Goal: Task Accomplishment & Management: Use online tool/utility

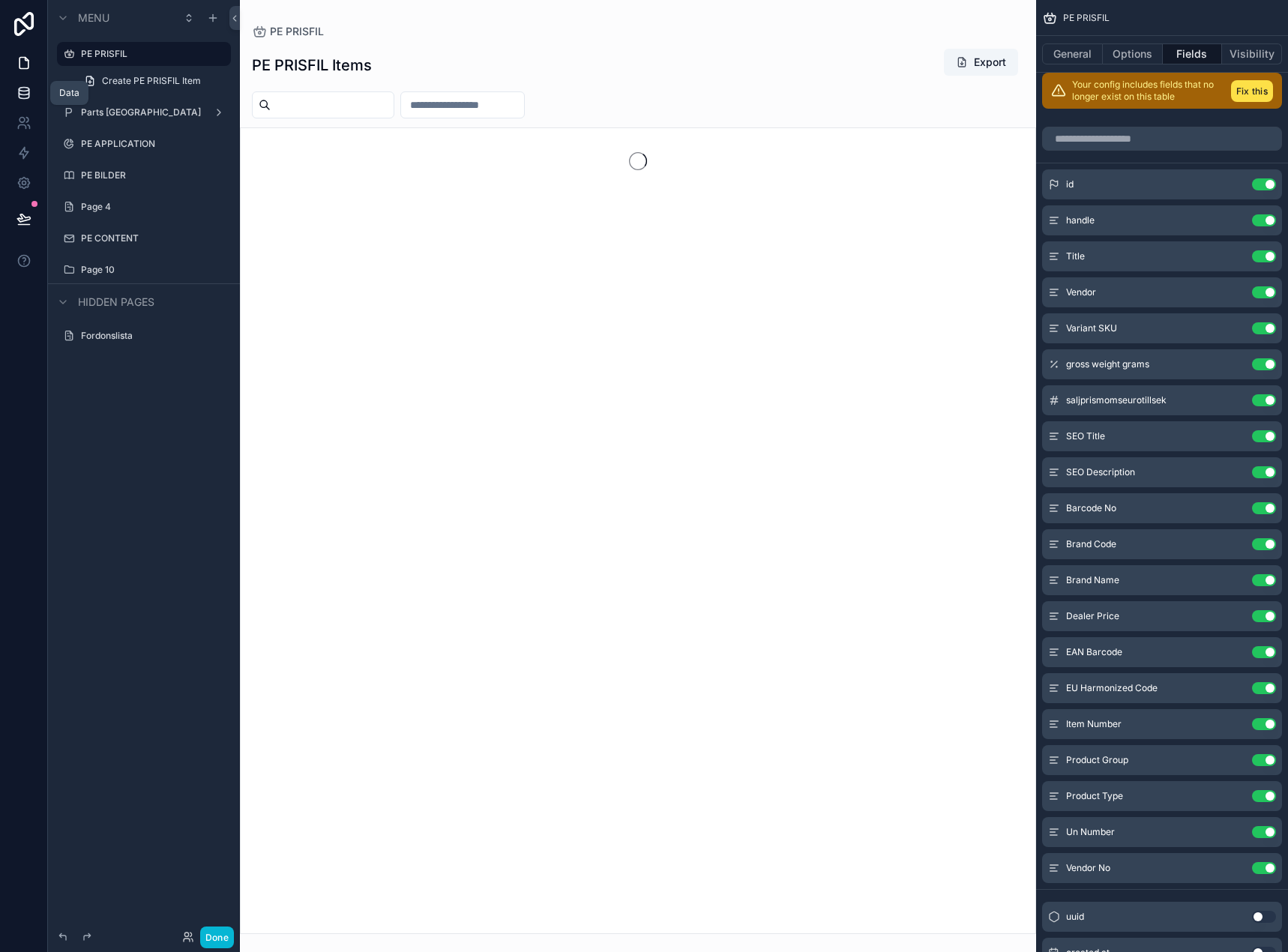
click at [9, 93] on link at bounding box center [24, 93] width 47 height 30
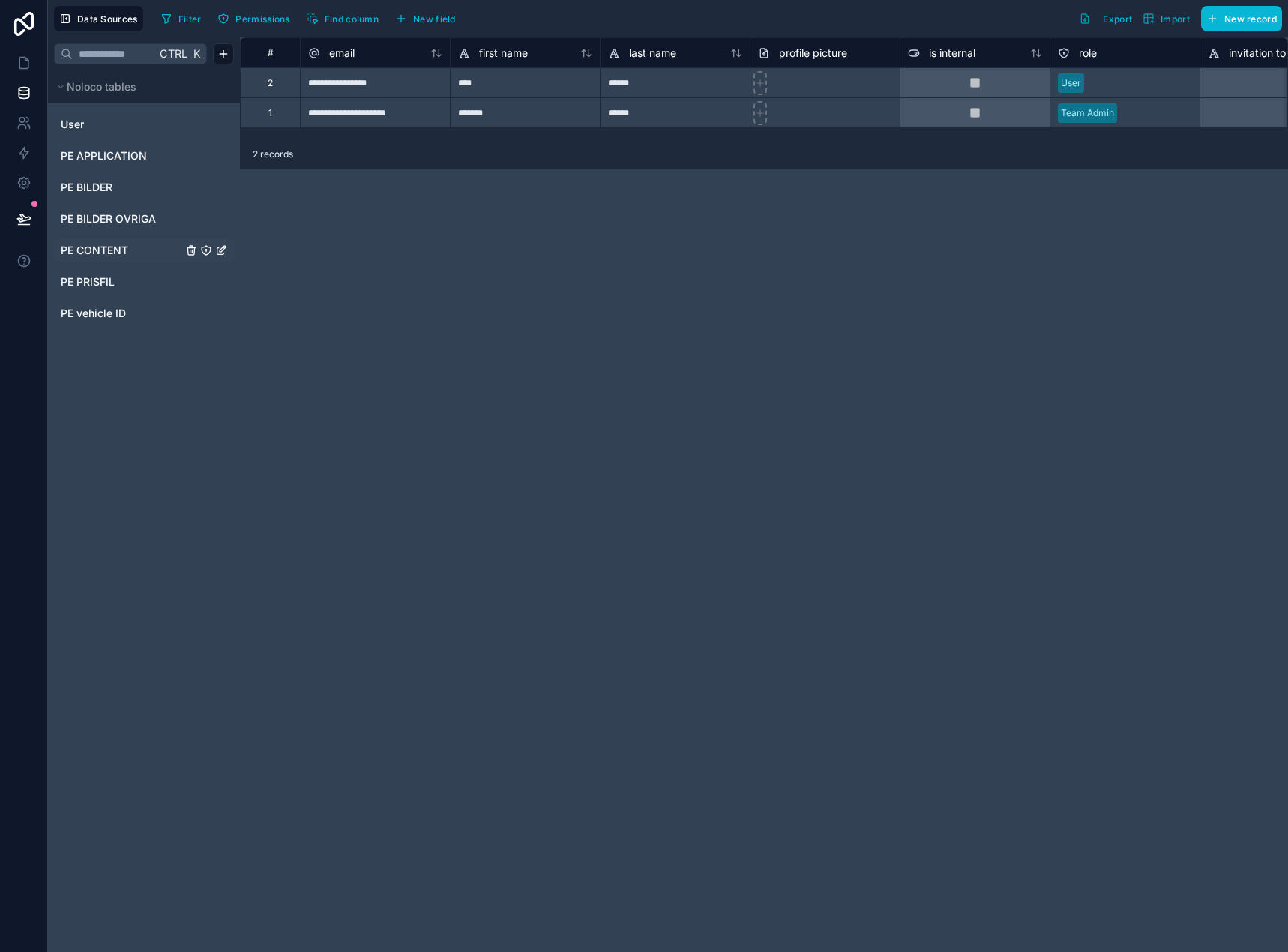
click at [110, 246] on span "PE CONTENT" at bounding box center [95, 250] width 68 height 15
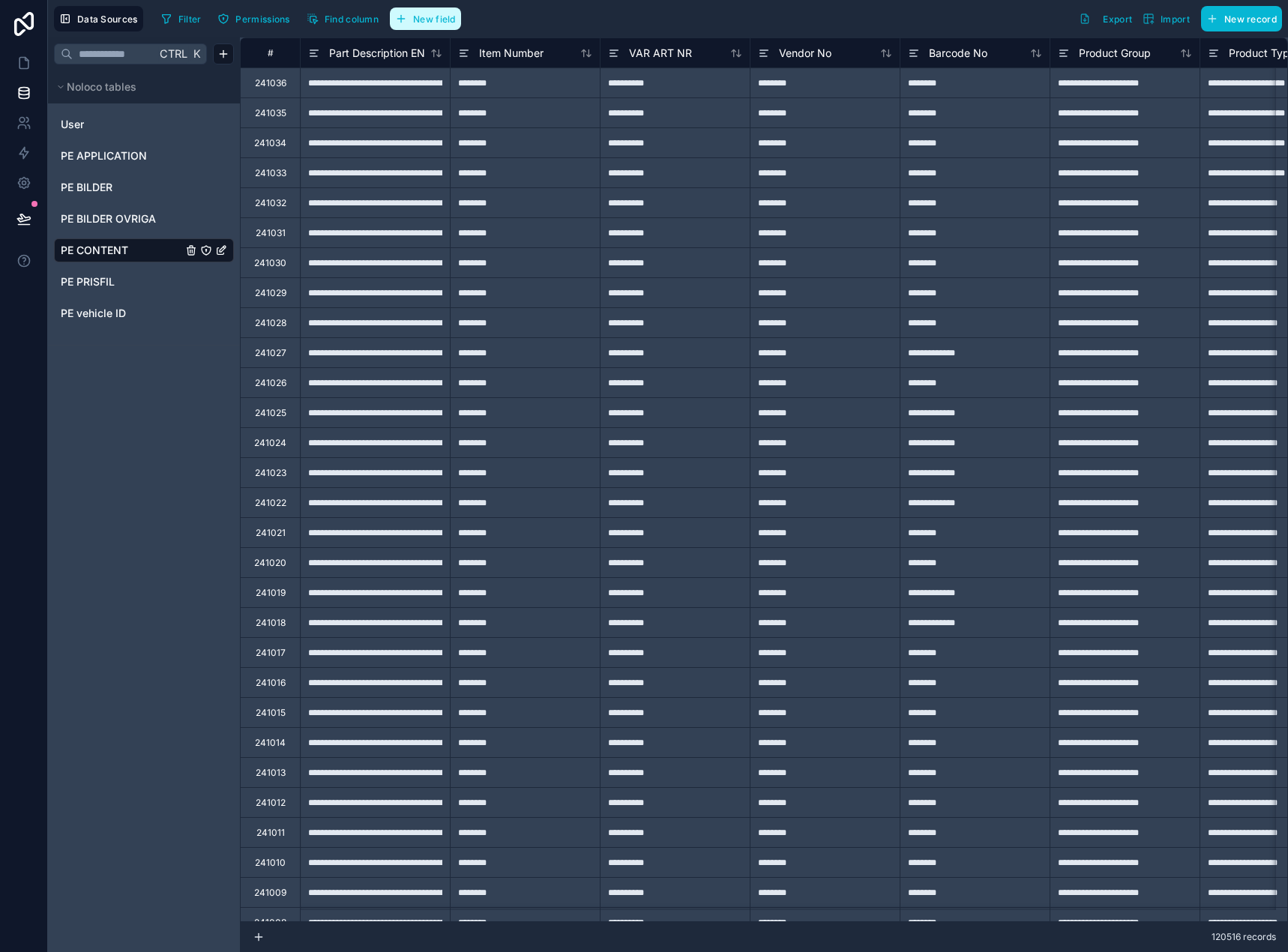
click at [416, 15] on span "New field" at bounding box center [435, 19] width 43 height 11
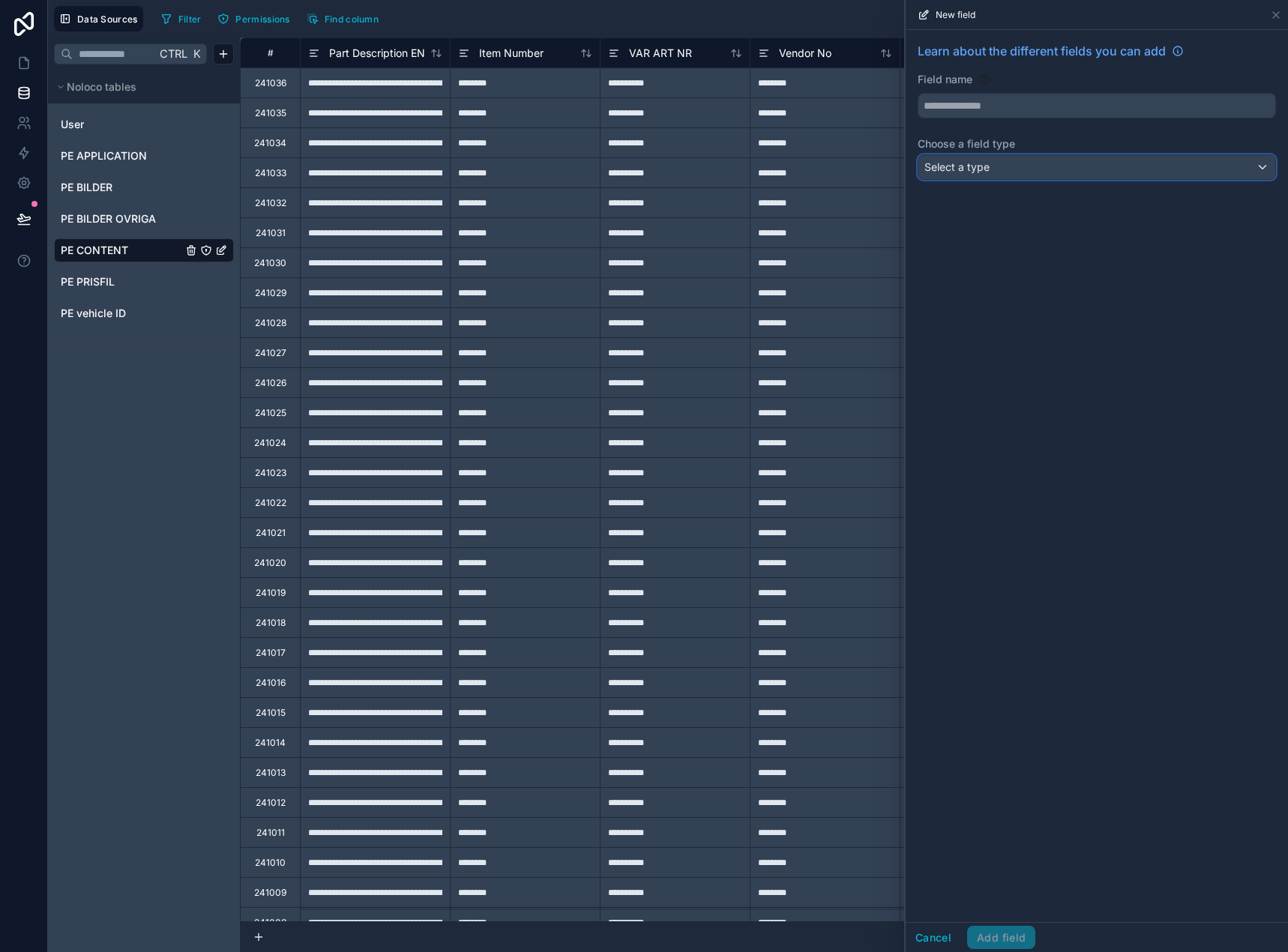
click at [1008, 164] on div "Select a type" at bounding box center [1096, 167] width 357 height 24
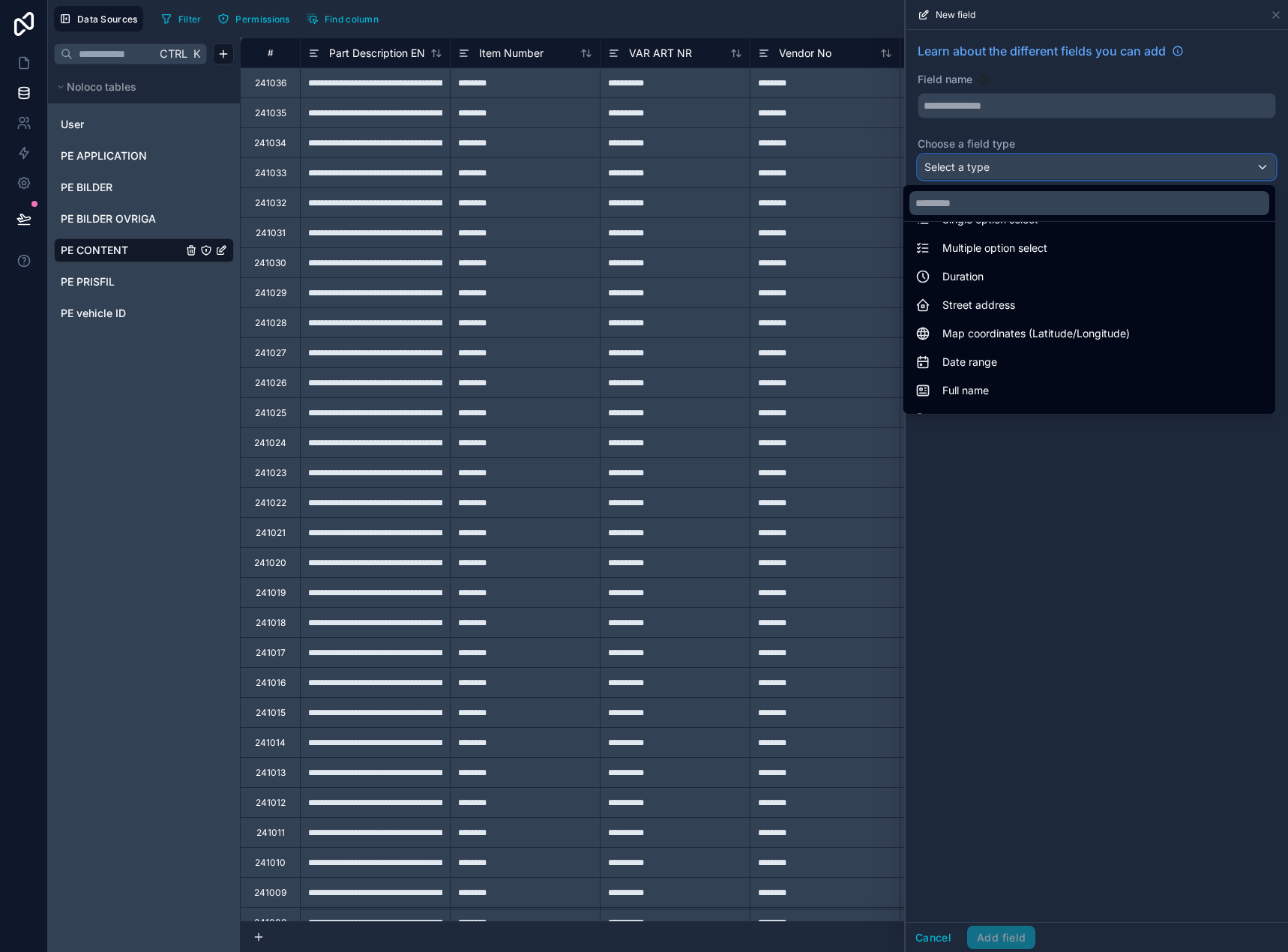
scroll to position [435, 0]
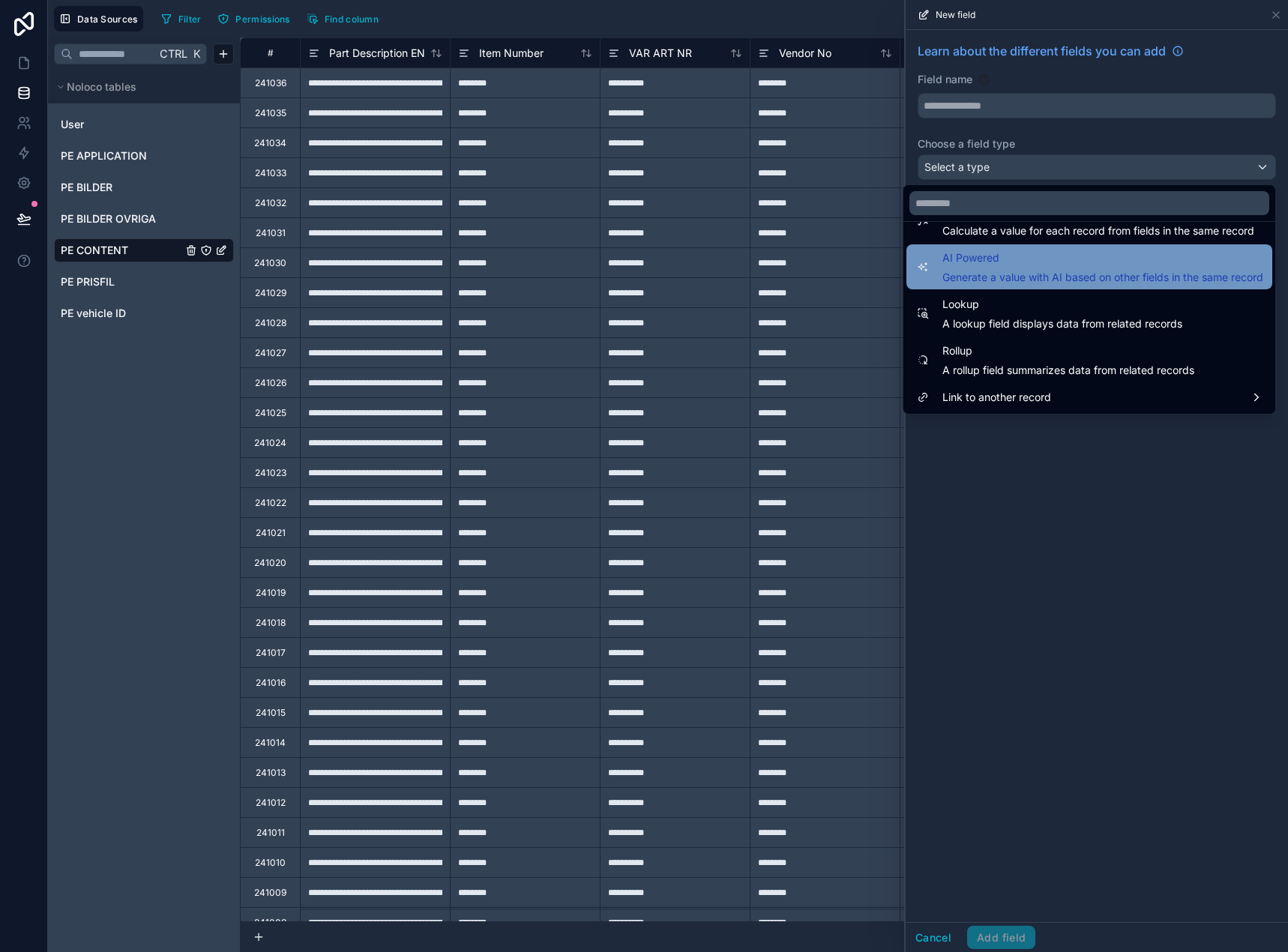
click at [1101, 286] on div "AI Powered Generate a value with AI based on other fields in the same record" at bounding box center [1089, 267] width 366 height 45
type input "**********"
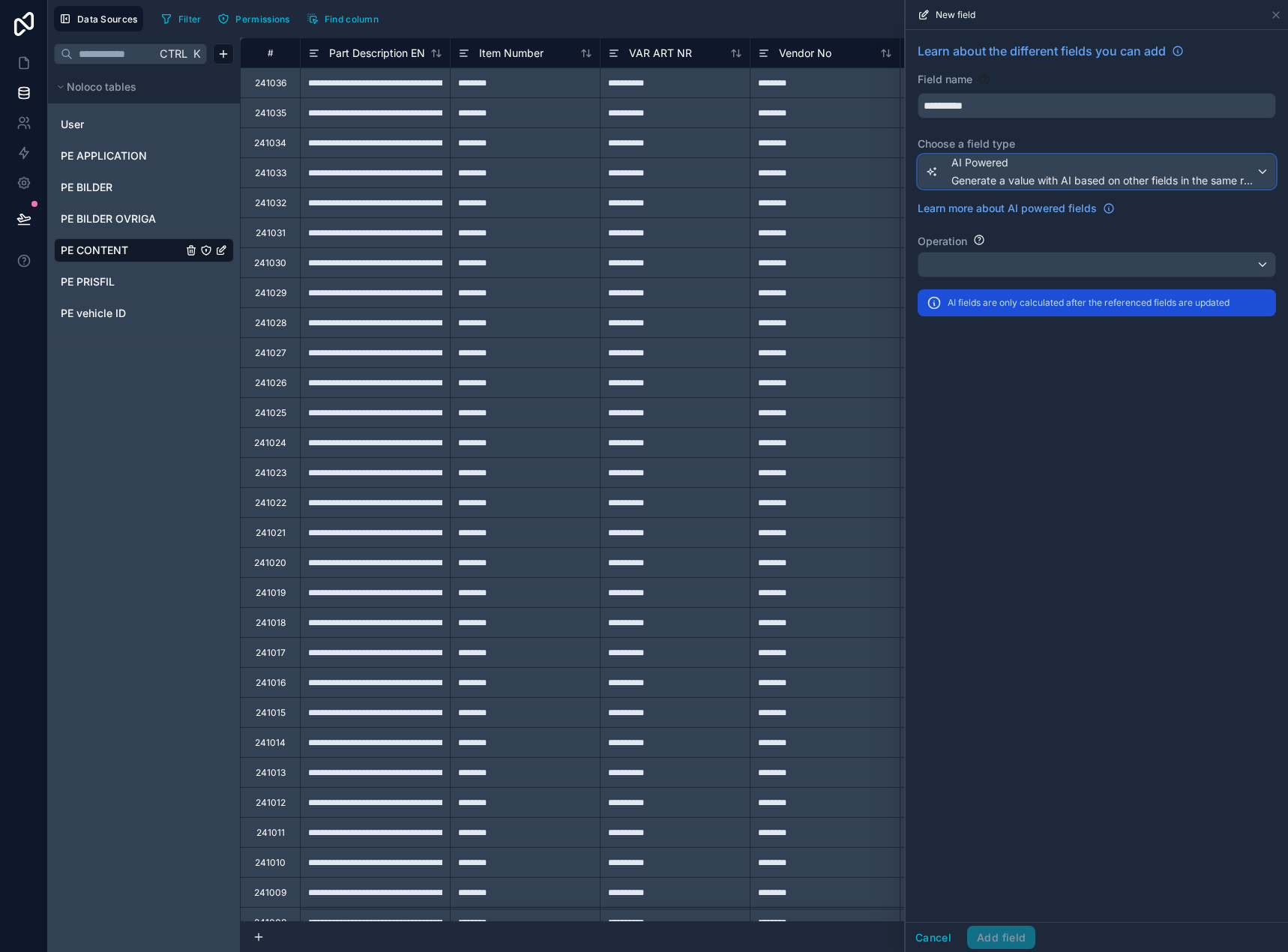
click at [1264, 171] on div "AI Powered Generate a value with AI based on other fields in the same record" at bounding box center [1096, 172] width 357 height 33
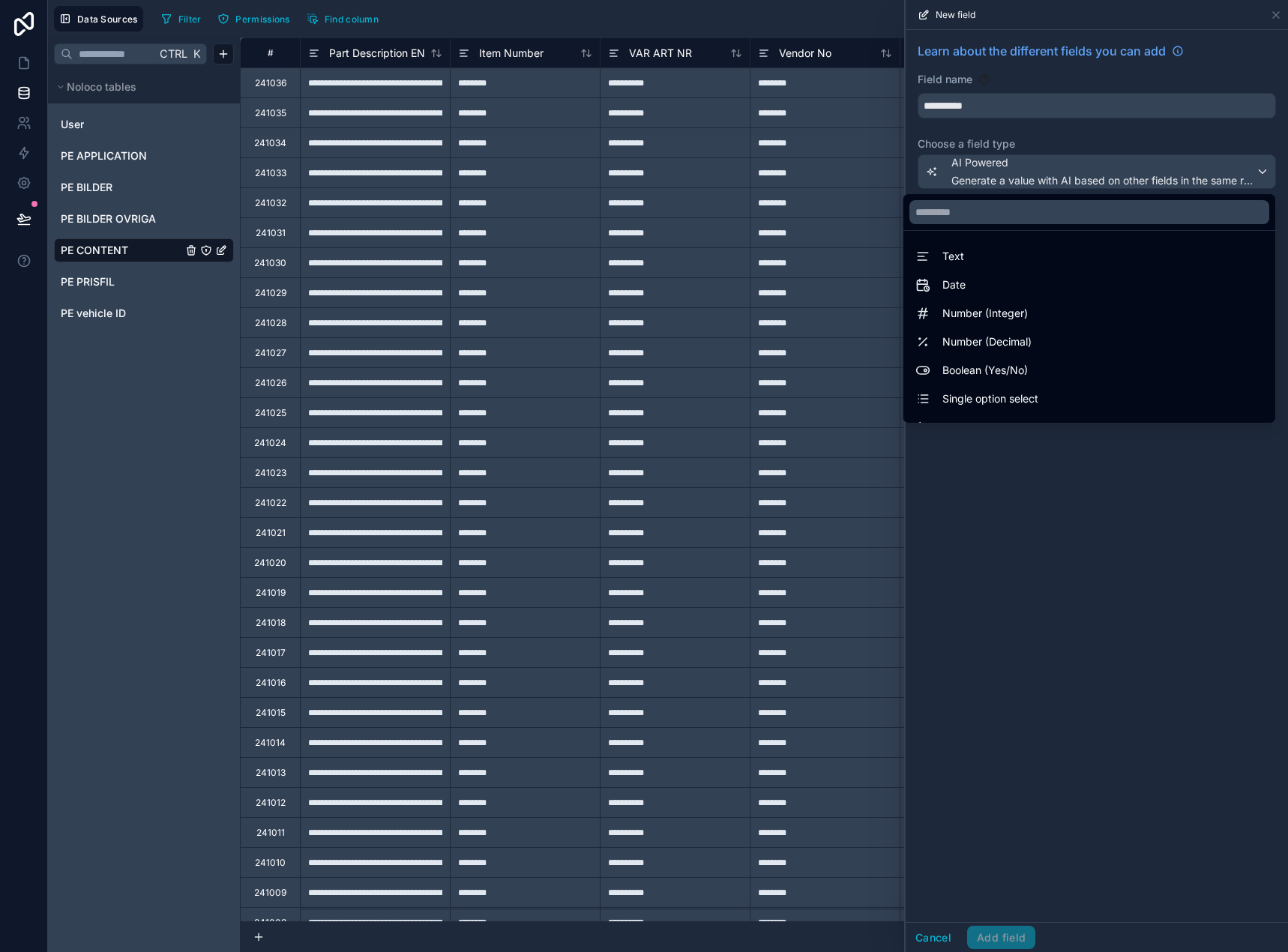
click at [1249, 188] on div at bounding box center [1096, 476] width 383 height 952
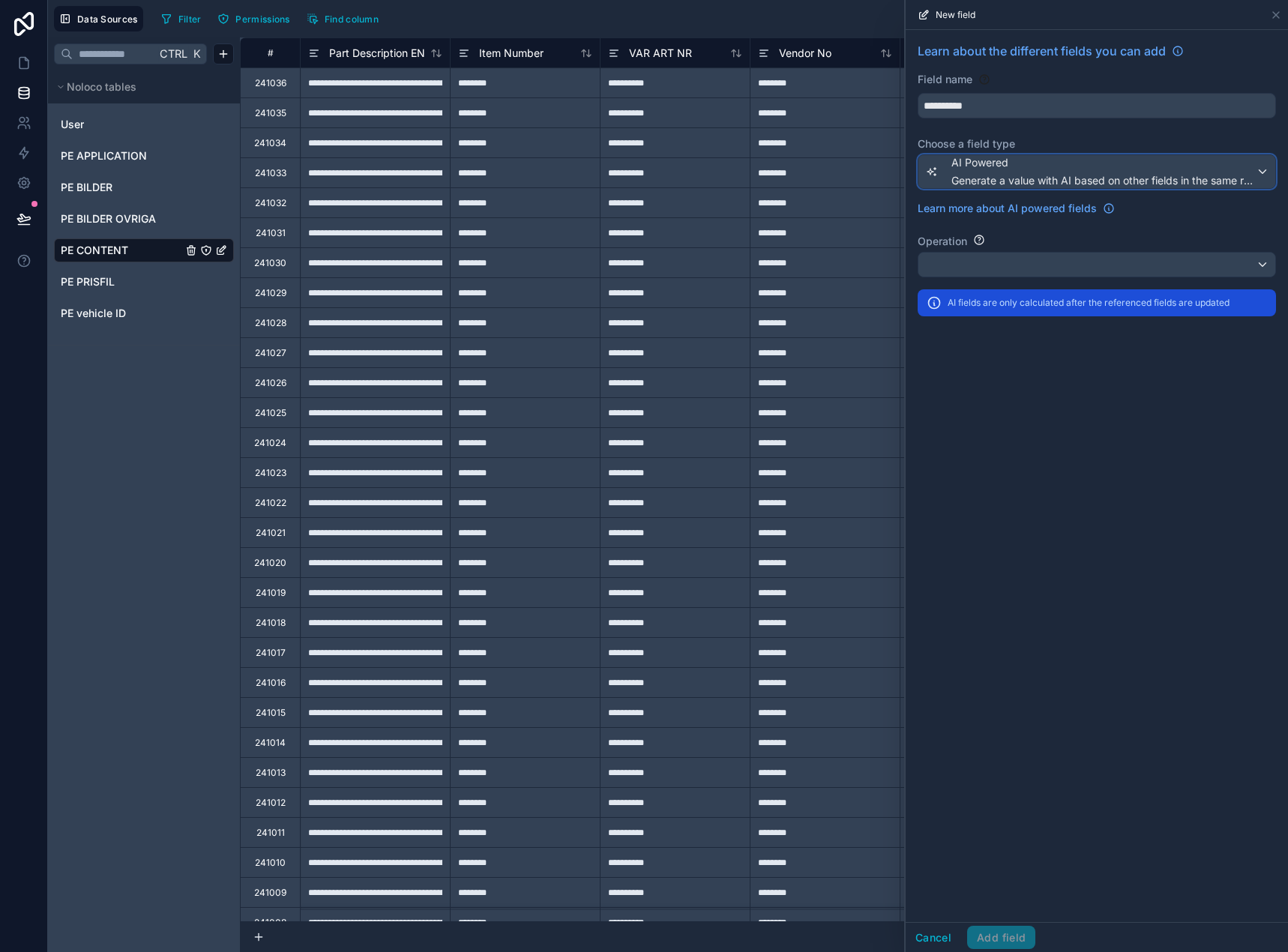
click at [1248, 180] on span "Generate a value with AI based on other fields in the same record" at bounding box center [1103, 181] width 304 height 15
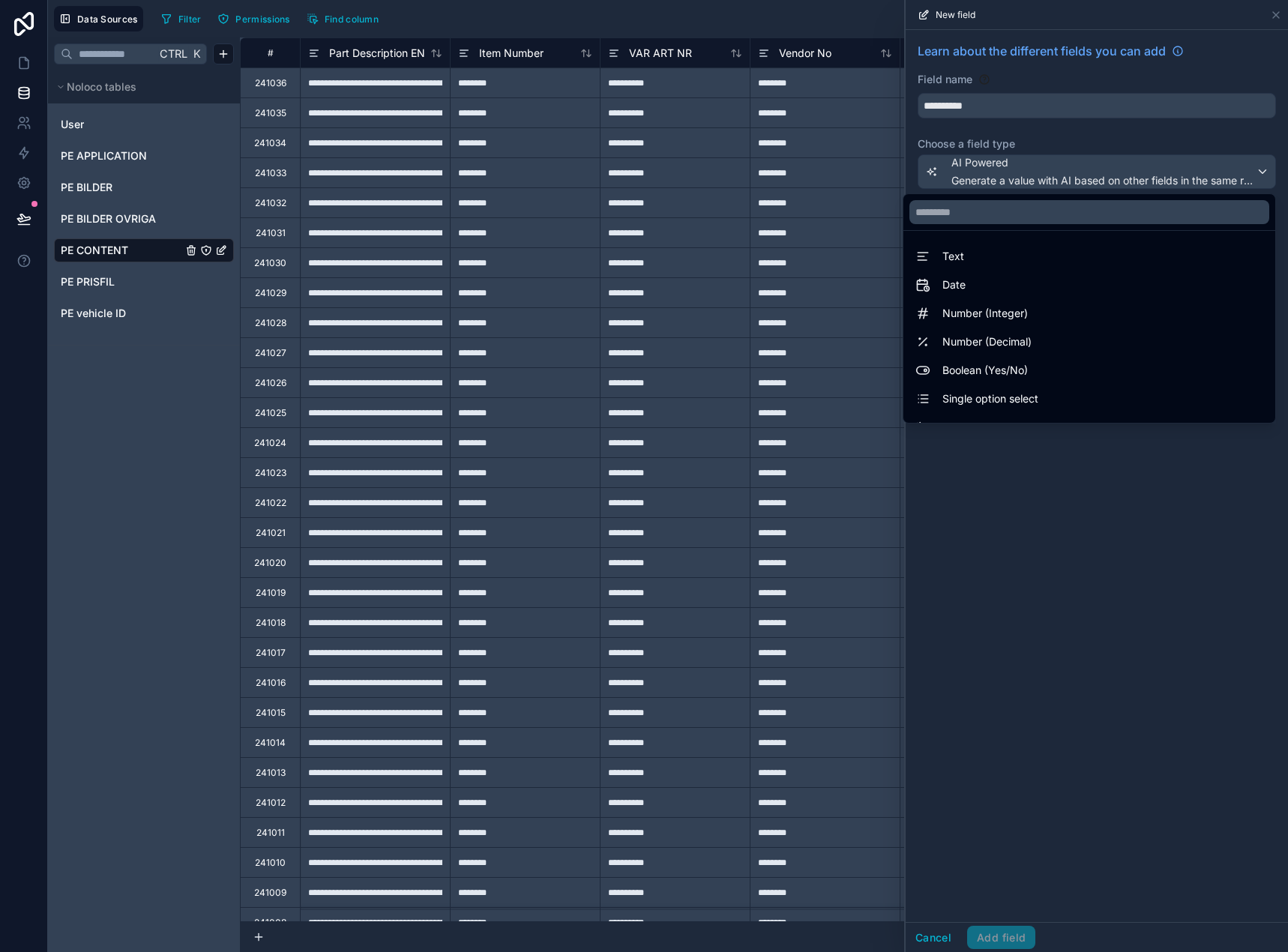
click at [1248, 180] on div at bounding box center [1096, 476] width 383 height 952
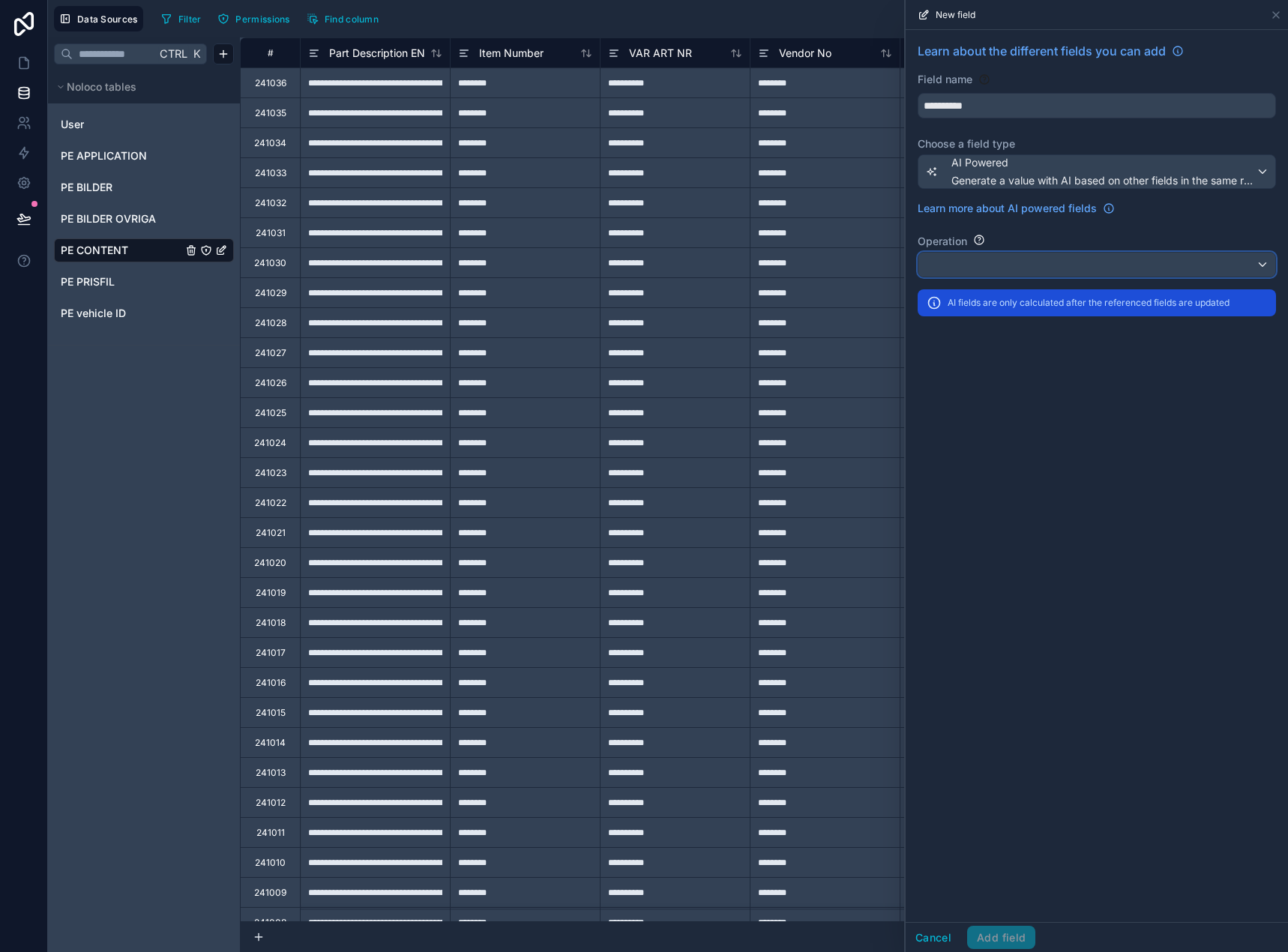
click at [1211, 256] on div at bounding box center [1096, 264] width 357 height 24
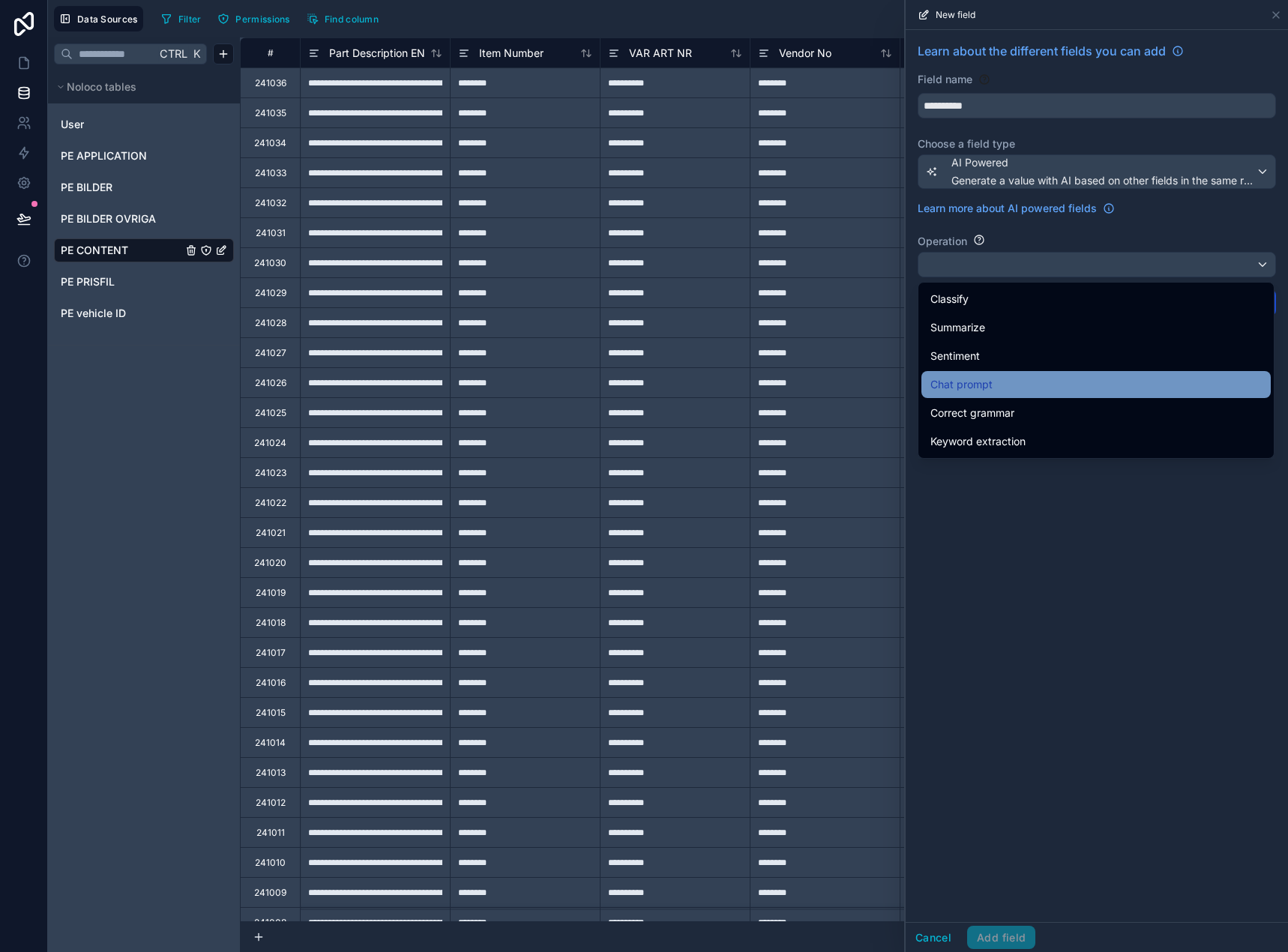
click at [1217, 371] on div "Chat prompt" at bounding box center [1096, 384] width 349 height 27
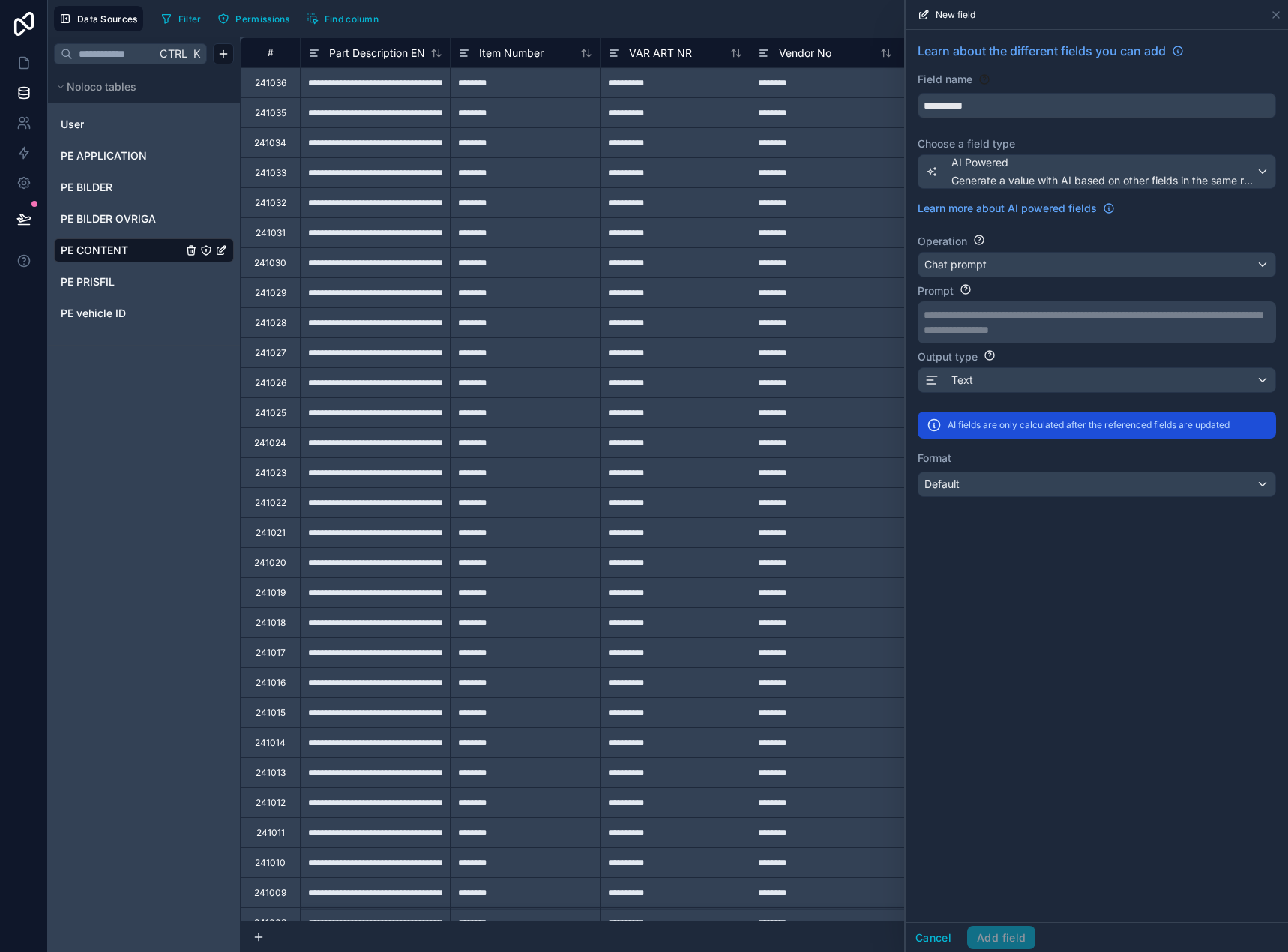
click at [1218, 321] on p "**********" at bounding box center [1095, 315] width 343 height 15
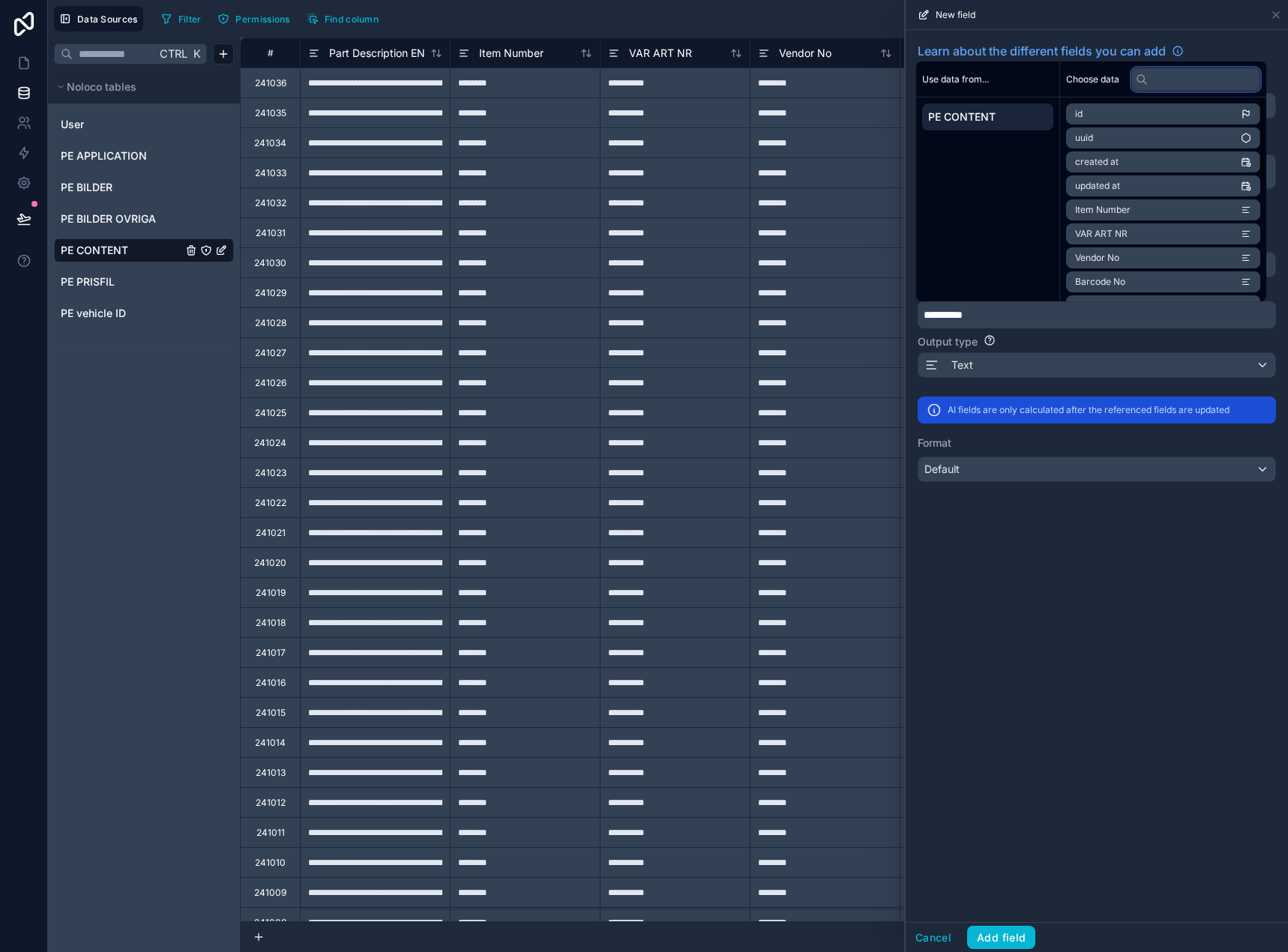
click at [1228, 84] on input "text" at bounding box center [1195, 80] width 129 height 24
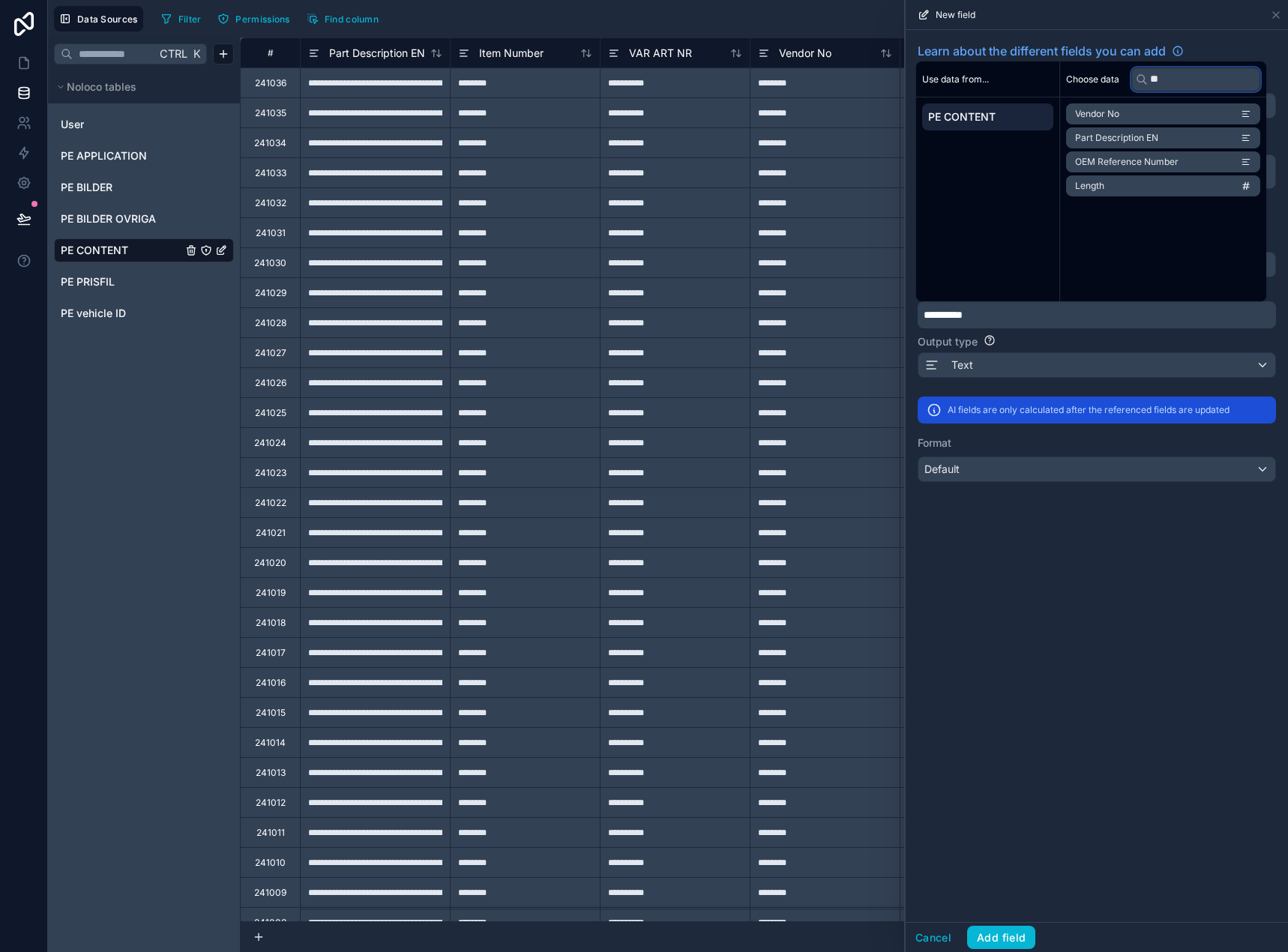
type input "**"
click at [1171, 136] on li "Part Description EN" at bounding box center [1163, 138] width 194 height 21
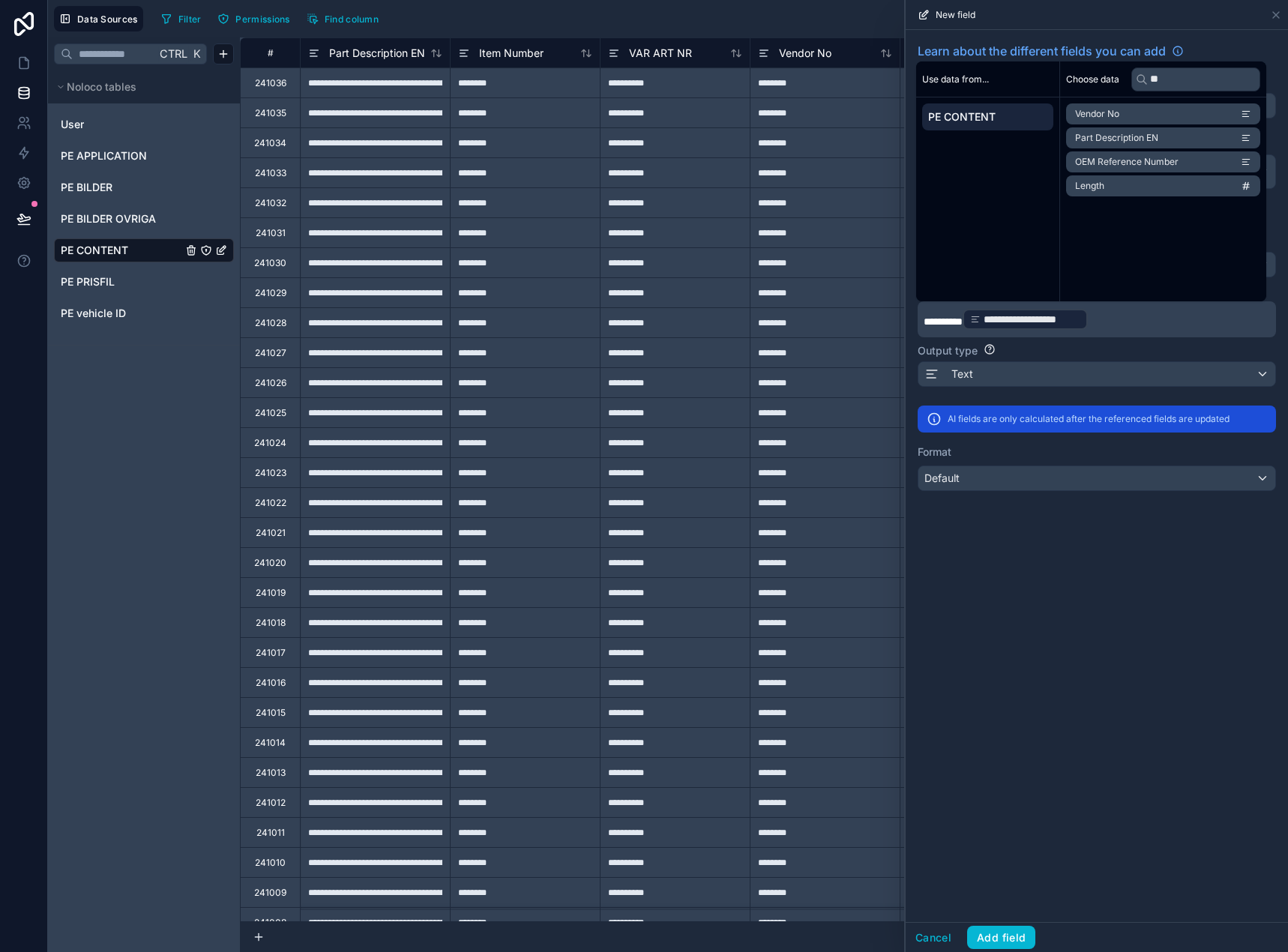
drag, startPoint x: 1147, startPoint y: 309, endPoint x: 1137, endPoint y: 327, distance: 20.6
click at [1137, 327] on p "**********" at bounding box center [1095, 319] width 343 height 24
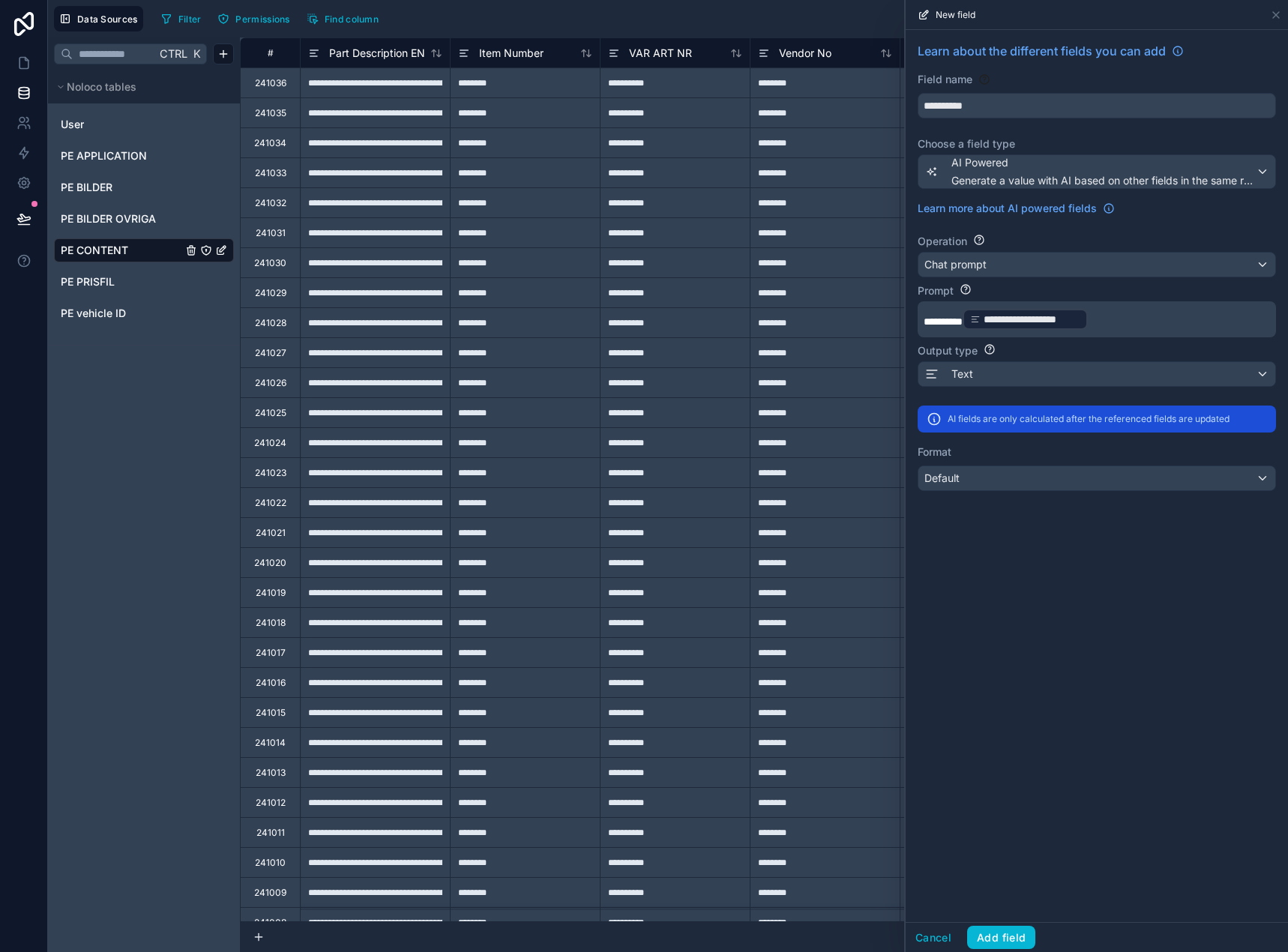
click at [1137, 327] on p "**********" at bounding box center [1095, 319] width 343 height 24
drag, startPoint x: 1039, startPoint y: 932, endPoint x: 987, endPoint y: 941, distance: 52.8
click at [1021, 936] on div "Cancel Add field" at bounding box center [1096, 937] width 383 height 30
click at [1008, 935] on button "Add field" at bounding box center [1001, 938] width 68 height 24
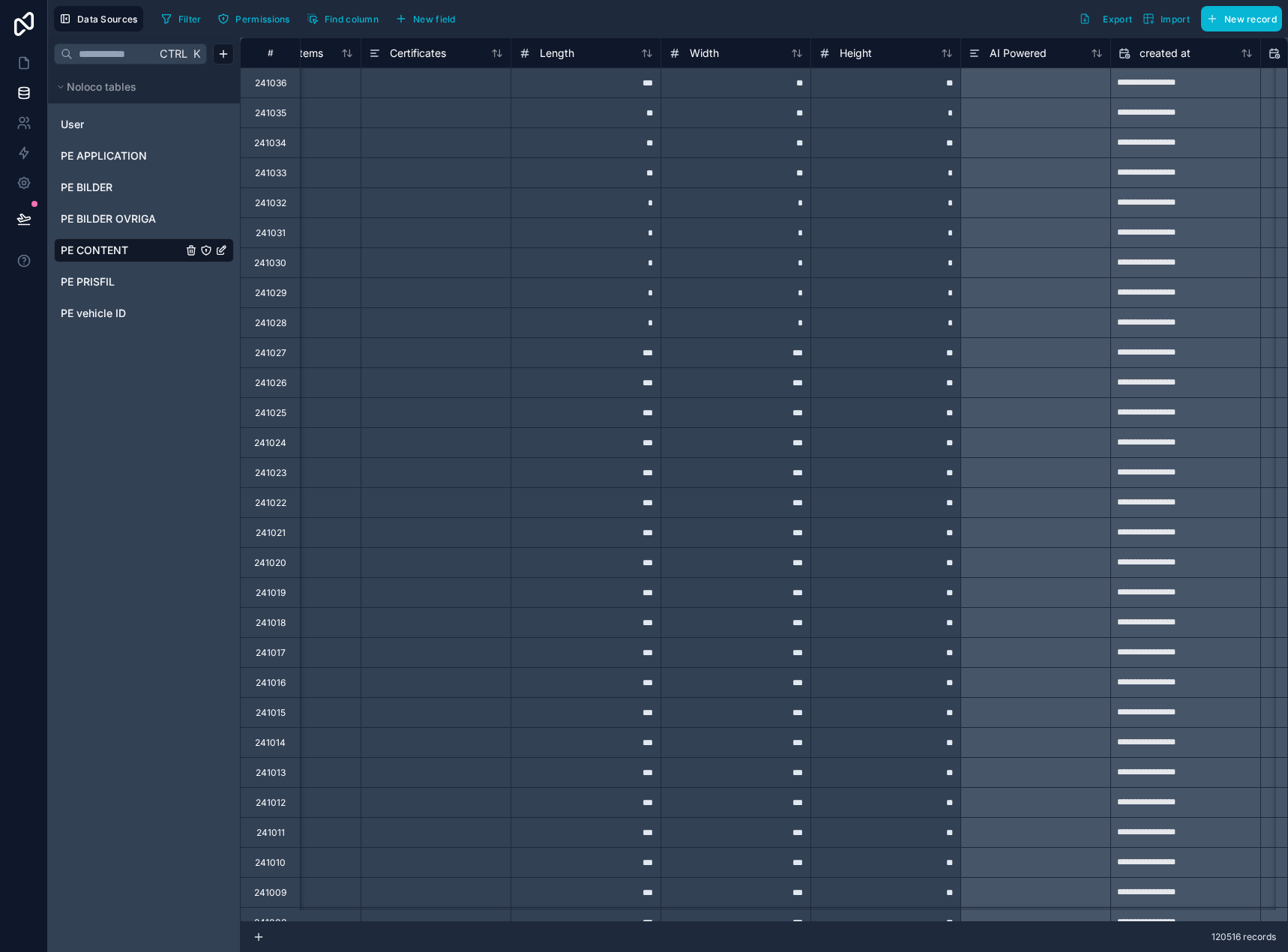
scroll to position [0, 2022]
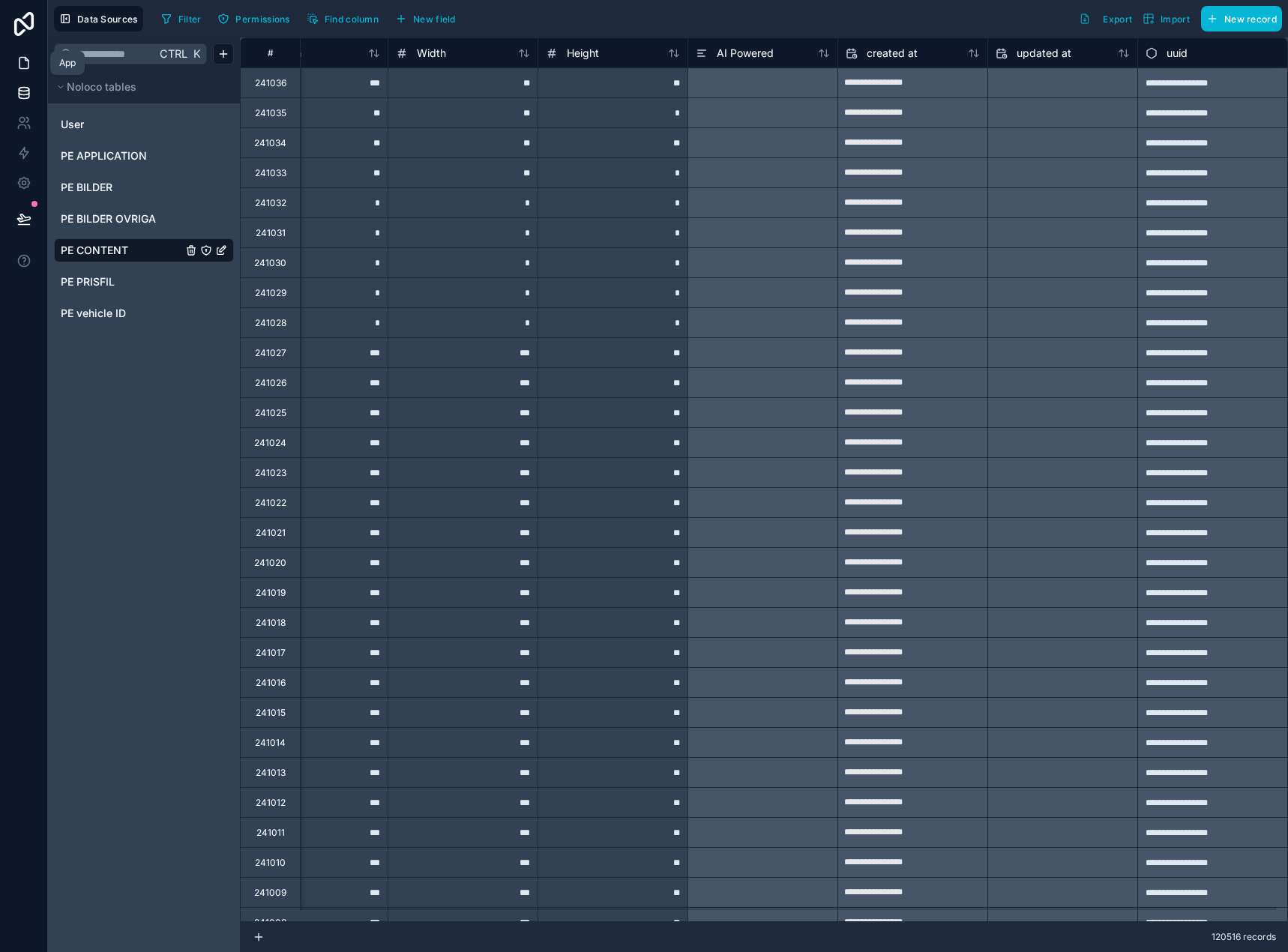
click at [15, 58] on link at bounding box center [24, 63] width 47 height 30
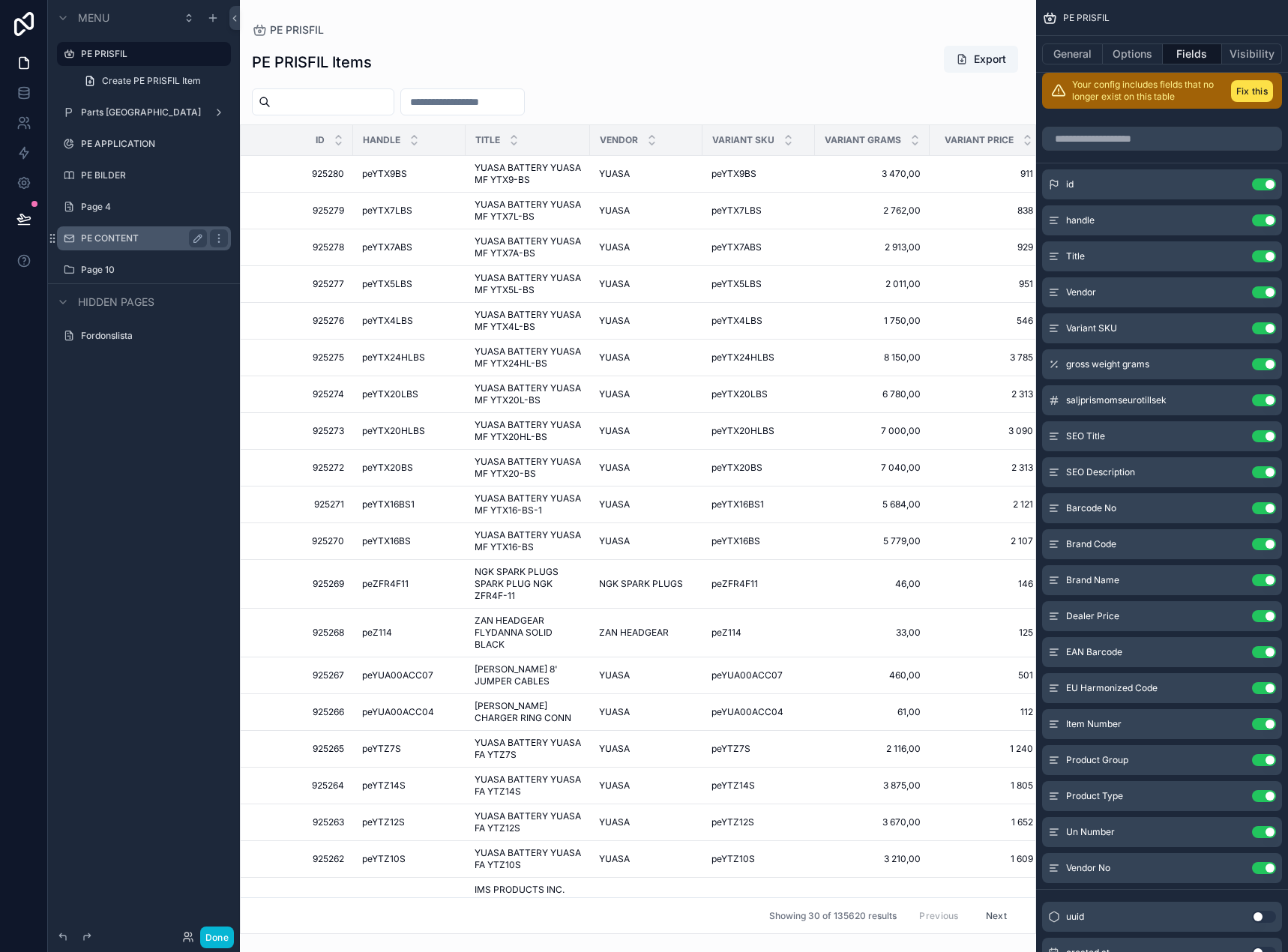
click at [115, 232] on div "PE CONTENT" at bounding box center [144, 238] width 126 height 18
click at [124, 240] on label "PE CONTENT" at bounding box center [141, 238] width 120 height 12
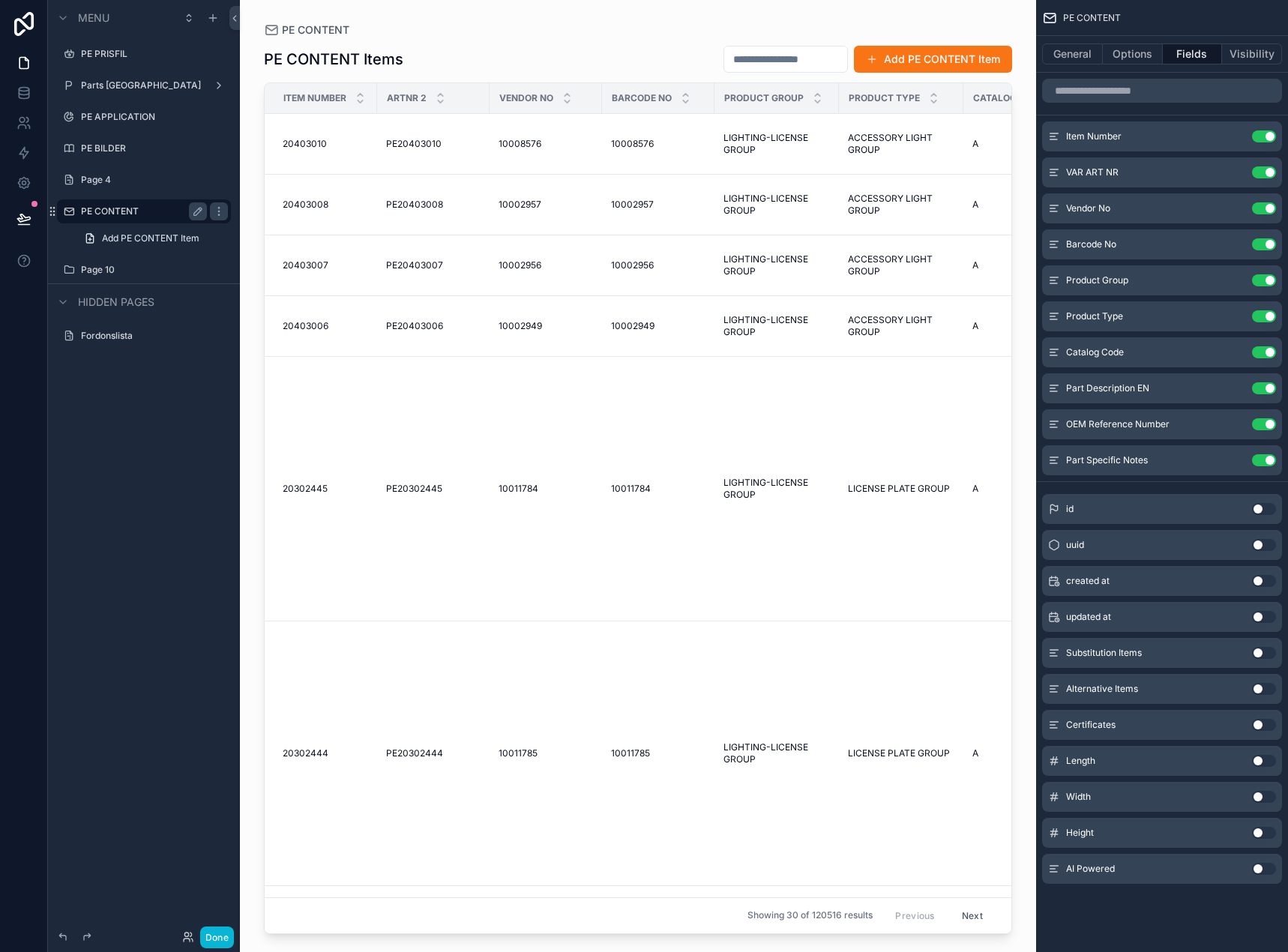
click at [469, 84] on div "ARTNR 2" at bounding box center [433, 98] width 111 height 28
click at [612, 62] on div "PE CONTENT Items Add PE CONTENT Item" at bounding box center [637, 59] width 748 height 28
click at [1269, 860] on div "AI Powered Use setting" at bounding box center [1162, 868] width 240 height 30
drag, startPoint x: 1261, startPoint y: 872, endPoint x: 1253, endPoint y: 853, distance: 20.6
click at [1261, 872] on button "Use setting" at bounding box center [1264, 868] width 24 height 12
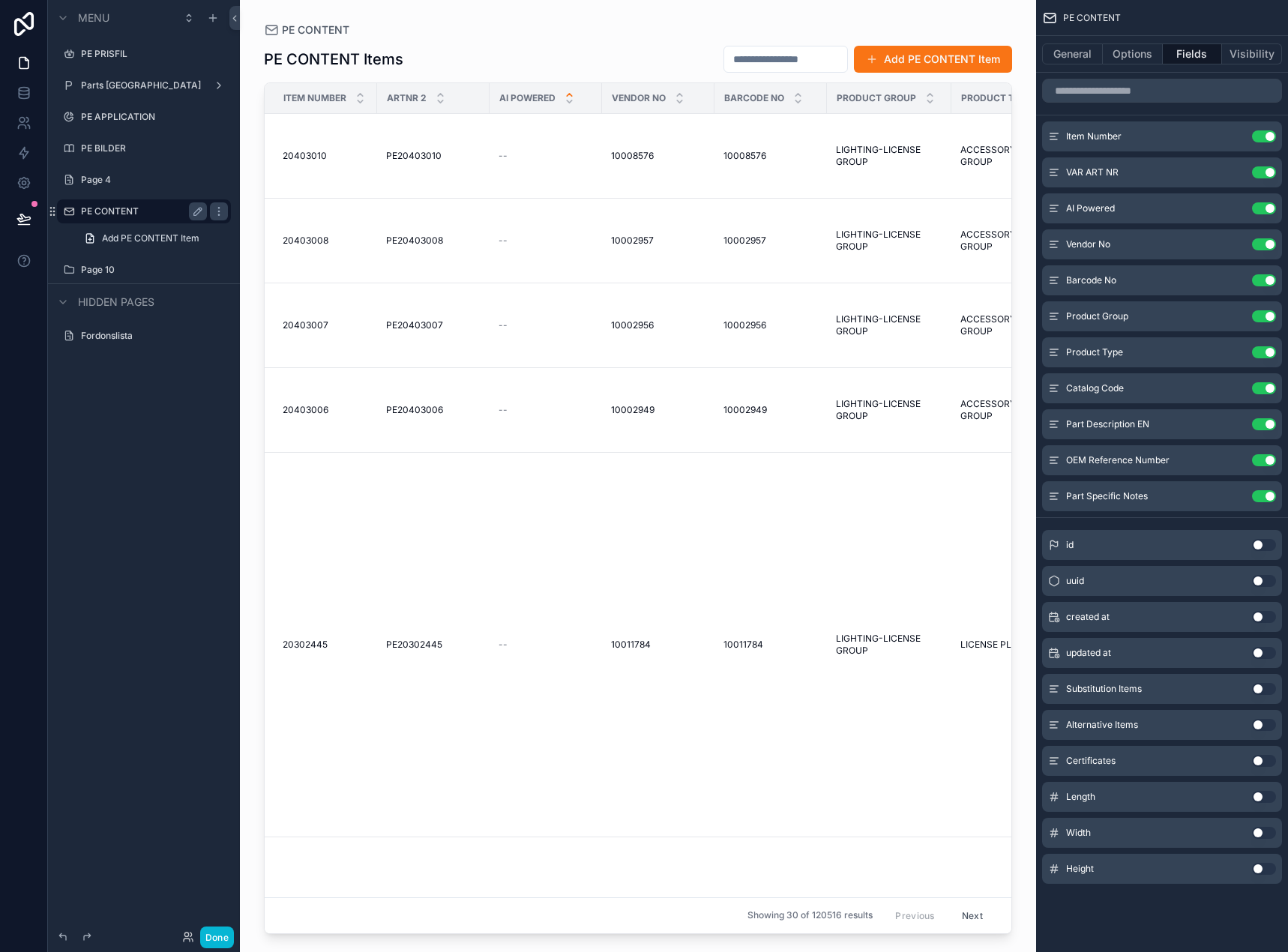
click at [566, 91] on icon "scrollable content" at bounding box center [569, 95] width 9 height 9
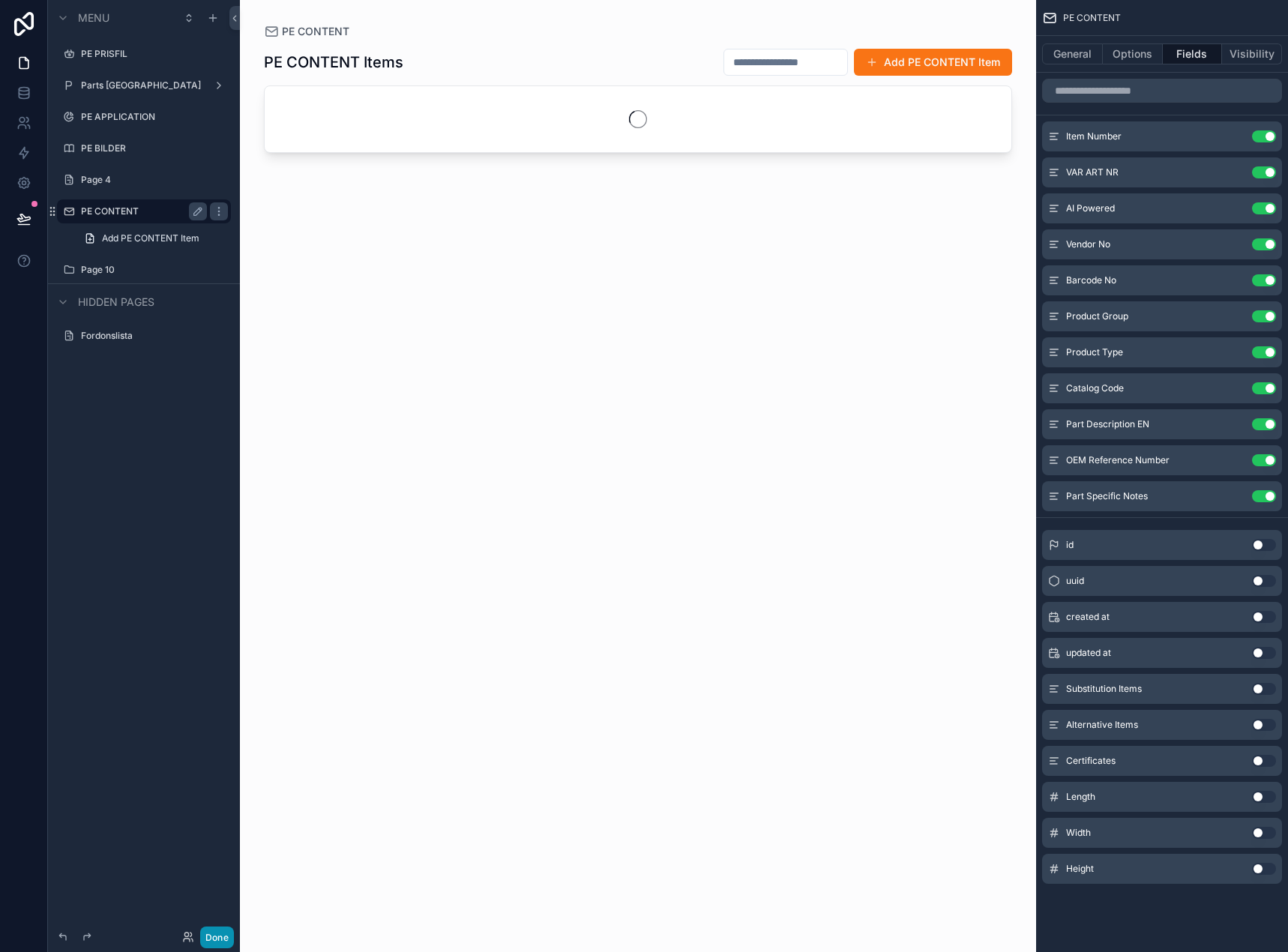
click at [223, 933] on button "Done" at bounding box center [217, 937] width 34 height 22
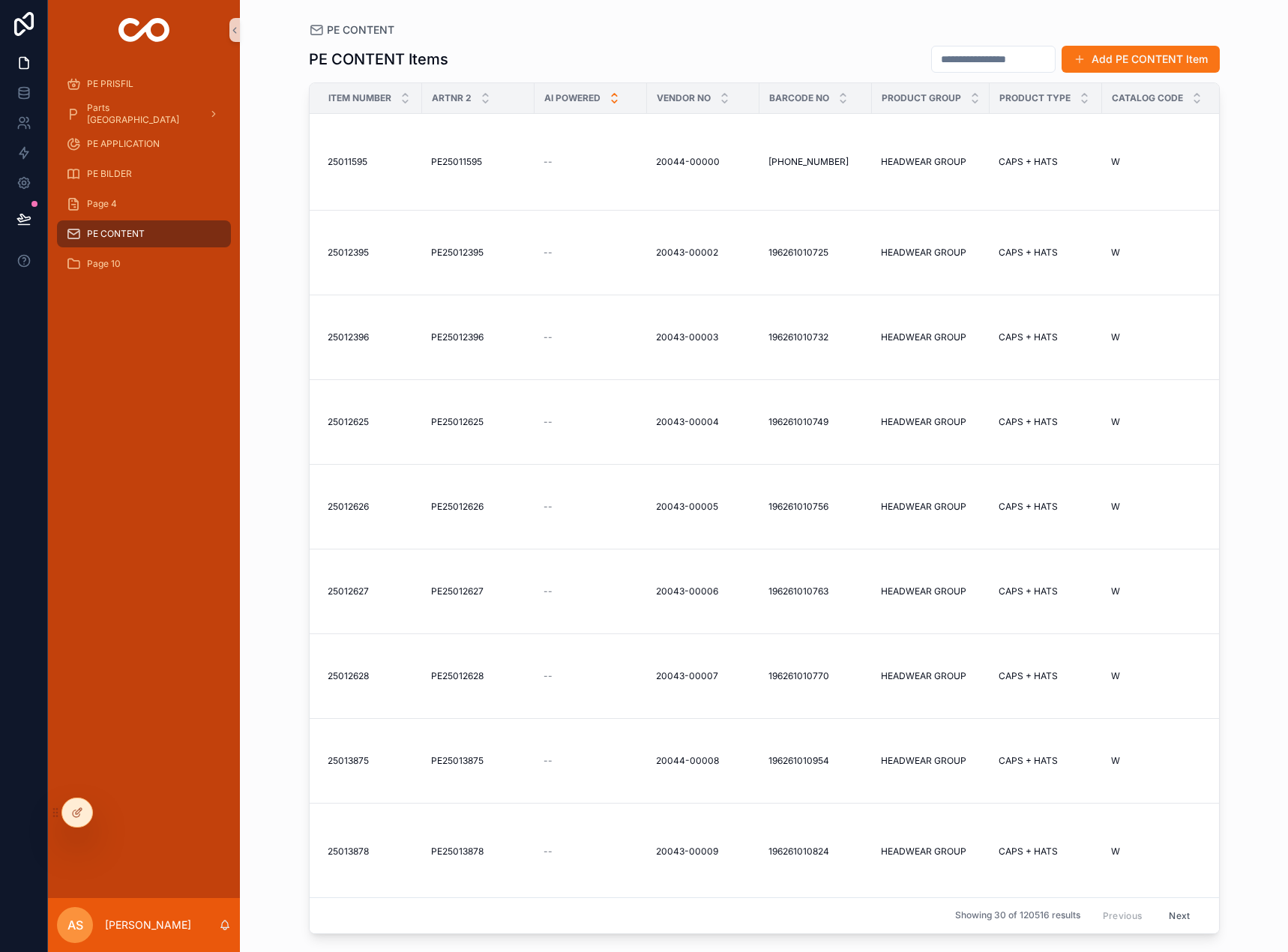
click at [614, 100] on icon "scrollable content" at bounding box center [614, 102] width 9 height 9
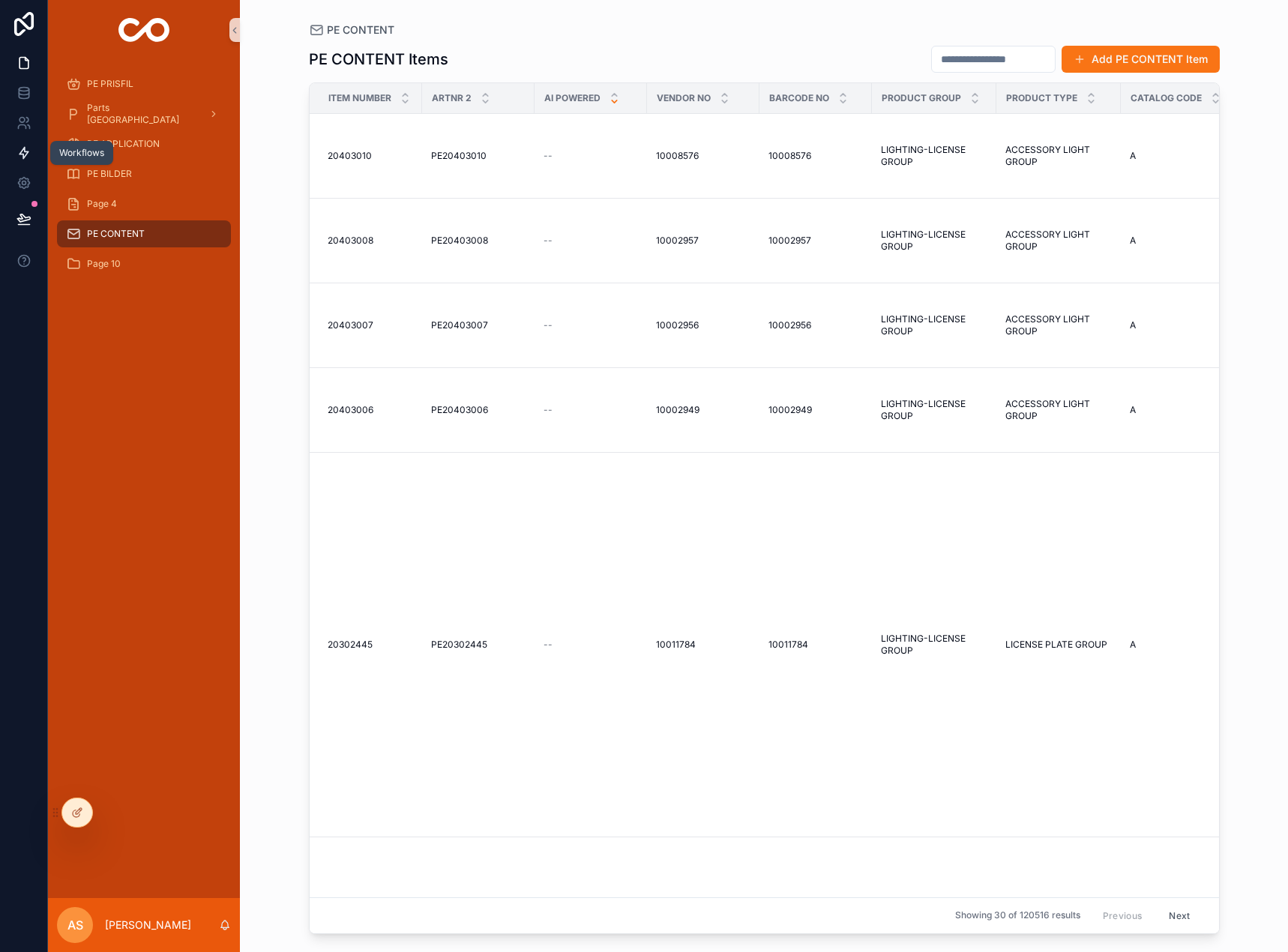
click at [21, 157] on icon at bounding box center [24, 152] width 15 height 15
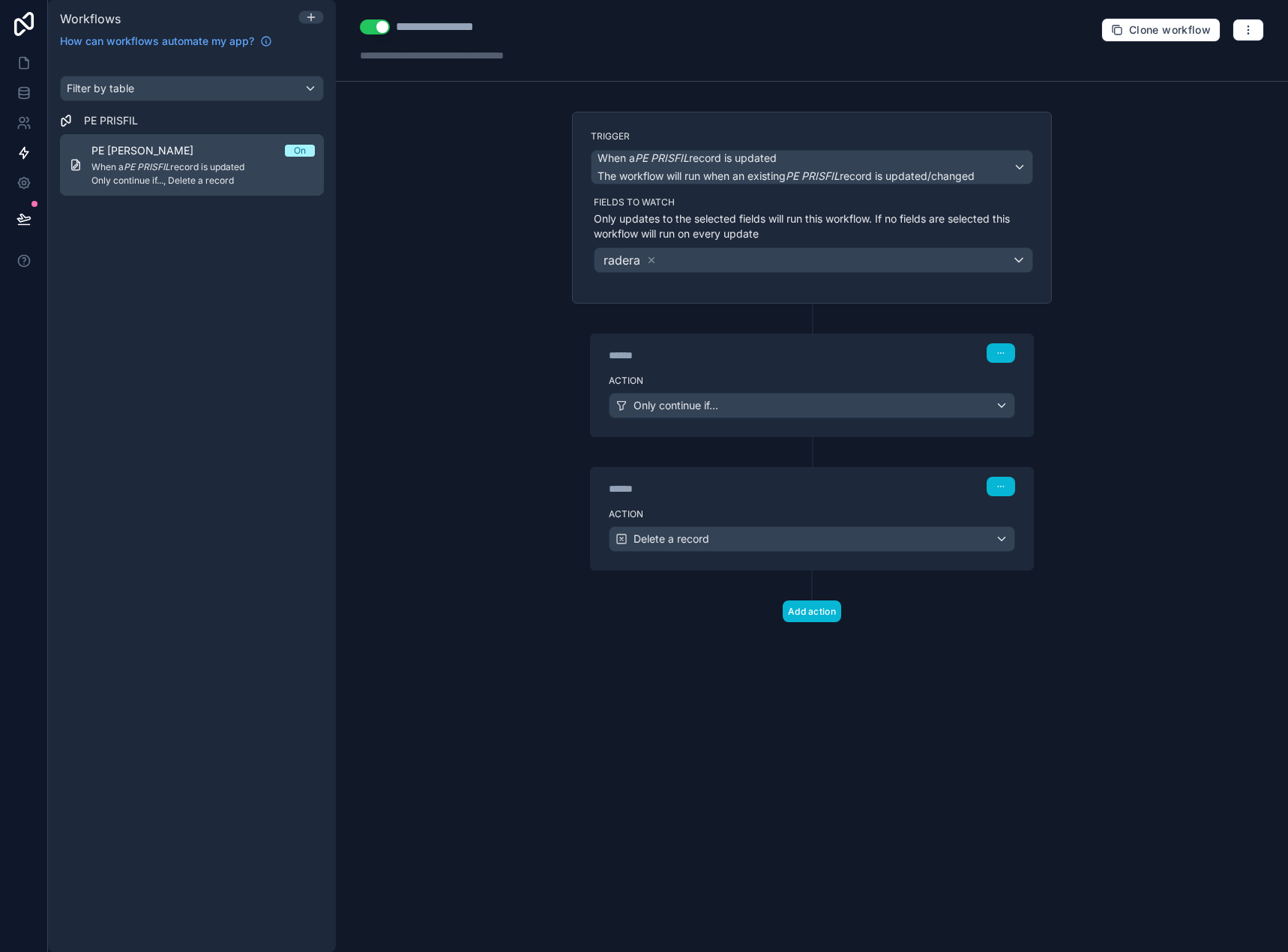
click at [203, 171] on span "When a PE PRISFIL record is updated" at bounding box center [203, 166] width 223 height 12
click at [1246, 23] on button "button" at bounding box center [1248, 30] width 32 height 23
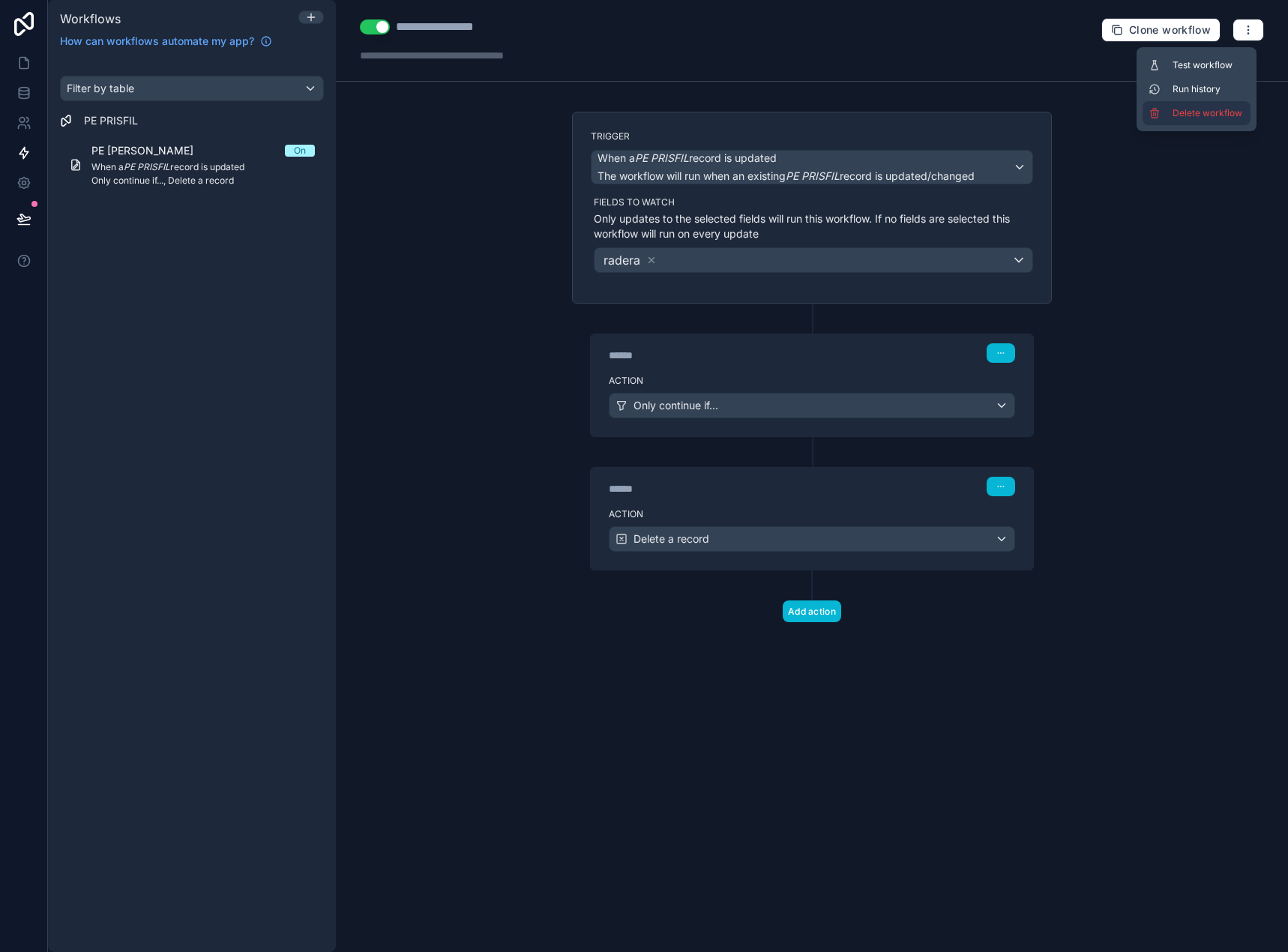
click at [1218, 112] on span "Delete workflow" at bounding box center [1208, 113] width 72 height 12
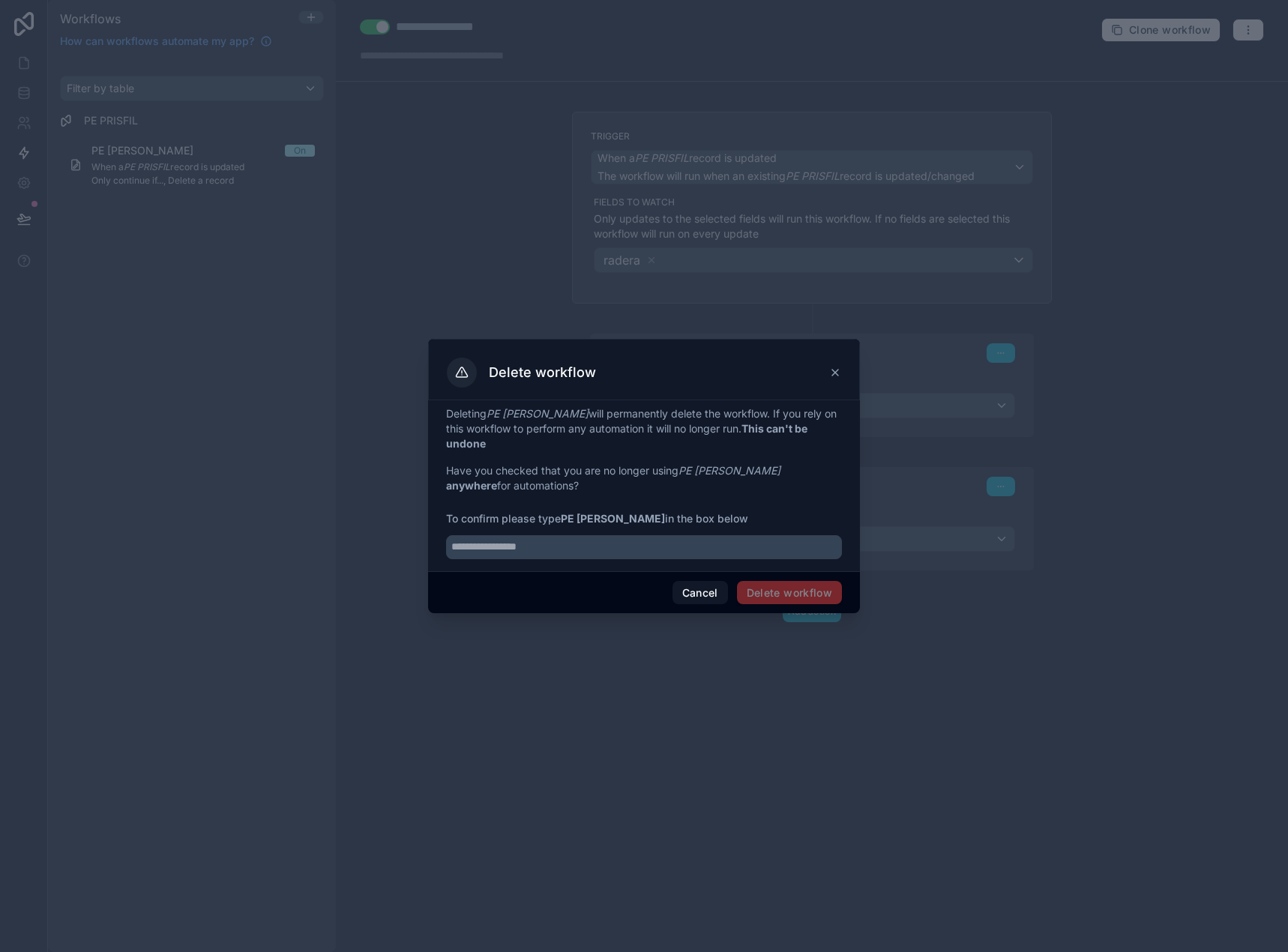
click at [569, 517] on strong "PE PRISFIL radera" at bounding box center [613, 518] width 104 height 13
drag, startPoint x: 569, startPoint y: 517, endPoint x: 655, endPoint y: 526, distance: 86.5
click at [637, 512] on strong "PE PRISFIL radera" at bounding box center [613, 518] width 104 height 13
copy strong "PE PRISFIL radera"
drag, startPoint x: 685, startPoint y: 550, endPoint x: 710, endPoint y: 562, distance: 27.7
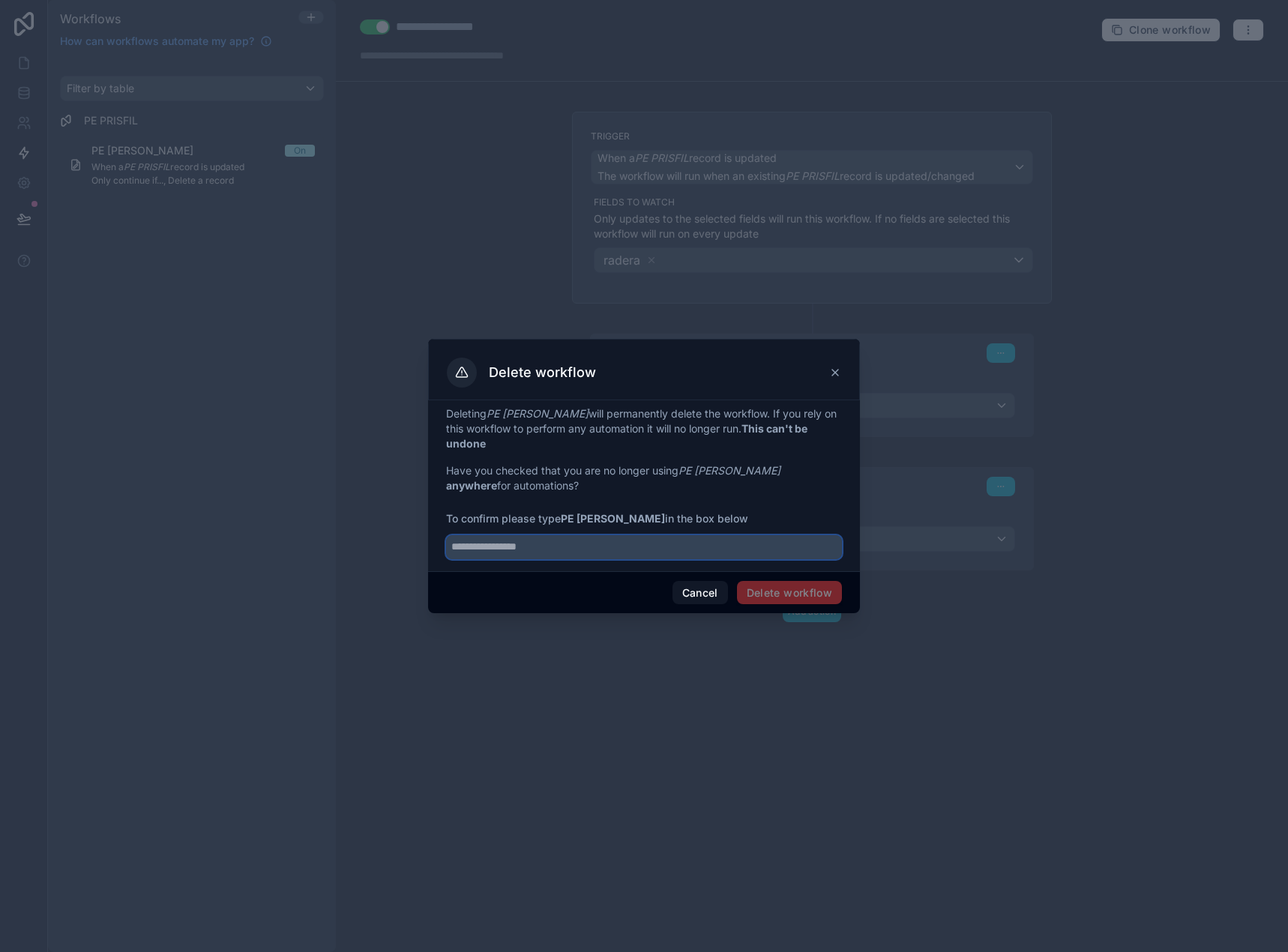
click at [685, 551] on input "text" at bounding box center [644, 547] width 396 height 24
paste input "**********"
type input "**********"
click at [754, 587] on button "Delete workflow" at bounding box center [789, 592] width 105 height 24
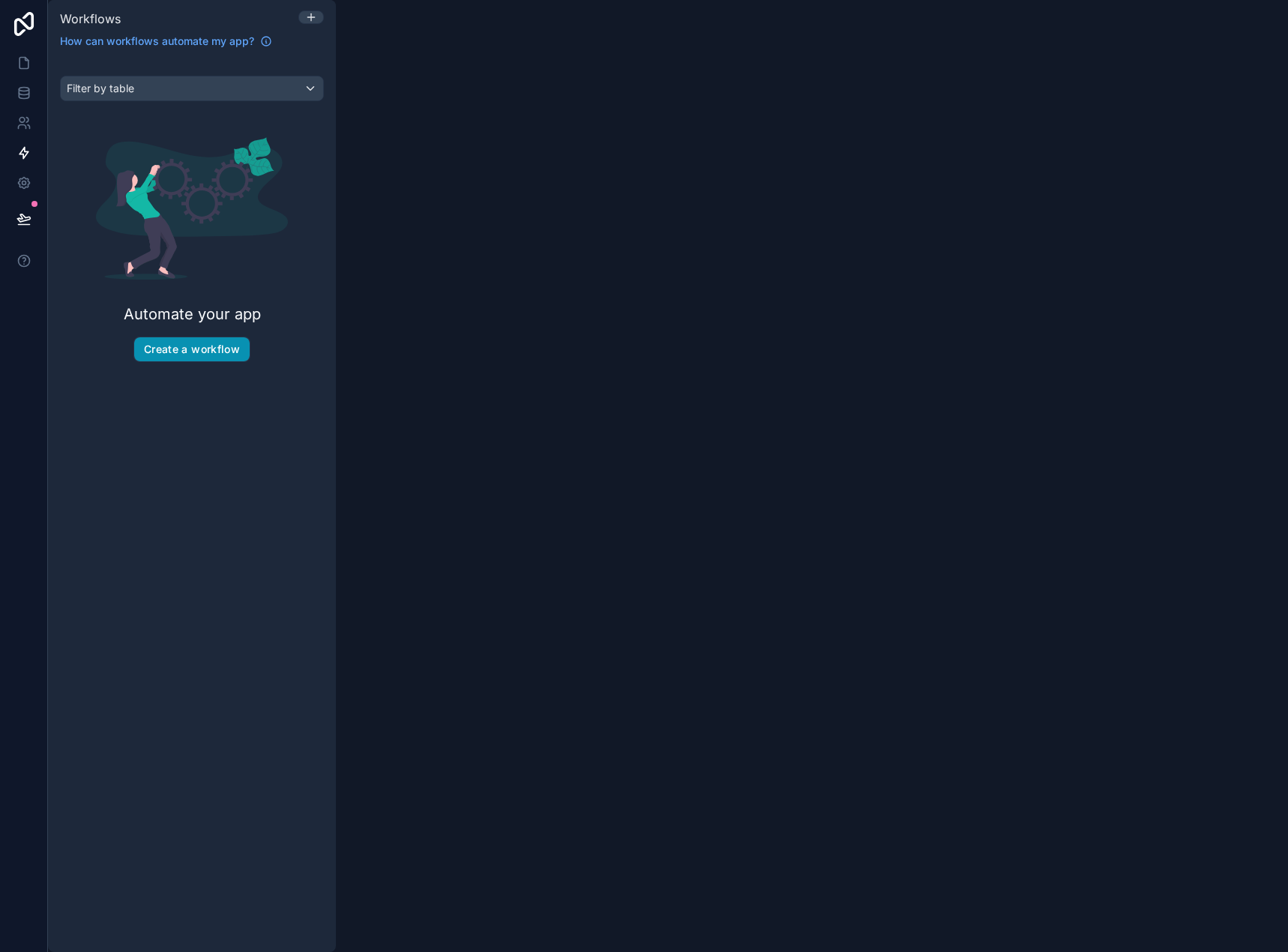
click at [182, 347] on button "Create a workflow" at bounding box center [192, 349] width 115 height 24
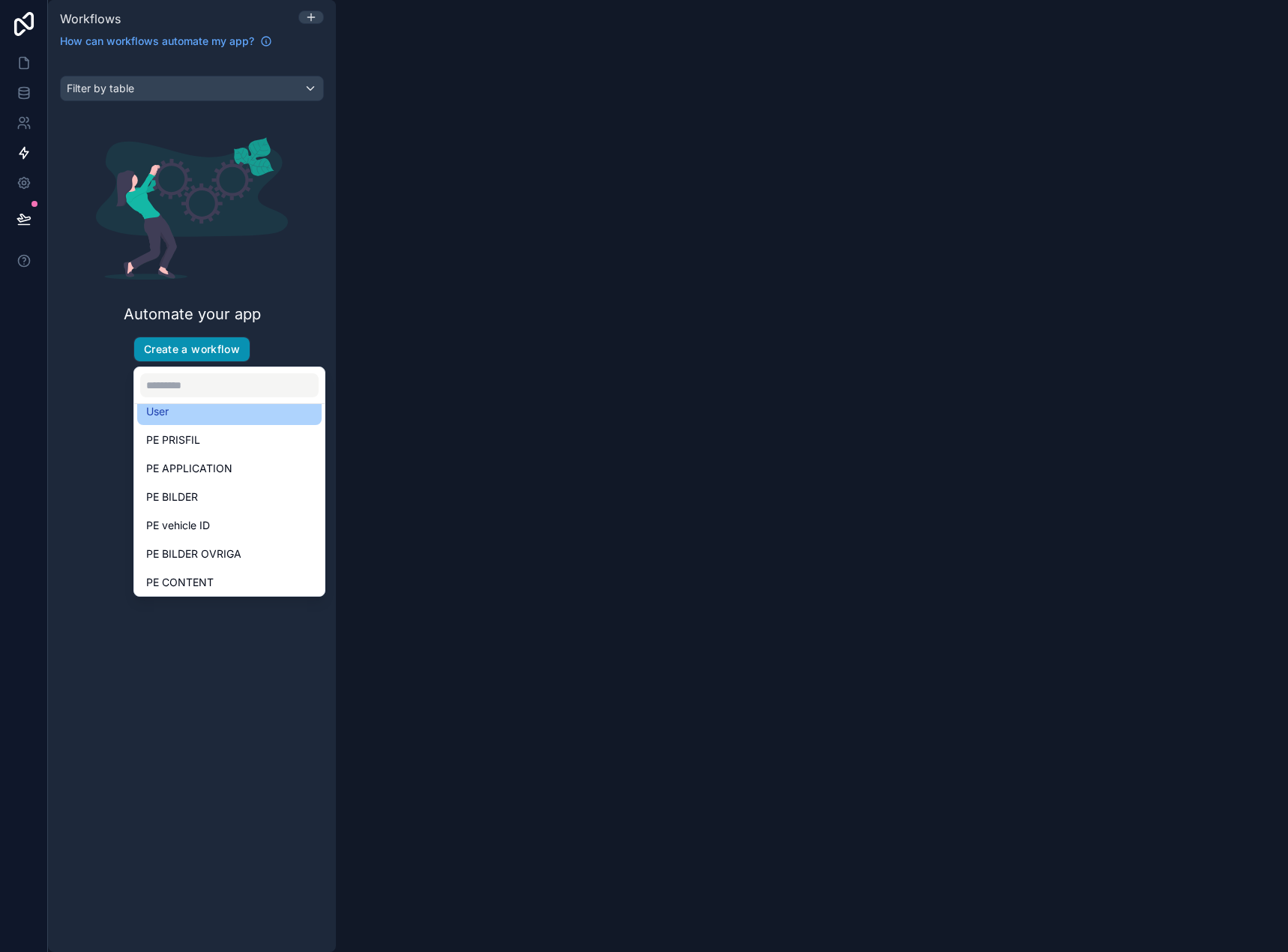
scroll to position [43, 0]
click at [252, 573] on div "PE CONTENT" at bounding box center [229, 579] width 166 height 18
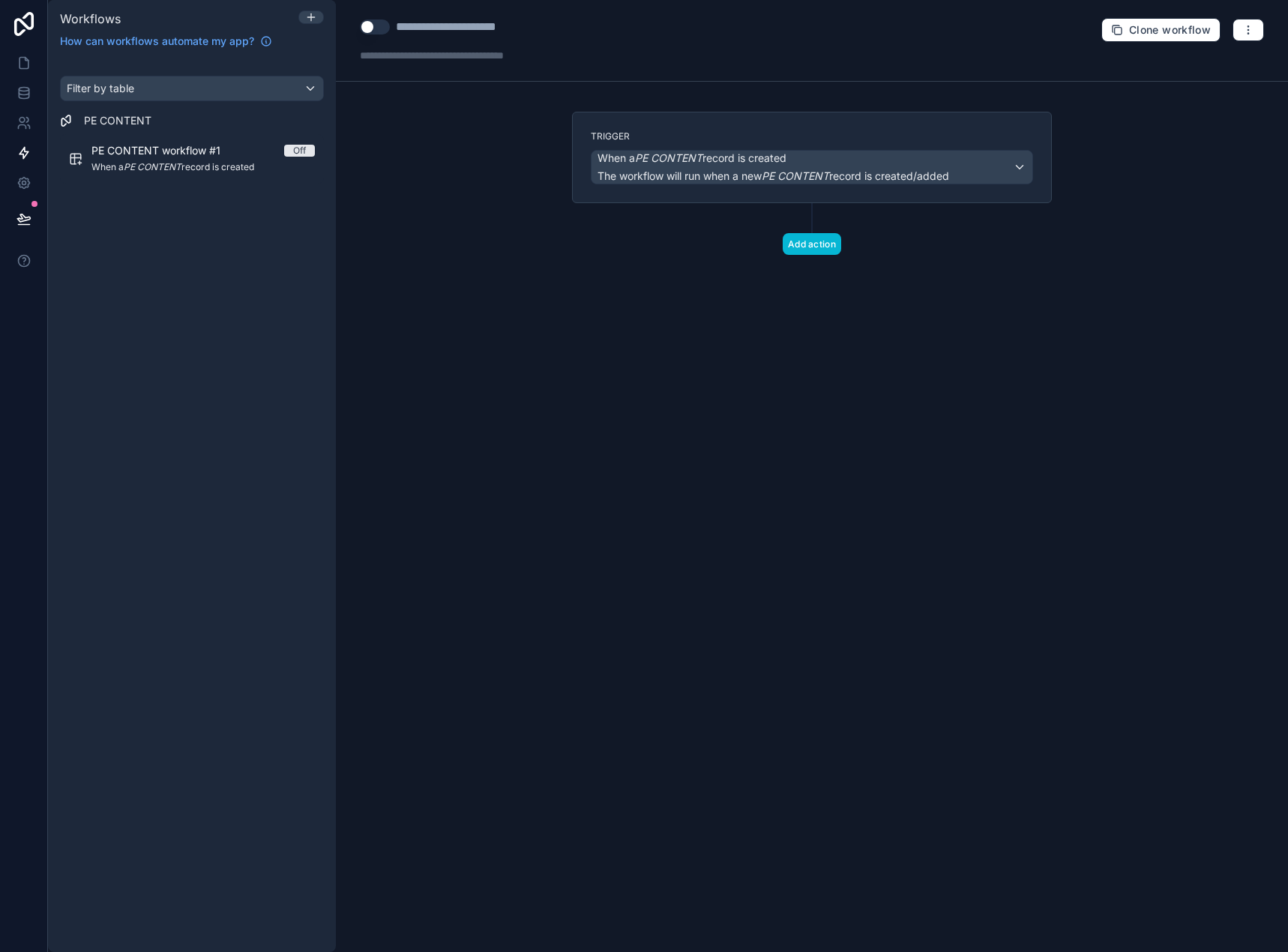
click at [444, 25] on div "**********" at bounding box center [476, 27] width 160 height 18
click at [506, 29] on div "**********" at bounding box center [476, 27] width 160 height 18
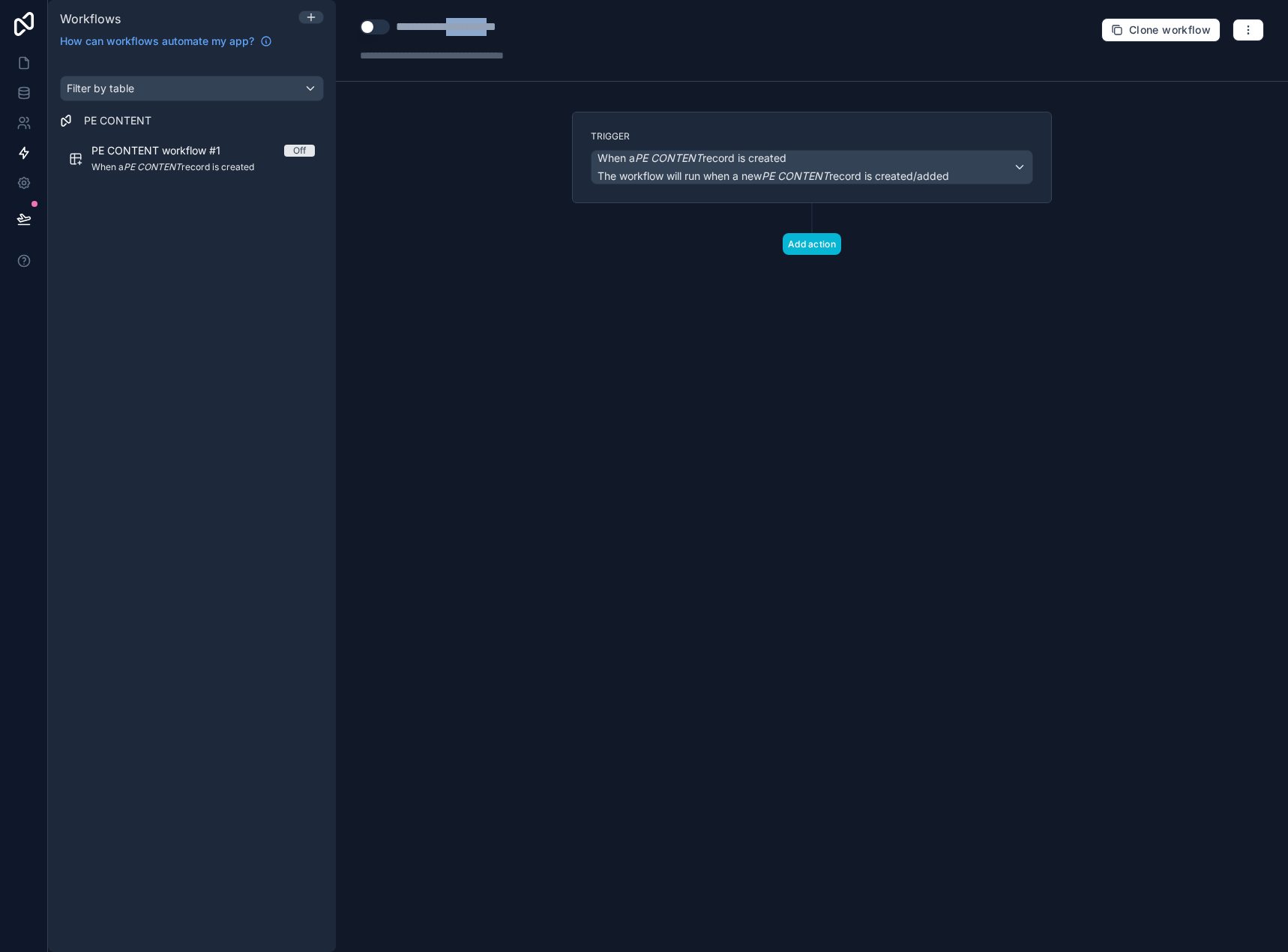
click at [362, 24] on button "Use setting" at bounding box center [375, 27] width 30 height 15
click at [775, 166] on div "When a PE CONTENT record is created The workflow will run when a new PE CONTENT…" at bounding box center [773, 167] width 352 height 33
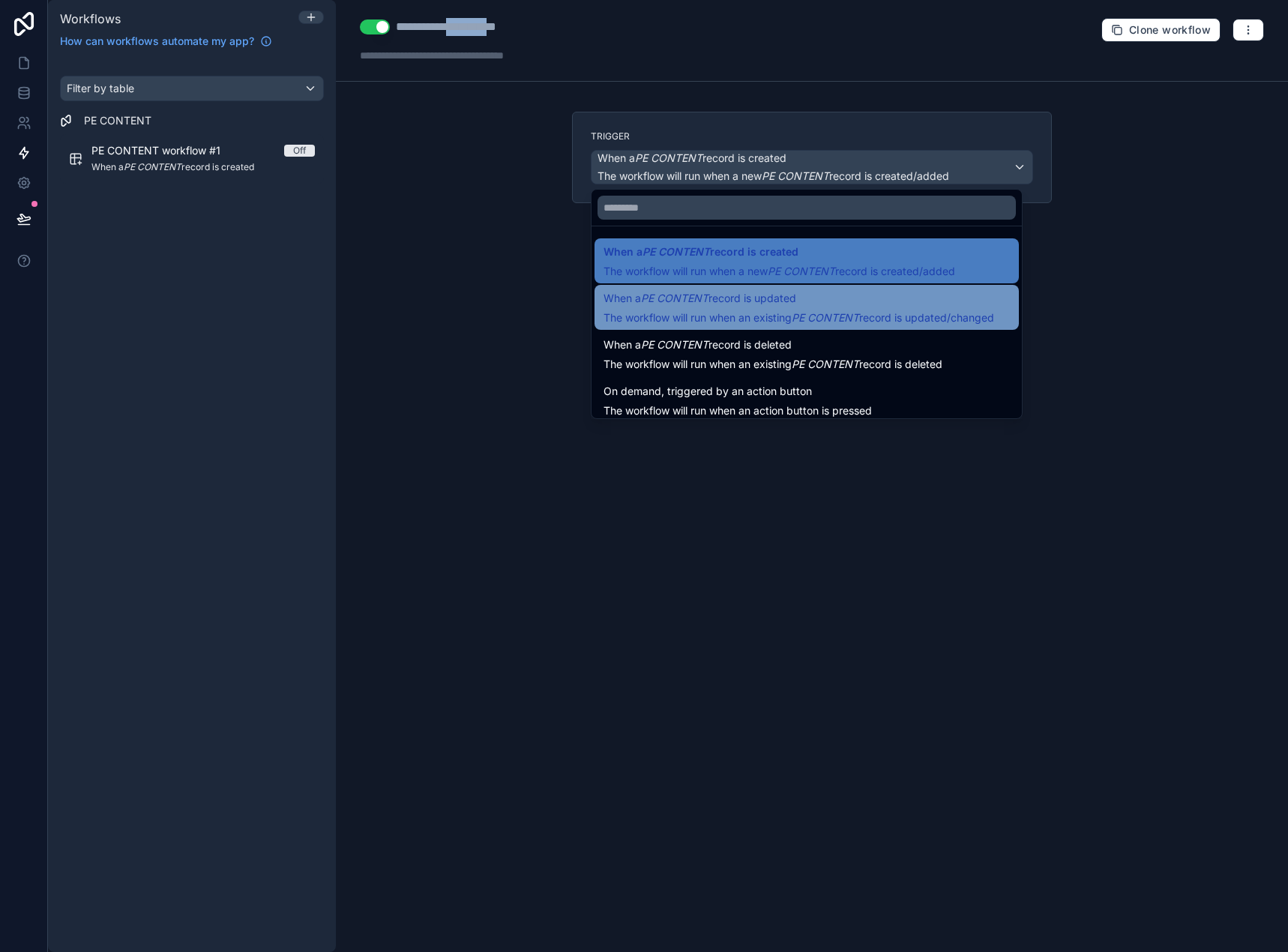
click at [782, 297] on span "When a PE CONTENT record is updated" at bounding box center [700, 298] width 192 height 18
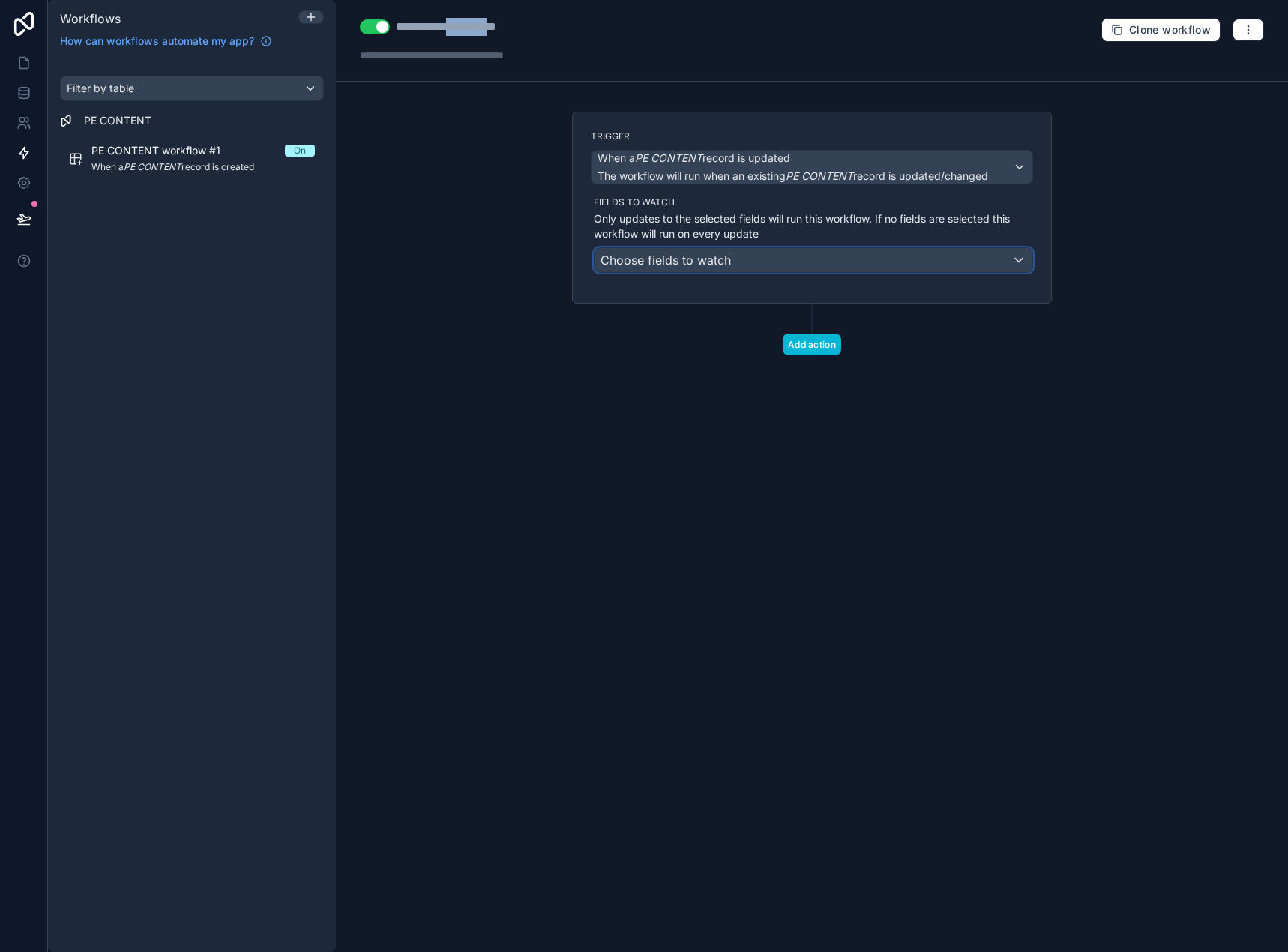
click at [760, 262] on div "Choose fields to watch" at bounding box center [813, 260] width 438 height 24
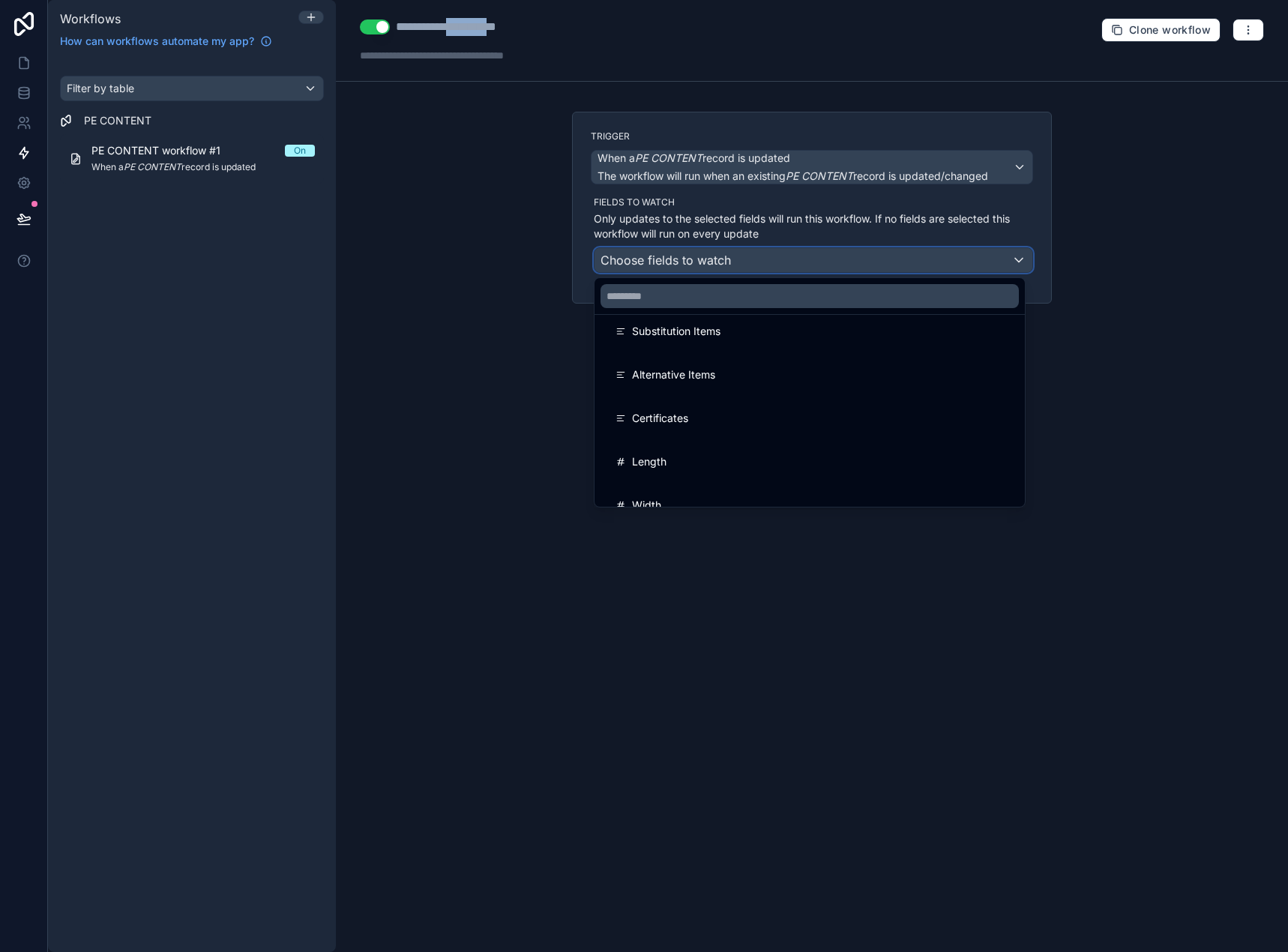
scroll to position [442, 0]
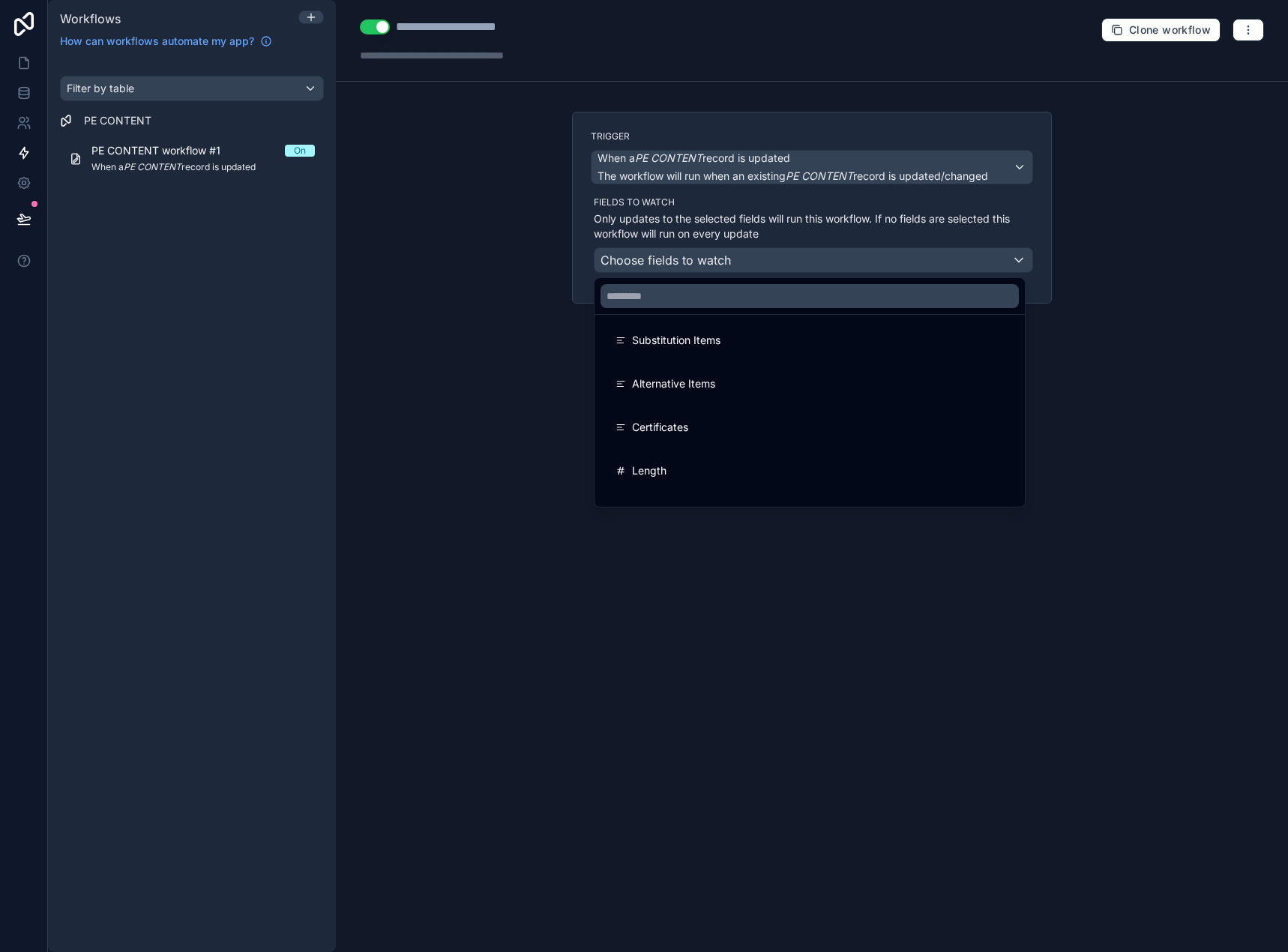
click at [13, 103] on div at bounding box center [644, 476] width 1288 height 952
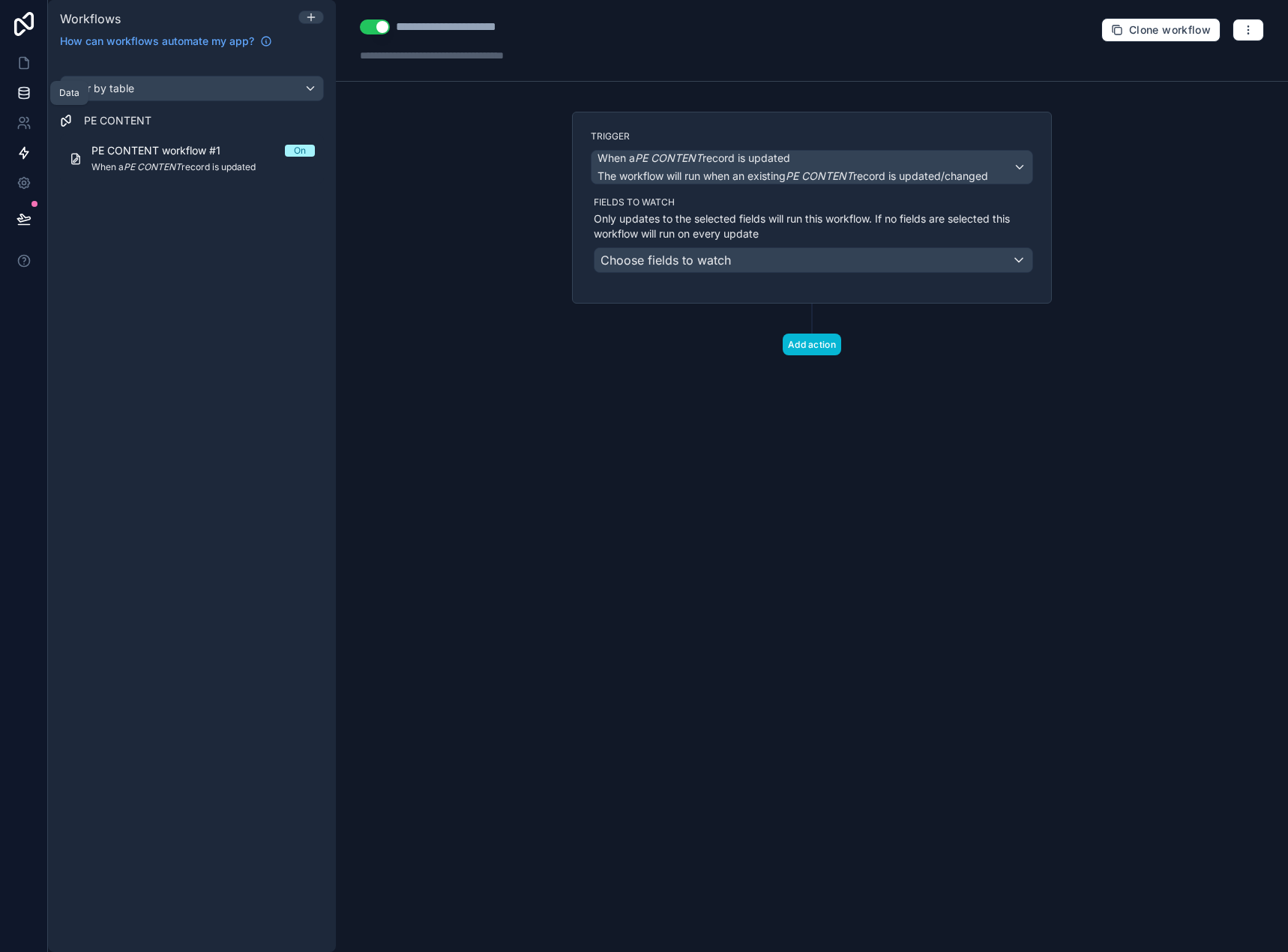
click at [15, 101] on link at bounding box center [24, 93] width 47 height 30
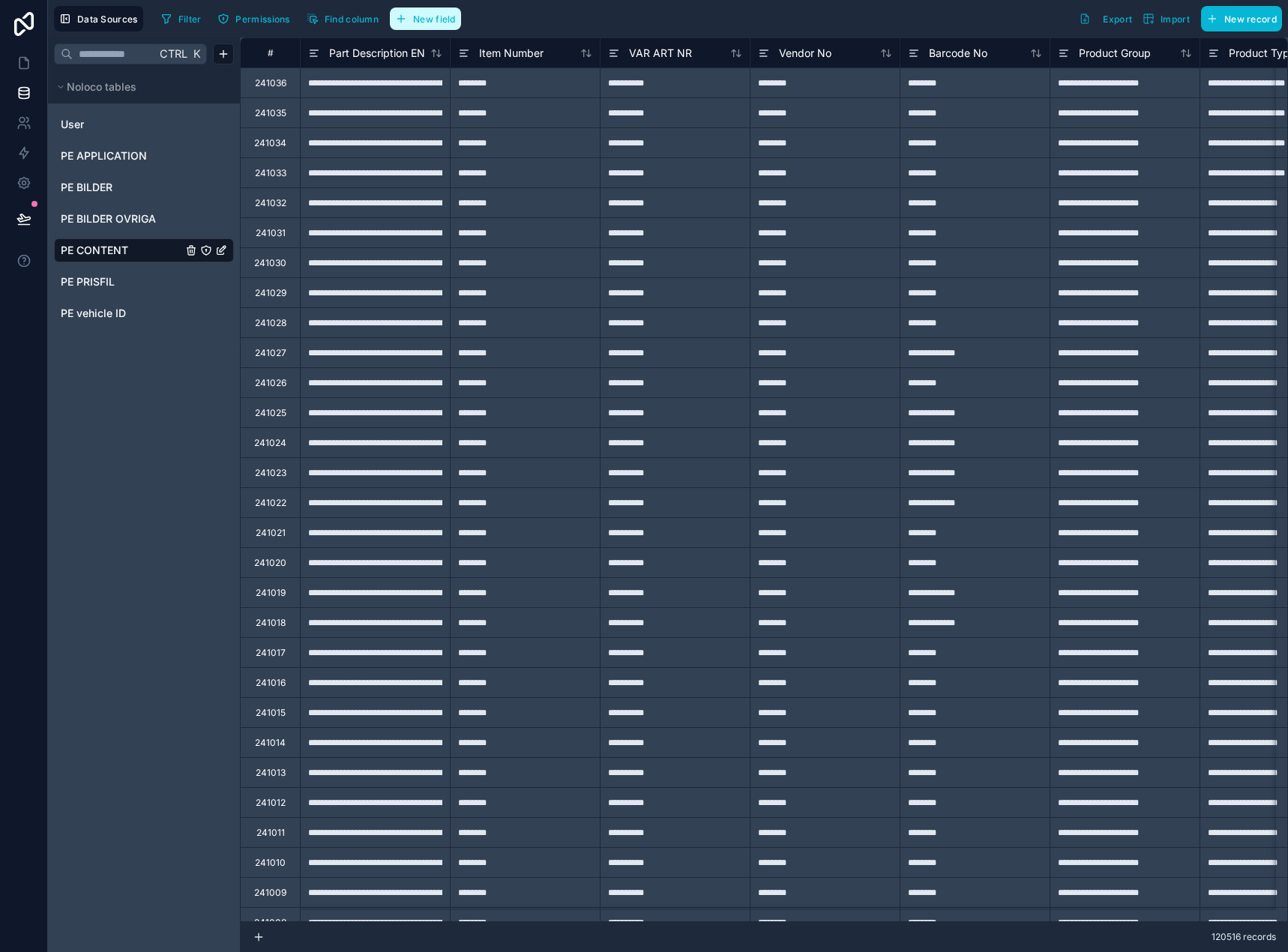
click at [434, 23] on span "New field" at bounding box center [435, 19] width 43 height 11
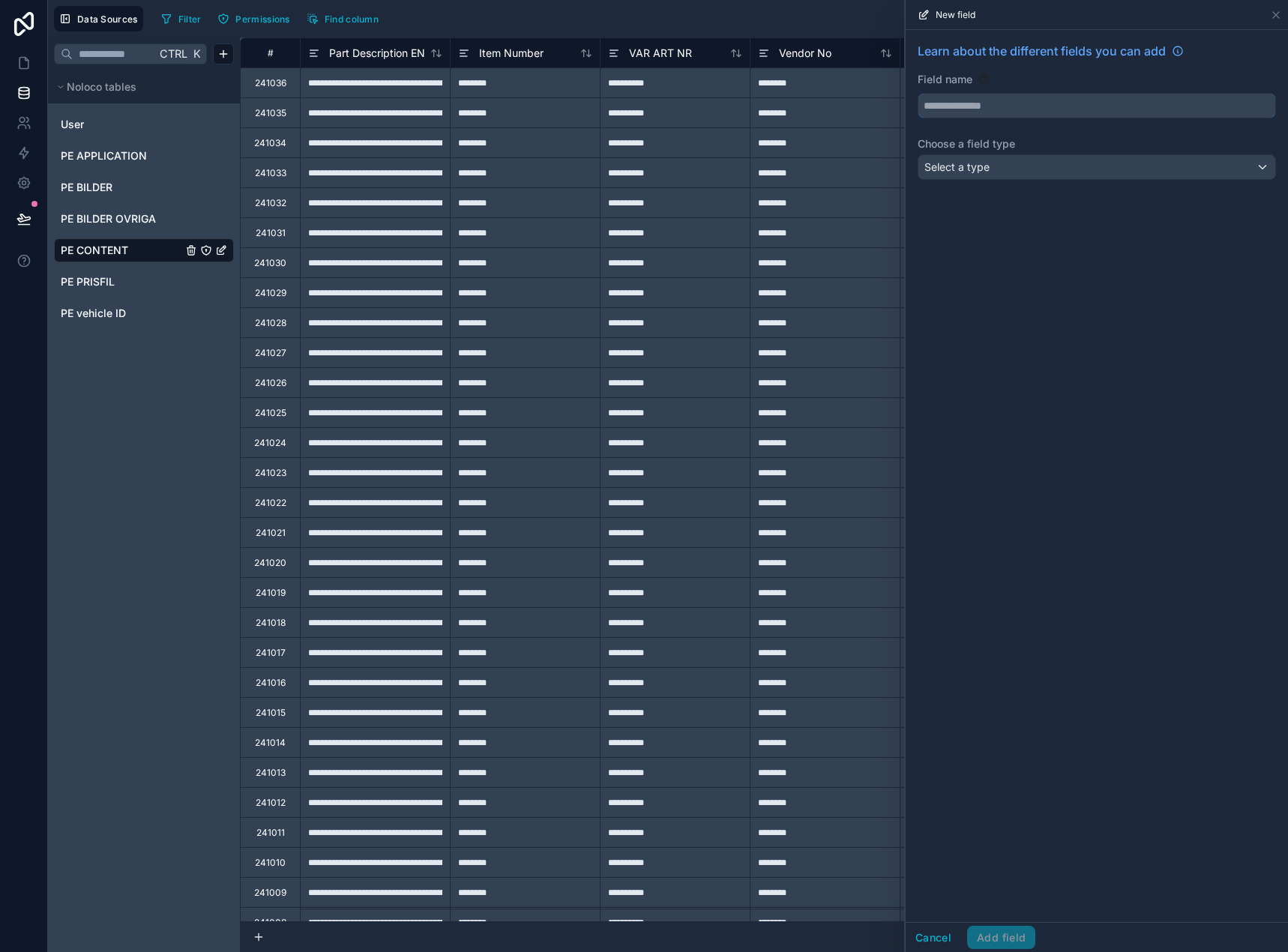
click at [935, 106] on input "text" at bounding box center [1096, 106] width 357 height 24
type input "******"
click at [974, 166] on span "Select a type" at bounding box center [957, 166] width 65 height 13
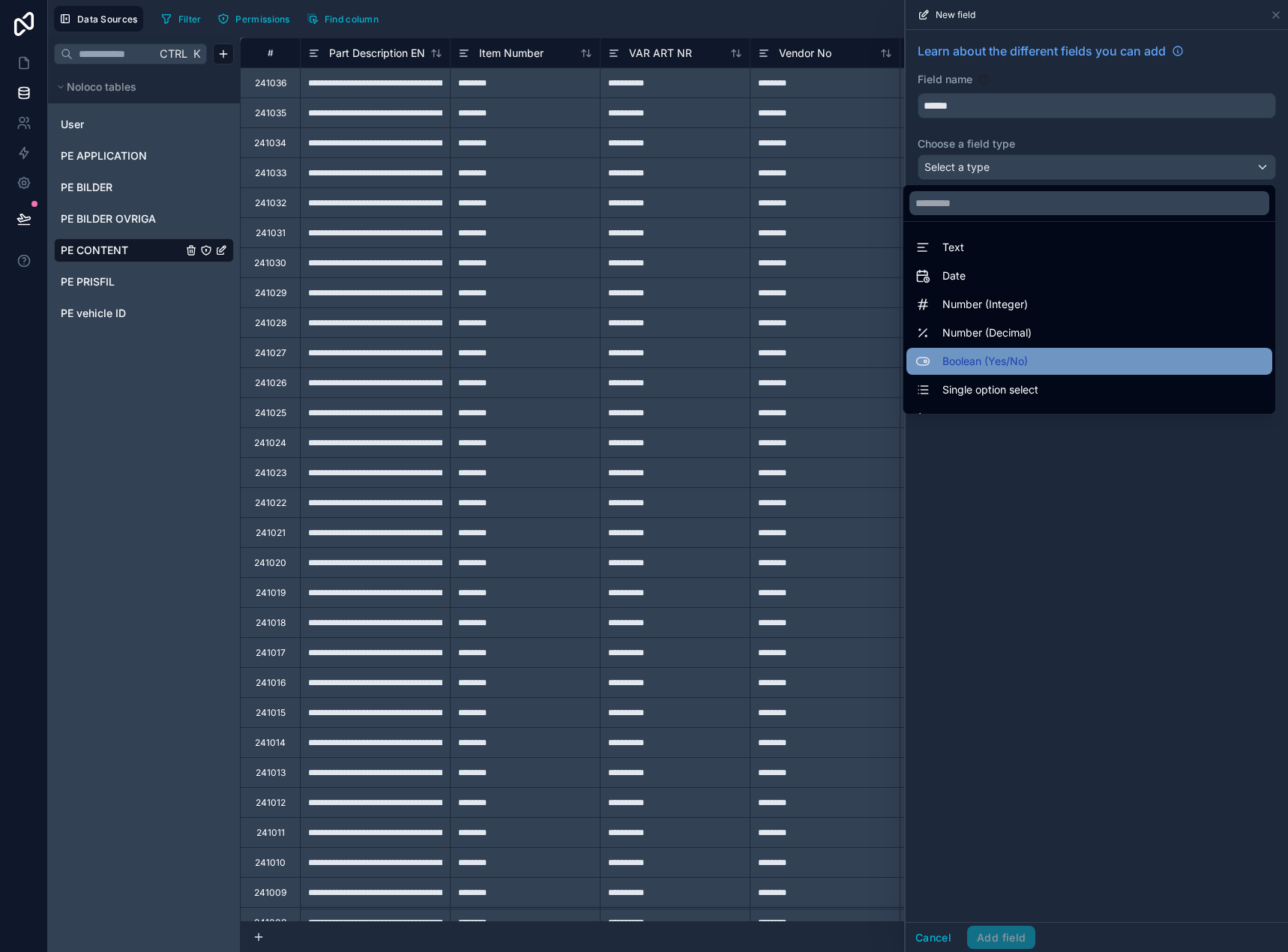
click at [995, 359] on span "Boolean (Yes/No)" at bounding box center [984, 361] width 85 height 18
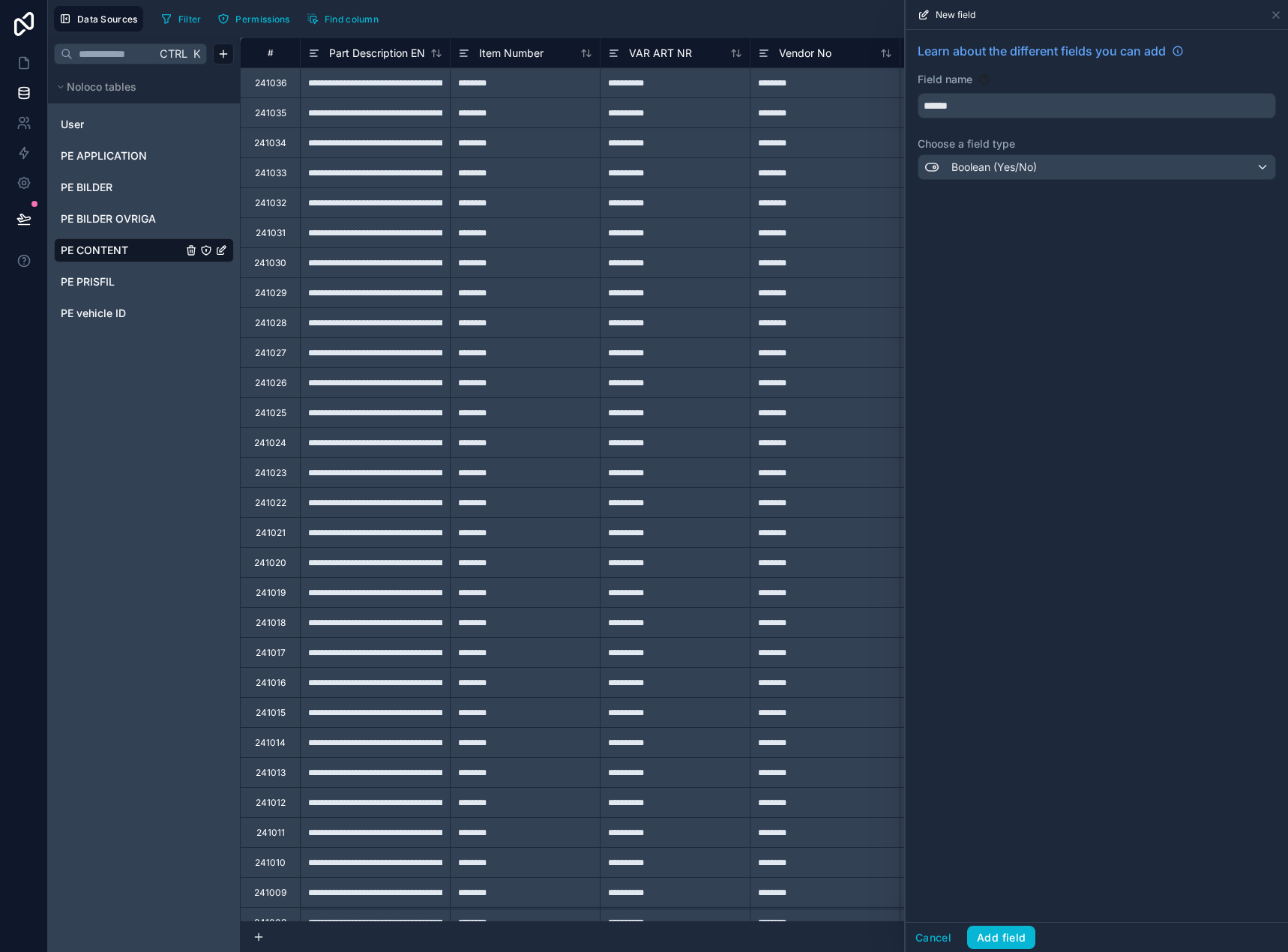
click at [1005, 951] on div "Cancel Add field" at bounding box center [1096, 937] width 383 height 30
click at [1004, 939] on button "Add field" at bounding box center [1001, 938] width 68 height 24
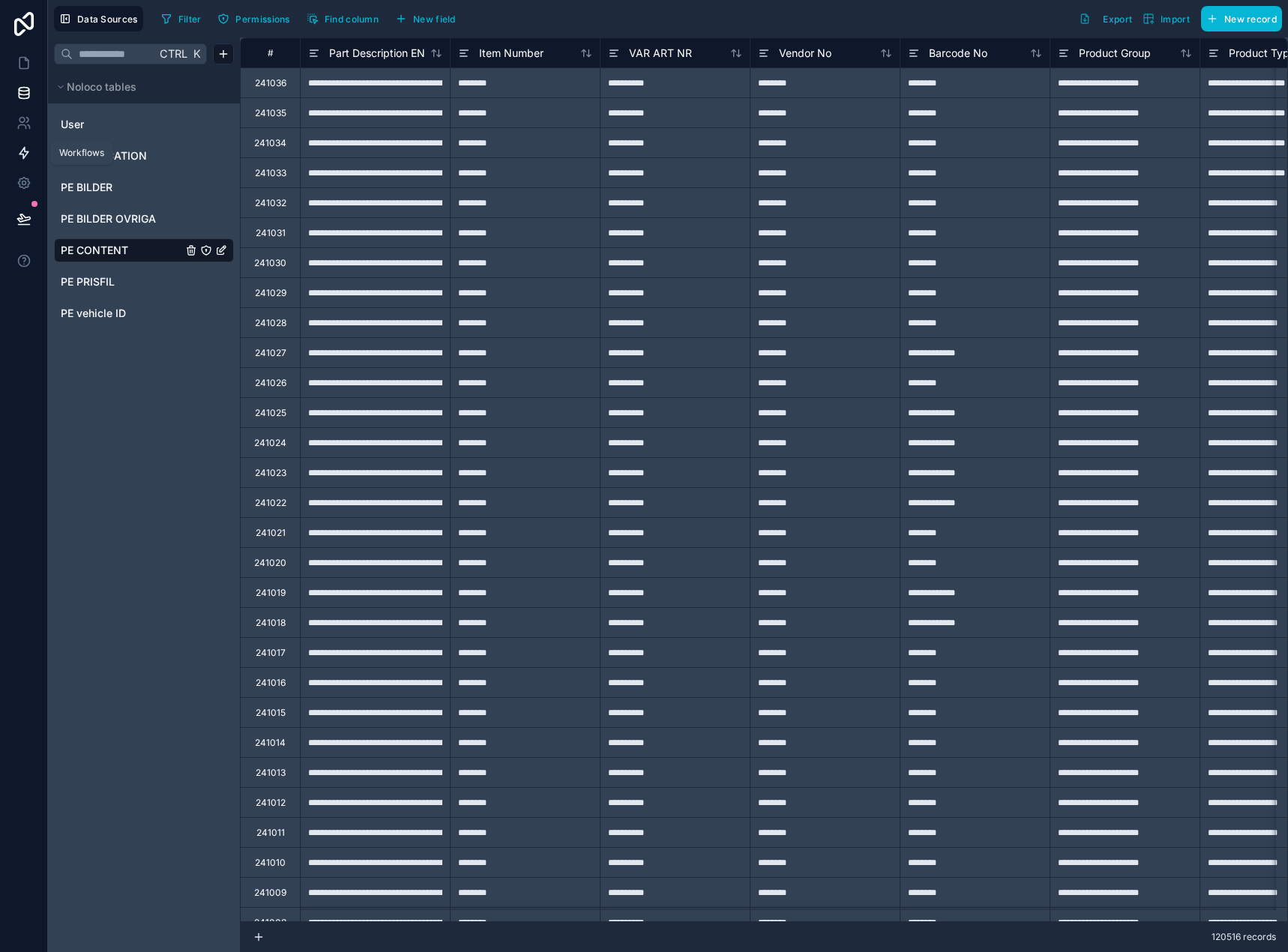
click at [24, 139] on link at bounding box center [24, 153] width 47 height 30
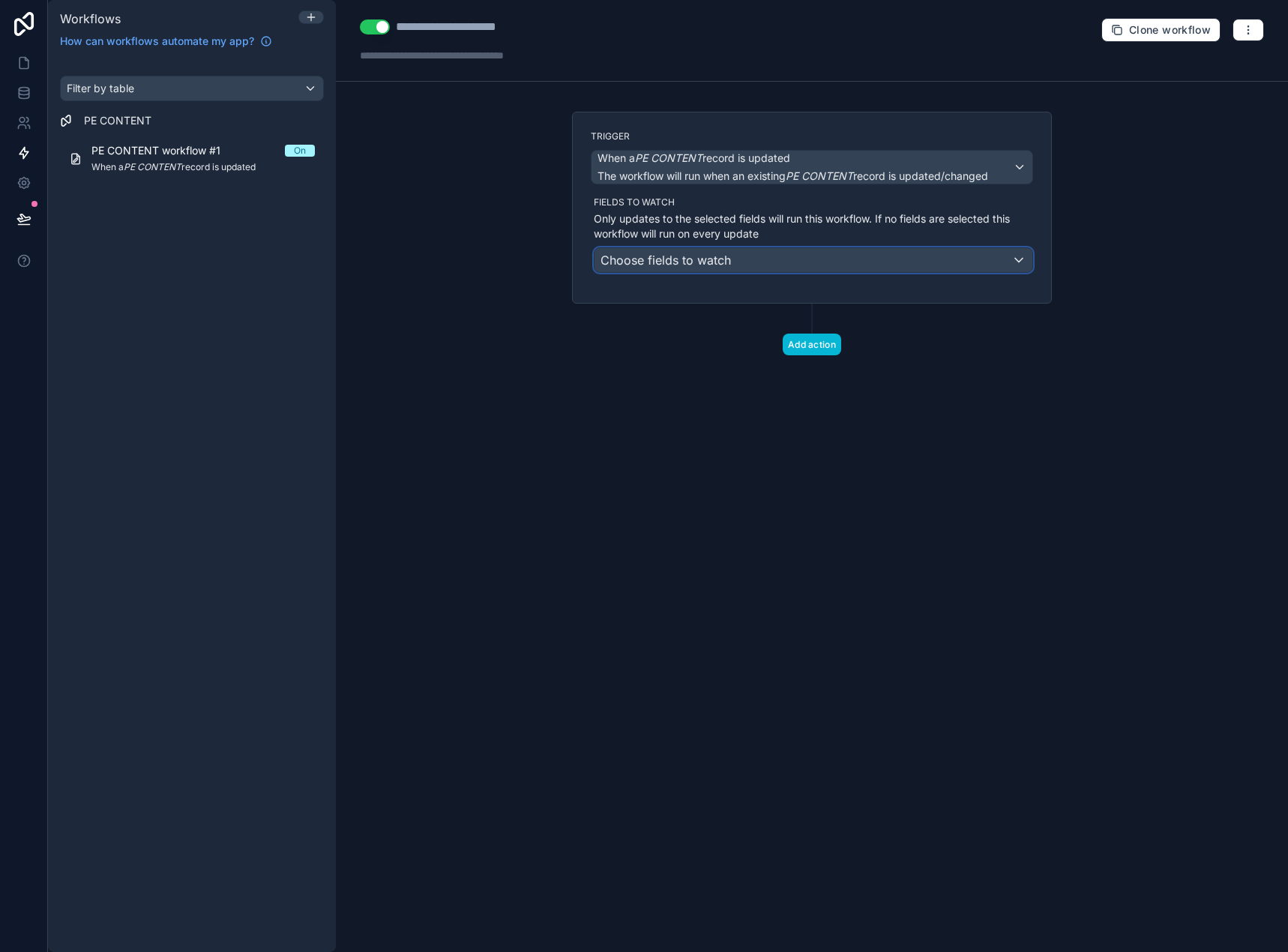
click at [730, 253] on div "Choose fields to watch" at bounding box center [813, 260] width 438 height 24
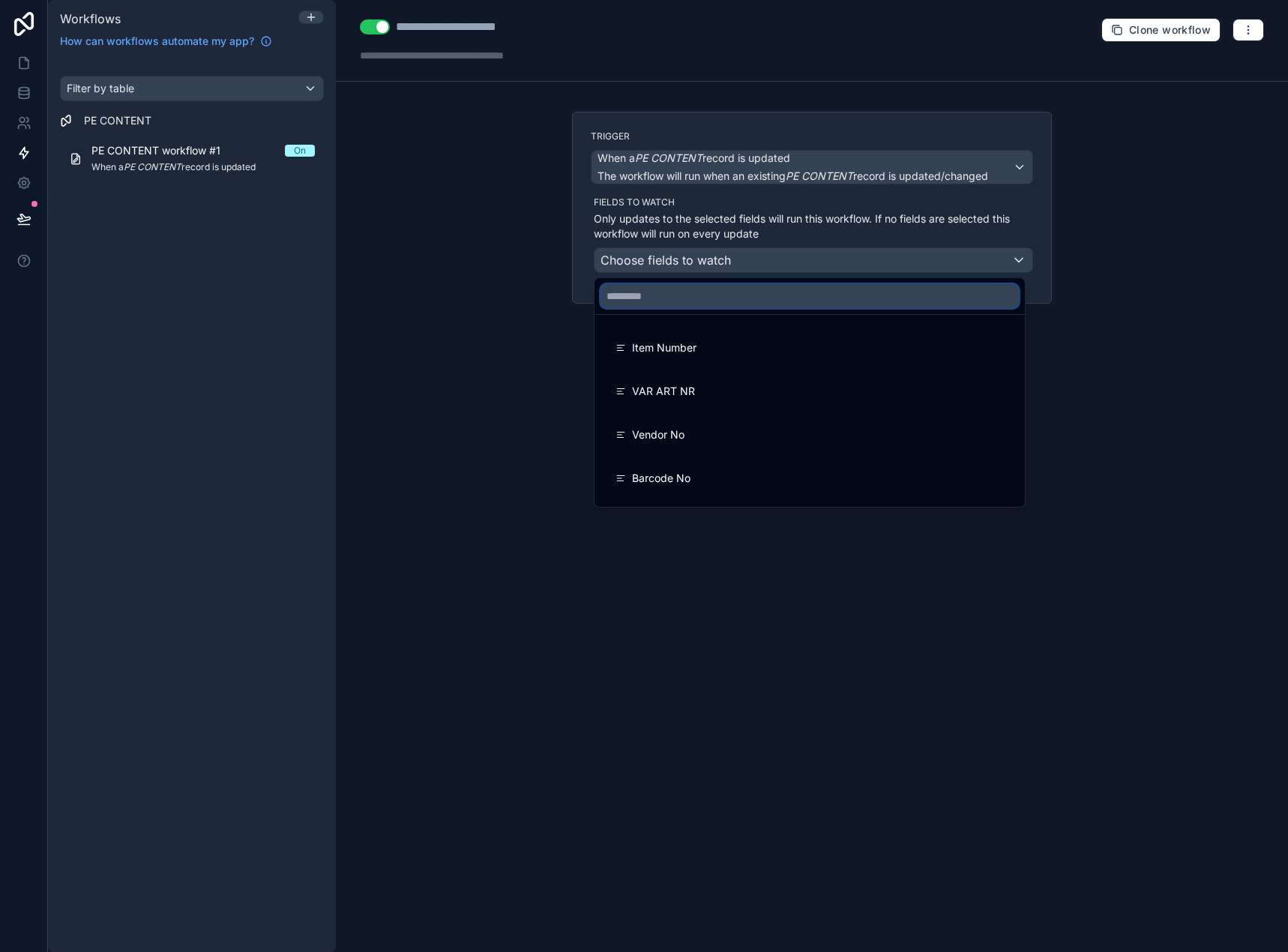
click at [726, 304] on input "text" at bounding box center [809, 296] width 418 height 24
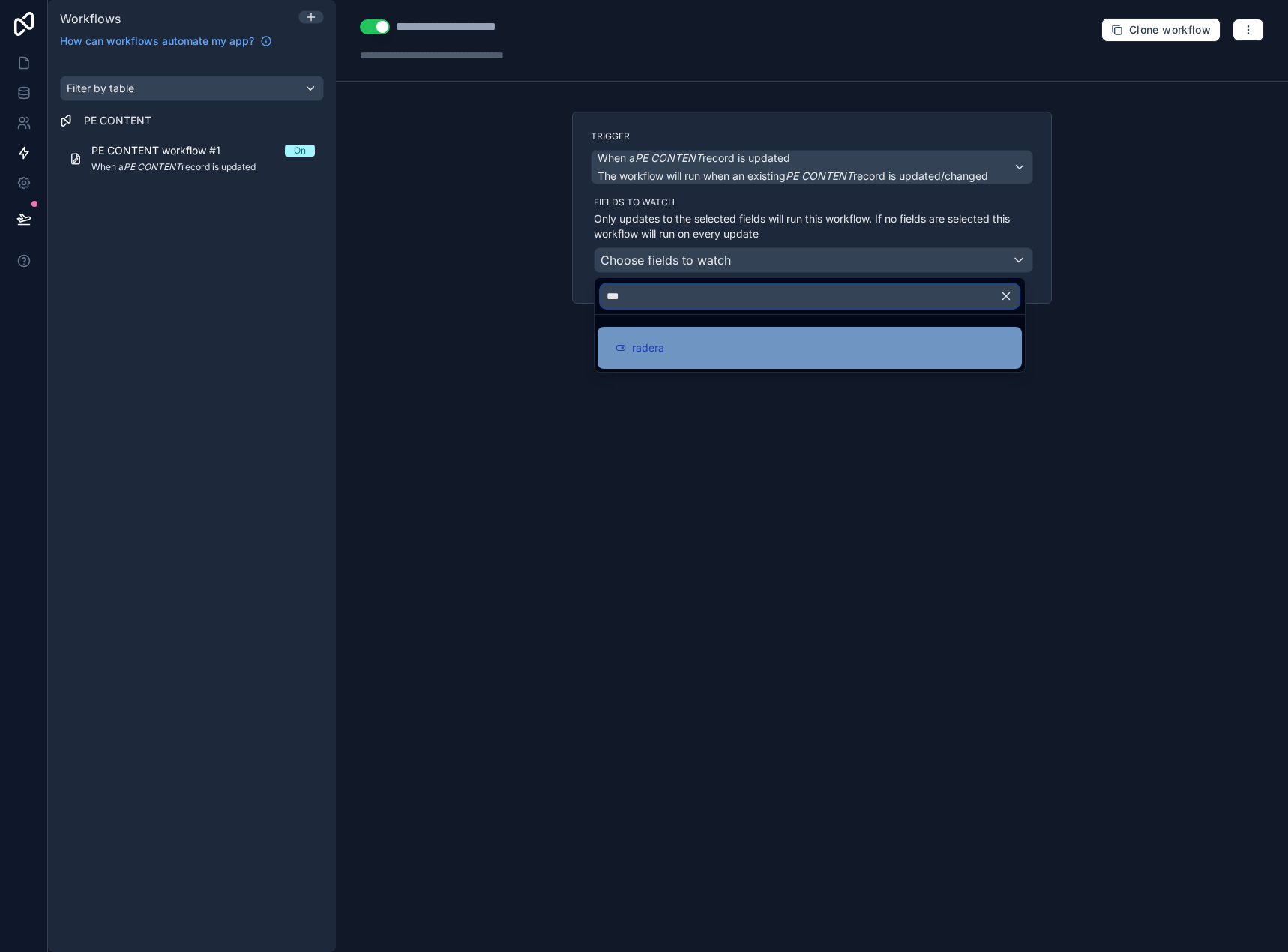
type input "***"
click at [726, 332] on div "radera" at bounding box center [809, 347] width 424 height 42
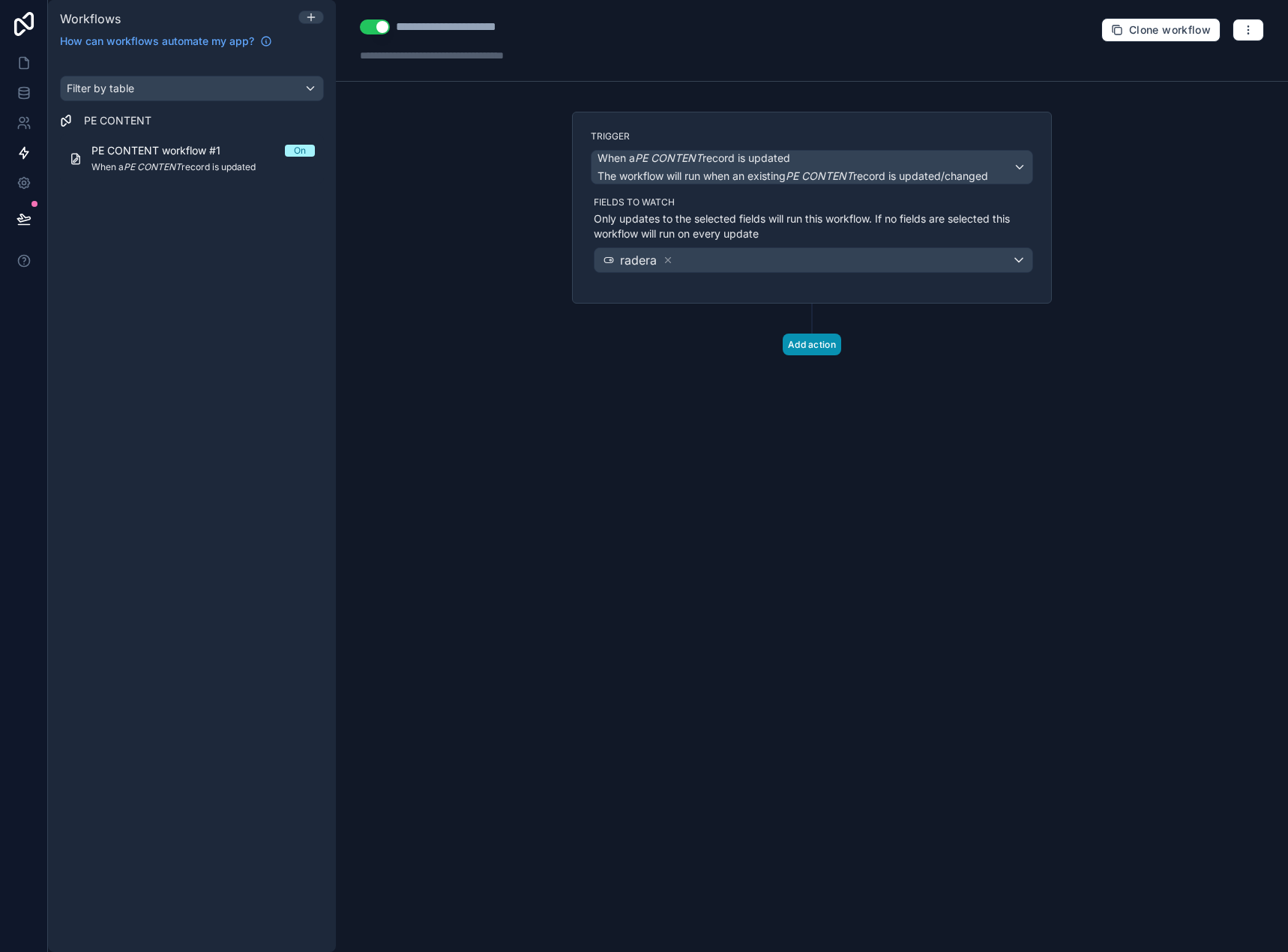
click at [793, 345] on button "Add action" at bounding box center [812, 345] width 58 height 22
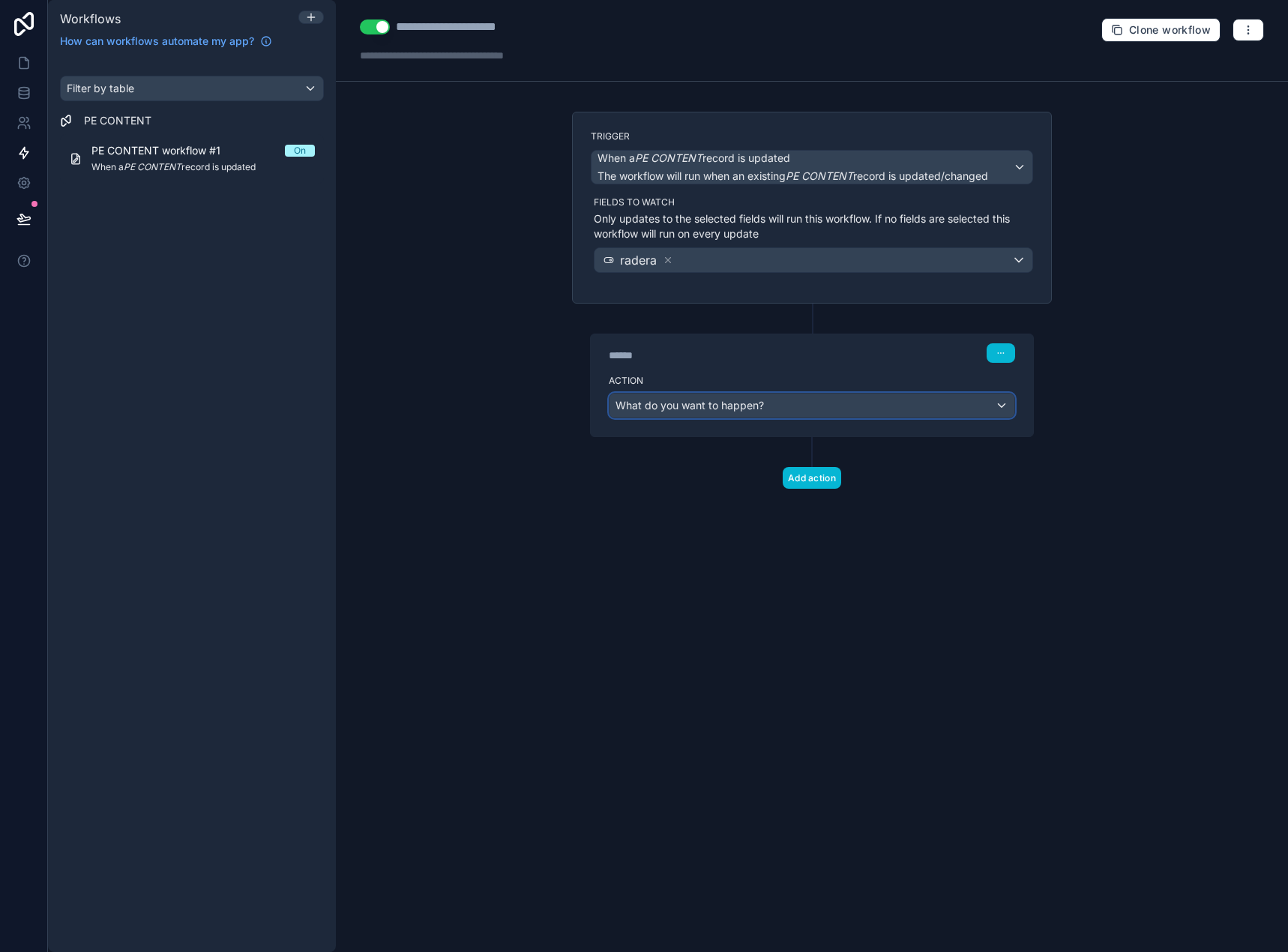
click at [685, 405] on span "What do you want to happen?" at bounding box center [689, 405] width 148 height 13
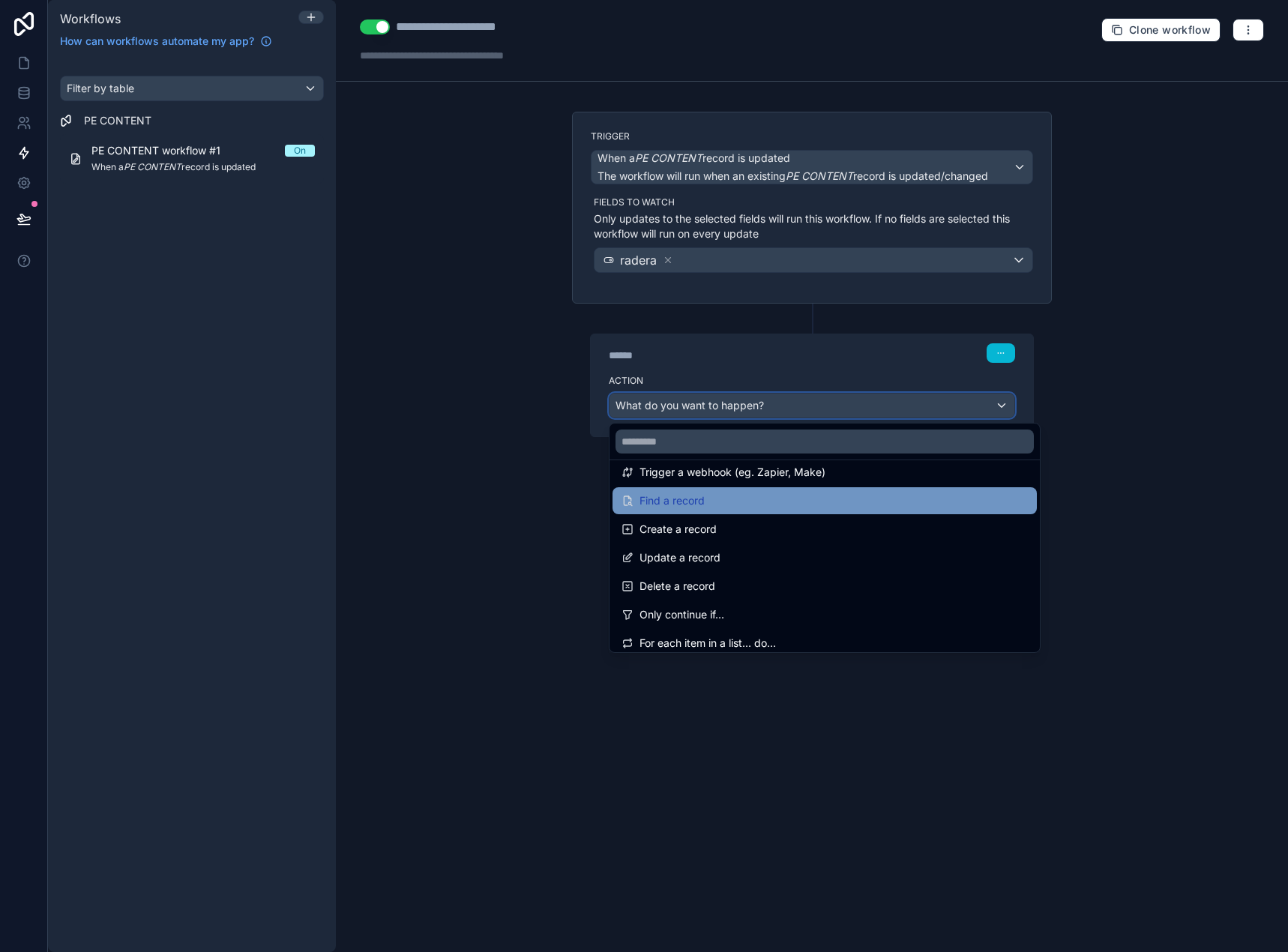
scroll to position [75, 0]
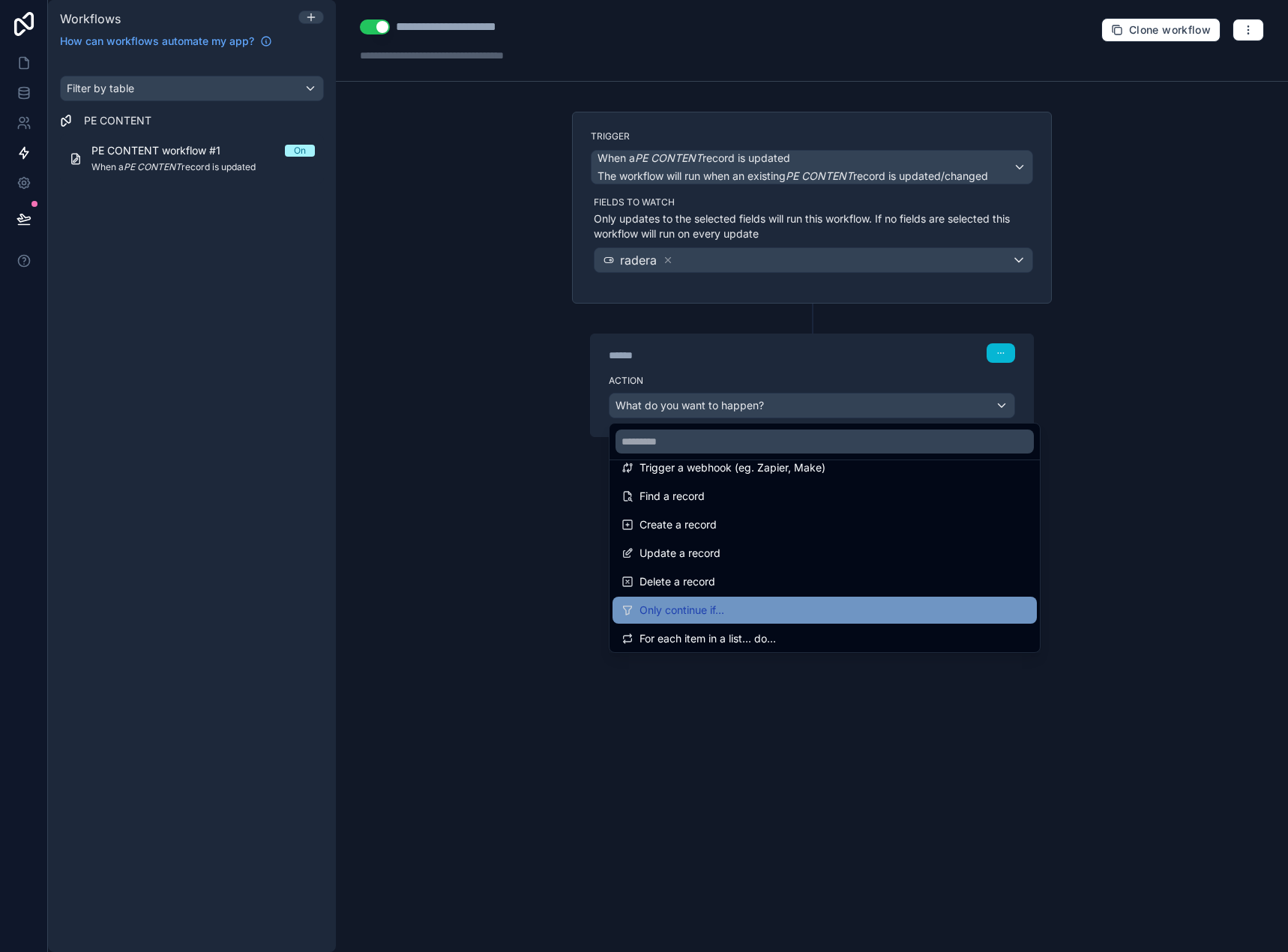
click at [734, 609] on div "Only continue if..." at bounding box center [824, 610] width 406 height 18
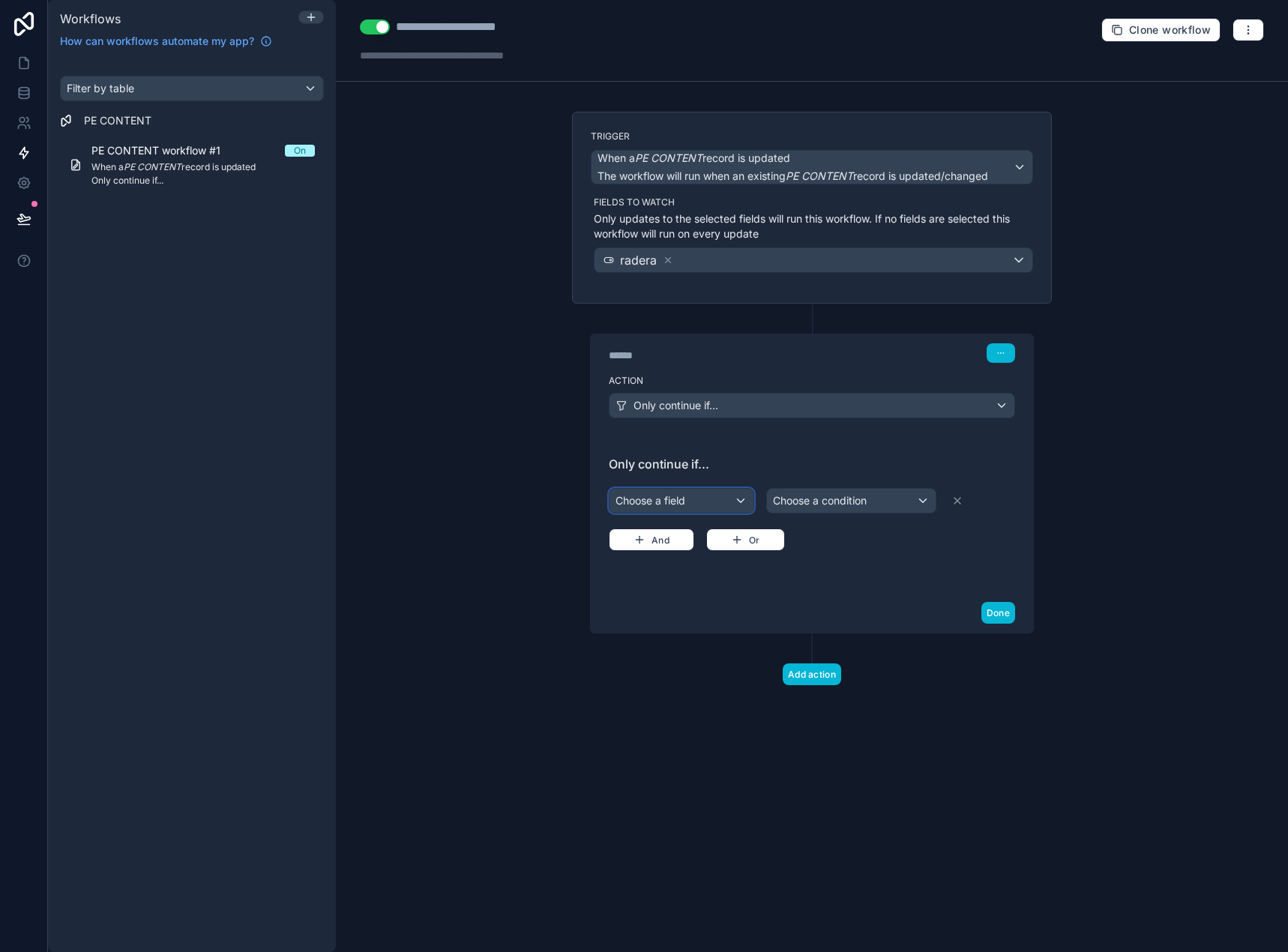
click at [714, 502] on div "Choose a field" at bounding box center [681, 501] width 144 height 24
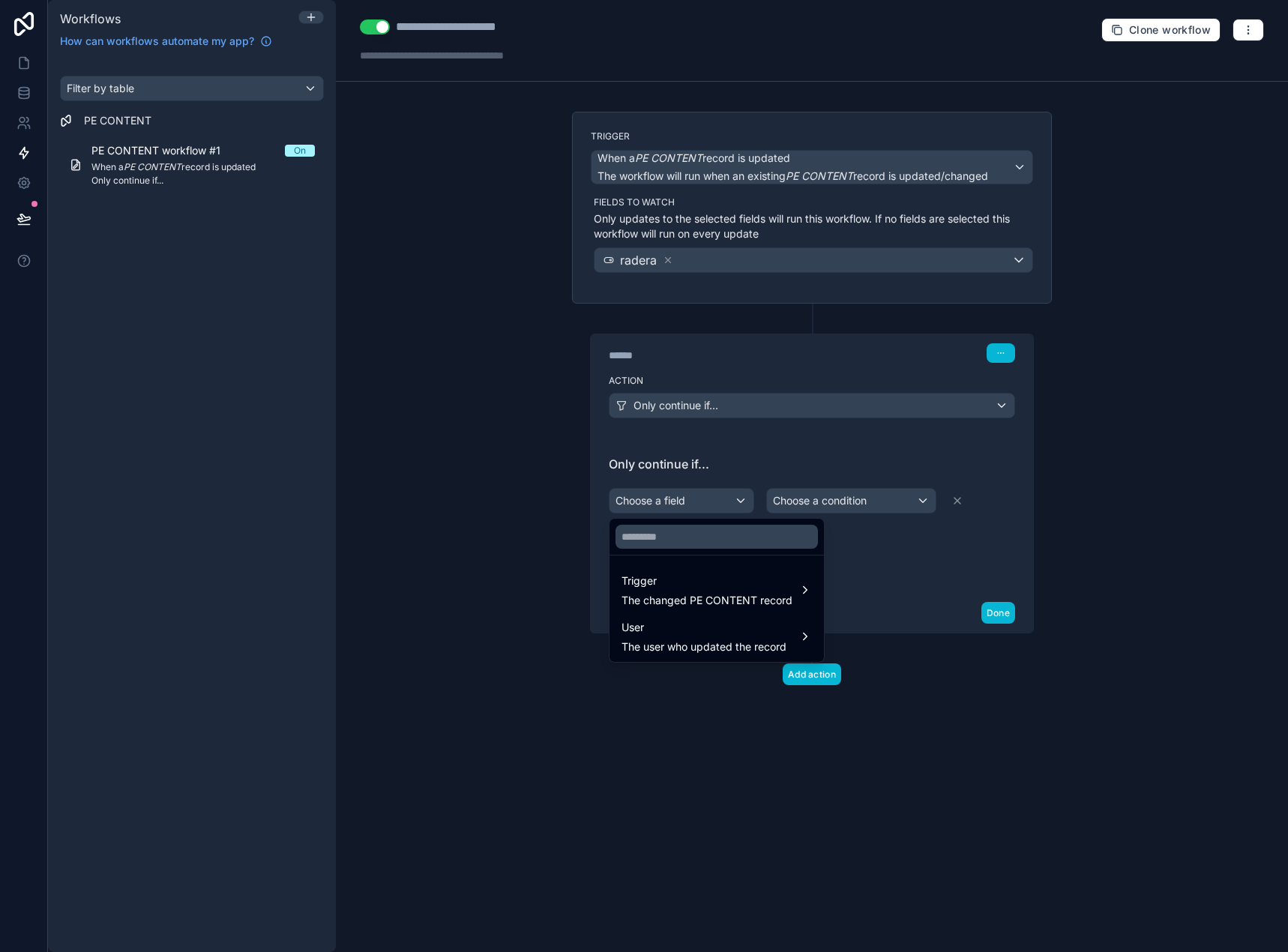
drag, startPoint x: 701, startPoint y: 555, endPoint x: 701, endPoint y: 533, distance: 22.0
click at [701, 554] on div "Trigger The changed PE CONTENT record User The user who updated the record" at bounding box center [717, 590] width 216 height 144
click at [701, 533] on input "text" at bounding box center [716, 536] width 203 height 24
click at [700, 537] on input "**" at bounding box center [716, 536] width 203 height 24
click at [700, 538] on input "**" at bounding box center [716, 536] width 203 height 24
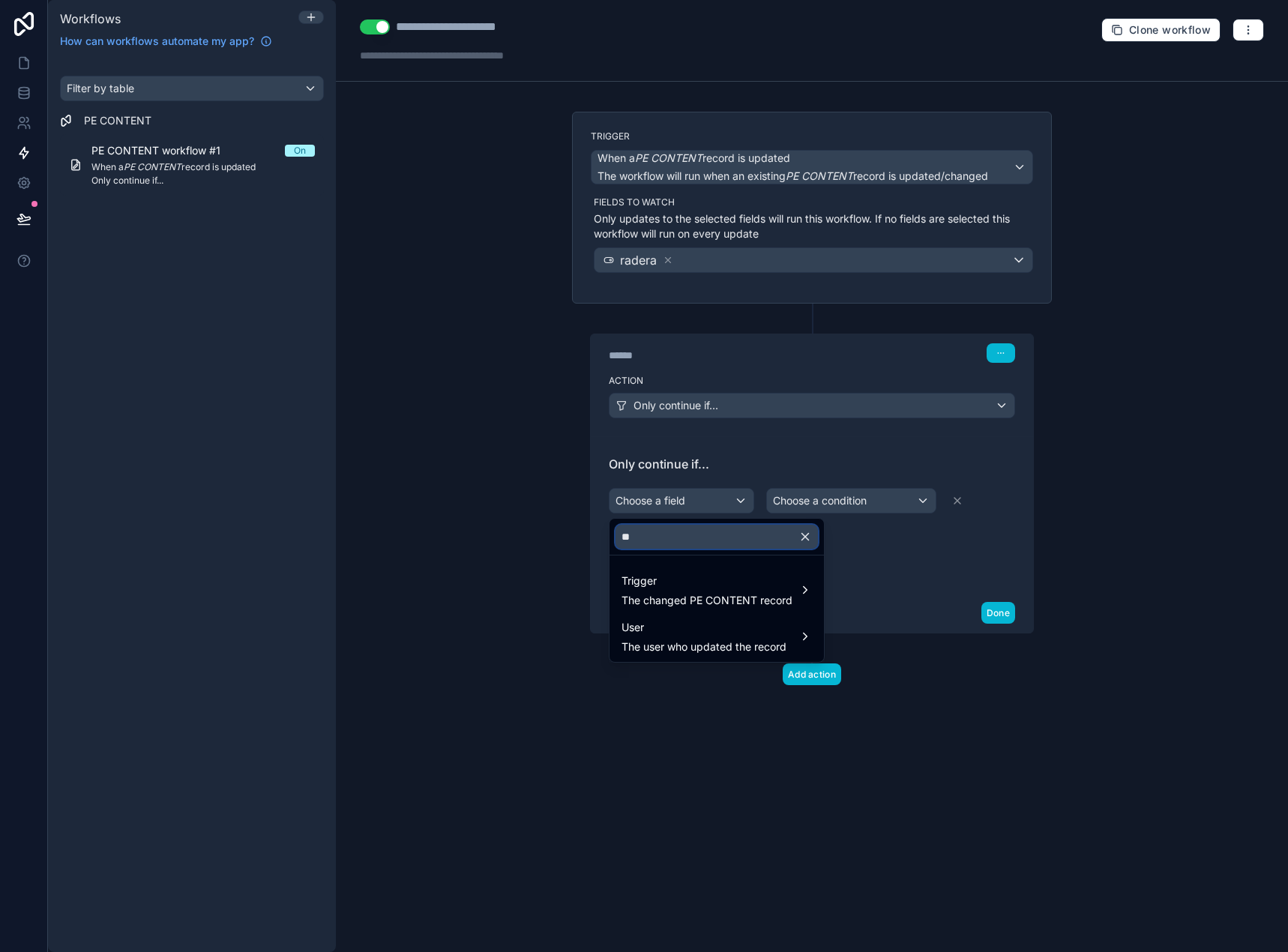
click at [700, 538] on input "**" at bounding box center [716, 536] width 203 height 24
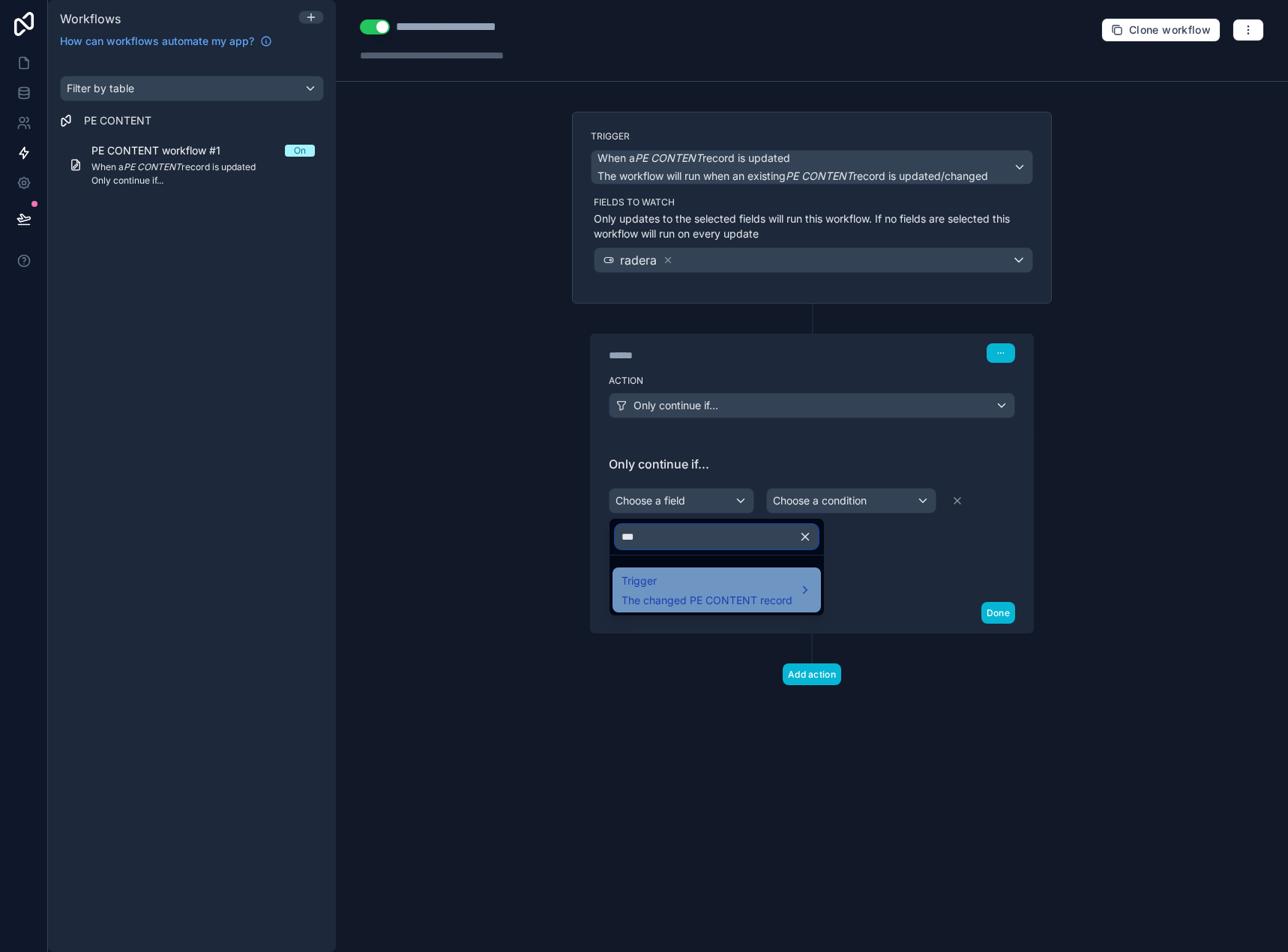
type input "***"
click at [715, 580] on span "Trigger" at bounding box center [707, 581] width 171 height 18
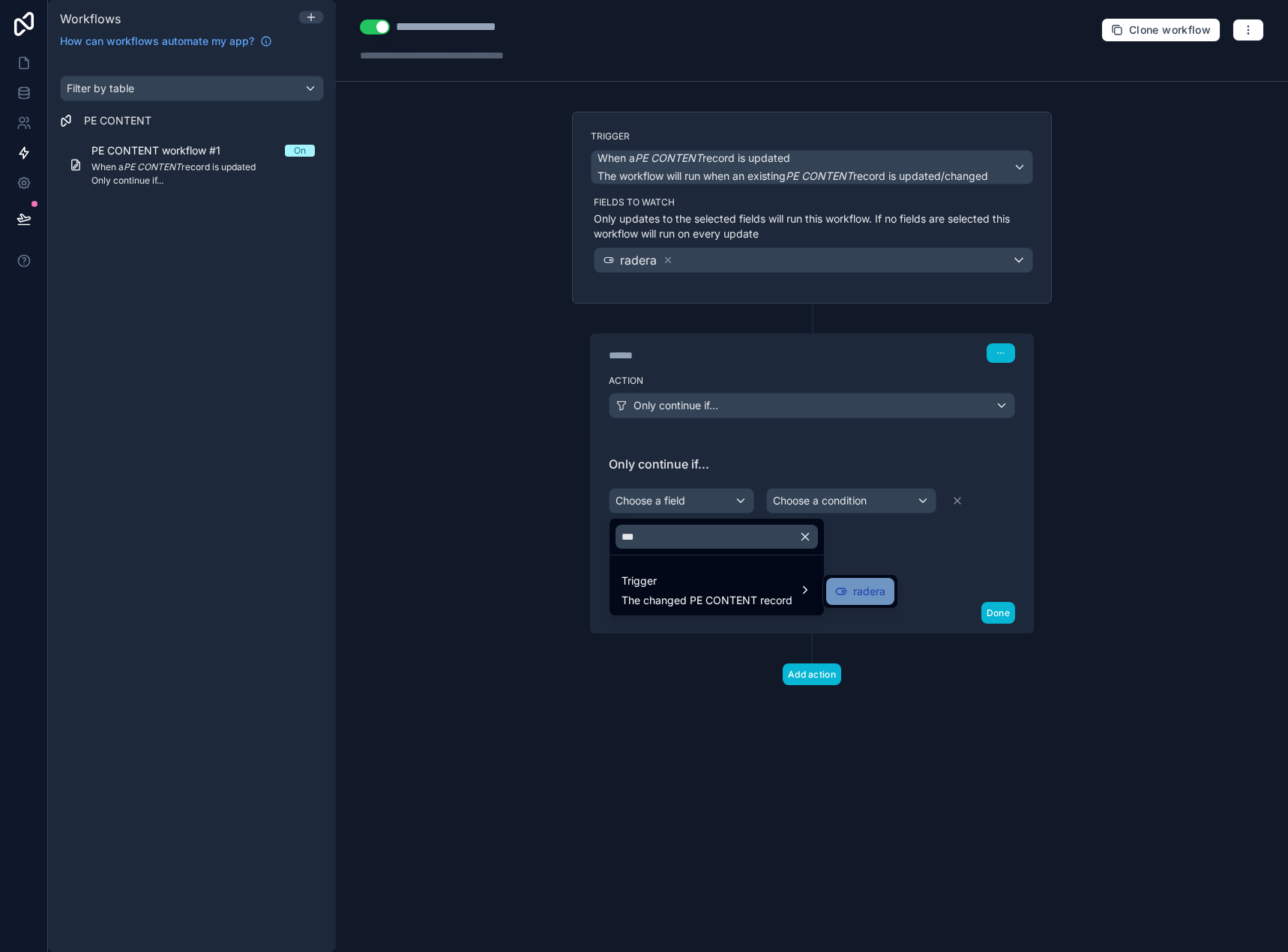
click at [834, 583] on div "radera" at bounding box center [860, 592] width 68 height 27
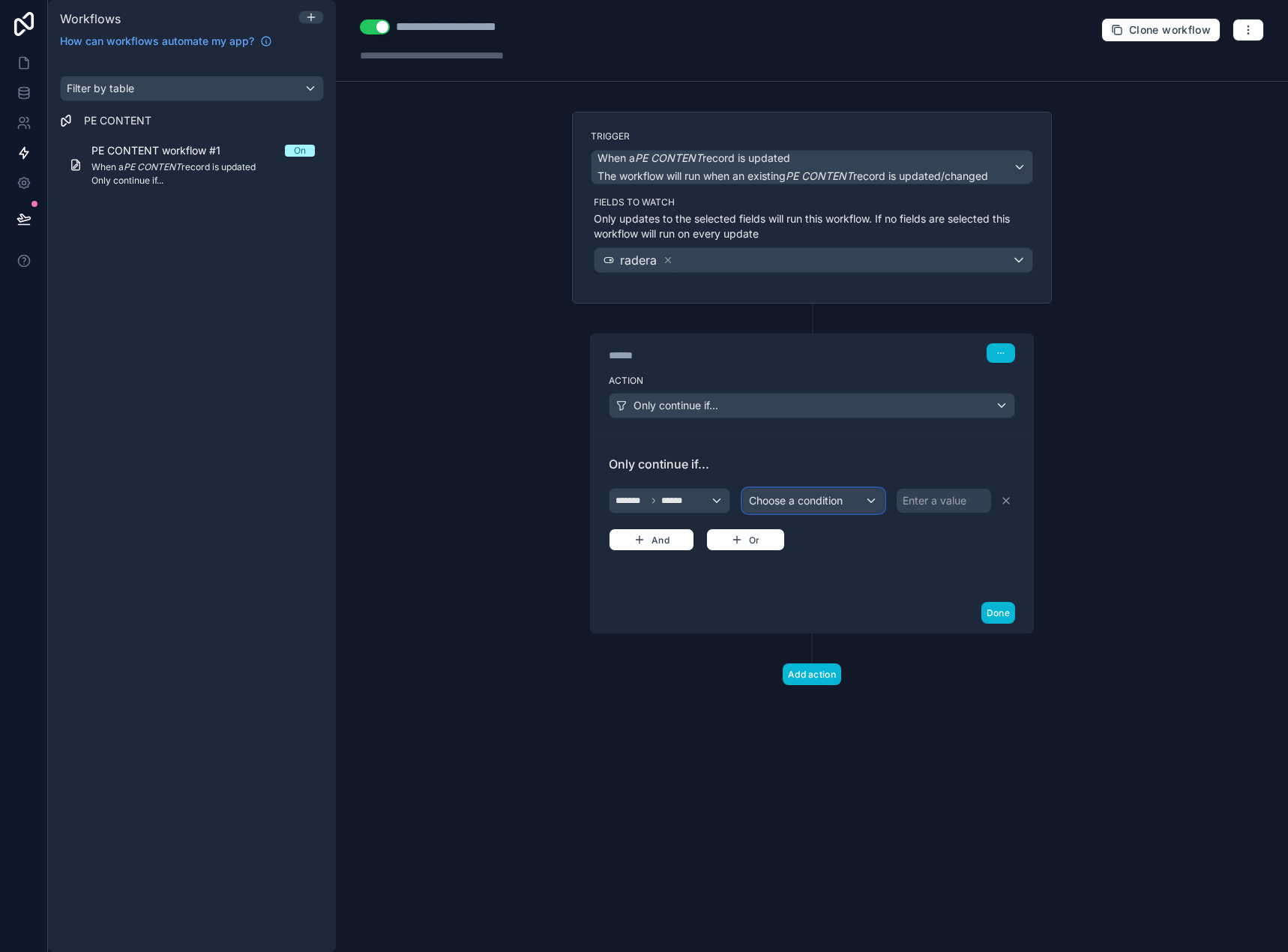
click at [842, 508] on div "Choose a condition" at bounding box center [813, 501] width 141 height 24
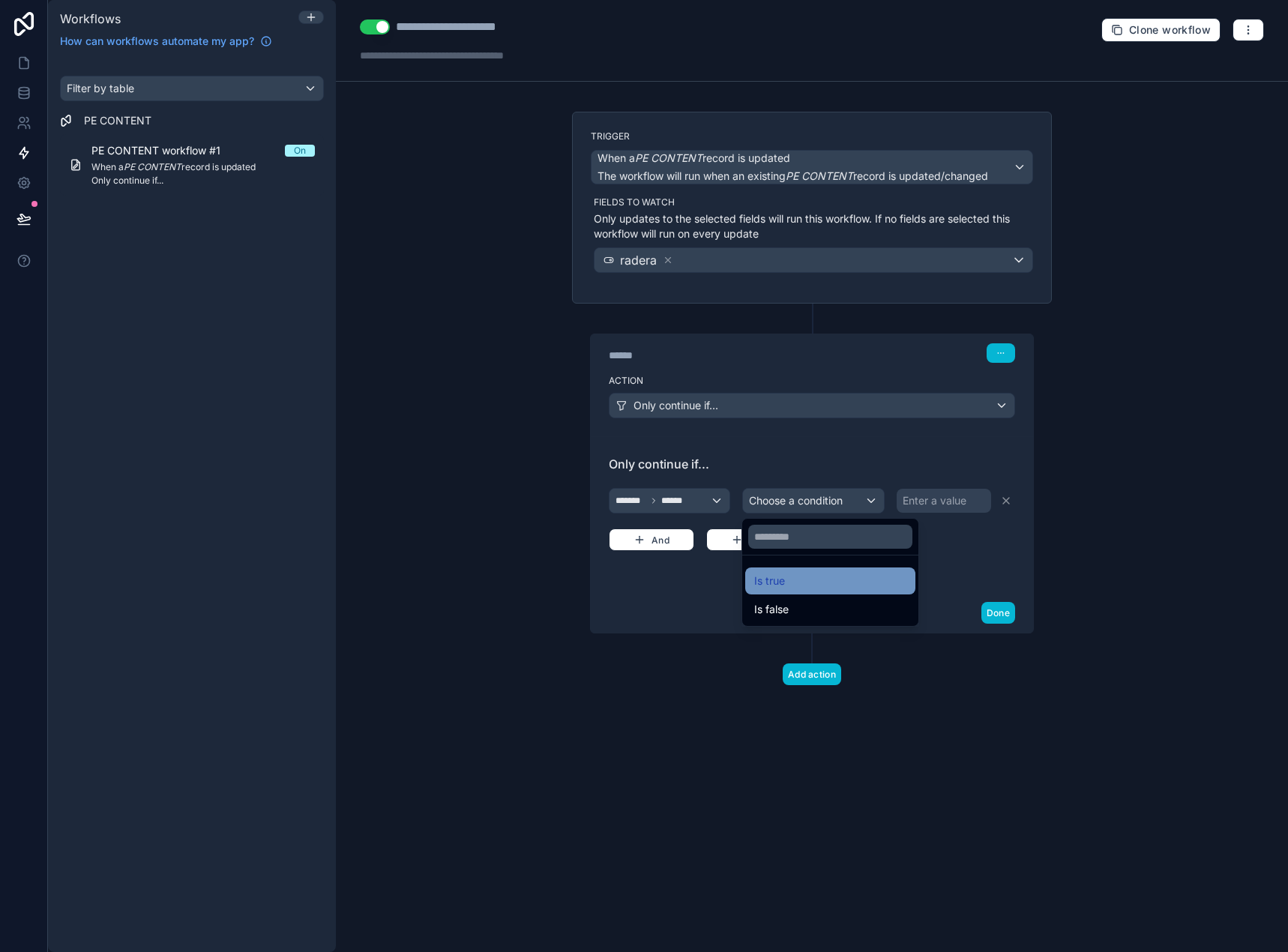
click at [834, 584] on div "Is true" at bounding box center [830, 581] width 152 height 18
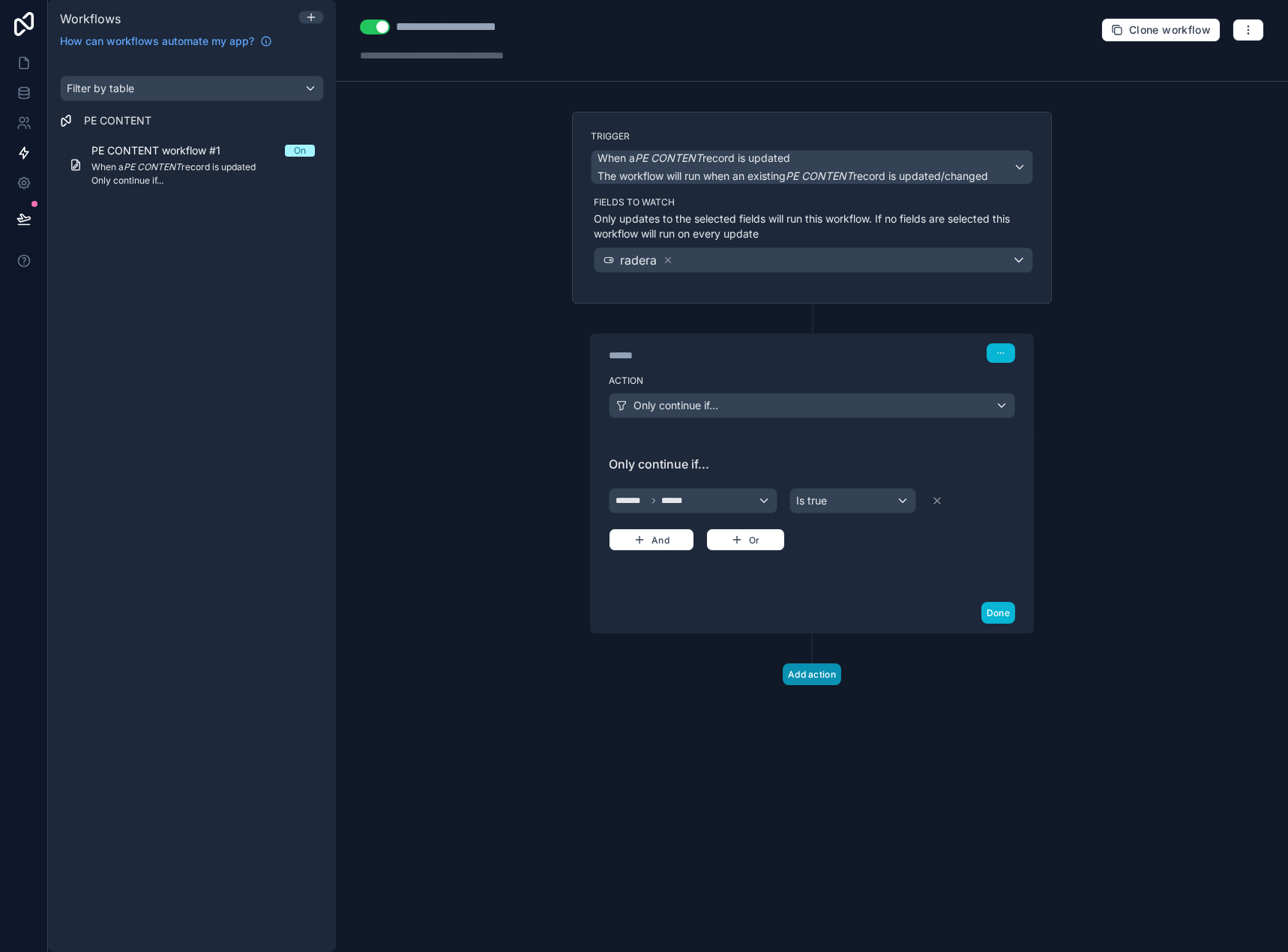
click at [821, 682] on button "Add action" at bounding box center [812, 674] width 58 height 22
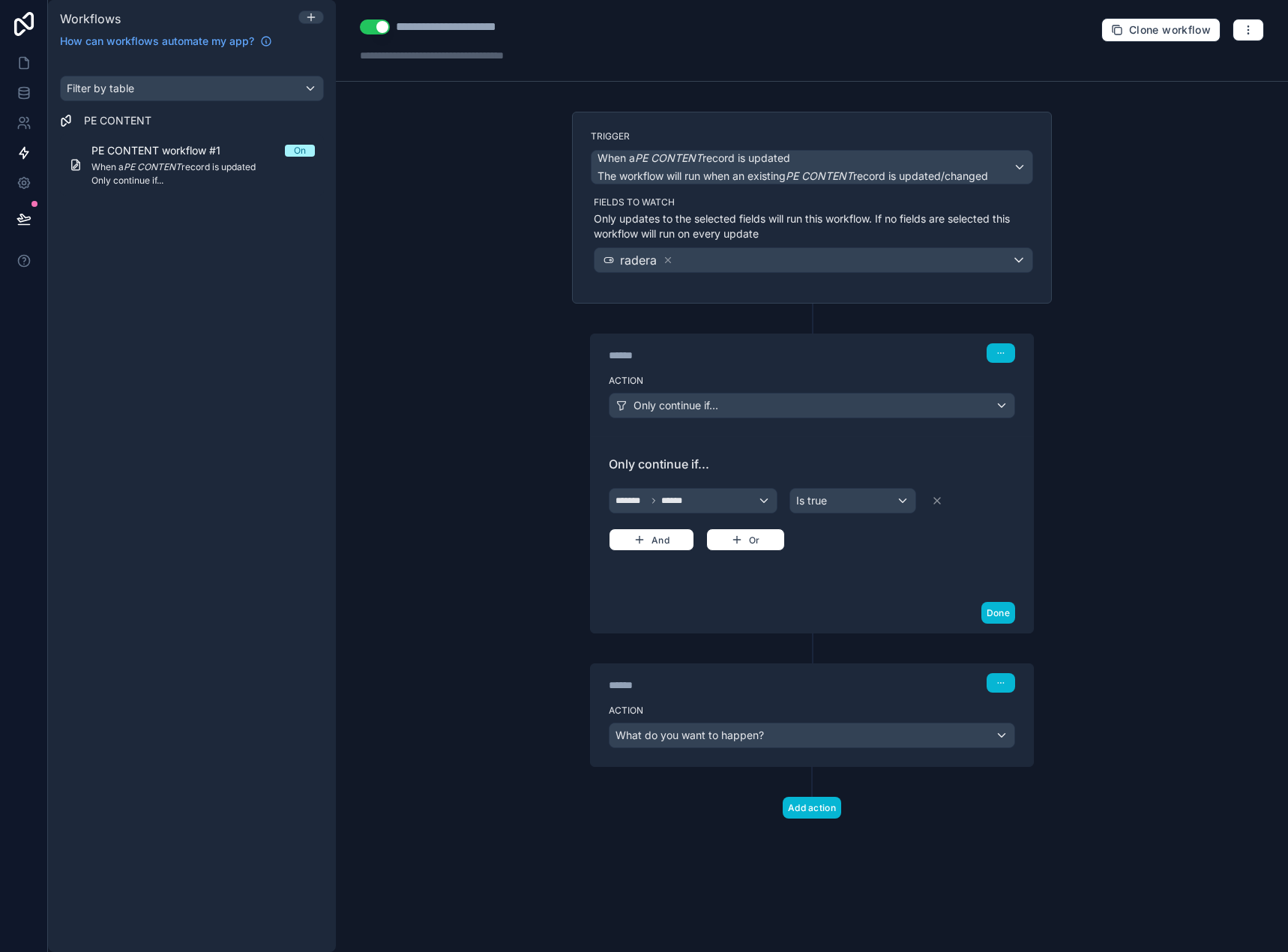
drag, startPoint x: 737, startPoint y: 705, endPoint x: 737, endPoint y: 722, distance: 17.0
click at [737, 716] on div "Action What do you want to happen?" at bounding box center [812, 733] width 442 height 68
click at [738, 726] on div "What do you want to happen?" at bounding box center [812, 735] width 405 height 24
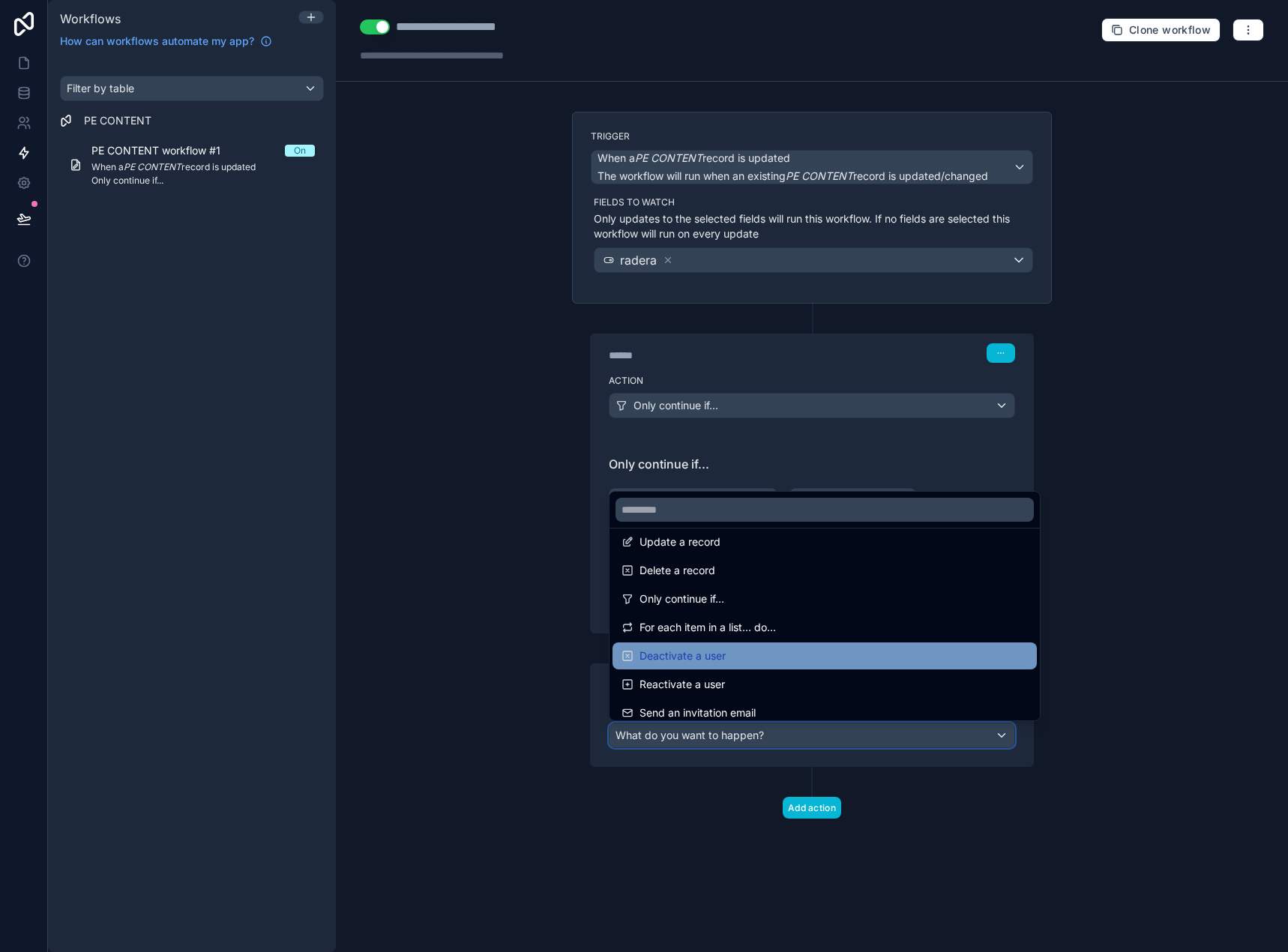
scroll to position [150, 0]
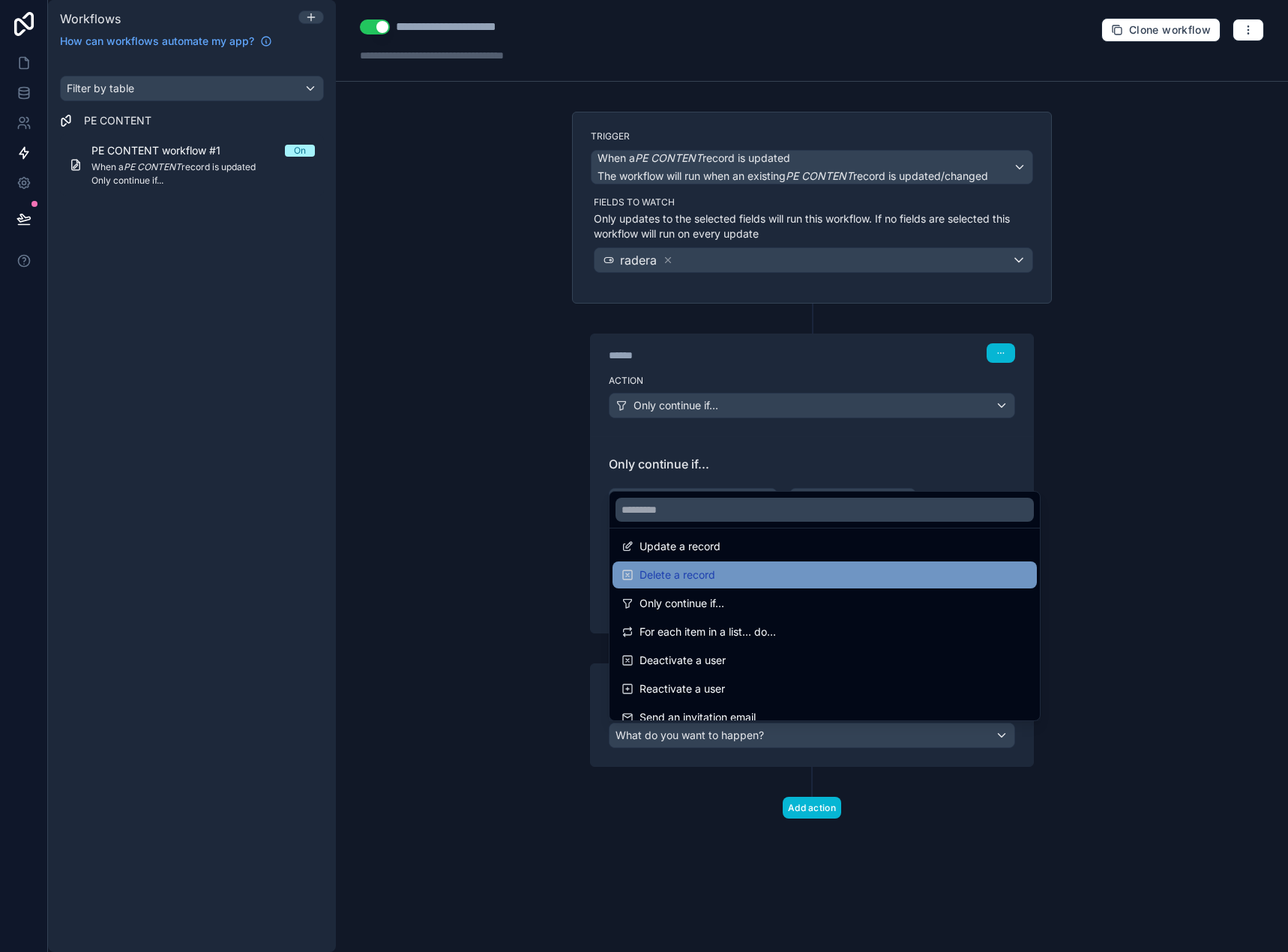
click at [793, 584] on div "Delete a record" at bounding box center [824, 575] width 424 height 27
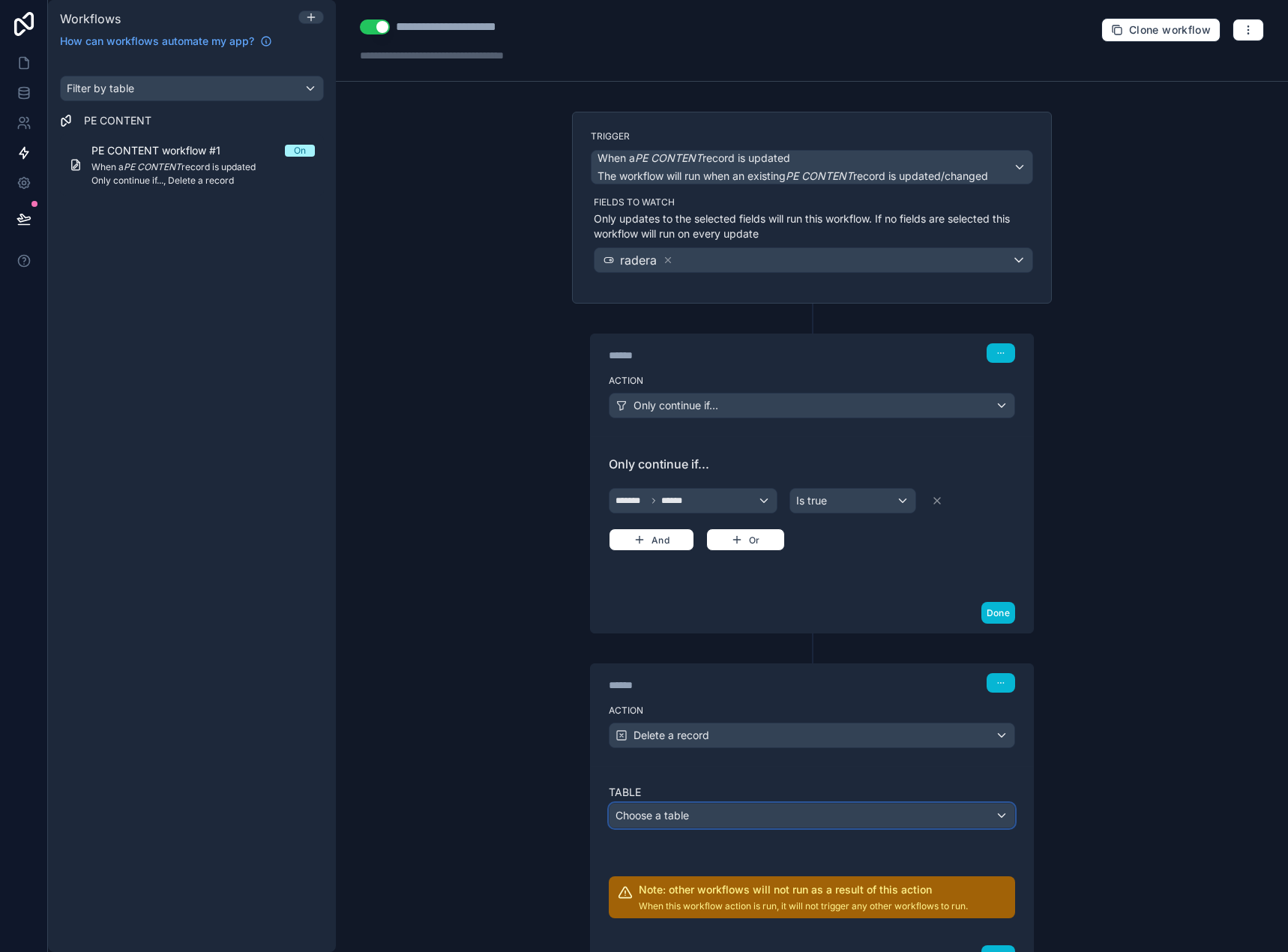
click at [726, 818] on div "Choose a table" at bounding box center [812, 816] width 405 height 24
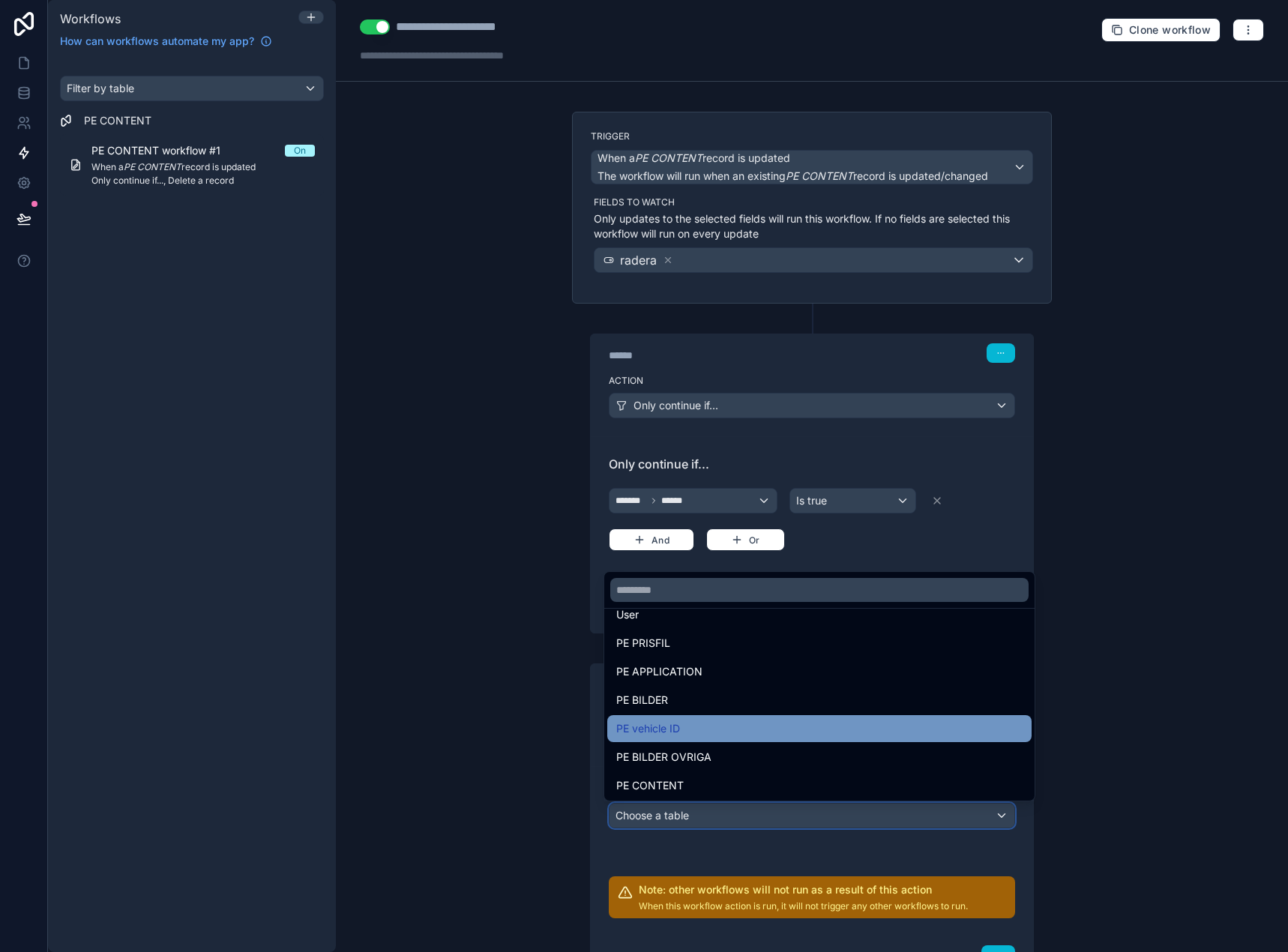
scroll to position [43, 0]
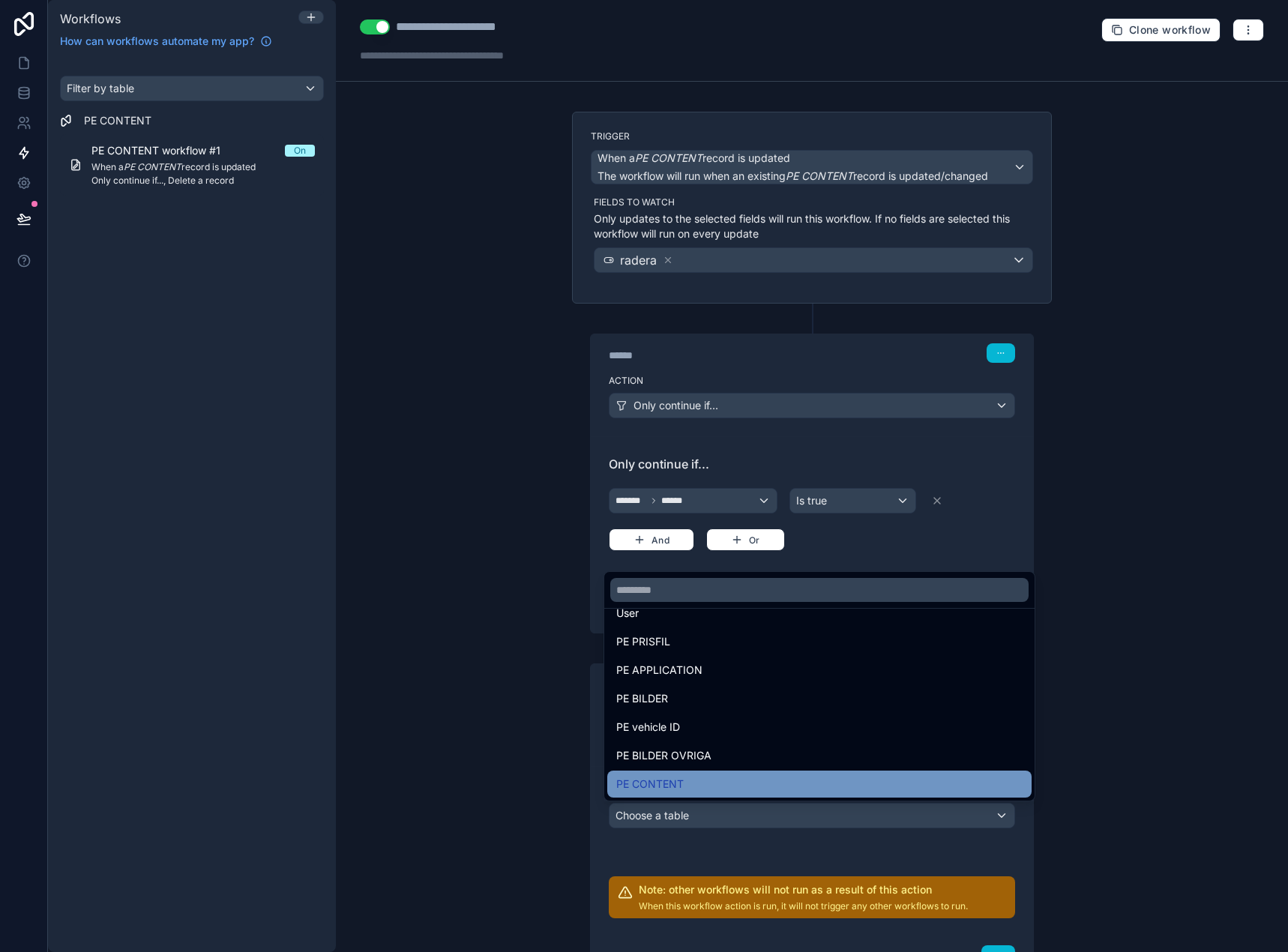
click at [728, 783] on div "PE CONTENT" at bounding box center [819, 784] width 406 height 18
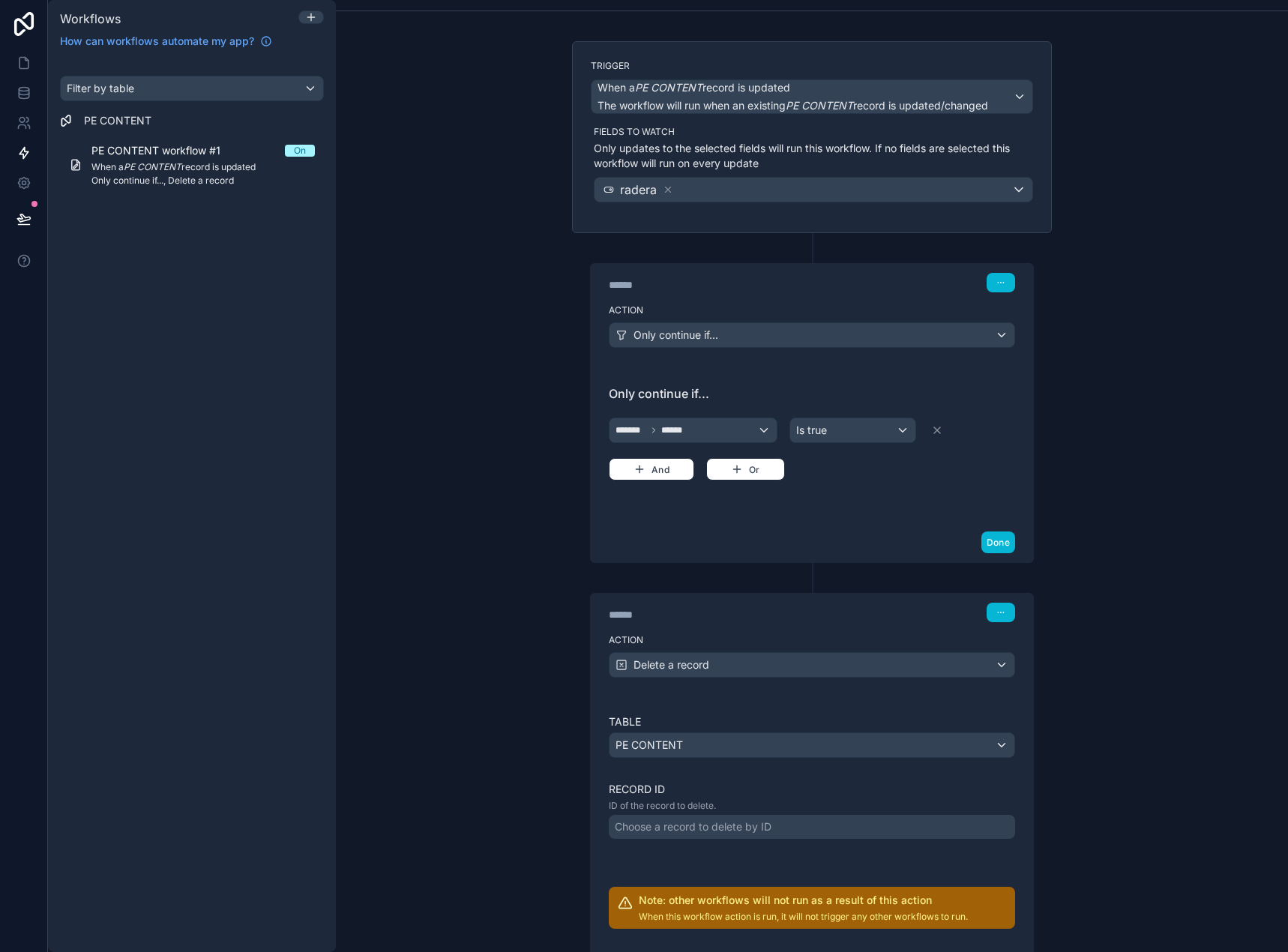
scroll to position [75, 0]
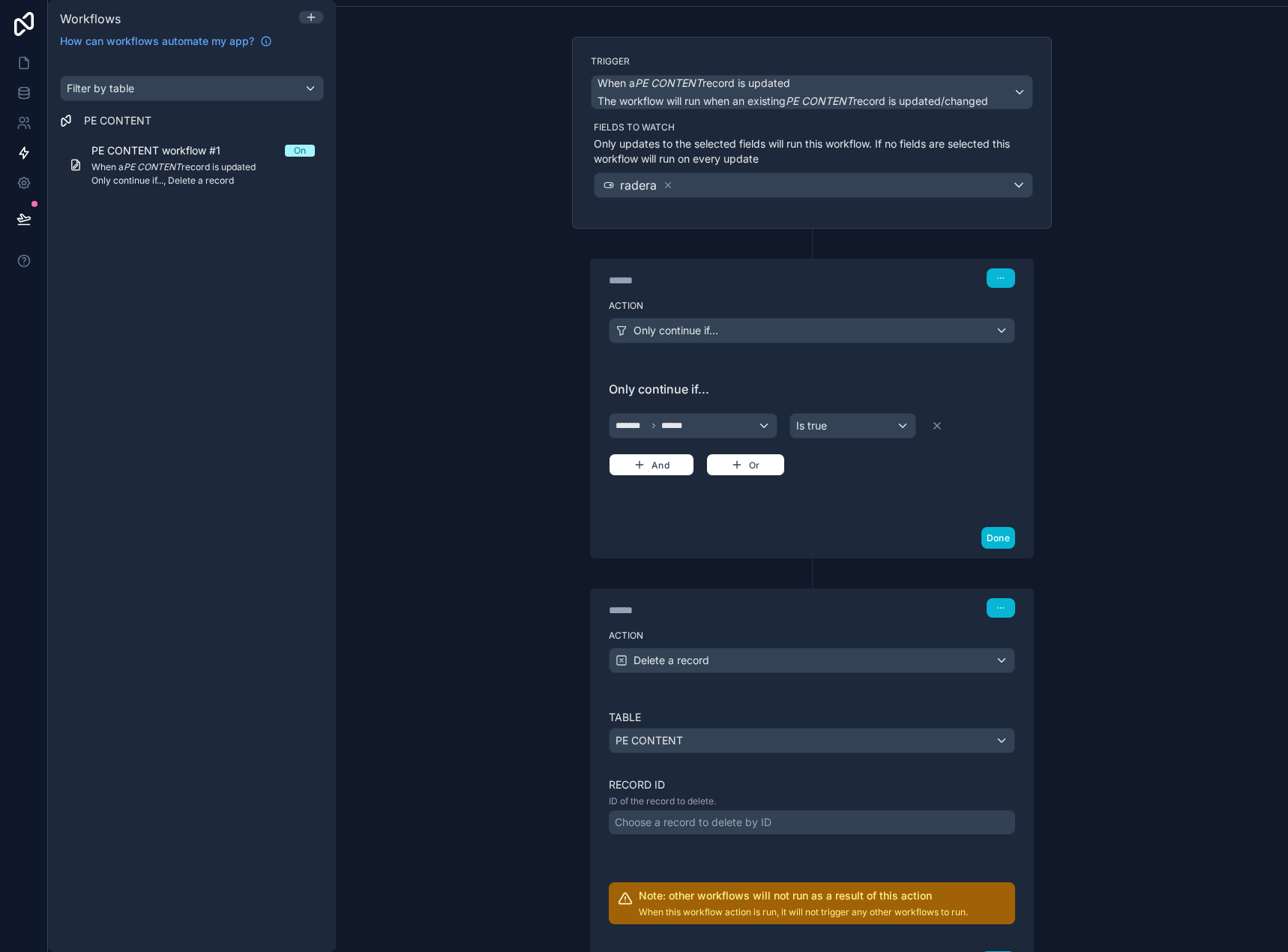
click at [771, 818] on div "Choose a record to delete by ID" at bounding box center [812, 822] width 406 height 24
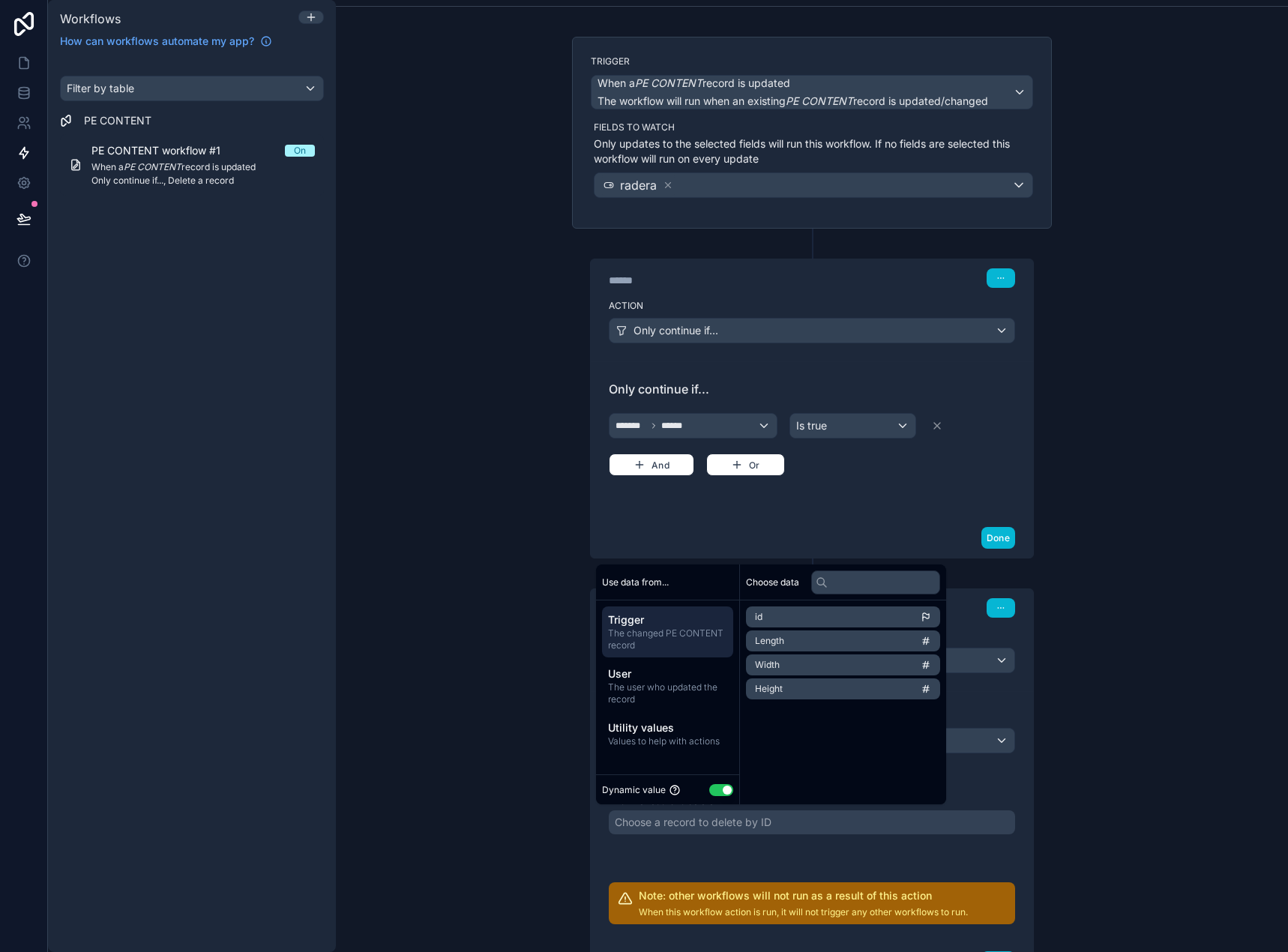
click at [780, 622] on li "id" at bounding box center [842, 617] width 194 height 21
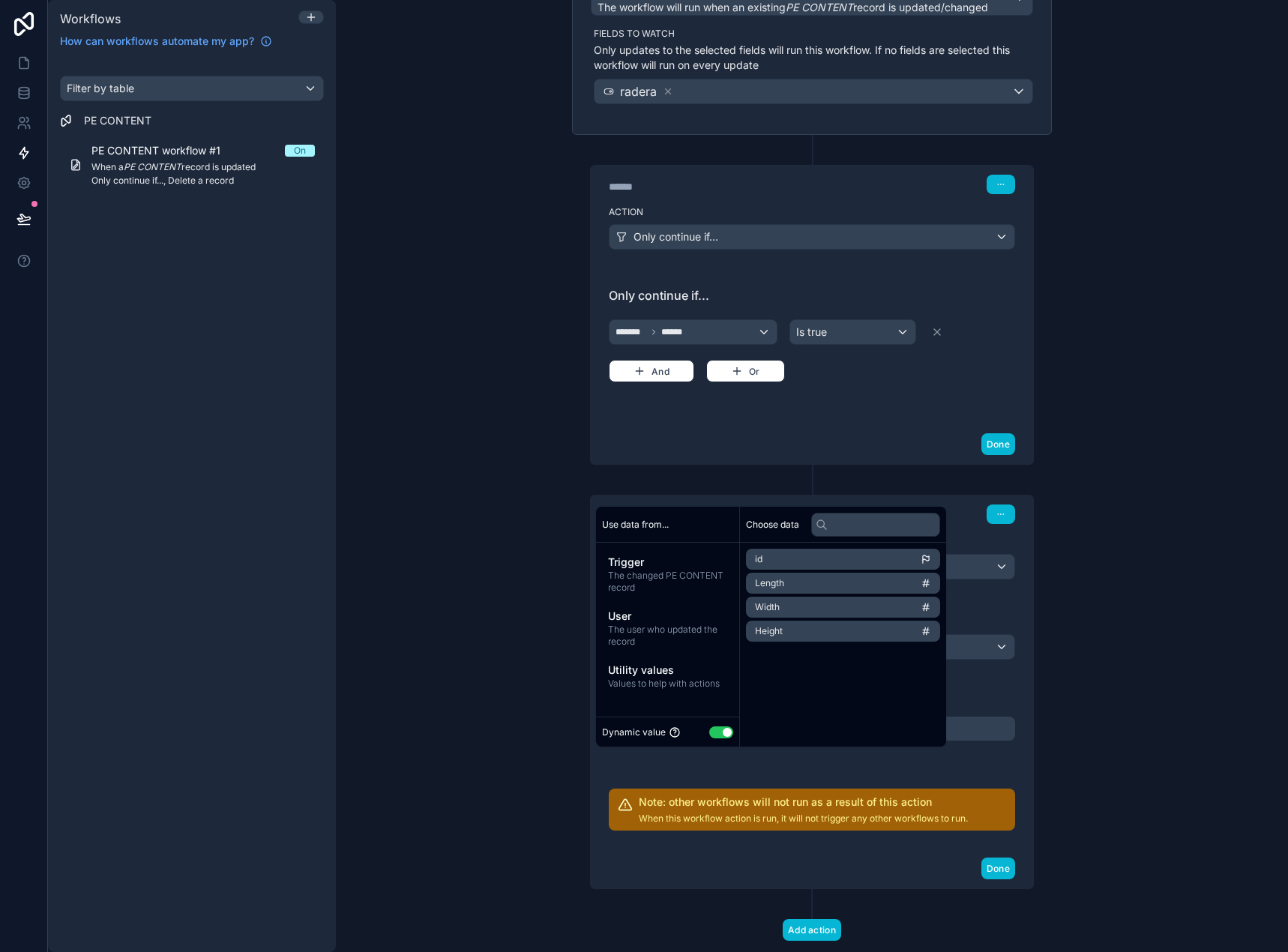
scroll to position [205, 0]
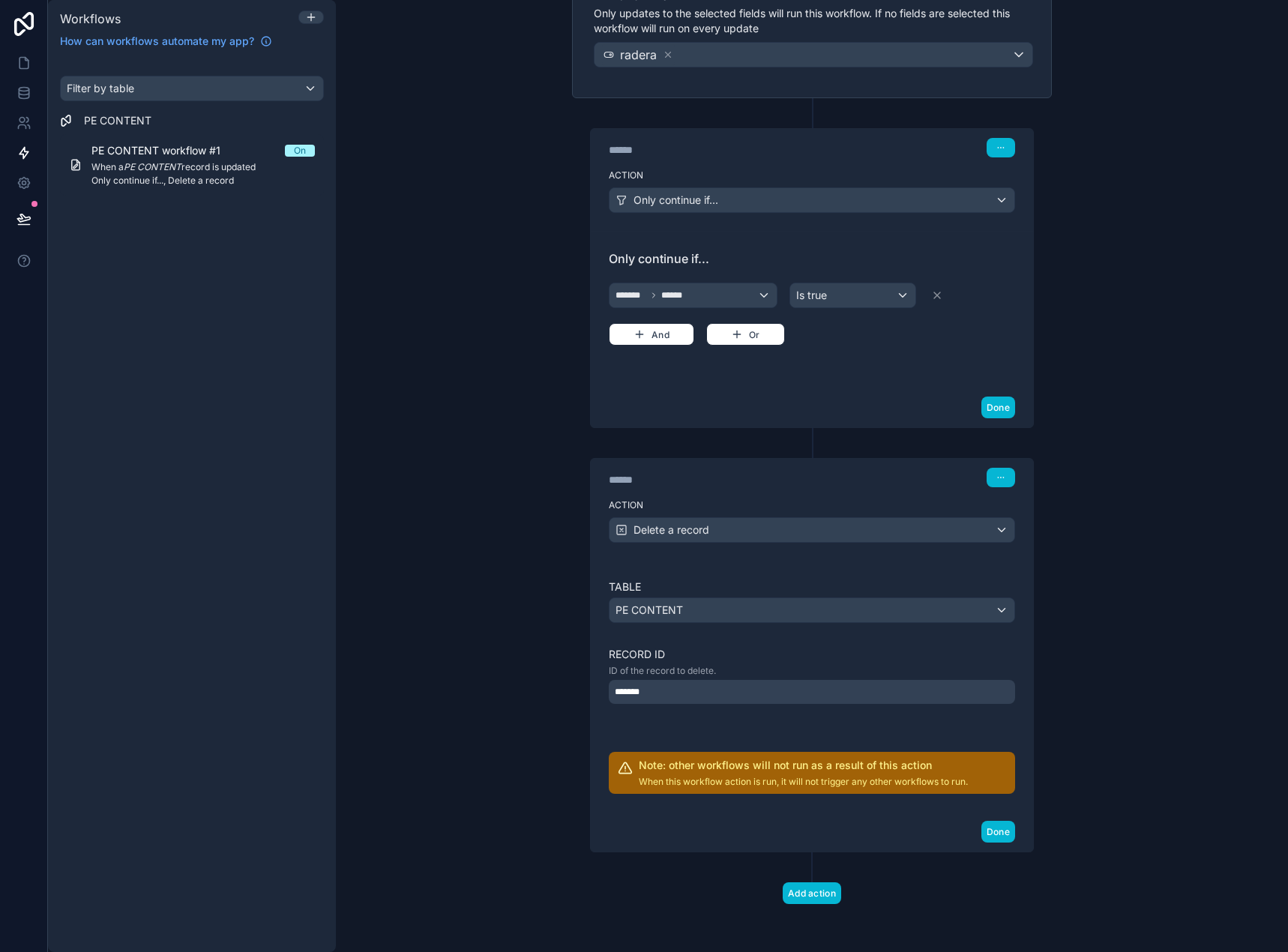
click at [1062, 670] on div "**********" at bounding box center [812, 476] width 952 height 952
click at [990, 821] on div "Done" at bounding box center [812, 831] width 442 height 39
click at [989, 832] on button "Done" at bounding box center [998, 832] width 34 height 22
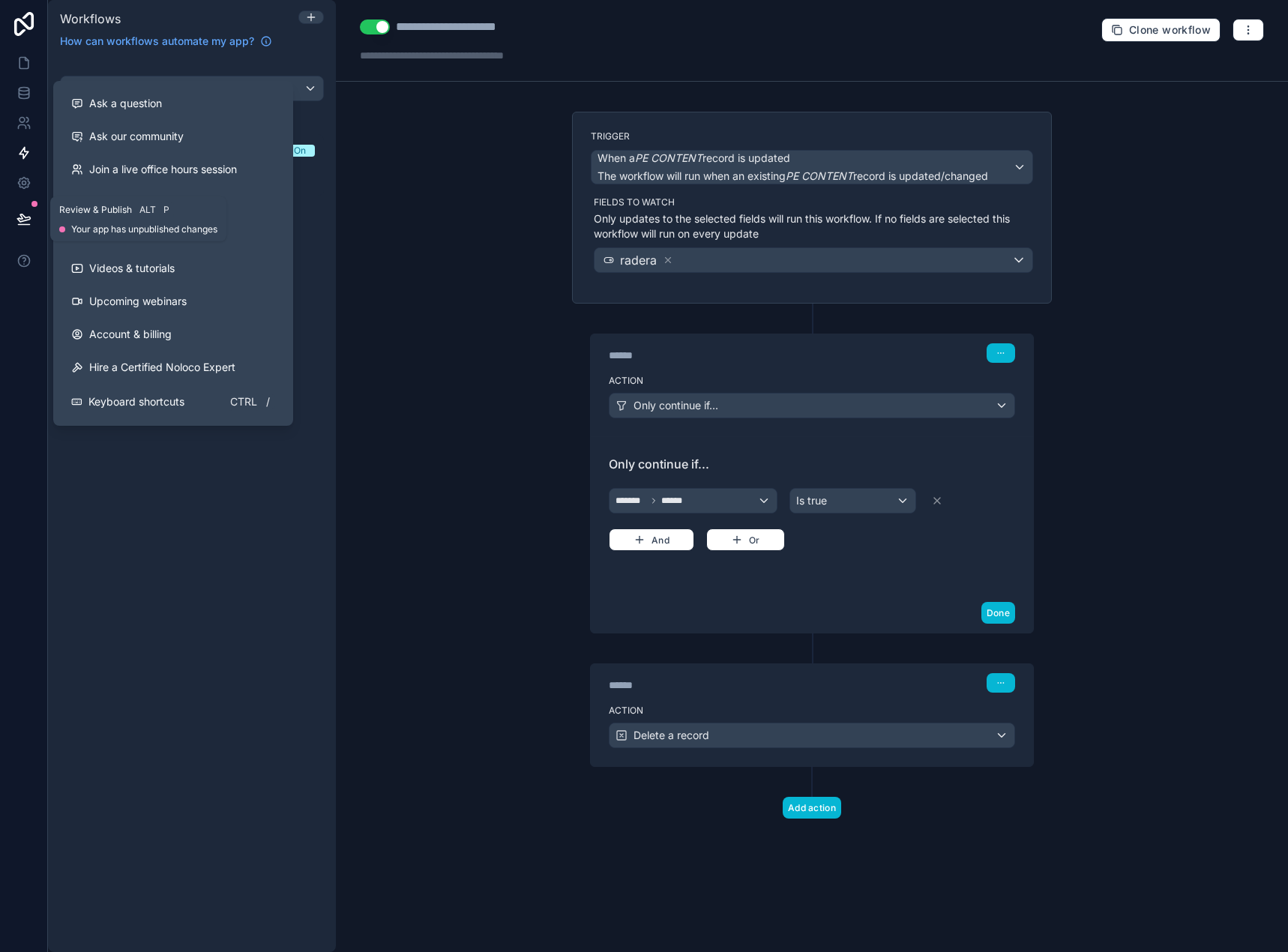
click at [28, 225] on icon at bounding box center [24, 225] width 11 height 0
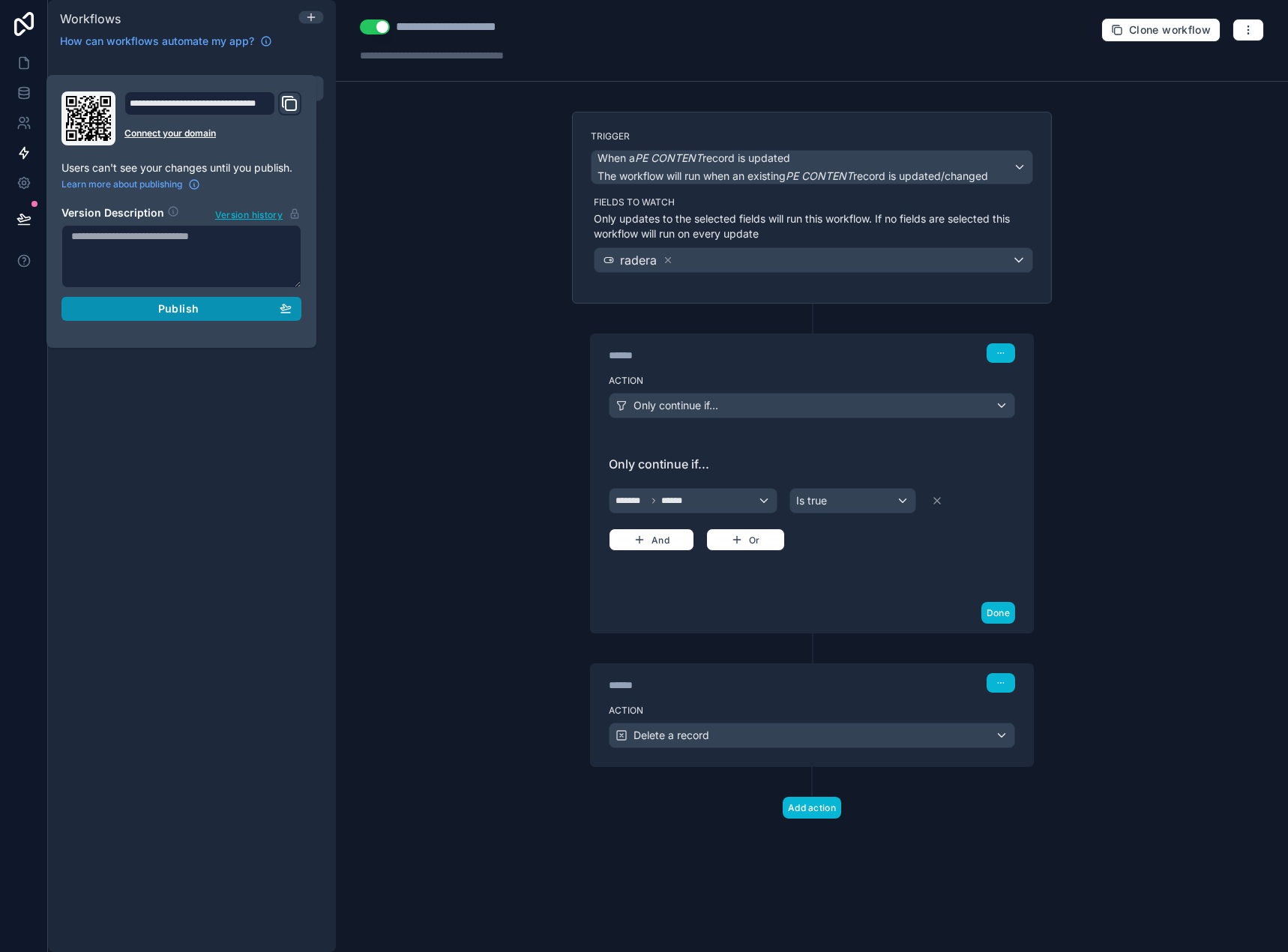
drag, startPoint x: 192, startPoint y: 307, endPoint x: 384, endPoint y: 254, distance: 199.2
click at [194, 307] on span "Publish" at bounding box center [177, 308] width 40 height 13
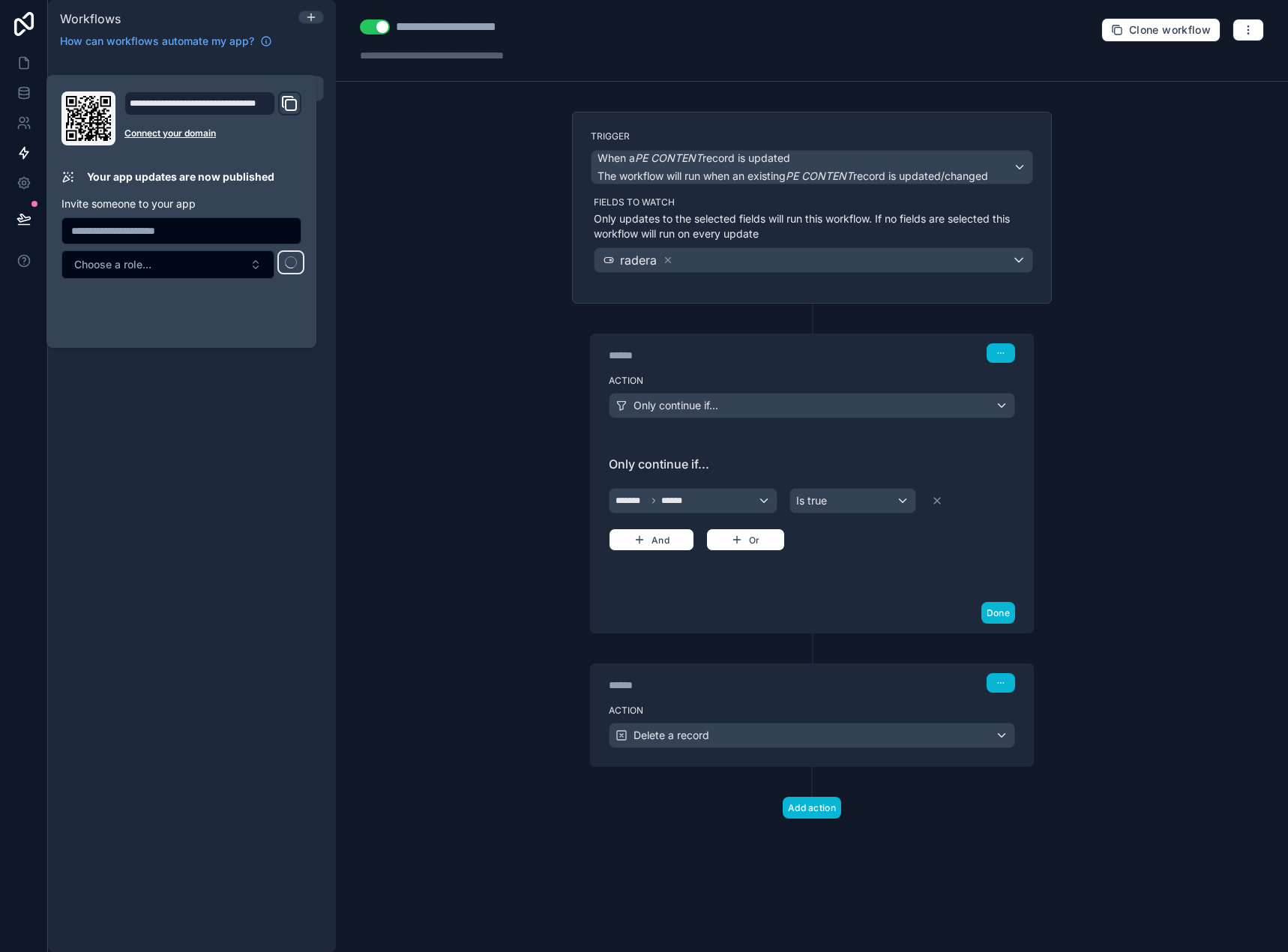
click at [445, 231] on div "**********" at bounding box center [812, 476] width 952 height 952
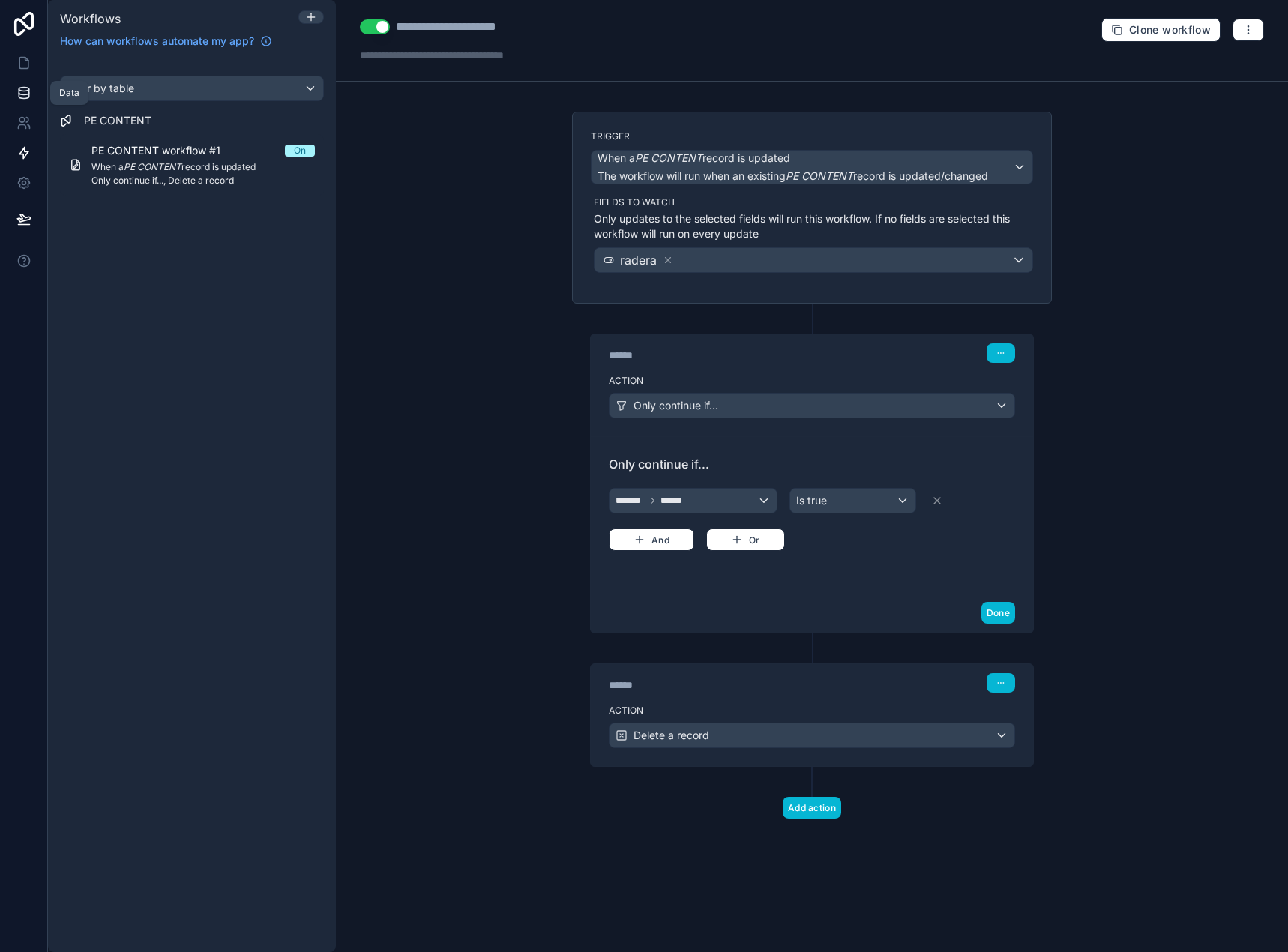
click at [26, 90] on icon at bounding box center [24, 92] width 15 height 15
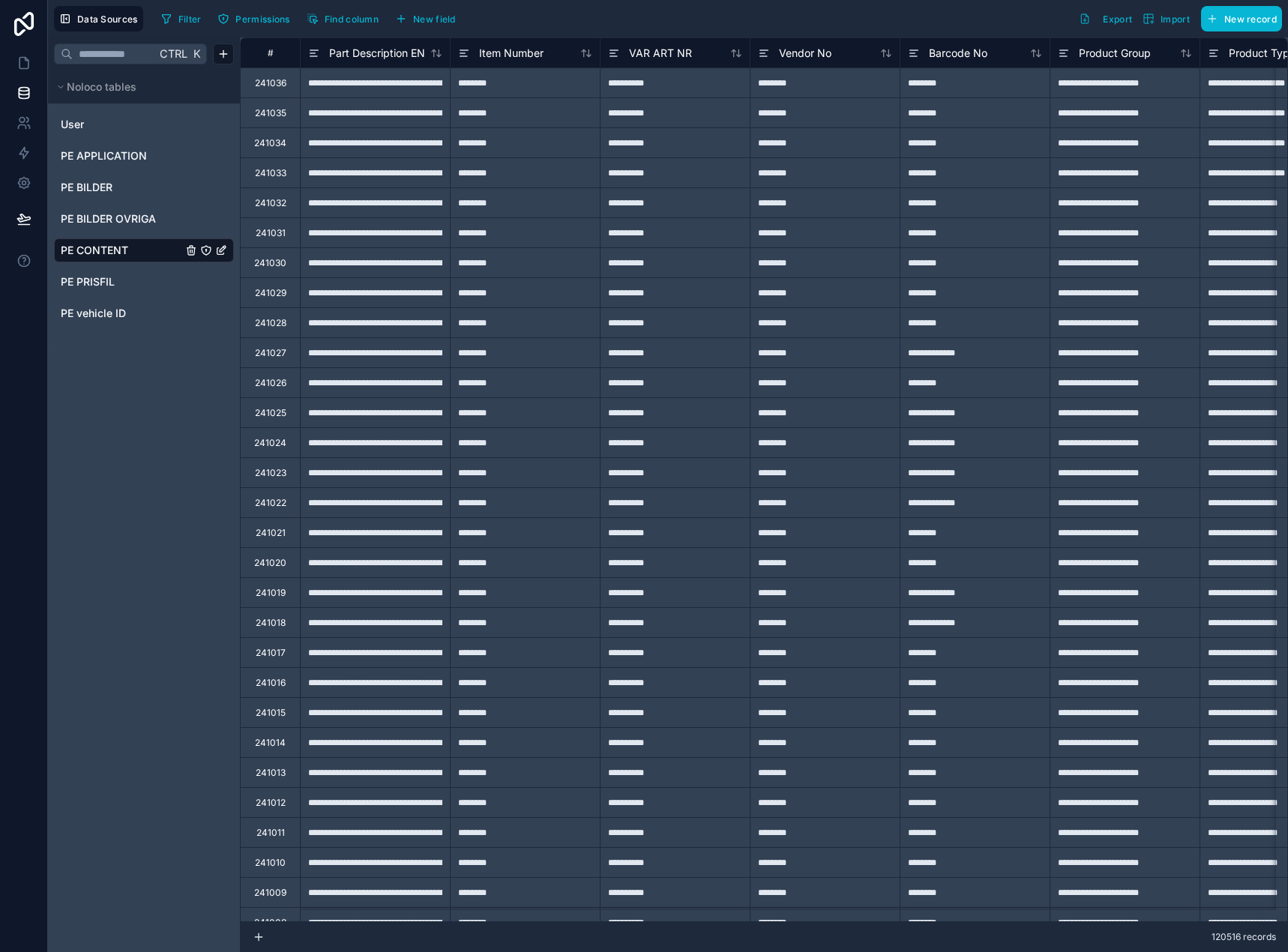
click at [114, 247] on span "PE CONTENT" at bounding box center [95, 250] width 68 height 15
click at [1120, 18] on span "Export" at bounding box center [1117, 19] width 29 height 11
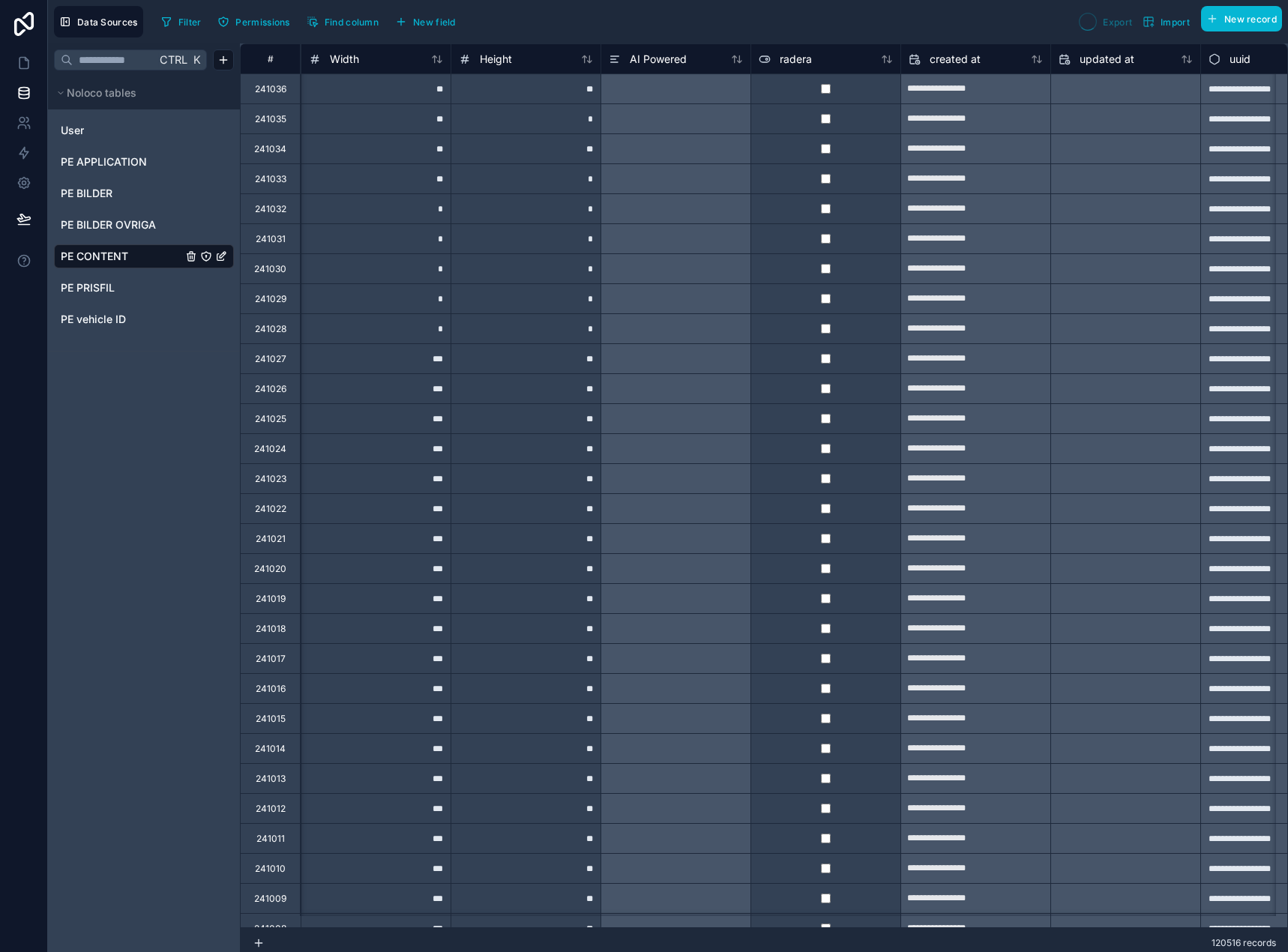
scroll to position [0, 2105]
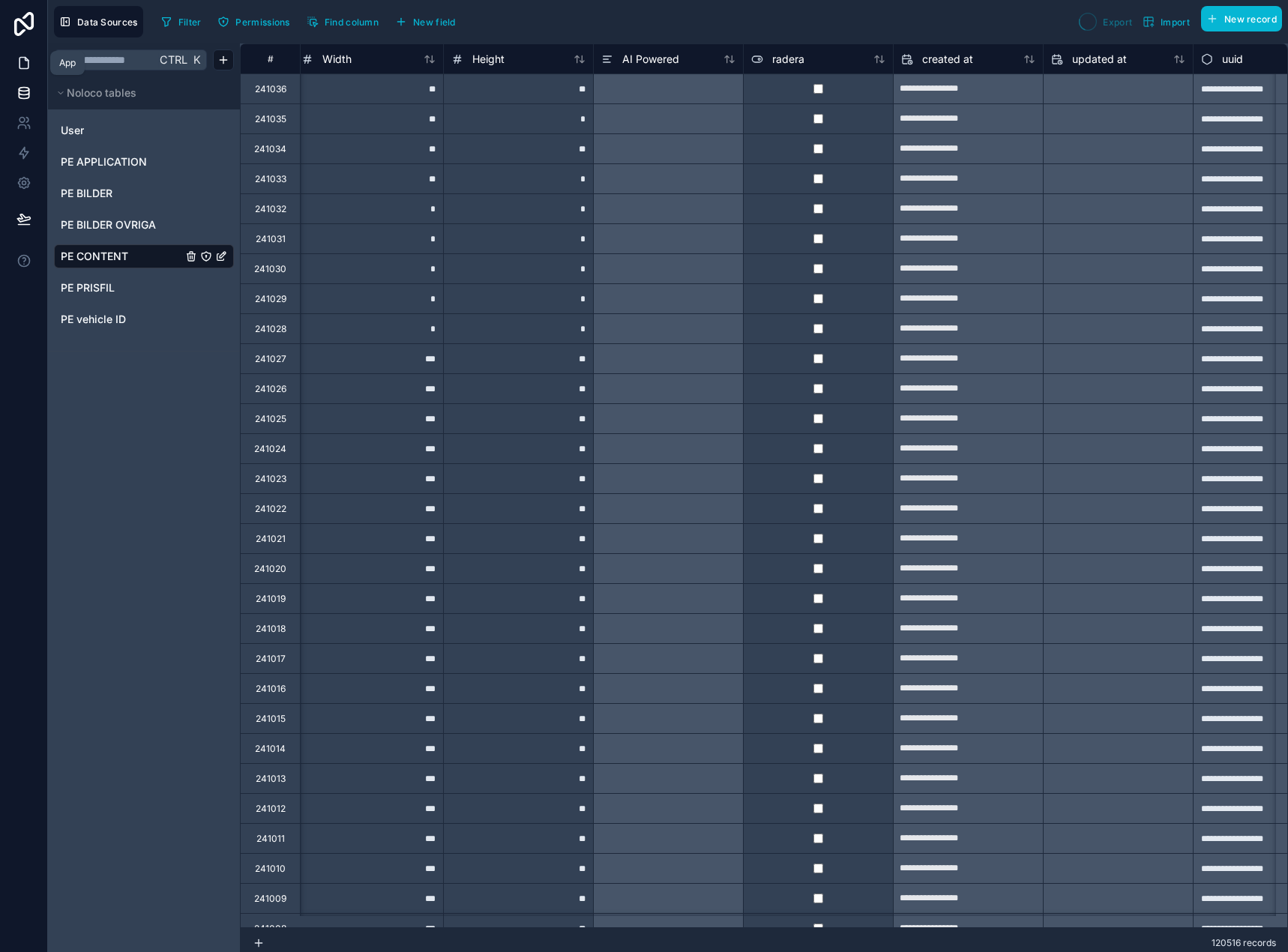
click at [24, 67] on icon at bounding box center [24, 62] width 15 height 15
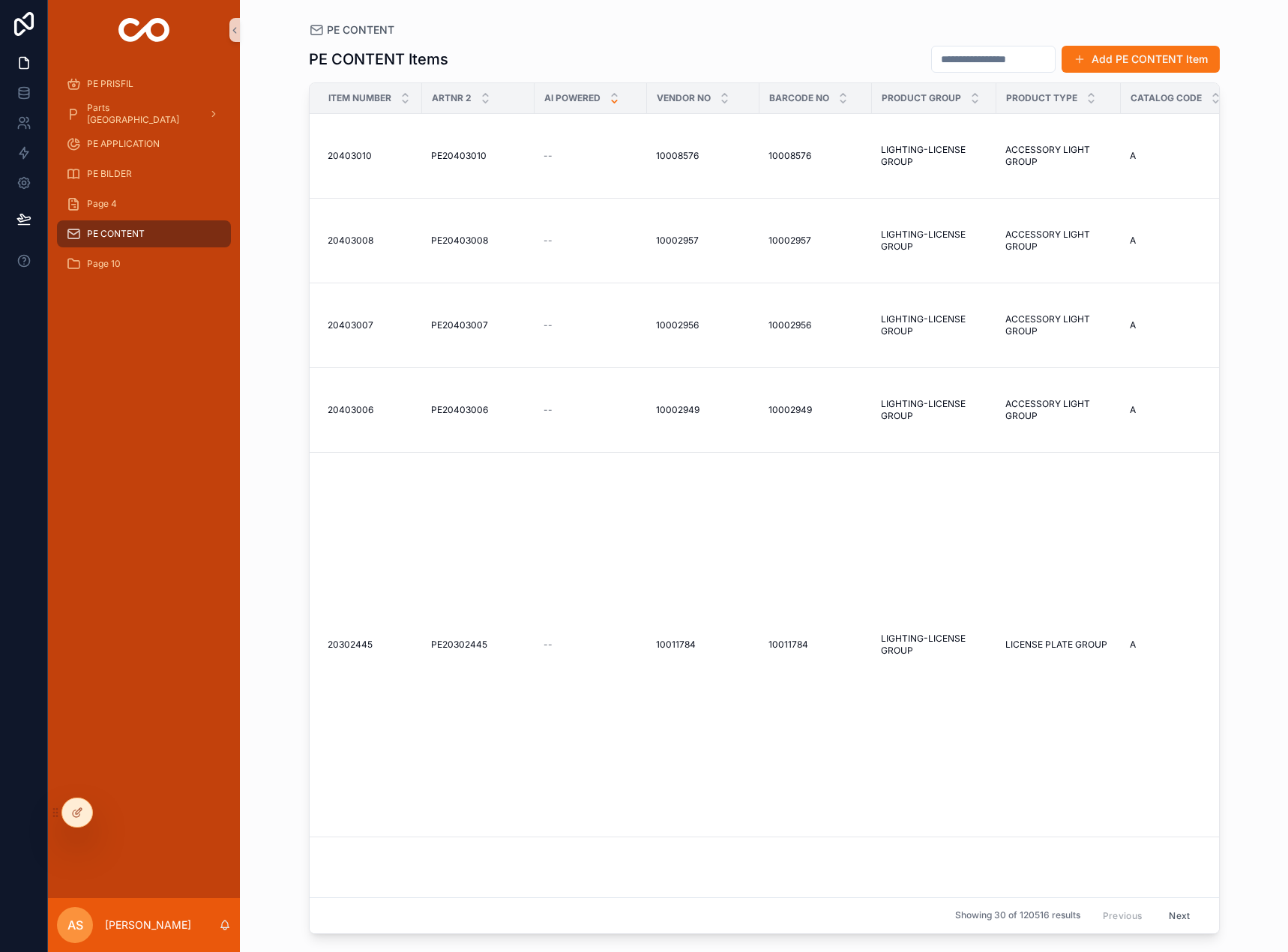
click at [617, 100] on icon "scrollable content" at bounding box center [614, 101] width 6 height 2
drag, startPoint x: 614, startPoint y: 93, endPoint x: 622, endPoint y: 88, distance: 9.4
click at [612, 93] on icon "scrollable content" at bounding box center [614, 95] width 9 height 9
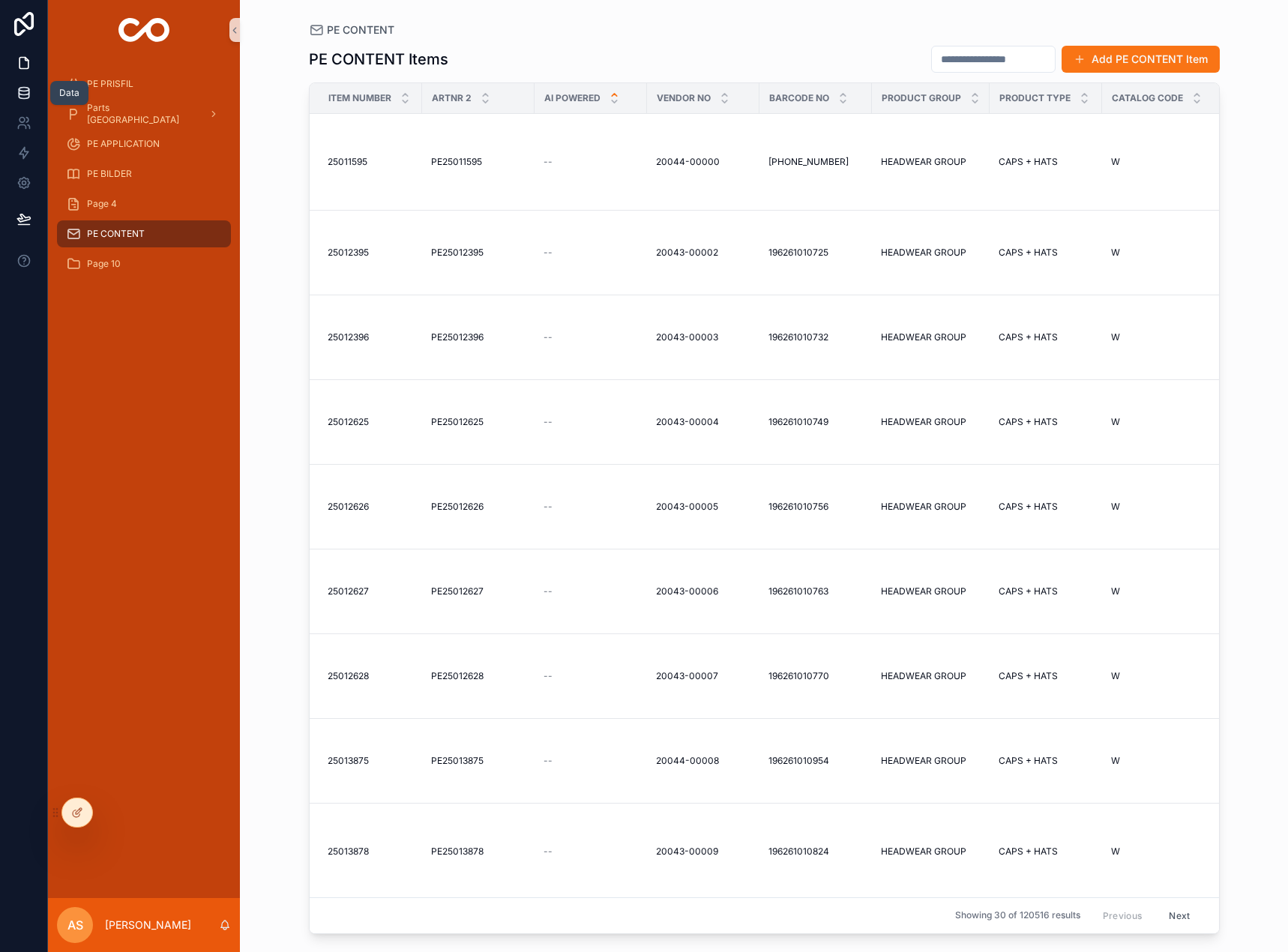
click at [21, 102] on link at bounding box center [24, 93] width 47 height 30
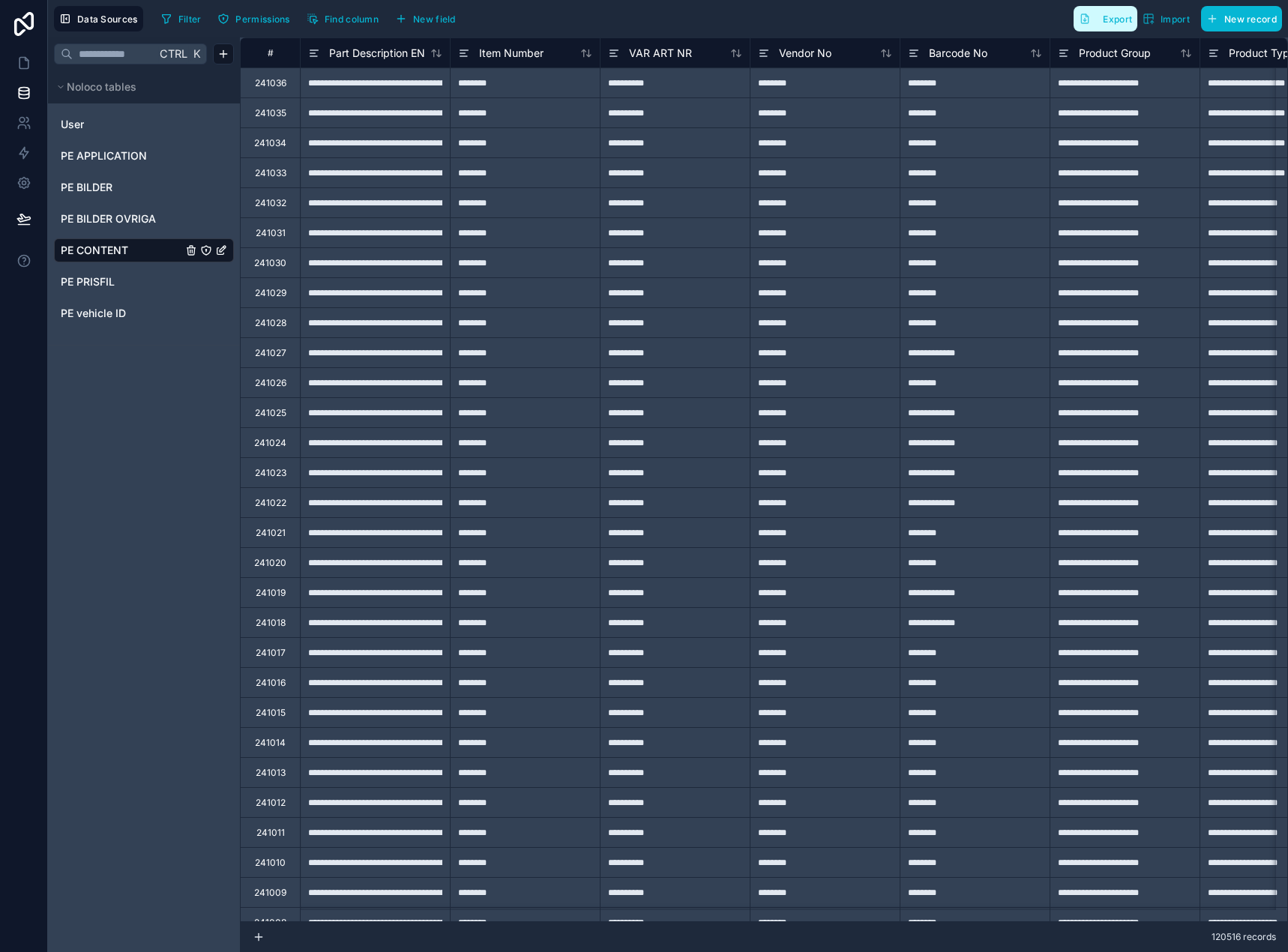
click at [1122, 23] on span "Export" at bounding box center [1117, 19] width 29 height 11
click at [1152, 22] on icon "button" at bounding box center [1152, 22] width 3 height 2
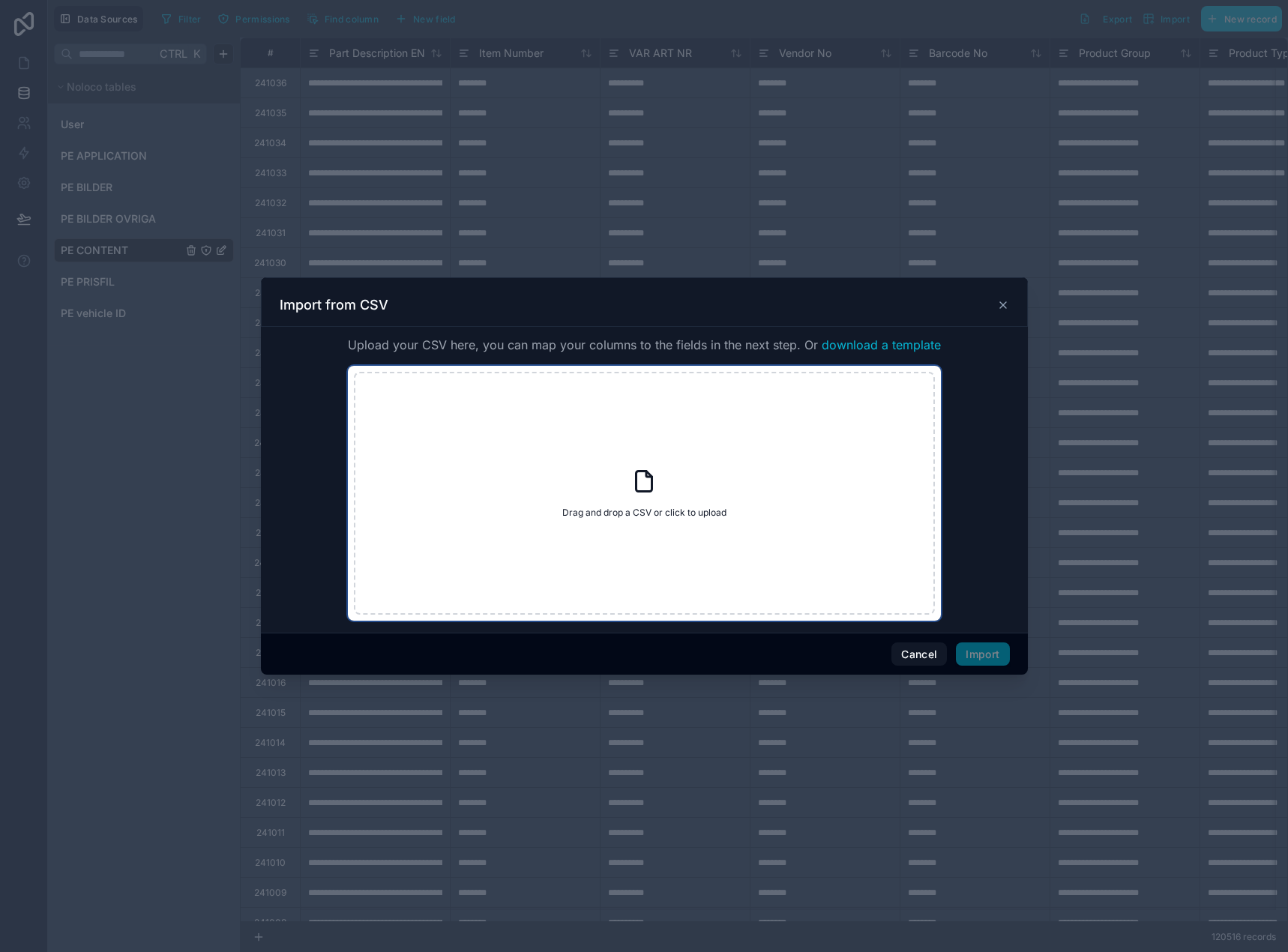
click at [700, 470] on div "Drag and drop a CSV or click to upload Drag and drop a CSV or click to upload" at bounding box center [644, 493] width 581 height 243
type input "**********"
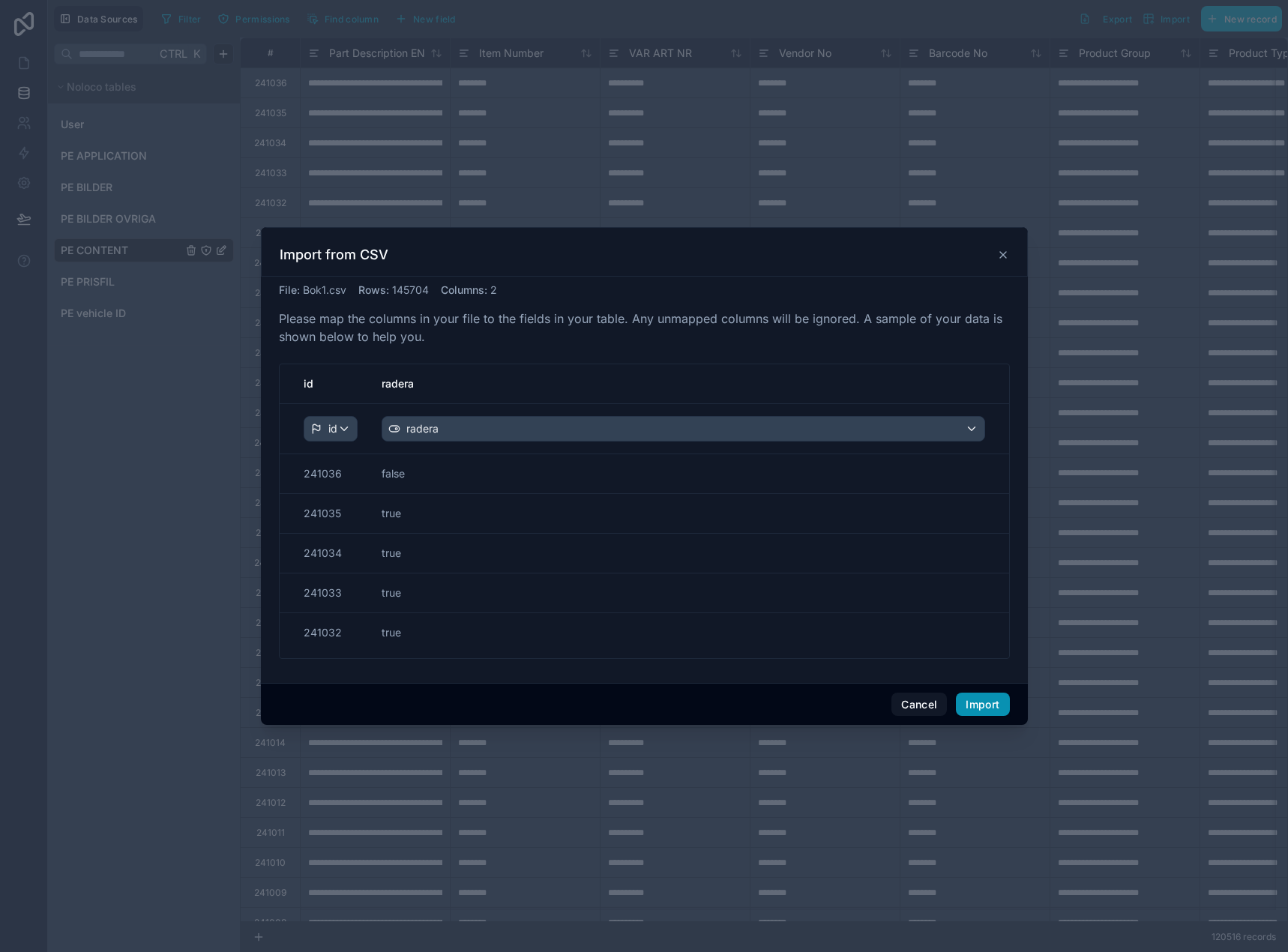
click at [970, 707] on button "Import" at bounding box center [982, 704] width 53 height 24
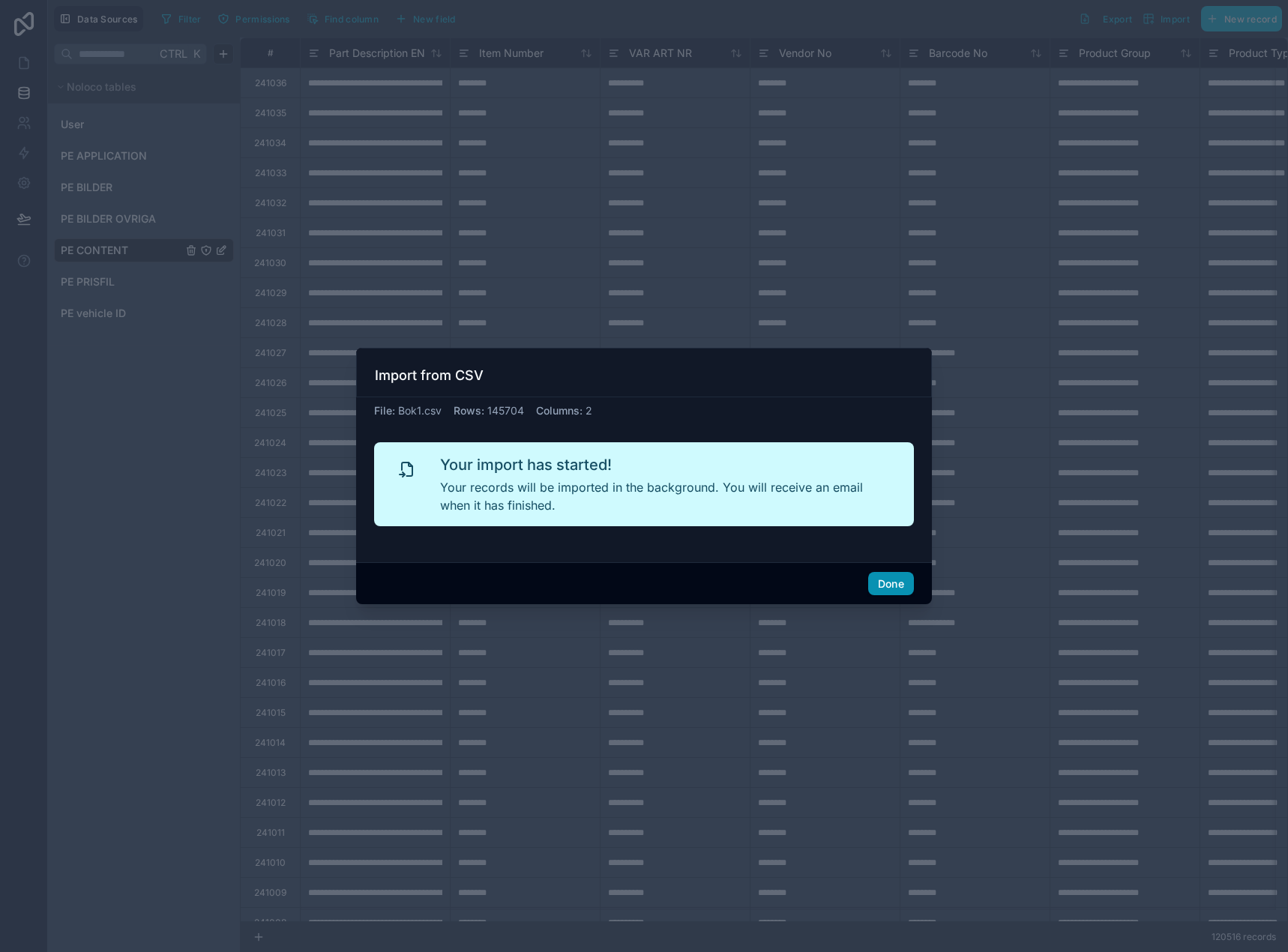
click at [887, 581] on button "Done" at bounding box center [890, 584] width 46 height 24
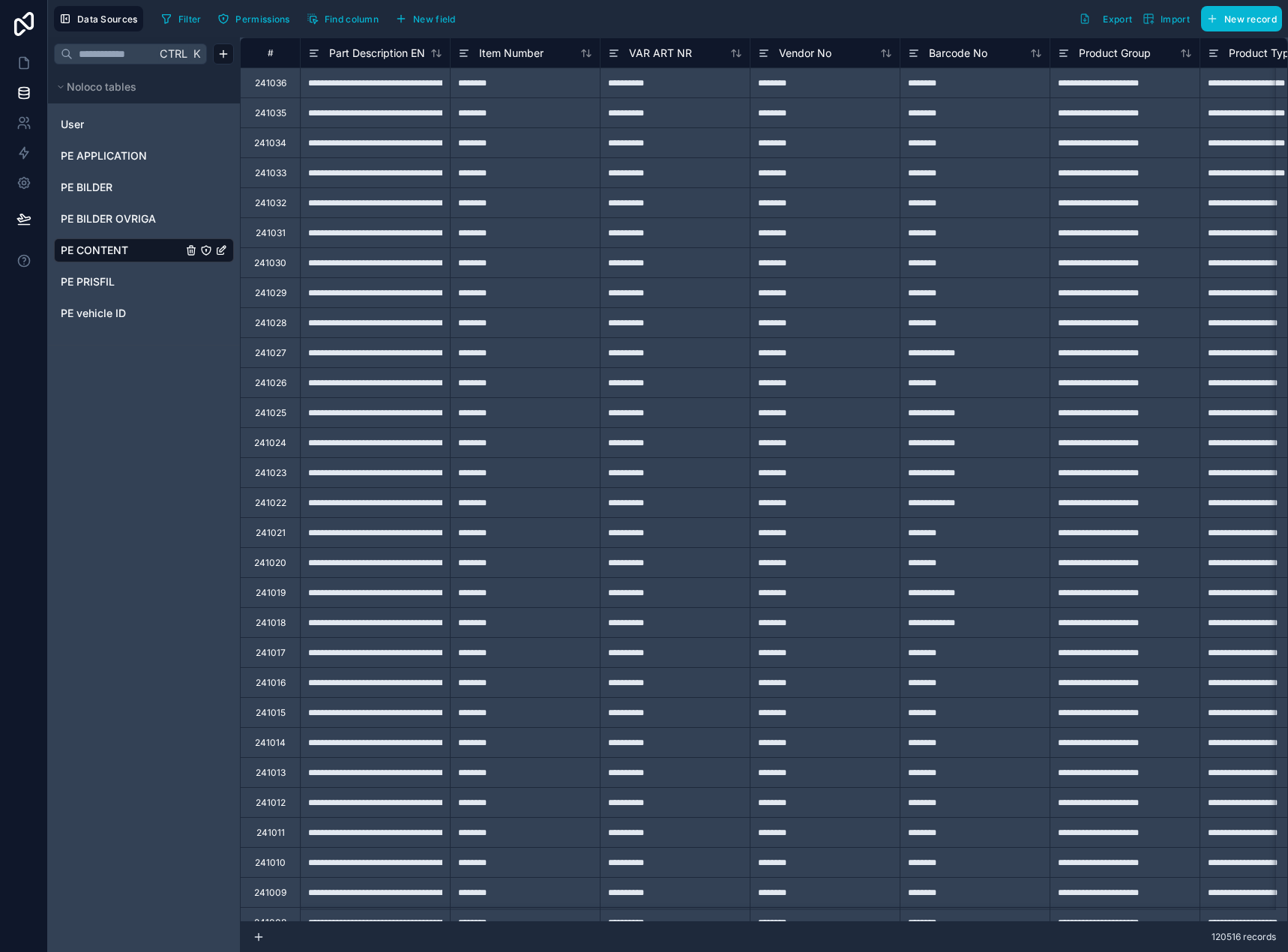
click at [1232, 936] on span "120516 records" at bounding box center [1244, 936] width 65 height 12
click at [20, 63] on icon at bounding box center [24, 63] width 9 height 11
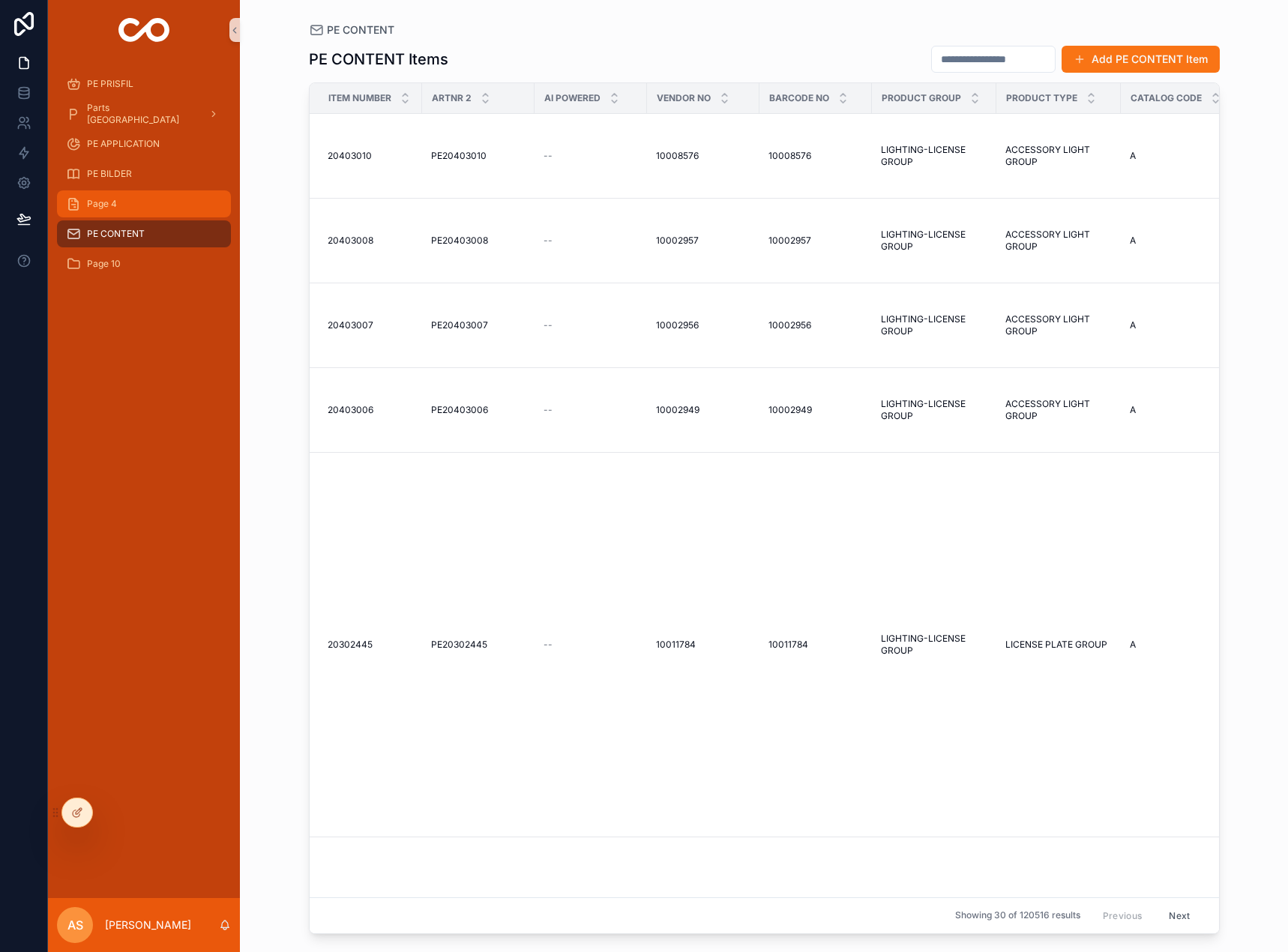
click at [142, 202] on div "Page 4" at bounding box center [144, 203] width 156 height 24
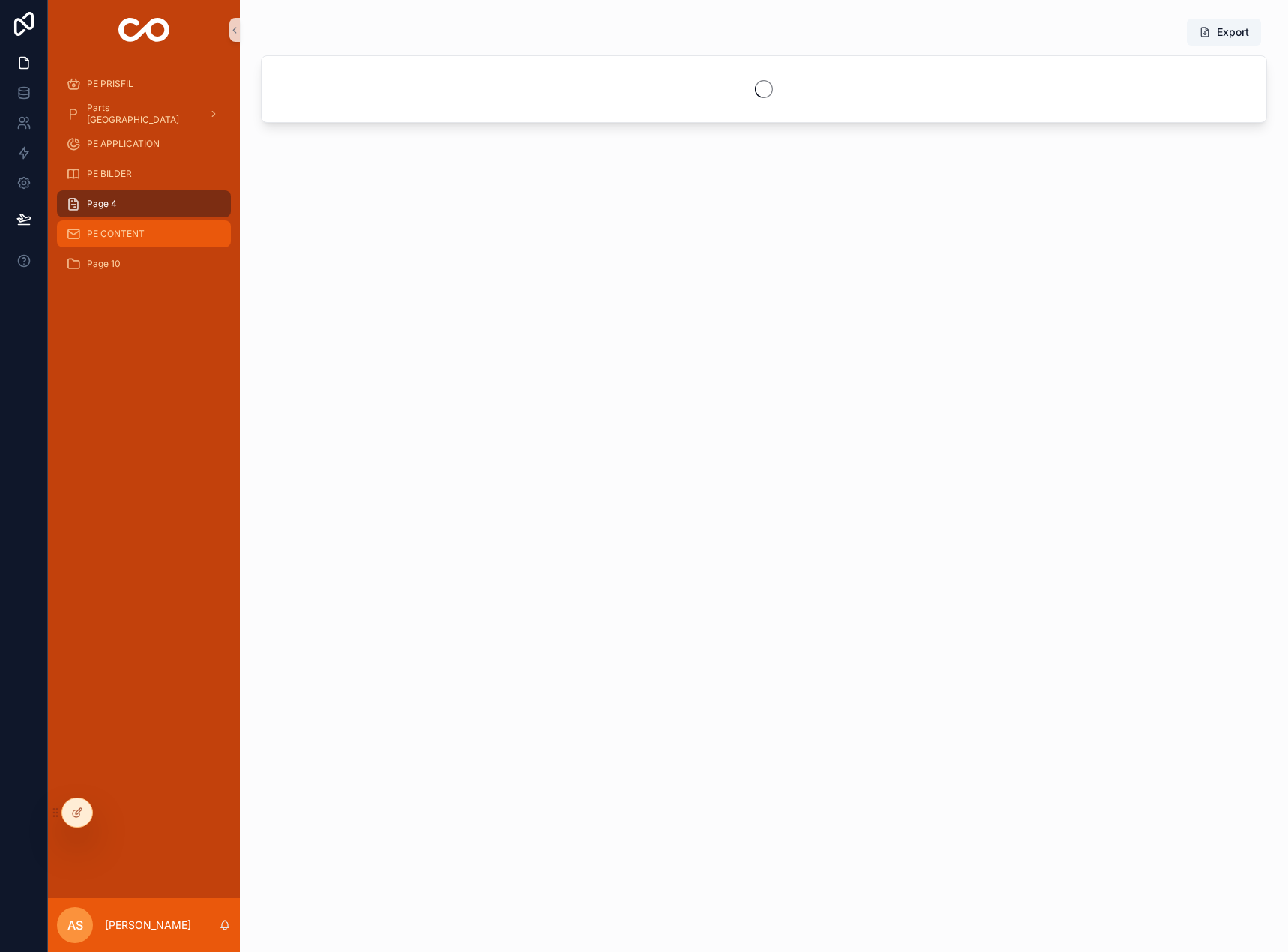
click at [141, 227] on div "PE CONTENT" at bounding box center [144, 233] width 156 height 24
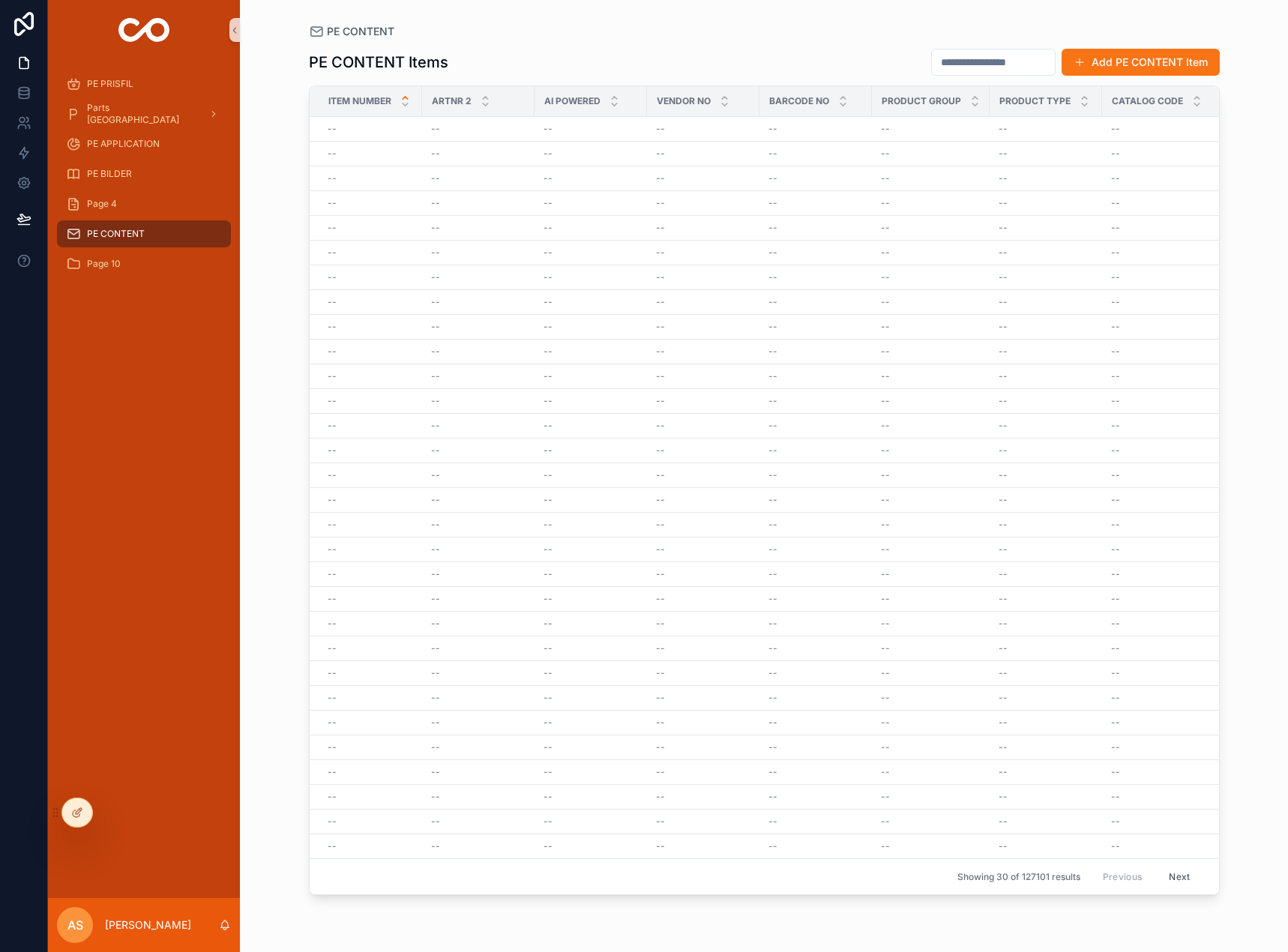
click at [401, 100] on icon "scrollable content" at bounding box center [405, 104] width 9 height 9
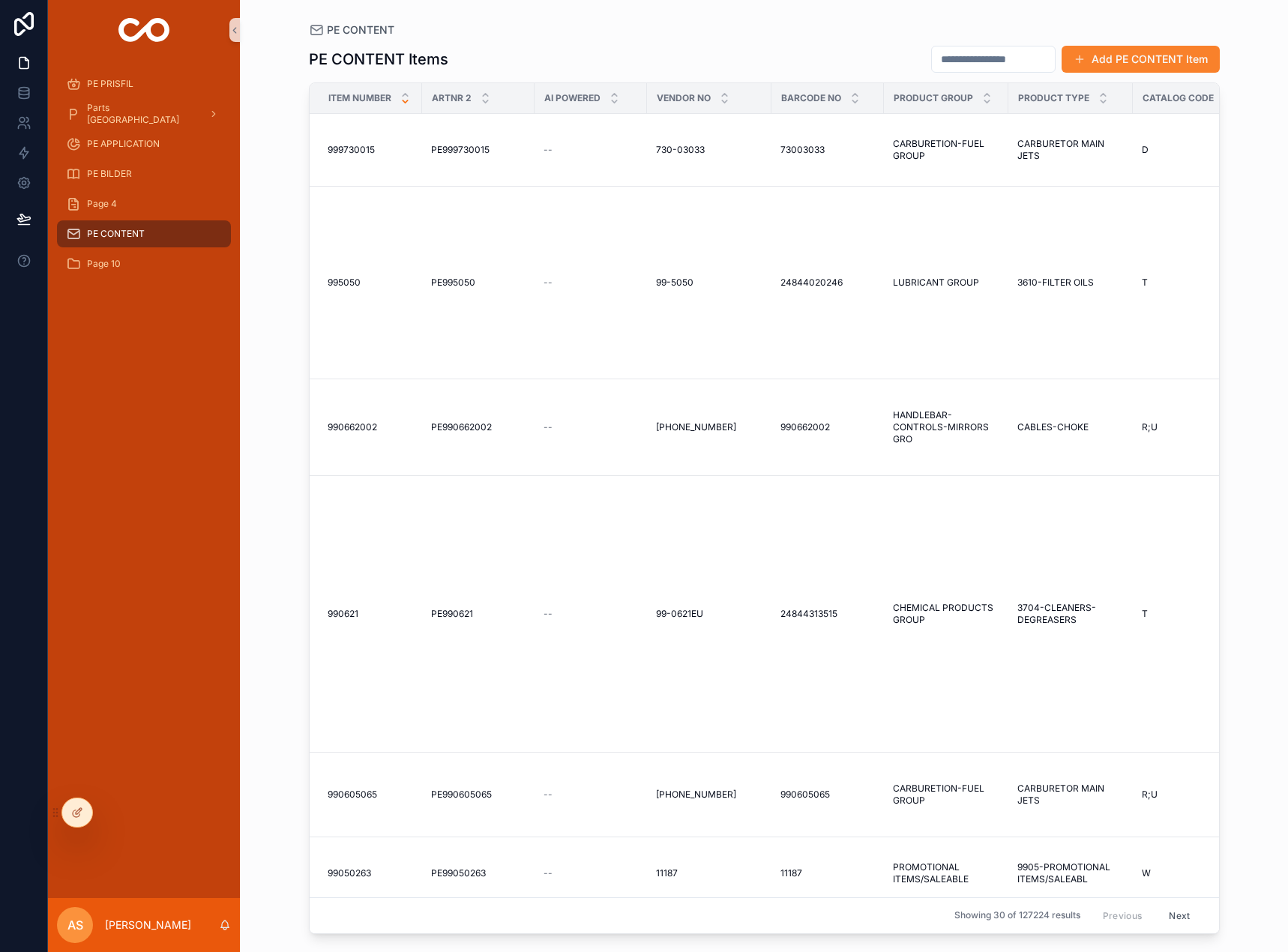
click at [1182, 50] on button "Add PE CONTENT Item" at bounding box center [1141, 59] width 158 height 27
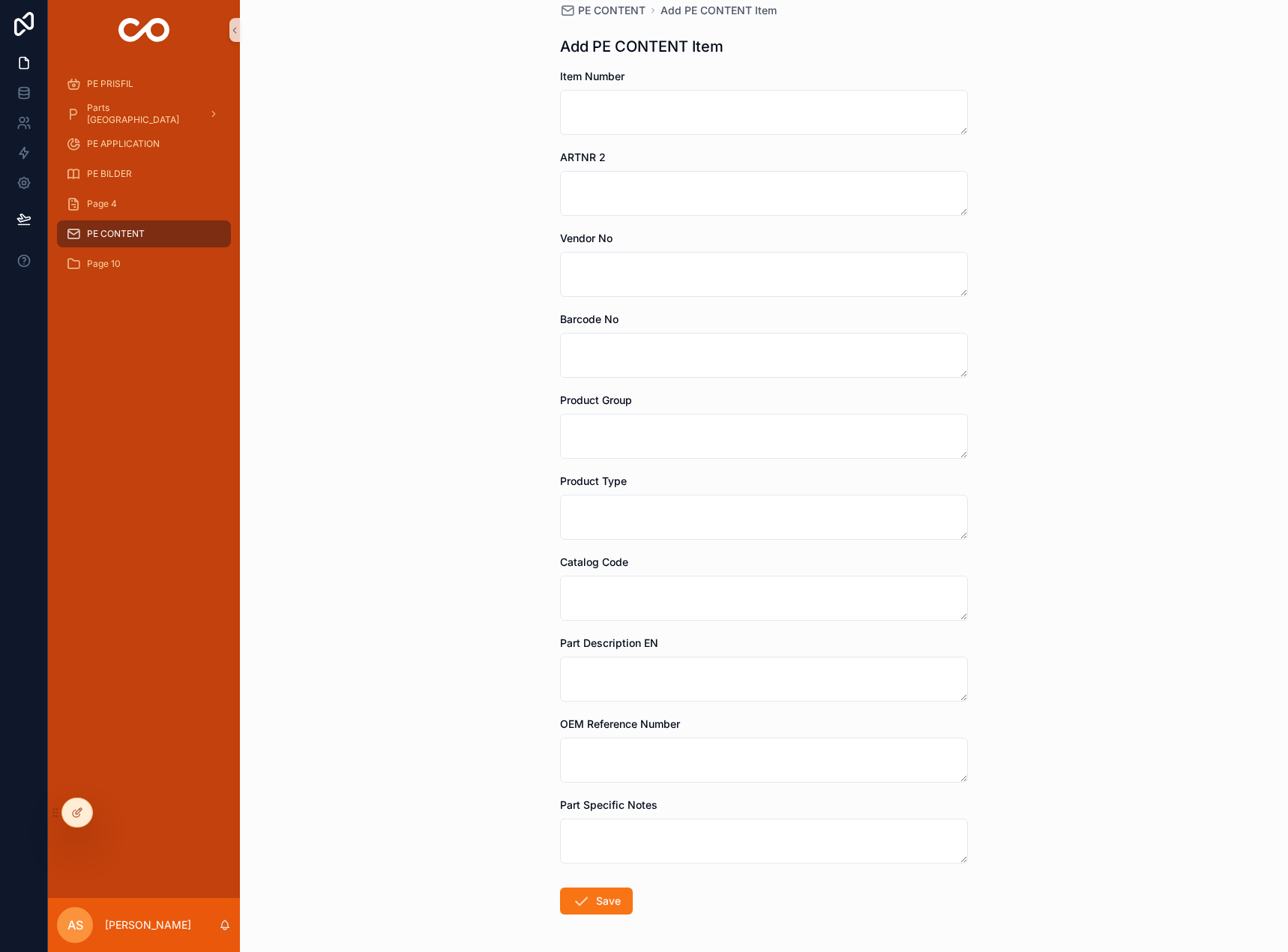
scroll to position [80, 0]
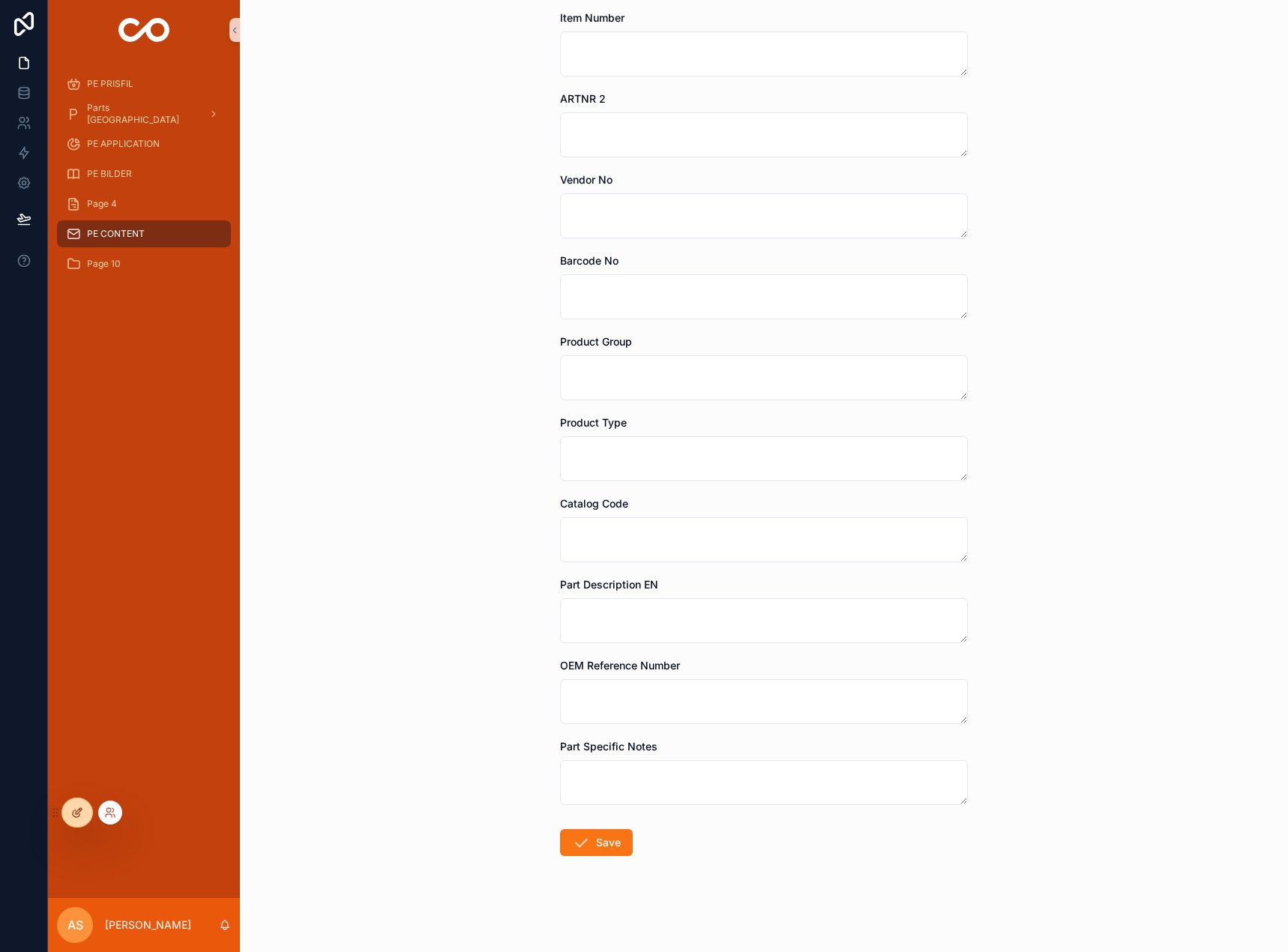
click at [69, 822] on div at bounding box center [77, 812] width 30 height 28
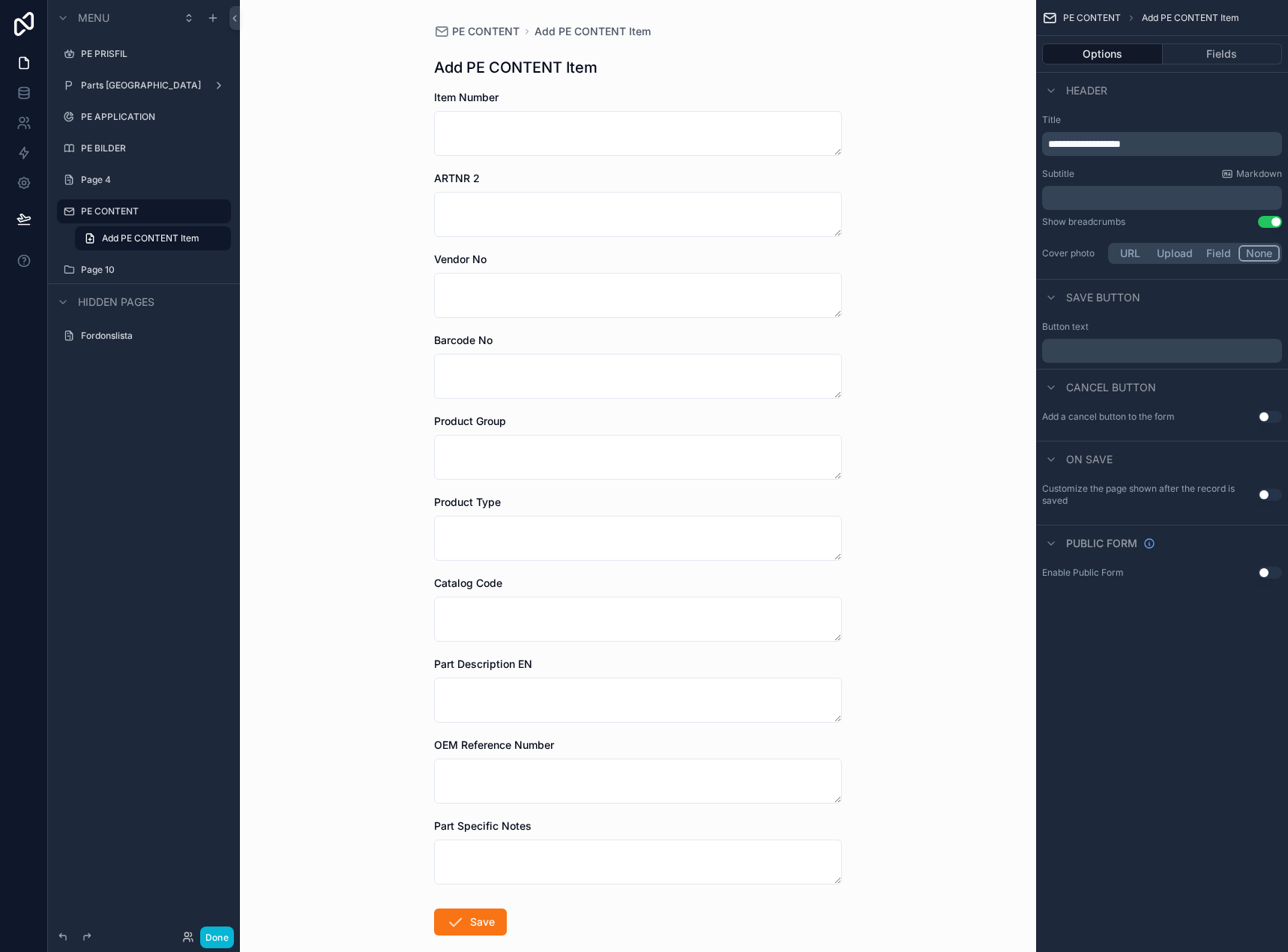
click at [780, 808] on form "Item Number ARTNR 2 Vendor No Barcode No Product Group Product Type Catalog Cod…" at bounding box center [637, 560] width 408 height 941
click at [1223, 44] on button "Fields" at bounding box center [1223, 54] width 120 height 21
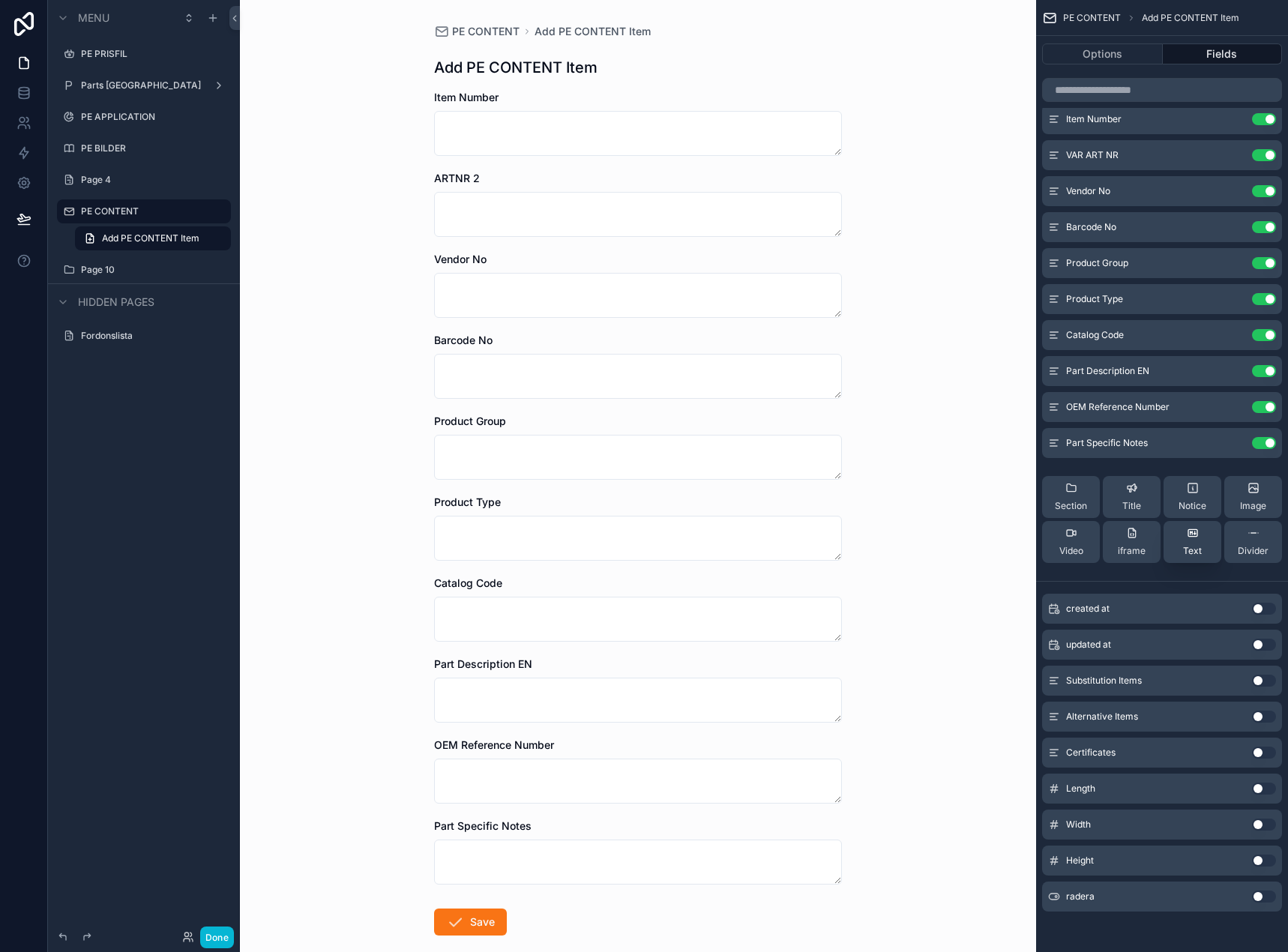
scroll to position [18, 0]
click at [217, 932] on button "Done" at bounding box center [217, 937] width 34 height 22
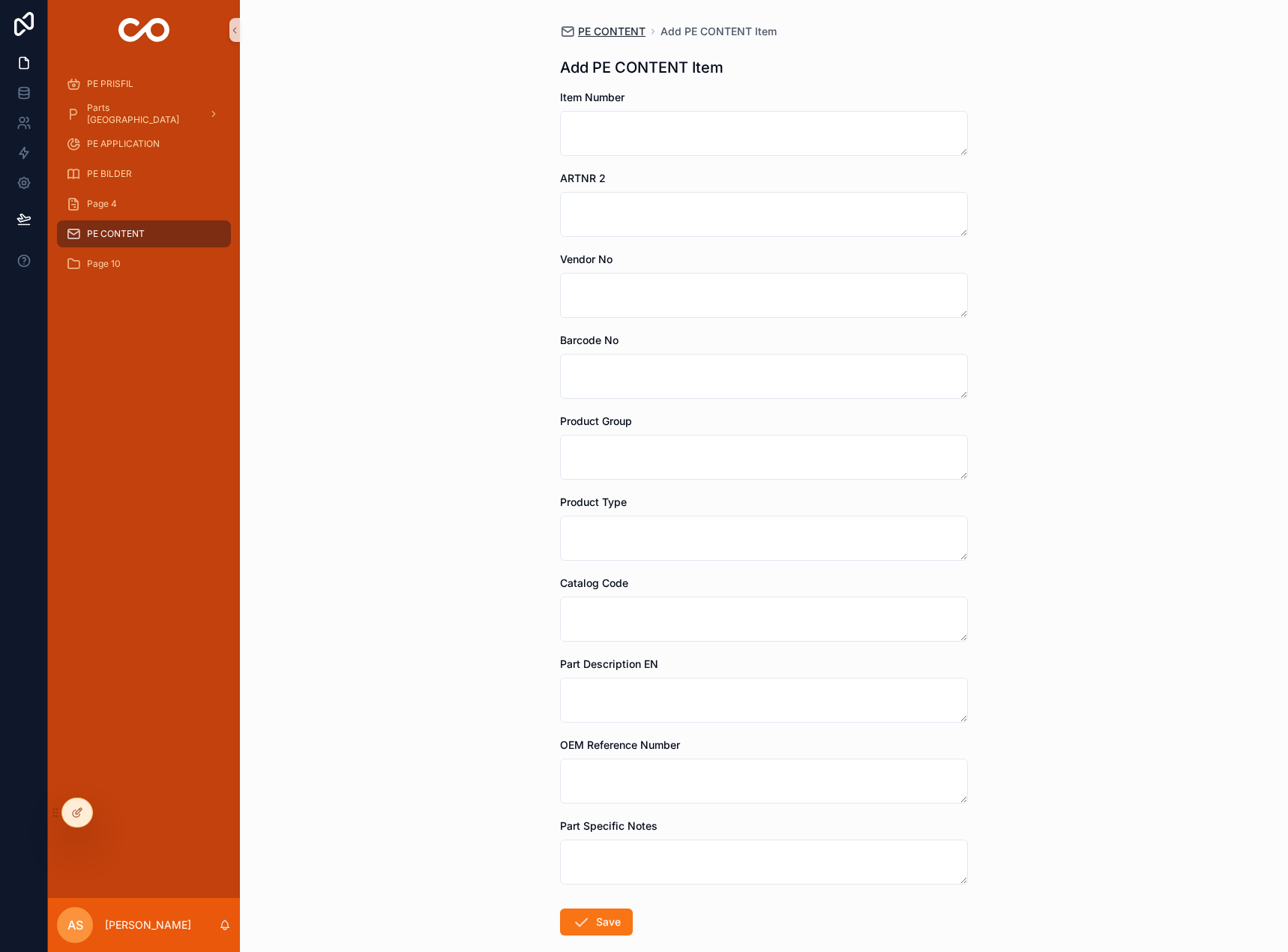
click at [621, 30] on span "PE CONTENT" at bounding box center [612, 31] width 68 height 15
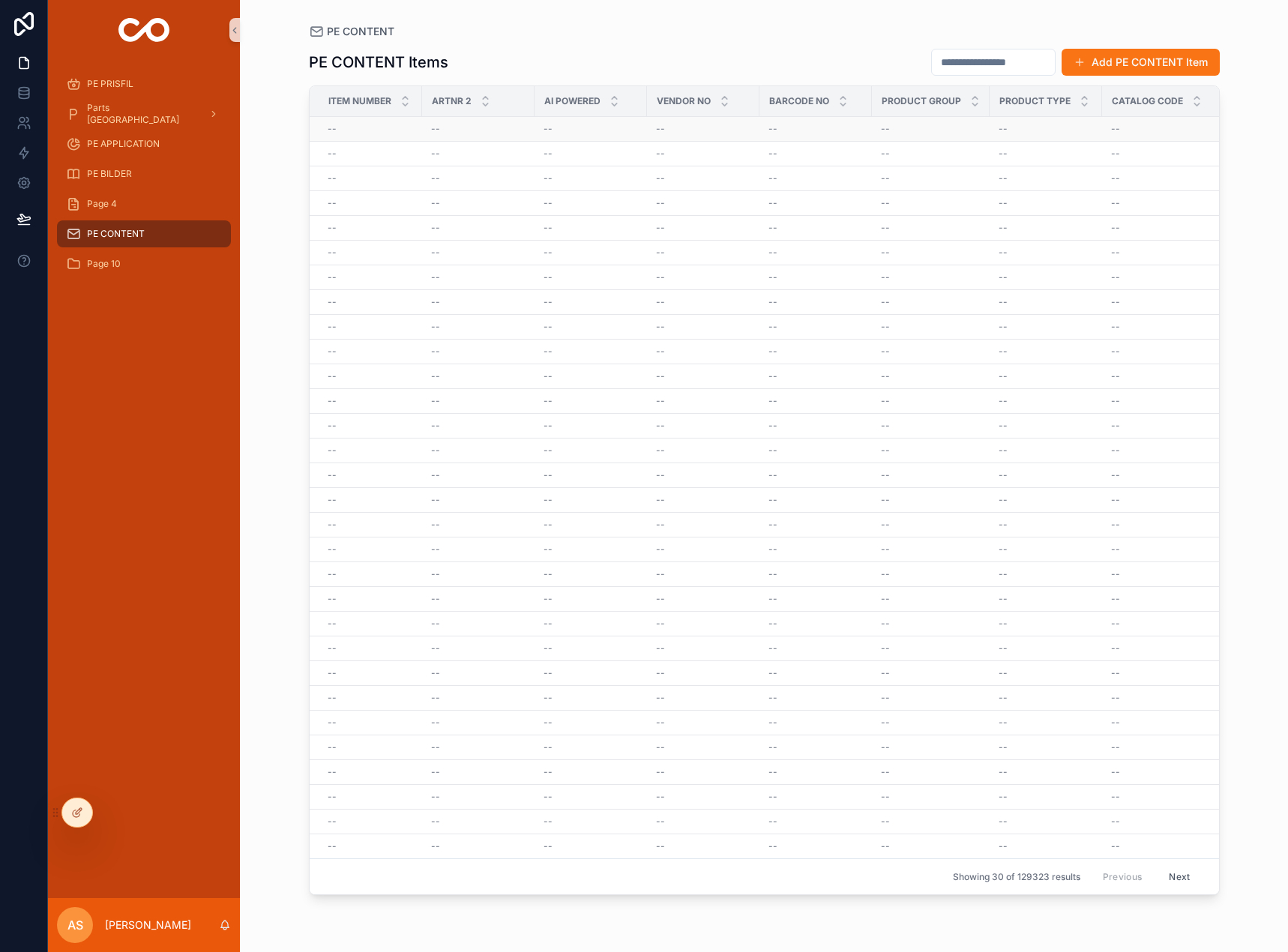
click at [336, 129] on div "--" at bounding box center [370, 129] width 85 height 12
click at [15, 98] on link at bounding box center [24, 93] width 47 height 30
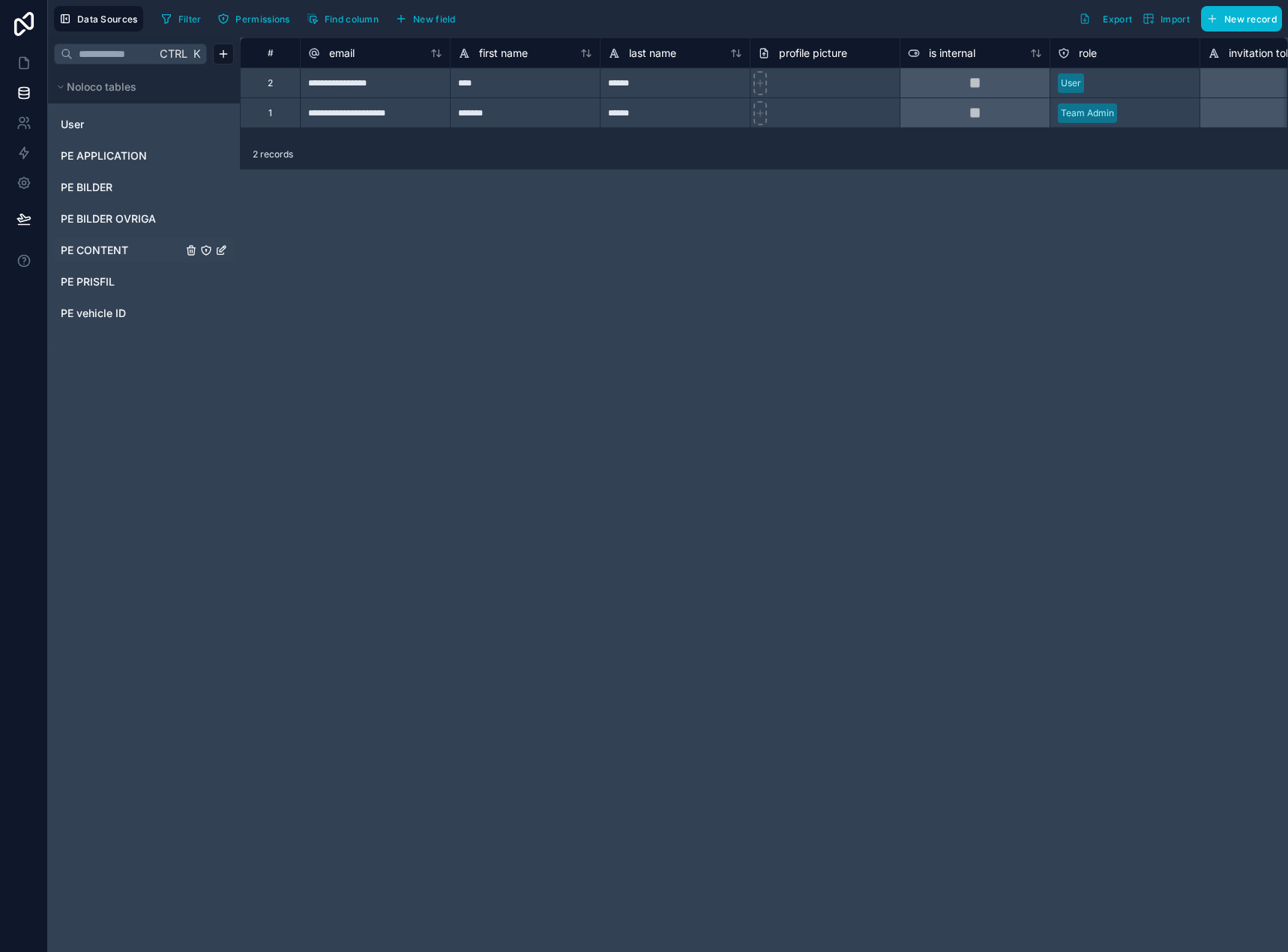
click at [107, 242] on div "PE CONTENT" at bounding box center [144, 250] width 180 height 24
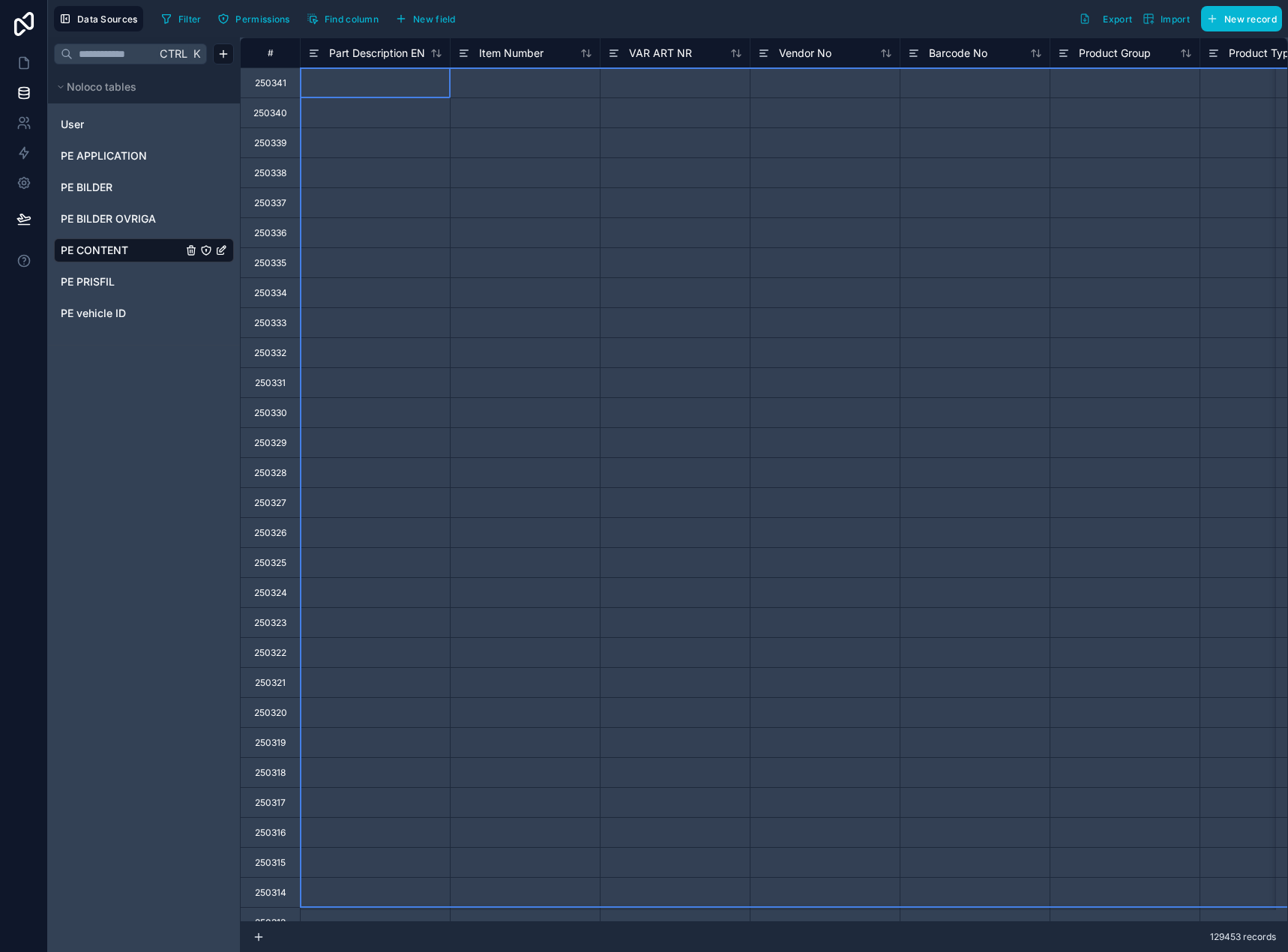
drag, startPoint x: 275, startPoint y: 84, endPoint x: 346, endPoint y: 881, distance: 800.2
click at [522, 476] on div "Delete rows 1 to 28" at bounding box center [510, 474] width 105 height 17
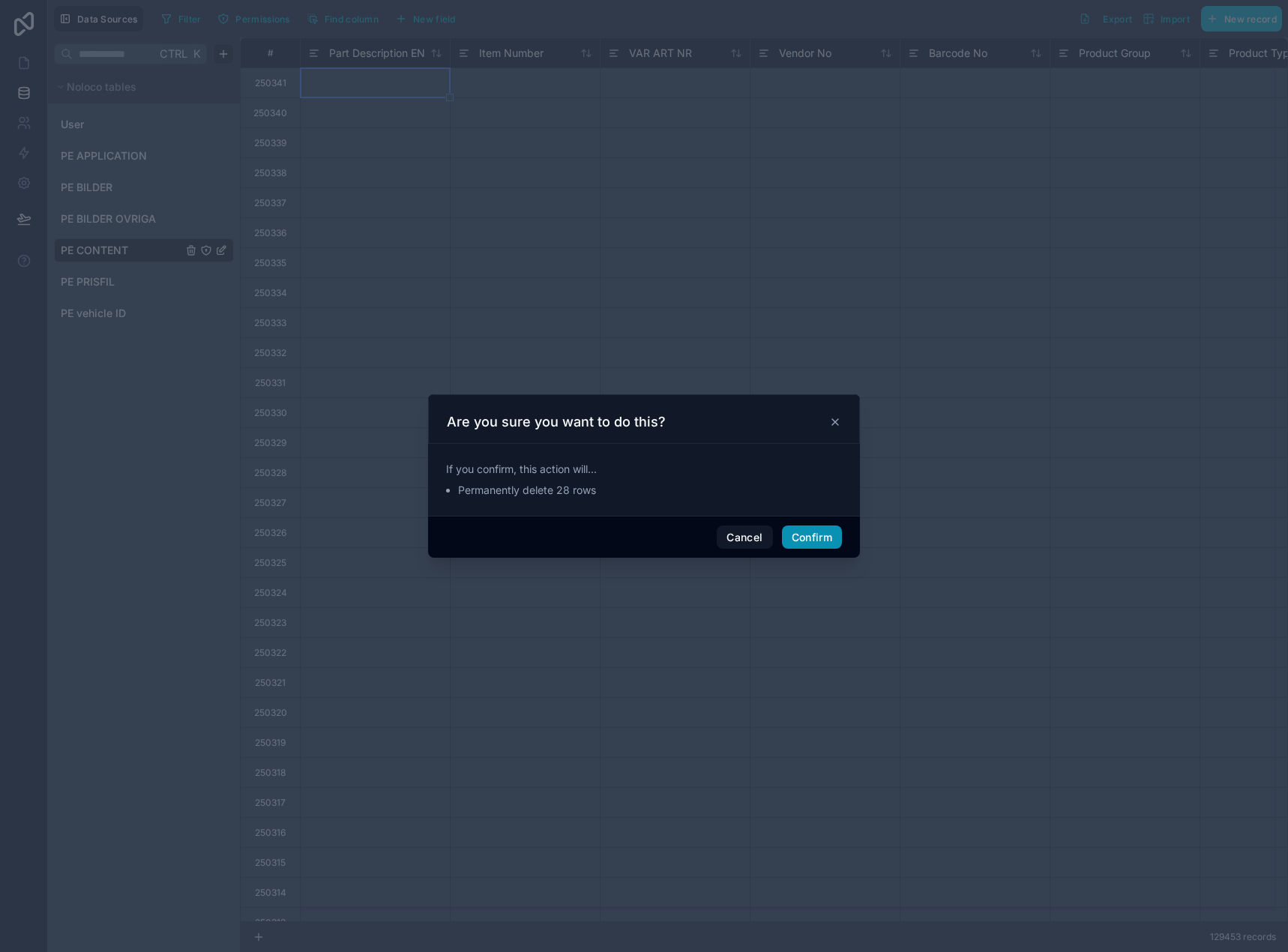
click at [828, 538] on button "Confirm" at bounding box center [812, 537] width 60 height 24
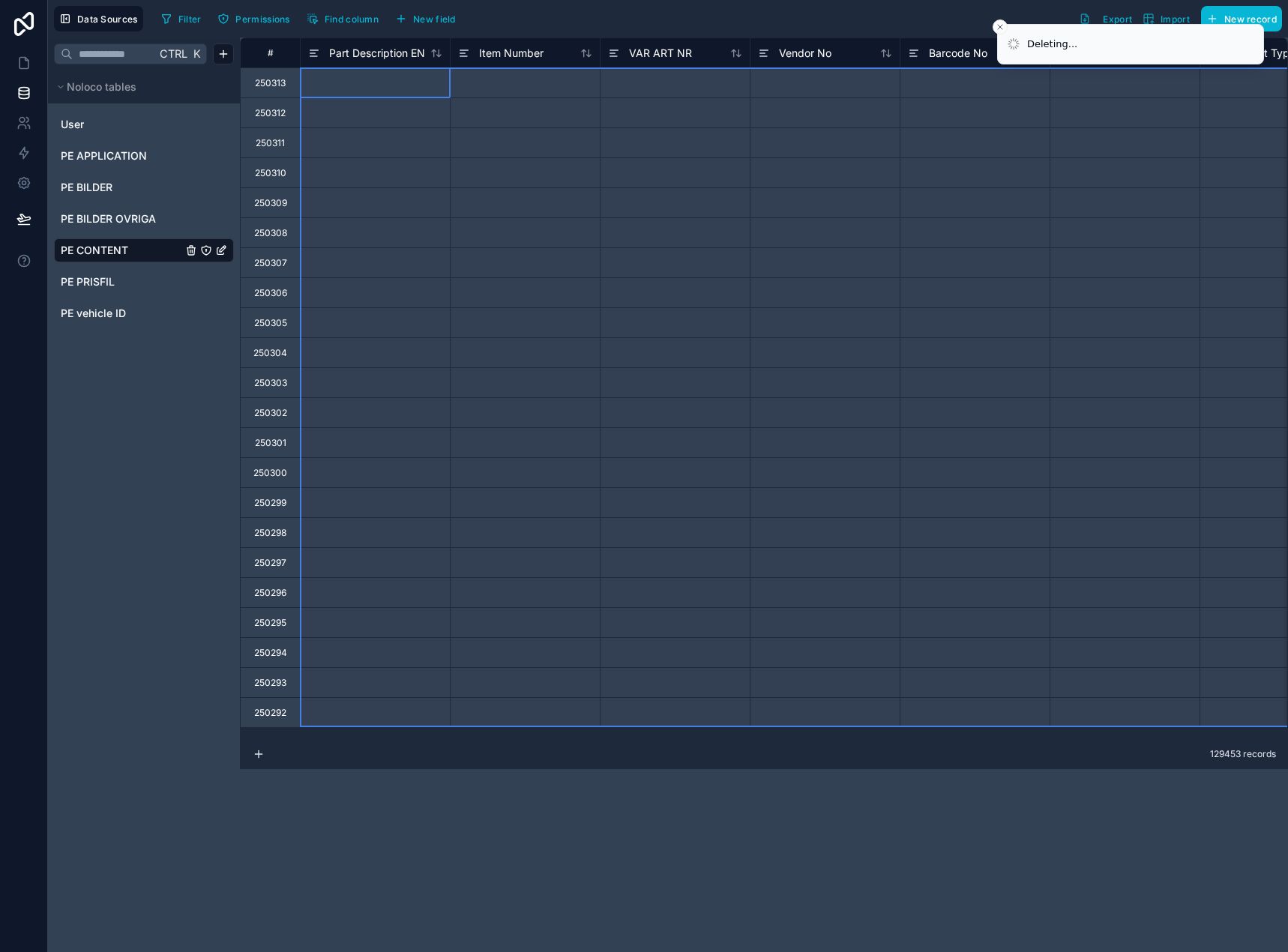
drag, startPoint x: 276, startPoint y: 88, endPoint x: 311, endPoint y: 737, distance: 649.9
click at [311, 737] on div "# Part Description EN Item Number VAR ART NR Vendor No Barcode No Product Group…" at bounding box center [763, 388] width 1047 height 701
click at [420, 410] on b "22" at bounding box center [420, 405] width 12 height 11
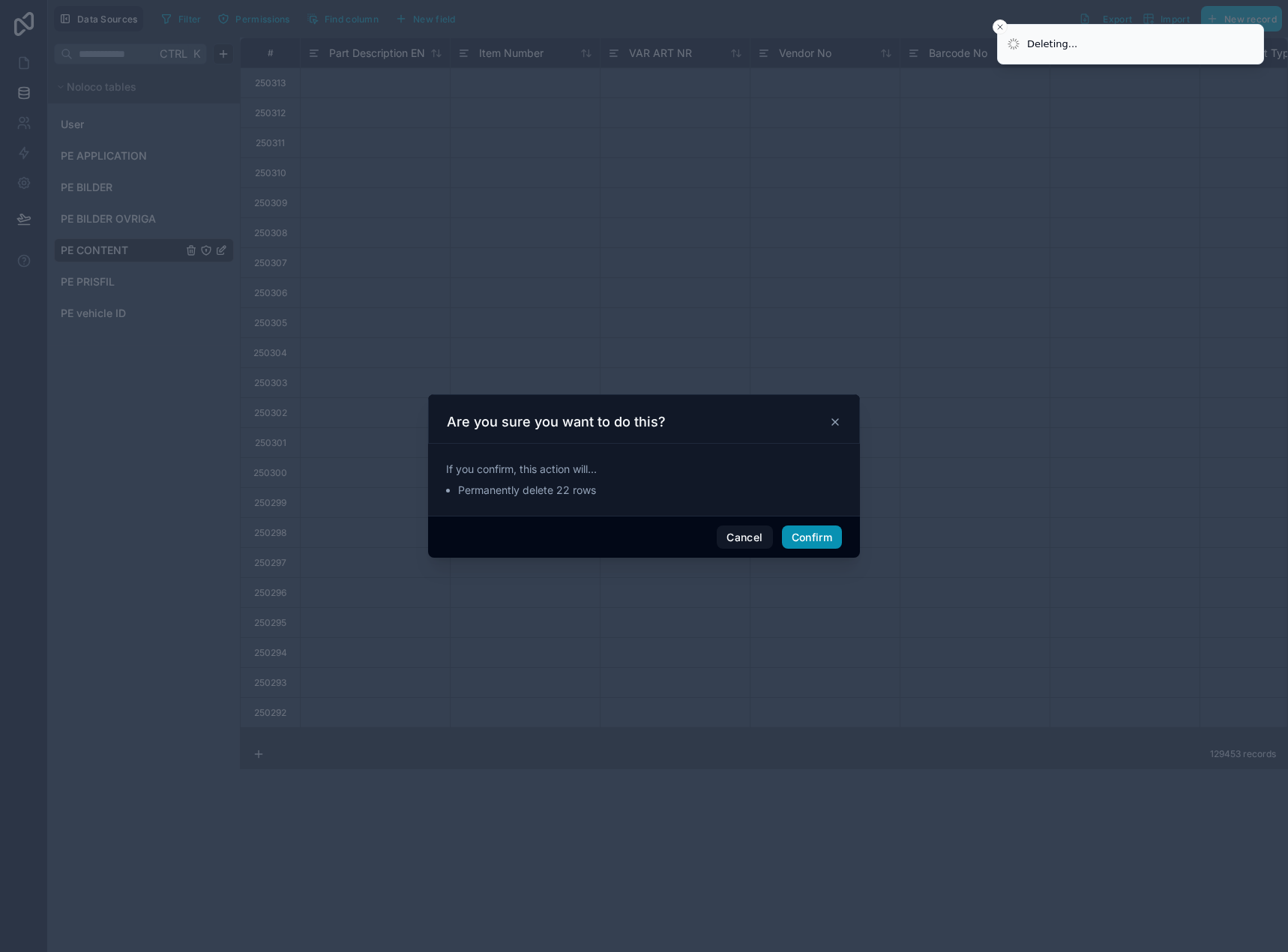
click at [793, 528] on button "Confirm" at bounding box center [812, 537] width 60 height 24
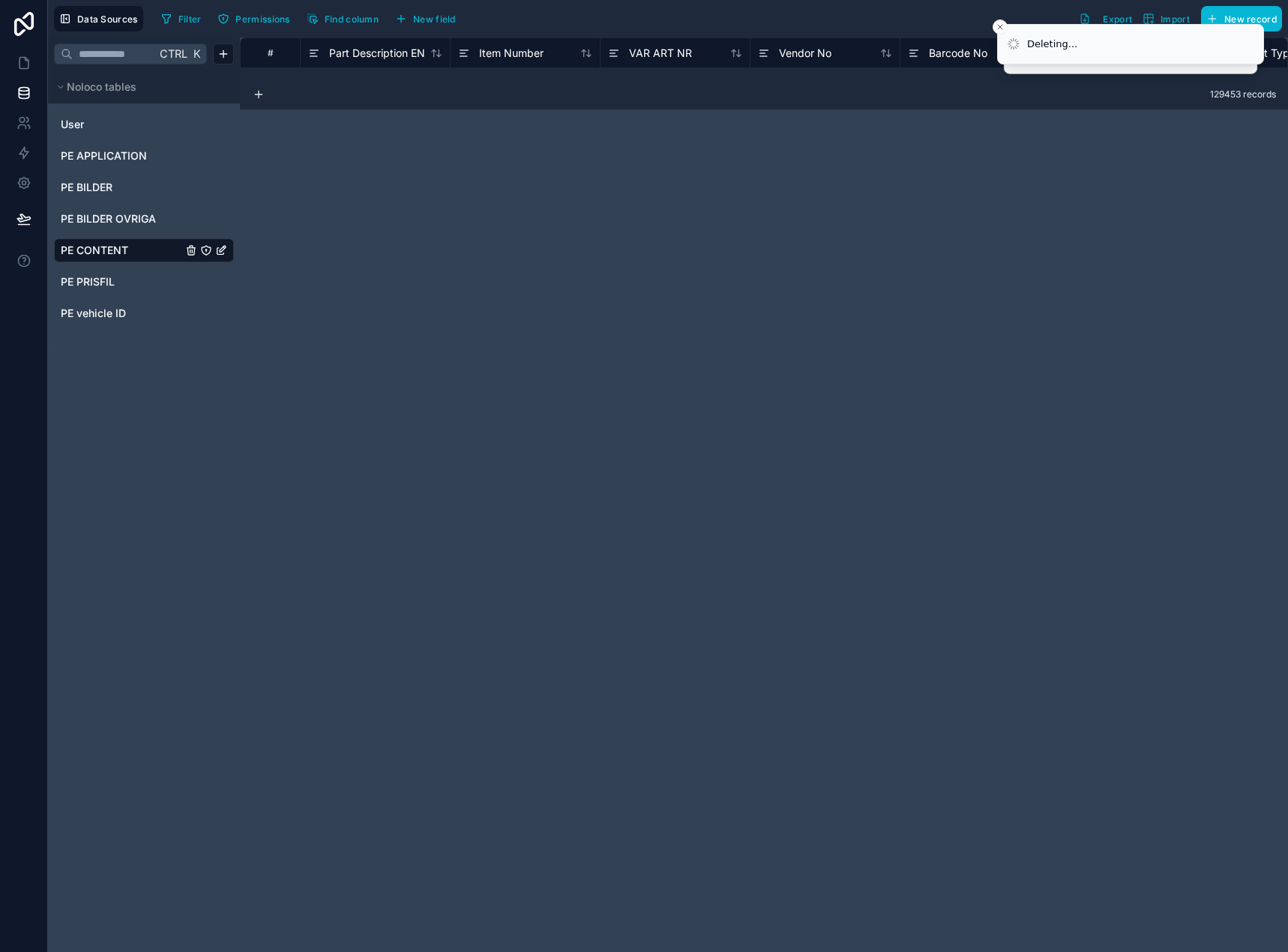
click at [149, 251] on link "PE CONTENT" at bounding box center [121, 250] width 121 height 15
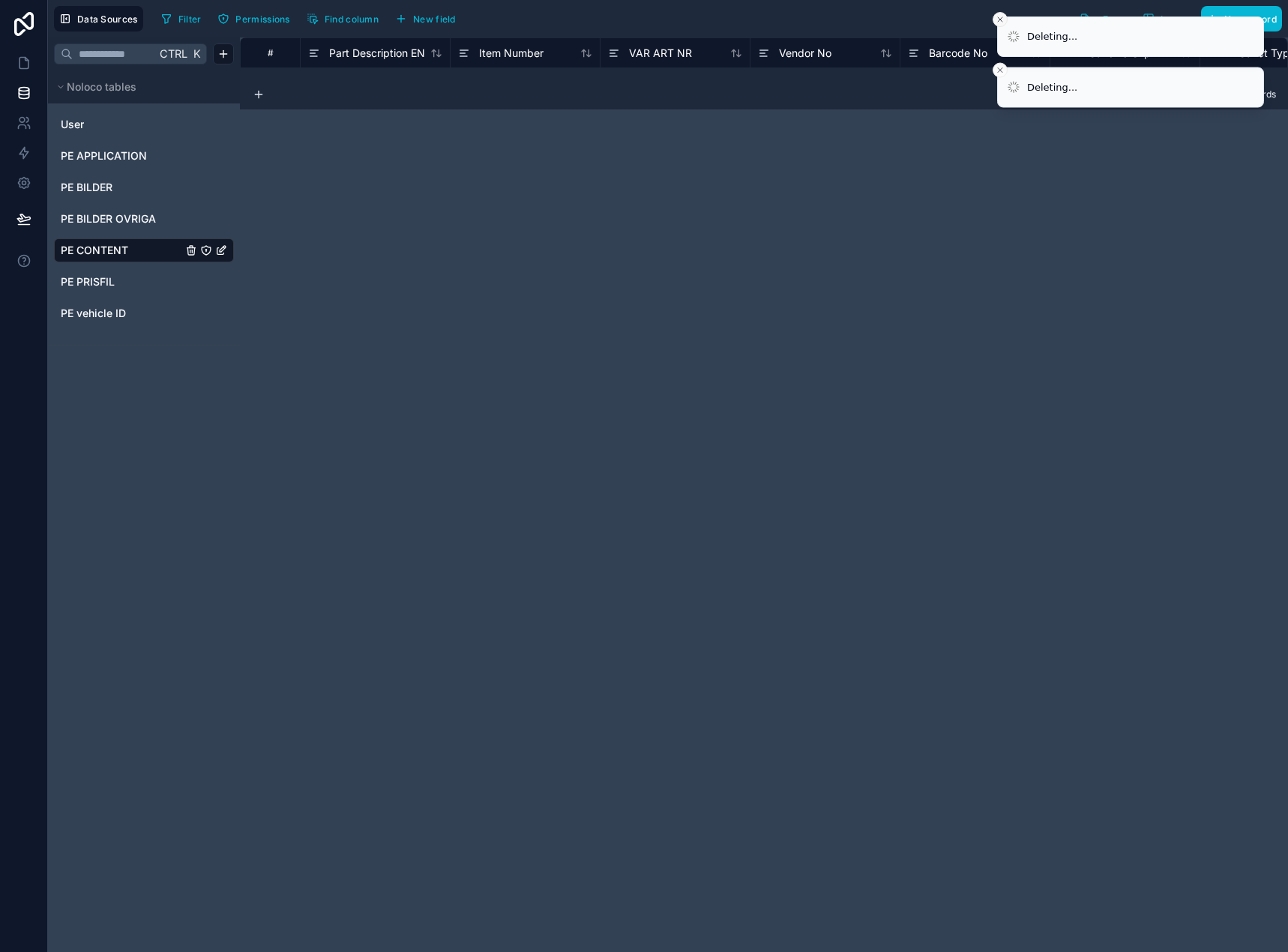
click at [1003, 14] on button "Close toast" at bounding box center [999, 19] width 15 height 15
click at [999, 12] on button "Close toast" at bounding box center [999, 19] width 15 height 15
click at [1002, 18] on icon "Close toast" at bounding box center [999, 19] width 9 height 9
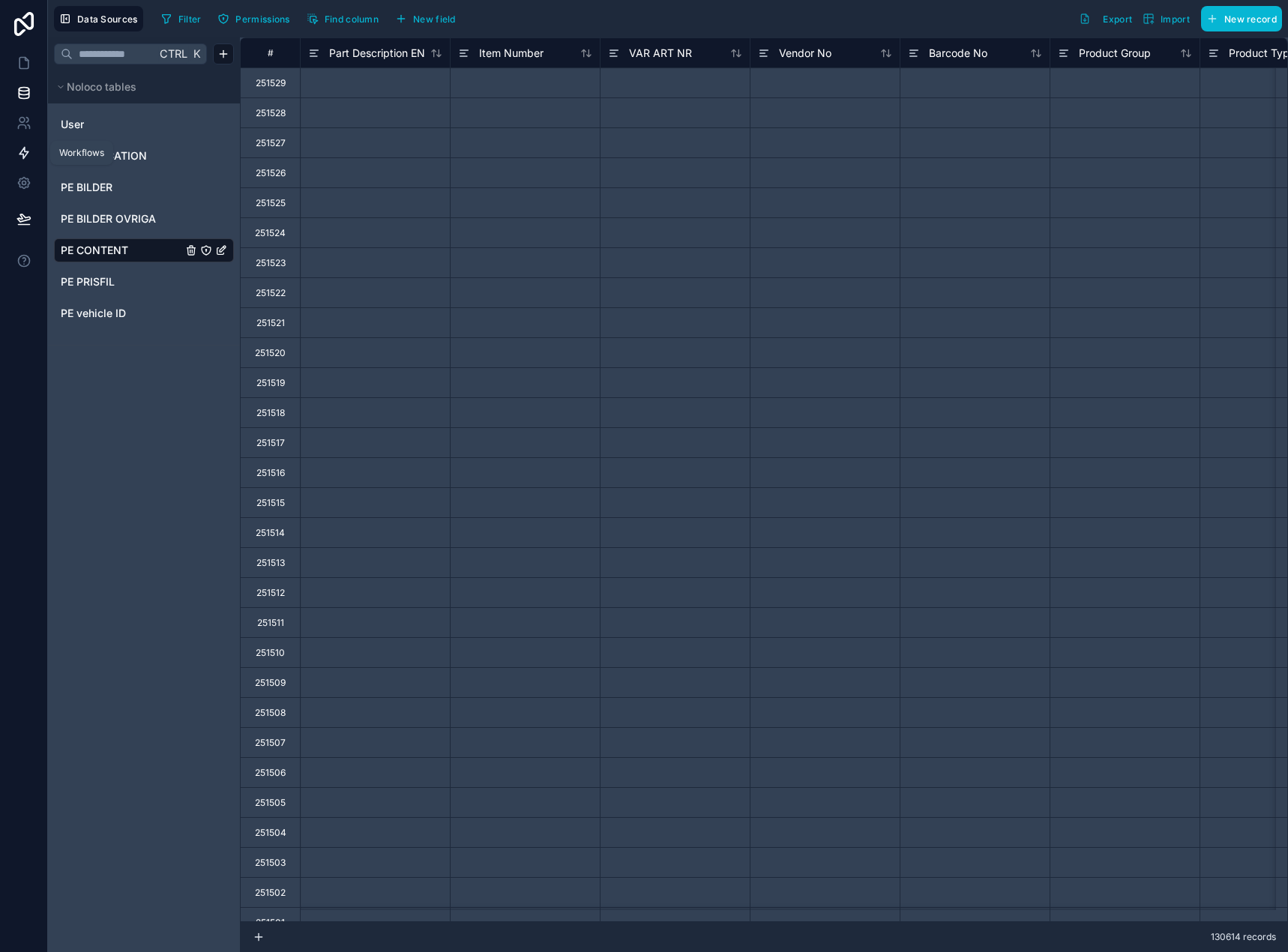
click at [25, 144] on link at bounding box center [24, 153] width 47 height 30
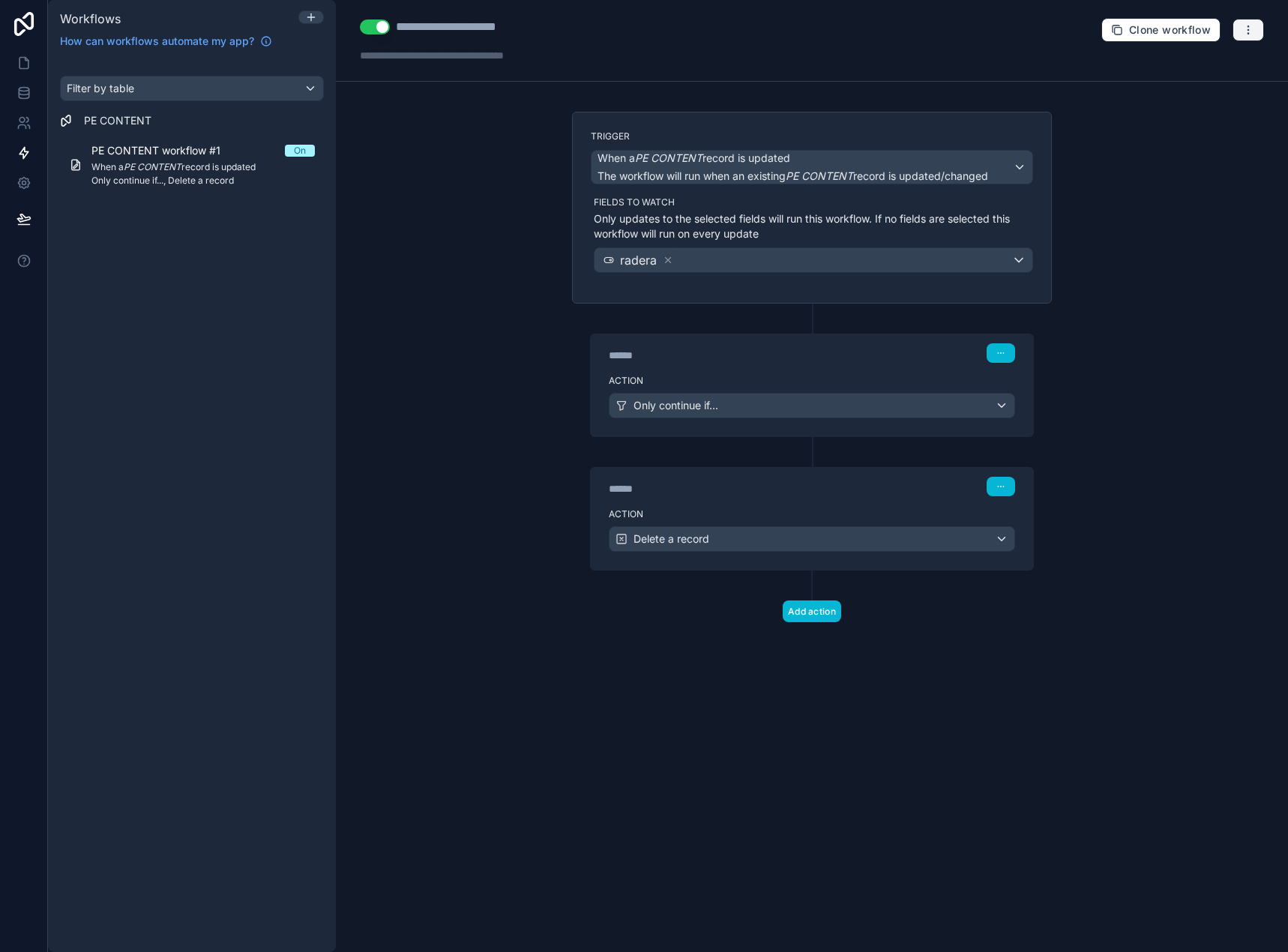
click at [1249, 24] on icon "button" at bounding box center [1248, 29] width 12 height 12
click at [1195, 83] on button "Run history" at bounding box center [1196, 89] width 108 height 24
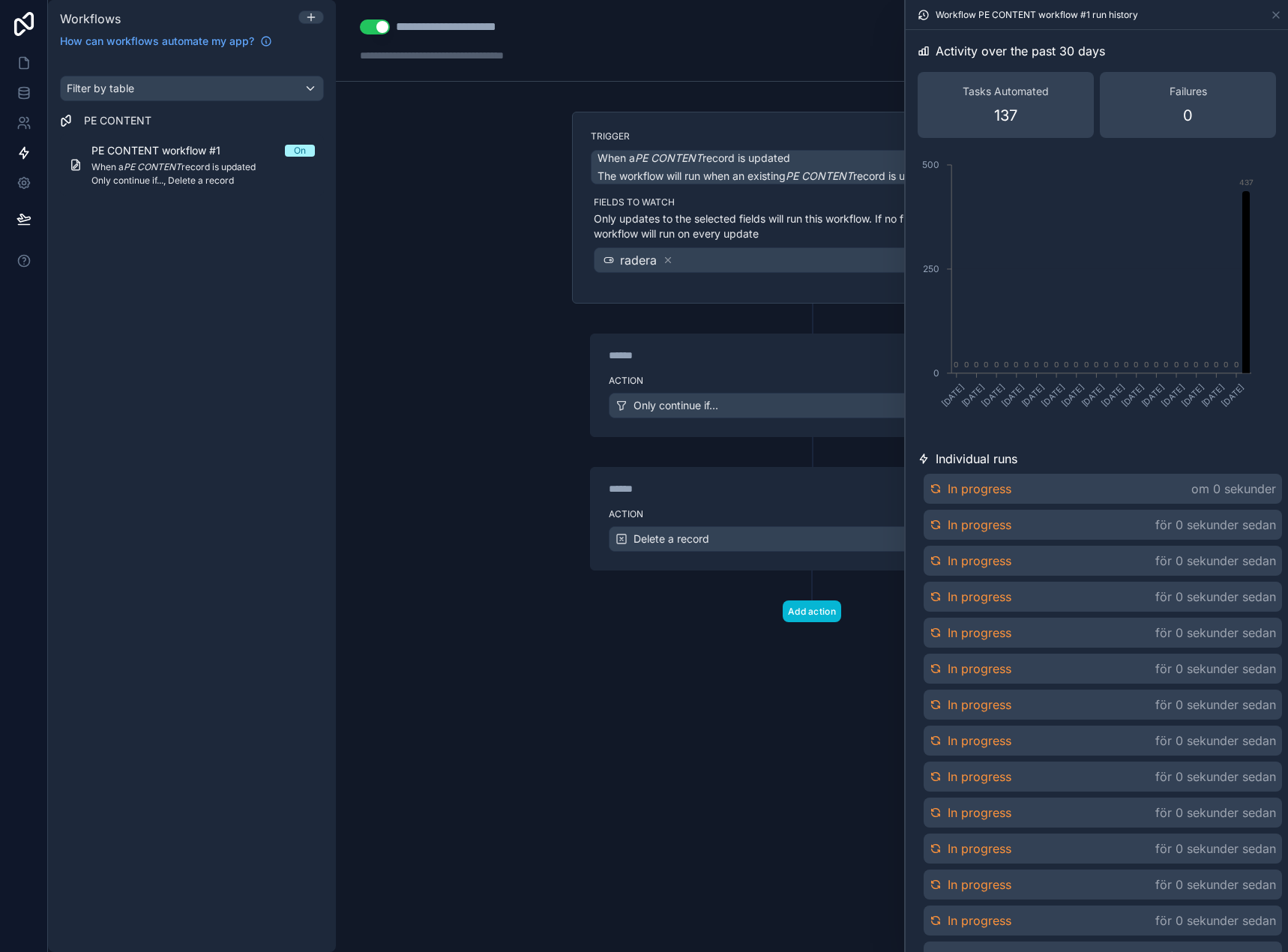
click at [982, 483] on span "In progress" at bounding box center [979, 488] width 64 height 18
click at [982, 494] on span "In progress" at bounding box center [980, 490] width 64 height 18
click at [369, 31] on button "Use setting" at bounding box center [375, 27] width 30 height 15
click at [372, 24] on button "Use setting" at bounding box center [375, 27] width 30 height 15
click at [742, 352] on div "******" at bounding box center [721, 355] width 225 height 15
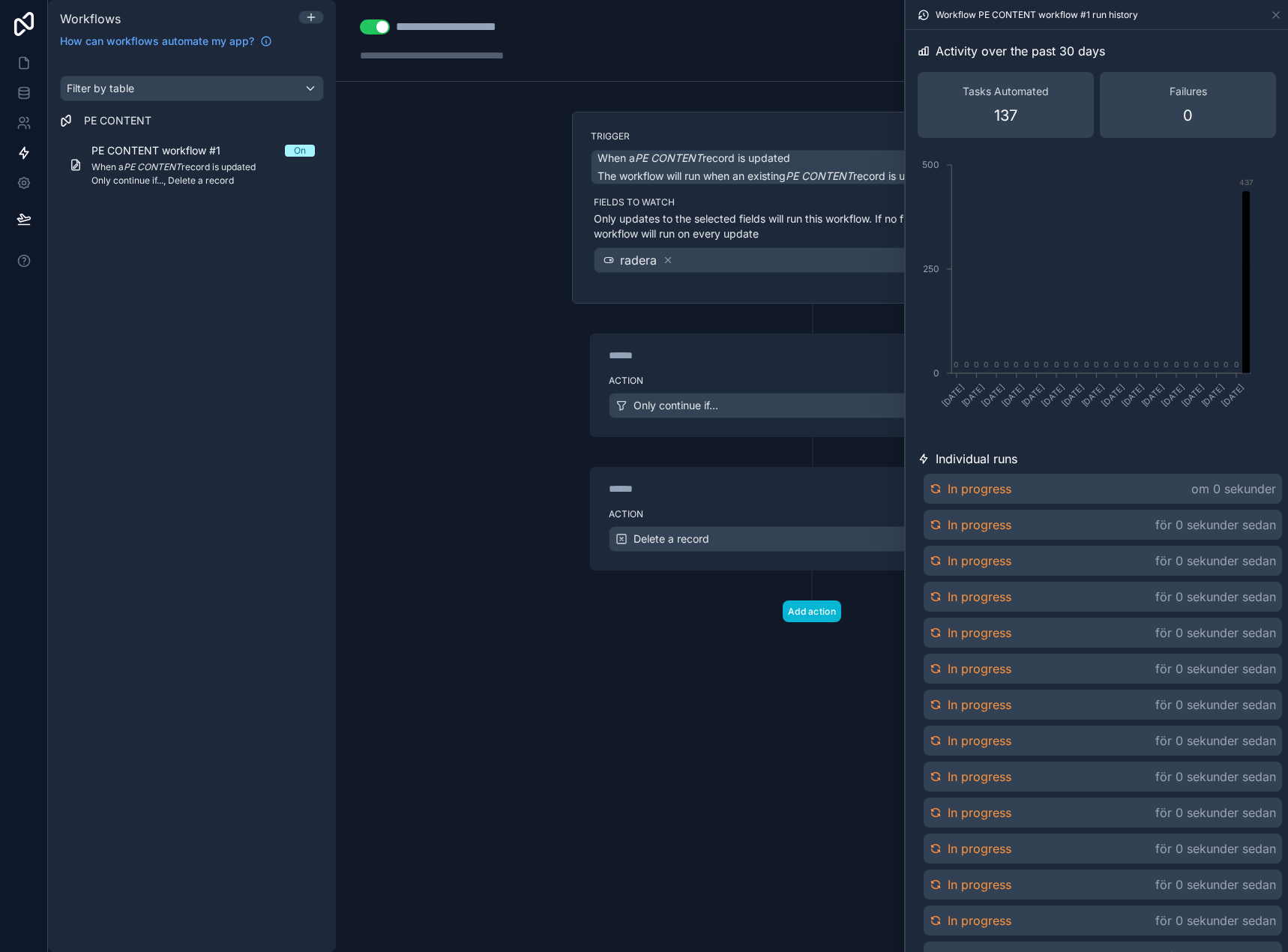
click at [760, 379] on label "Action" at bounding box center [812, 380] width 406 height 12
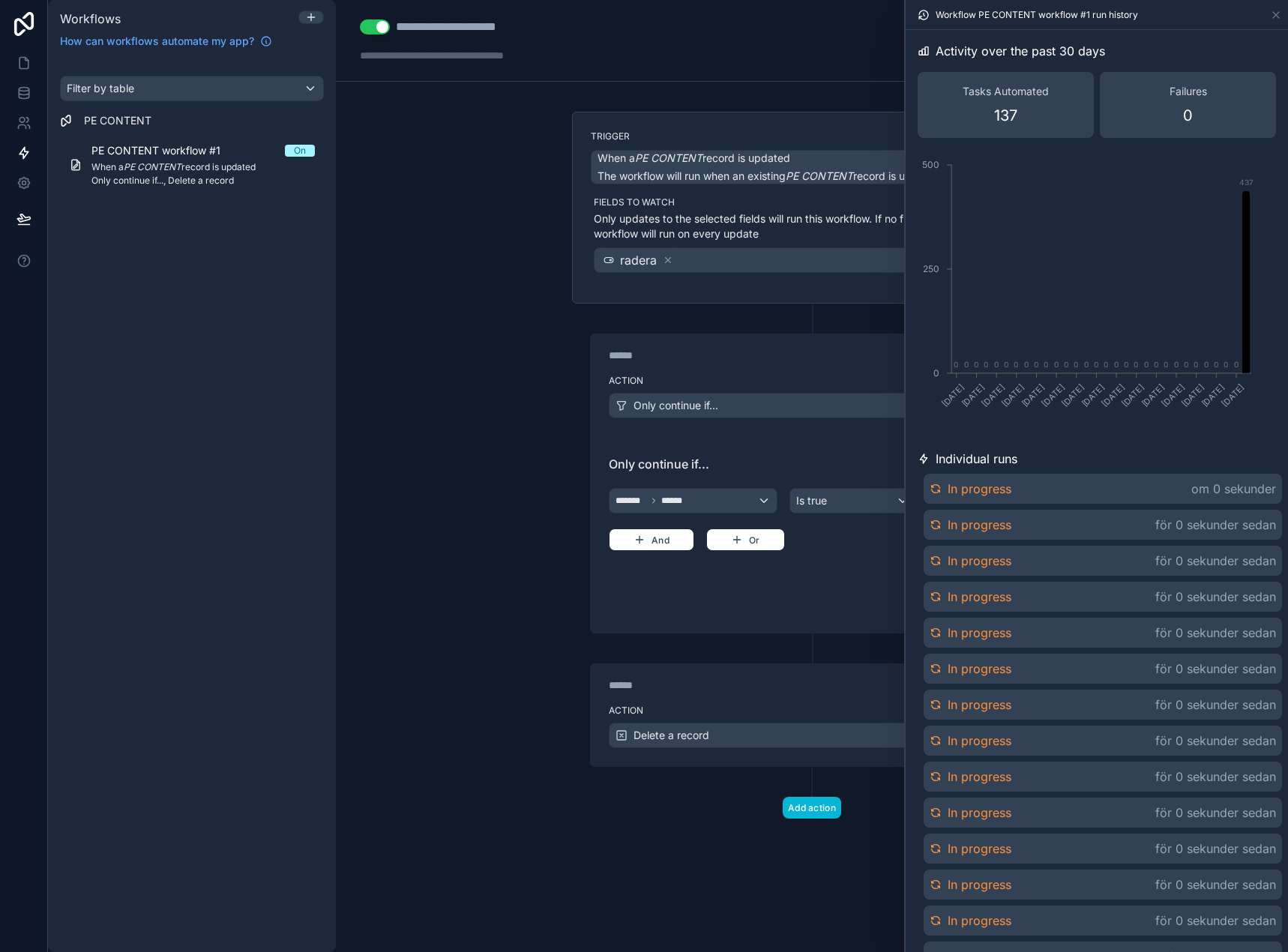
click at [780, 686] on div "******" at bounding box center [721, 685] width 225 height 15
click at [781, 707] on label "Action" at bounding box center [812, 710] width 406 height 12
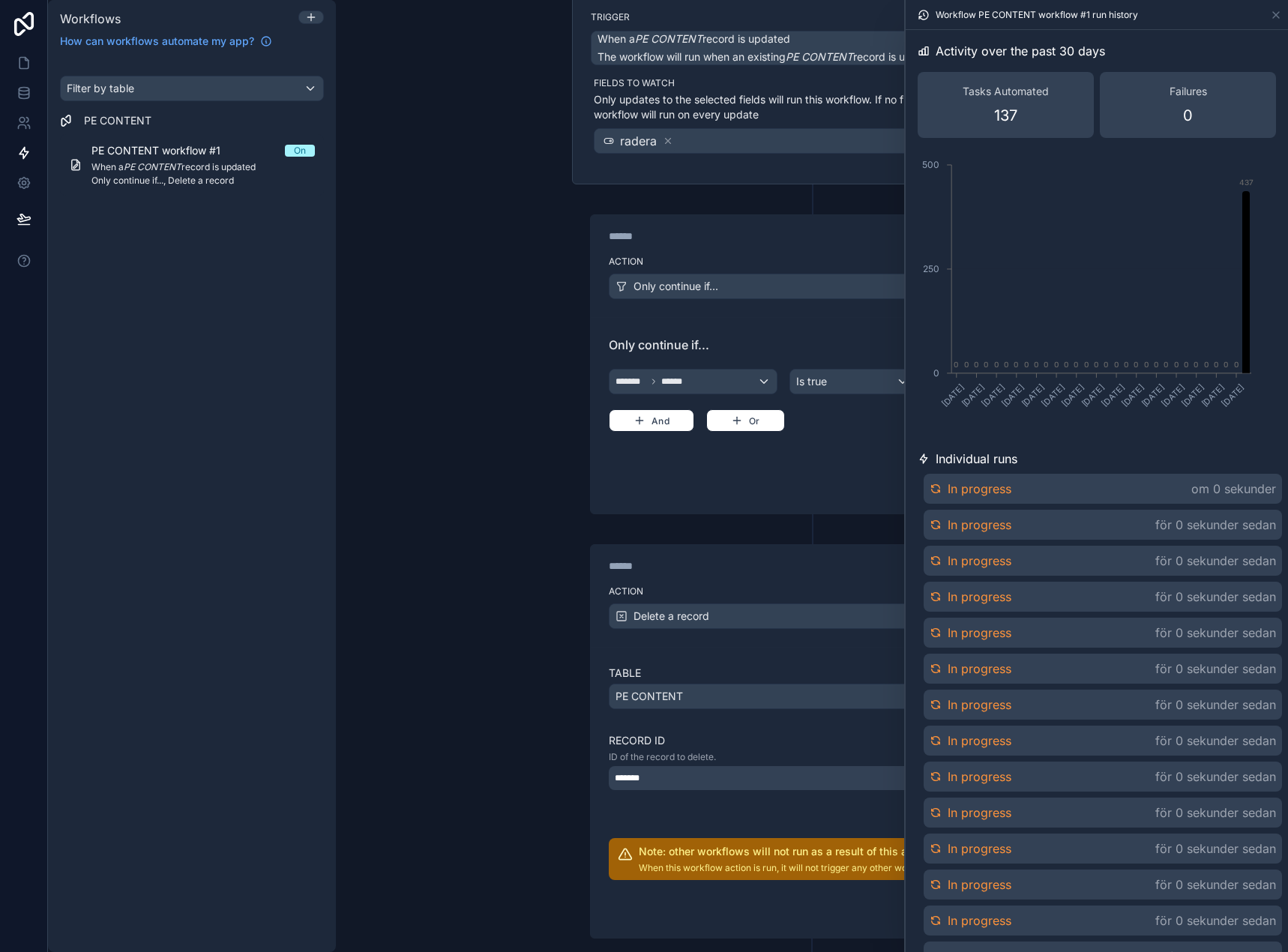
scroll to position [205, 0]
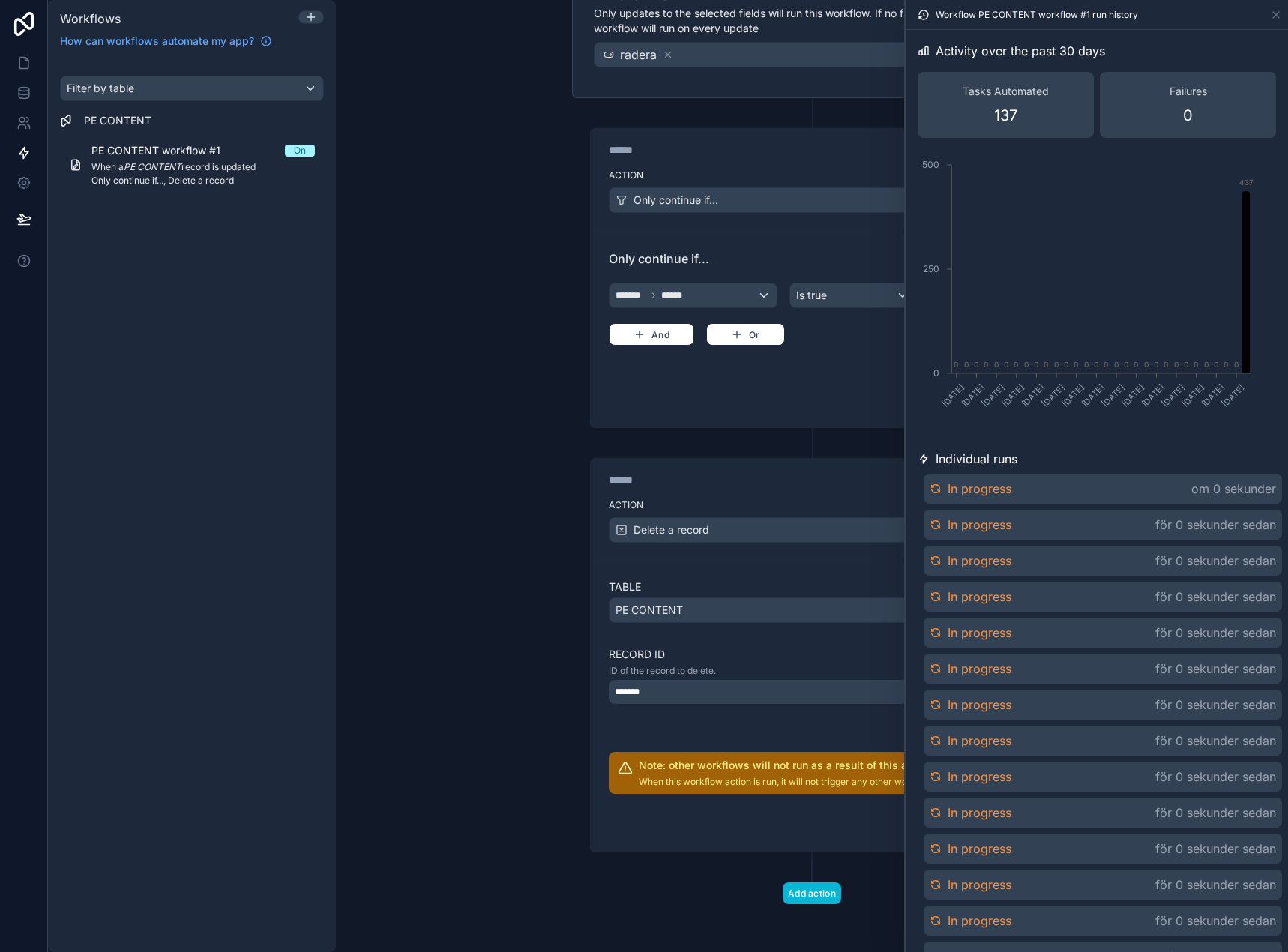
click at [774, 687] on div "*******" at bounding box center [812, 692] width 406 height 24
click at [389, 371] on div "**********" at bounding box center [812, 476] width 952 height 952
click at [124, 160] on div "PE CONTENT workflow #1 On When a PE CONTENT record is updated Only continue if.…" at bounding box center [203, 164] width 223 height 43
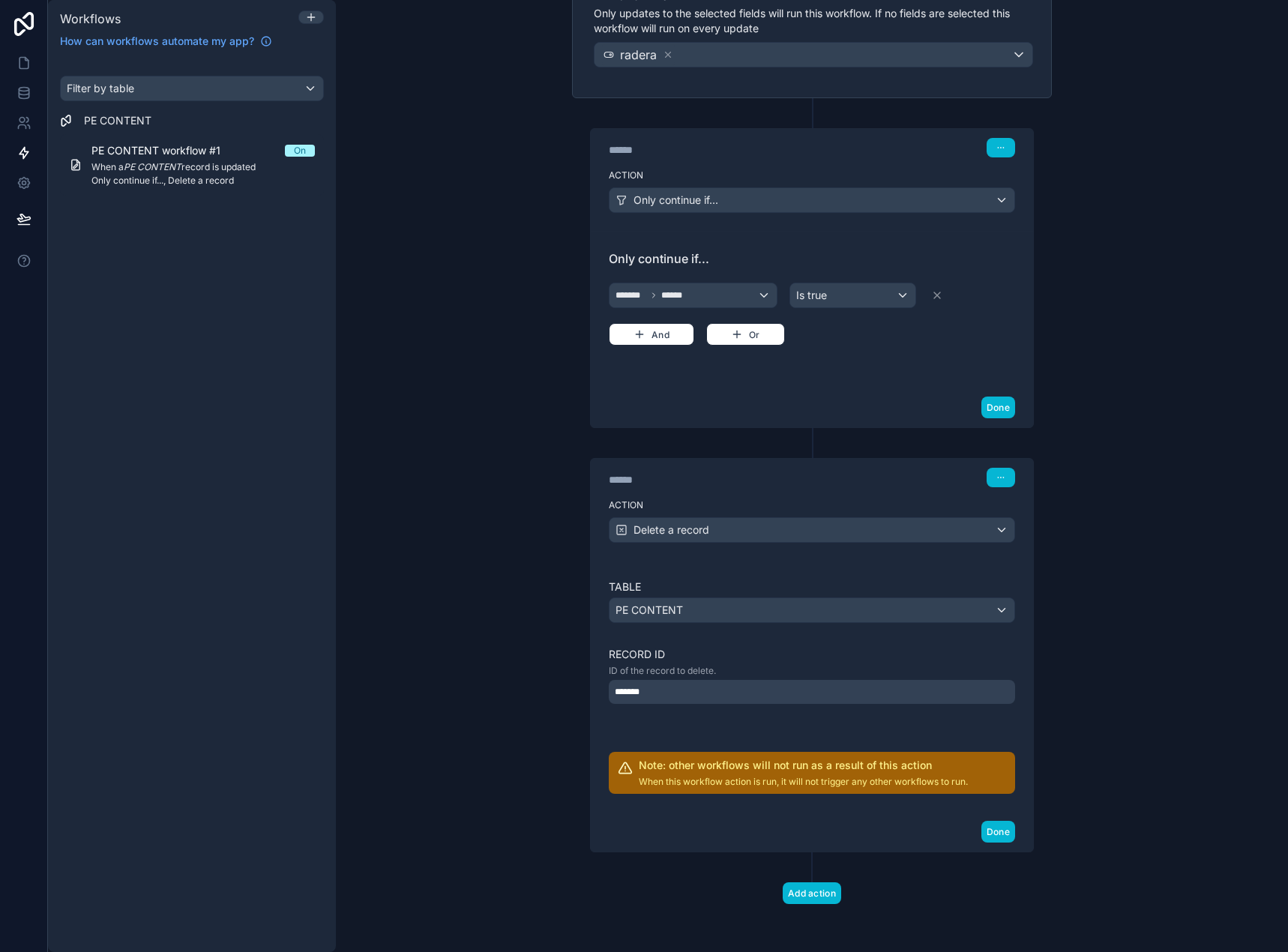
click at [126, 125] on span "PE CONTENT" at bounding box center [118, 120] width 68 height 15
click at [29, 88] on icon at bounding box center [24, 92] width 15 height 15
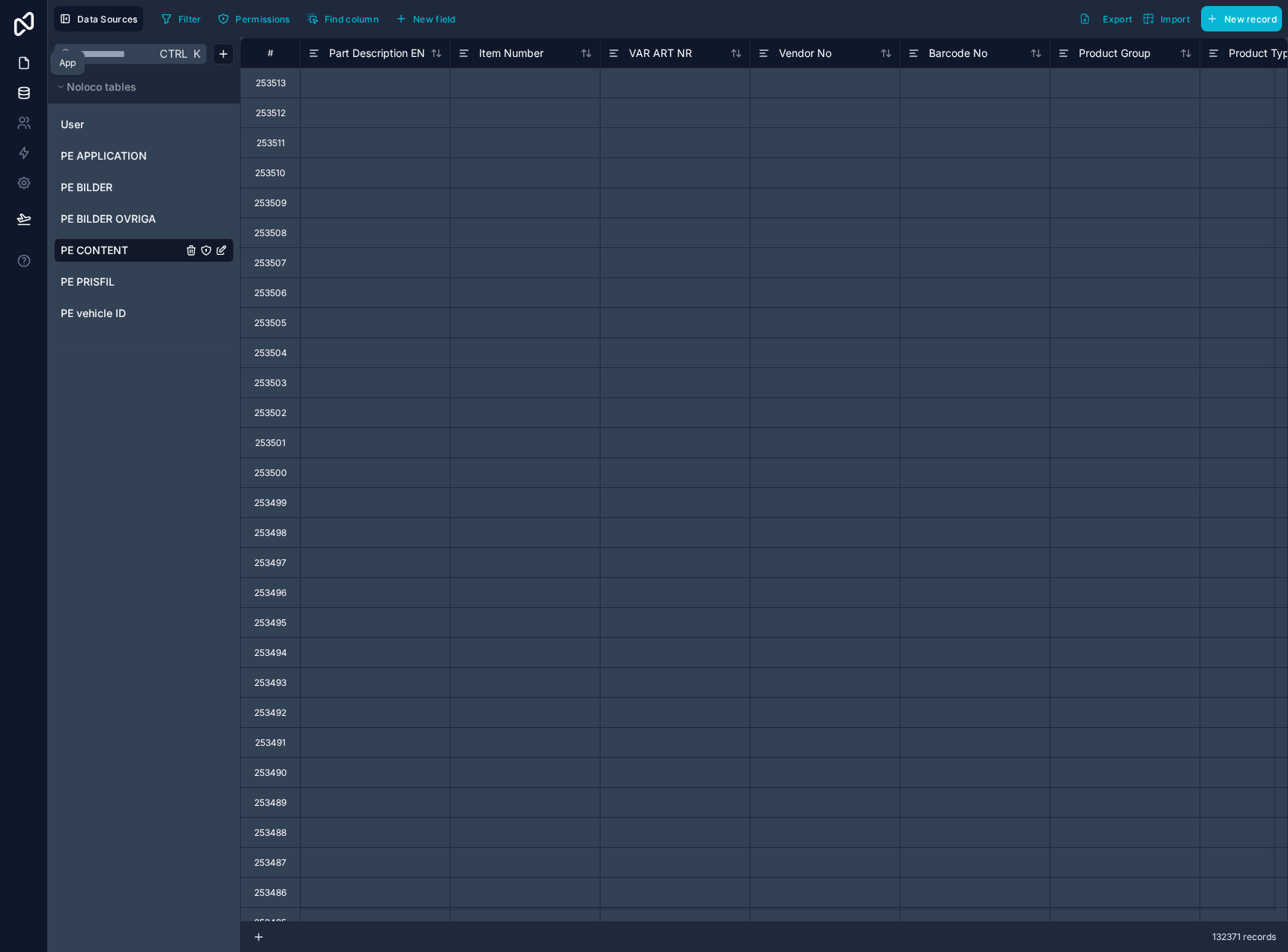
click at [24, 48] on link at bounding box center [24, 63] width 47 height 30
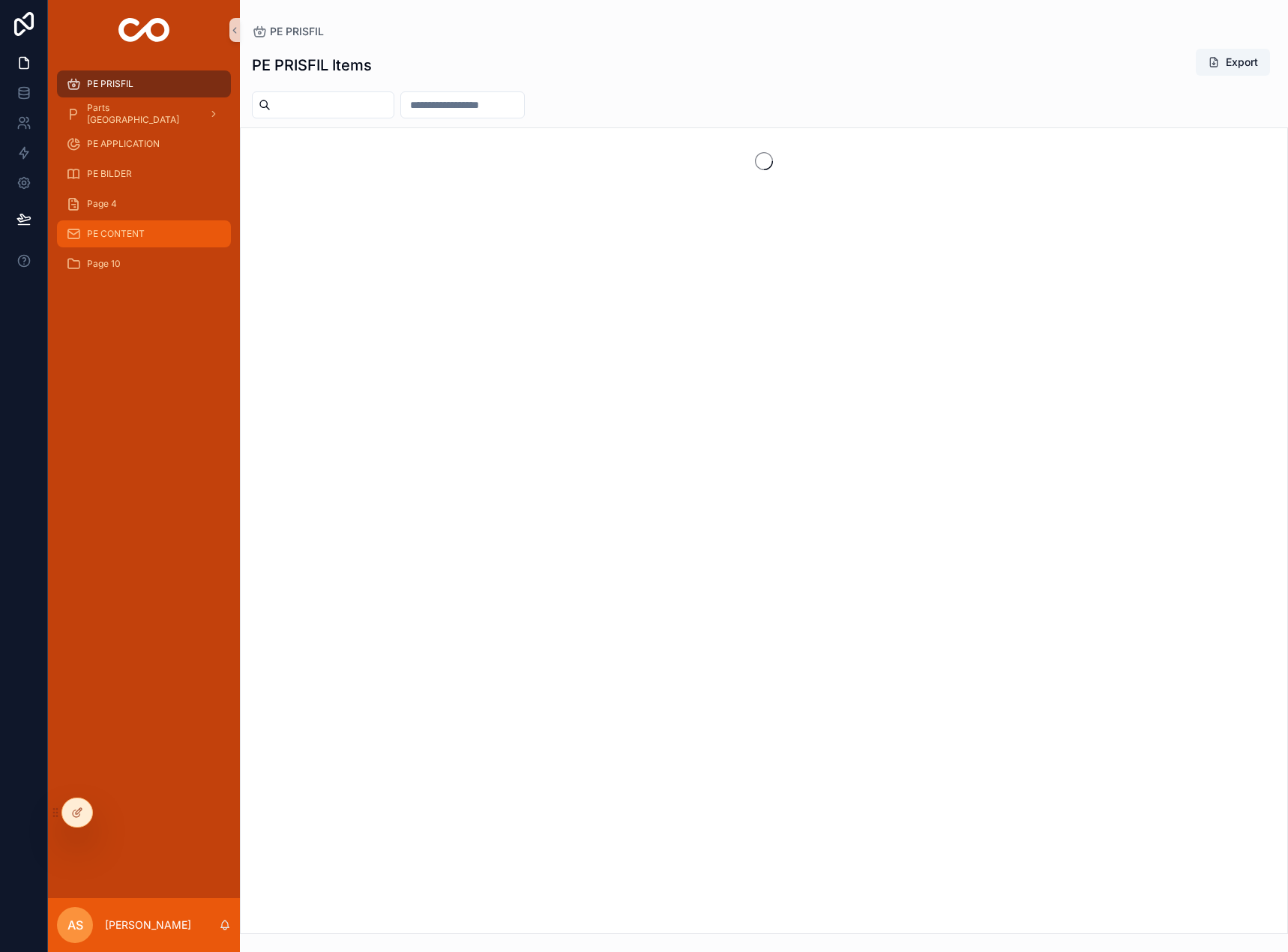
click at [132, 225] on div "PE CONTENT" at bounding box center [144, 233] width 156 height 24
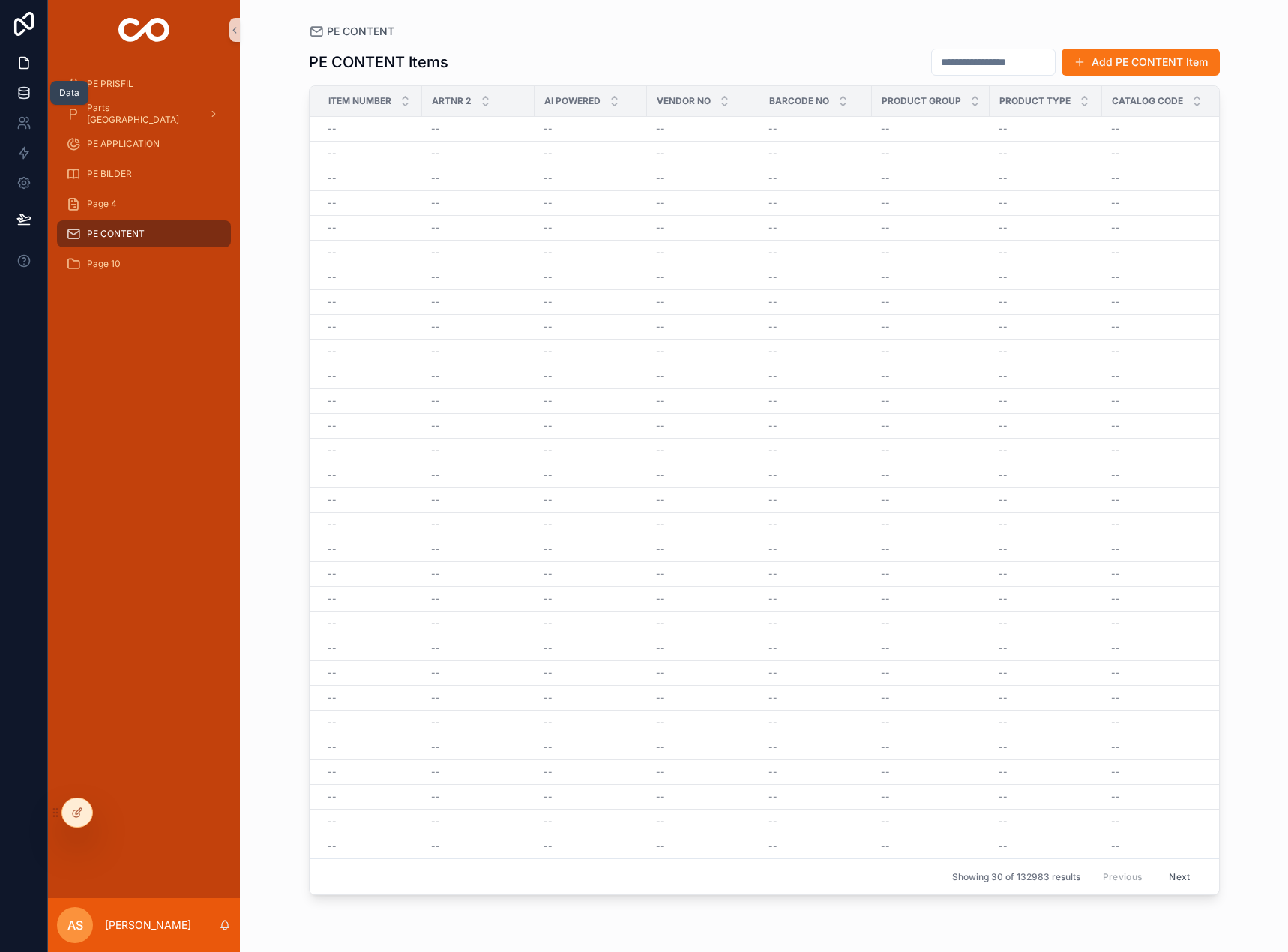
click at [26, 95] on icon at bounding box center [24, 92] width 9 height 6
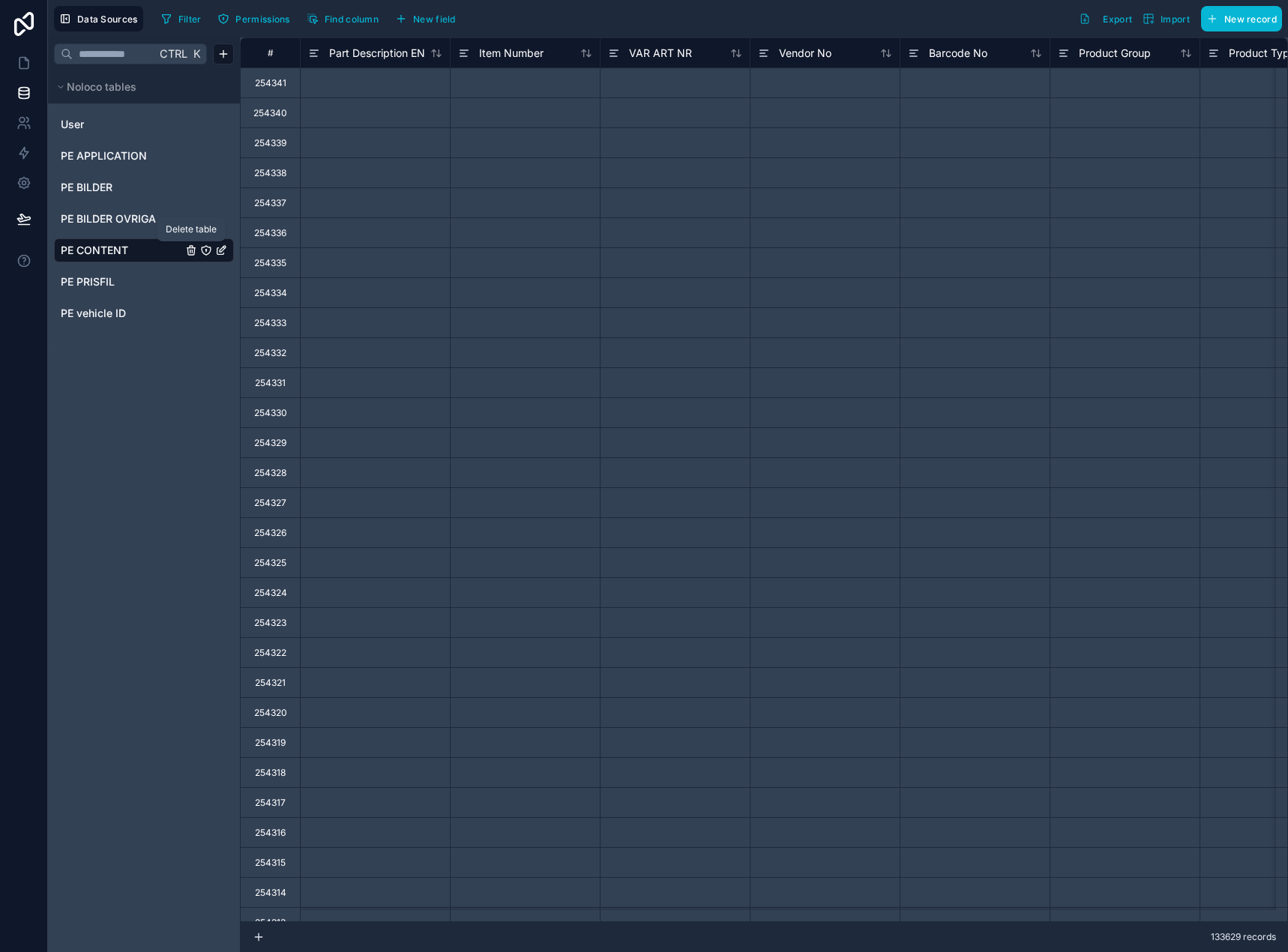
click at [191, 251] on icon "PE CONTENT" at bounding box center [191, 250] width 12 height 12
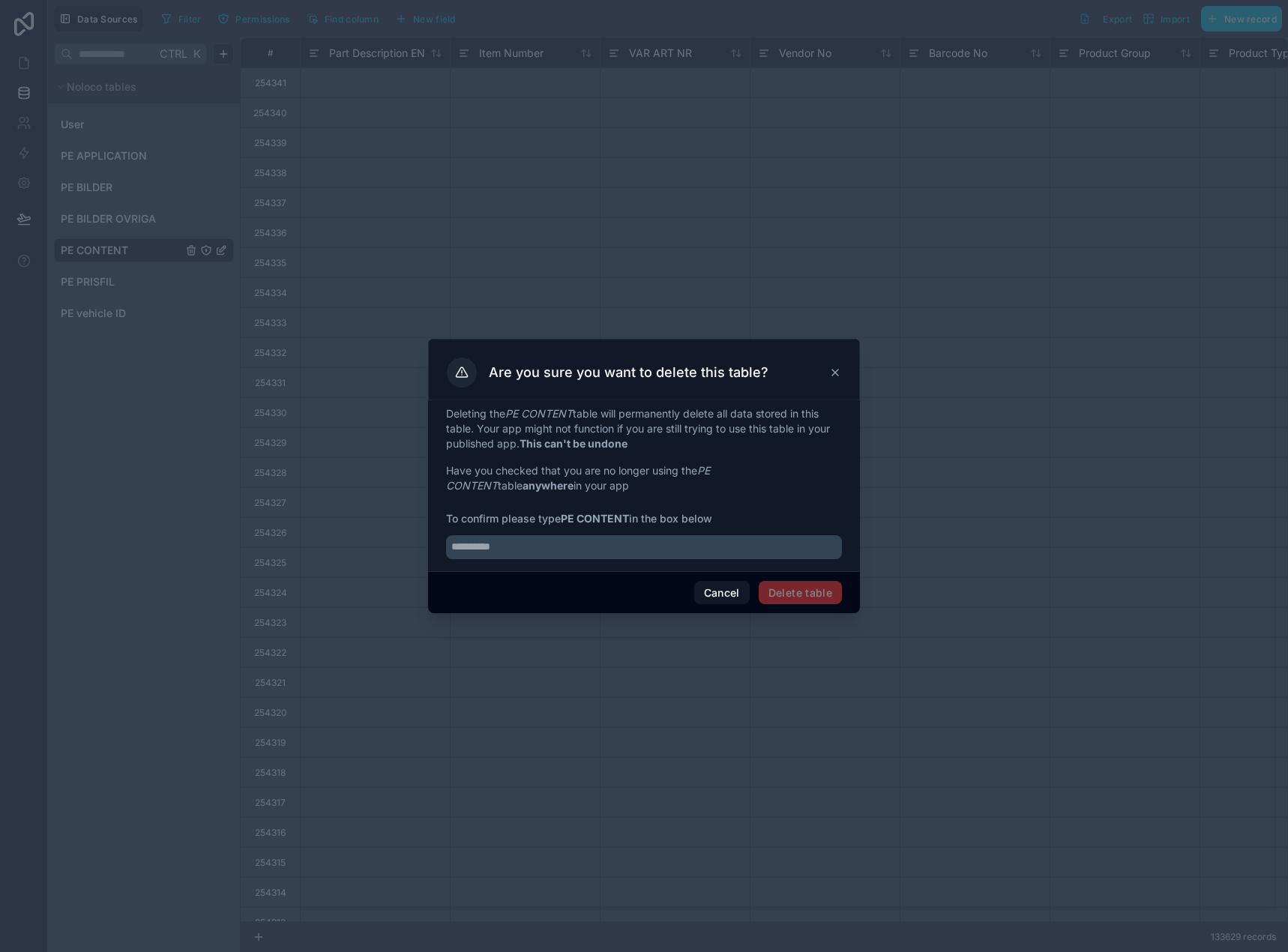
click at [566, 517] on strong "PE CONTENT" at bounding box center [595, 518] width 68 height 13
drag, startPoint x: 566, startPoint y: 517, endPoint x: 593, endPoint y: 523, distance: 27.7
click at [593, 523] on strong "PE CONTENT" at bounding box center [595, 518] width 68 height 13
copy strong "PE CONTENT"
click at [610, 562] on div "Deleting the PE CONTENT table will permanently delete all data stored in this t…" at bounding box center [644, 485] width 431 height 171
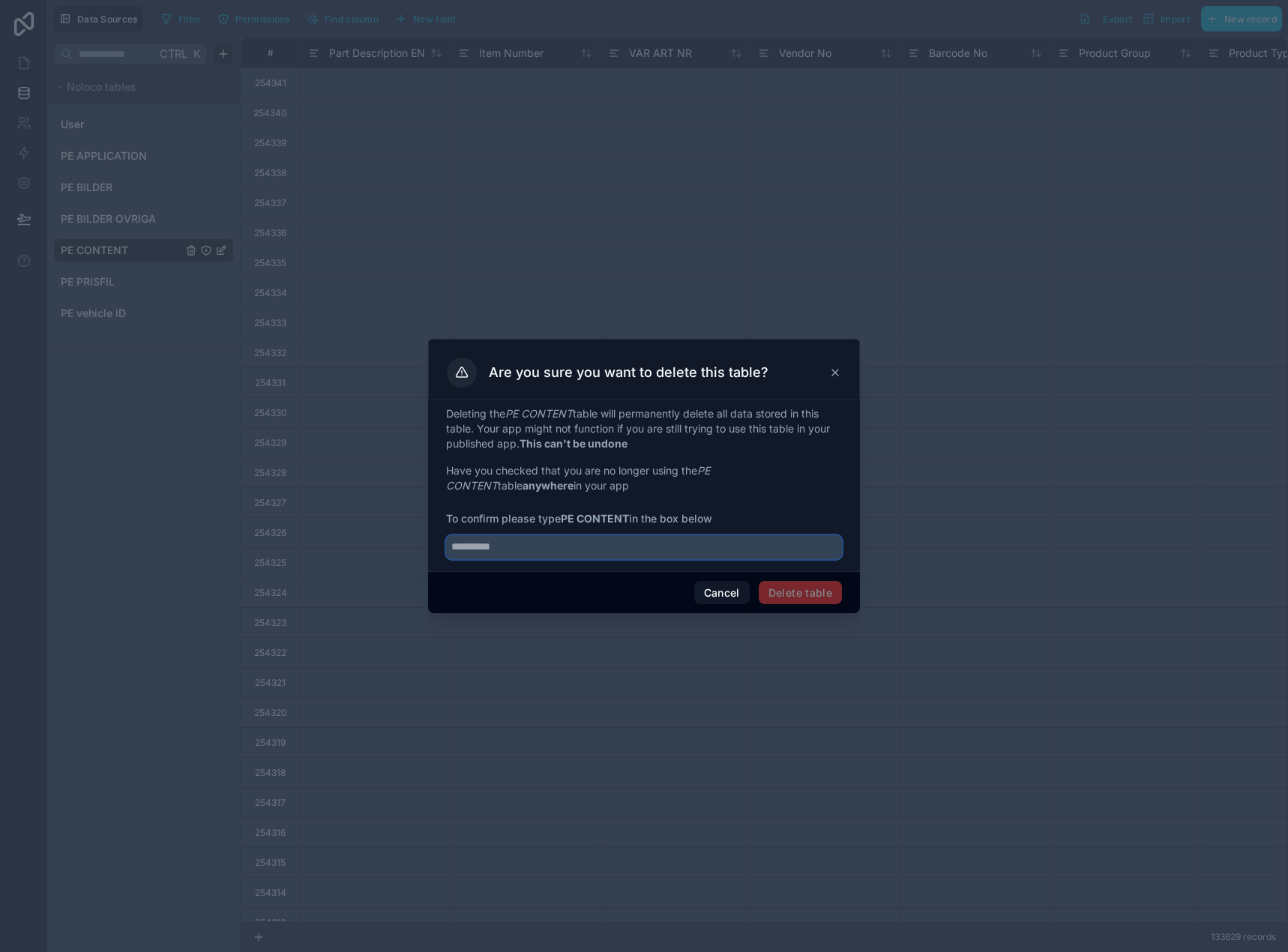
drag, startPoint x: 614, startPoint y: 555, endPoint x: 621, endPoint y: 550, distance: 8.6
click at [617, 553] on input "text" at bounding box center [644, 547] width 396 height 24
paste input "**********"
type input "**********"
click at [824, 595] on button "Delete table" at bounding box center [800, 592] width 83 height 24
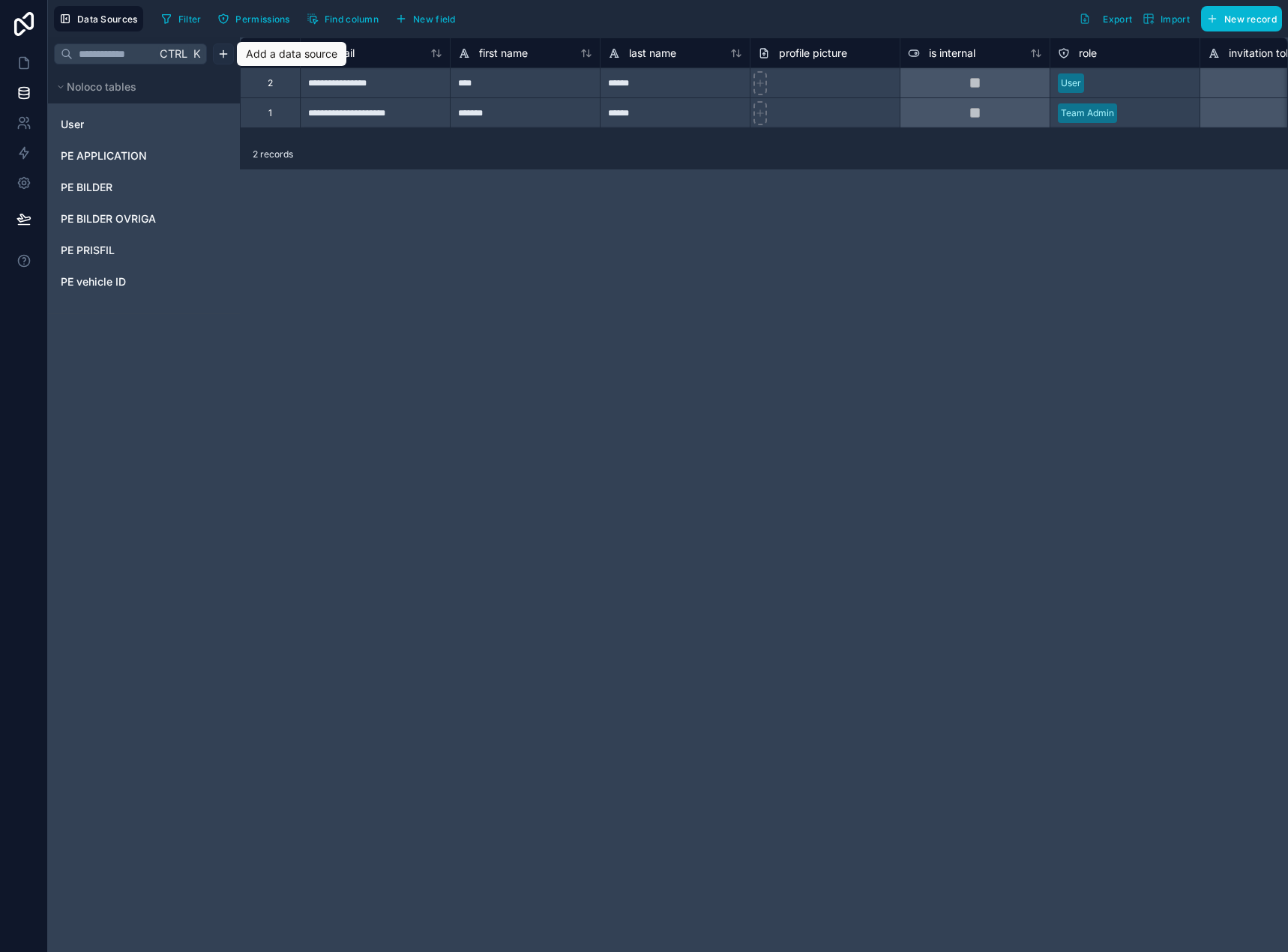
click at [231, 53] on html "**********" at bounding box center [644, 476] width 1288 height 952
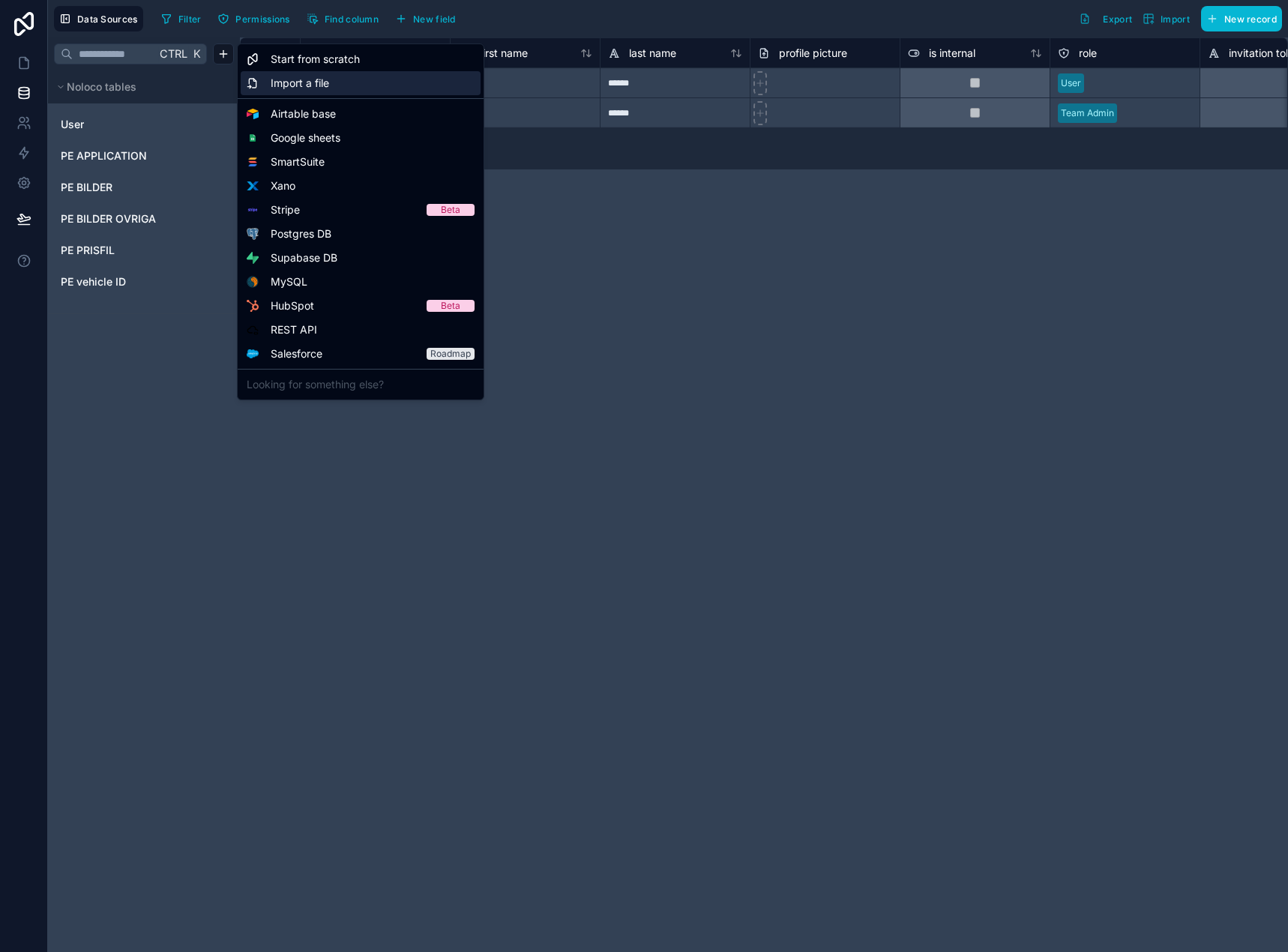
click at [316, 82] on span "Import a file" at bounding box center [300, 83] width 58 height 15
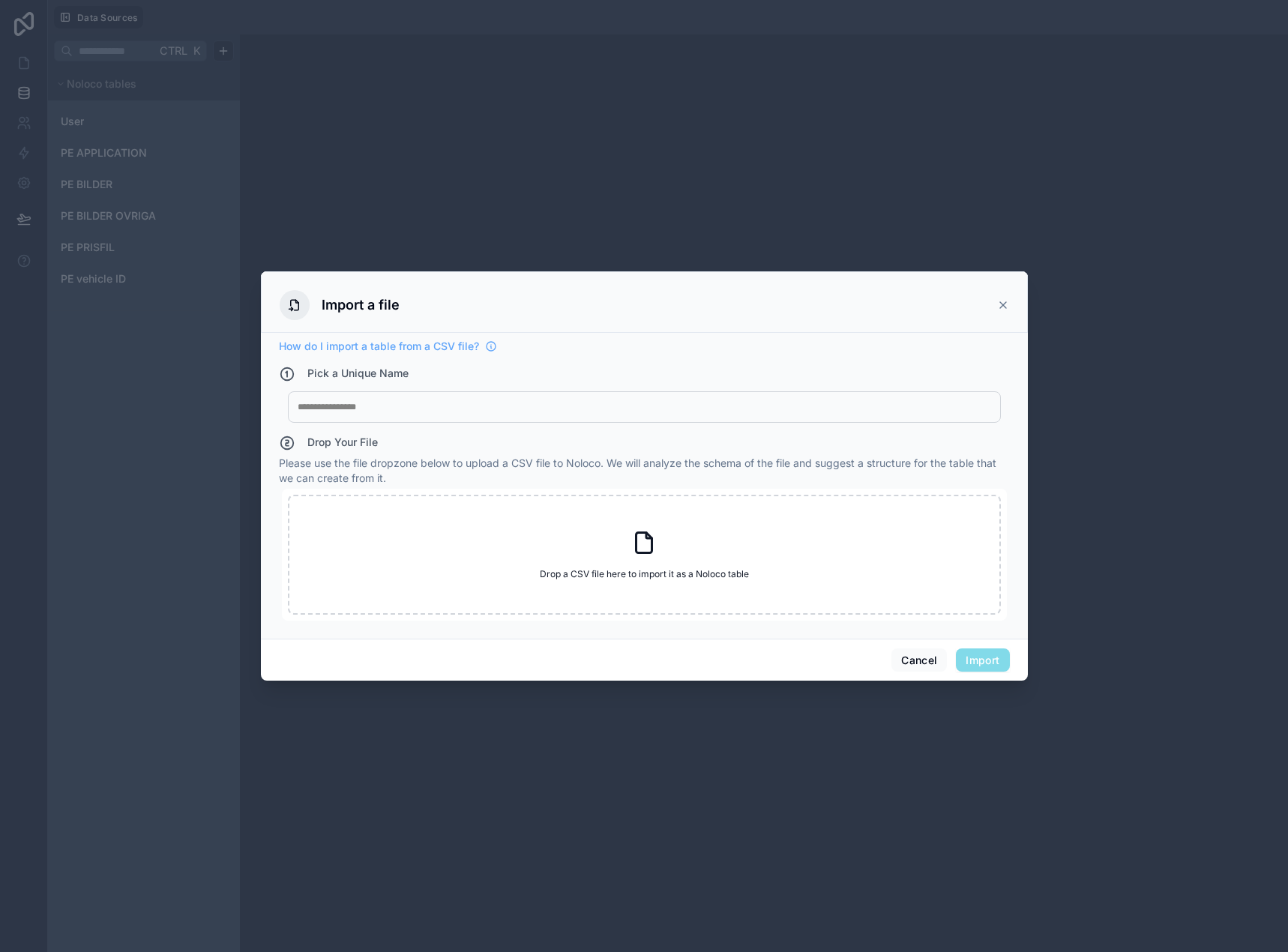
click at [360, 396] on div "My Imported File" at bounding box center [644, 407] width 713 height 32
click at [363, 397] on div "My Imported File" at bounding box center [644, 407] width 713 height 32
drag, startPoint x: 368, startPoint y: 410, endPoint x: 371, endPoint y: 416, distance: 6.7
click at [369, 417] on div "My Imported File" at bounding box center [644, 407] width 713 height 32
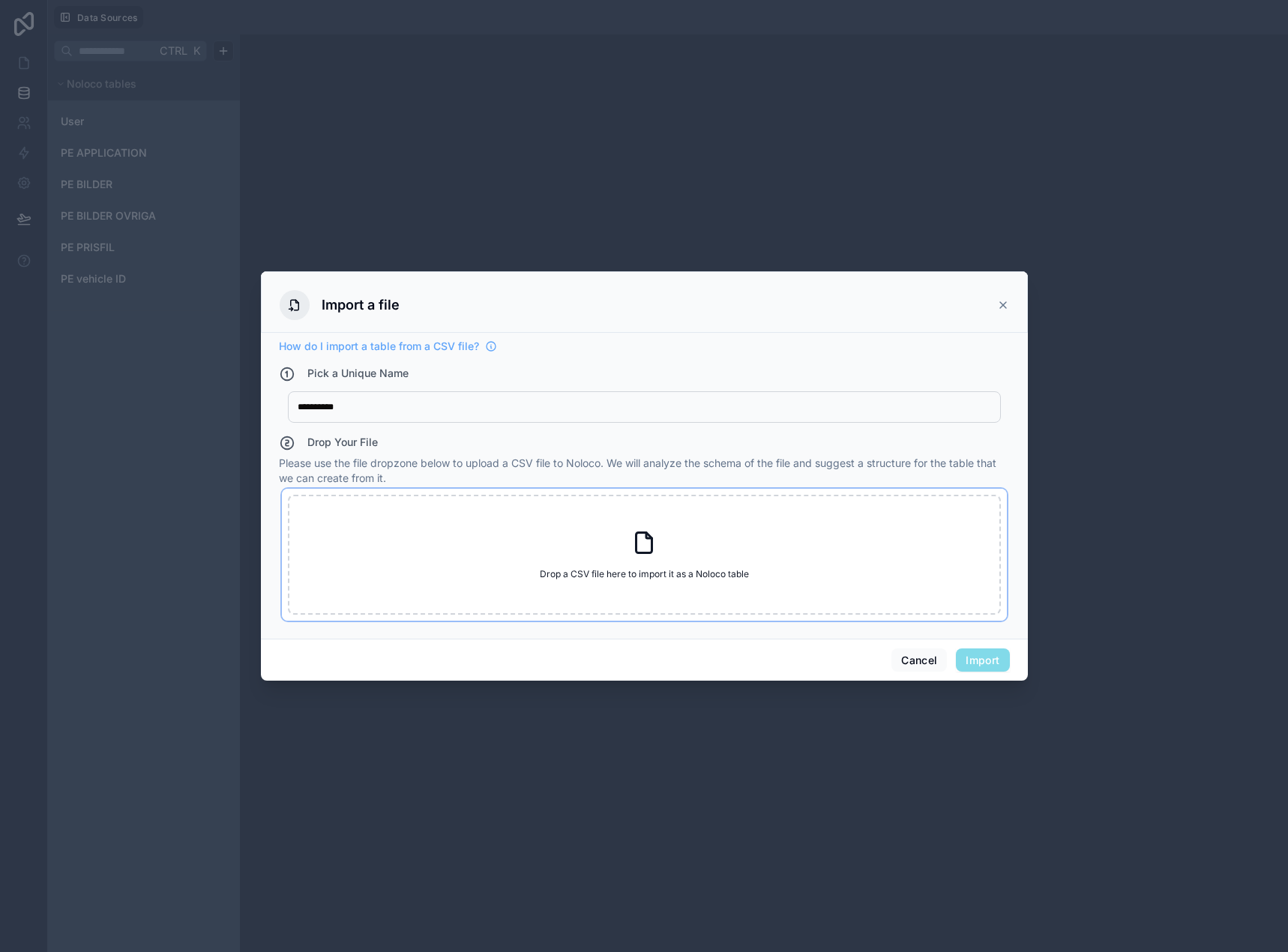
click at [633, 553] on icon at bounding box center [644, 543] width 27 height 27
type input "**********"
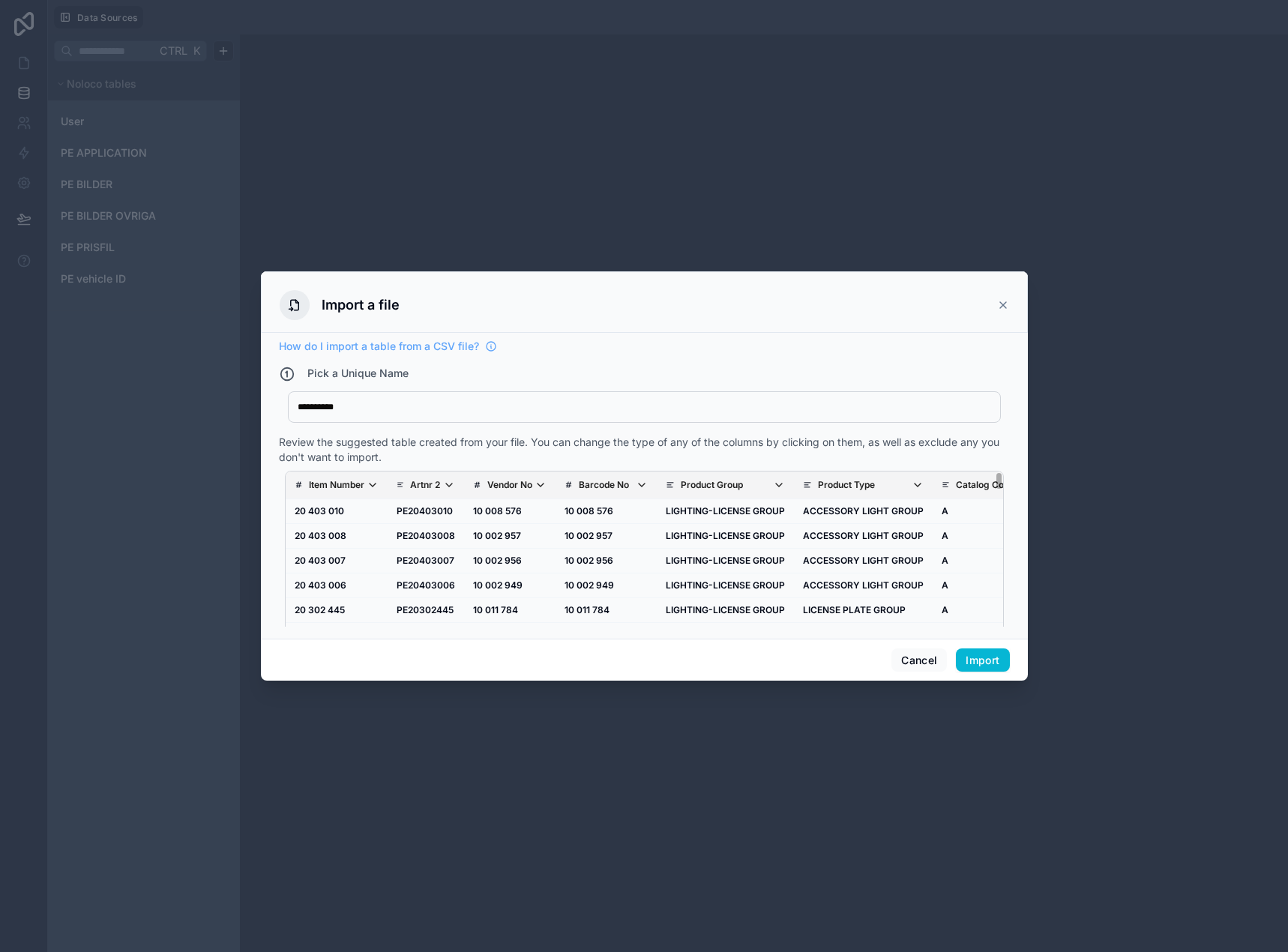
click at [297, 486] on icon "scrollable content" at bounding box center [297, 485] width 2 height 6
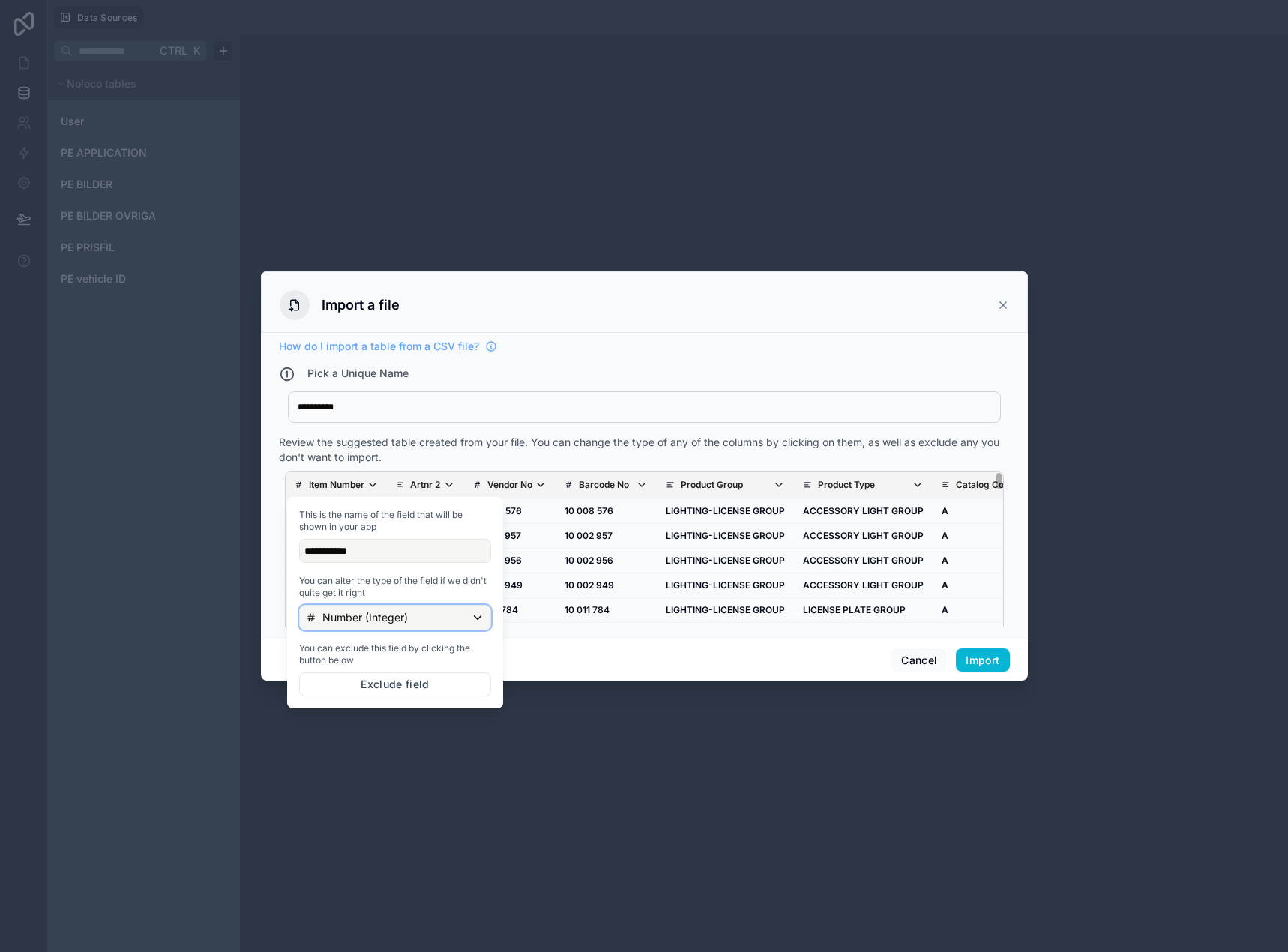
click at [370, 625] on div "Number (Integer)" at bounding box center [394, 618] width 190 height 24
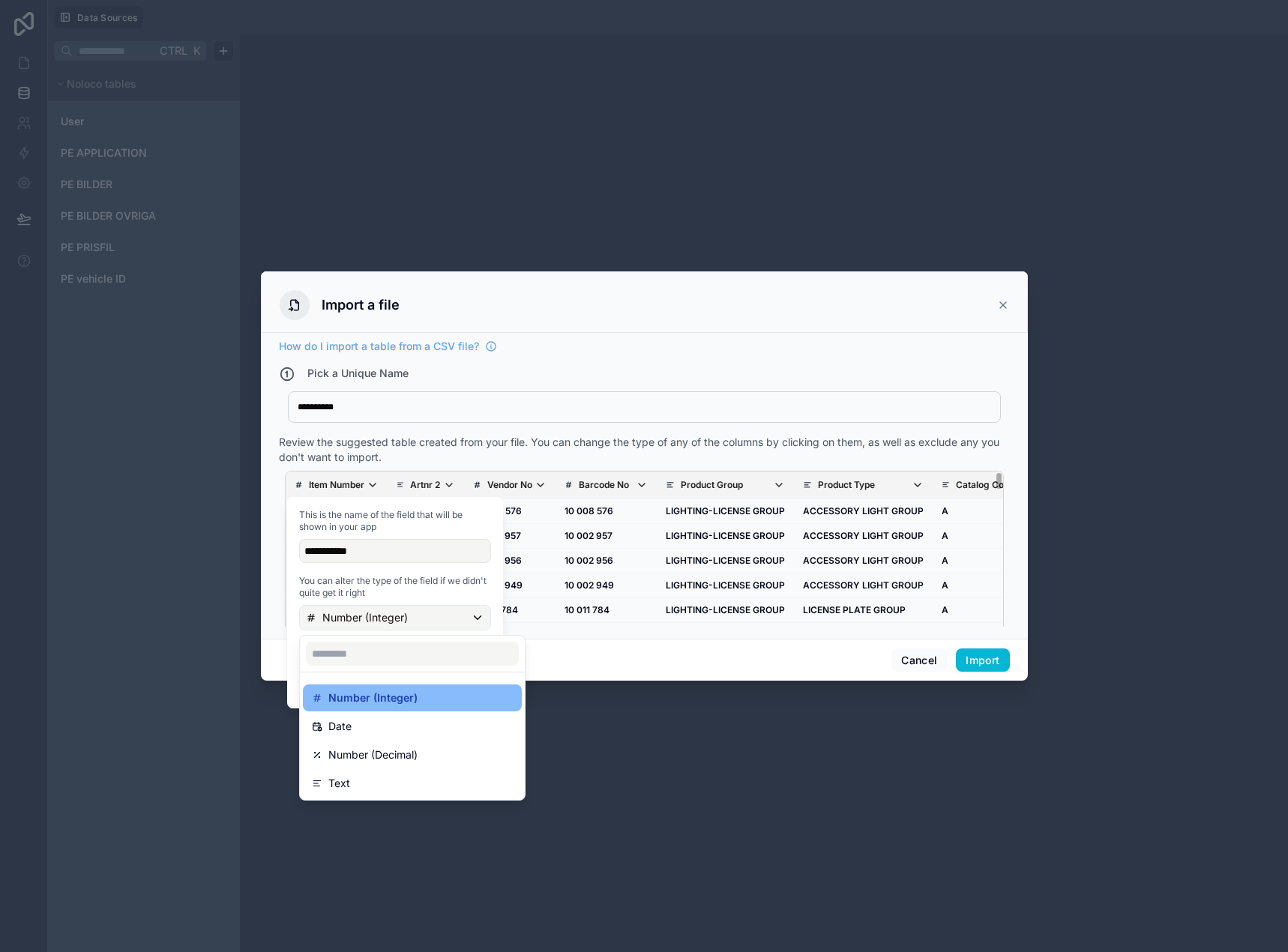
drag, startPoint x: 424, startPoint y: 780, endPoint x: 427, endPoint y: 744, distance: 36.1
click at [424, 778] on div "Text" at bounding box center [412, 783] width 201 height 18
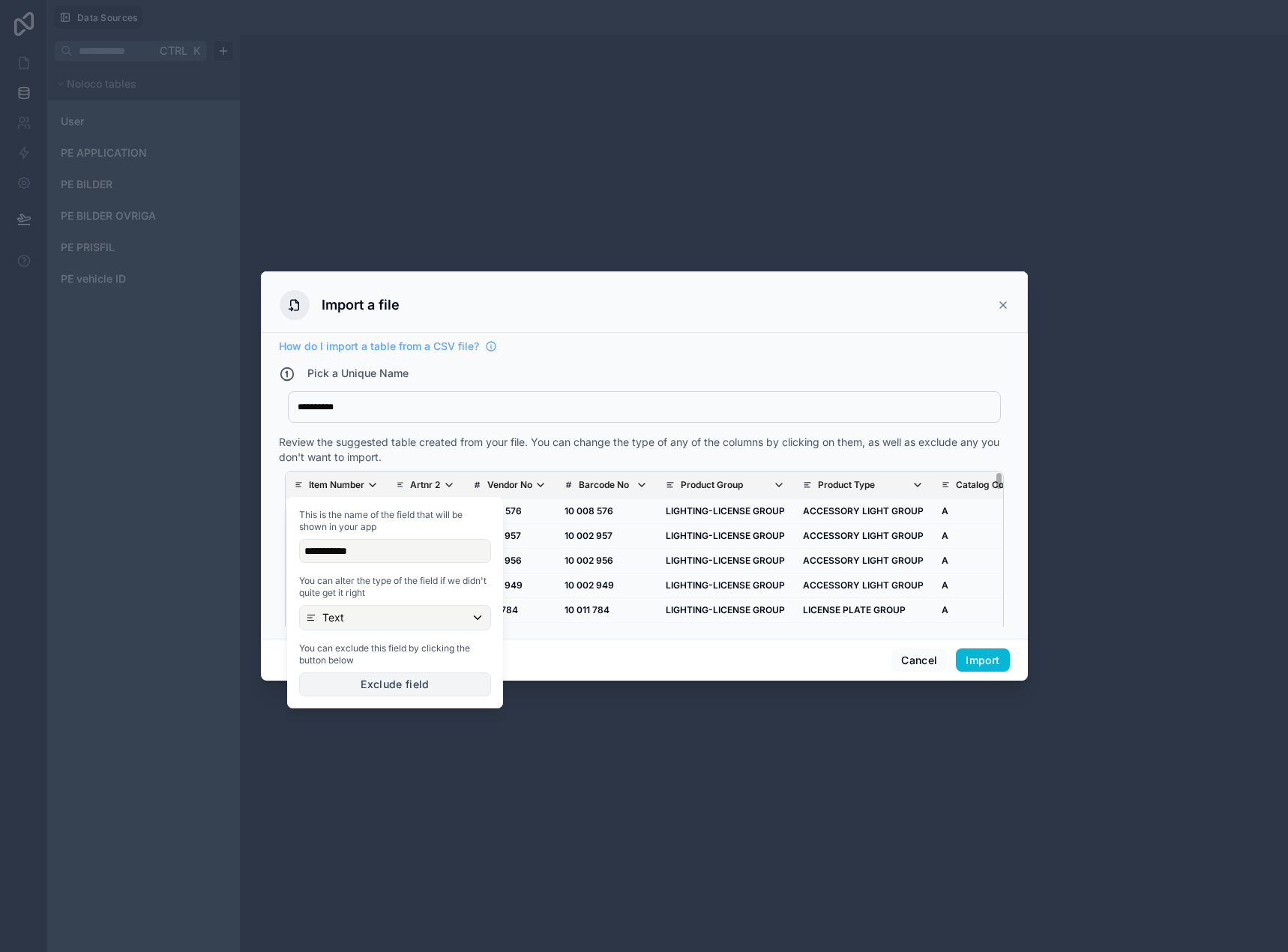
drag, startPoint x: 444, startPoint y: 677, endPoint x: 424, endPoint y: 465, distance: 212.9
click at [429, 479] on div "**********" at bounding box center [644, 476] width 1288 height 952
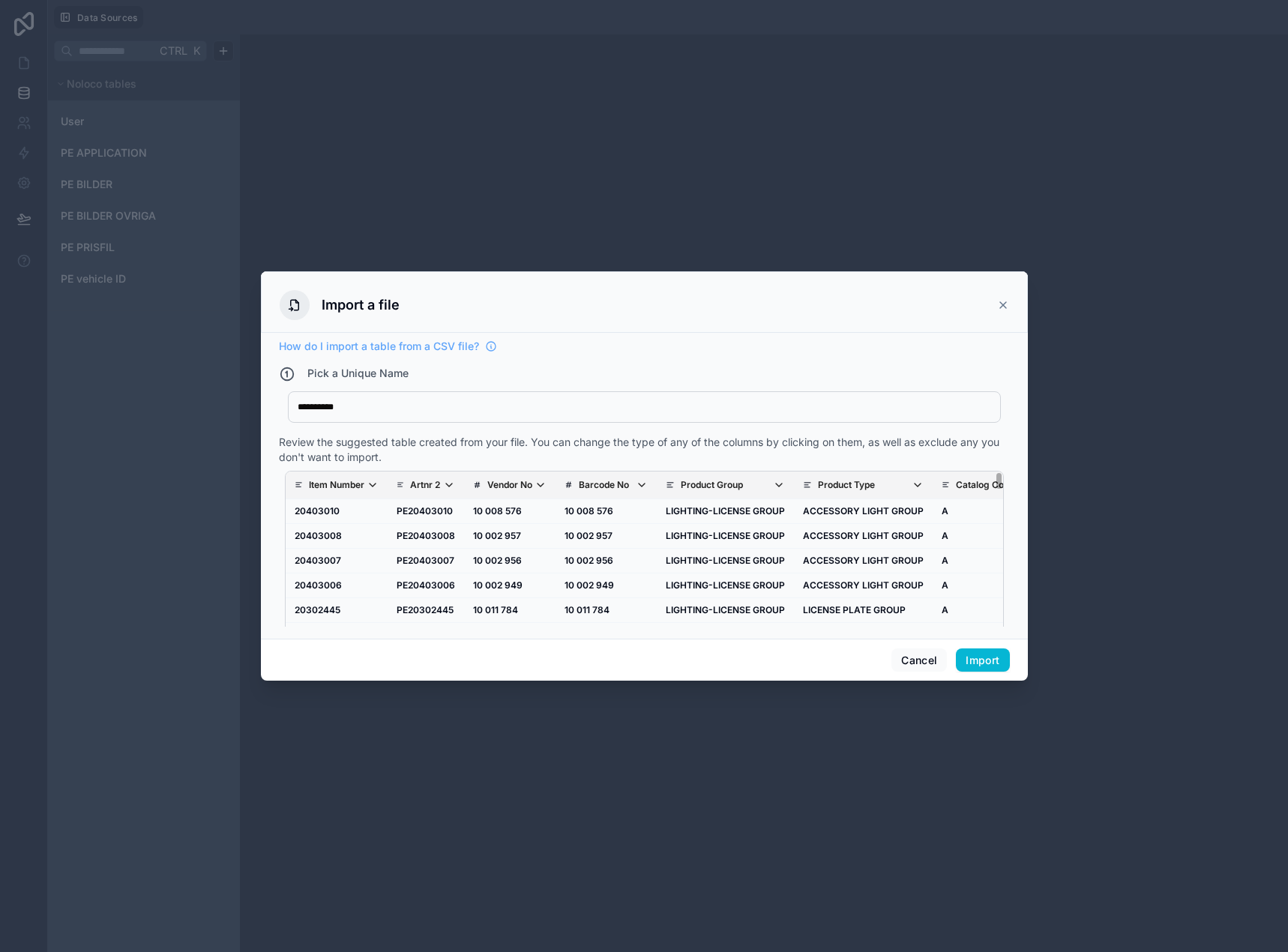
click at [412, 485] on p "Artnr 2" at bounding box center [425, 484] width 30 height 12
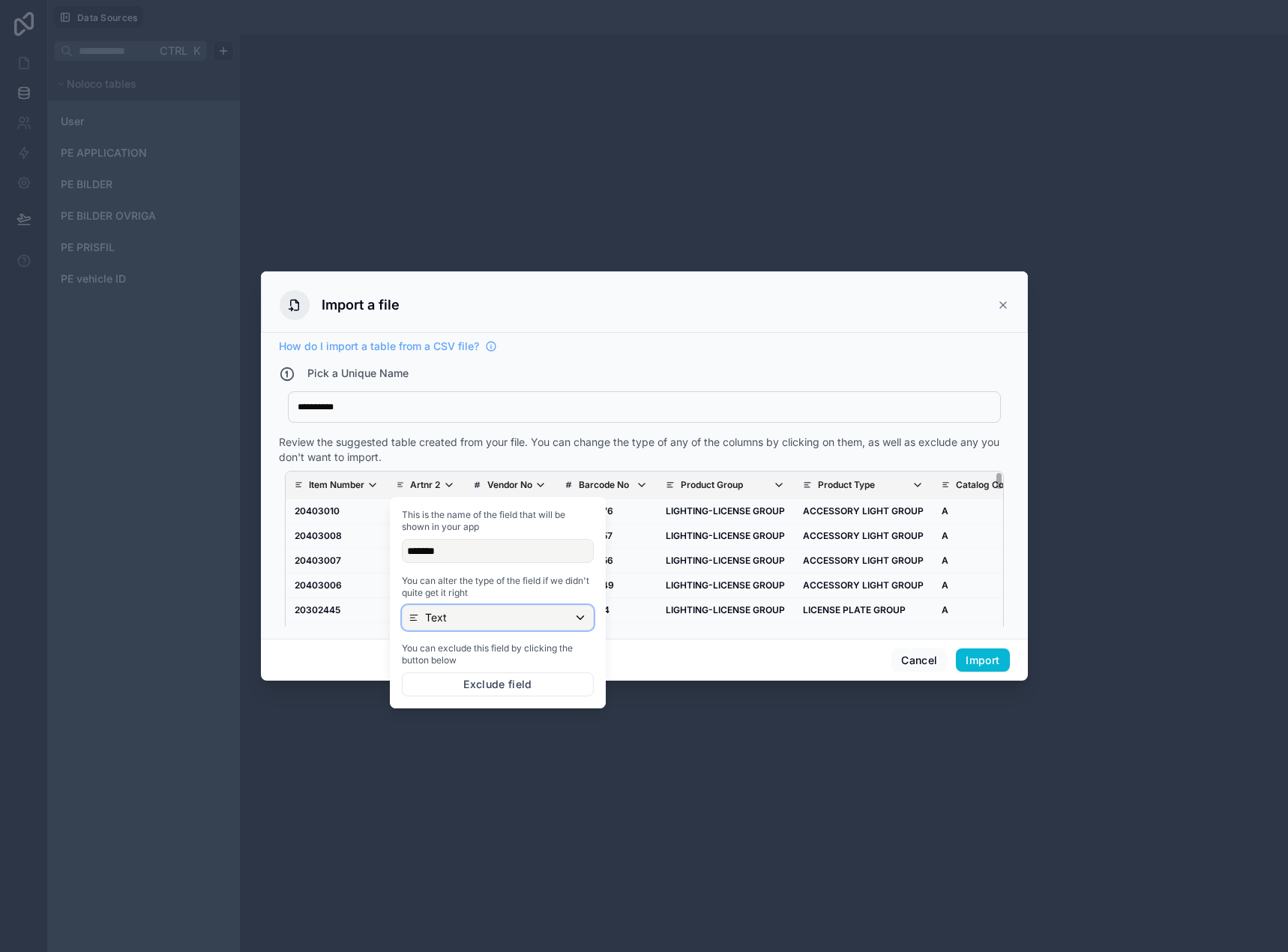
click at [427, 625] on p "Text" at bounding box center [436, 617] width 22 height 15
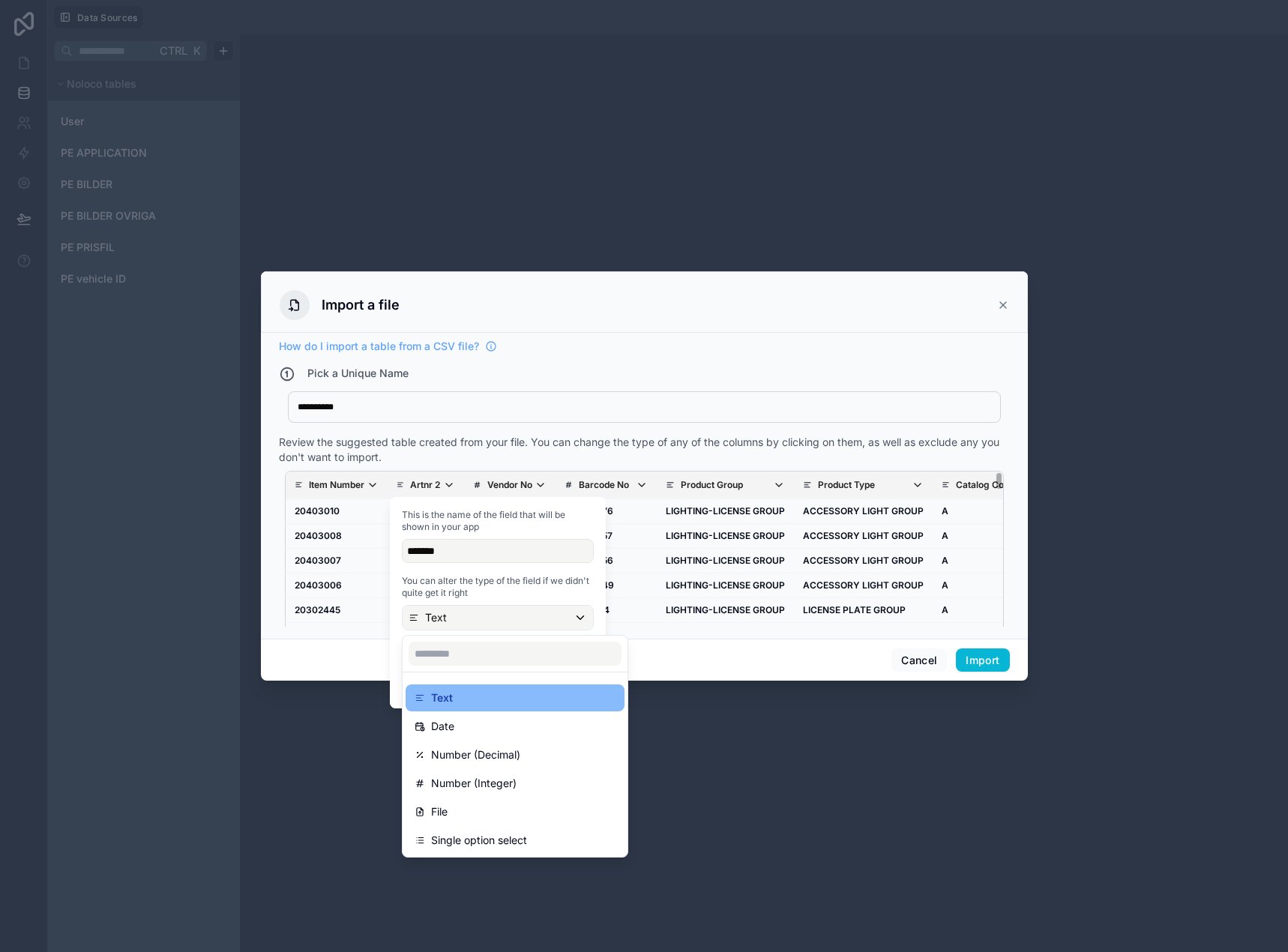
click at [431, 612] on div at bounding box center [498, 603] width 216 height 211
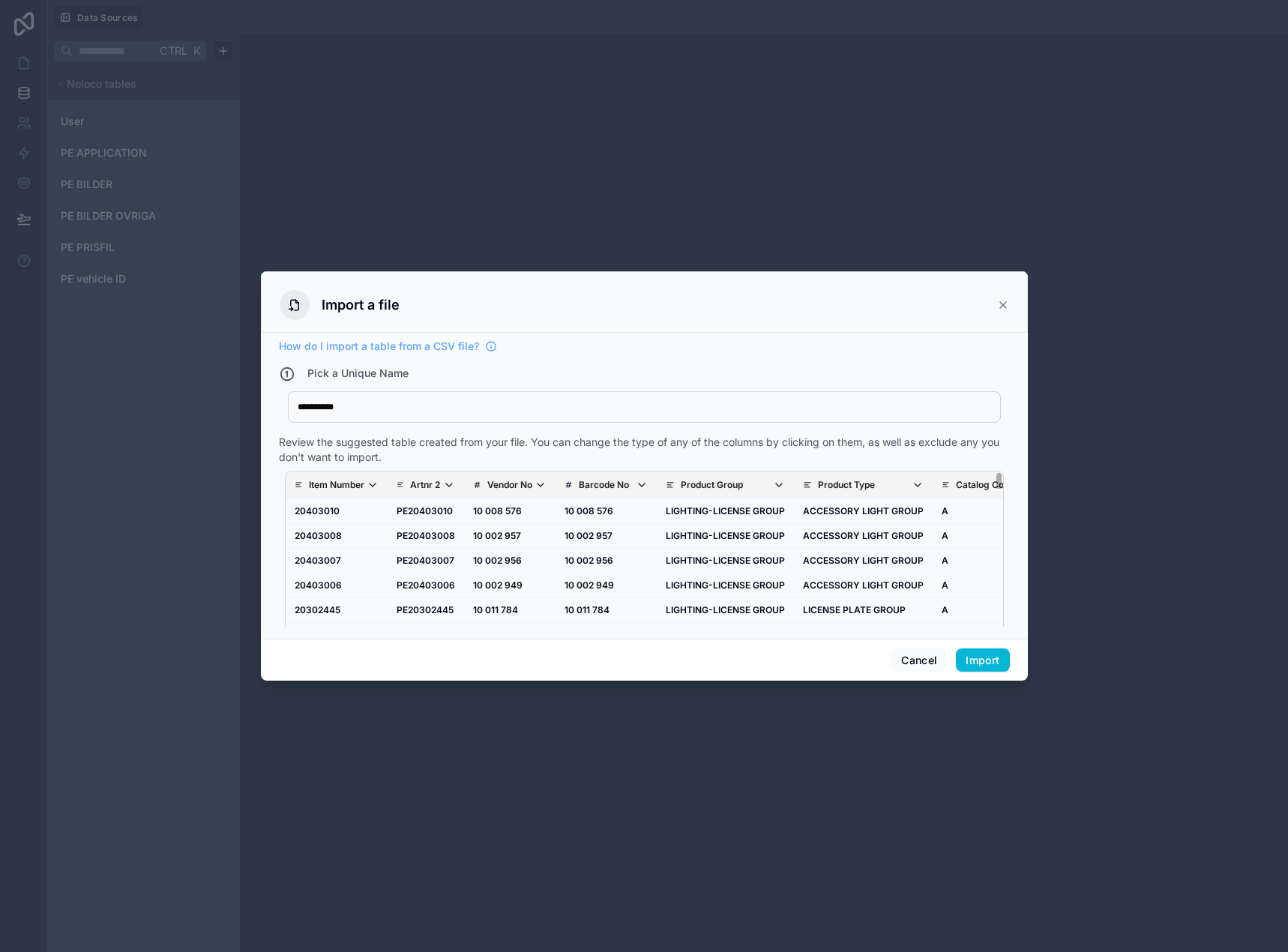
click at [501, 481] on p "Vendor No" at bounding box center [510, 484] width 45 height 12
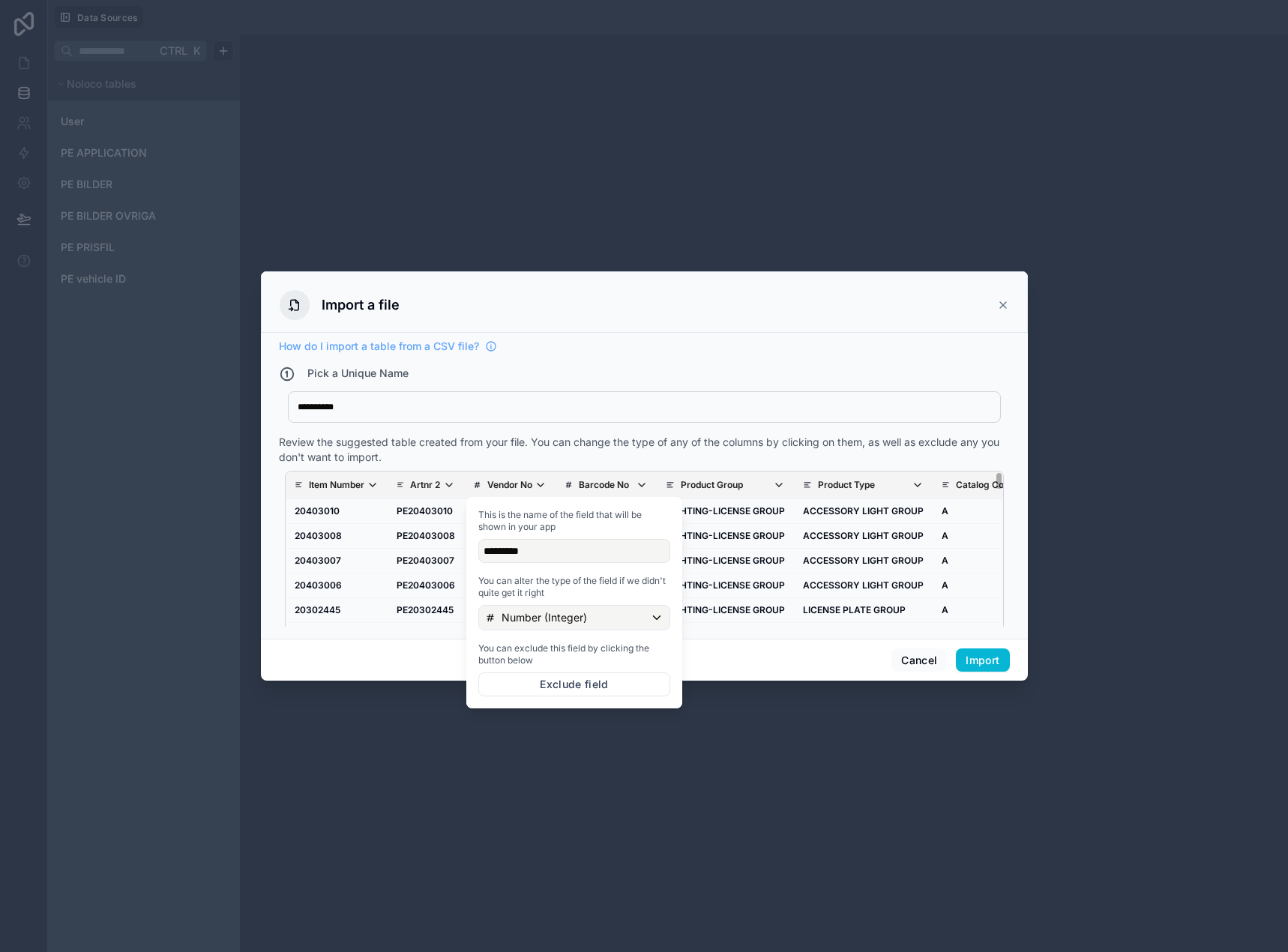
click at [513, 543] on div "*********" at bounding box center [573, 551] width 192 height 24
click at [524, 621] on p "Number (Integer)" at bounding box center [544, 617] width 85 height 15
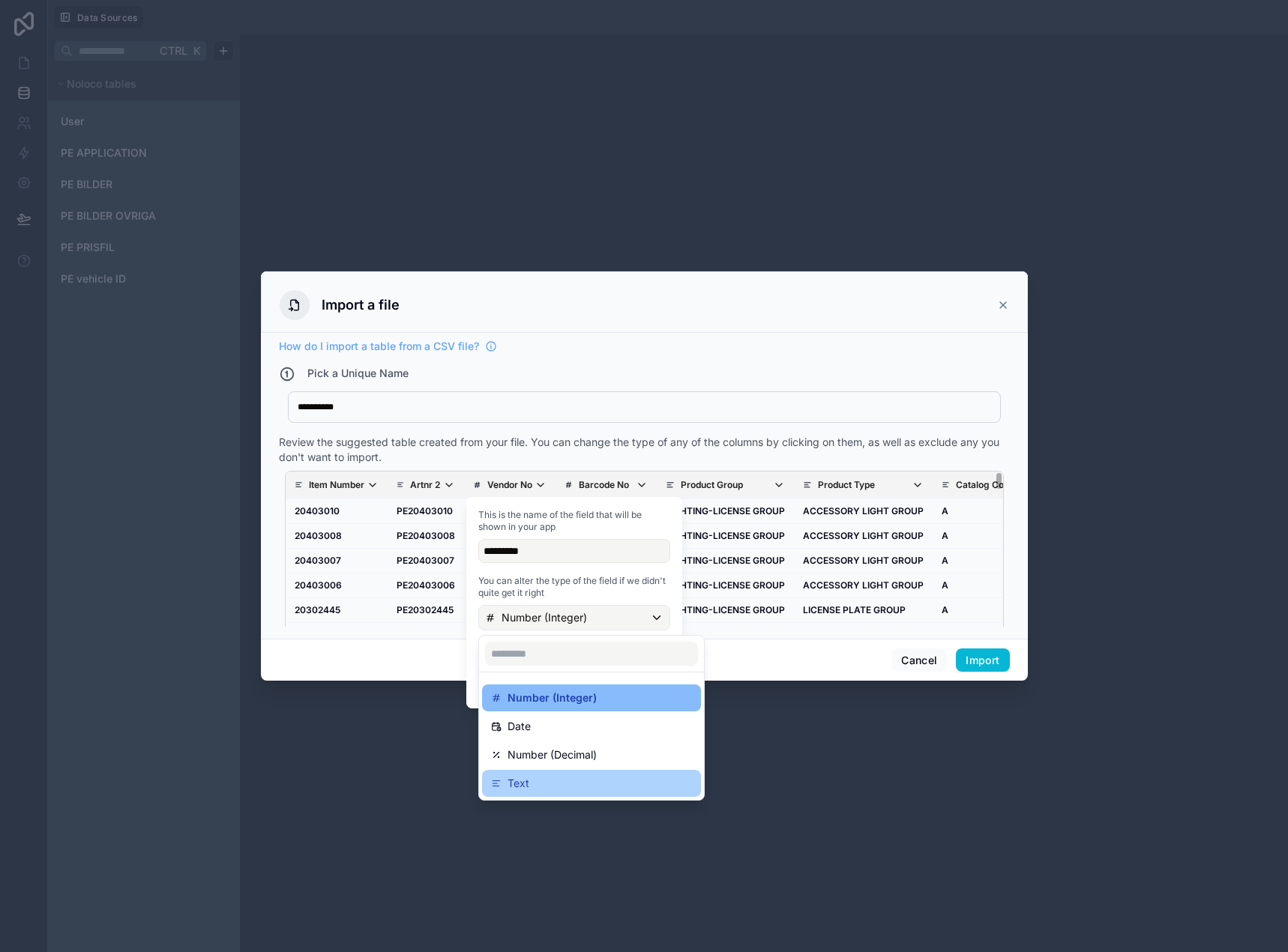
click at [559, 776] on div "Text" at bounding box center [591, 783] width 201 height 18
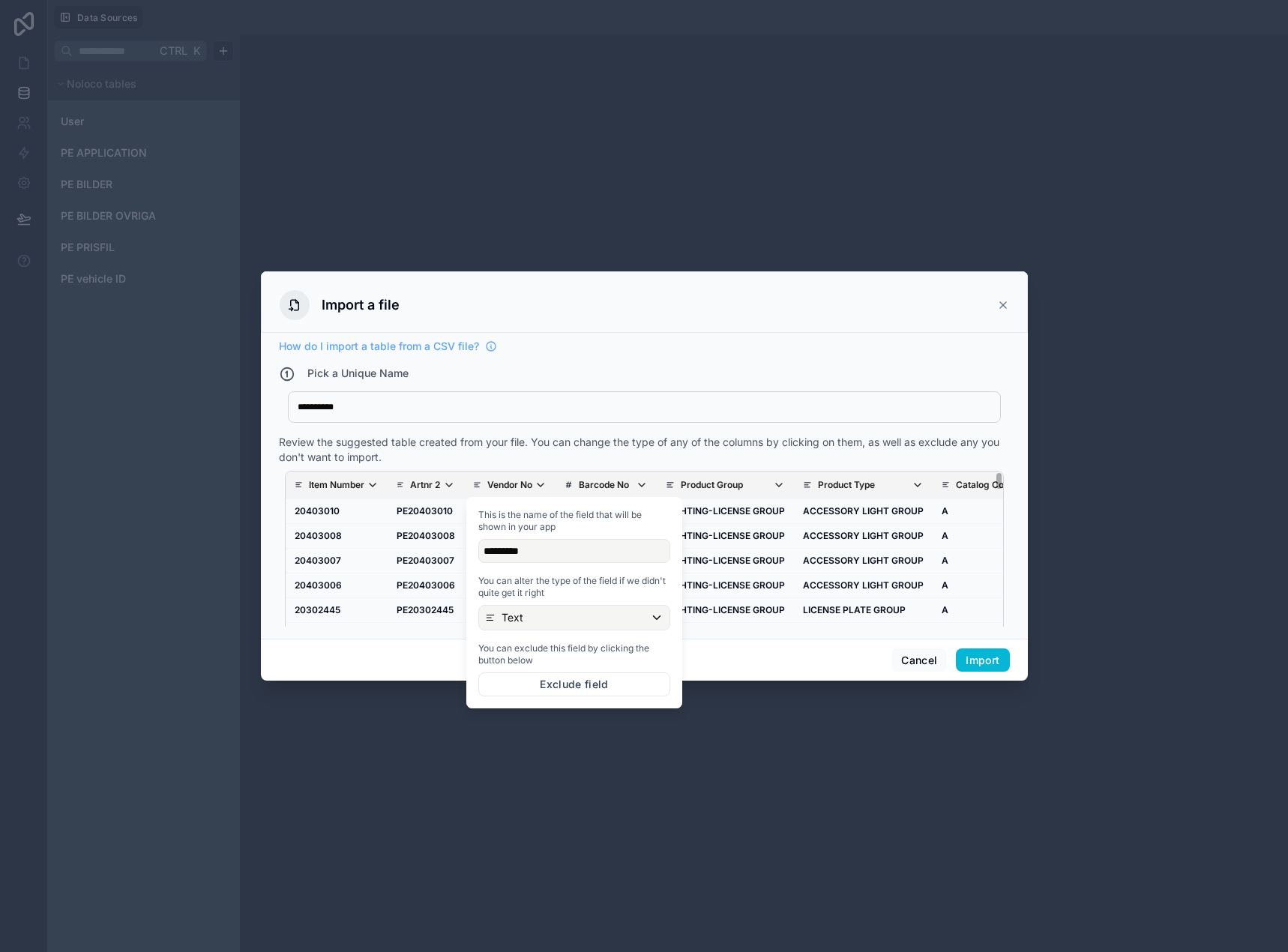
click at [603, 483] on p "Barcode No" at bounding box center [604, 484] width 50 height 12
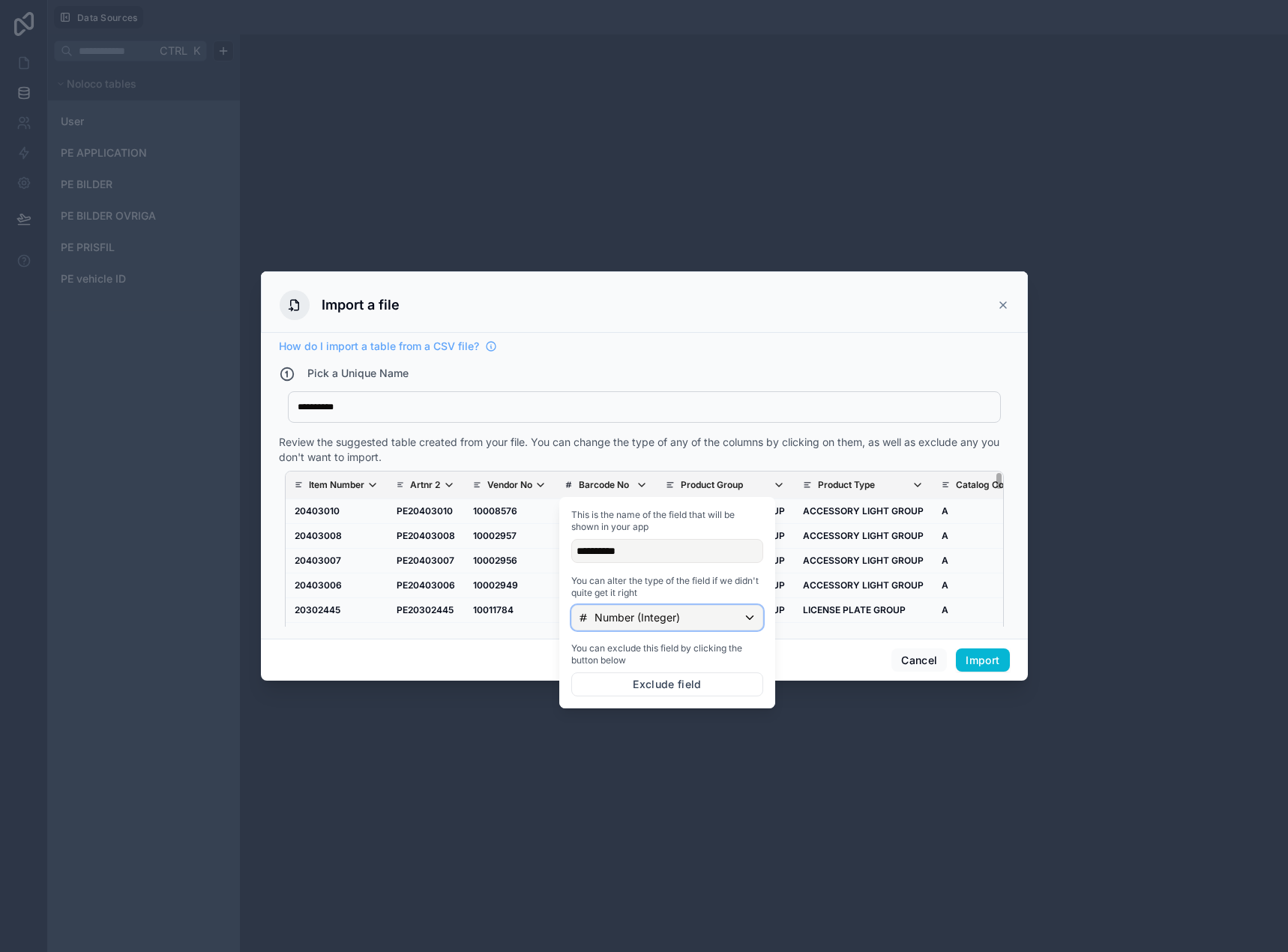
click at [623, 611] on p "Number (Integer)" at bounding box center [637, 617] width 85 height 15
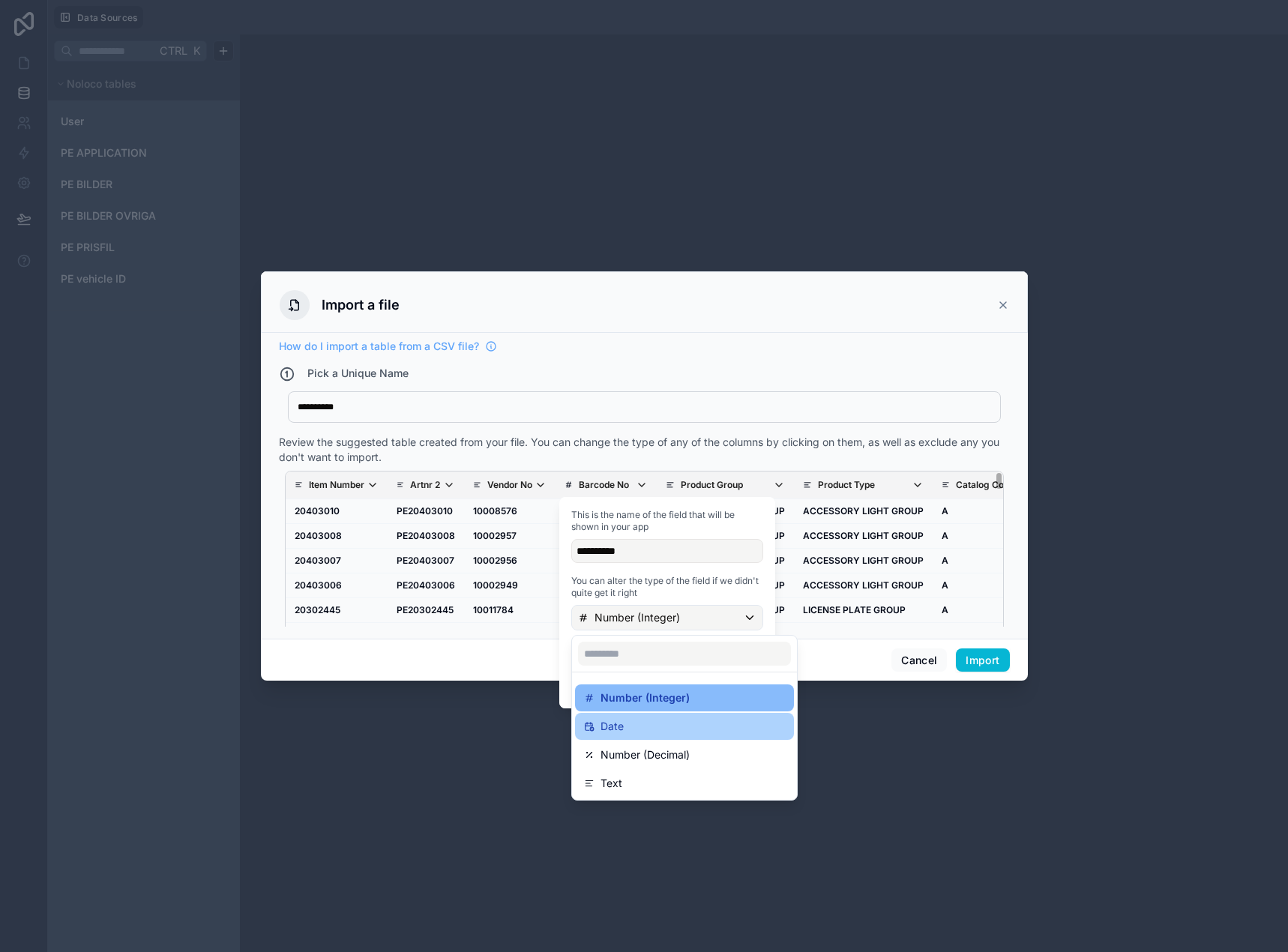
drag, startPoint x: 648, startPoint y: 772, endPoint x: 657, endPoint y: 737, distance: 36.1
click at [648, 767] on ul "Number (Integer) Date Number (Decimal) Text" at bounding box center [684, 736] width 225 height 128
click at [730, 490] on p "Product Group" at bounding box center [711, 484] width 62 height 12
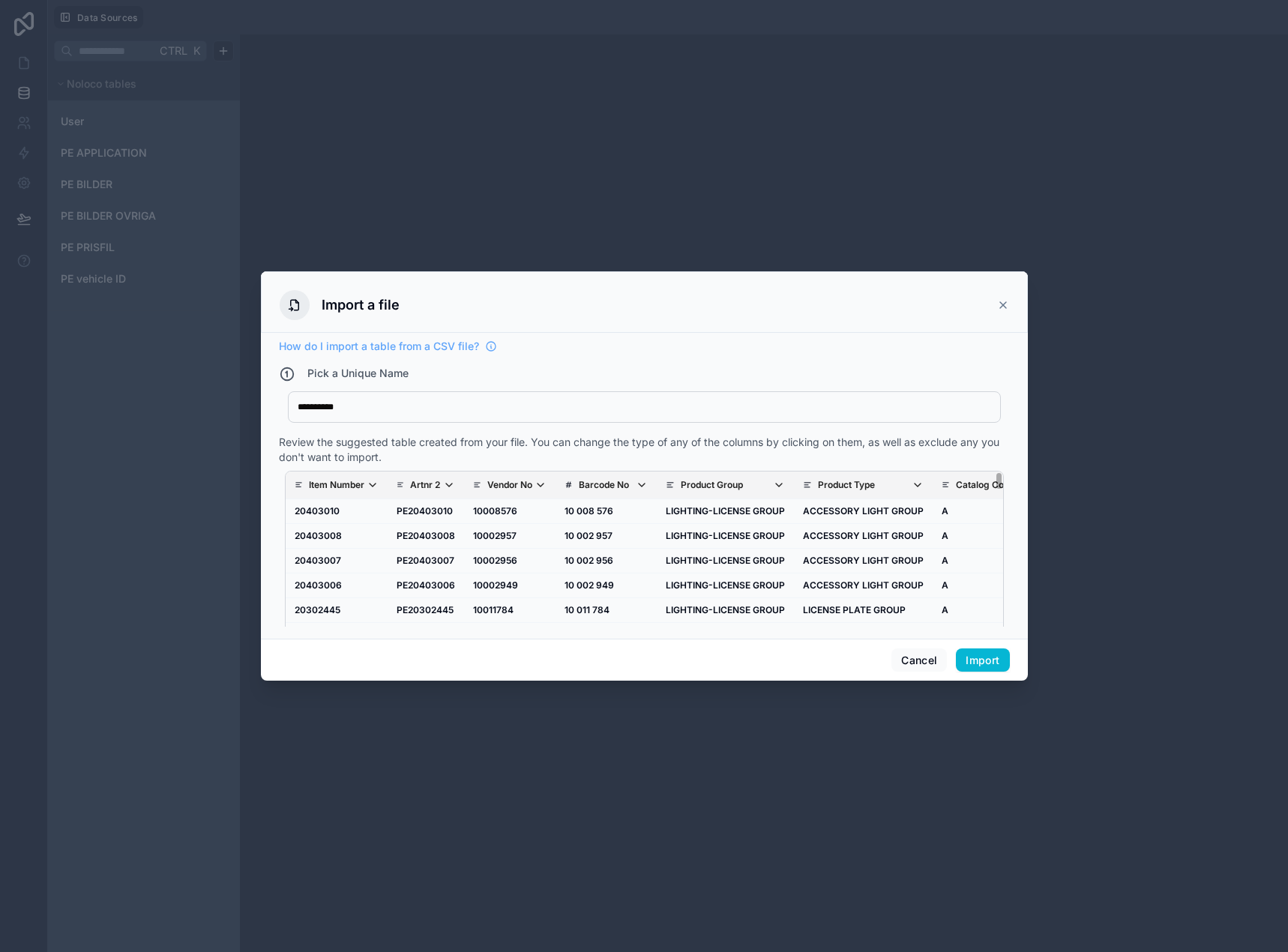
click at [745, 426] on div "**********" at bounding box center [644, 410] width 730 height 38
click at [592, 485] on p "Barcode No" at bounding box center [604, 484] width 50 height 12
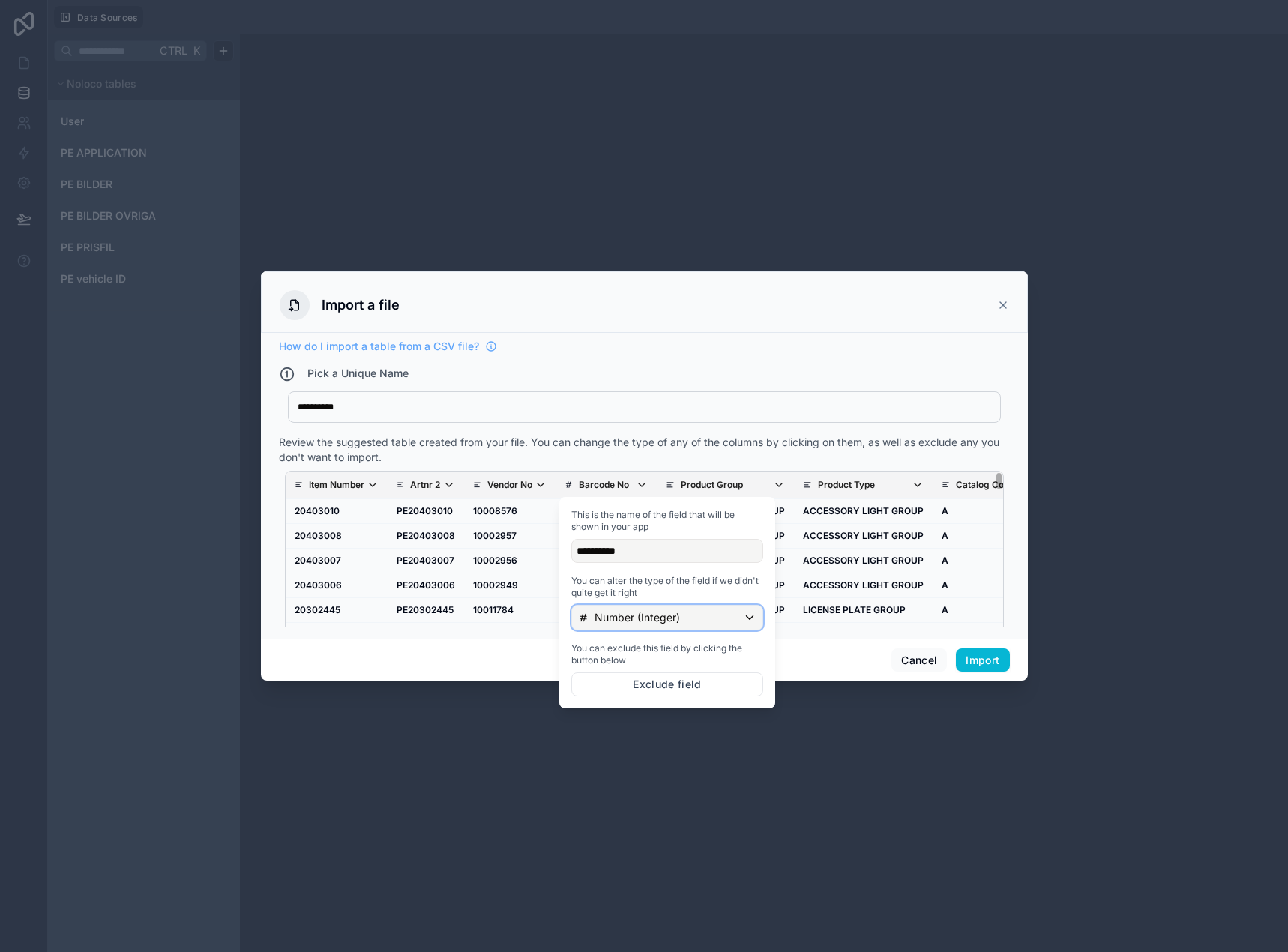
click at [621, 615] on p "Number (Integer)" at bounding box center [637, 617] width 85 height 15
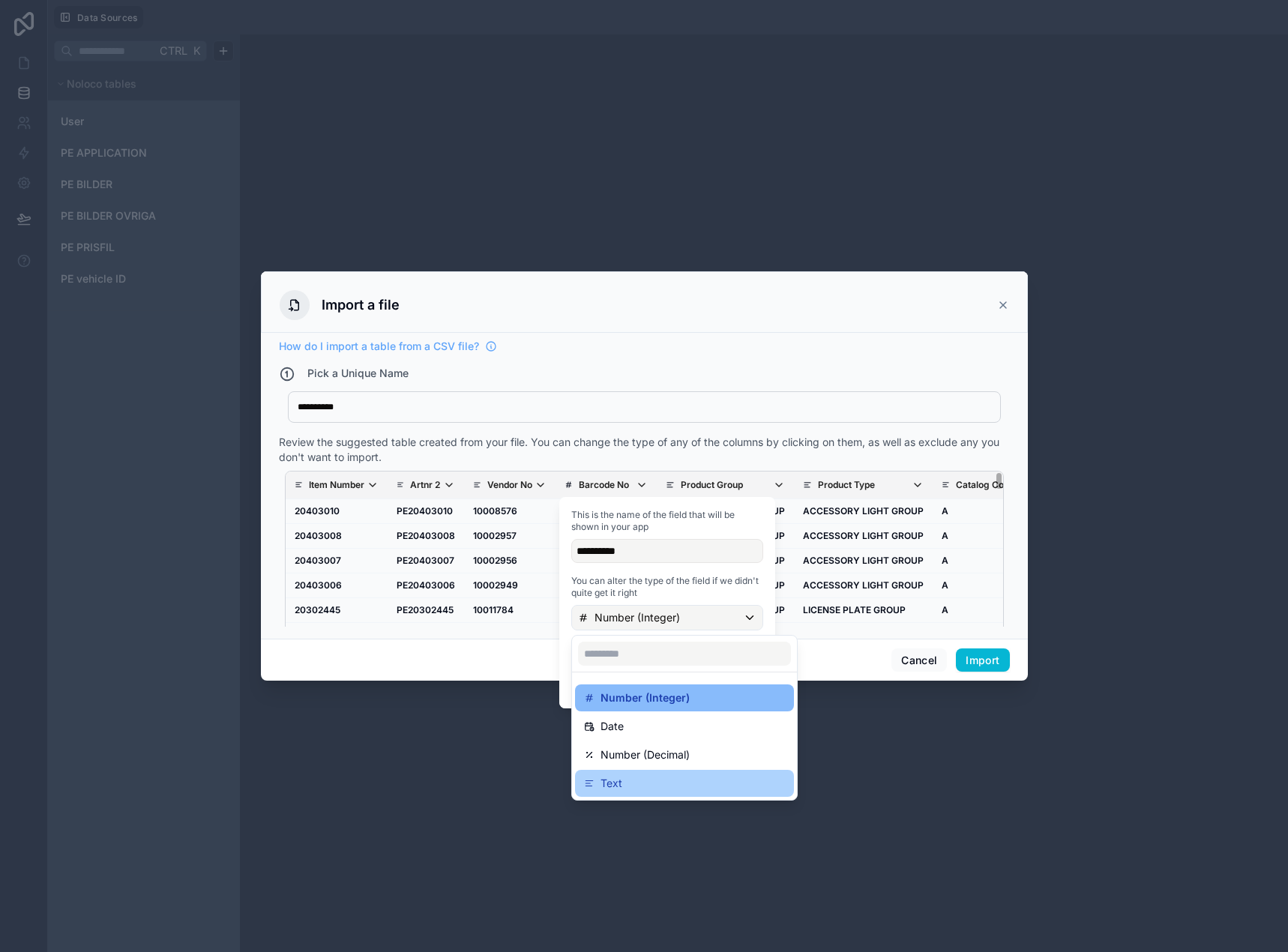
click at [657, 773] on div "Text" at bounding box center [684, 783] width 218 height 27
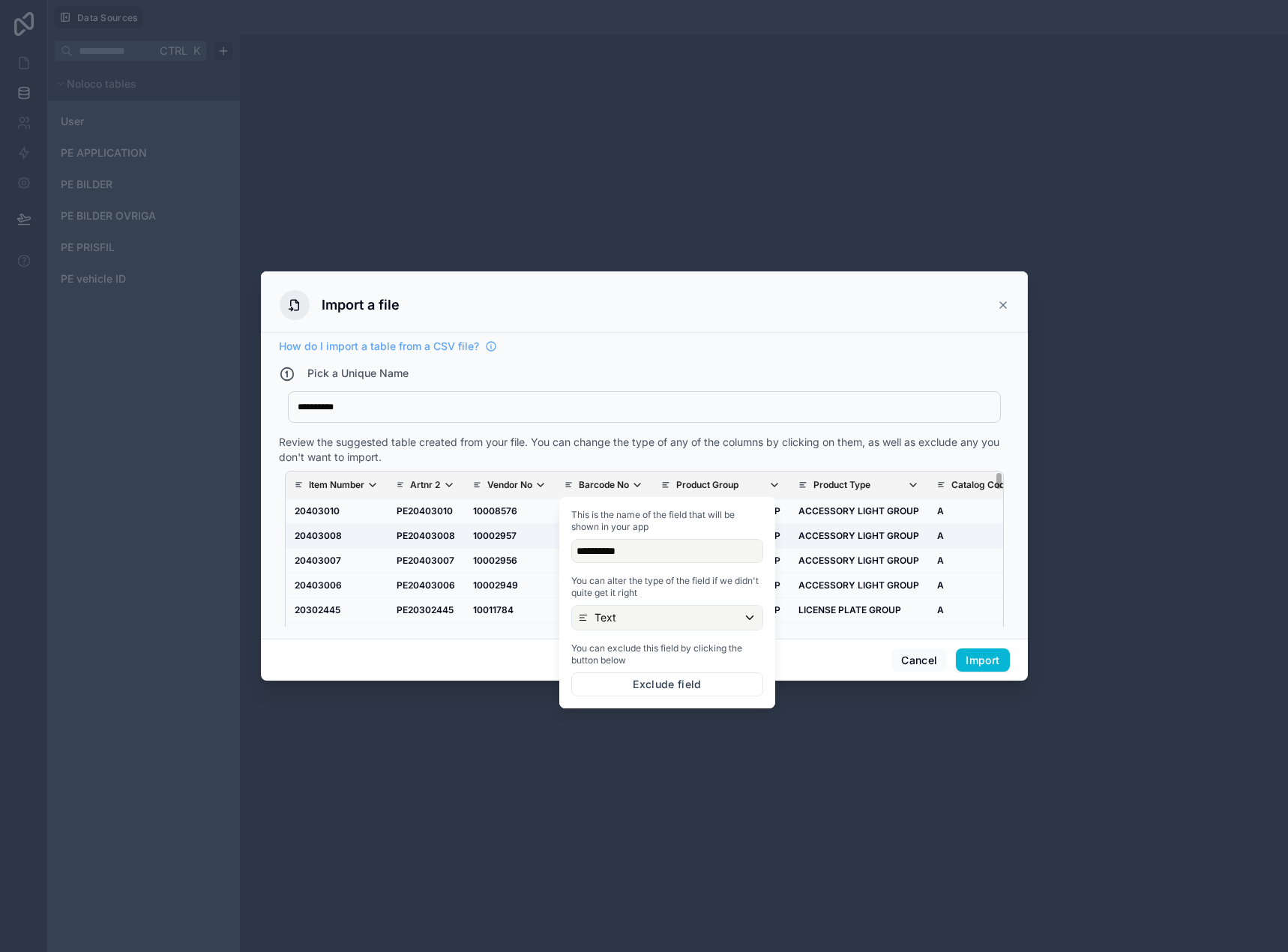
click at [840, 525] on td "ACCESSORY LIGHT GROUP" at bounding box center [859, 535] width 139 height 24
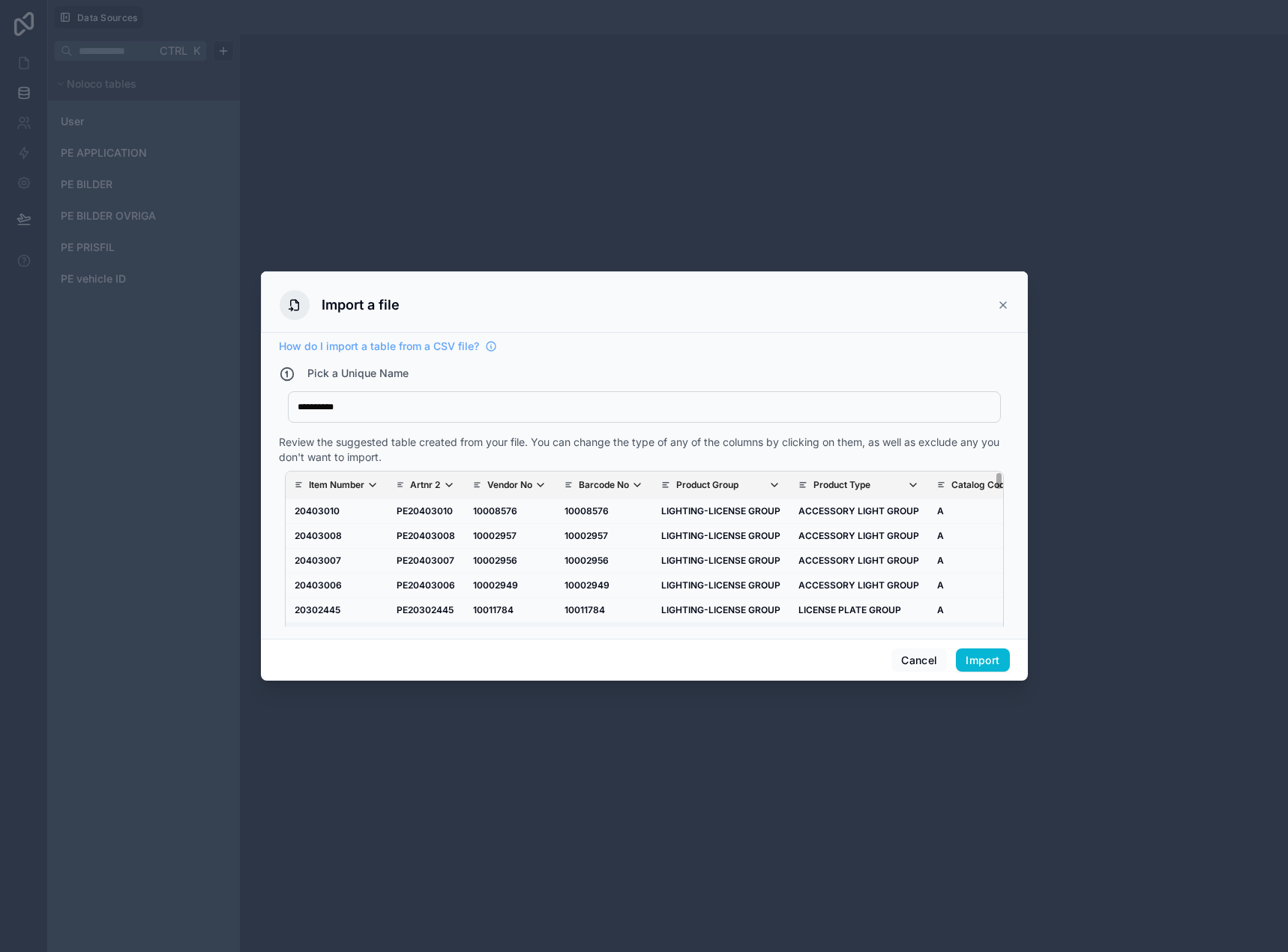
drag, startPoint x: 357, startPoint y: 622, endPoint x: 390, endPoint y: 625, distance: 33.1
click at [393, 618] on td "PE20302445" at bounding box center [425, 609] width 77 height 24
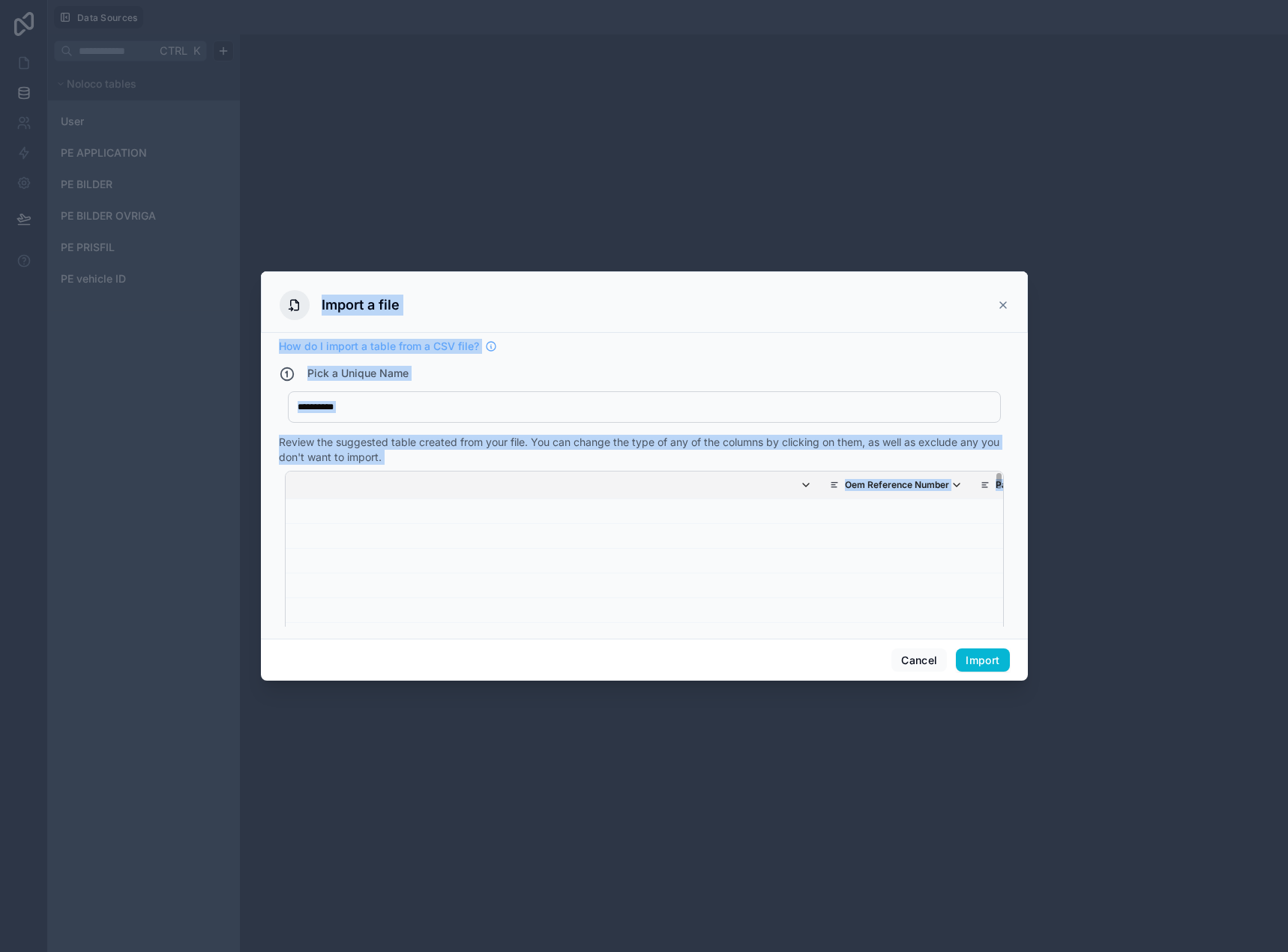
scroll to position [0, 6015]
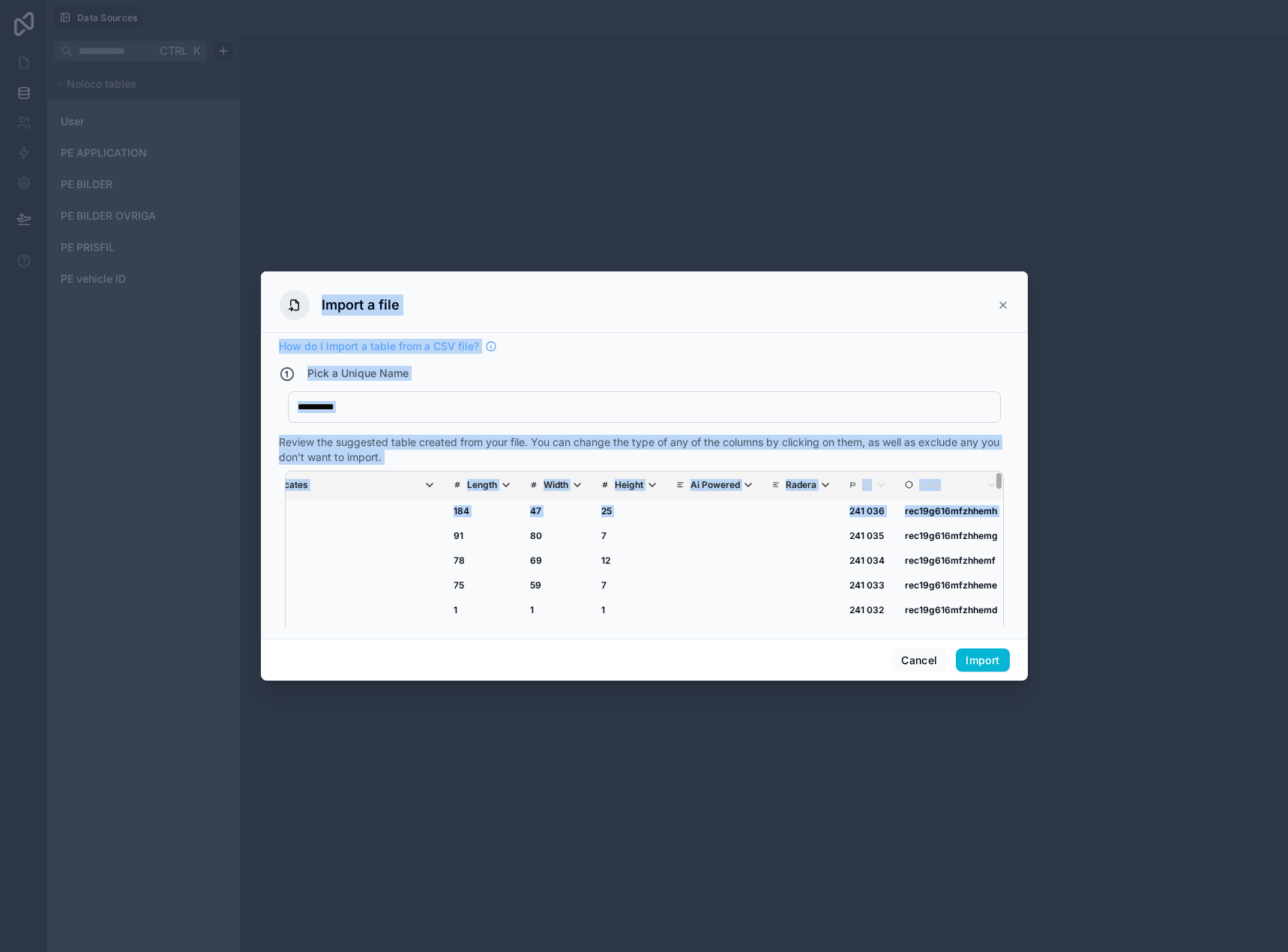
drag, startPoint x: 599, startPoint y: 539, endPoint x: 1061, endPoint y: 572, distance: 463.2
click at [1061, 572] on div "**********" at bounding box center [644, 476] width 1288 height 952
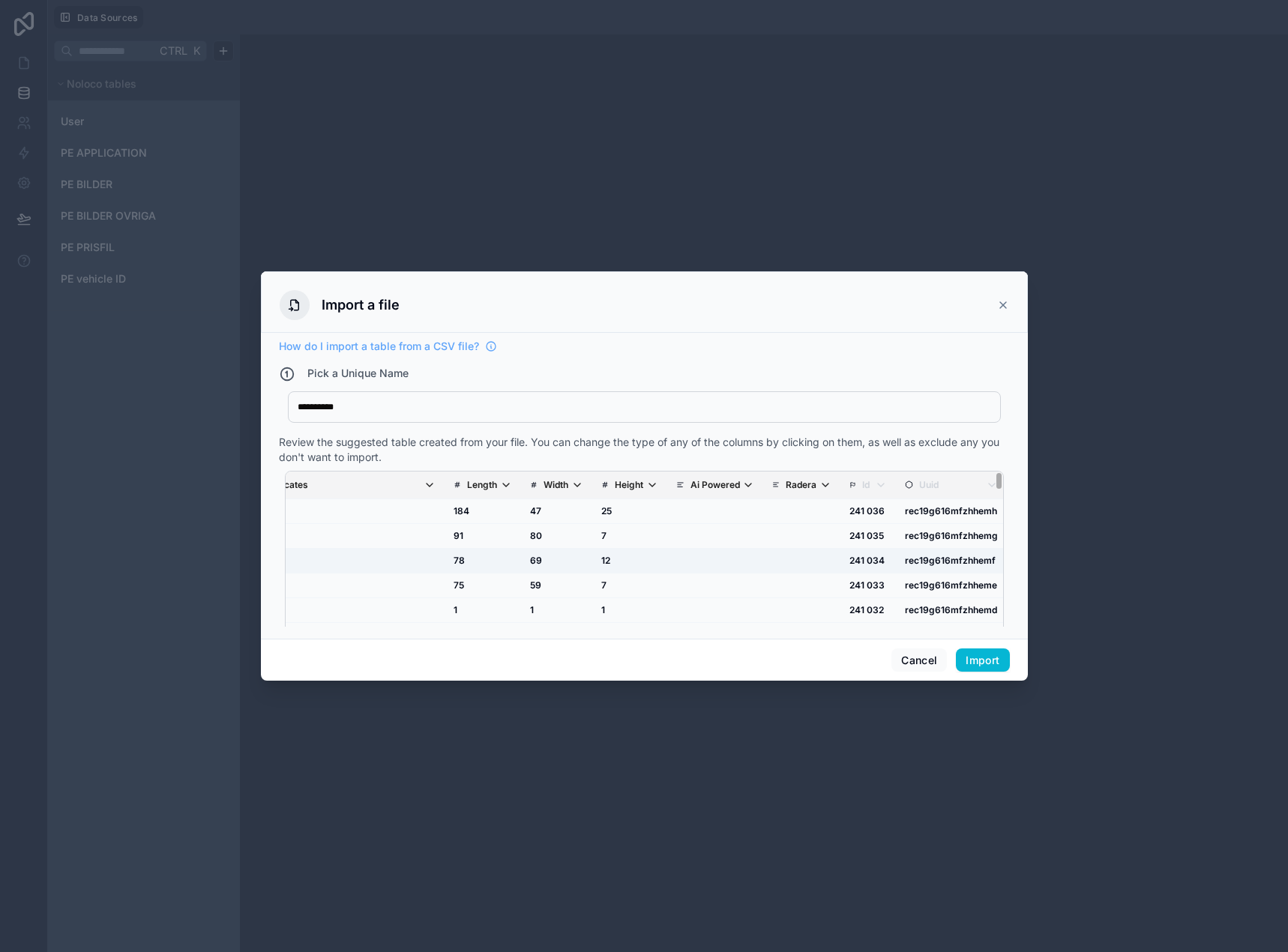
click at [763, 567] on td "scrollable content" at bounding box center [801, 560] width 77 height 24
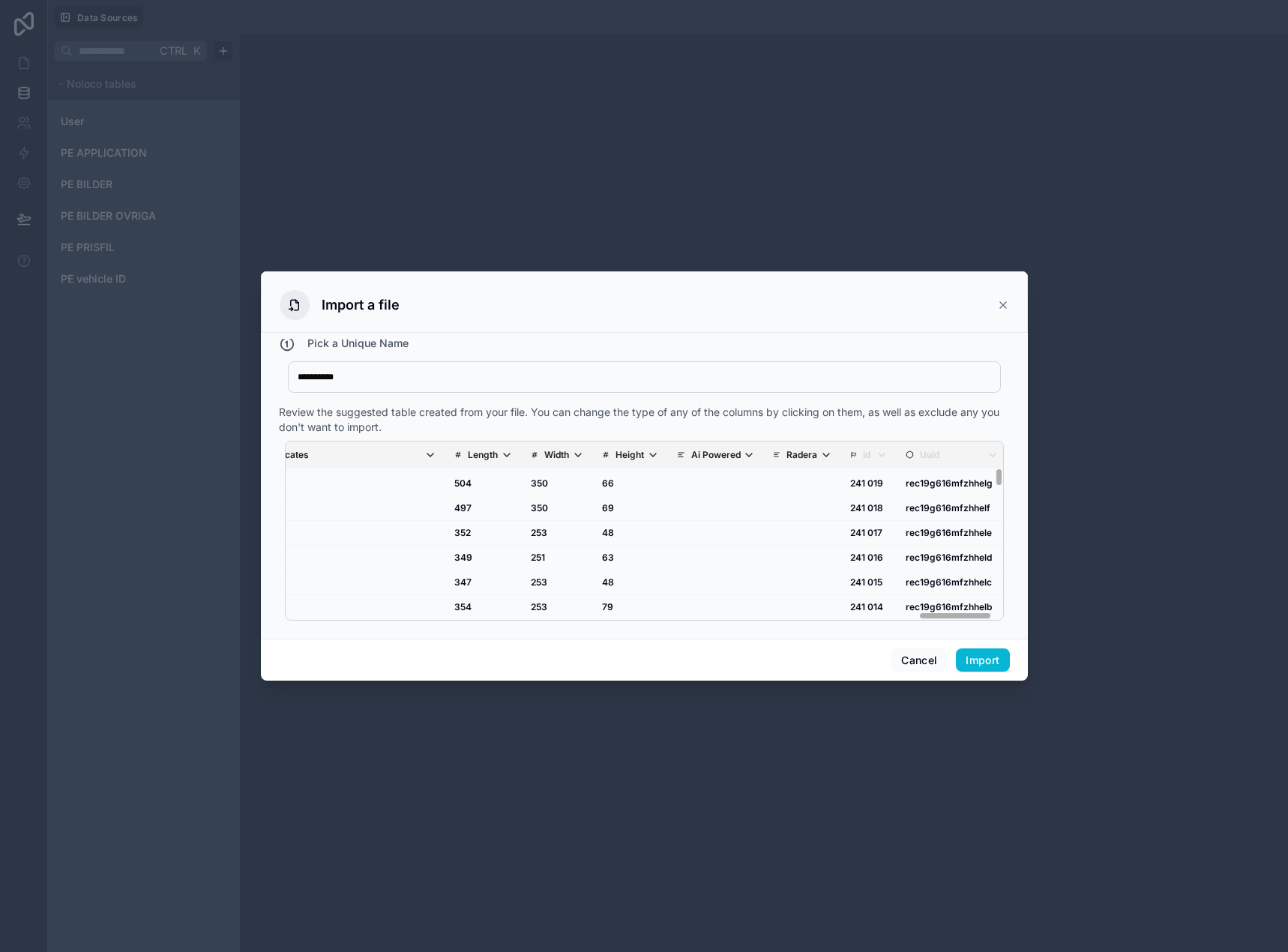
scroll to position [375, 6014]
click at [820, 457] on icon "scrollable content" at bounding box center [826, 454] width 12 height 12
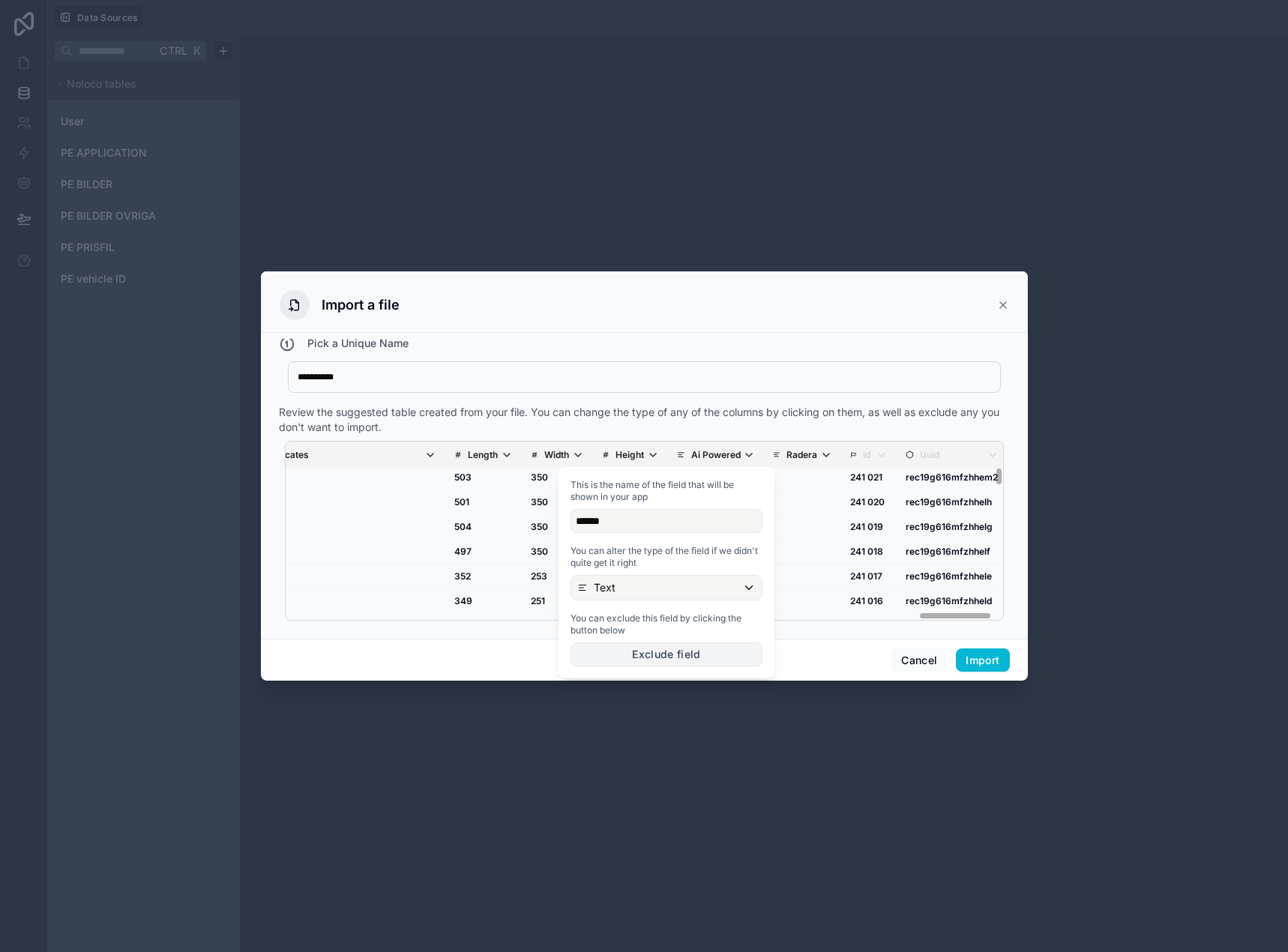
click at [666, 650] on button "Exclude field" at bounding box center [666, 654] width 192 height 24
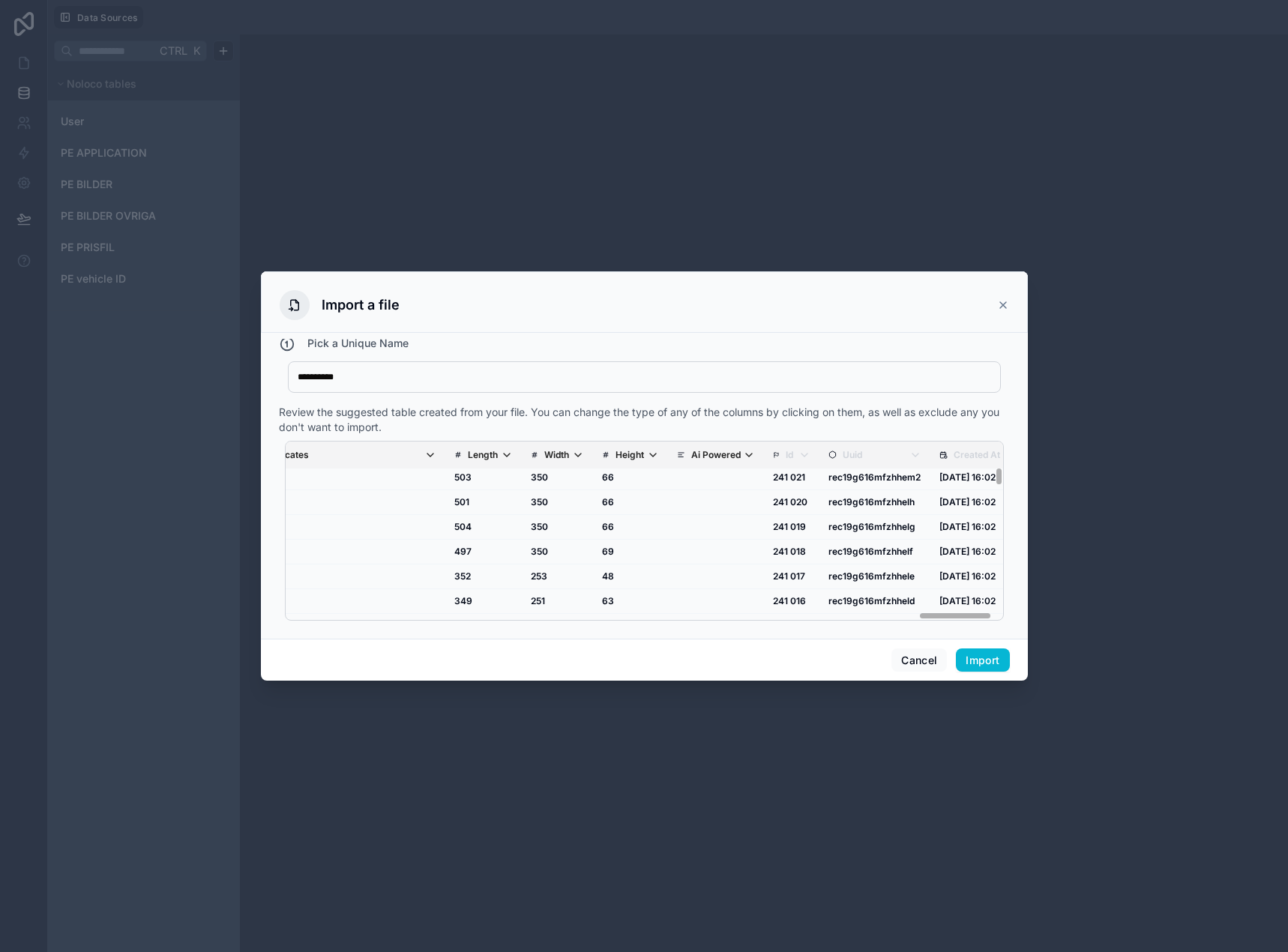
click at [691, 450] on p "Ai Powered" at bounding box center [715, 454] width 50 height 12
click at [571, 652] on button "Exclude field" at bounding box center [569, 654] width 192 height 24
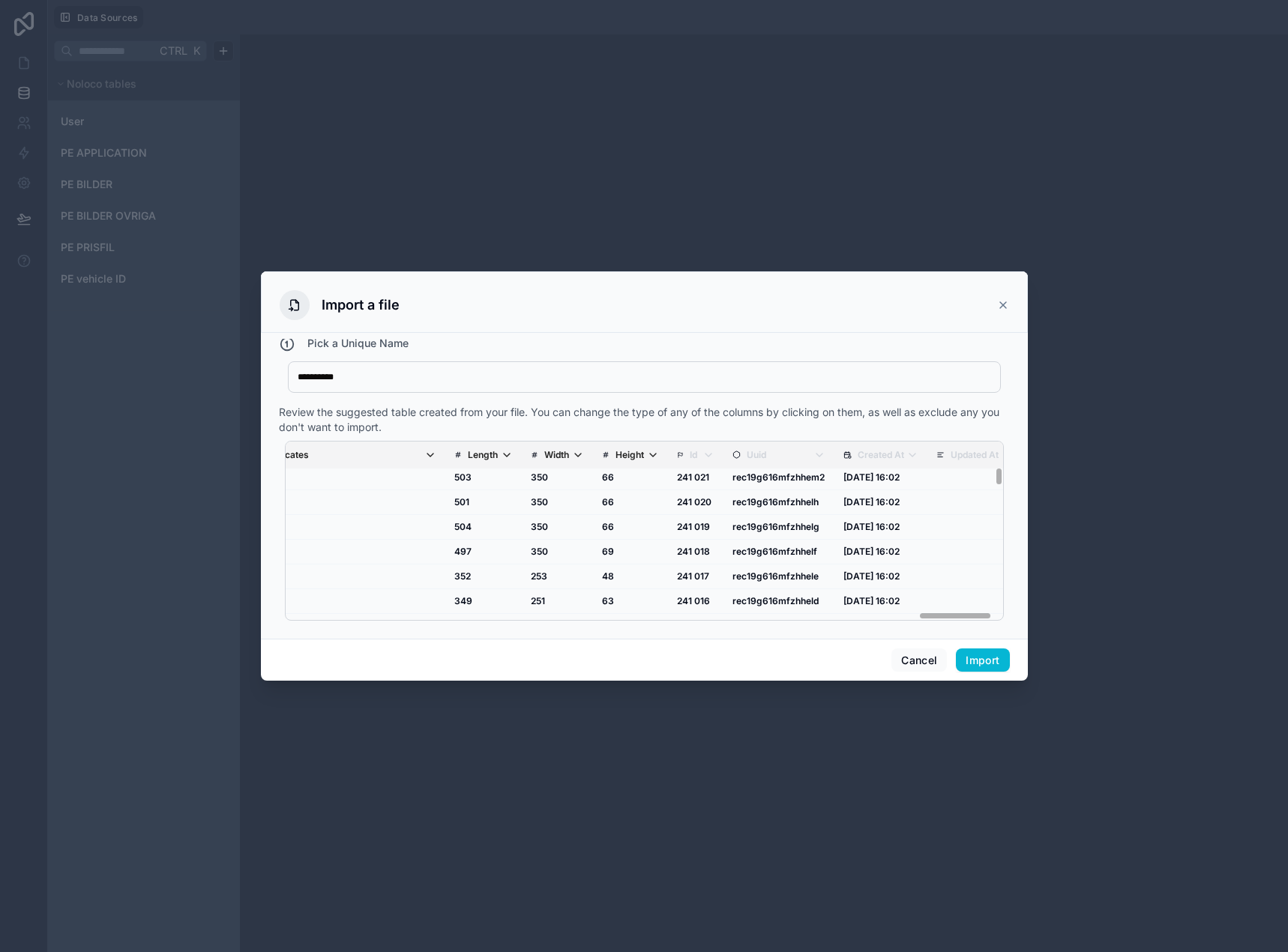
click at [602, 455] on icon "scrollable content" at bounding box center [606, 454] width 8 height 10
click at [435, 596] on div "Number (Integer)" at bounding box center [495, 588] width 190 height 24
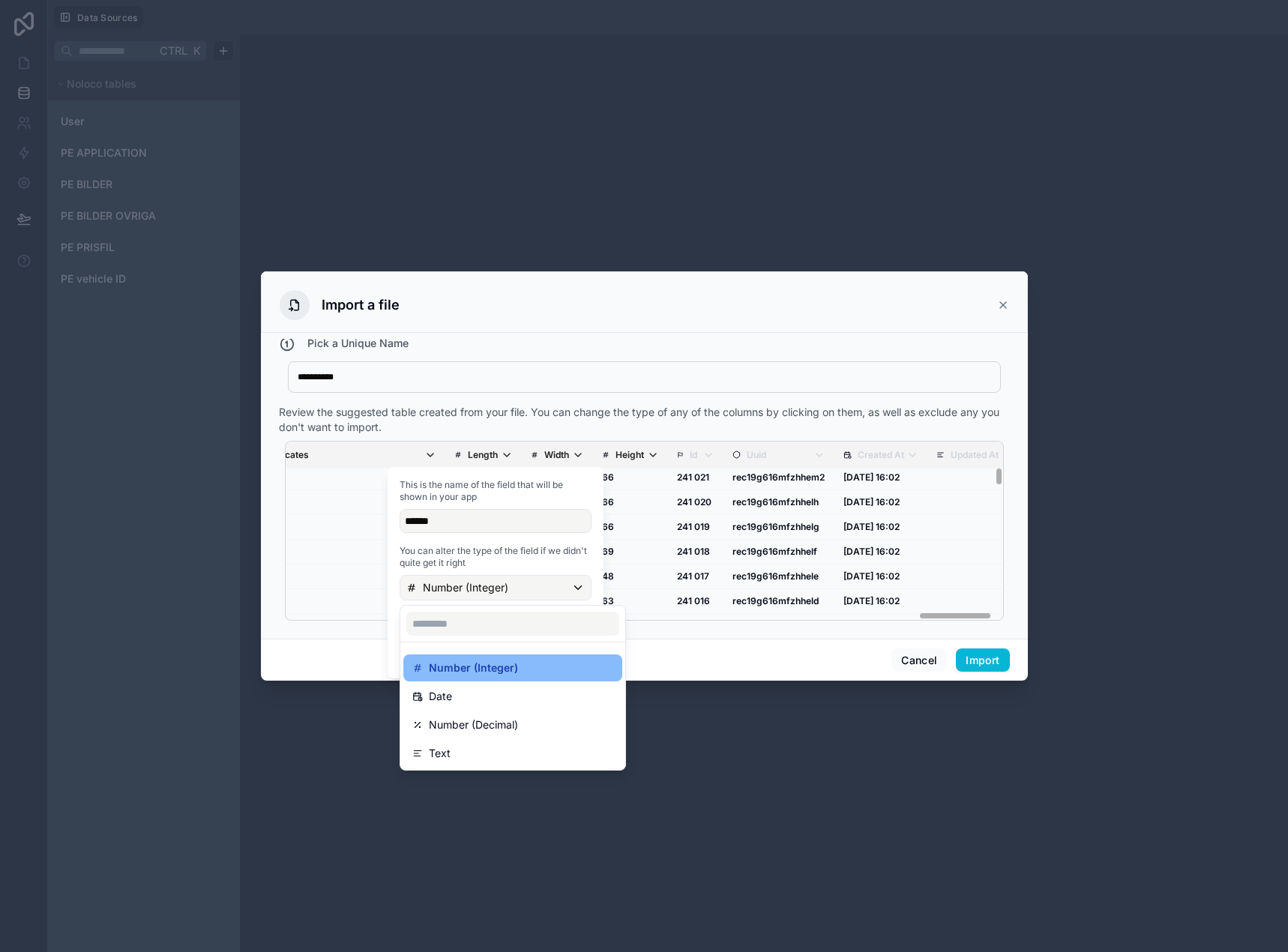
click at [470, 741] on div "Text" at bounding box center [512, 753] width 218 height 27
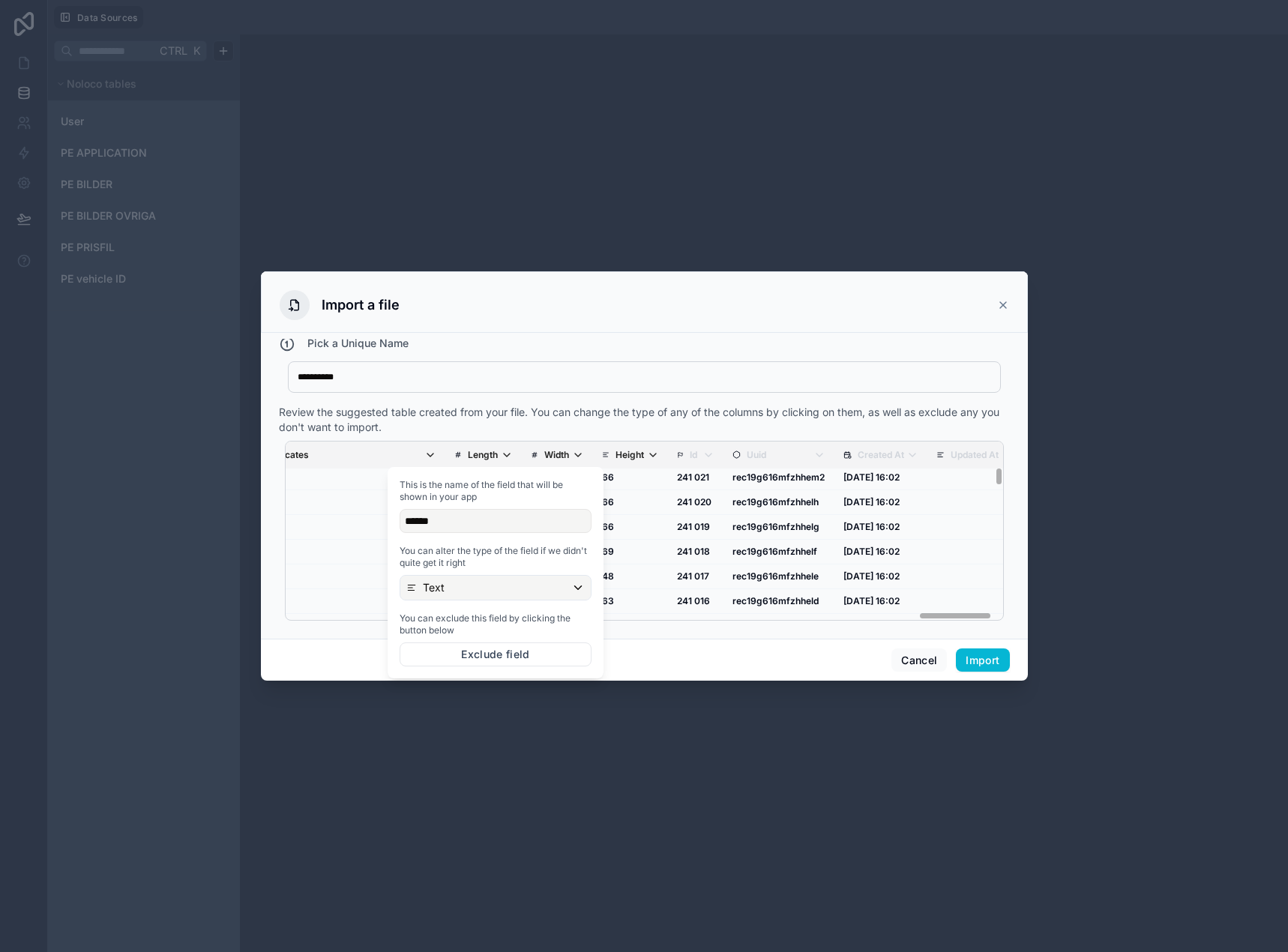
click at [531, 454] on icon "scrollable content" at bounding box center [535, 454] width 8 height 10
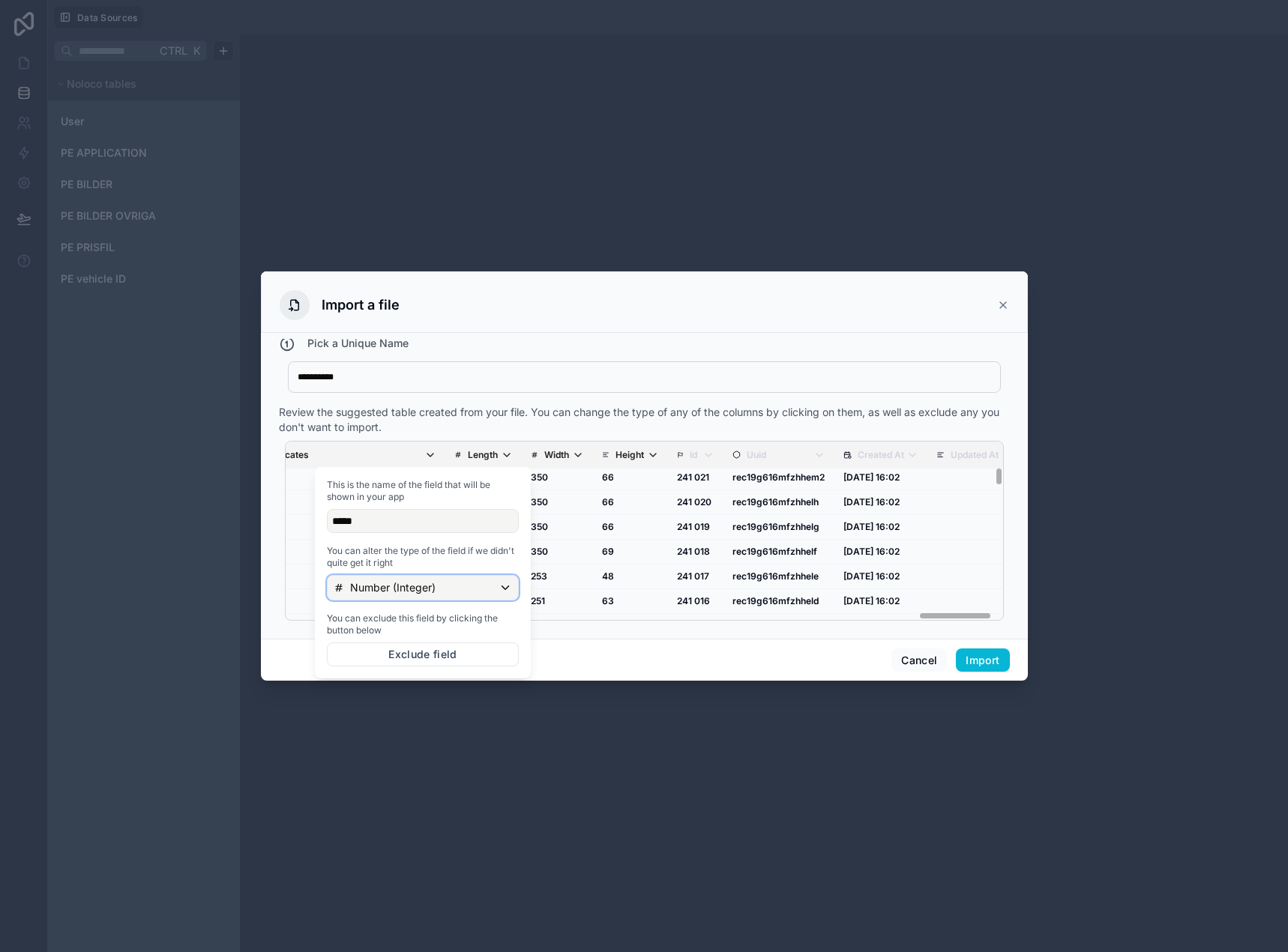
click at [392, 592] on p "Number (Integer)" at bounding box center [393, 587] width 85 height 15
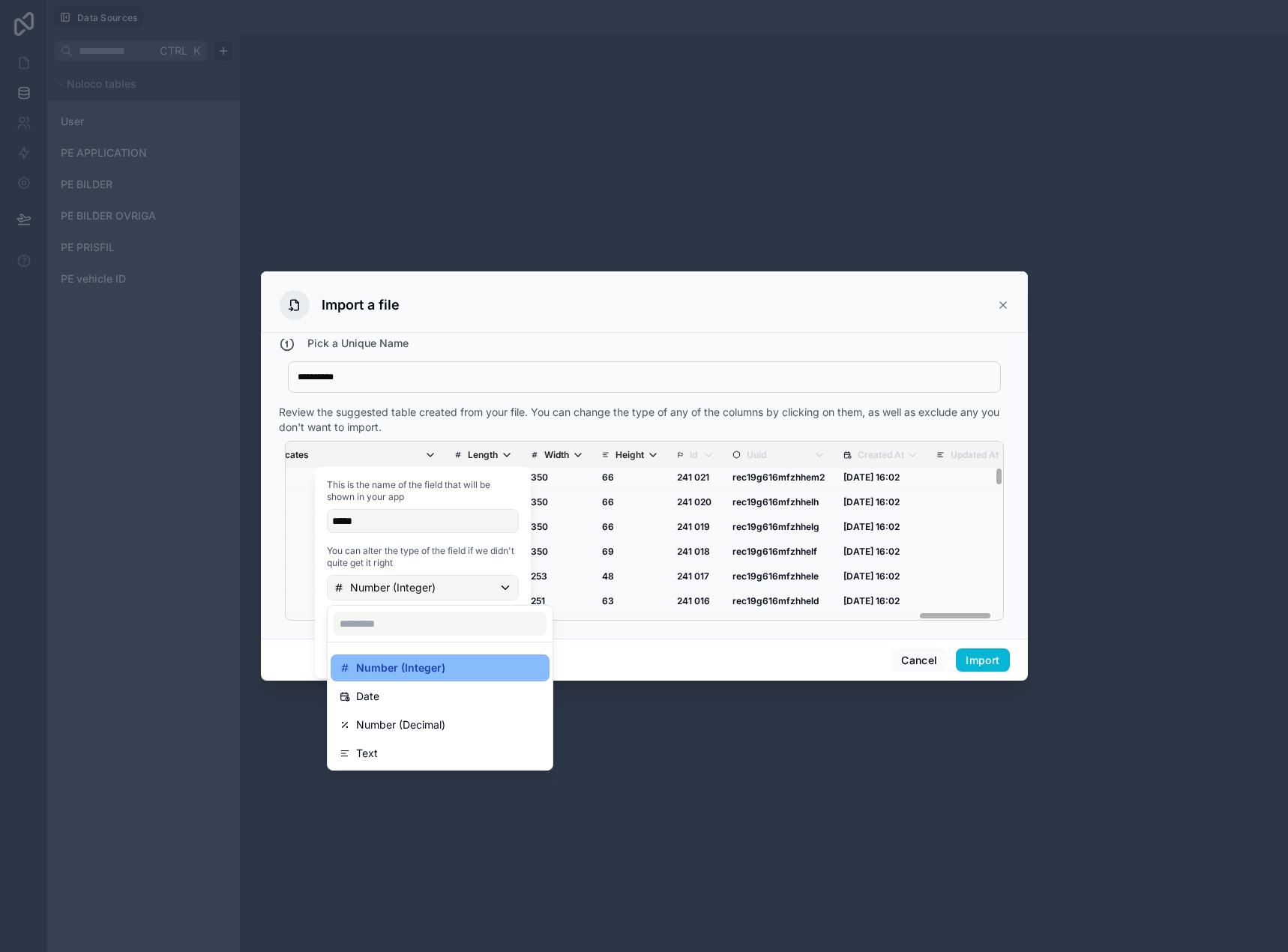
drag, startPoint x: 435, startPoint y: 745, endPoint x: 448, endPoint y: 737, distance: 15.3
click at [435, 744] on div "Text" at bounding box center [439, 753] width 218 height 27
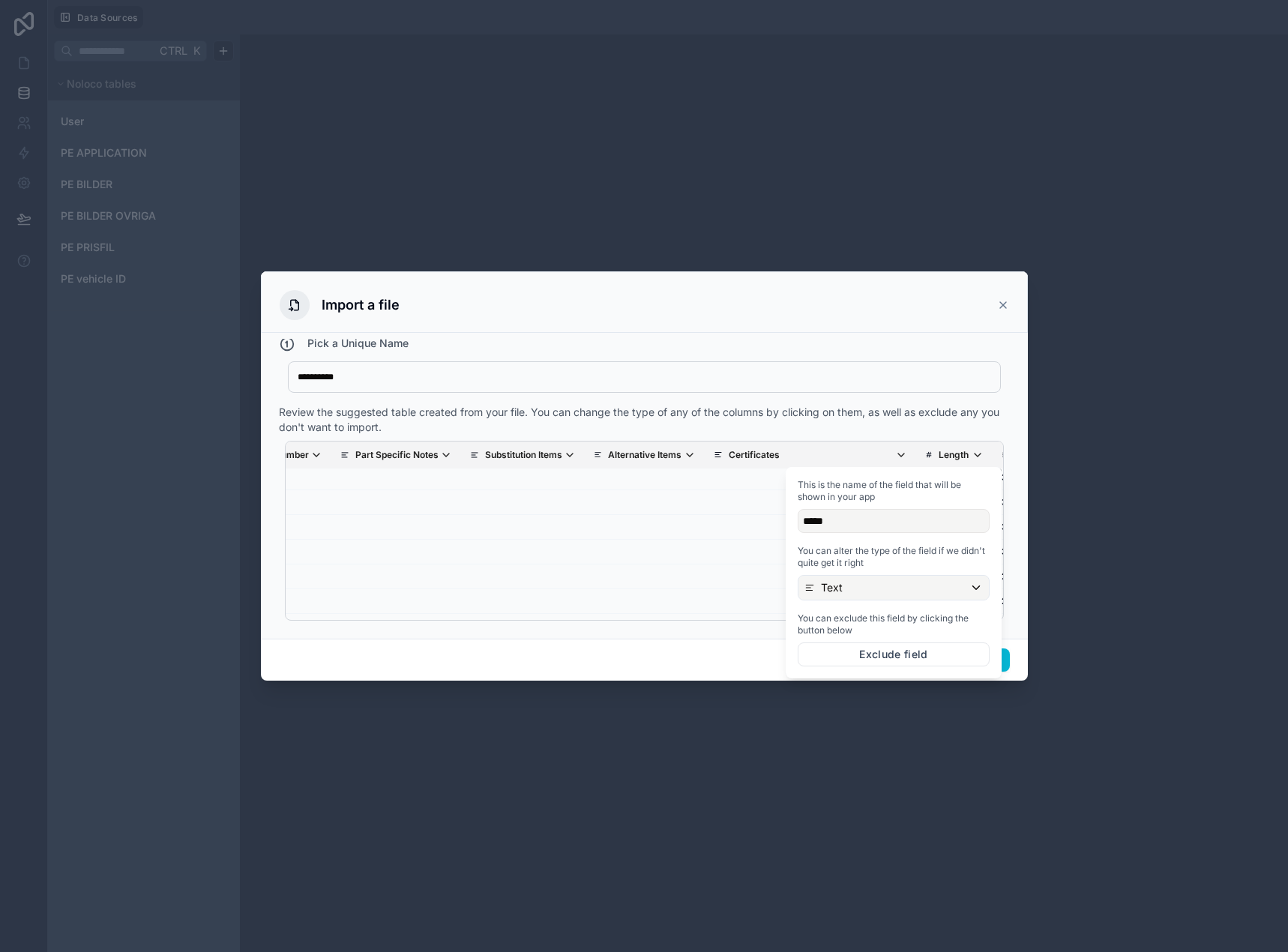
drag, startPoint x: 929, startPoint y: 614, endPoint x: 864, endPoint y: 603, distance: 65.9
click at [873, 607] on div "**********" at bounding box center [644, 476] width 1288 height 952
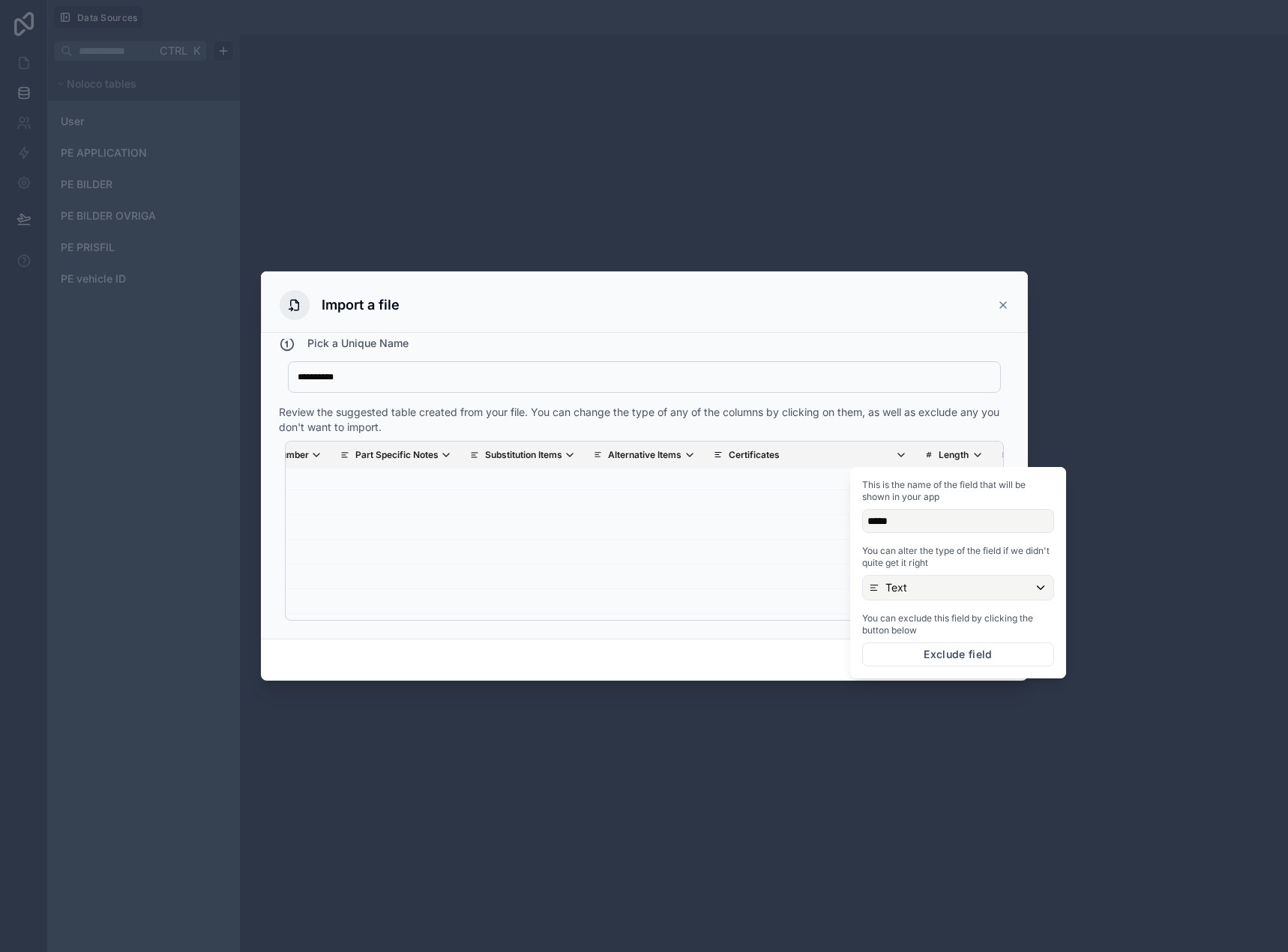
scroll to position [375, 5479]
click at [917, 591] on div "Text" at bounding box center [958, 588] width 190 height 24
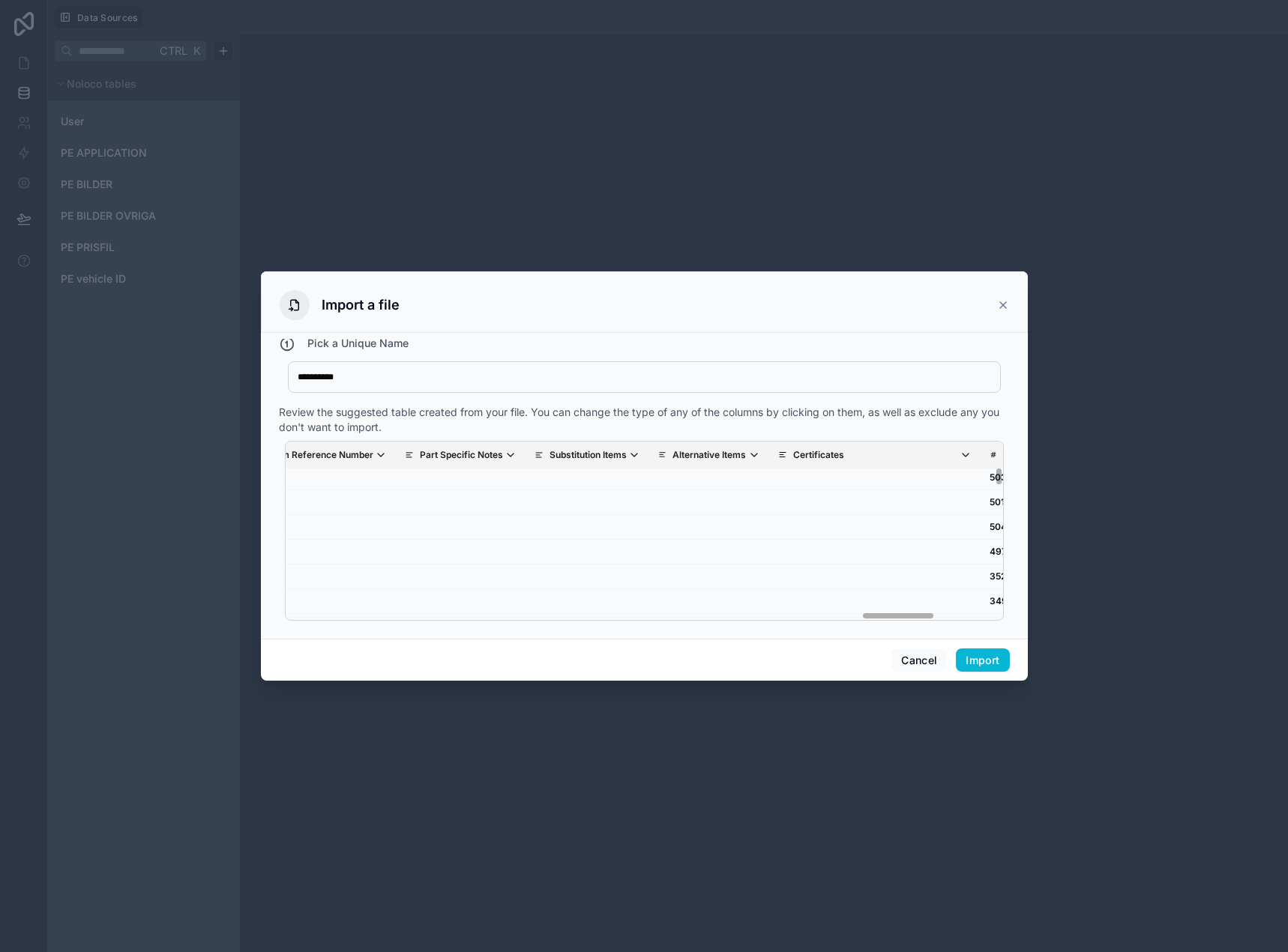
click at [989, 456] on span "Length" at bounding box center [1018, 454] width 58 height 12
click at [819, 576] on button "Number (Integer)" at bounding box center [881, 588] width 192 height 25
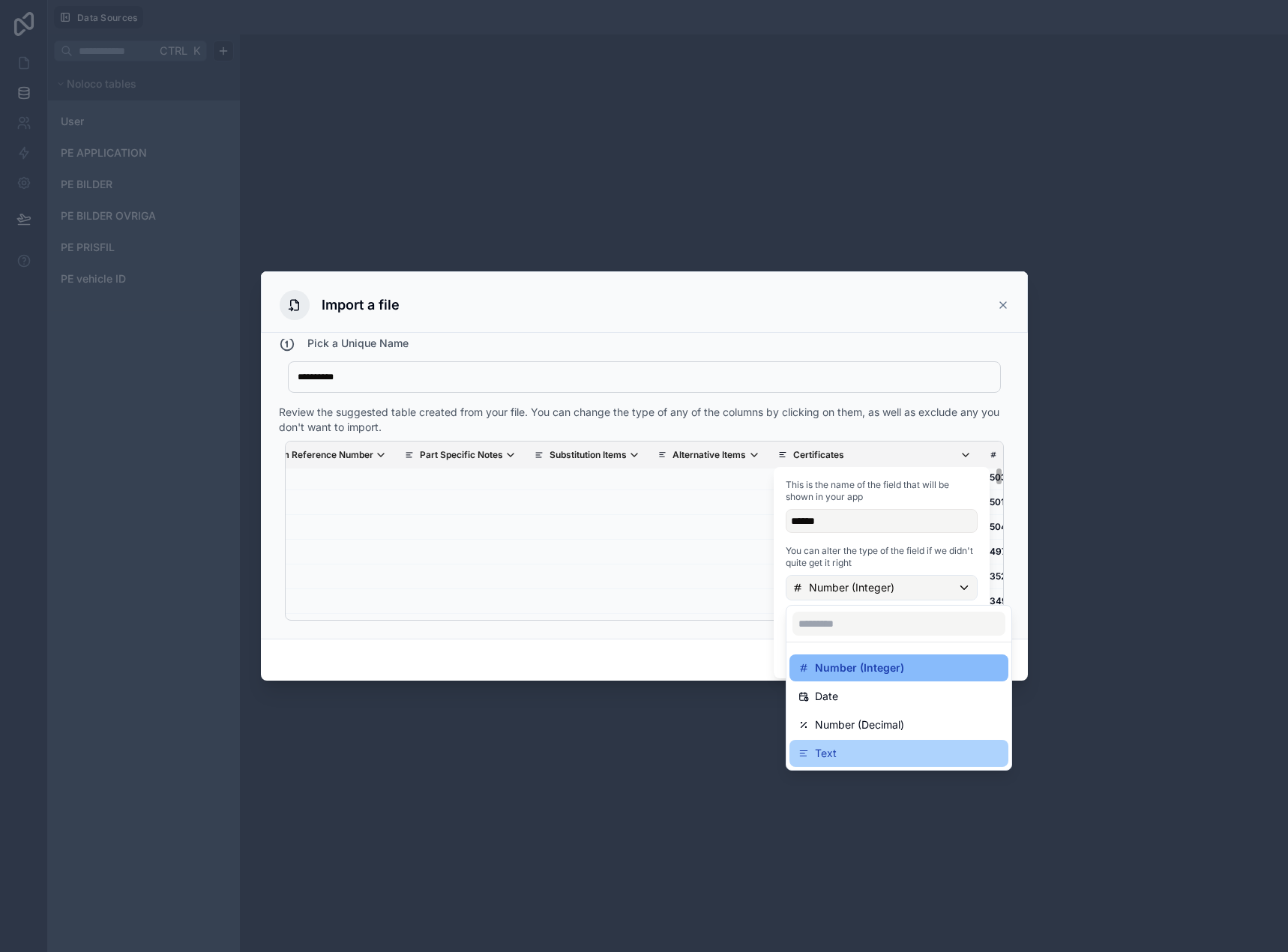
click at [861, 745] on div "Text" at bounding box center [898, 753] width 201 height 18
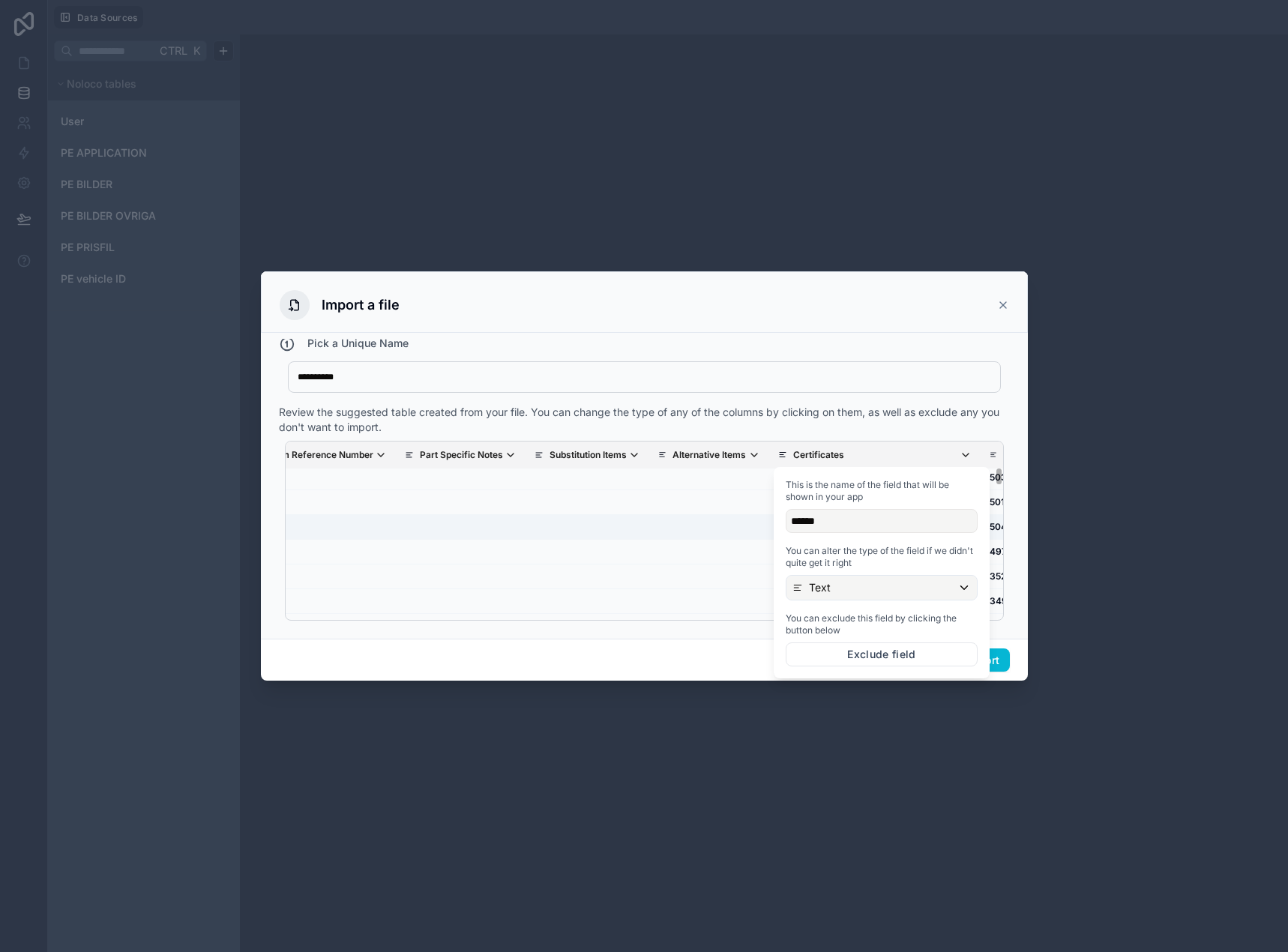
click at [769, 532] on td "scrollable content" at bounding box center [875, 526] width 211 height 24
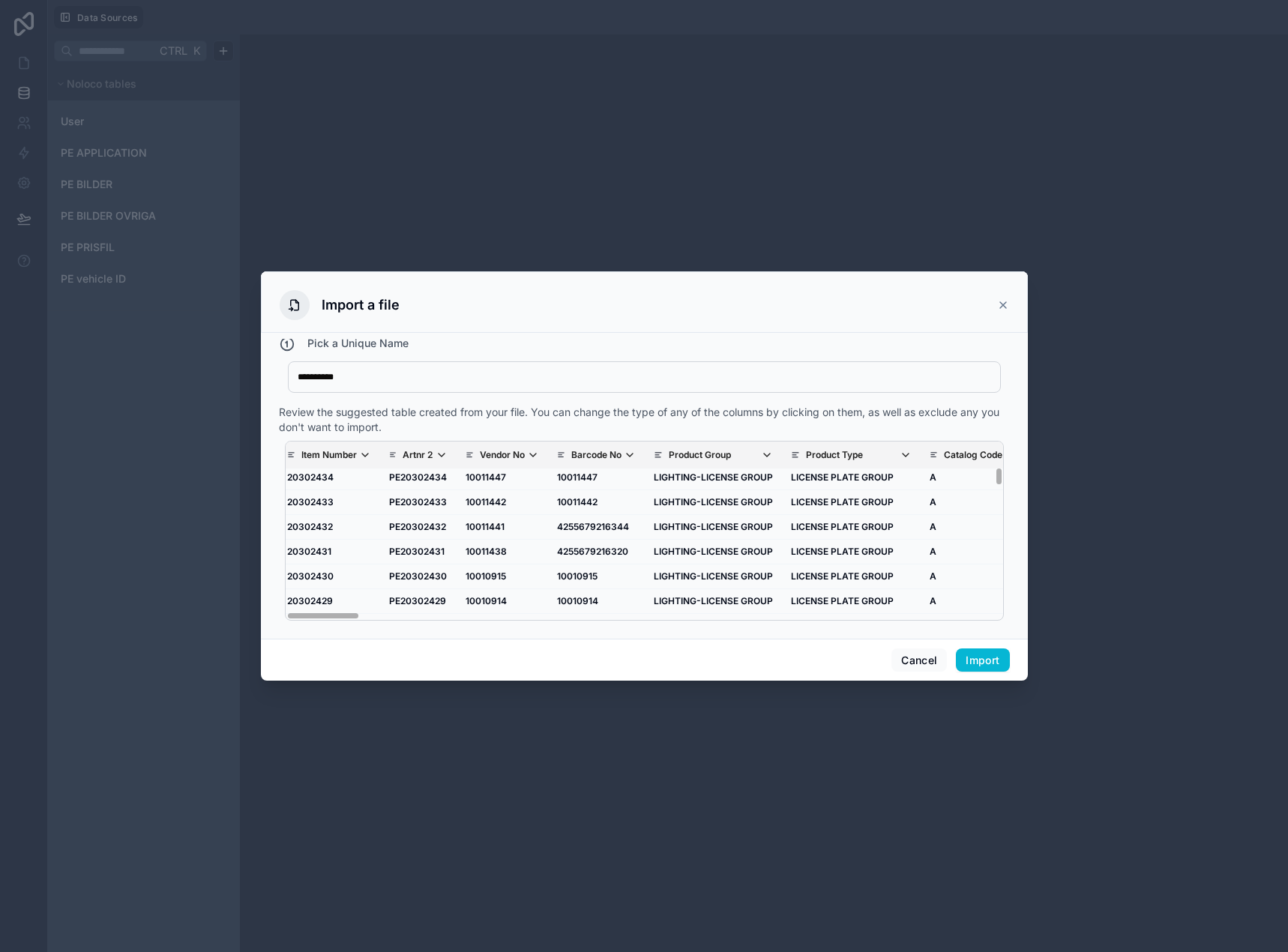
scroll to position [375, 0]
drag, startPoint x: 885, startPoint y: 614, endPoint x: 267, endPoint y: 600, distance: 618.2
click at [270, 603] on div "**********" at bounding box center [644, 486] width 767 height 306
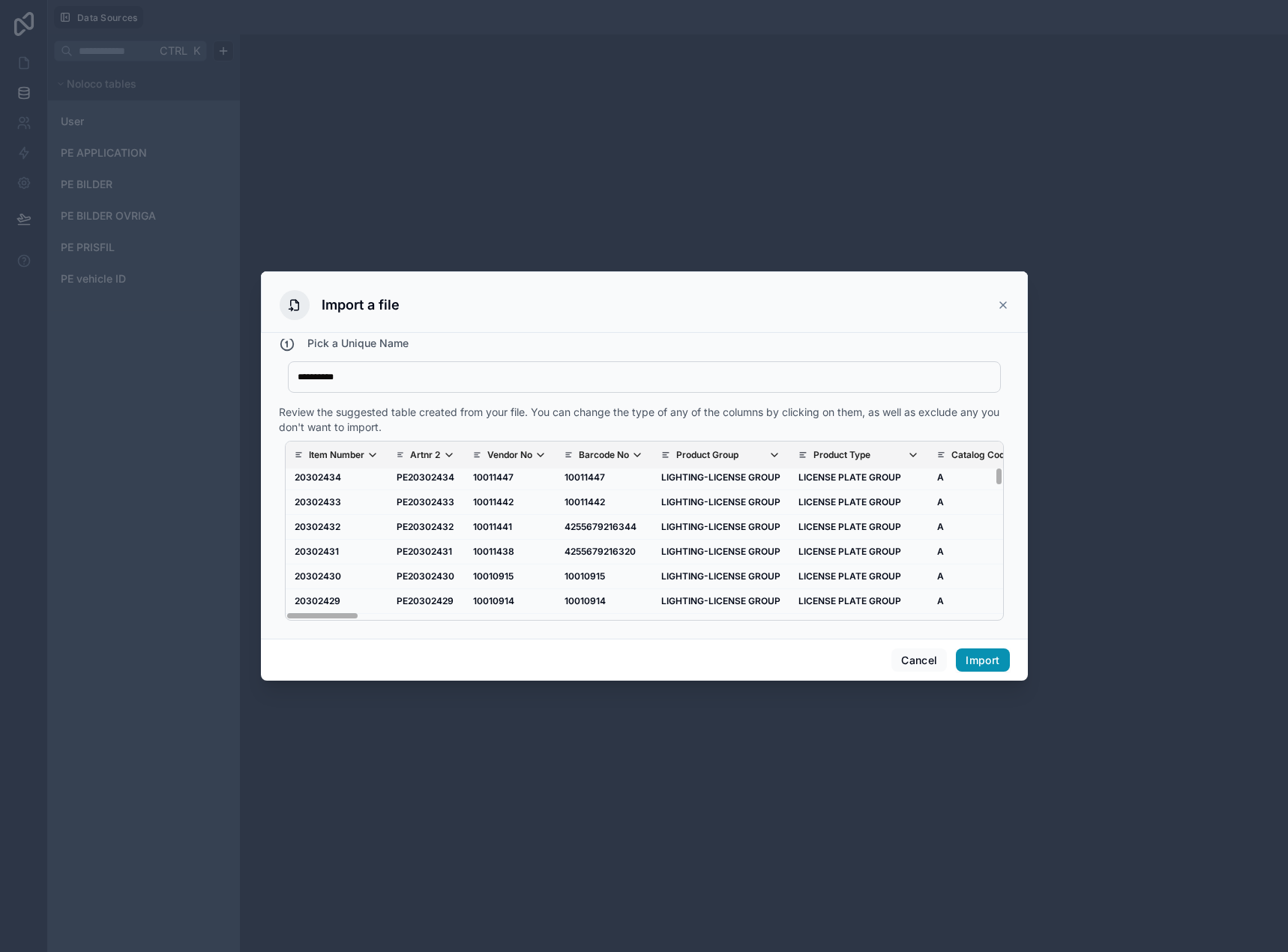
click at [980, 657] on button "Import" at bounding box center [982, 660] width 53 height 24
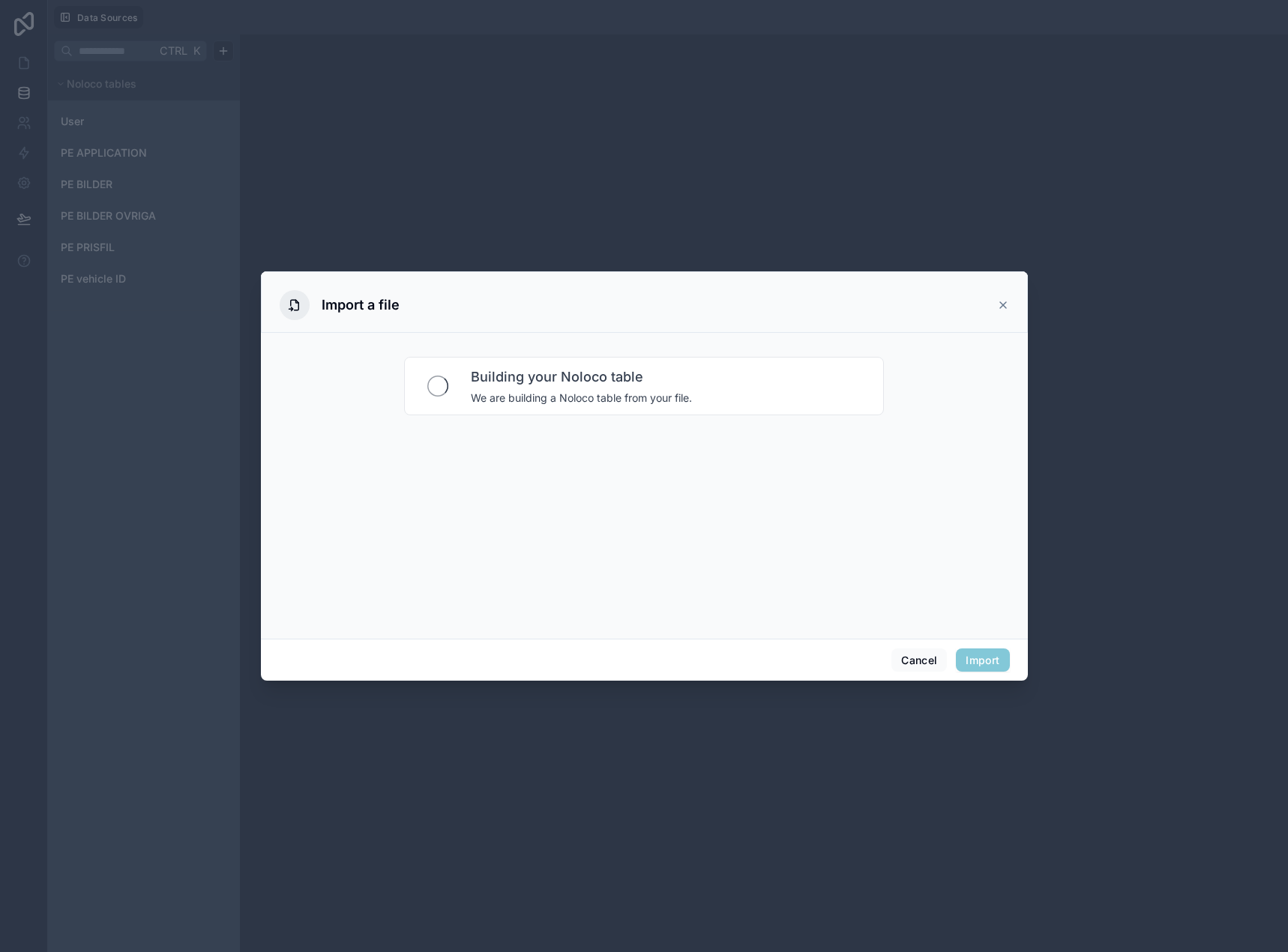
scroll to position [0, 0]
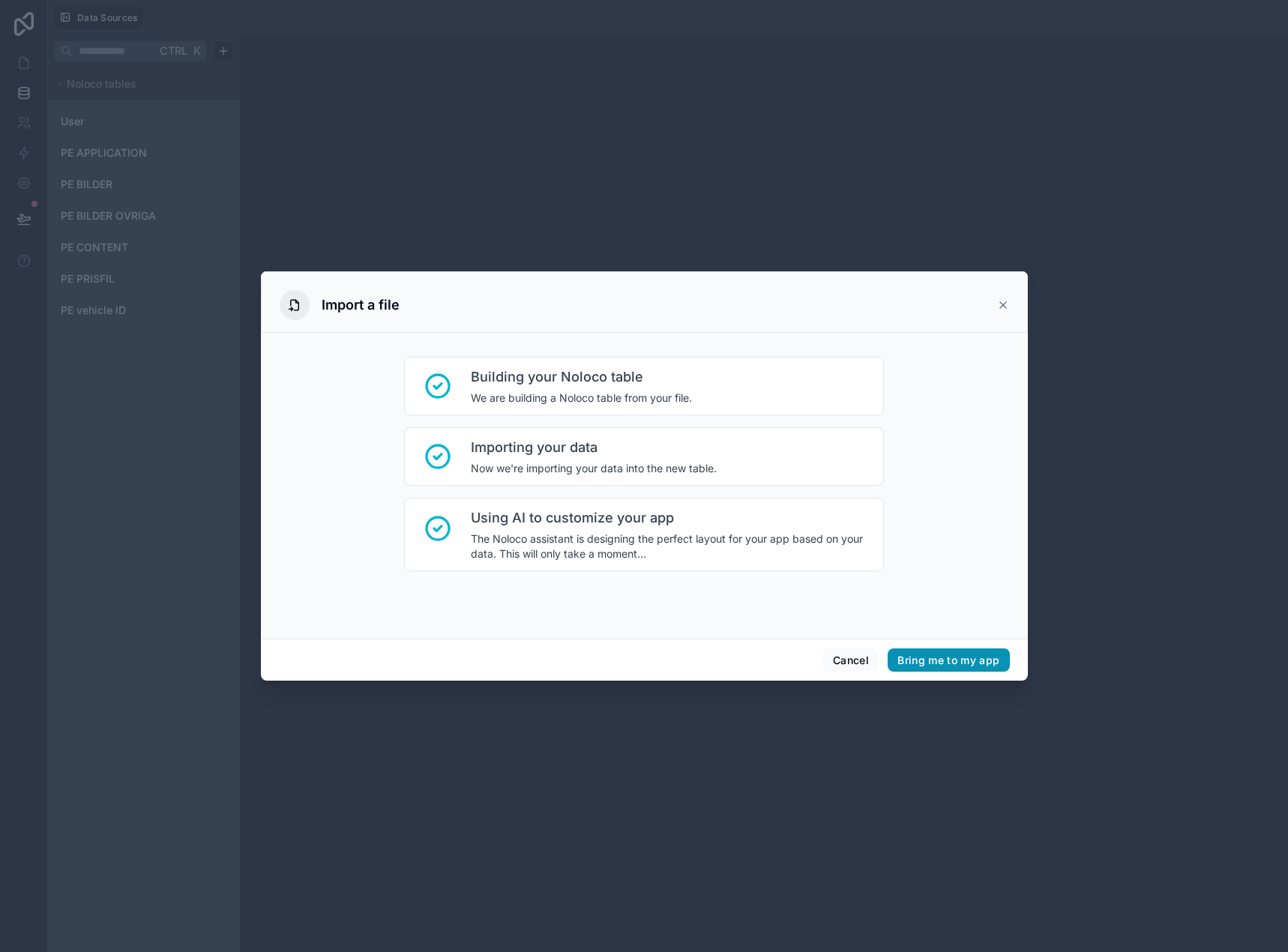
click at [928, 657] on button "Bring me to my app" at bounding box center [948, 660] width 121 height 24
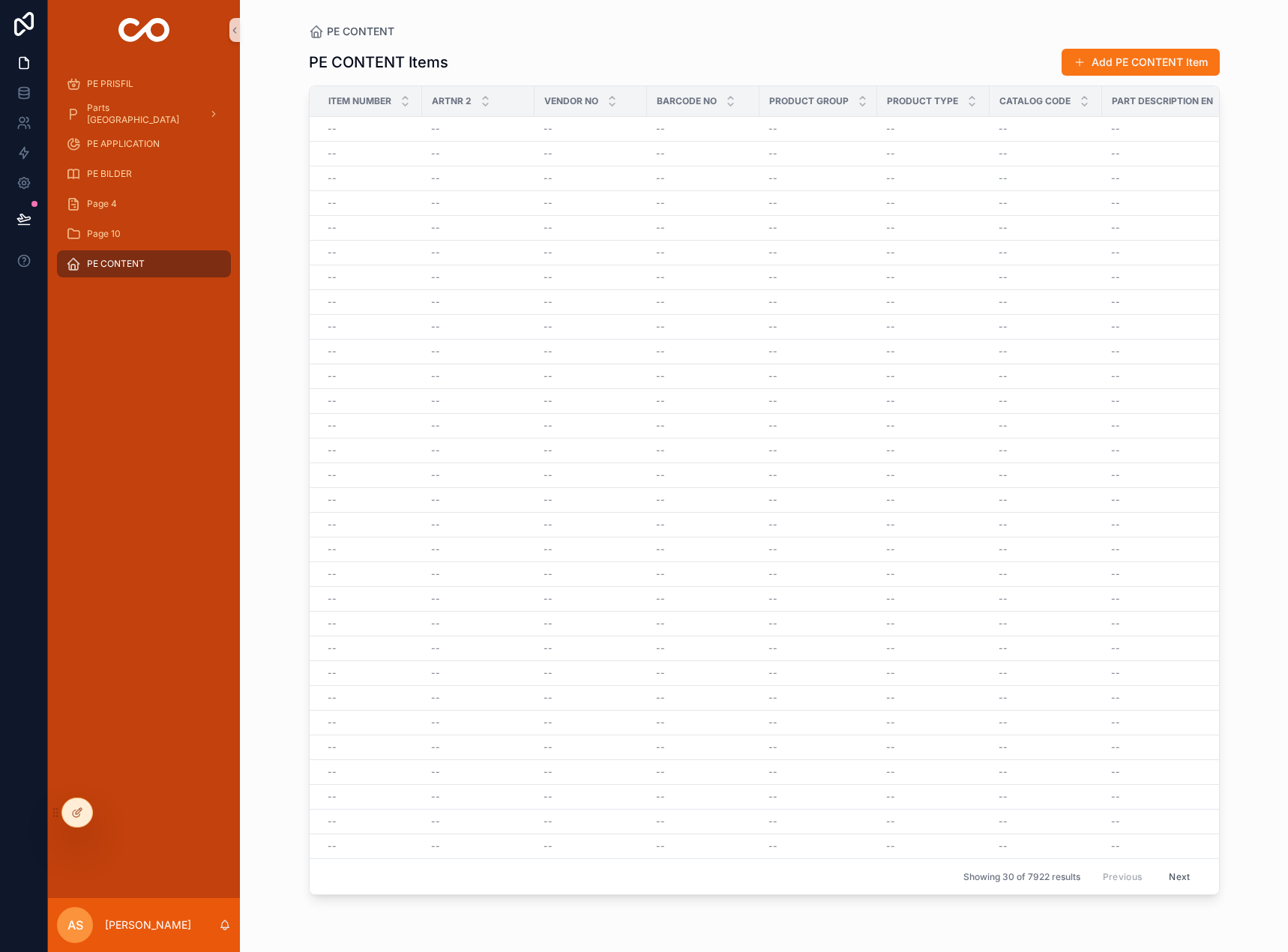
click at [128, 269] on span "PE CONTENT" at bounding box center [115, 263] width 58 height 12
click at [21, 94] on icon at bounding box center [24, 92] width 15 height 15
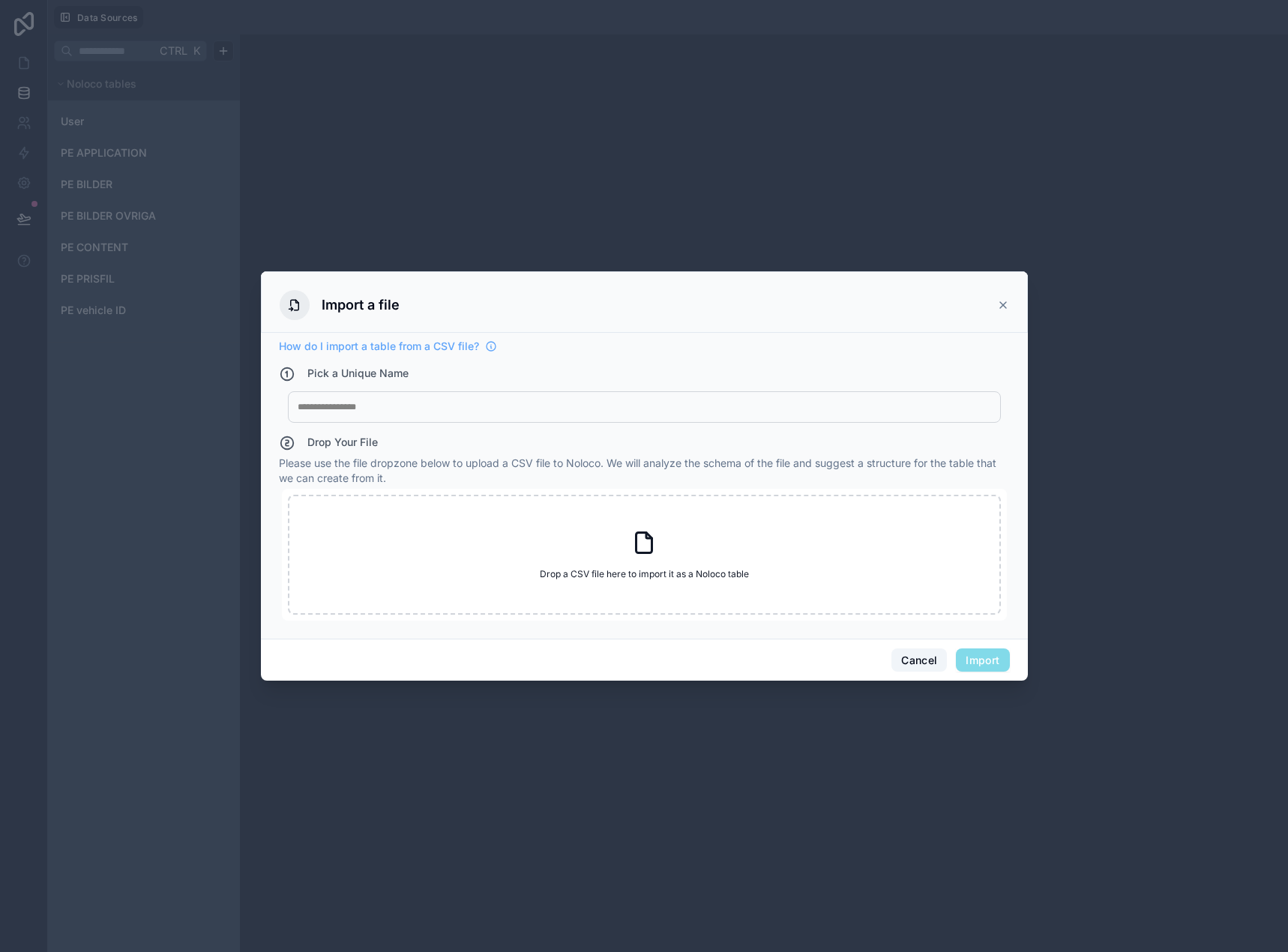
click at [920, 659] on button "Cancel" at bounding box center [919, 660] width 55 height 24
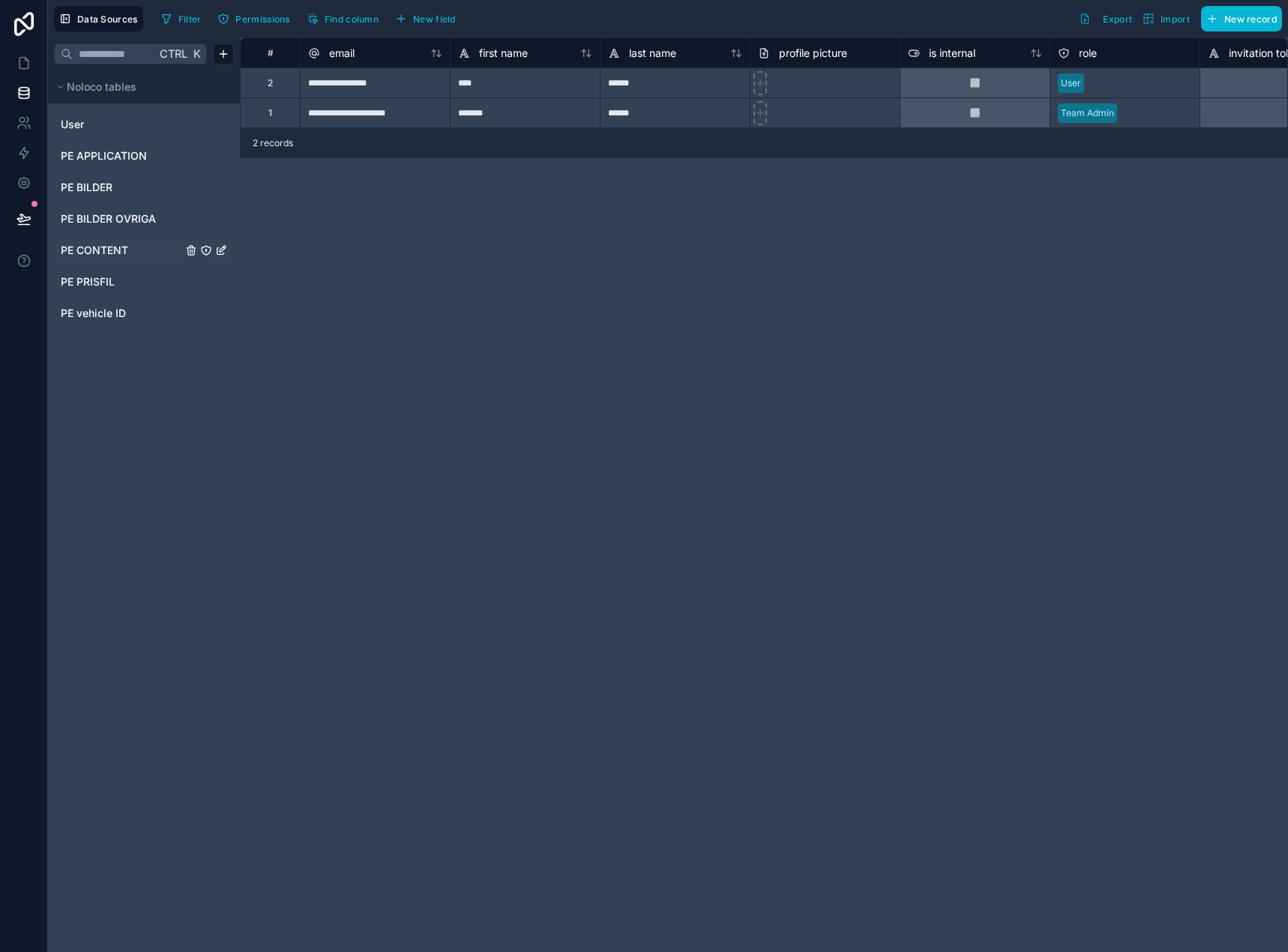
click at [114, 248] on span "PE CONTENT" at bounding box center [95, 250] width 68 height 15
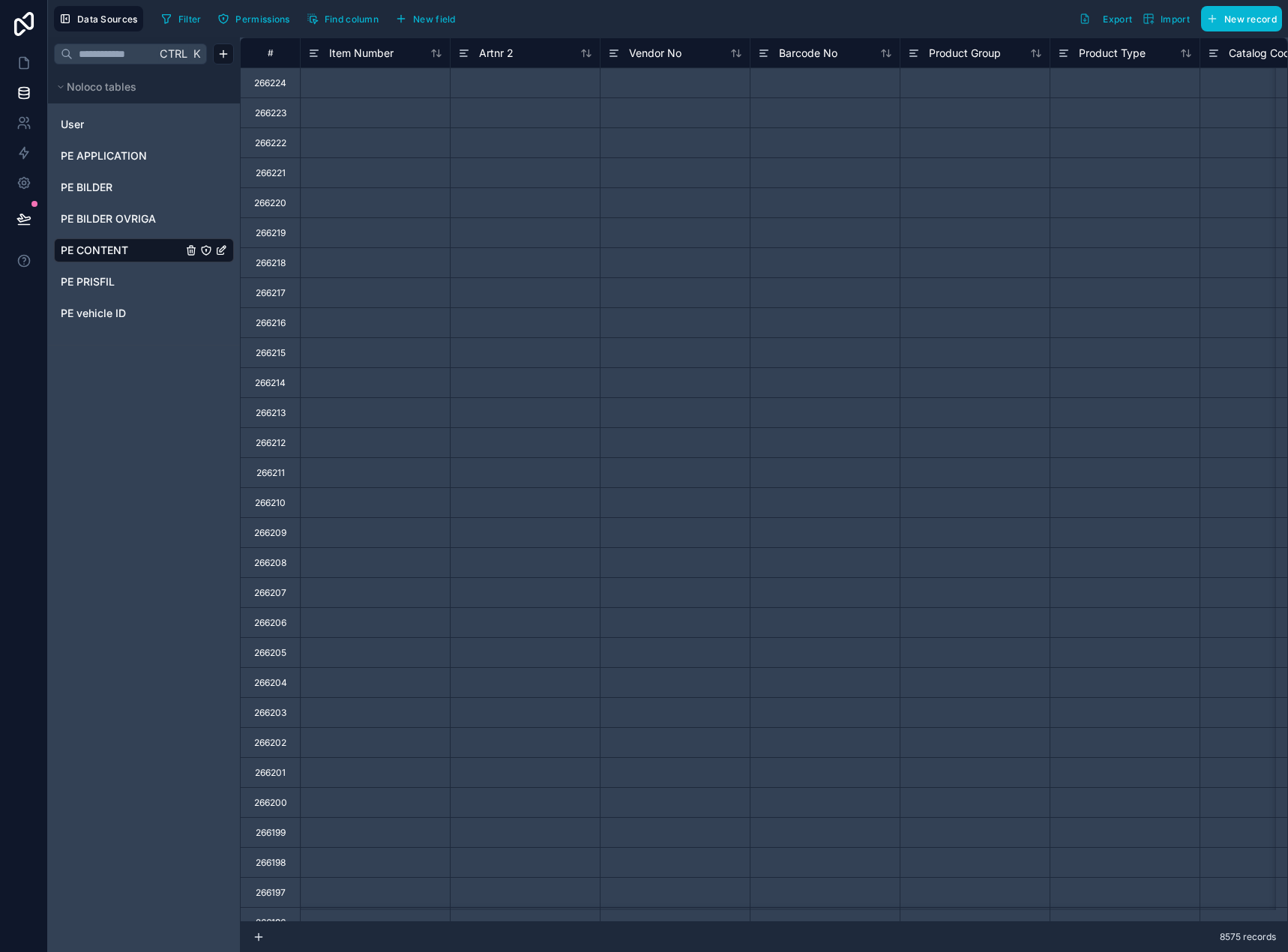
drag, startPoint x: 162, startPoint y: 511, endPoint x: 170, endPoint y: 514, distance: 8.5
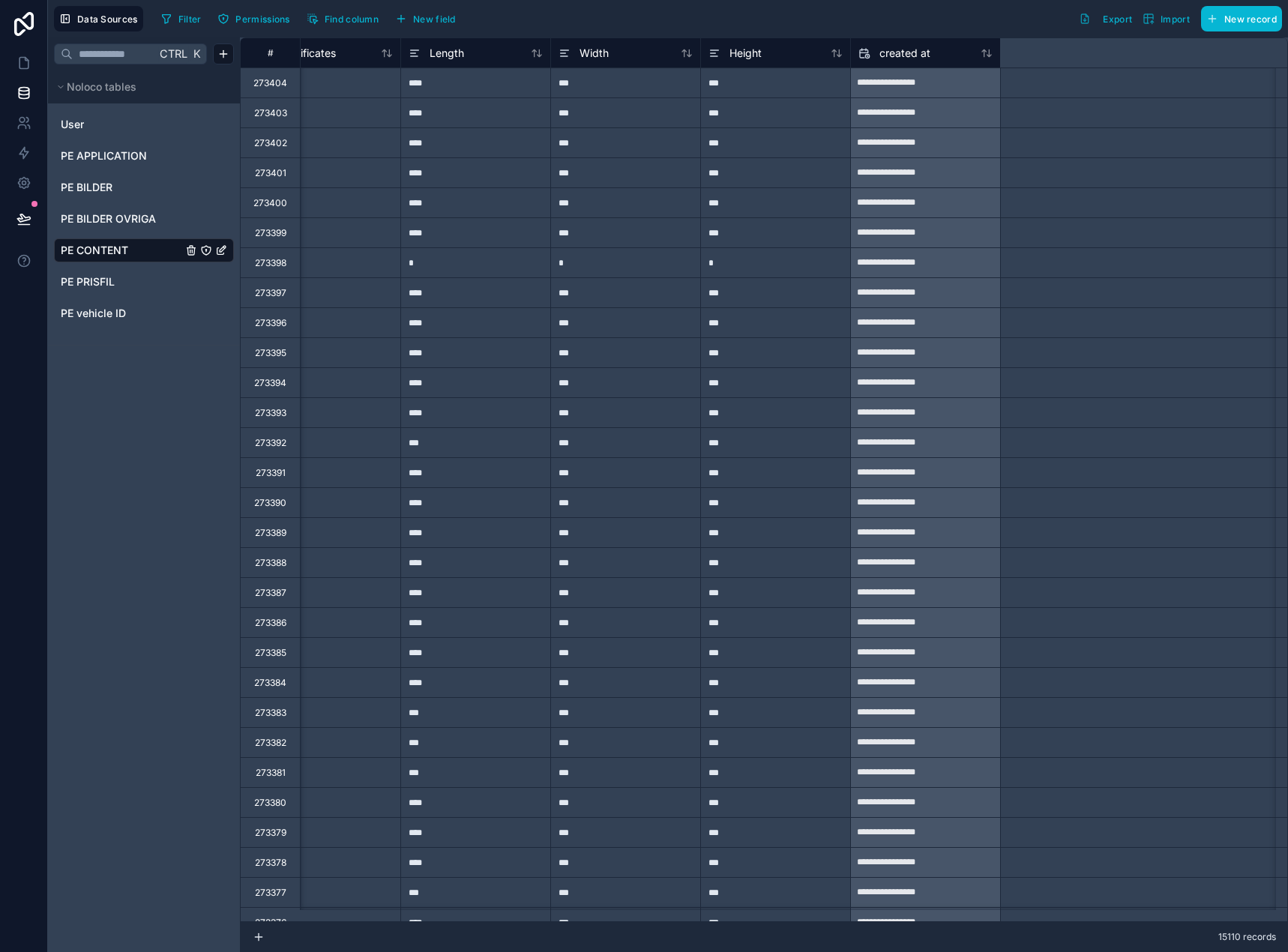
scroll to position [0, 1872]
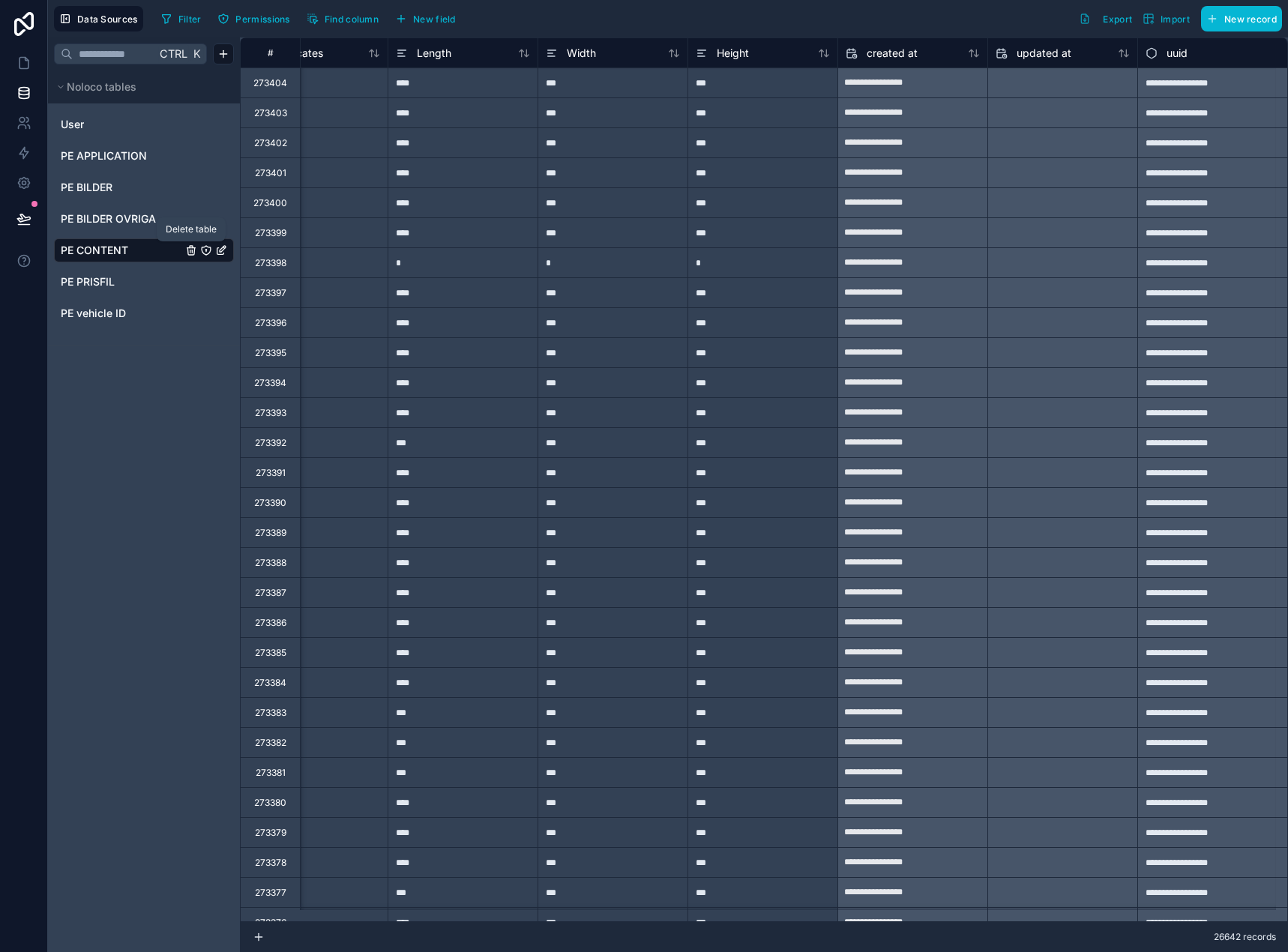
click at [186, 248] on icon "PE CONTENT" at bounding box center [191, 250] width 12 height 12
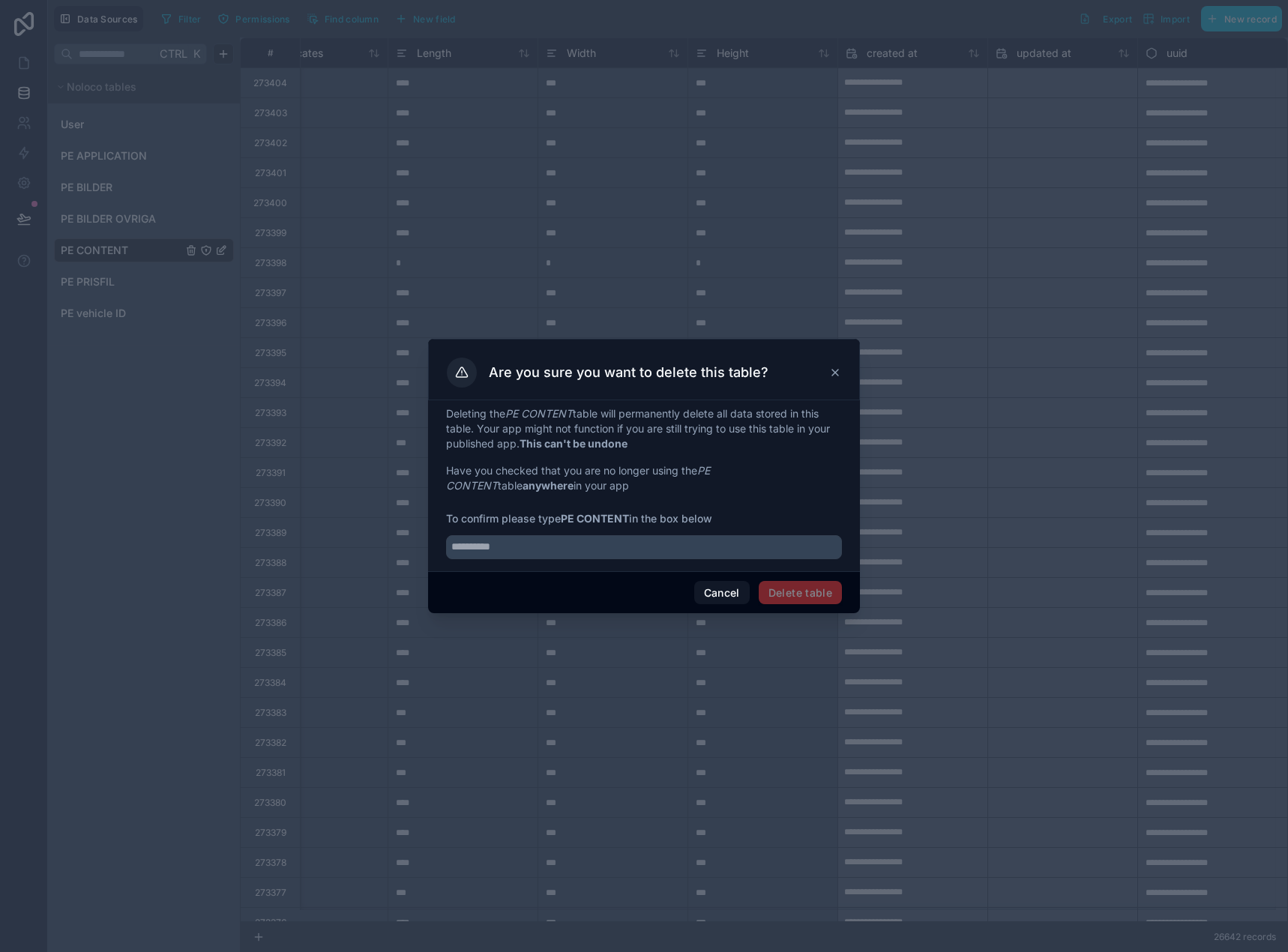
click at [566, 517] on strong "PE CONTENT" at bounding box center [595, 518] width 68 height 13
drag, startPoint x: 566, startPoint y: 517, endPoint x: 585, endPoint y: 517, distance: 19.0
click at [585, 517] on strong "PE CONTENT" at bounding box center [595, 518] width 68 height 13
copy strong "PE CONTENT"
drag, startPoint x: 622, startPoint y: 539, endPoint x: 678, endPoint y: 554, distance: 58.0
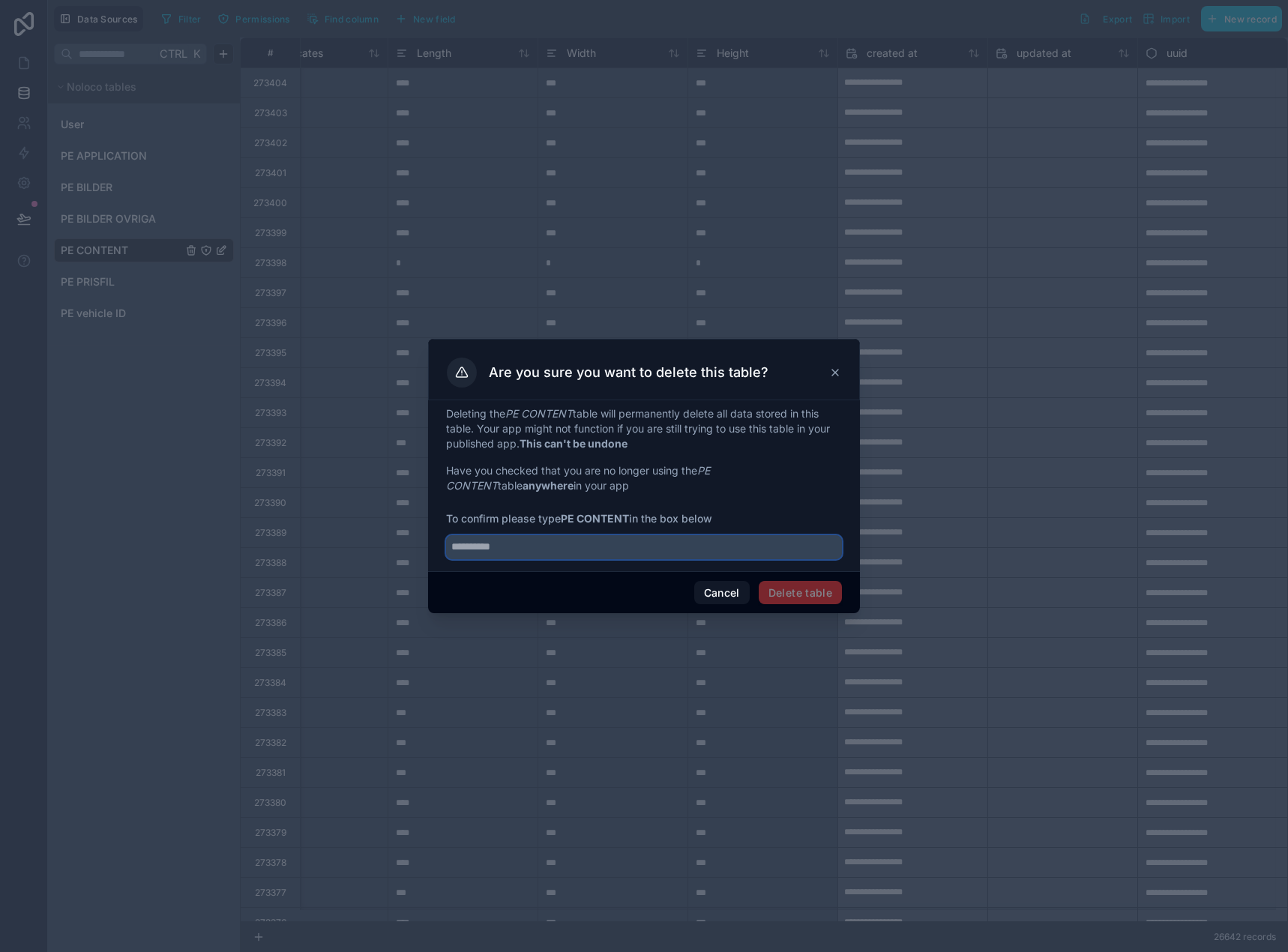
click at [623, 539] on input "text" at bounding box center [644, 547] width 396 height 24
paste input "**********"
type input "**********"
click at [817, 581] on button "Delete table" at bounding box center [800, 592] width 83 height 24
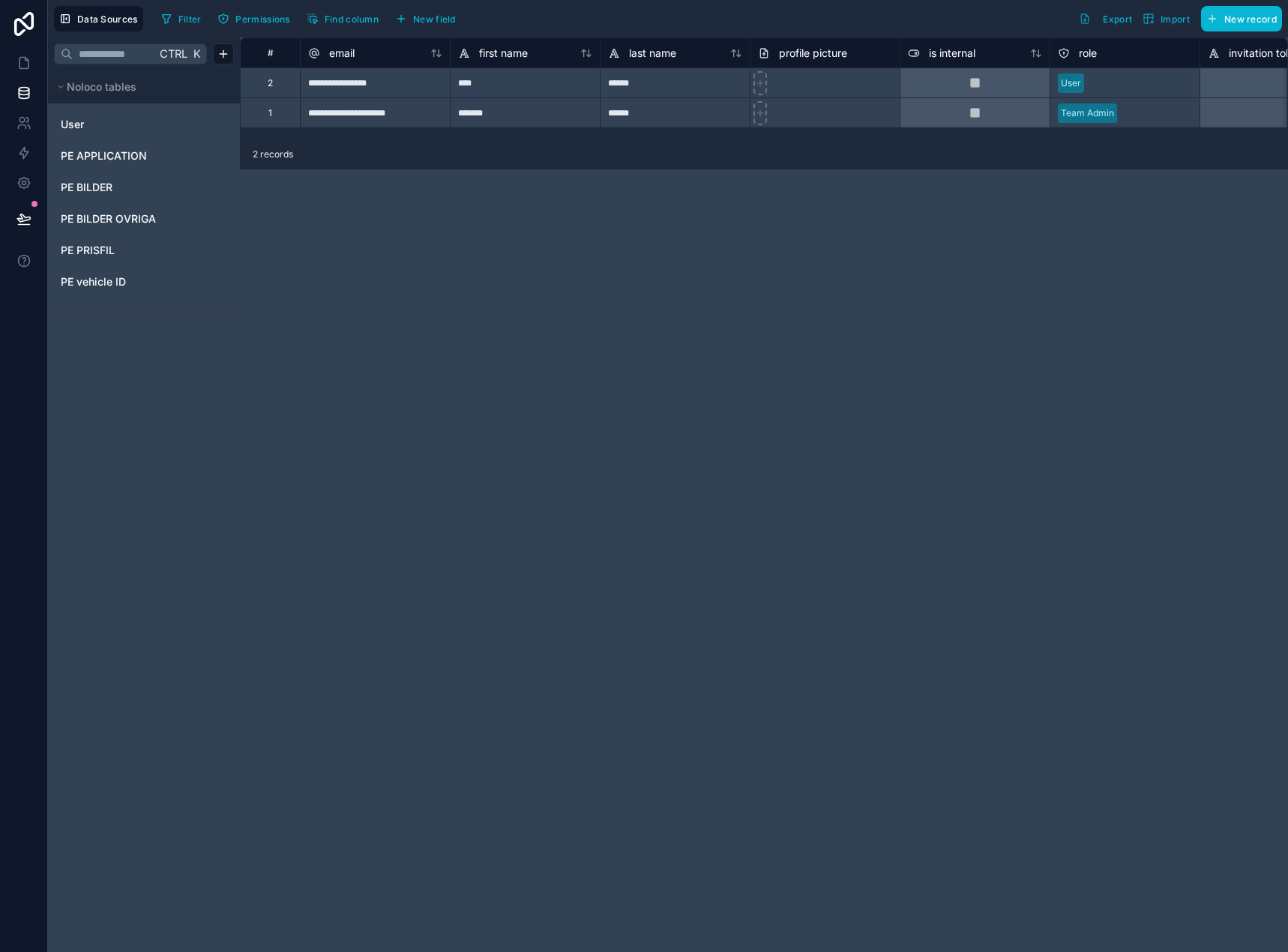
drag, startPoint x: 504, startPoint y: 602, endPoint x: 483, endPoint y: 588, distance: 25.2
click at [488, 592] on div "**********" at bounding box center [763, 495] width 1047 height 914
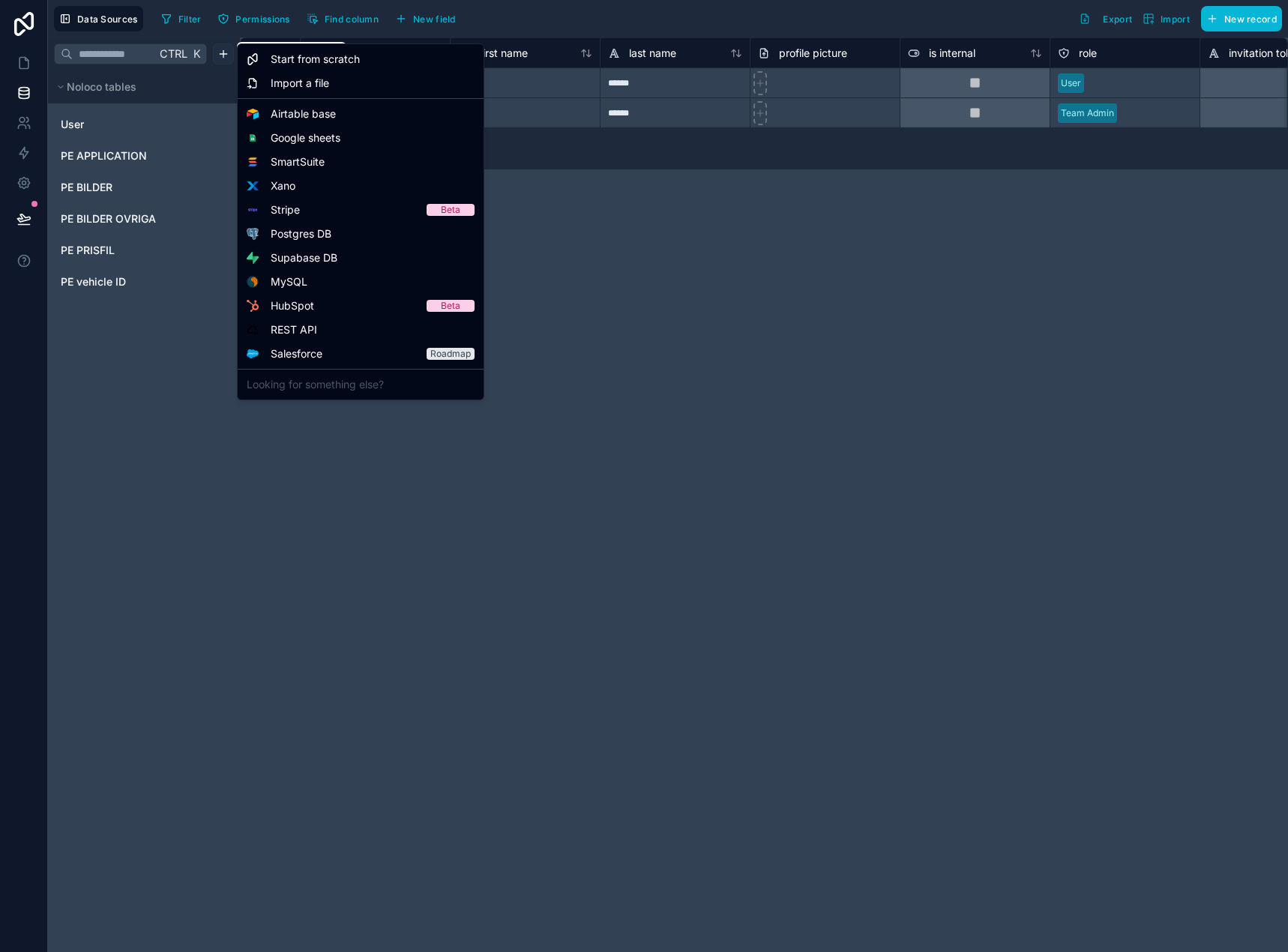
click at [226, 53] on html "**********" at bounding box center [644, 476] width 1288 height 952
click at [285, 88] on span "Import a file" at bounding box center [300, 83] width 58 height 15
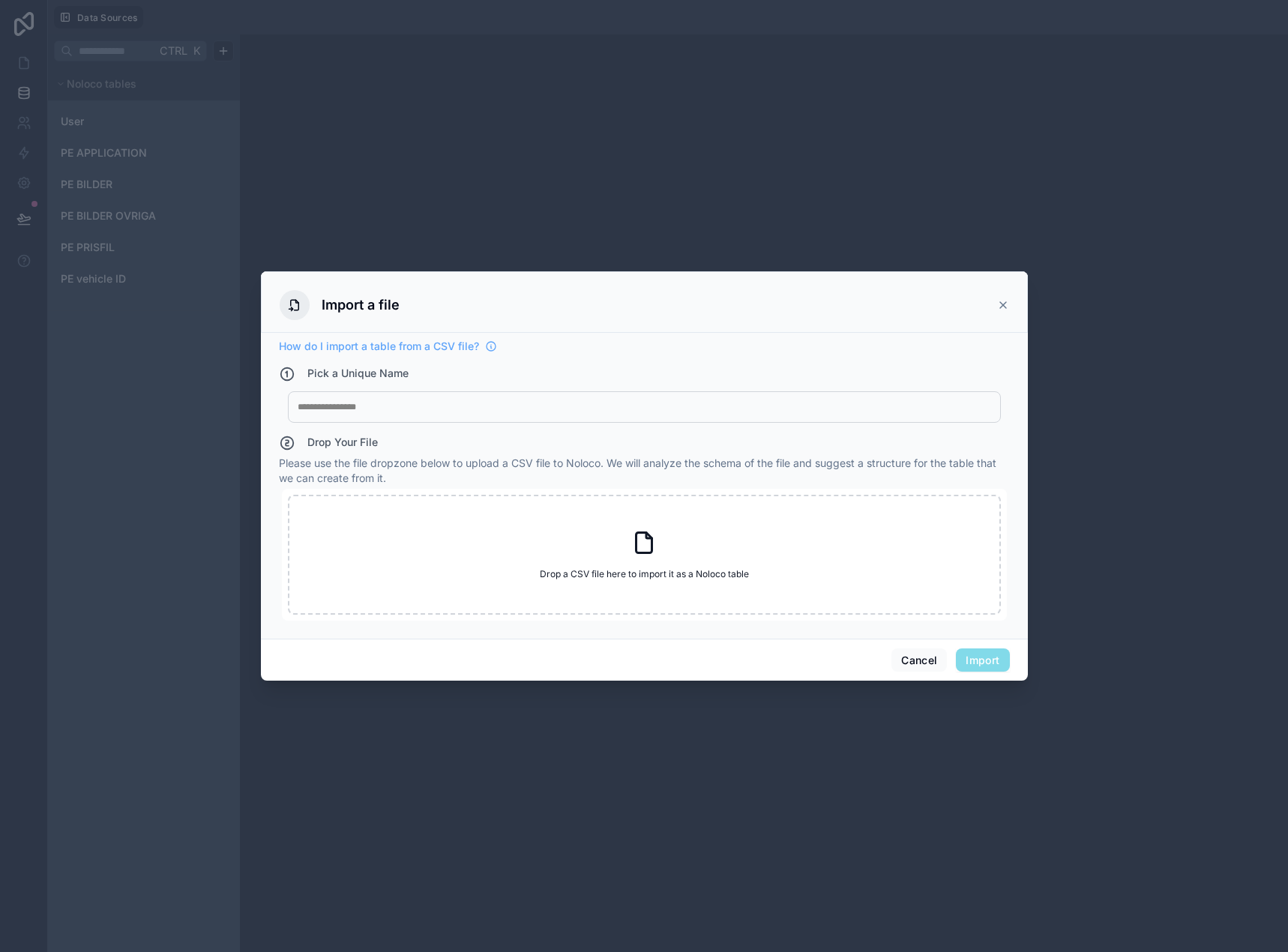
click at [405, 399] on div "My Imported File" at bounding box center [644, 407] width 713 height 32
click at [414, 406] on div at bounding box center [644, 406] width 693 height 12
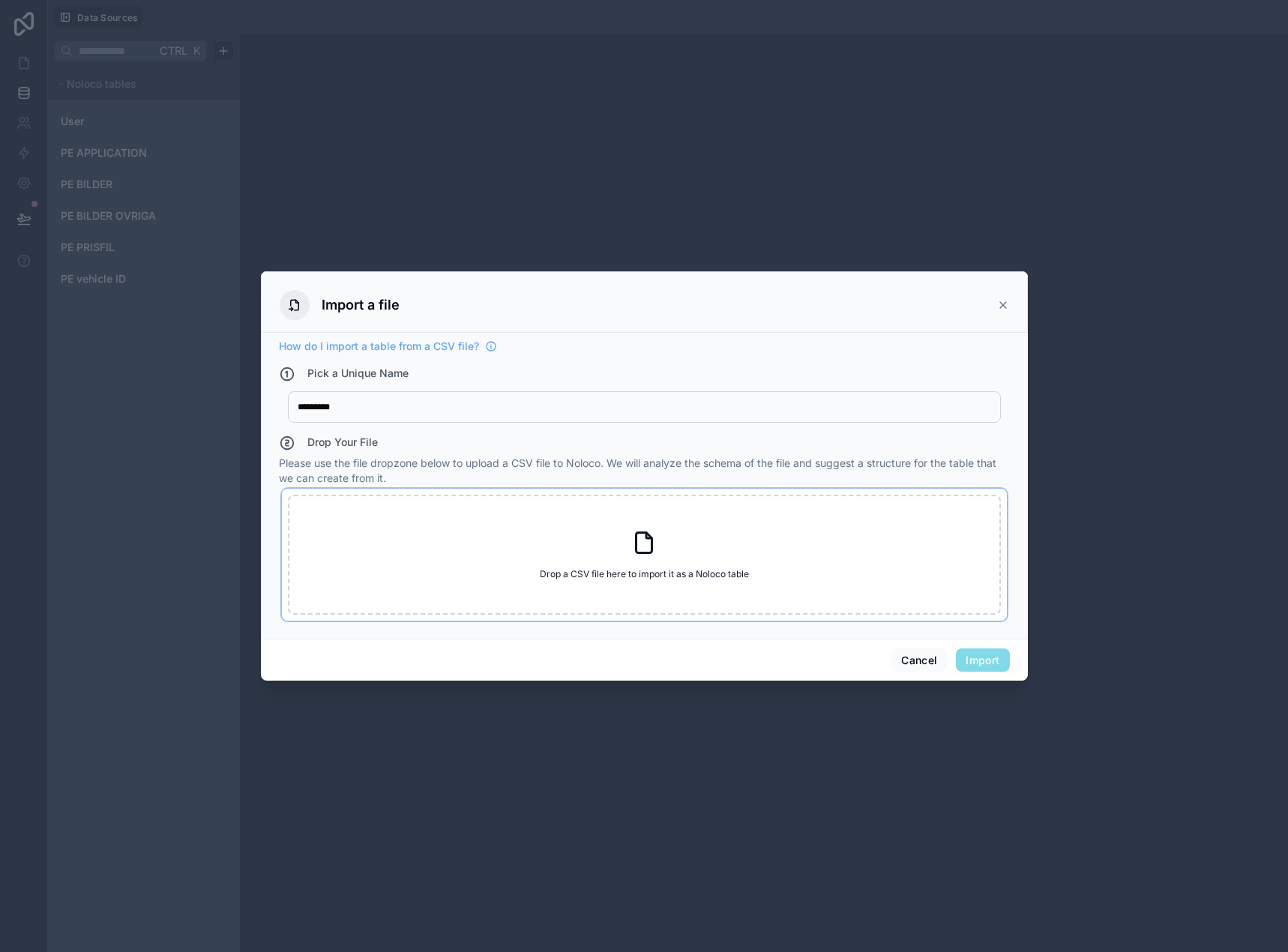
click at [648, 507] on div "Drop a CSV file here to import it as a Noloco table Drop a CSV file here to imp…" at bounding box center [644, 554] width 713 height 120
type input "**********"
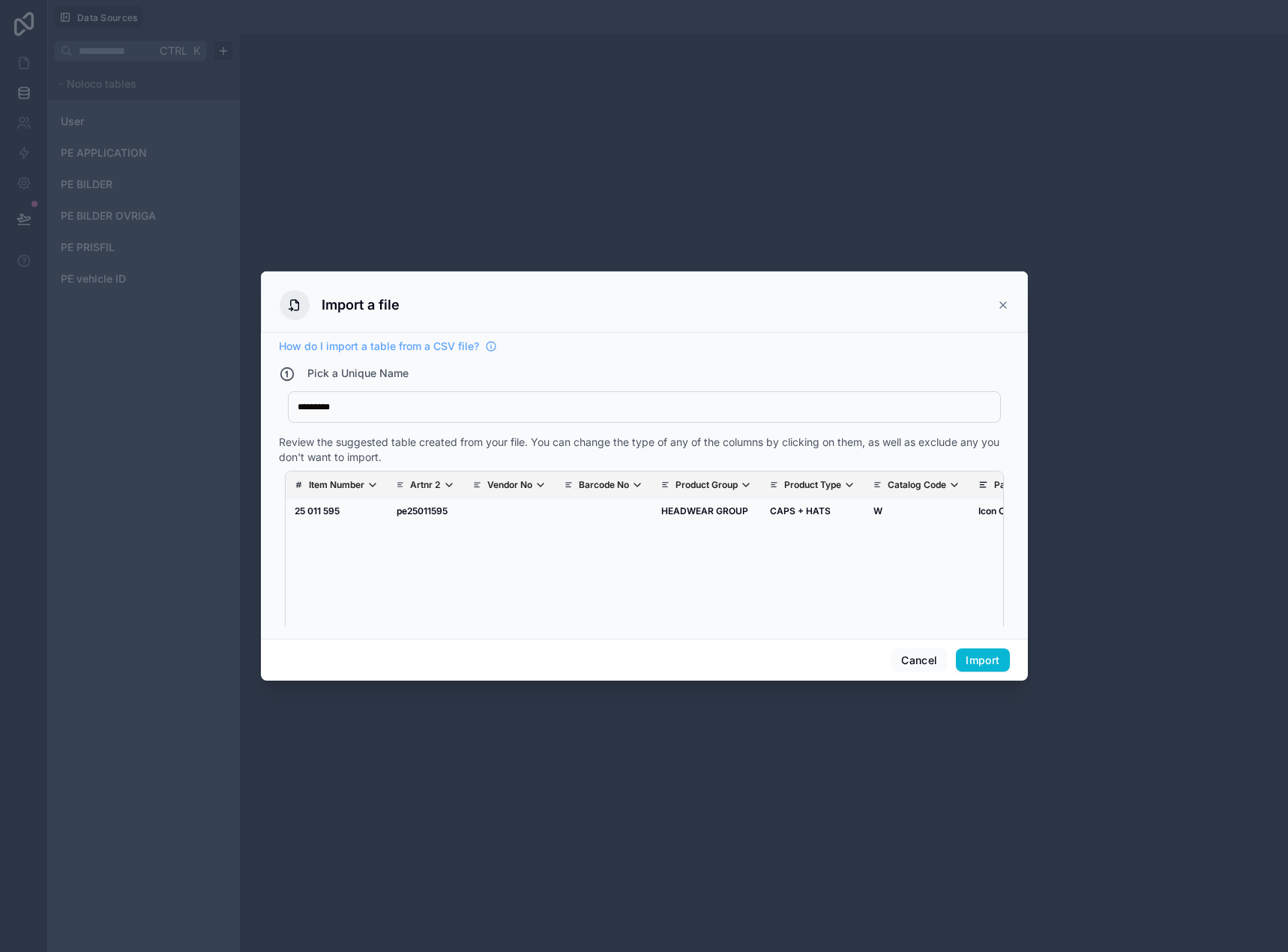
click at [298, 481] on icon "scrollable content" at bounding box center [298, 484] width 9 height 10
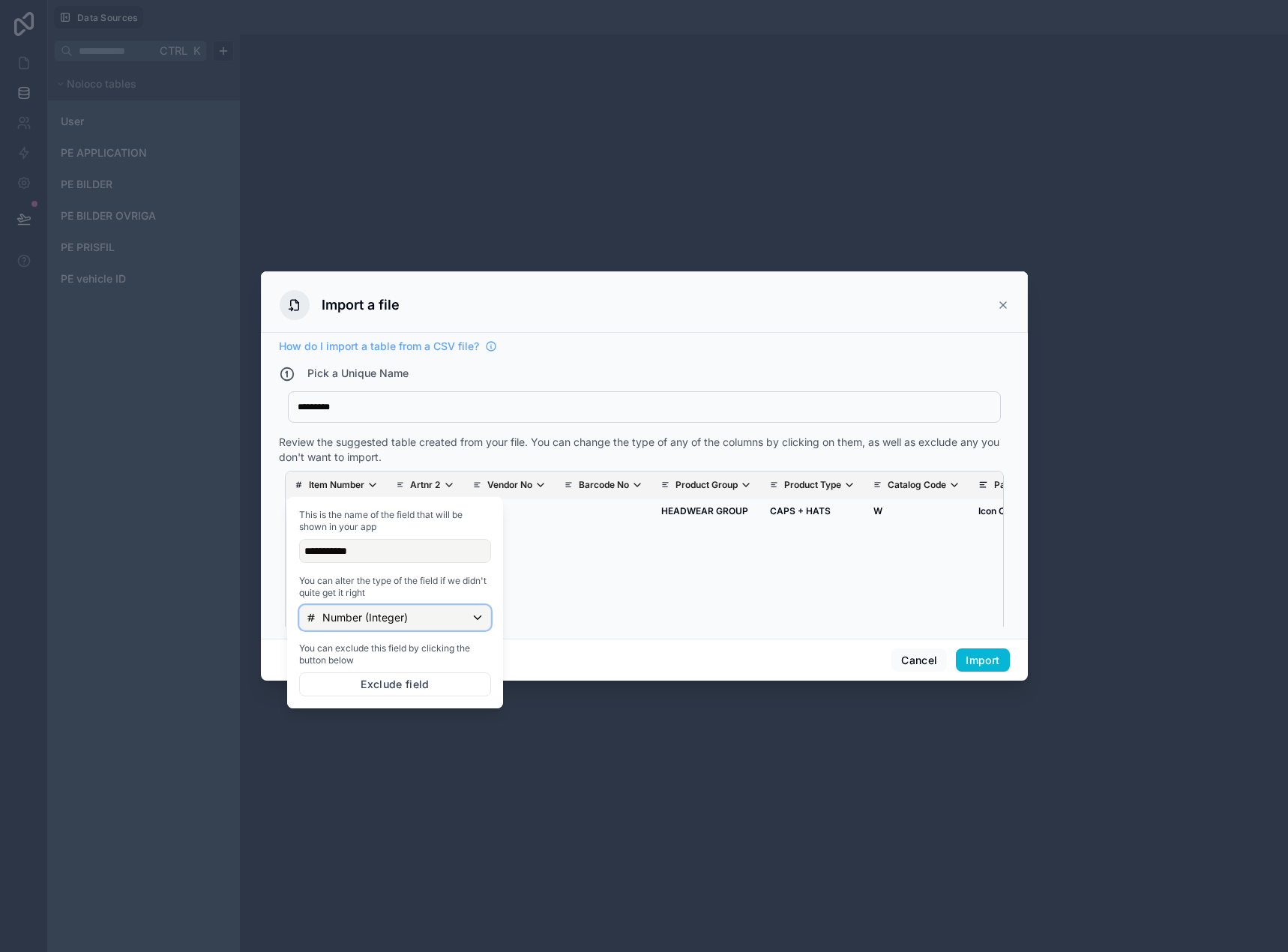
click at [357, 619] on p "Number (Integer)" at bounding box center [365, 617] width 85 height 15
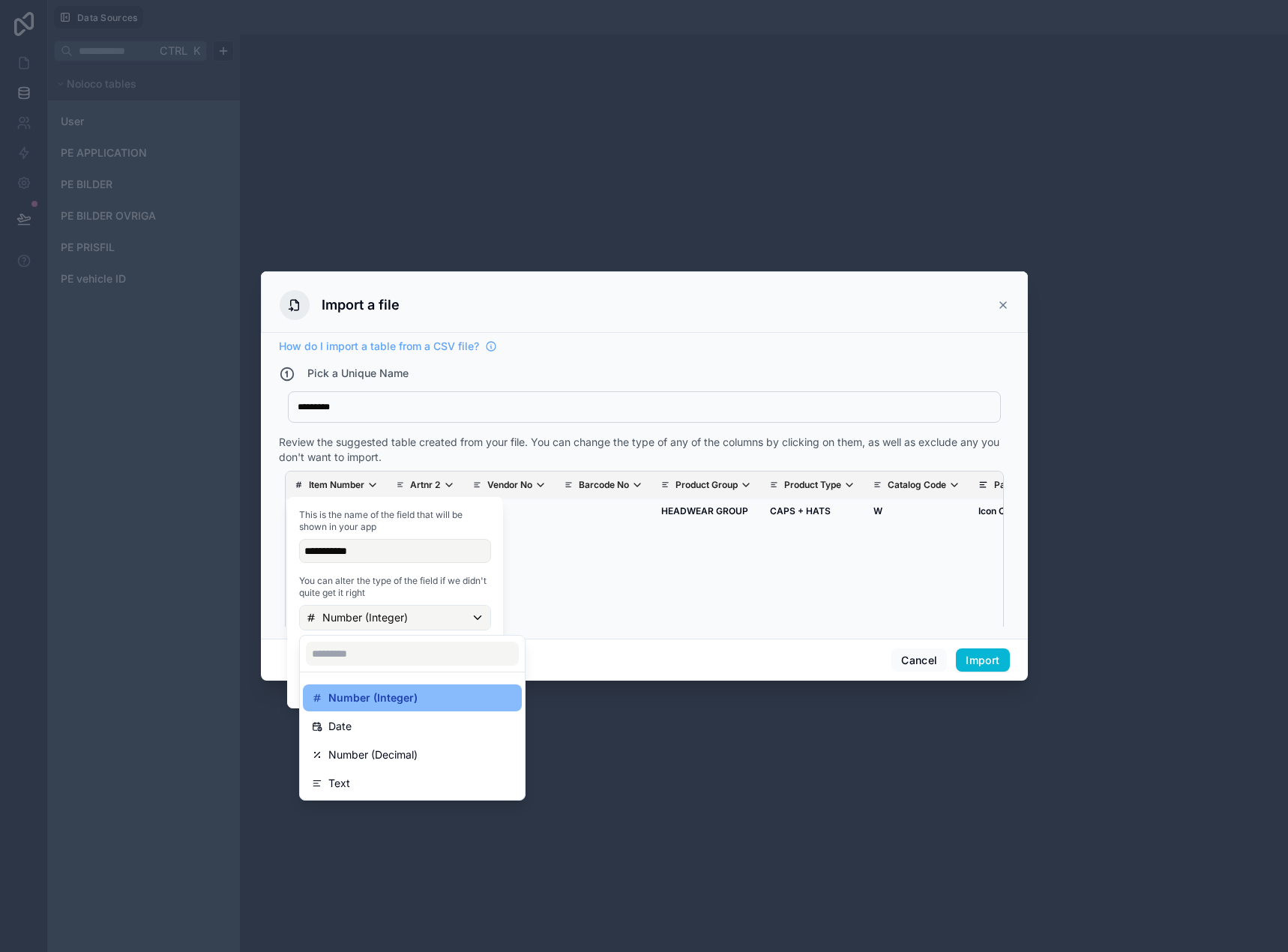
click at [379, 775] on div "Text" at bounding box center [412, 783] width 201 height 18
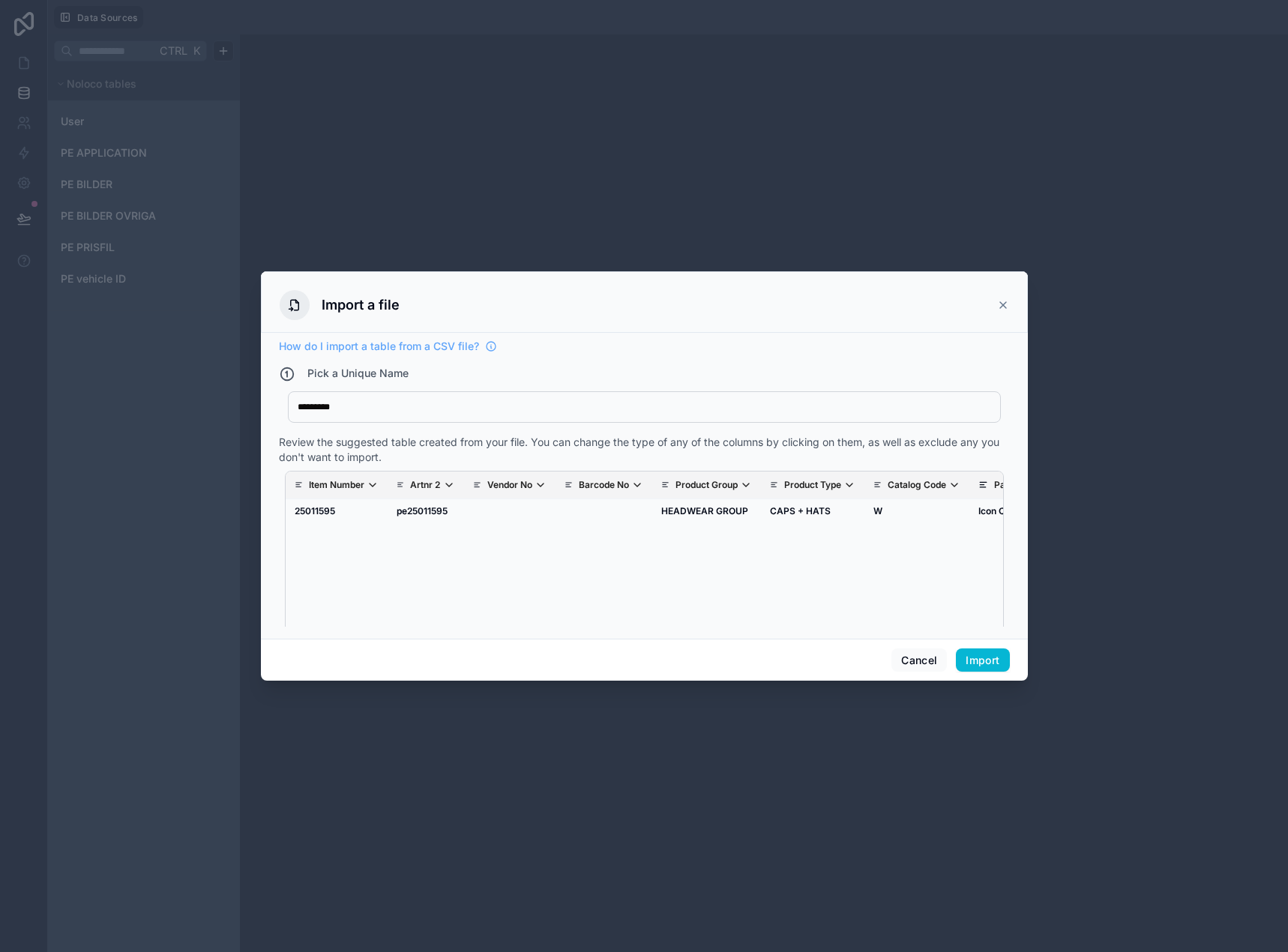
click at [436, 488] on p "Artnr 2" at bounding box center [425, 484] width 30 height 12
drag, startPoint x: 845, startPoint y: 652, endPoint x: 677, endPoint y: 644, distance: 168.2
click at [844, 652] on div "Cancel Import" at bounding box center [644, 660] width 767 height 43
drag, startPoint x: 349, startPoint y: 611, endPoint x: 466, endPoint y: 597, distance: 117.8
click at [454, 603] on div "Item Number Artnr 2 Vendor No Barcode No Product Group Product Type Catalog Cod…" at bounding box center [644, 561] width 717 height 178
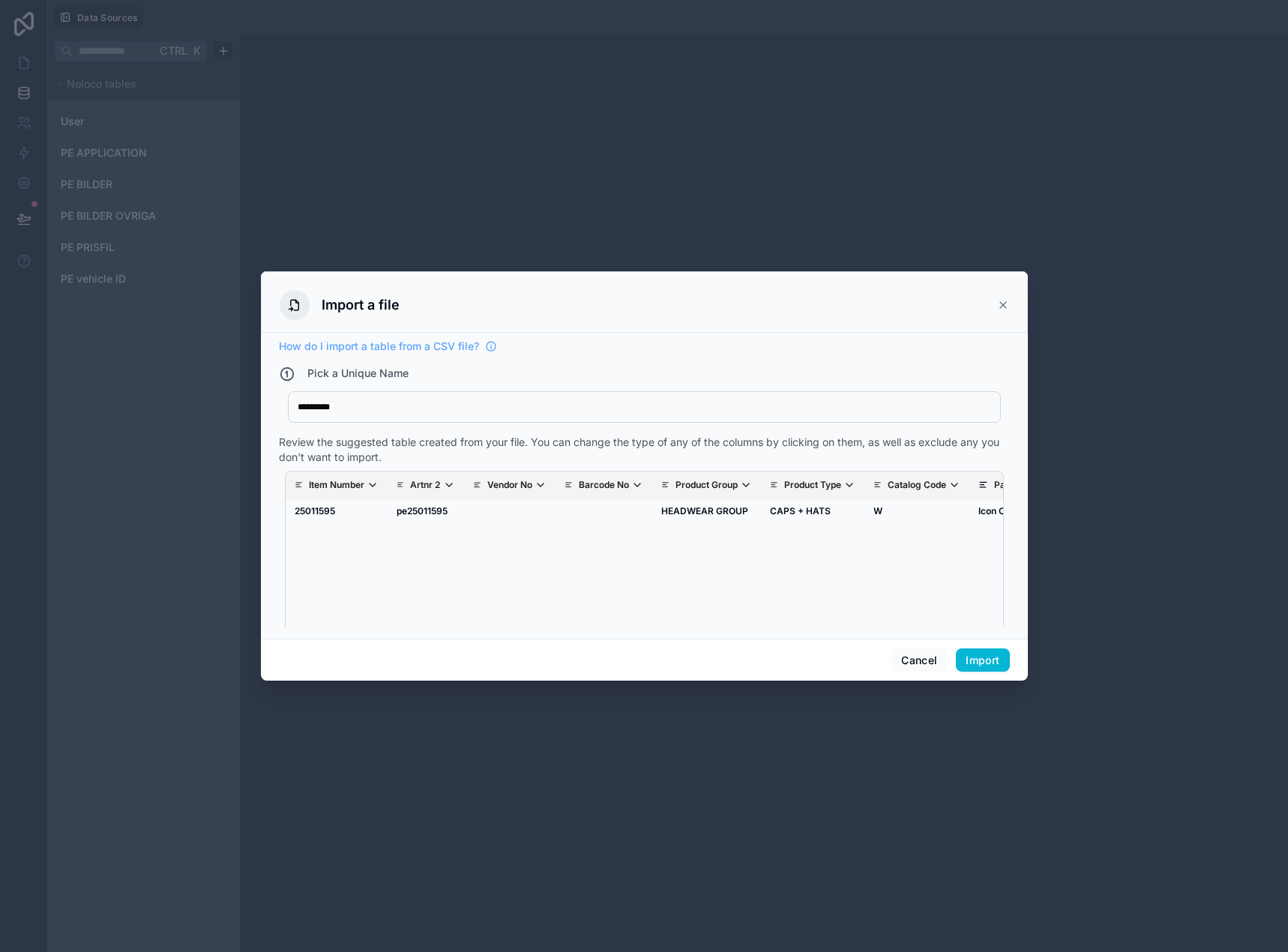
drag, startPoint x: 608, startPoint y: 622, endPoint x: 823, endPoint y: 612, distance: 215.2
click at [823, 612] on div "Item Number Artnr 2 Vendor No Barcode No Product Group Product Type Catalog Cod…" at bounding box center [644, 561] width 717 height 178
drag, startPoint x: 741, startPoint y: 628, endPoint x: 413, endPoint y: 618, distance: 328.2
click at [729, 631] on div "How do I import a table from a CSV file? Pick a Unique Name ********* PECONTENT…" at bounding box center [644, 486] width 767 height 306
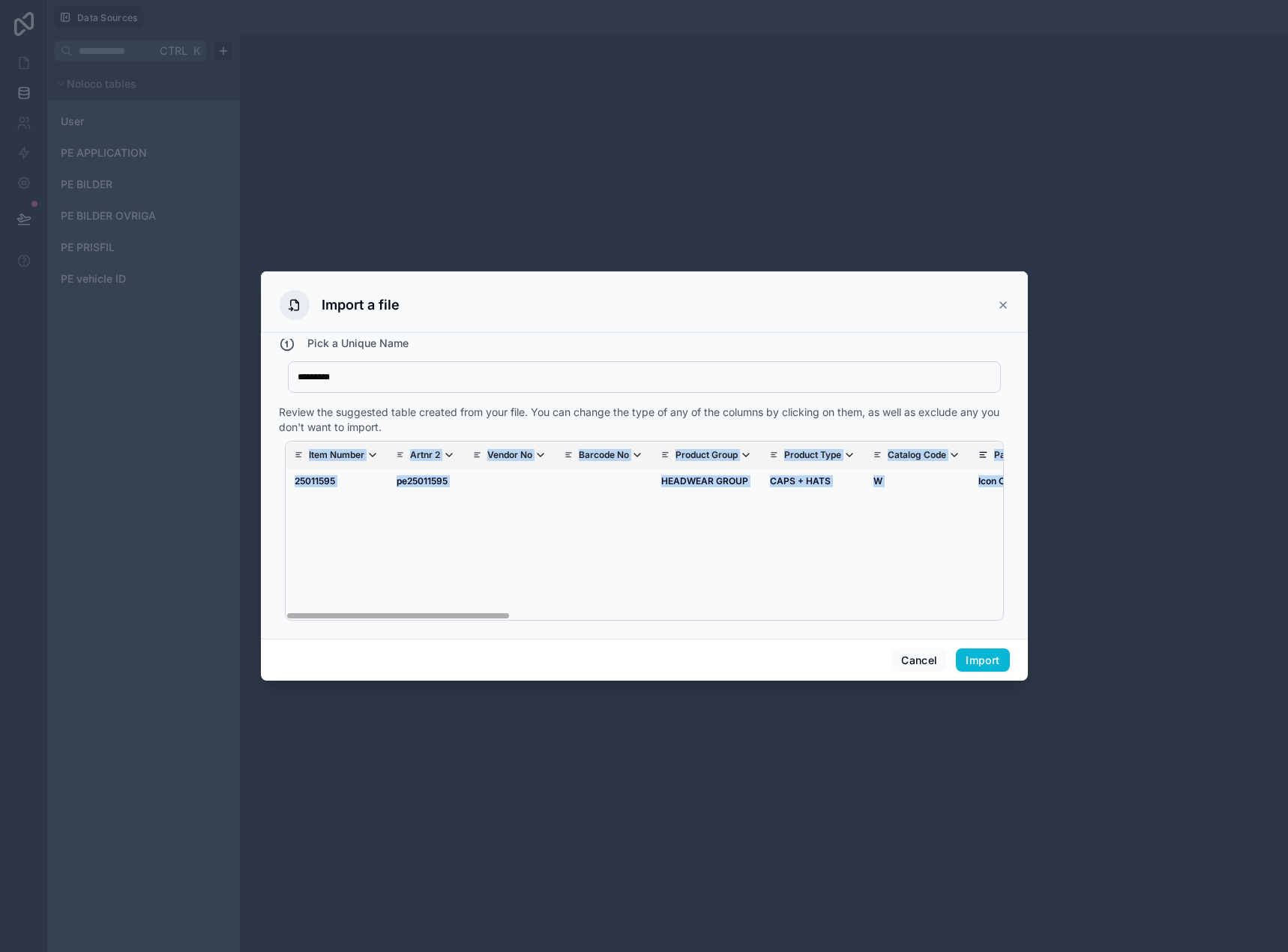
drag, startPoint x: 284, startPoint y: 620, endPoint x: 746, endPoint y: 539, distance: 469.0
click at [520, 612] on div "Item Number Artnr 2 Vendor No Barcode No Product Group Product Type Catalog Cod…" at bounding box center [644, 531] width 719 height 180
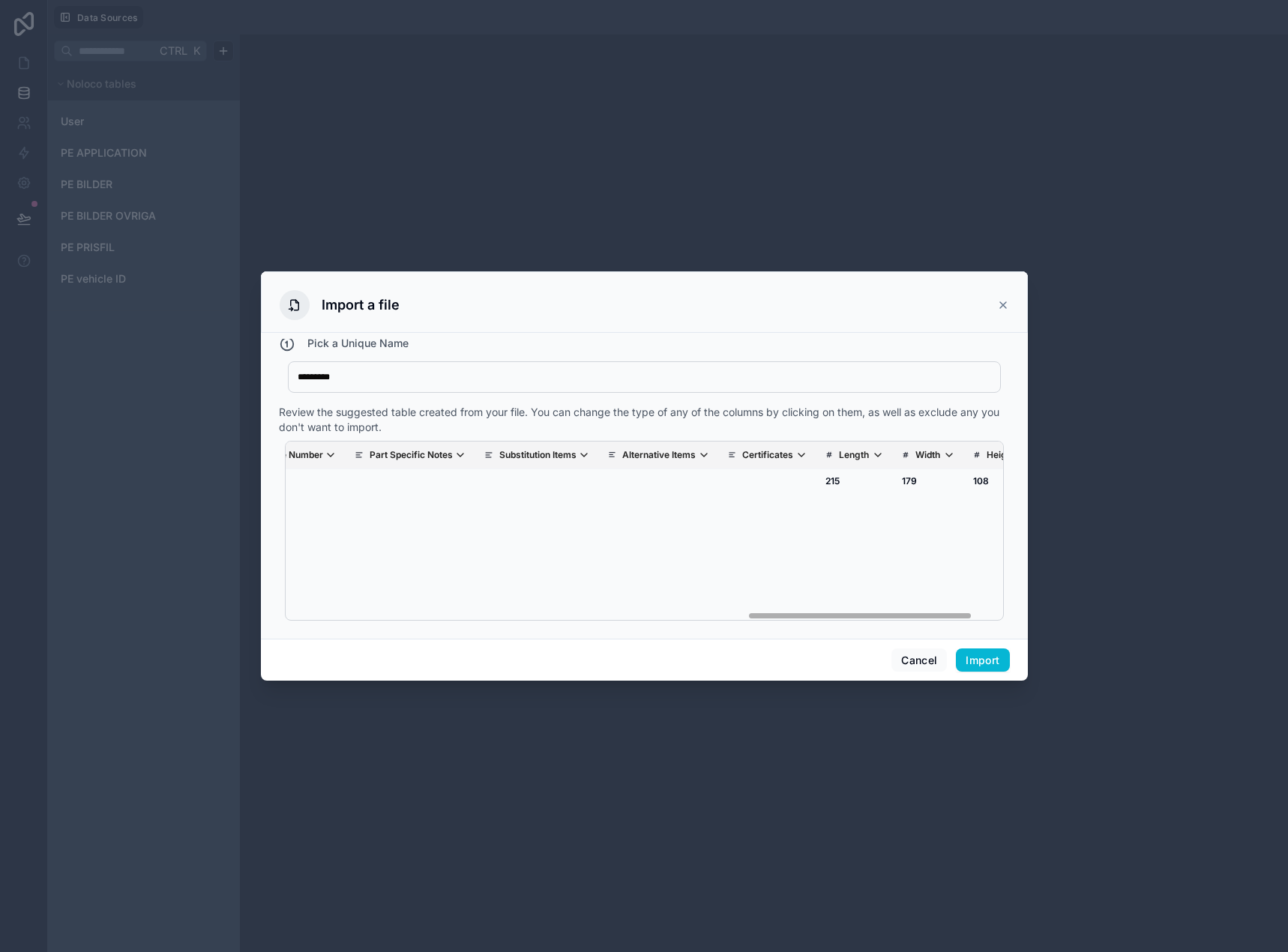
scroll to position [0, 1508]
drag, startPoint x: 461, startPoint y: 614, endPoint x: 1021, endPoint y: 594, distance: 560.4
click at [1024, 603] on div "How do I import a table from a CSV file? Pick a Unique Name ********* PECONTENT…" at bounding box center [644, 486] width 767 height 306
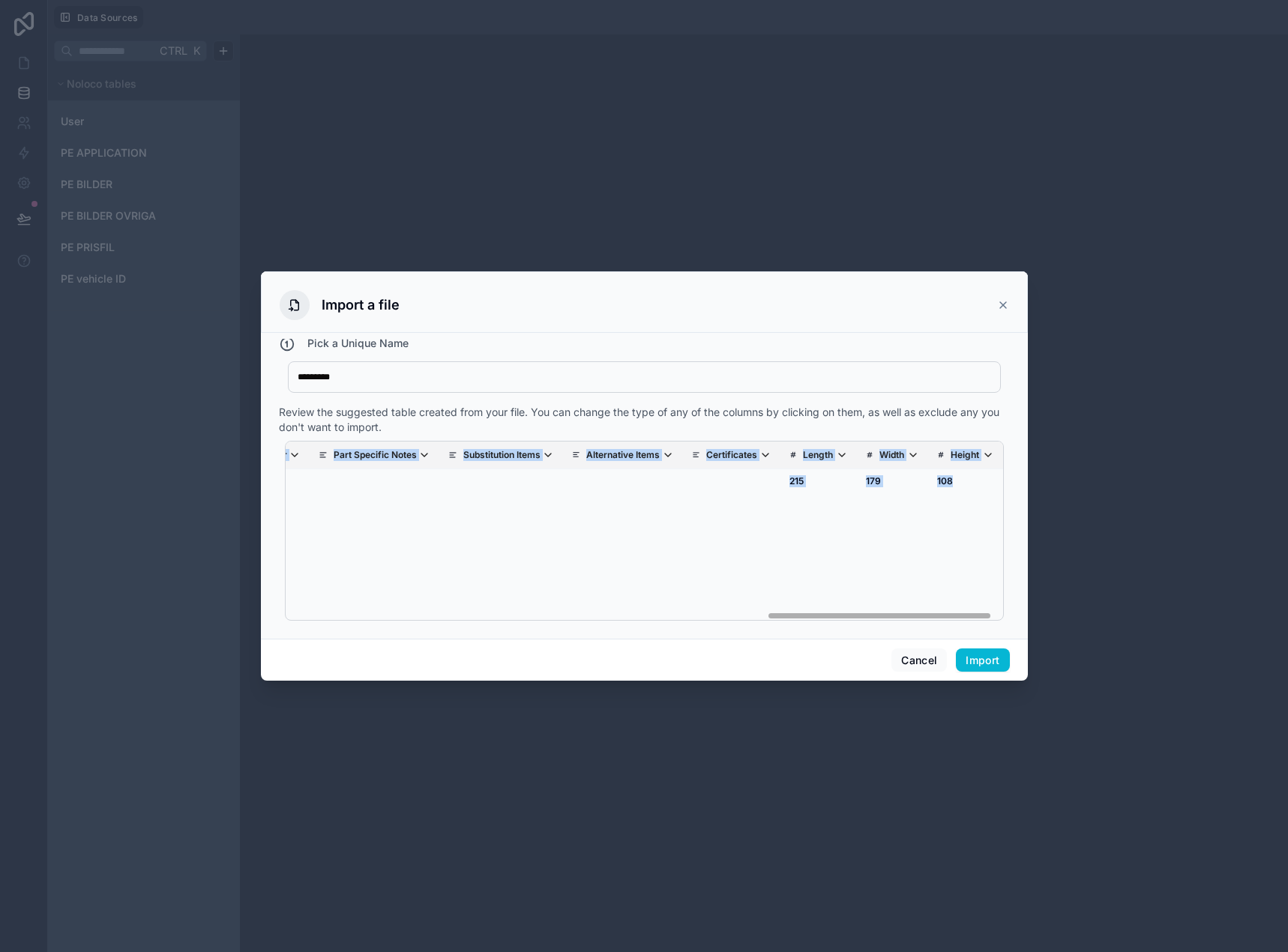
click at [790, 451] on icon "scrollable content" at bounding box center [793, 454] width 8 height 10
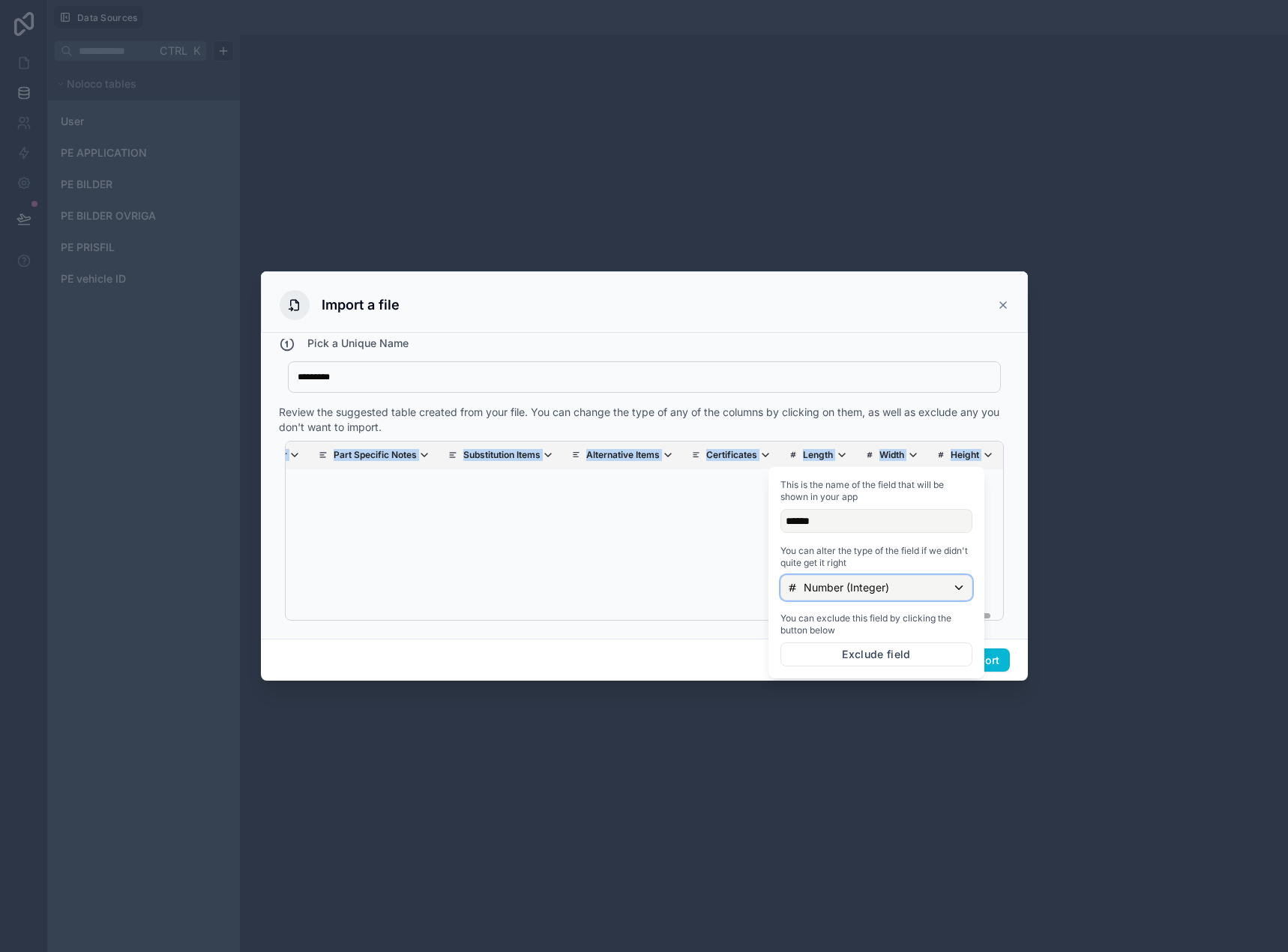
click at [853, 594] on p "Number (Integer)" at bounding box center [846, 587] width 85 height 15
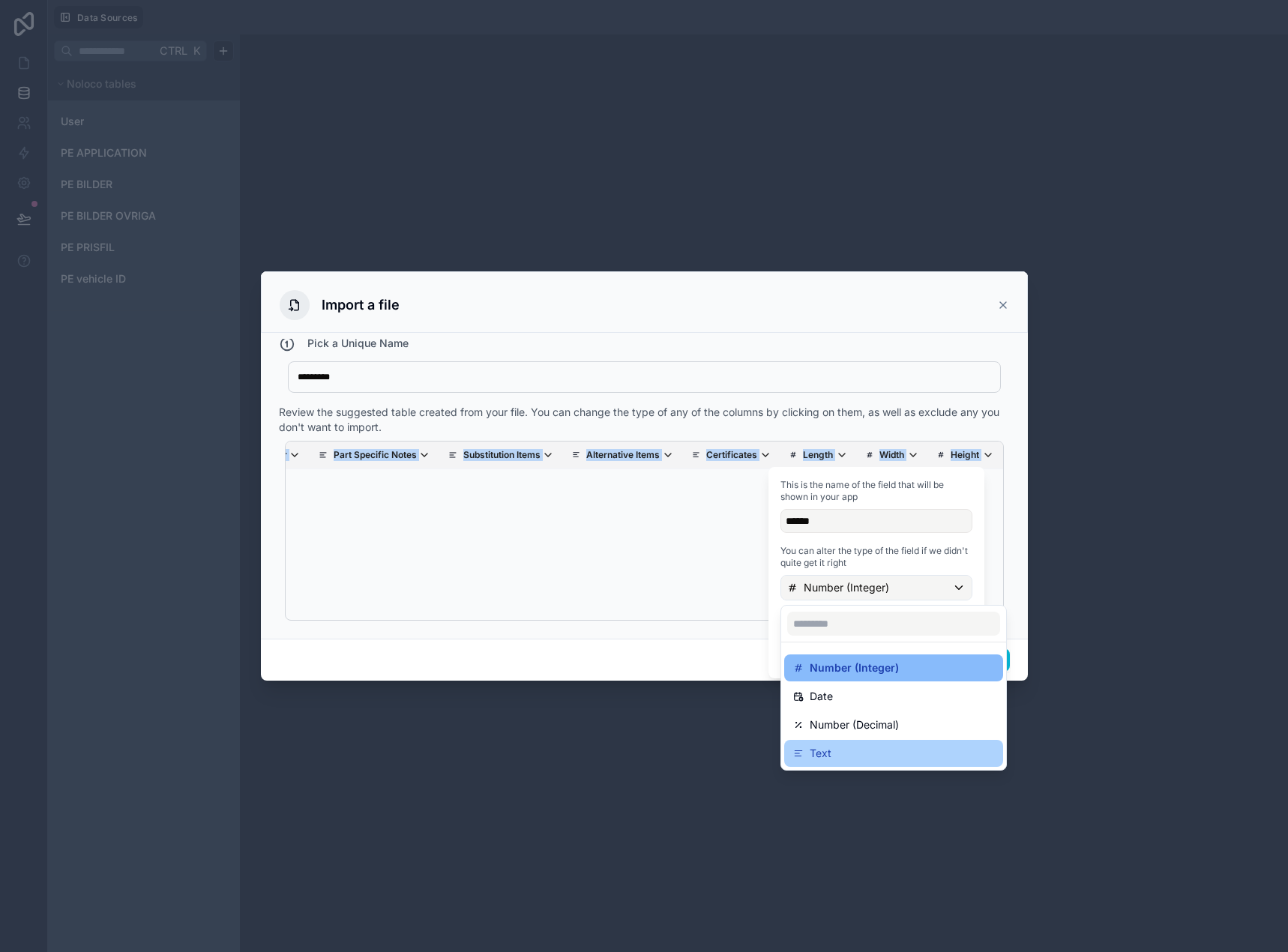
drag, startPoint x: 873, startPoint y: 740, endPoint x: 879, endPoint y: 672, distance: 68.3
click at [873, 739] on ul "Number (Integer) Date Number (Decimal) Text" at bounding box center [893, 706] width 225 height 128
click at [859, 745] on div "Text" at bounding box center [893, 753] width 201 height 18
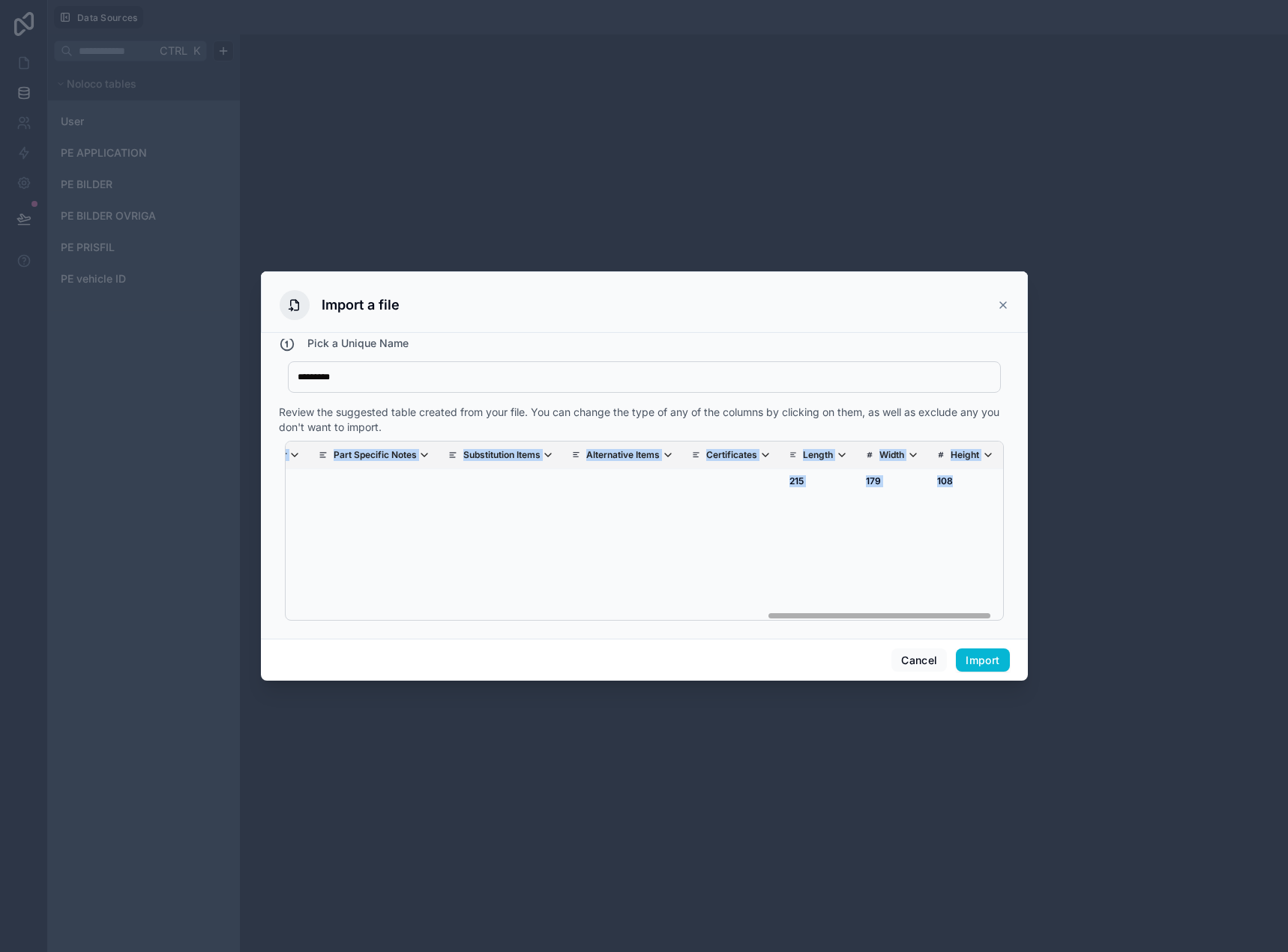
click at [866, 458] on icon "scrollable content" at bounding box center [870, 454] width 8 height 10
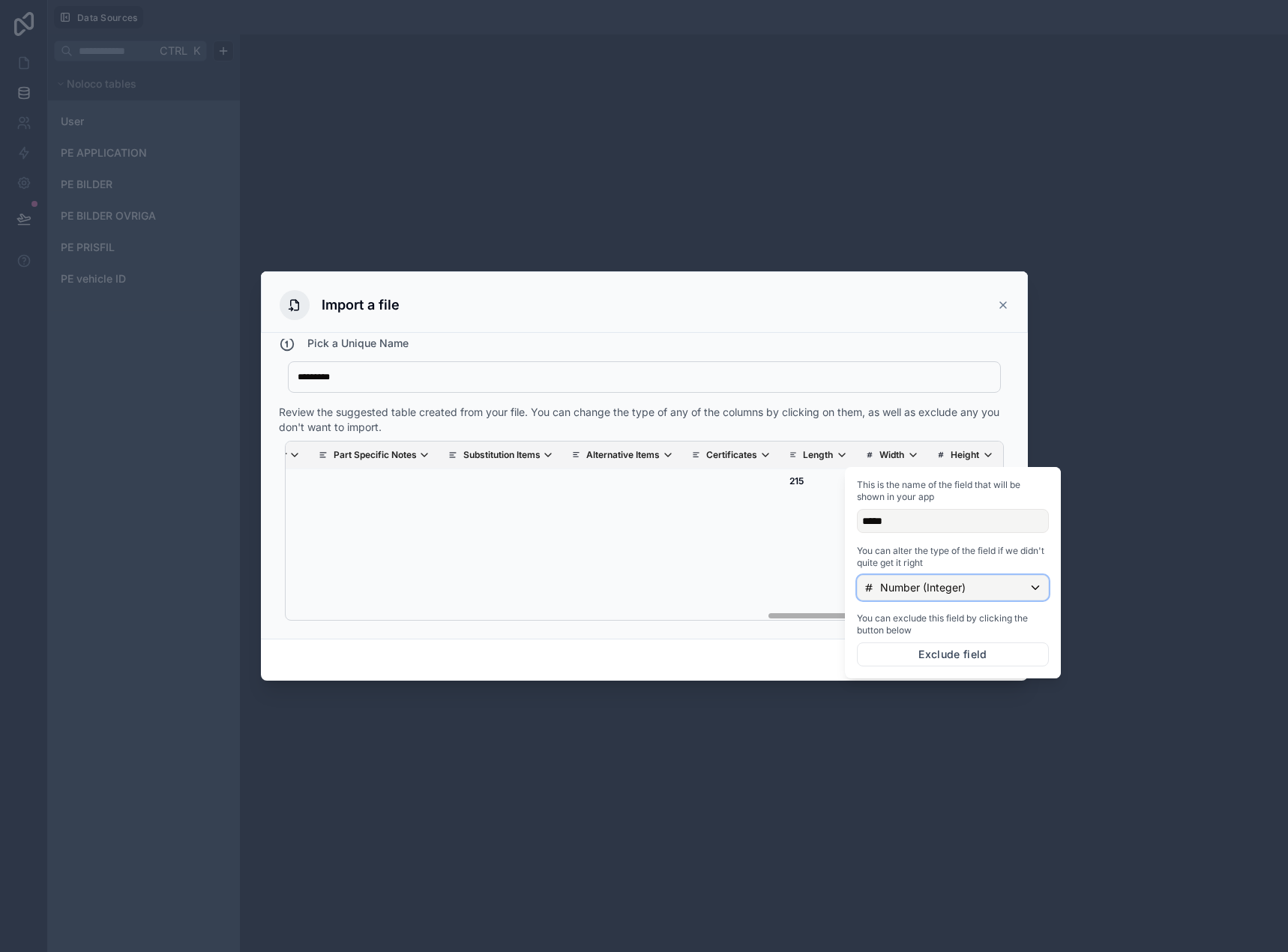
click at [883, 596] on div "Number (Integer)" at bounding box center [952, 588] width 190 height 24
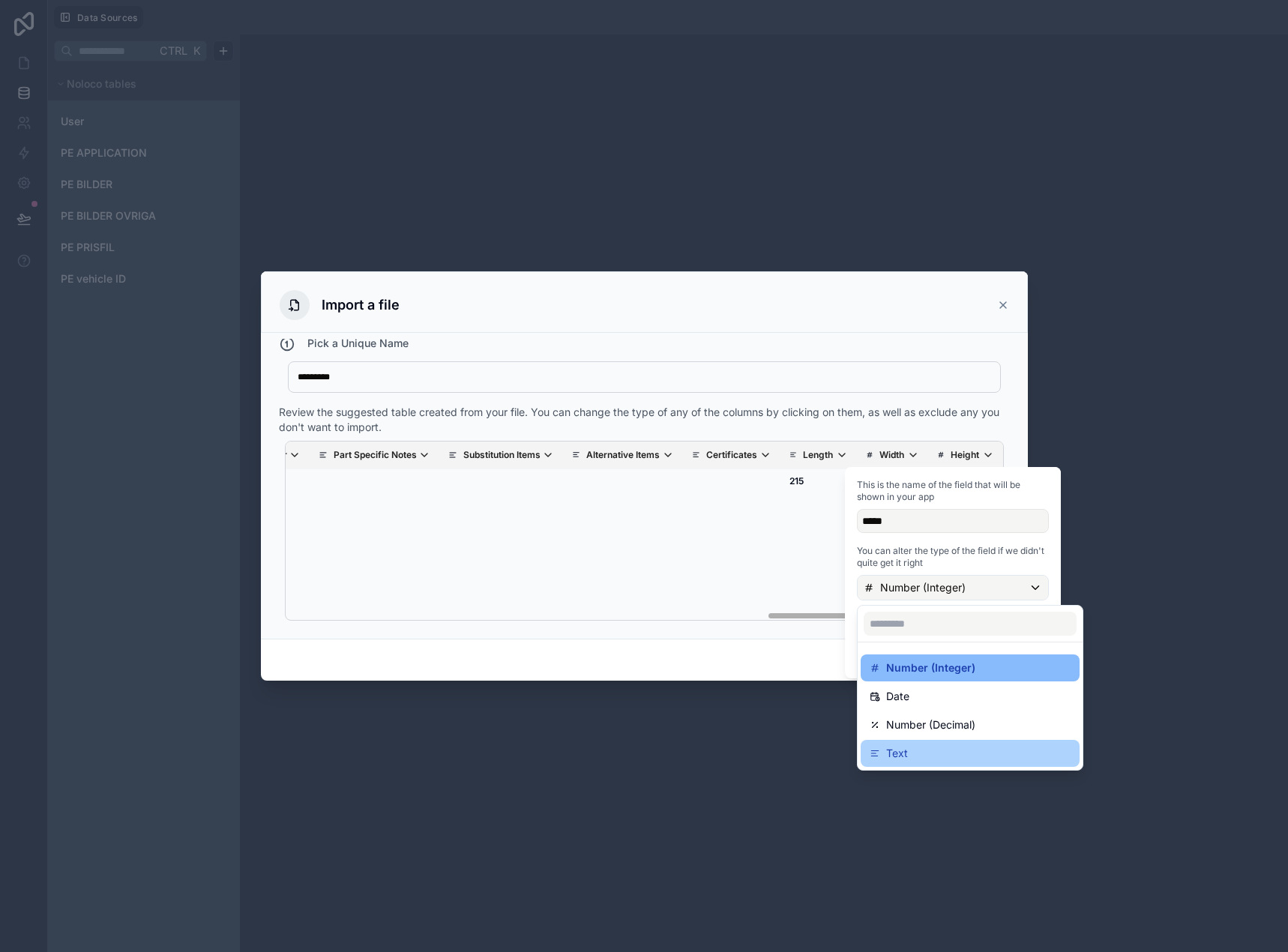
click at [910, 749] on div "Text" at bounding box center [969, 753] width 201 height 18
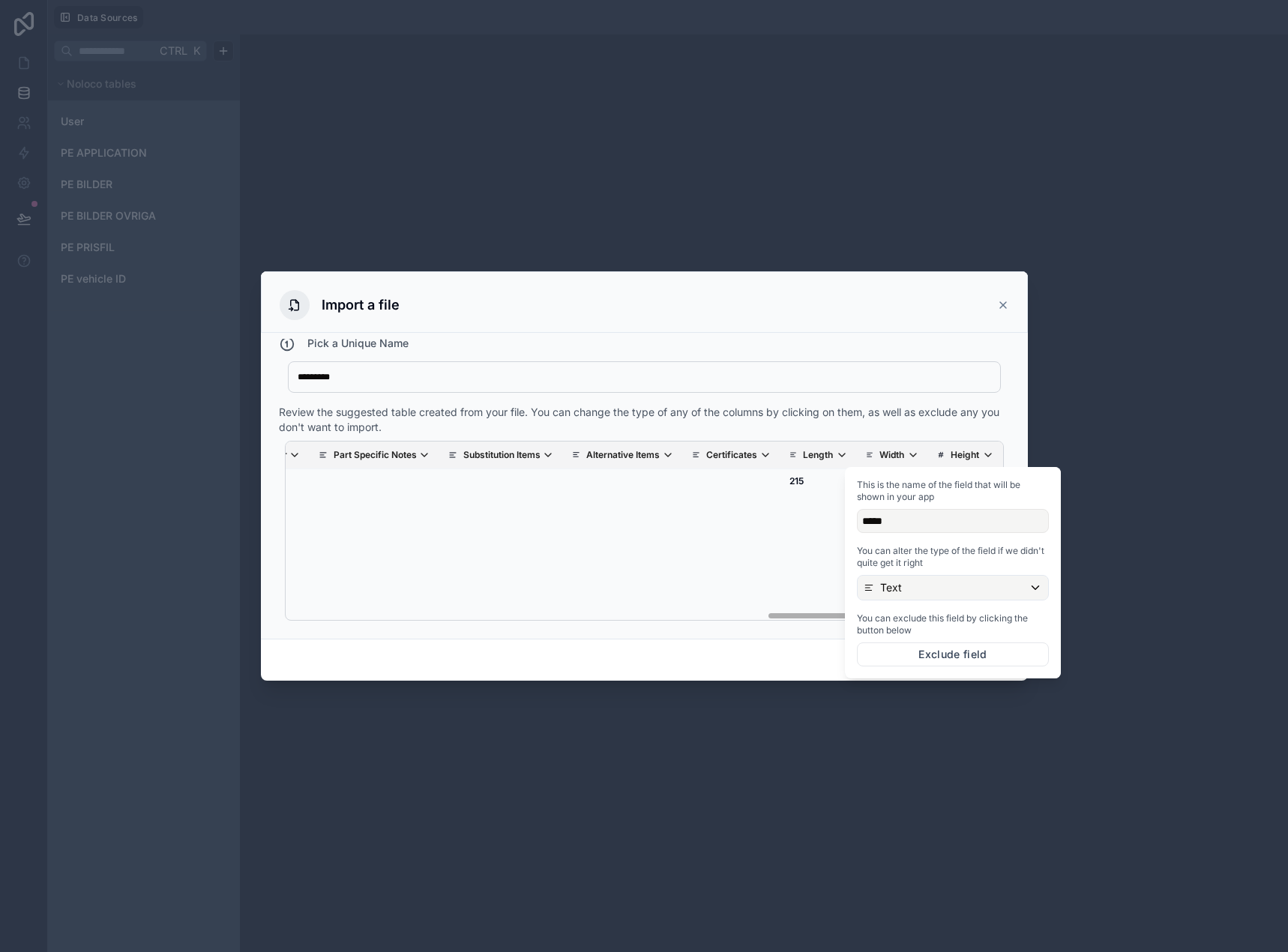
click at [943, 435] on div "Item Number Artnr 2 Vendor No Barcode No Product Group Product Type Catalog Cod…" at bounding box center [644, 530] width 730 height 192
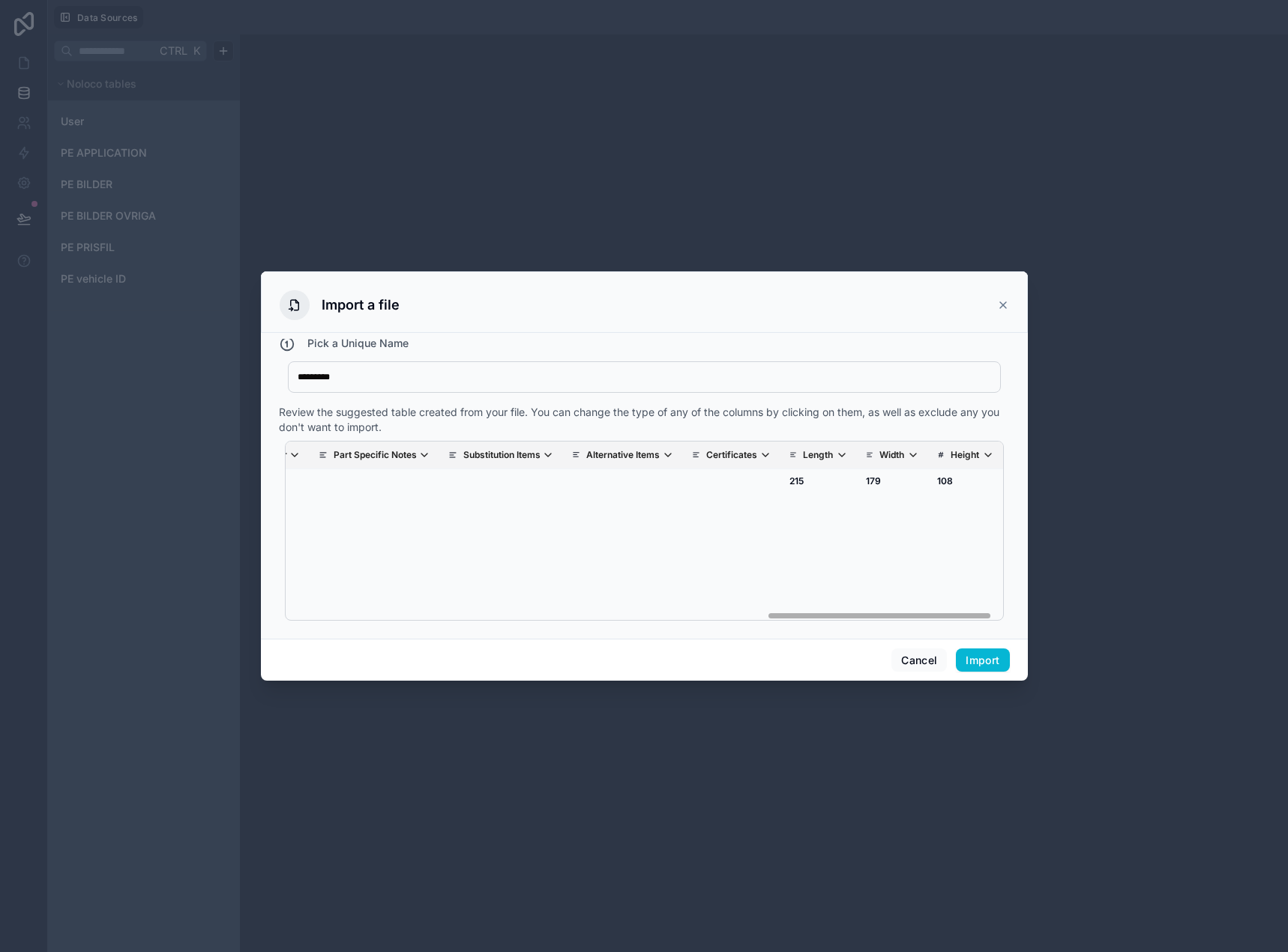
click at [928, 454] on th "Height" at bounding box center [965, 455] width 75 height 28
click at [937, 454] on icon "scrollable content" at bounding box center [941, 454] width 8 height 10
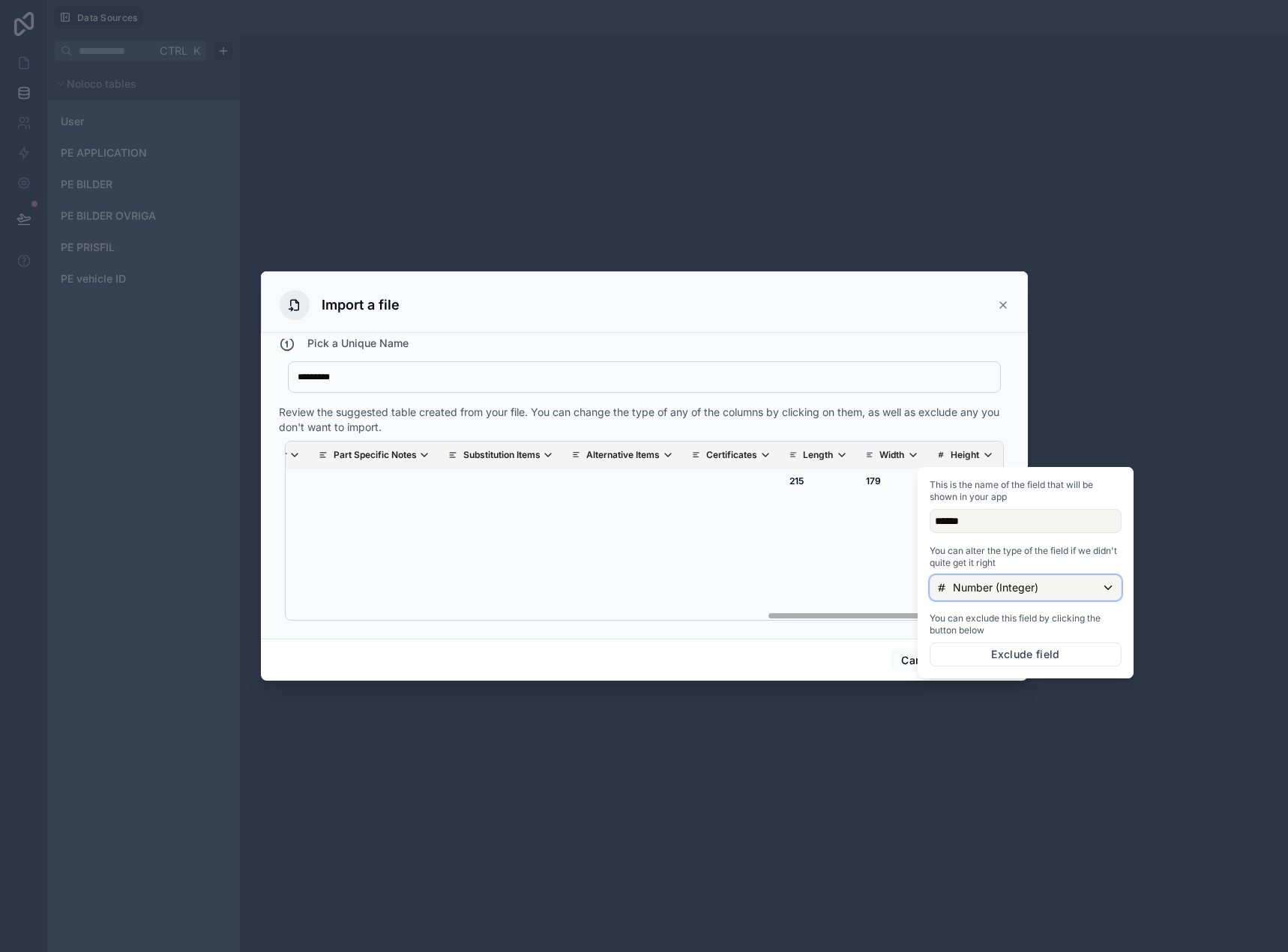
click at [987, 589] on p "Number (Integer)" at bounding box center [995, 587] width 85 height 15
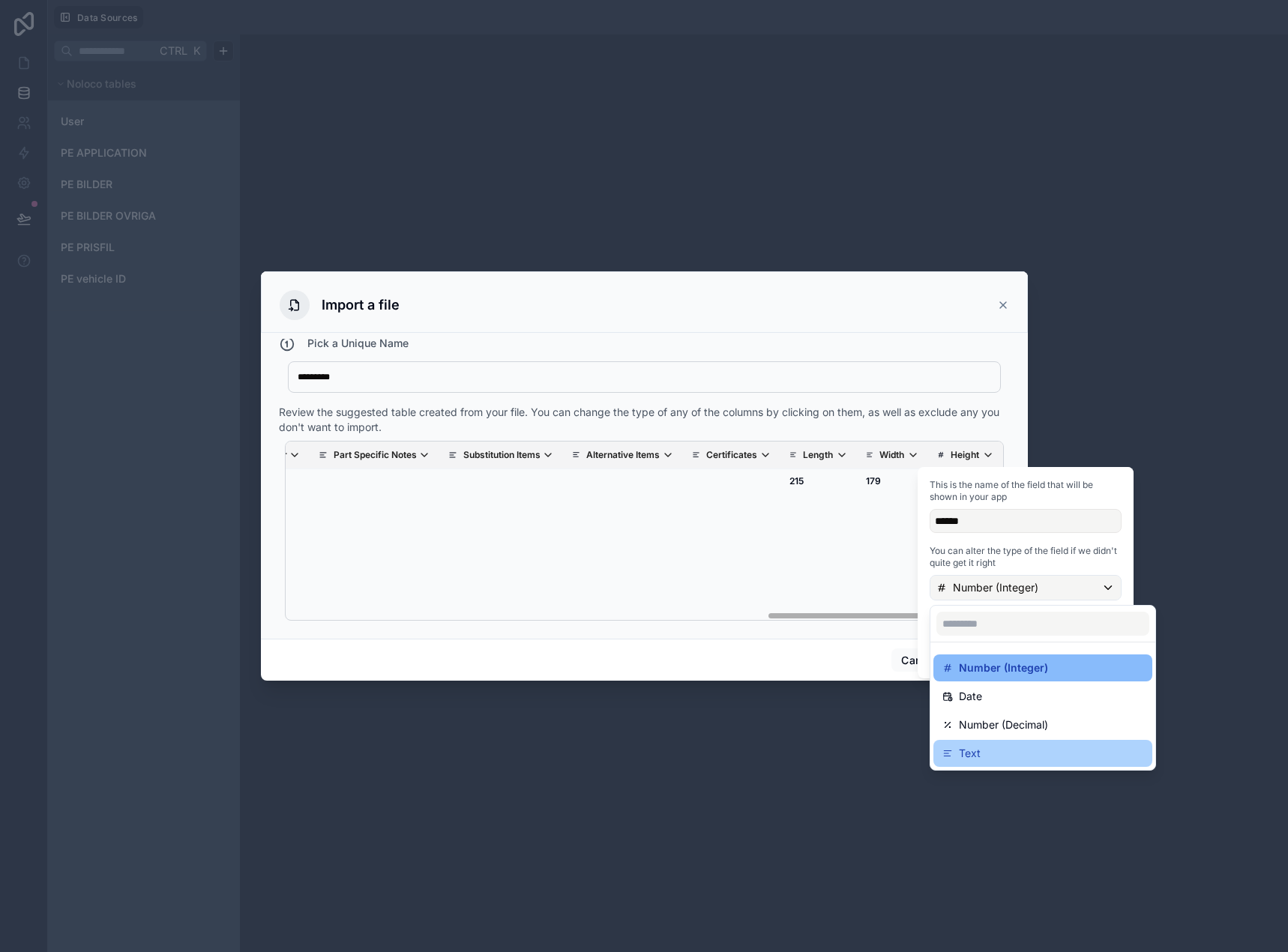
click at [1012, 749] on div "Text" at bounding box center [1042, 753] width 201 height 18
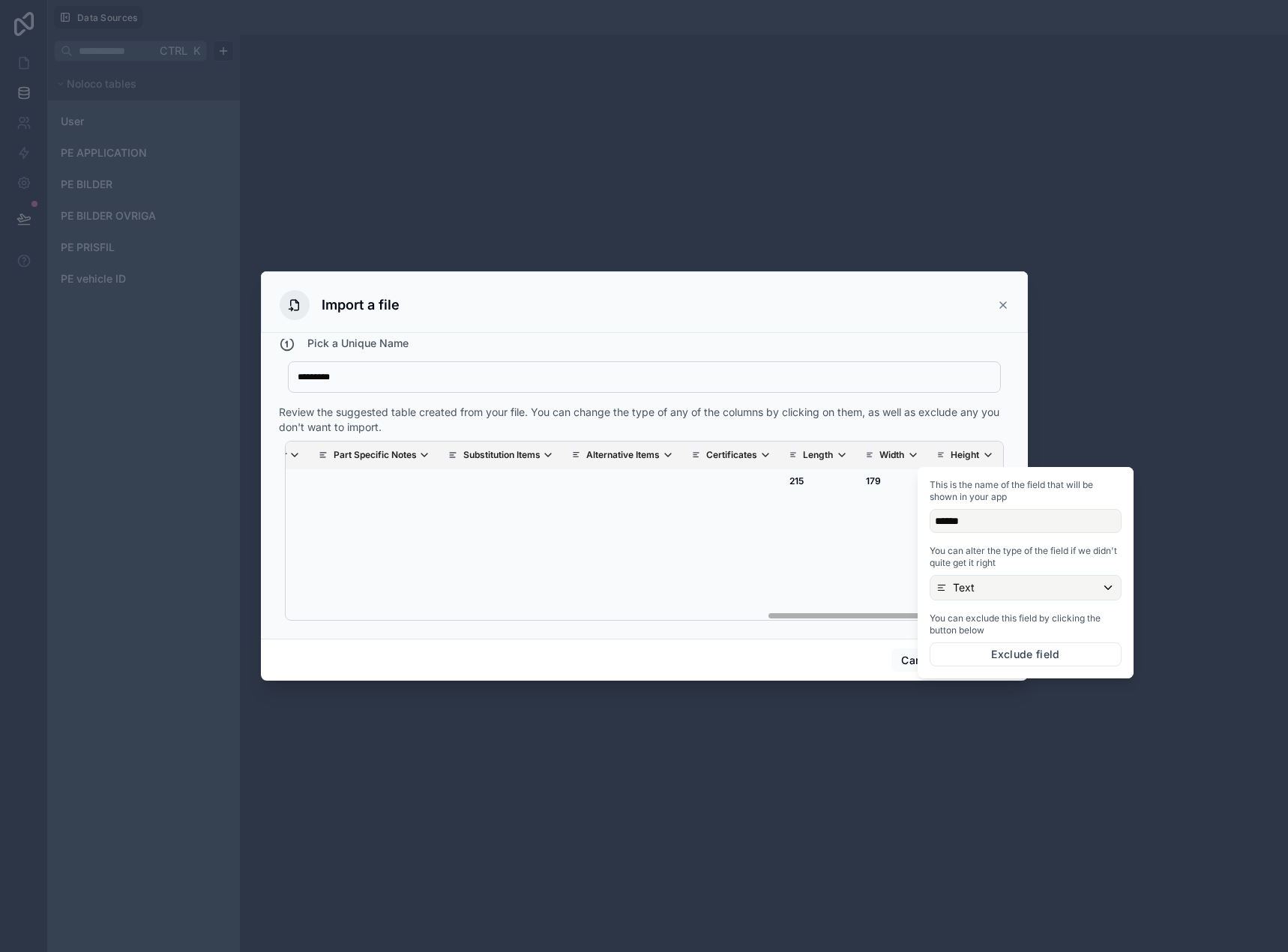
click at [821, 551] on div "Item Number Artnr 2 Vendor No Barcode No Product Group Product Type Catalog Cod…" at bounding box center [644, 531] width 717 height 178
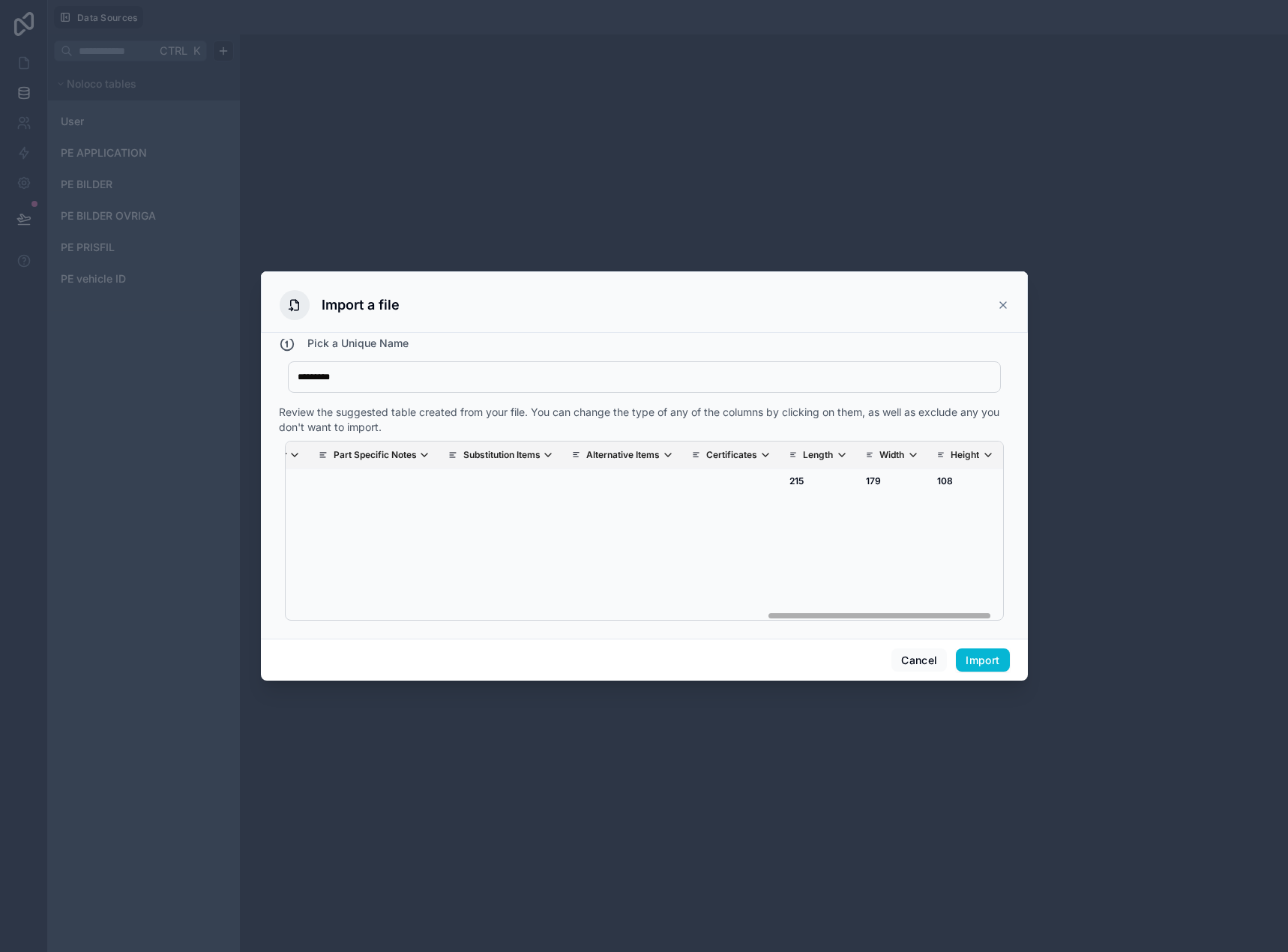
drag, startPoint x: 872, startPoint y: 618, endPoint x: 1037, endPoint y: 640, distance: 166.5
click at [1036, 639] on div "Import a file How do I import a table from a CSV file? Pick a Unique Name *****…" at bounding box center [644, 476] width 1288 height 952
click at [978, 653] on button "Import" at bounding box center [982, 660] width 53 height 24
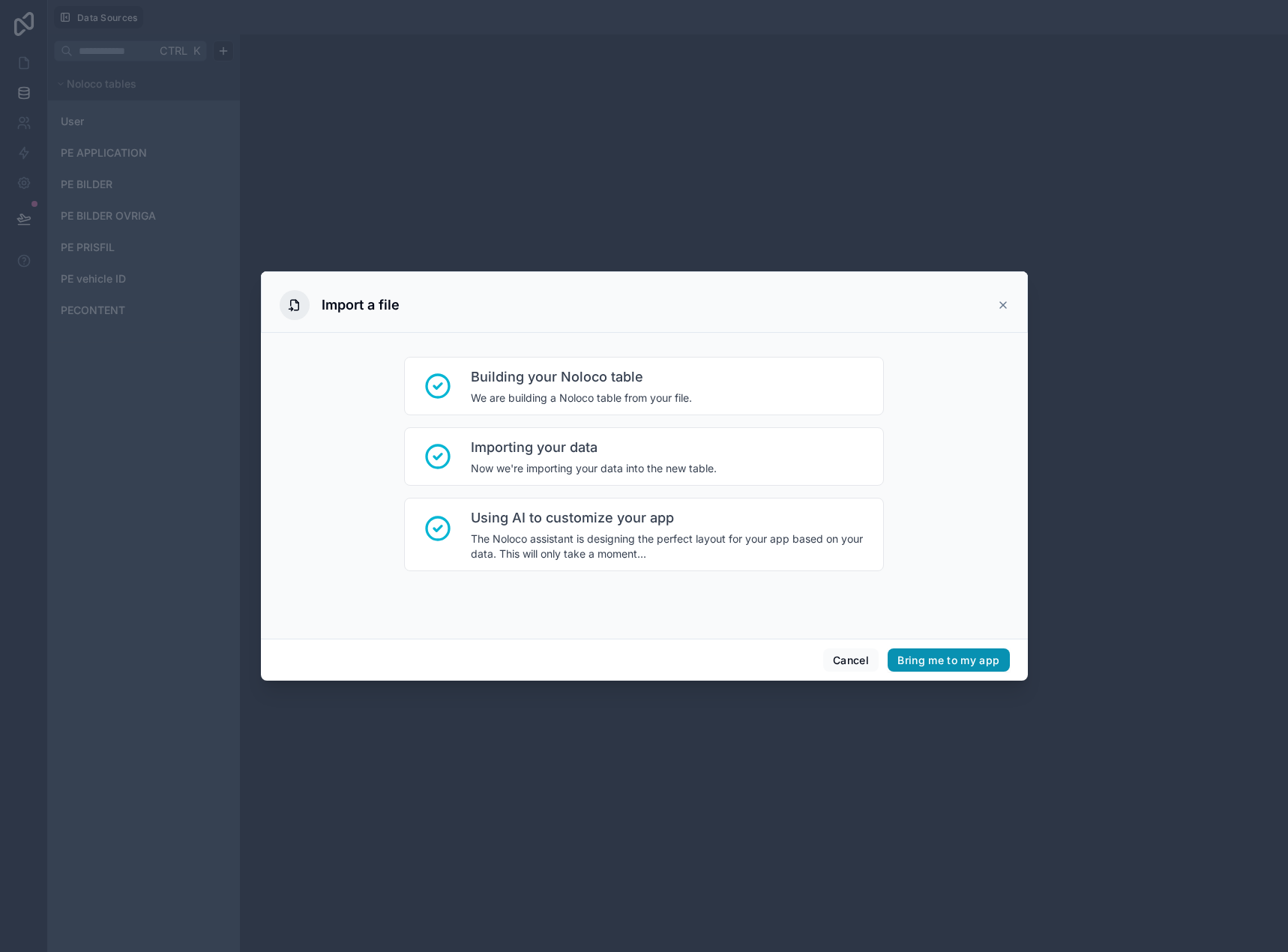
click at [958, 666] on button "Bring me to my app" at bounding box center [948, 660] width 121 height 24
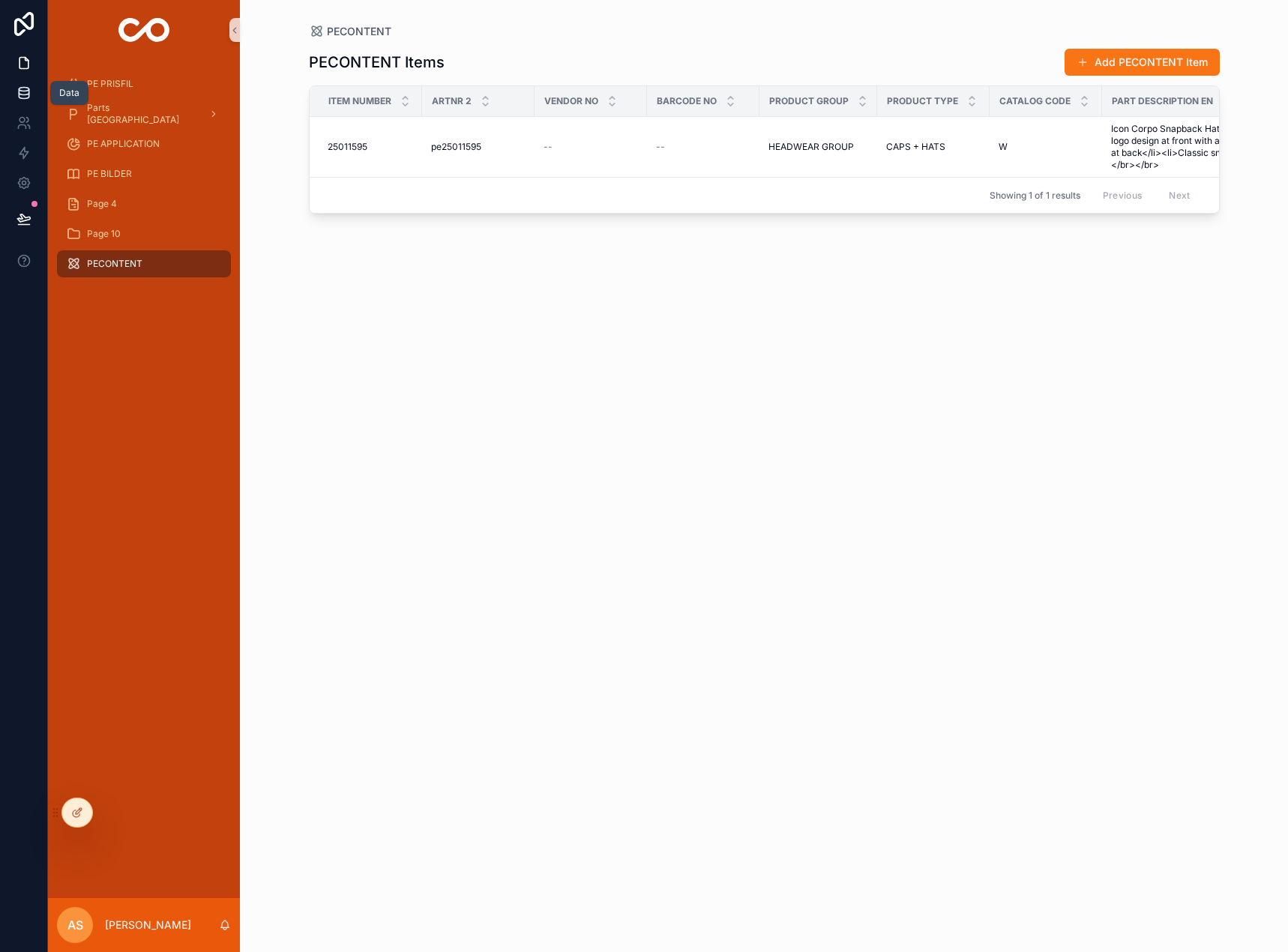
click at [26, 94] on icon at bounding box center [24, 92] width 15 height 15
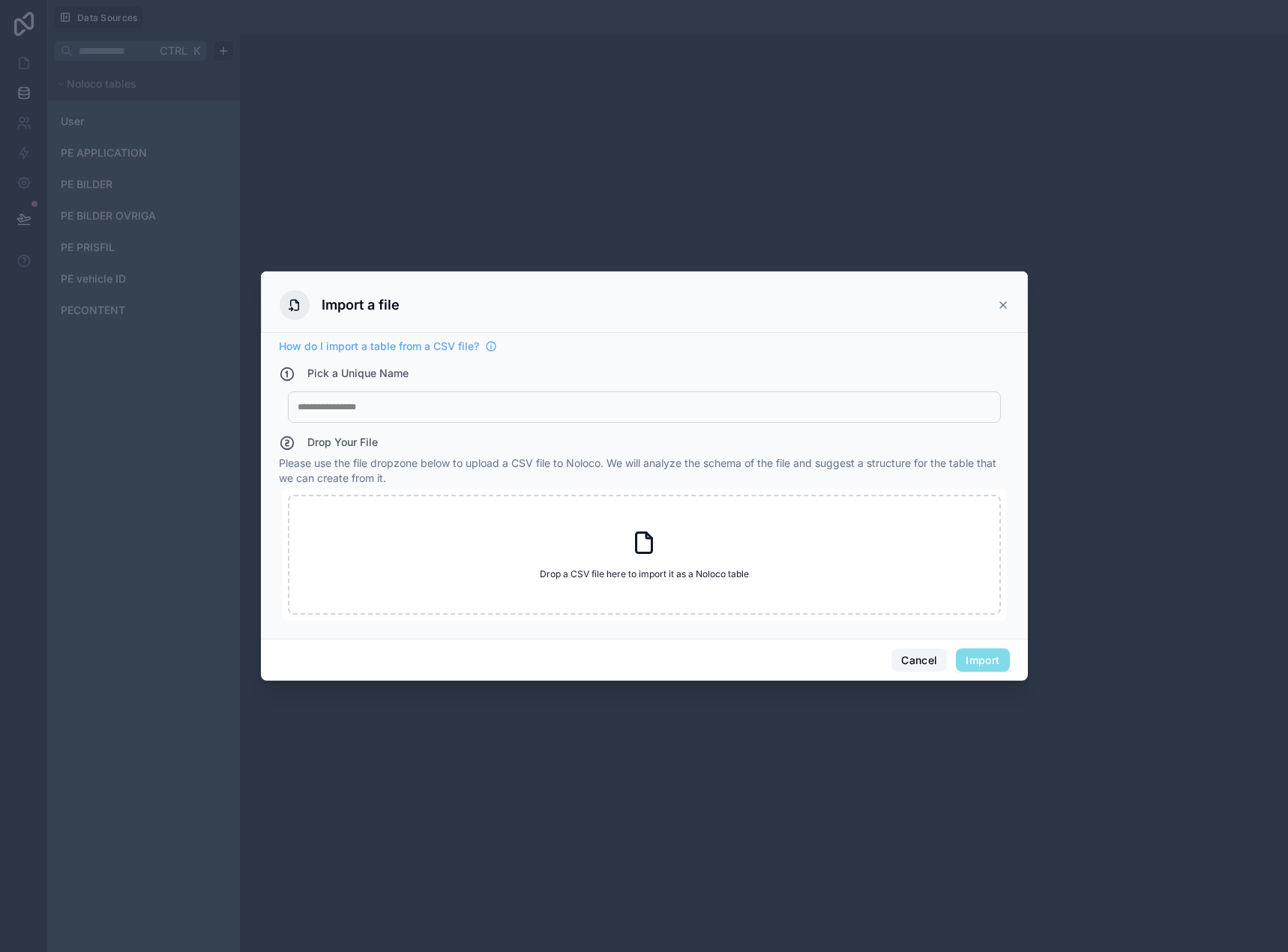
click at [913, 652] on button "Cancel" at bounding box center [919, 660] width 55 height 24
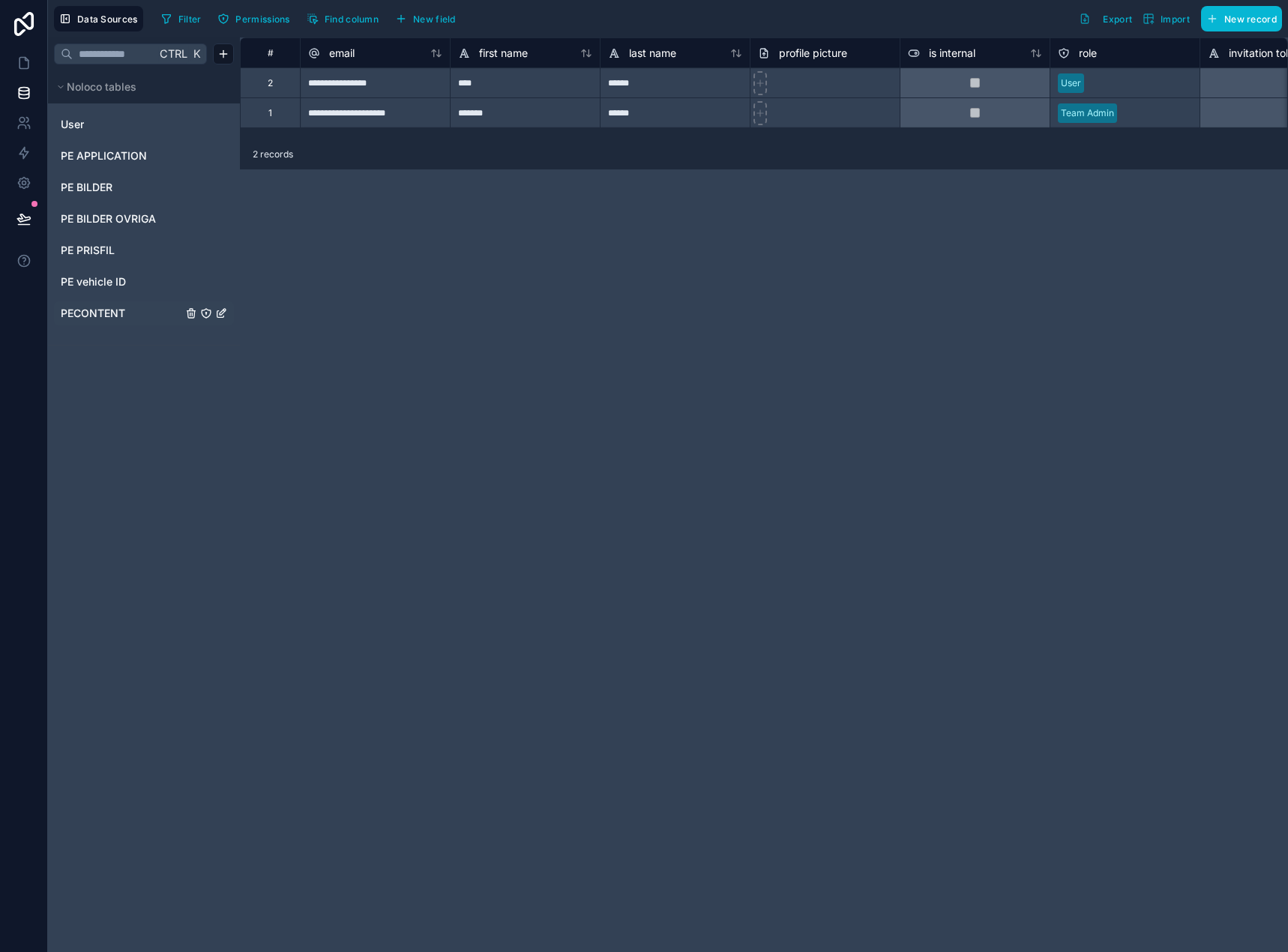
click at [114, 311] on span "PECONTENT" at bounding box center [93, 313] width 65 height 15
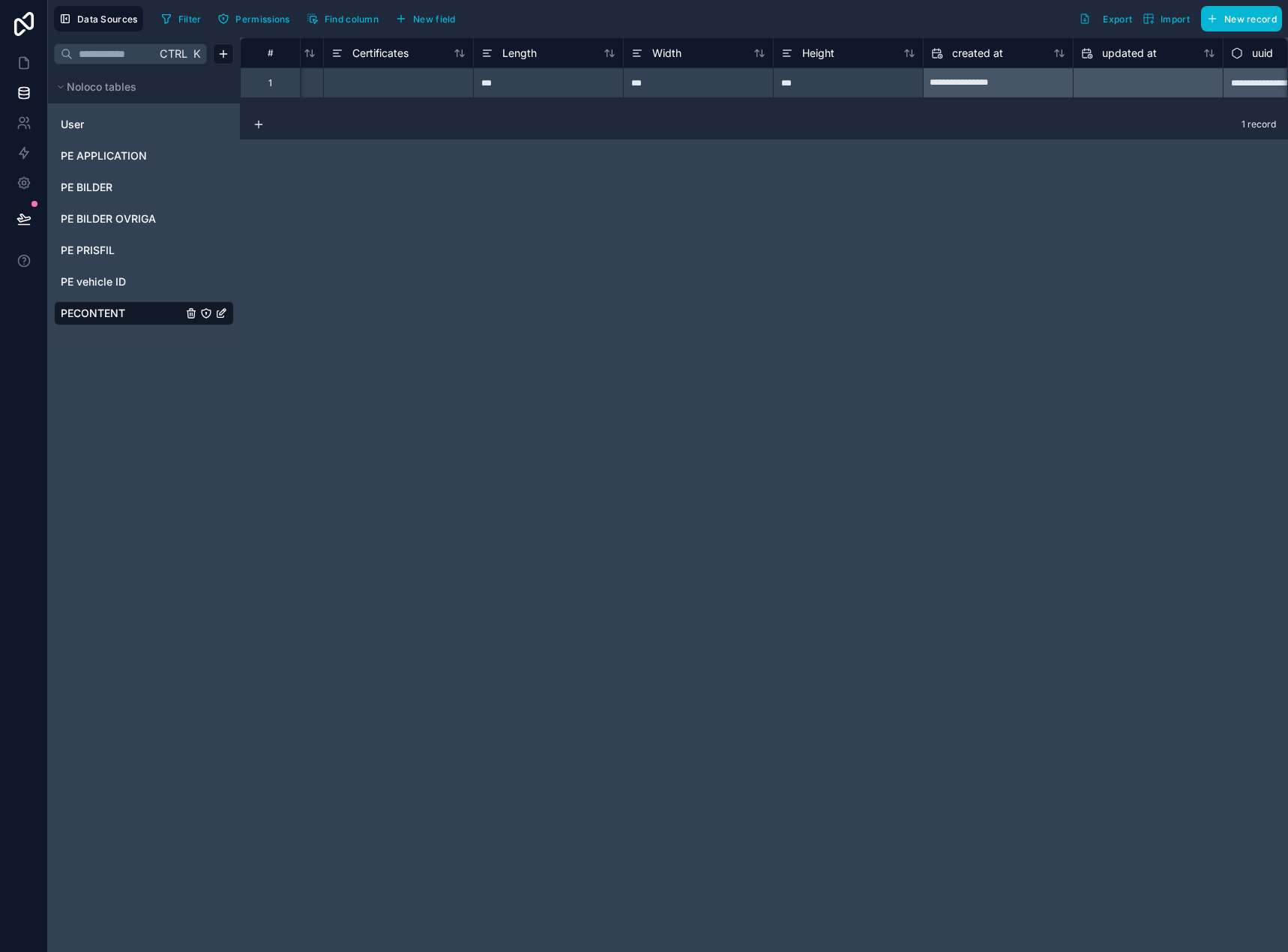
scroll to position [0, 1861]
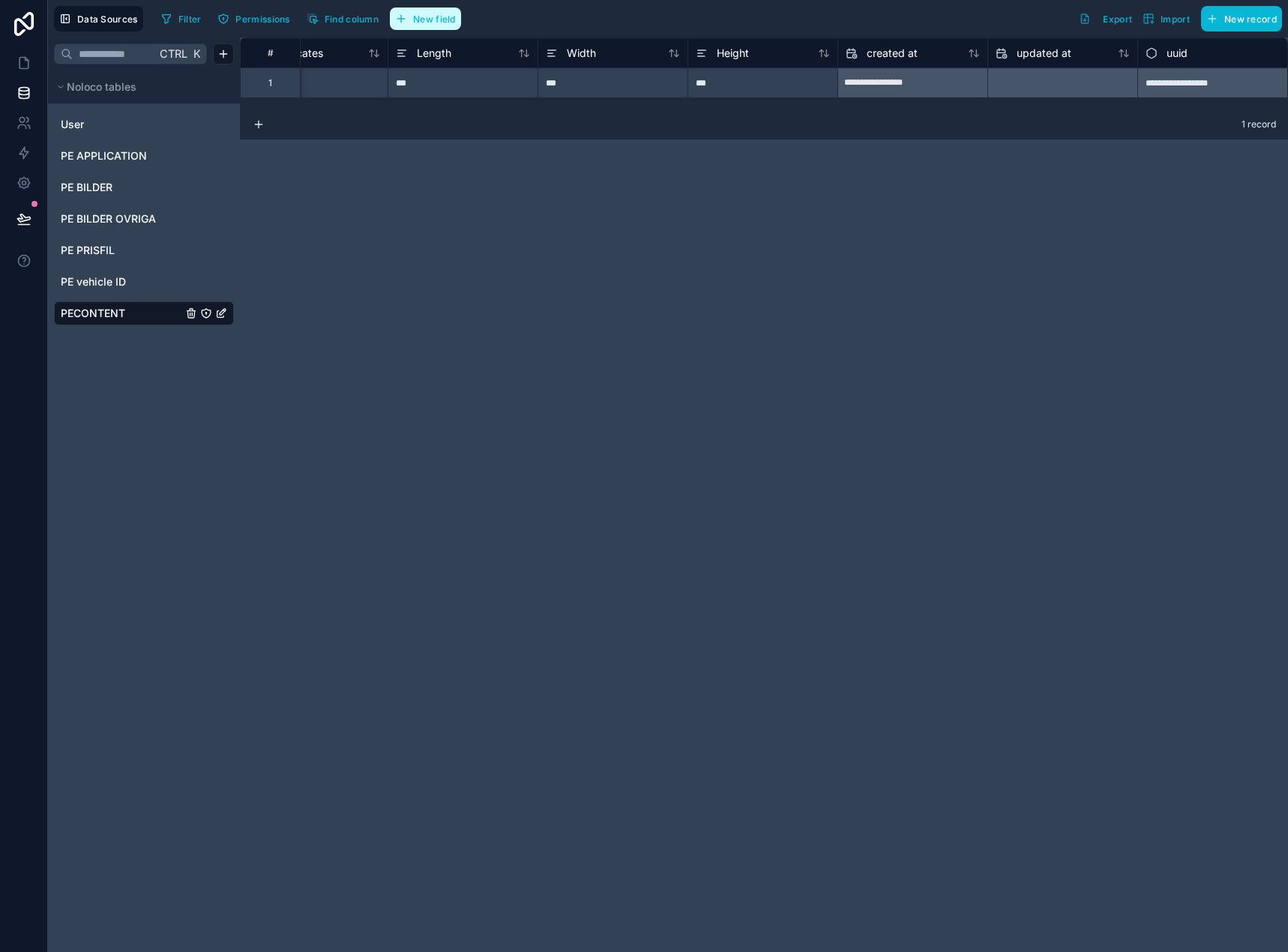
click at [447, 27] on button "New field" at bounding box center [425, 19] width 71 height 23
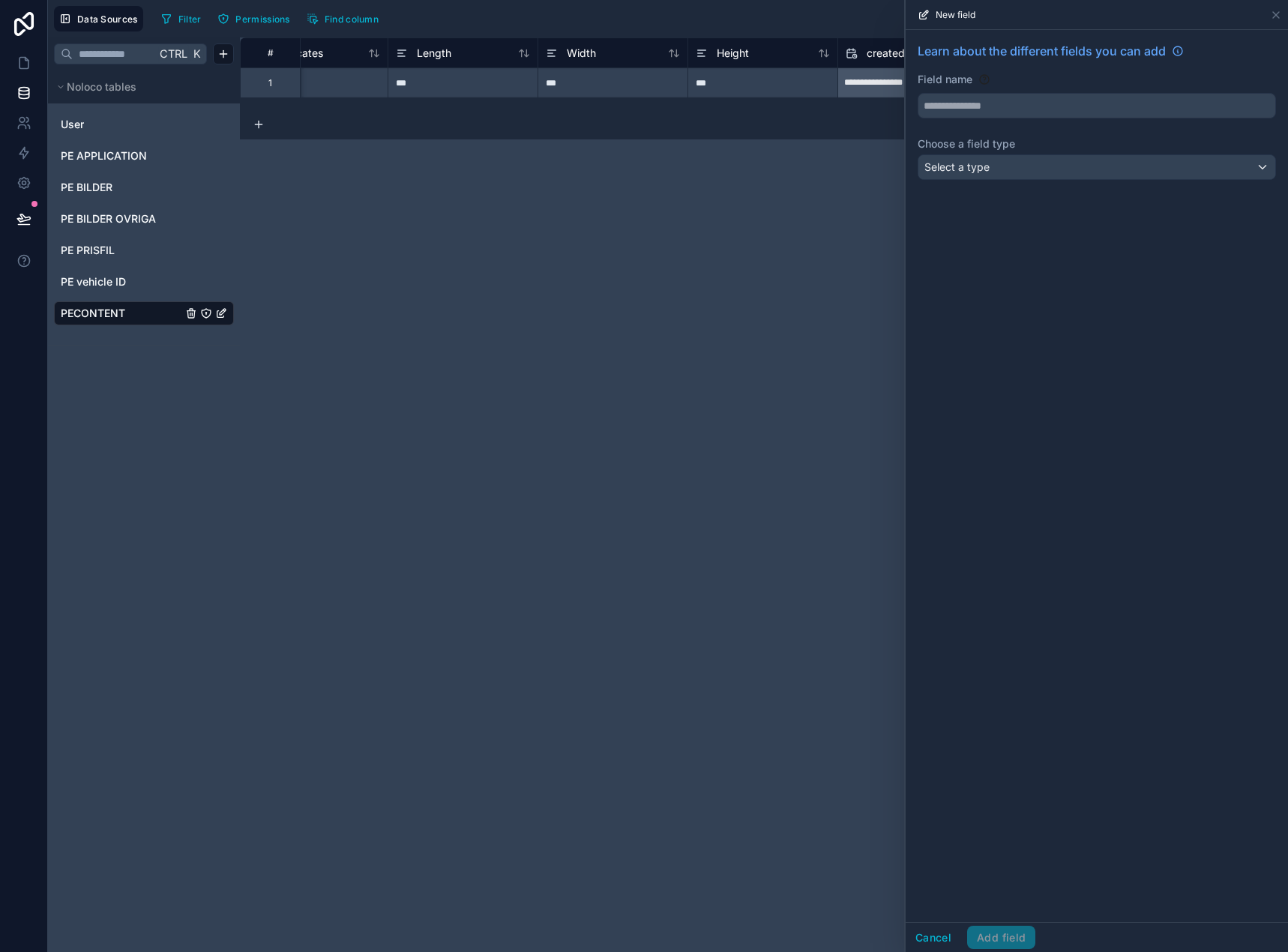
click at [1007, 181] on div "Learn about the different fields you can add Field name Choose a field type Sel…" at bounding box center [1096, 114] width 383 height 168
click at [1017, 172] on div "Select a type" at bounding box center [1096, 167] width 357 height 24
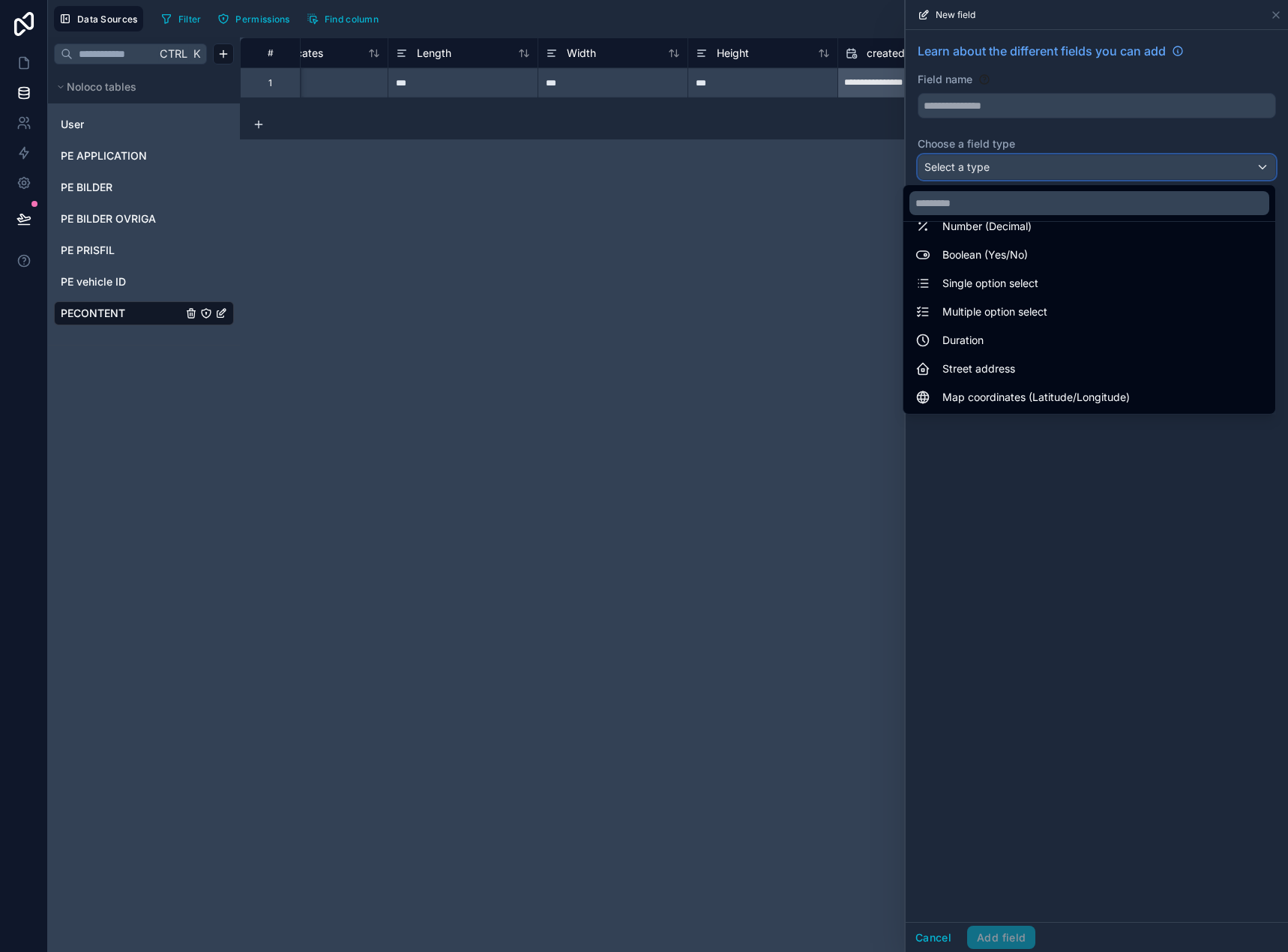
scroll to position [435, 0]
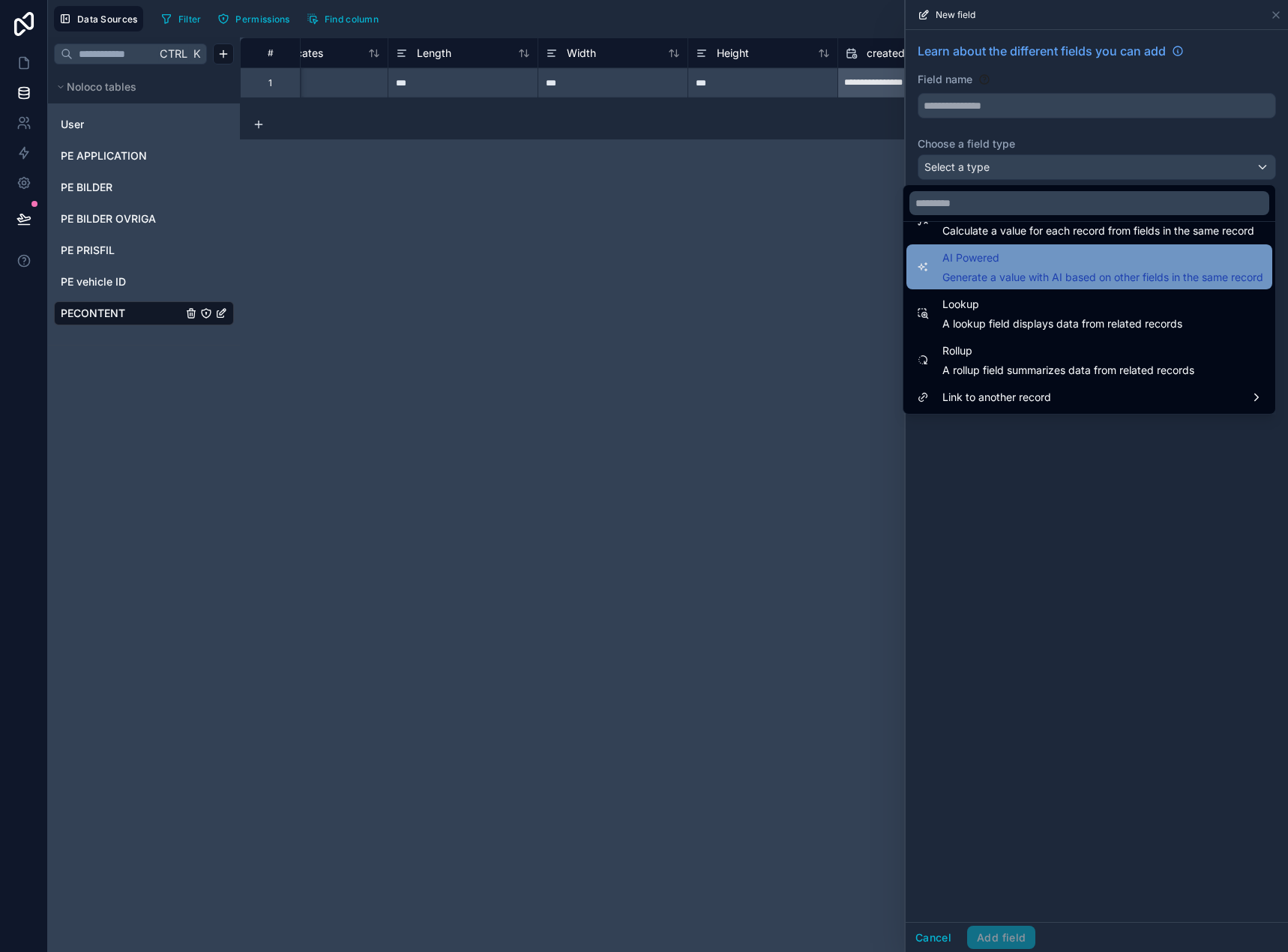
click at [1031, 284] on span "Generate a value with AI based on other fields in the same record" at bounding box center [1102, 277] width 321 height 15
type input "**********"
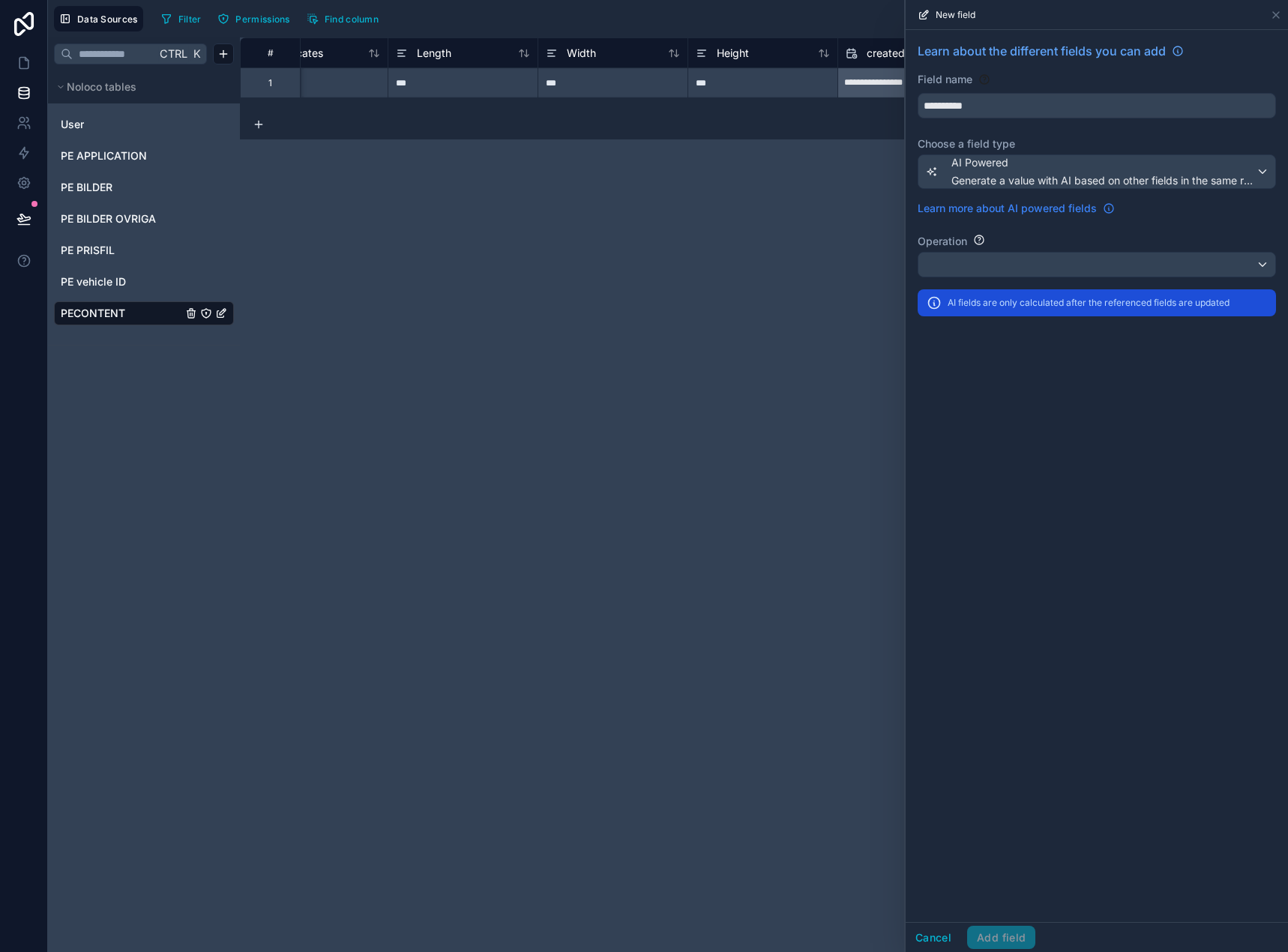
click at [1028, 203] on span "Learn more about AI powered fields" at bounding box center [1006, 208] width 179 height 15
click at [1009, 271] on div at bounding box center [1096, 264] width 357 height 24
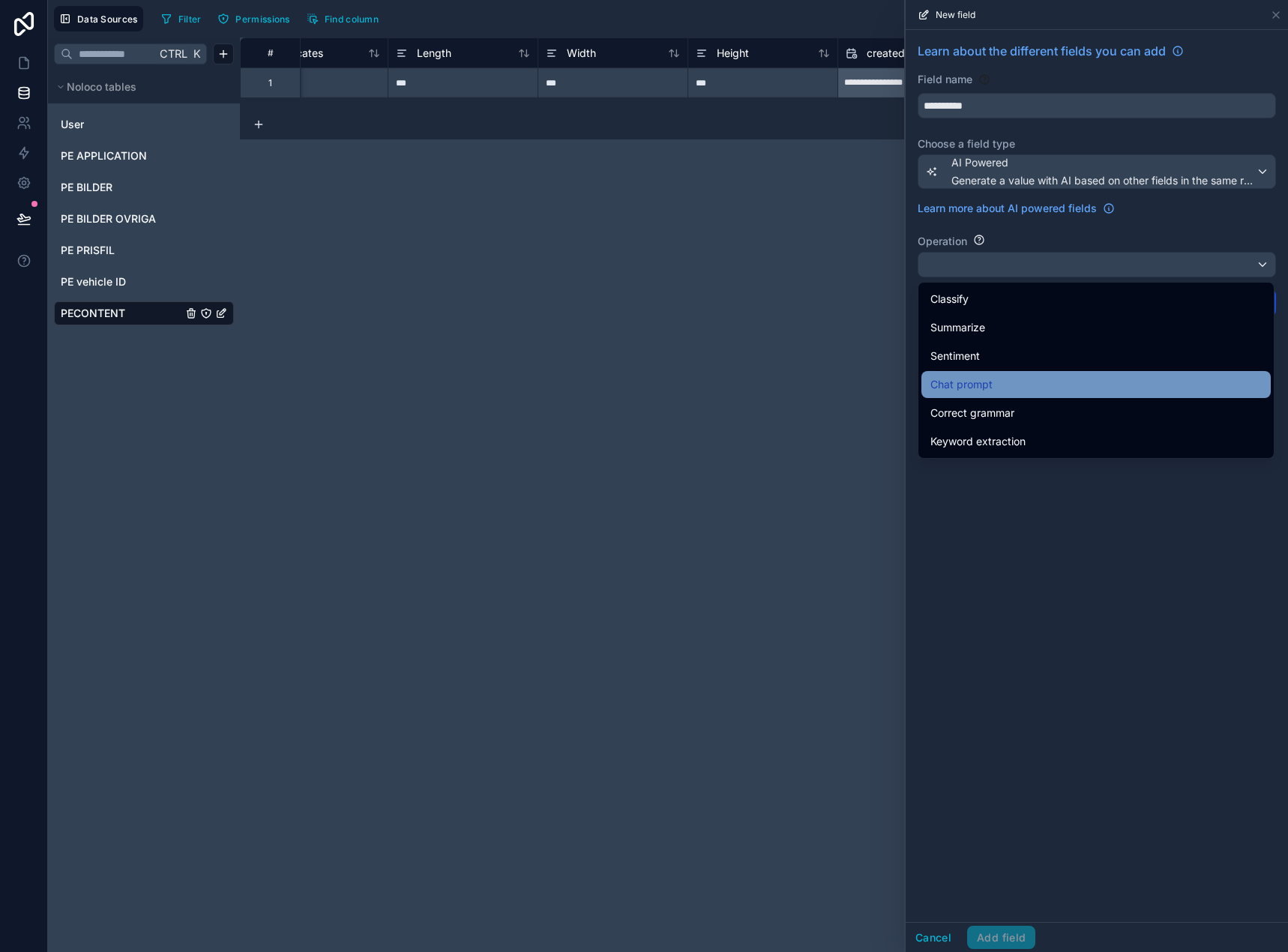
click at [1005, 394] on div "Chat prompt" at bounding box center [1096, 384] width 349 height 27
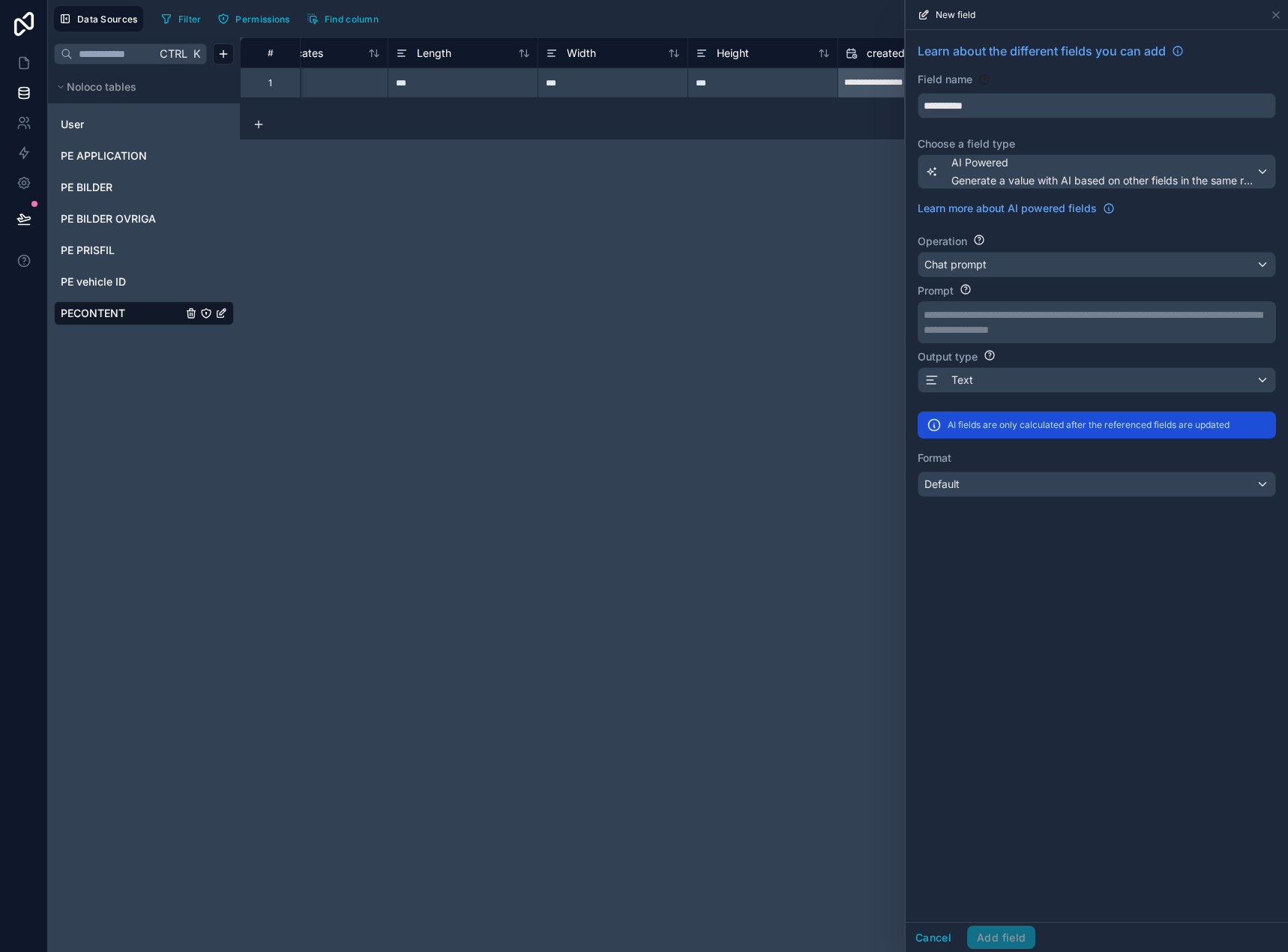
click at [1009, 331] on div "**********" at bounding box center [1095, 323] width 343 height 30
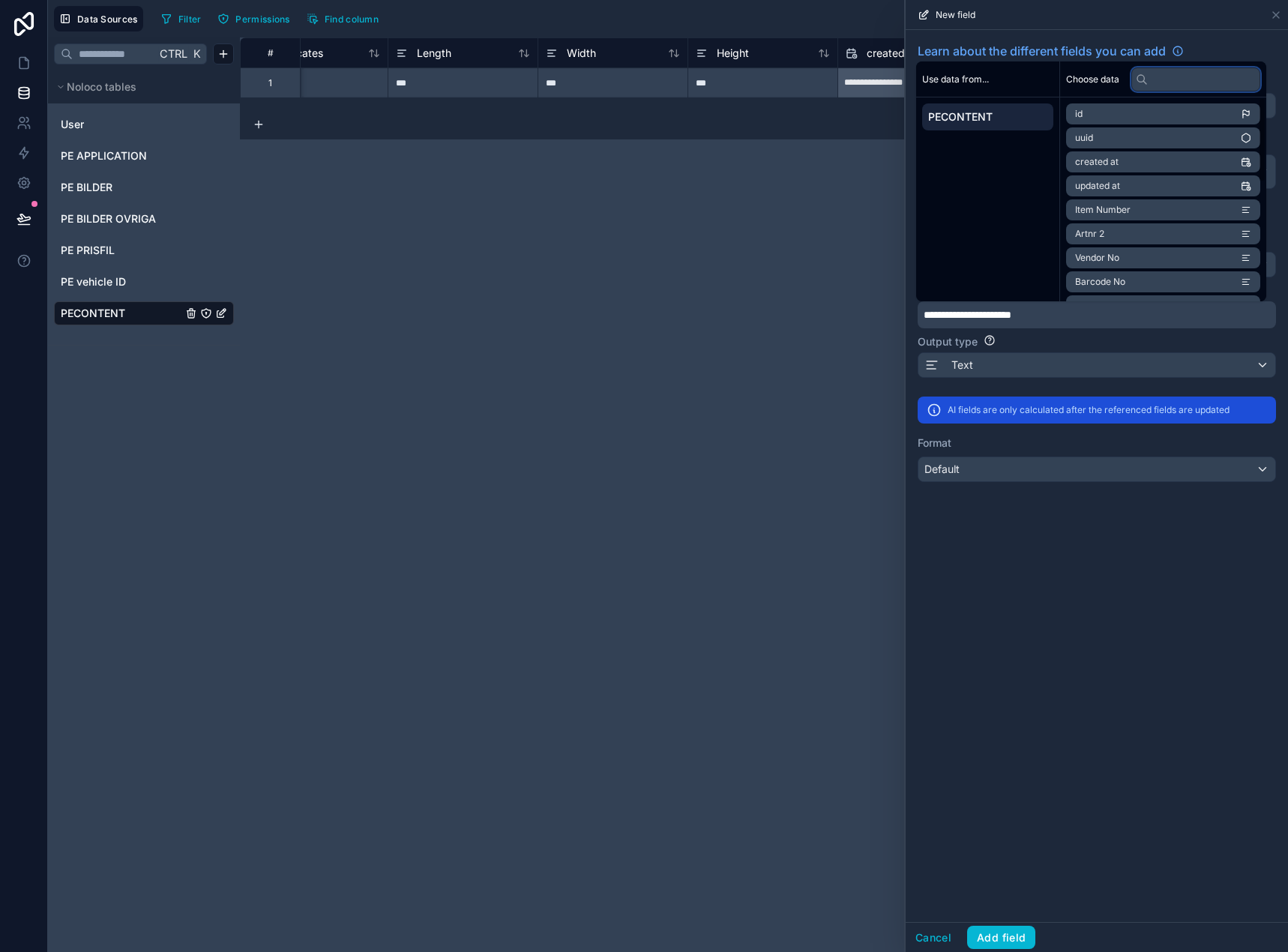
click at [1208, 80] on input "text" at bounding box center [1195, 80] width 129 height 24
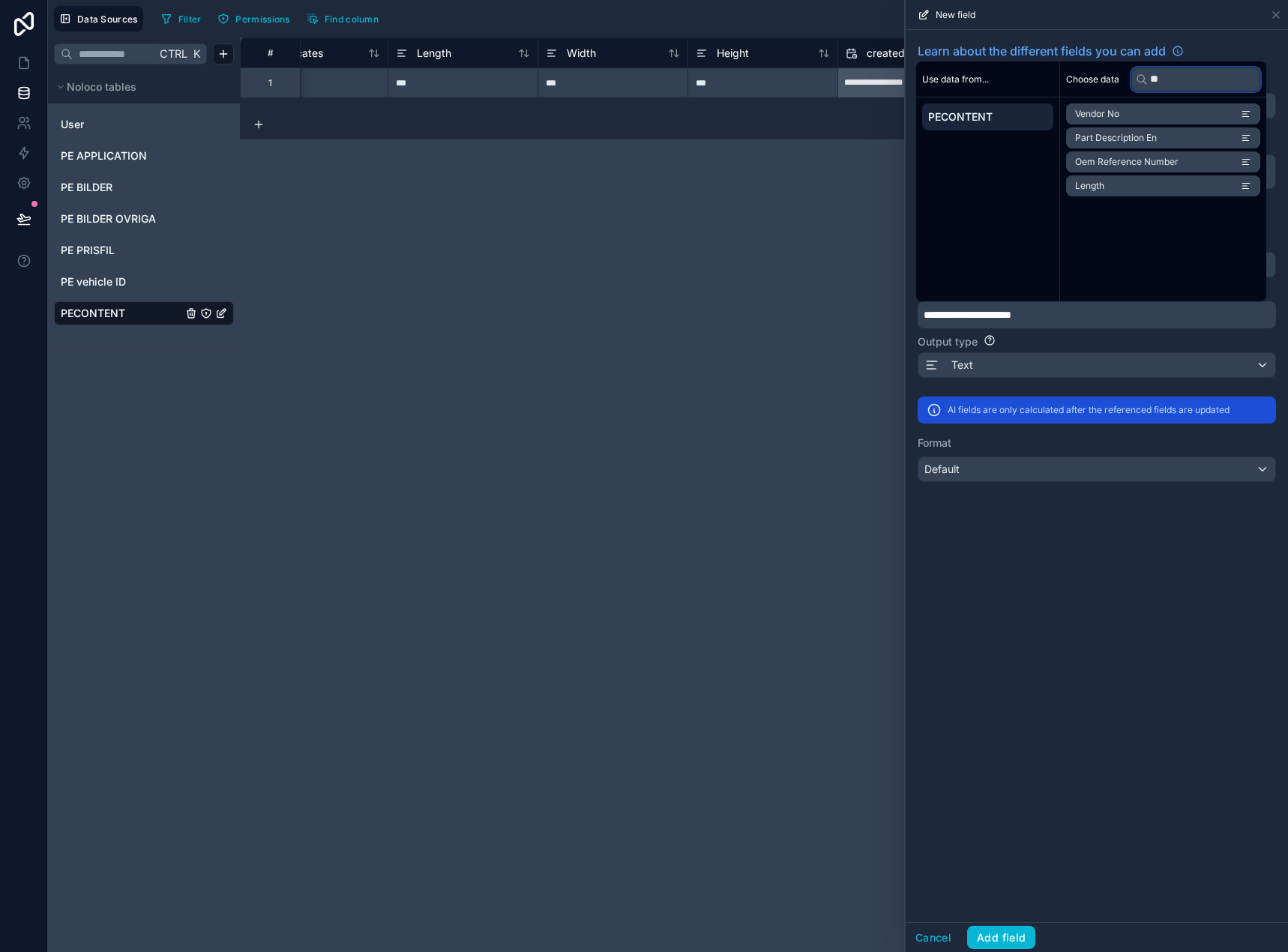
type input "**"
click at [1141, 139] on span "Part Description En" at bounding box center [1116, 137] width 82 height 12
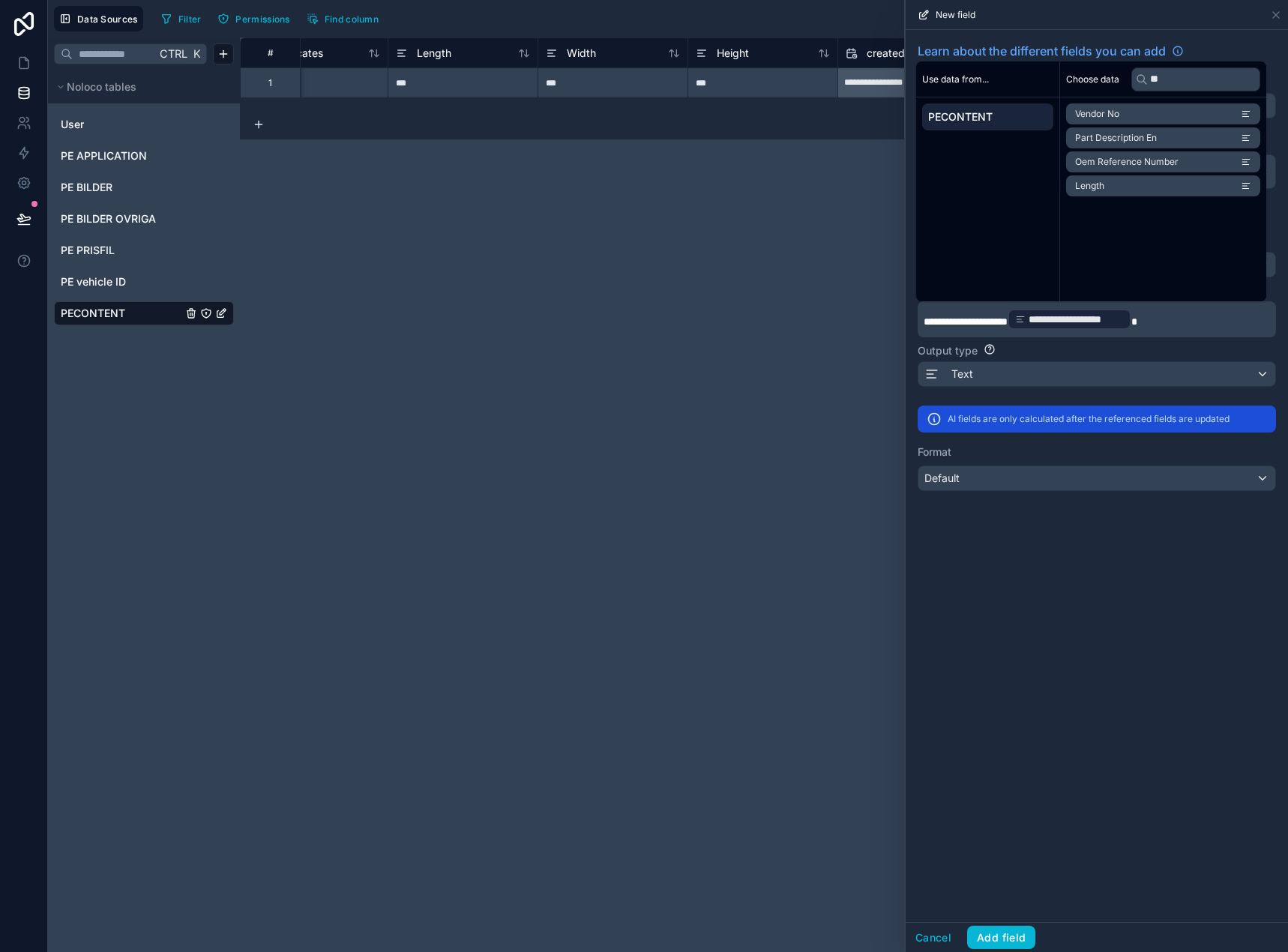
click at [1007, 316] on span "**********" at bounding box center [965, 321] width 84 height 10
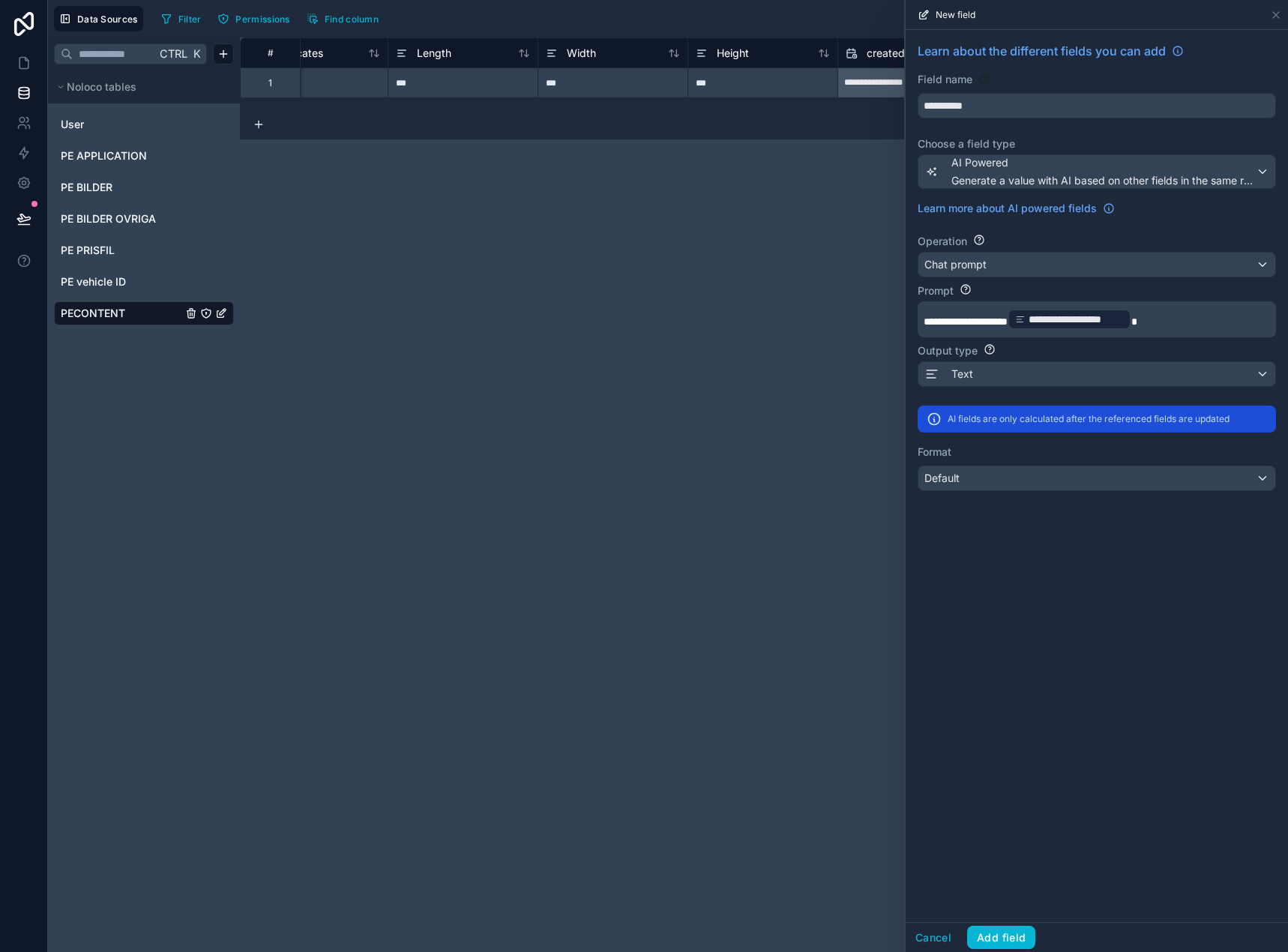
click at [1007, 316] on span "**********" at bounding box center [965, 321] width 84 height 10
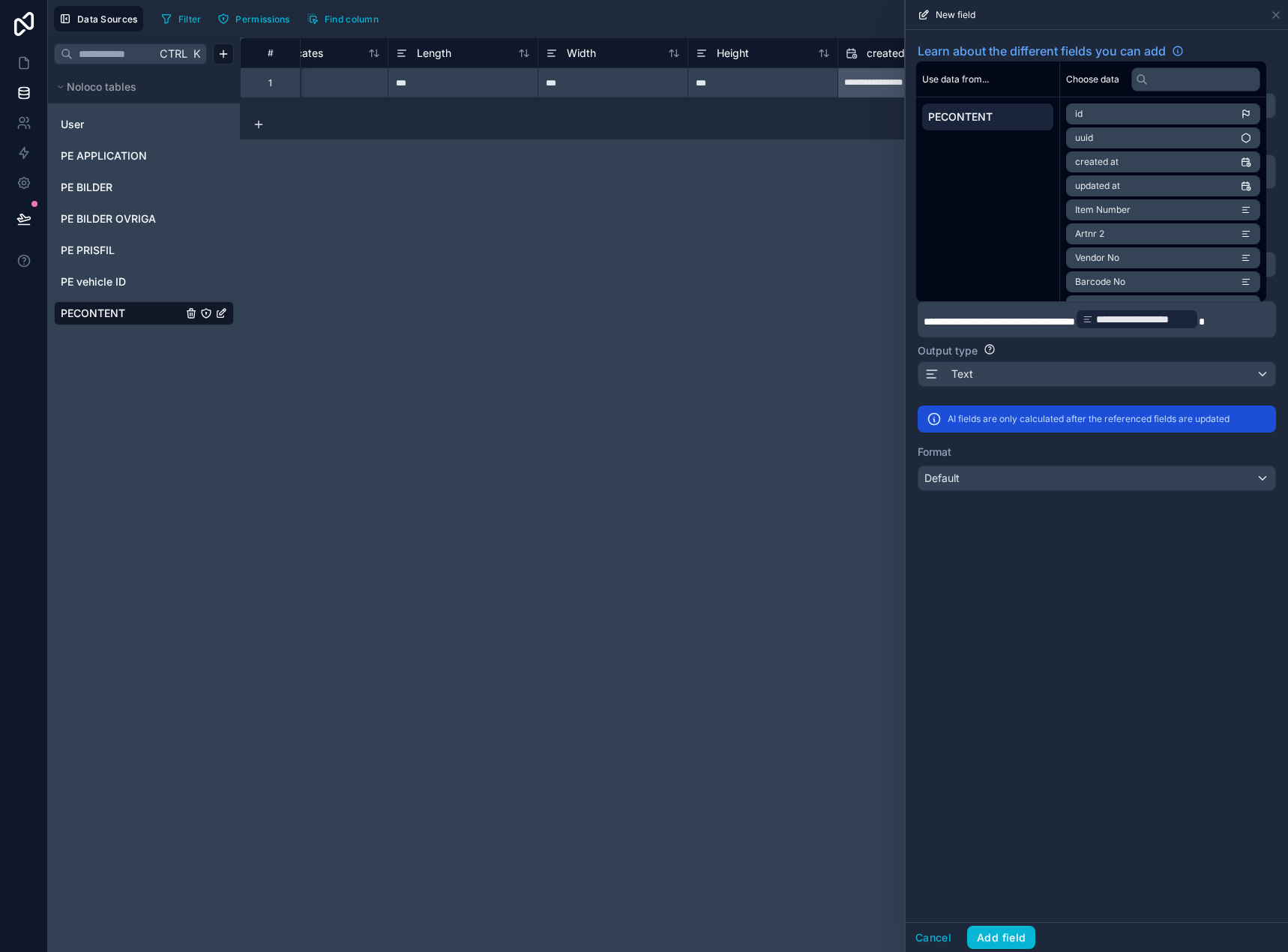
click at [1020, 542] on div "**********" at bounding box center [1096, 476] width 383 height 892
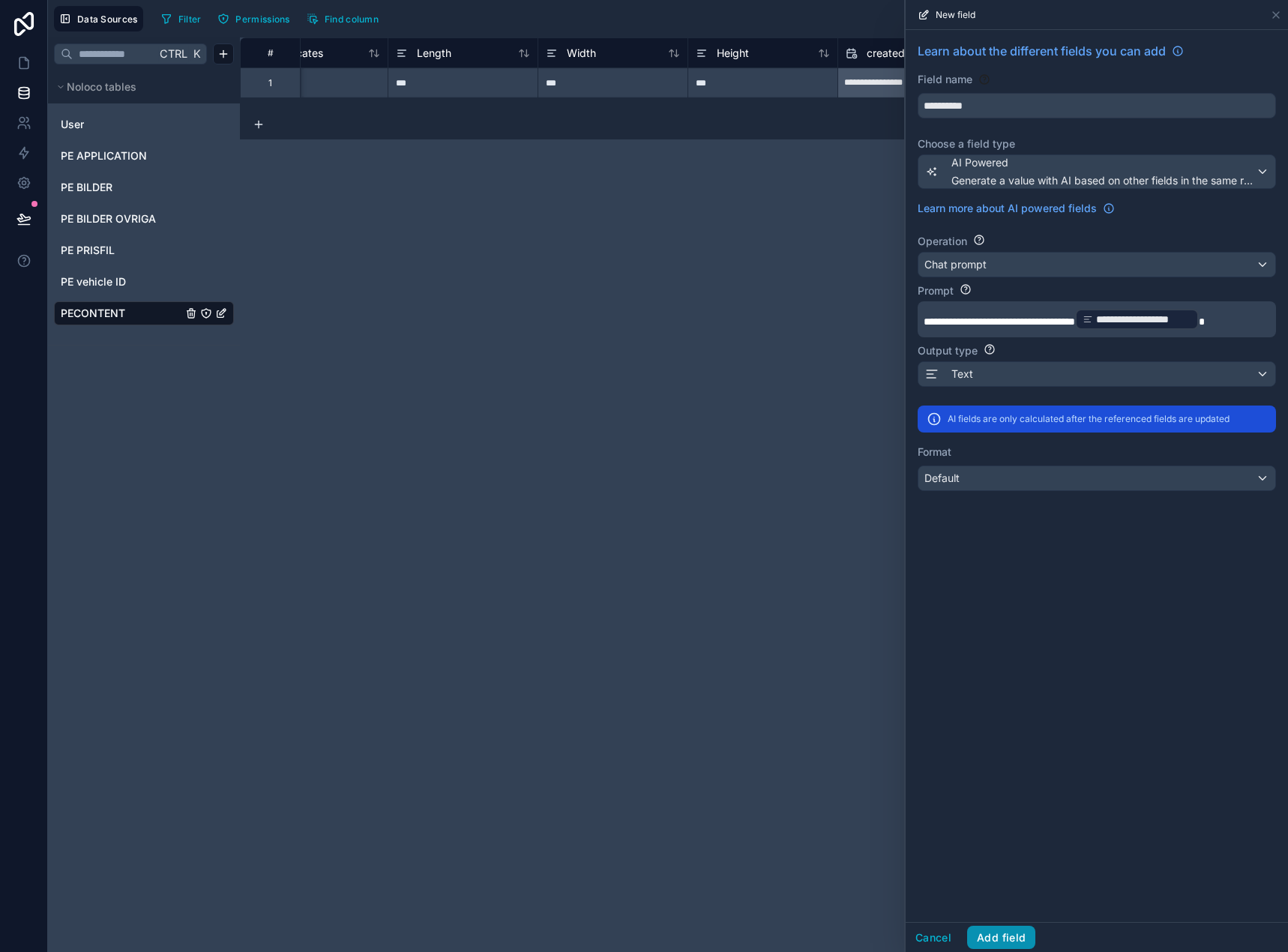
click at [1025, 944] on button "Add field" at bounding box center [1001, 938] width 68 height 24
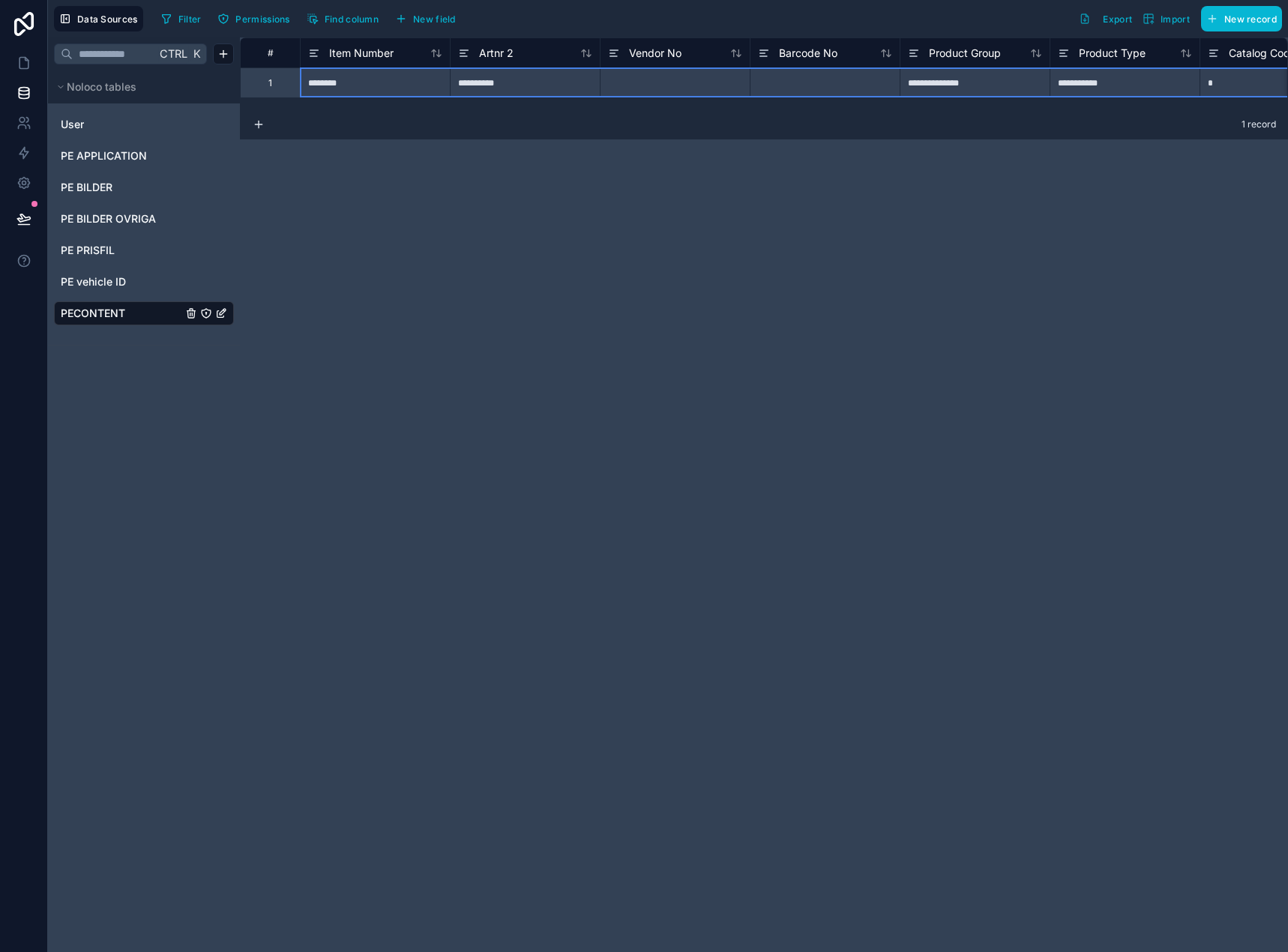
drag, startPoint x: 638, startPoint y: 84, endPoint x: -200, endPoint y: 111, distance: 838.4
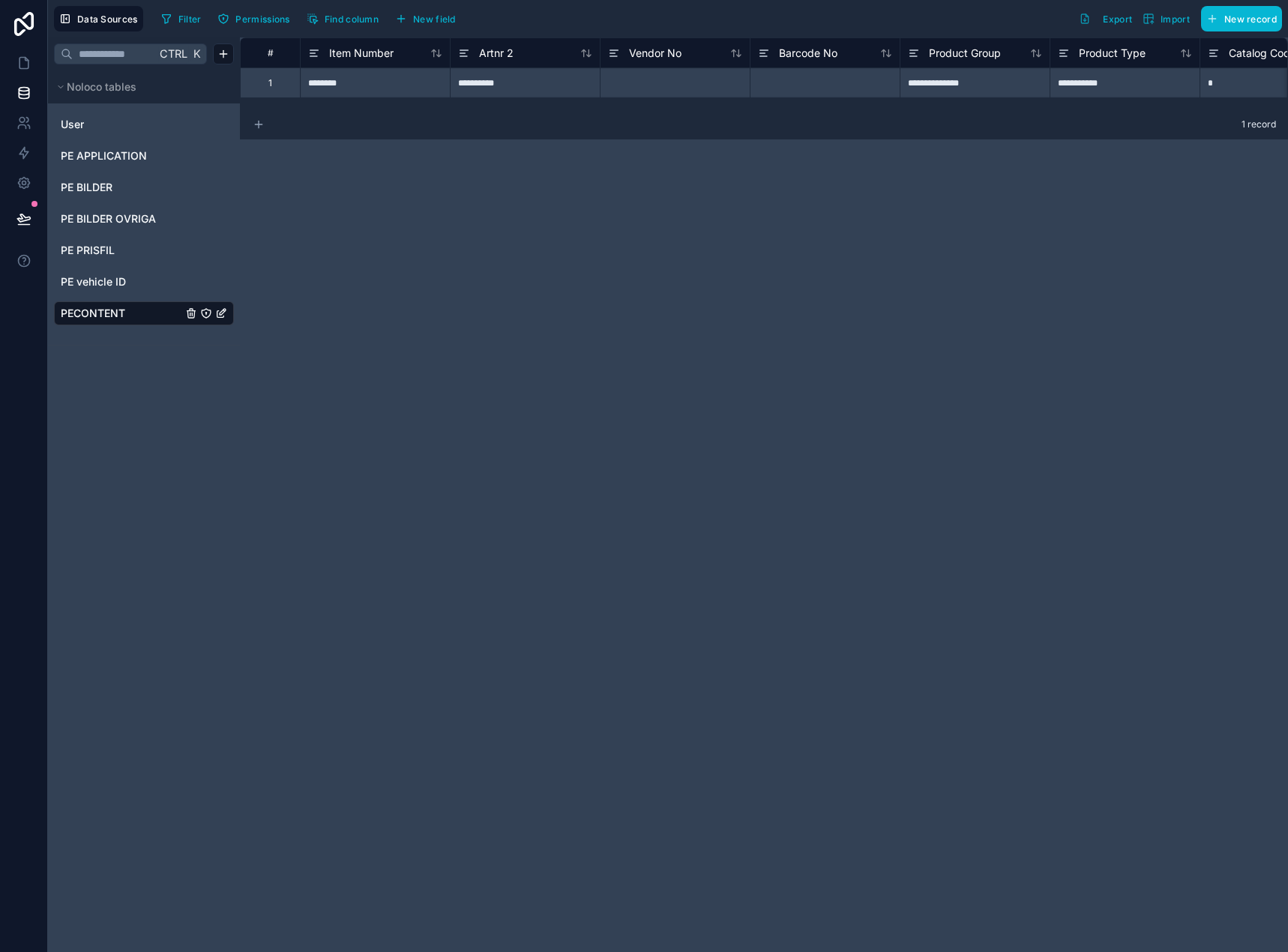
click at [261, 121] on icon at bounding box center [258, 124] width 12 height 12
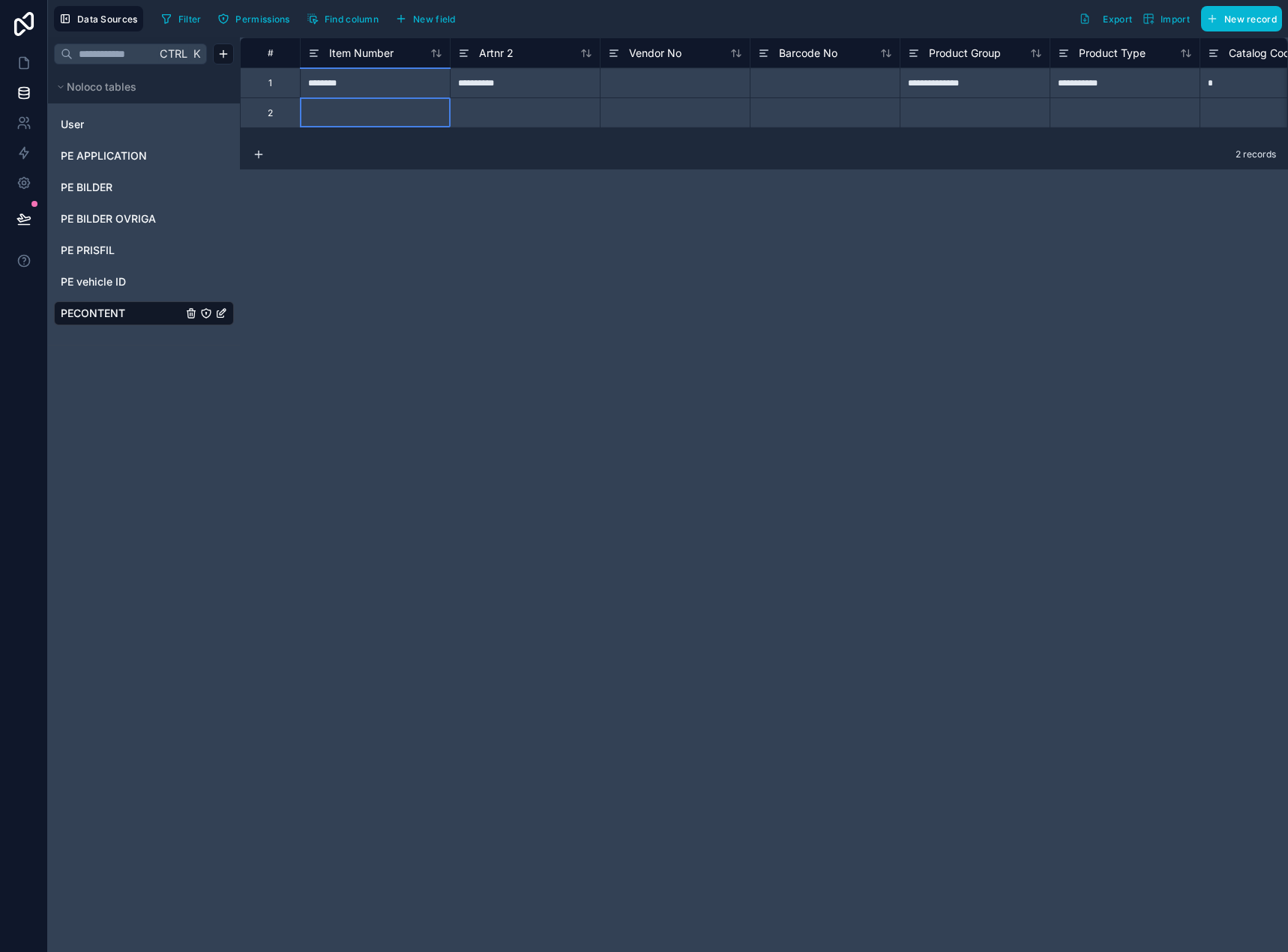
click at [327, 113] on div at bounding box center [375, 113] width 150 height 30
click at [413, 171] on div "**********" at bounding box center [763, 495] width 1047 height 914
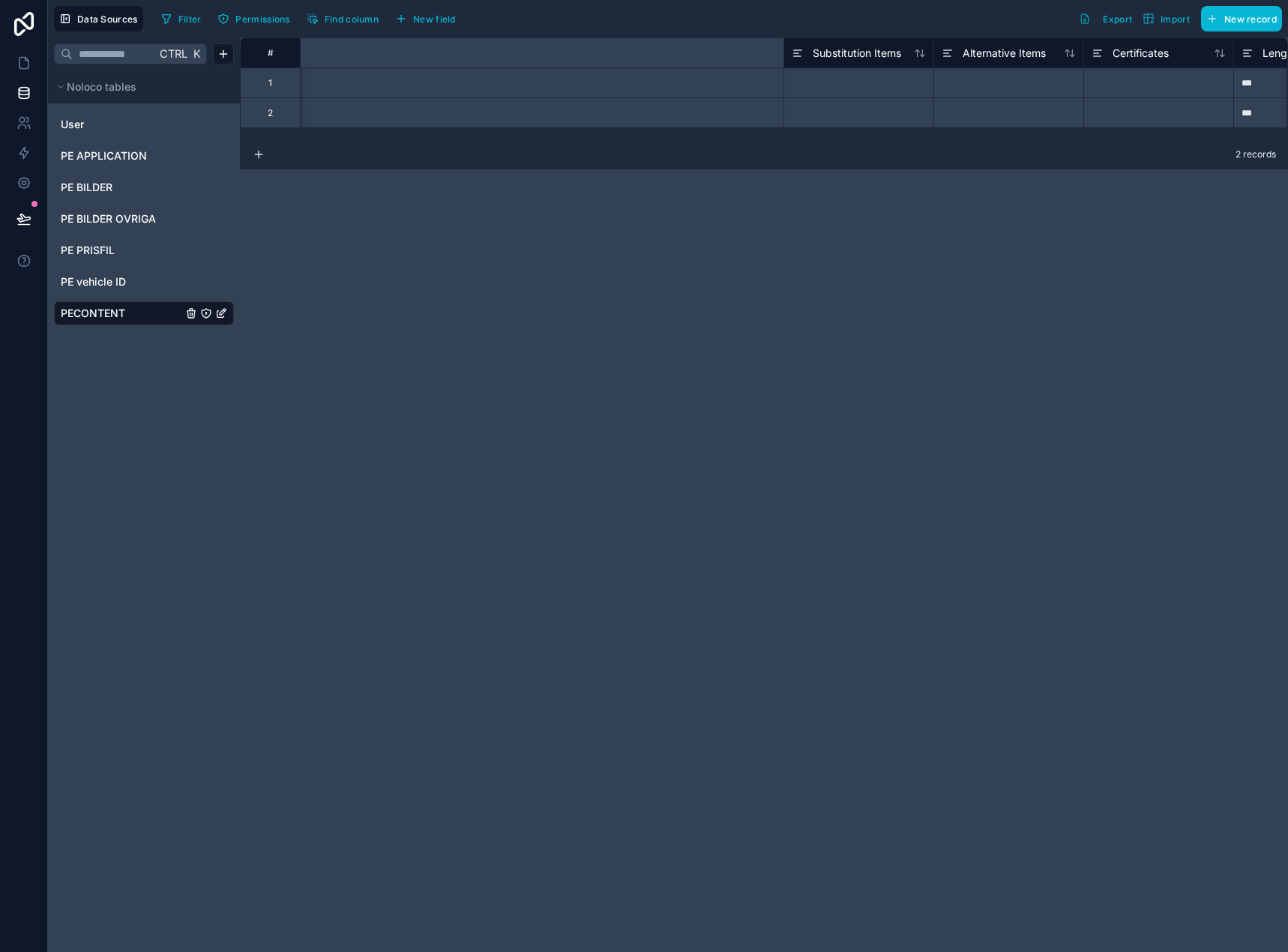
scroll to position [0, 2010]
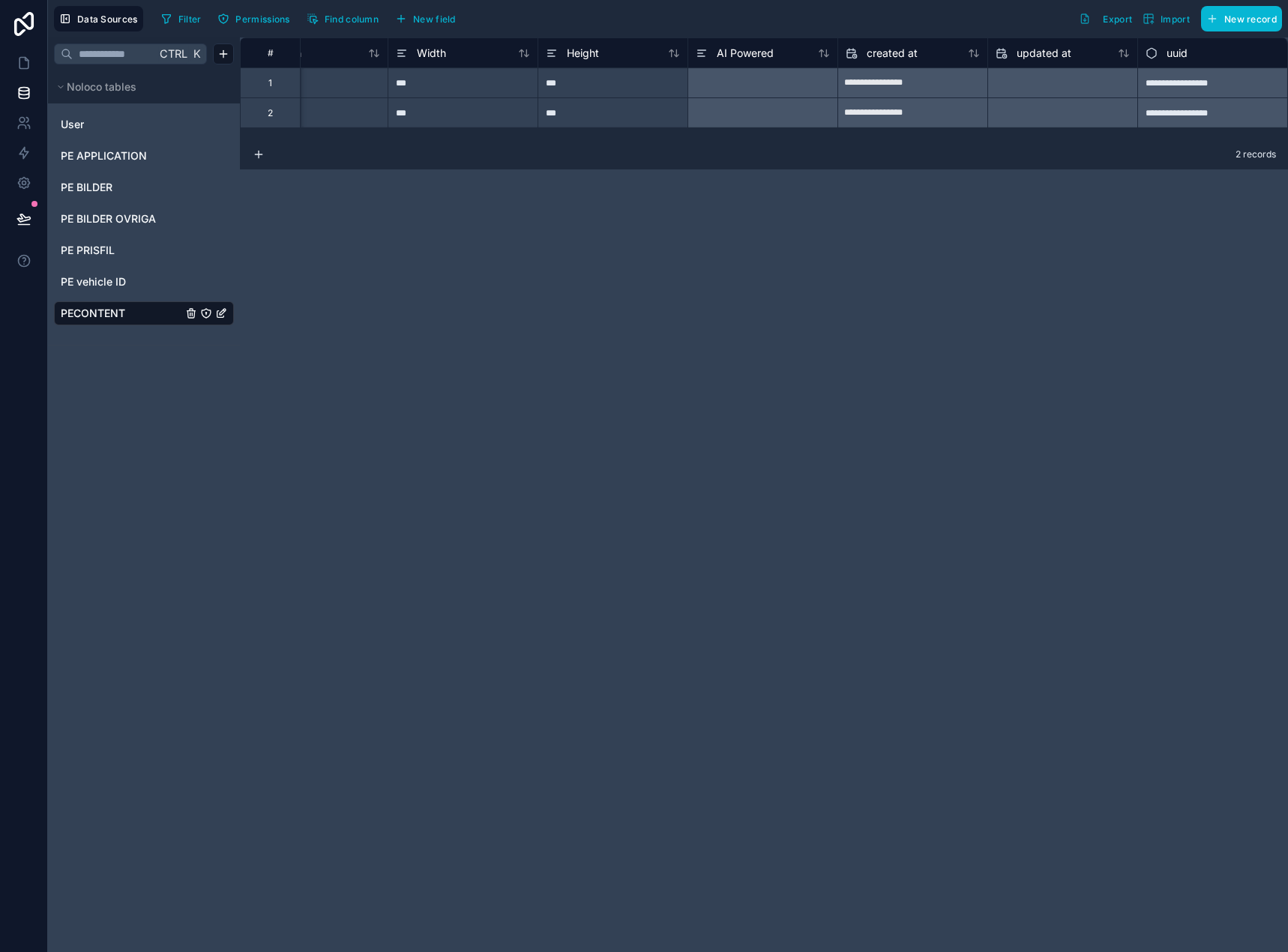
drag, startPoint x: 955, startPoint y: 247, endPoint x: 795, endPoint y: 152, distance: 186.1
click at [954, 247] on div "**********" at bounding box center [763, 495] width 1047 height 914
click at [753, 84] on div at bounding box center [762, 82] width 149 height 29
click at [824, 83] on icon at bounding box center [823, 83] width 15 height 15
click at [289, 116] on div "2" at bounding box center [270, 113] width 60 height 30
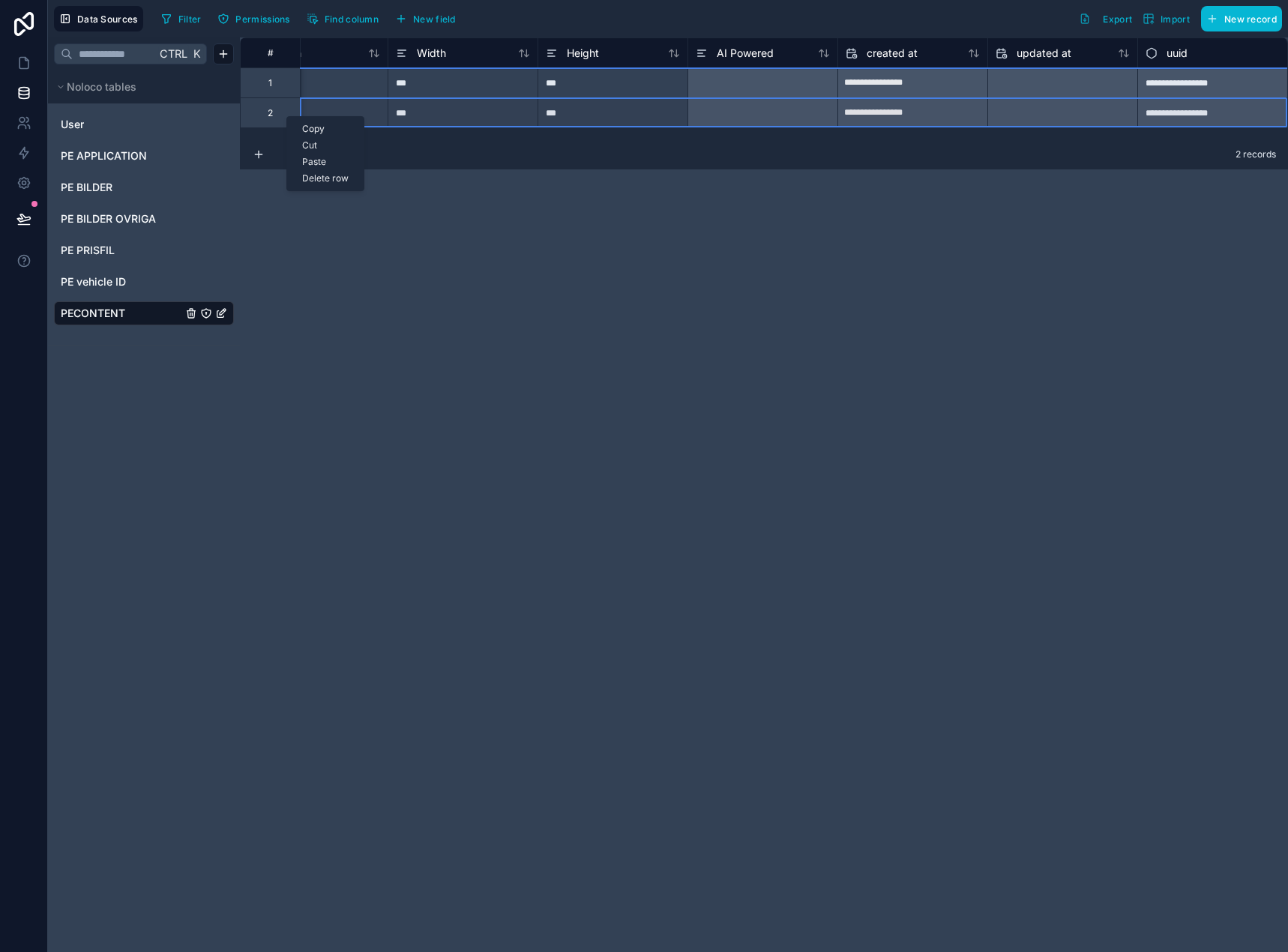
click at [320, 174] on div "Delete row" at bounding box center [325, 178] width 77 height 17
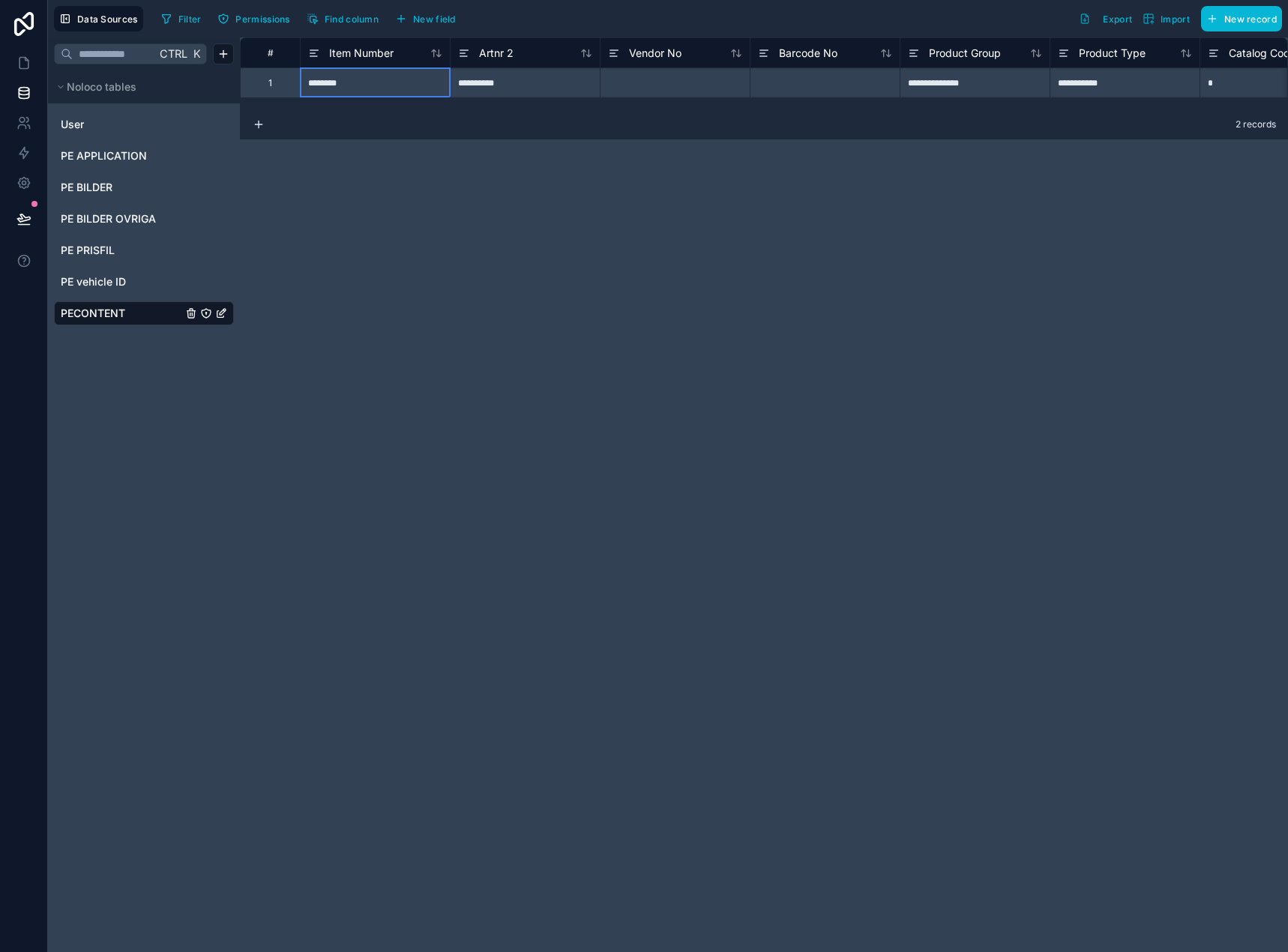
click at [492, 216] on div "**********" at bounding box center [763, 495] width 1047 height 914
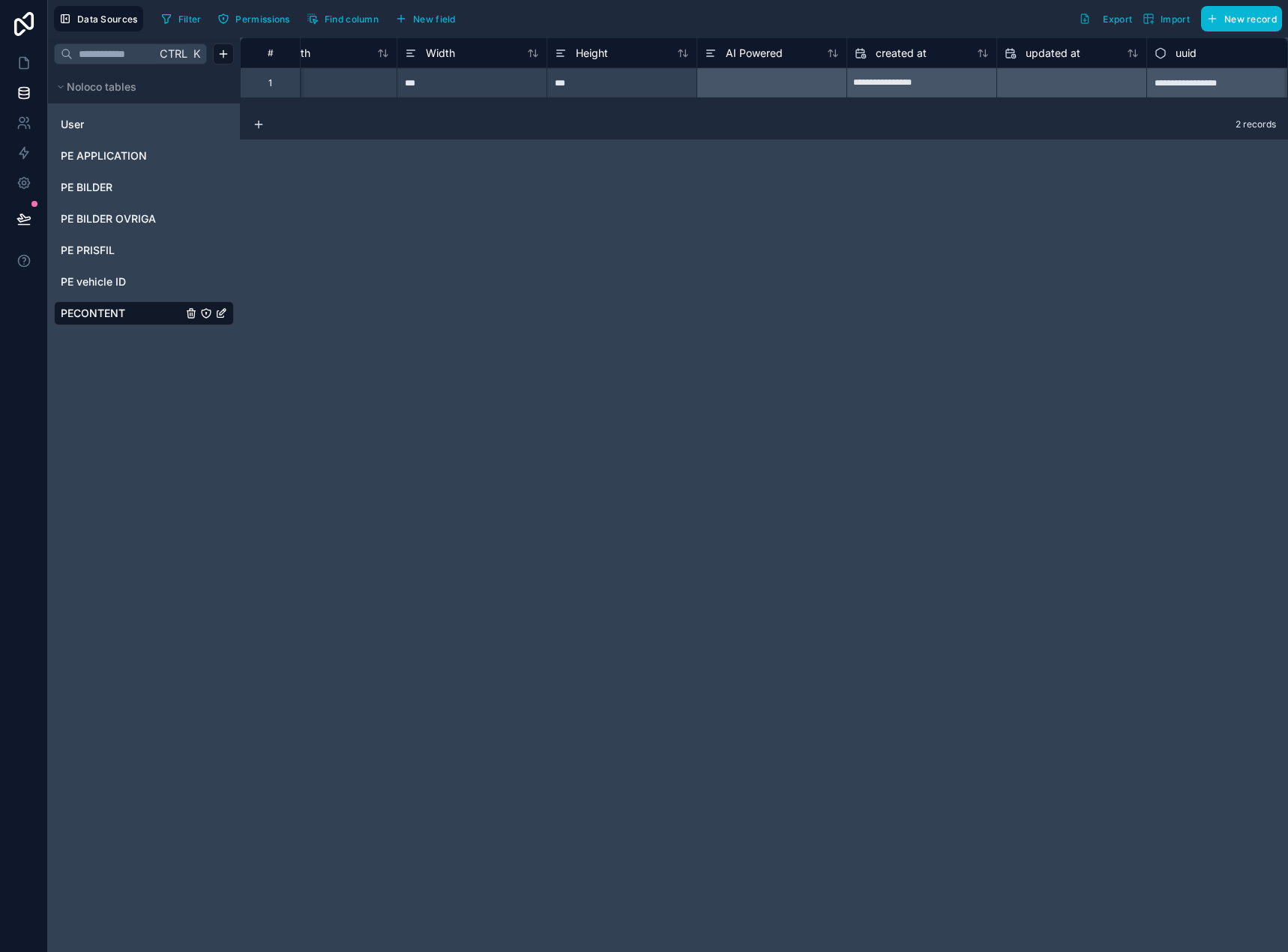
scroll to position [0, 2010]
click at [0, 0] on icon at bounding box center [0, 0] width 0 height 0
click at [21, 147] on icon at bounding box center [24, 152] width 15 height 15
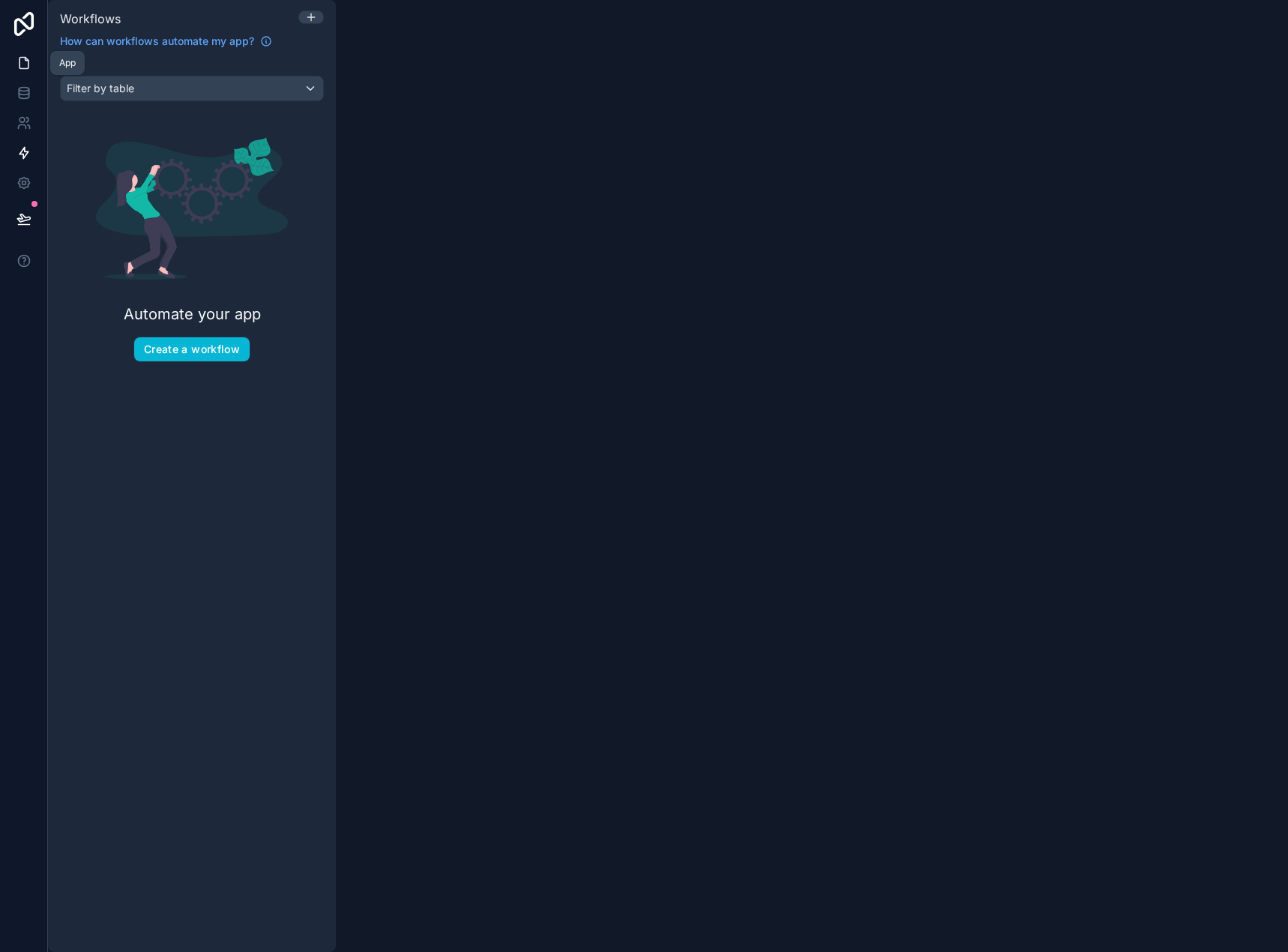
click at [23, 66] on icon at bounding box center [24, 62] width 15 height 15
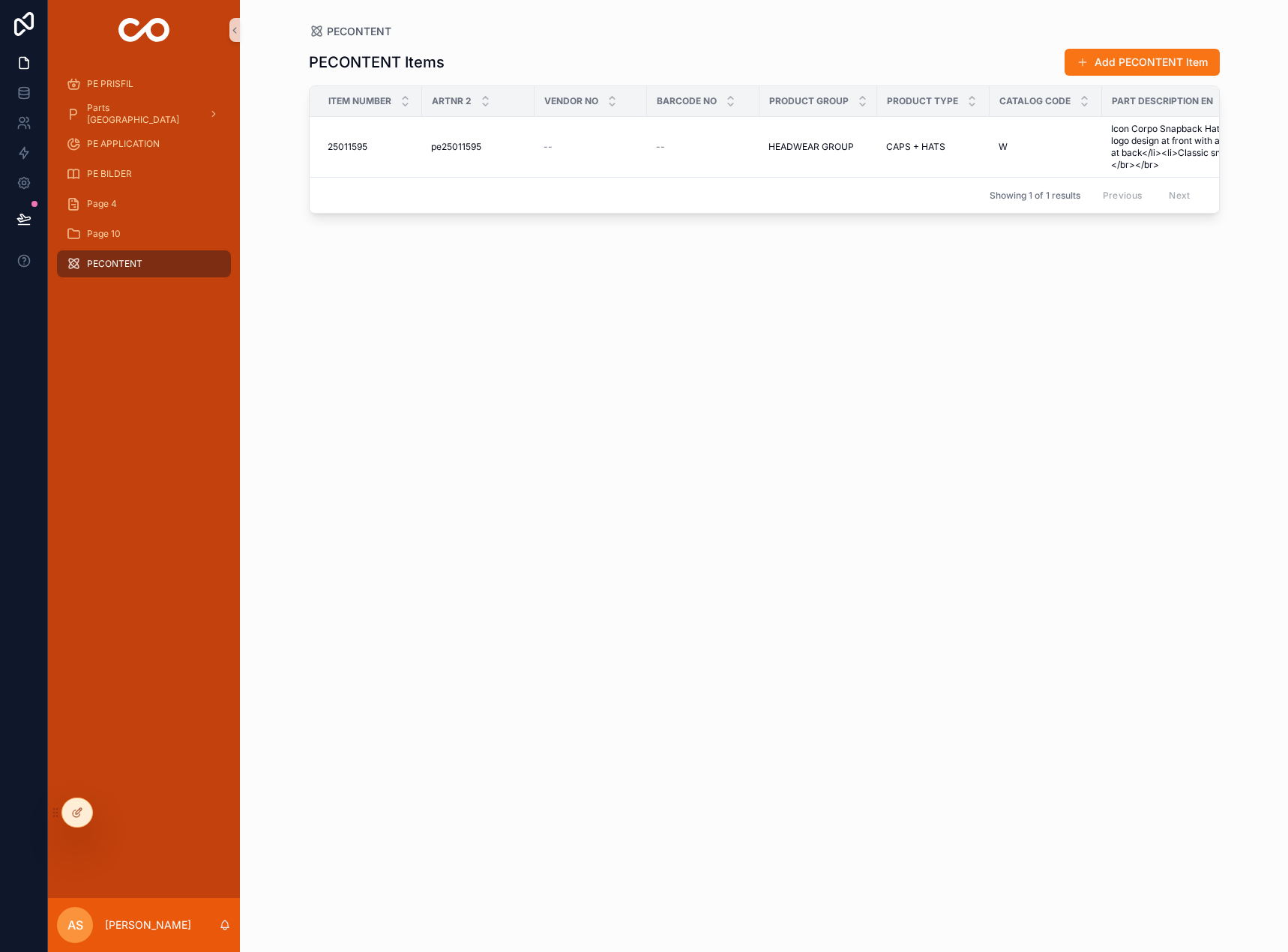
click at [614, 276] on div "PECONTENT Items Add PECONTENT Item Item Number Artnr 2 Vendor No Barcode No Pro…" at bounding box center [763, 486] width 911 height 895
click at [67, 811] on div at bounding box center [77, 812] width 30 height 28
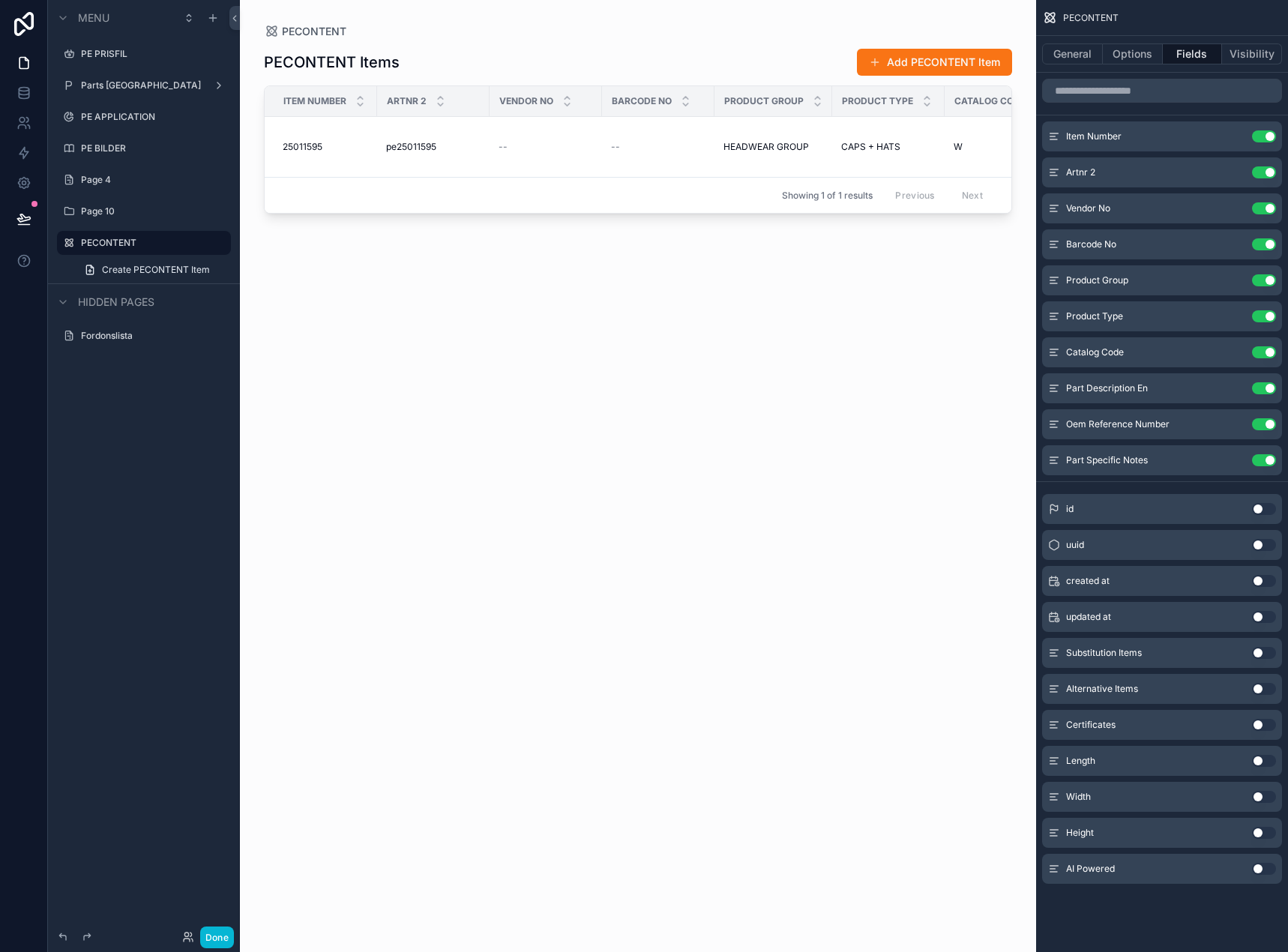
click at [603, 174] on div "scrollable content" at bounding box center [637, 467] width 796 height 934
click at [1260, 872] on button "Use setting" at bounding box center [1264, 868] width 24 height 12
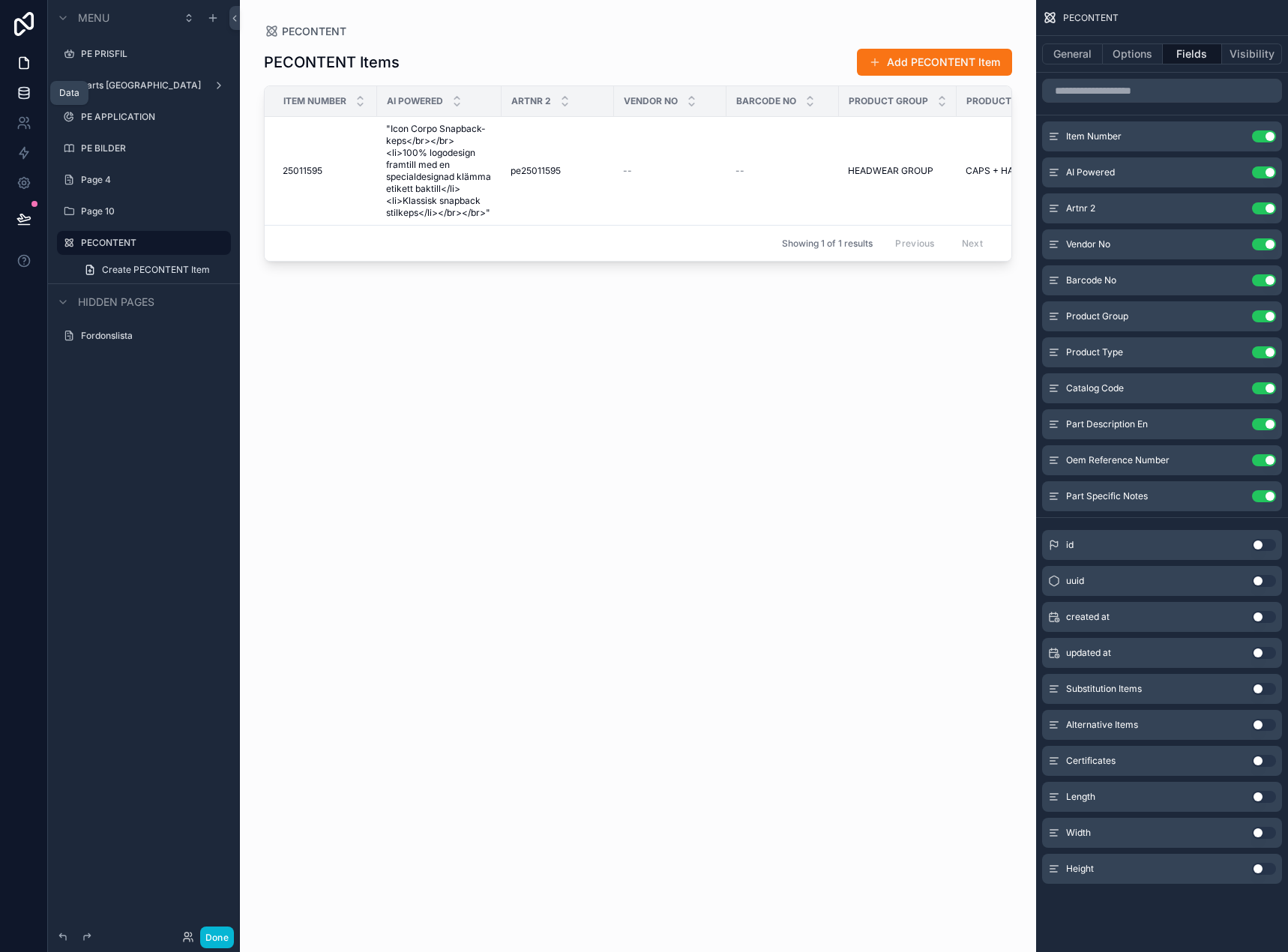
click at [19, 89] on icon at bounding box center [24, 92] width 9 height 6
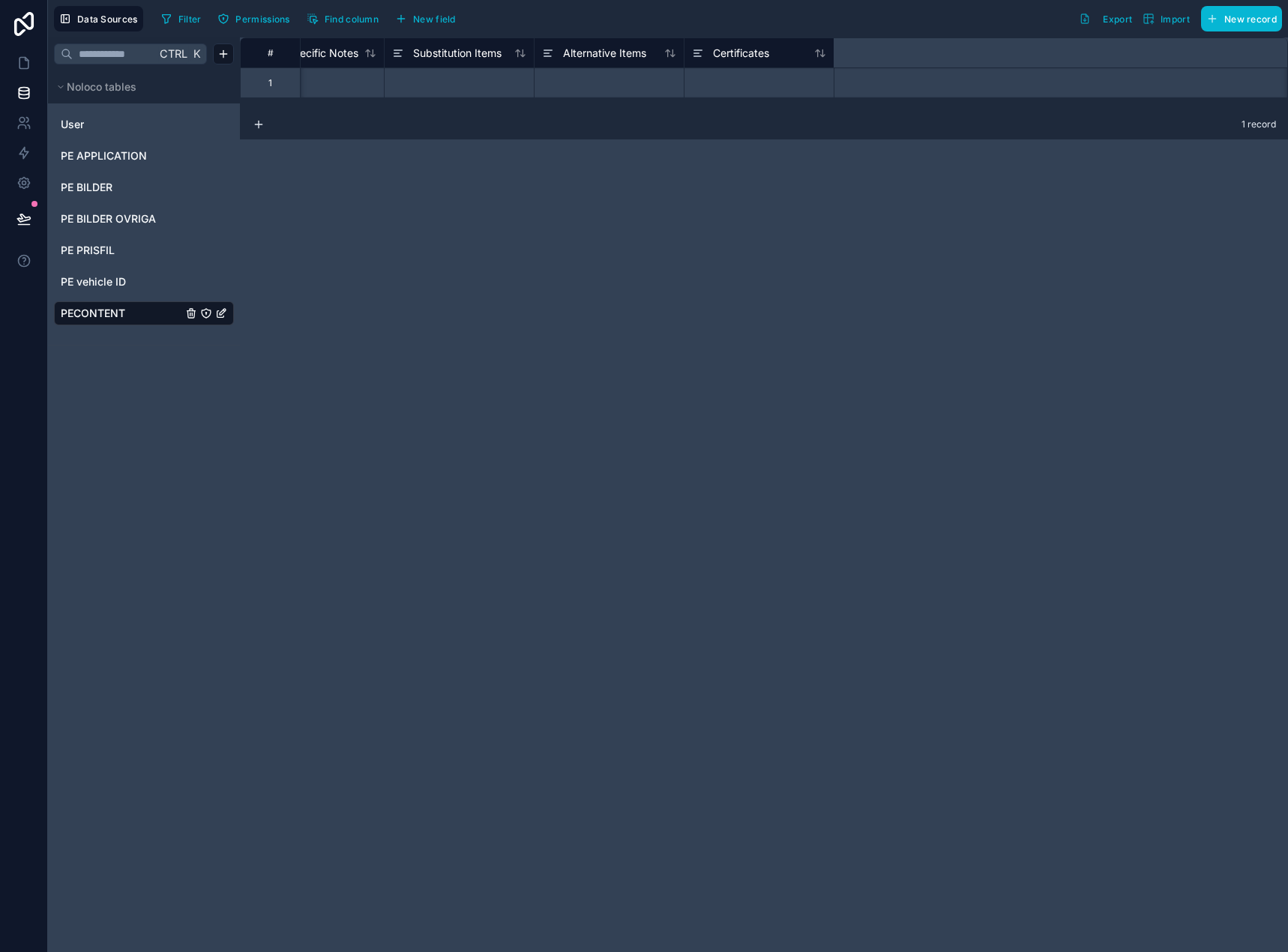
scroll to position [0, 2010]
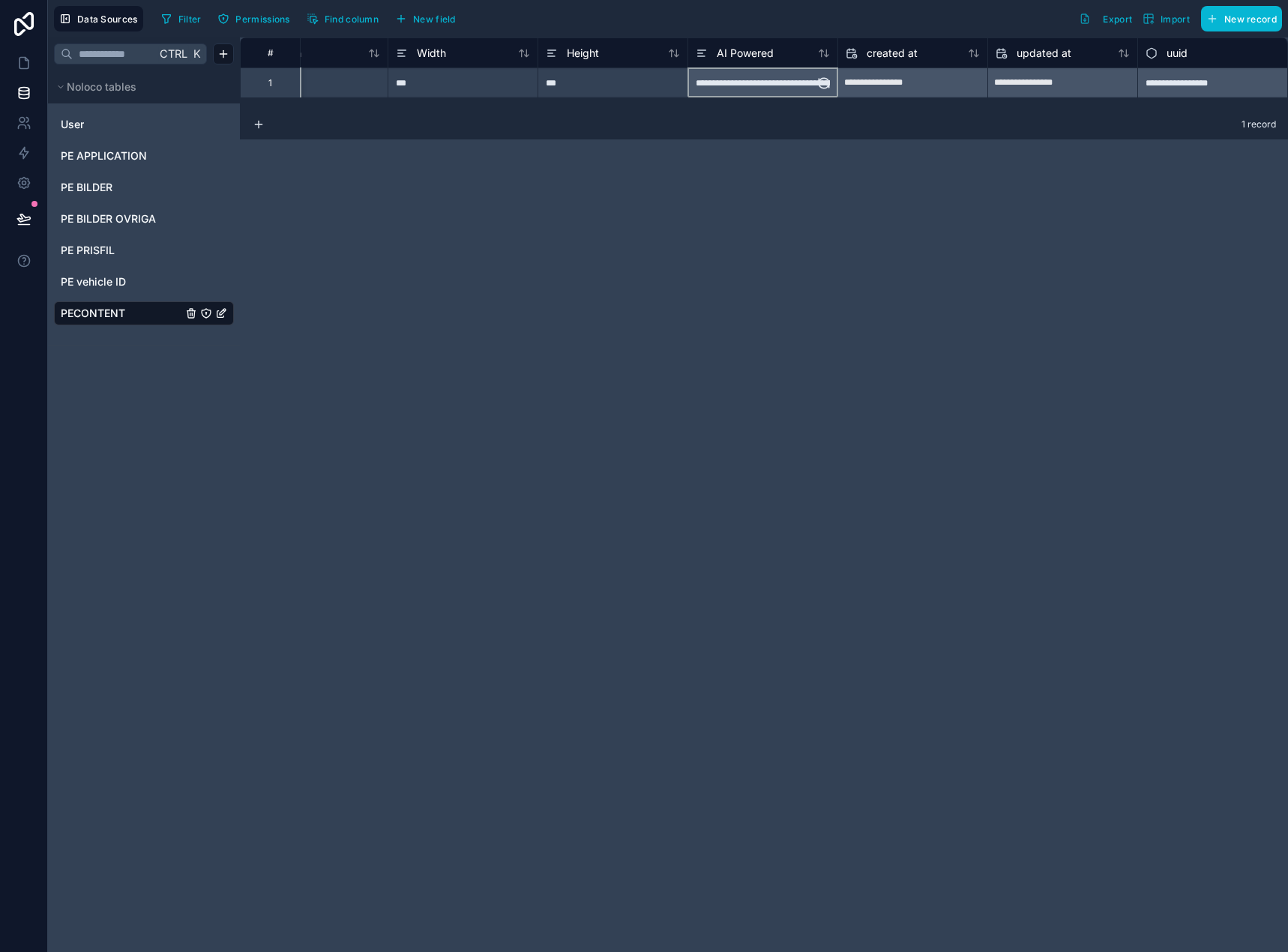
click at [770, 88] on div "**********" at bounding box center [762, 82] width 149 height 29
click at [758, 54] on span "AI Powered" at bounding box center [745, 53] width 57 height 15
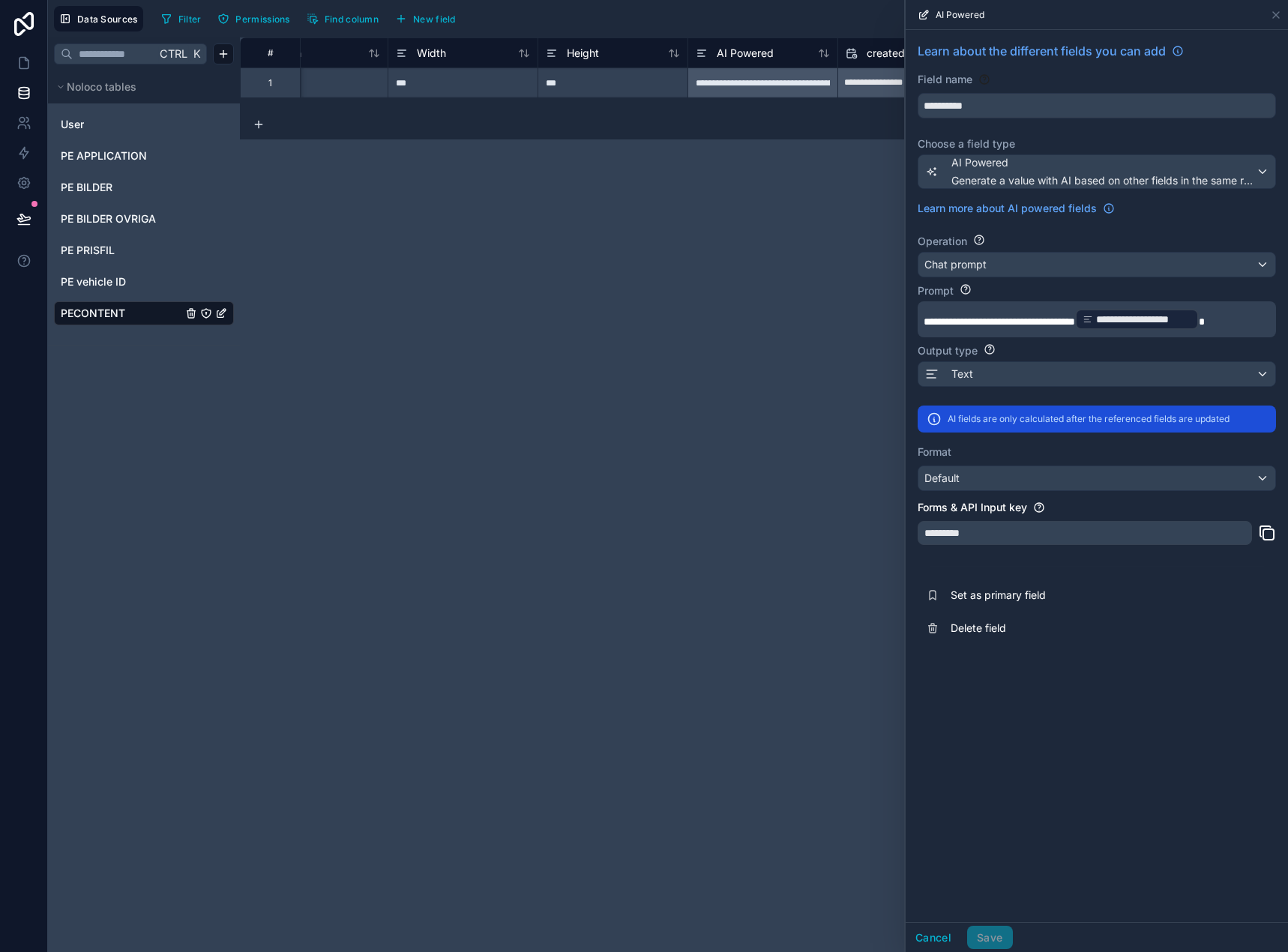
click at [1021, 309] on p "**********" at bounding box center [1095, 319] width 343 height 24
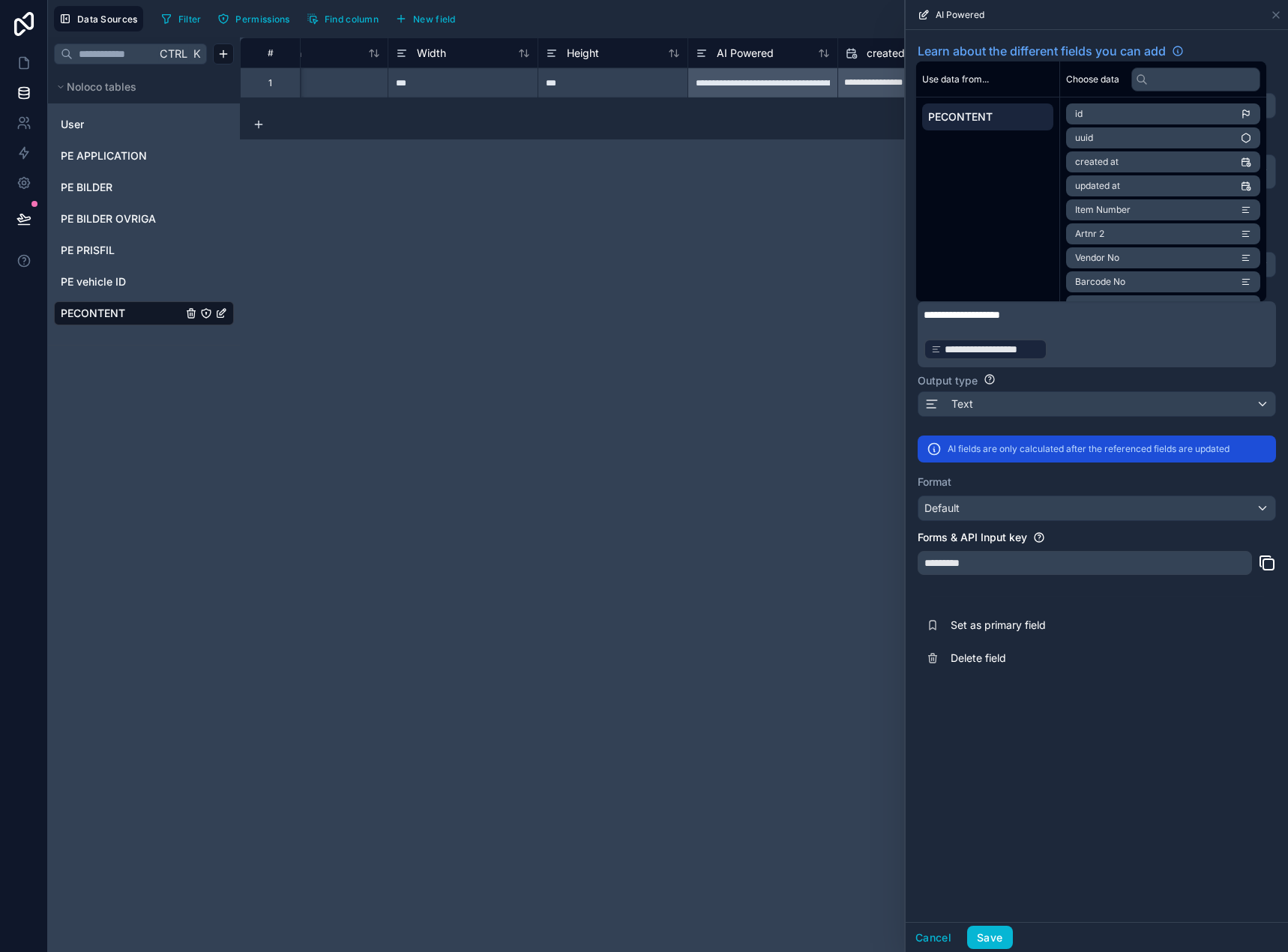
click at [1061, 315] on p "**********" at bounding box center [1095, 315] width 343 height 15
click at [997, 934] on button "Save" at bounding box center [989, 938] width 45 height 24
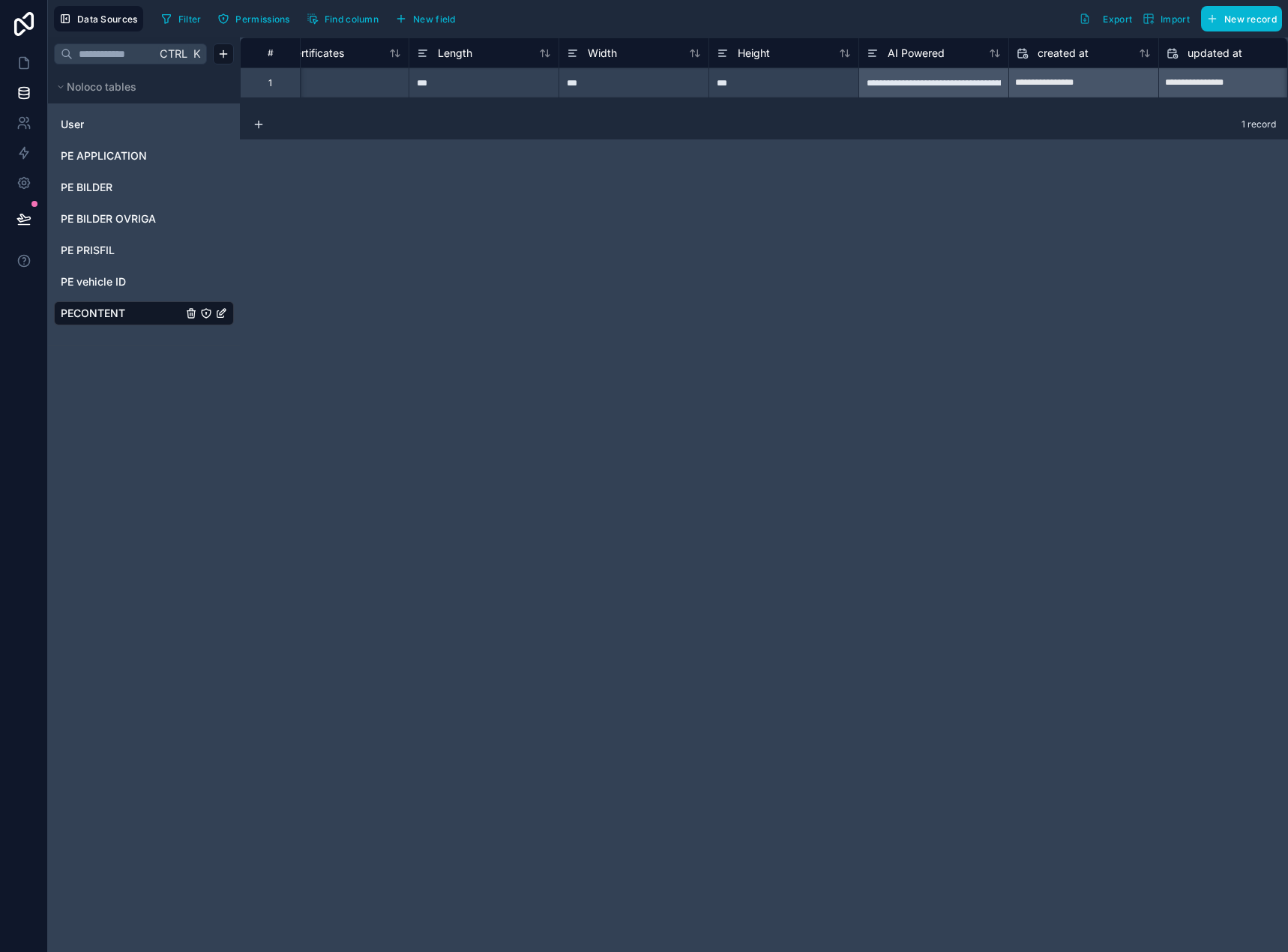
scroll to position [0, 2010]
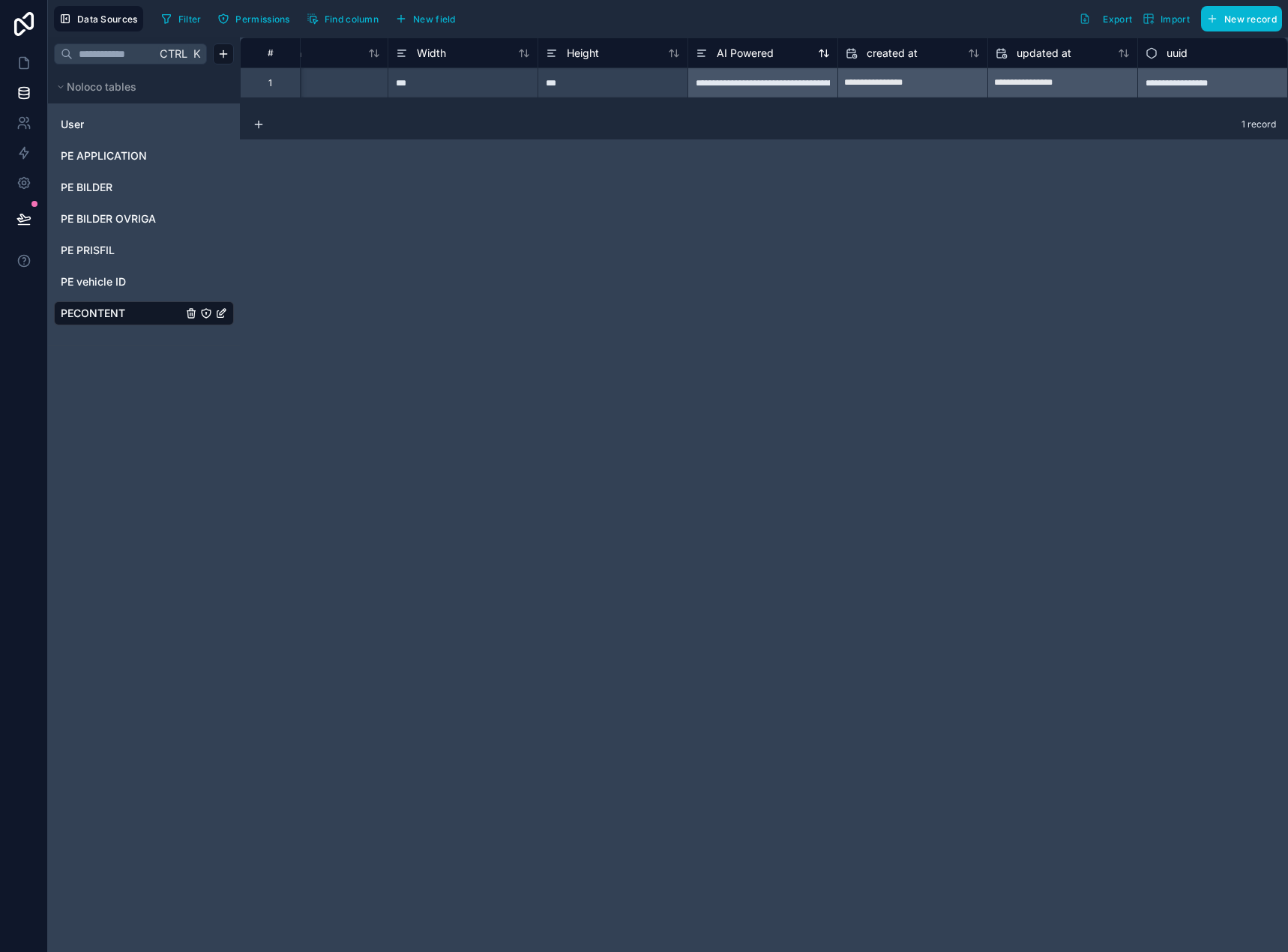
click at [760, 54] on span "AI Powered" at bounding box center [745, 53] width 57 height 15
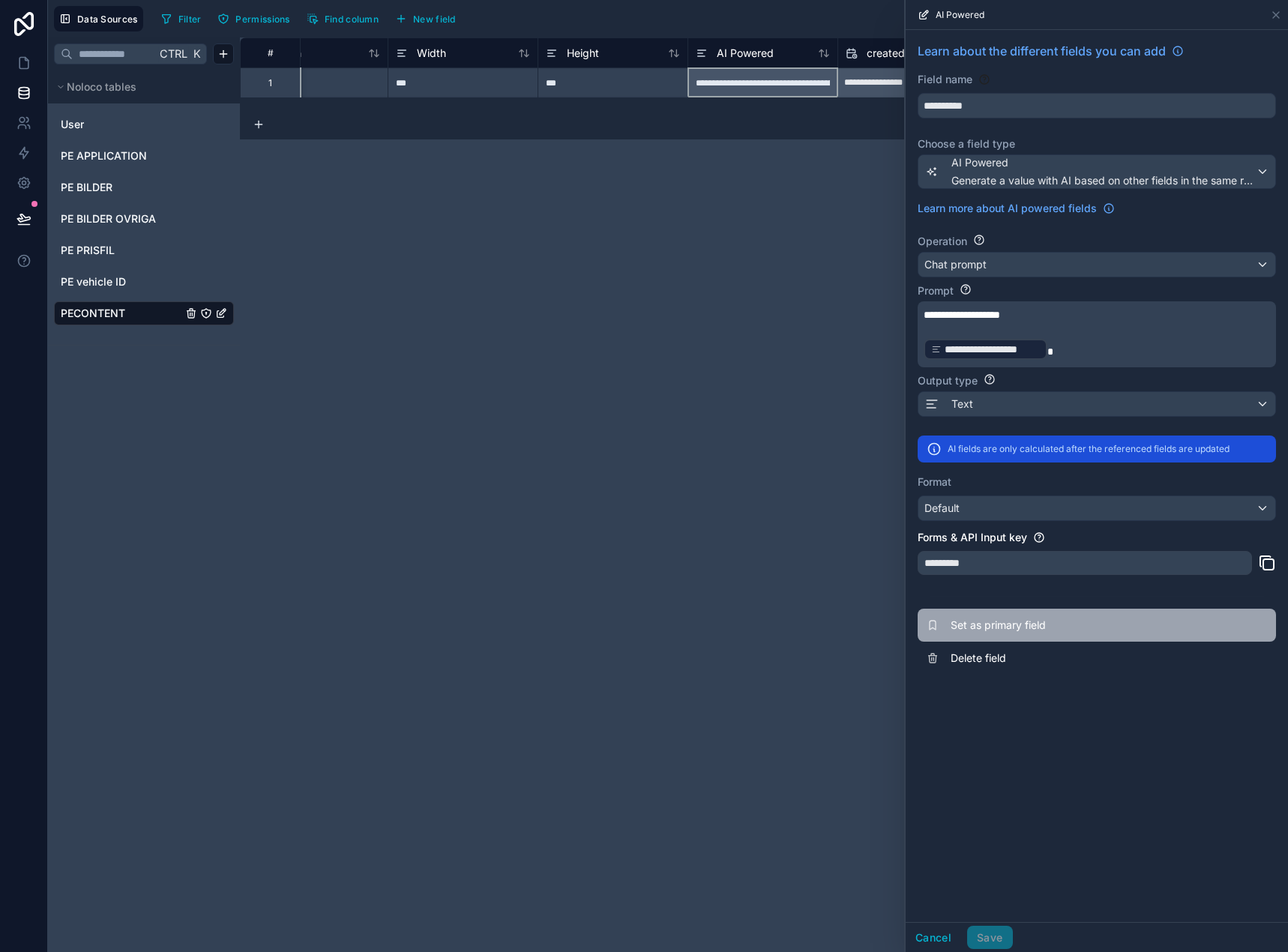
click at [1075, 625] on span "Set as primary field" at bounding box center [1058, 625] width 216 height 15
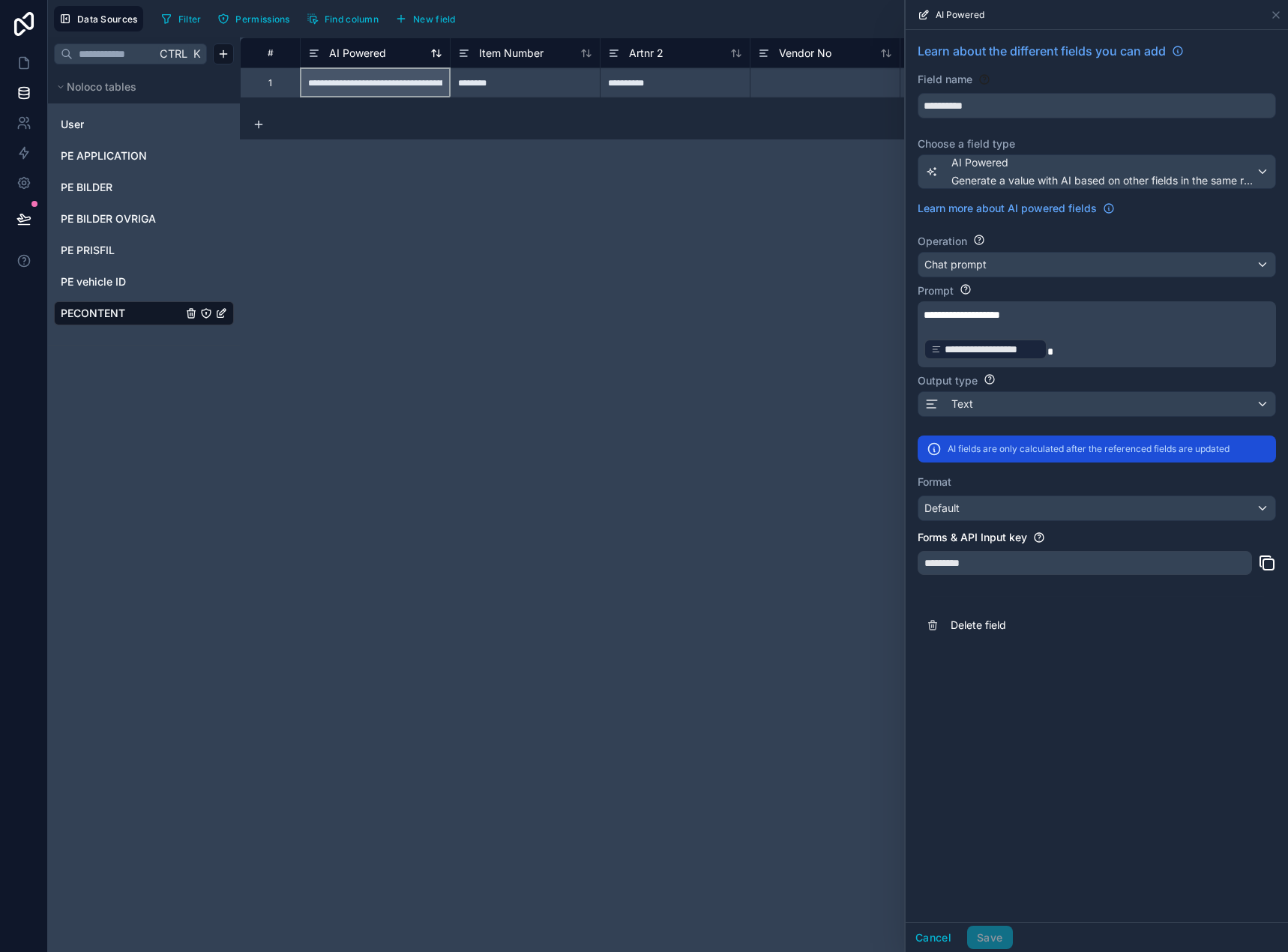
click at [364, 55] on span "AI Powered" at bounding box center [357, 53] width 57 height 15
click at [415, 53] on div "AI Powered" at bounding box center [375, 53] width 134 height 18
drag, startPoint x: 931, startPoint y: 928, endPoint x: 888, endPoint y: 817, distance: 119.0
click at [931, 927] on button "Cancel" at bounding box center [933, 938] width 55 height 24
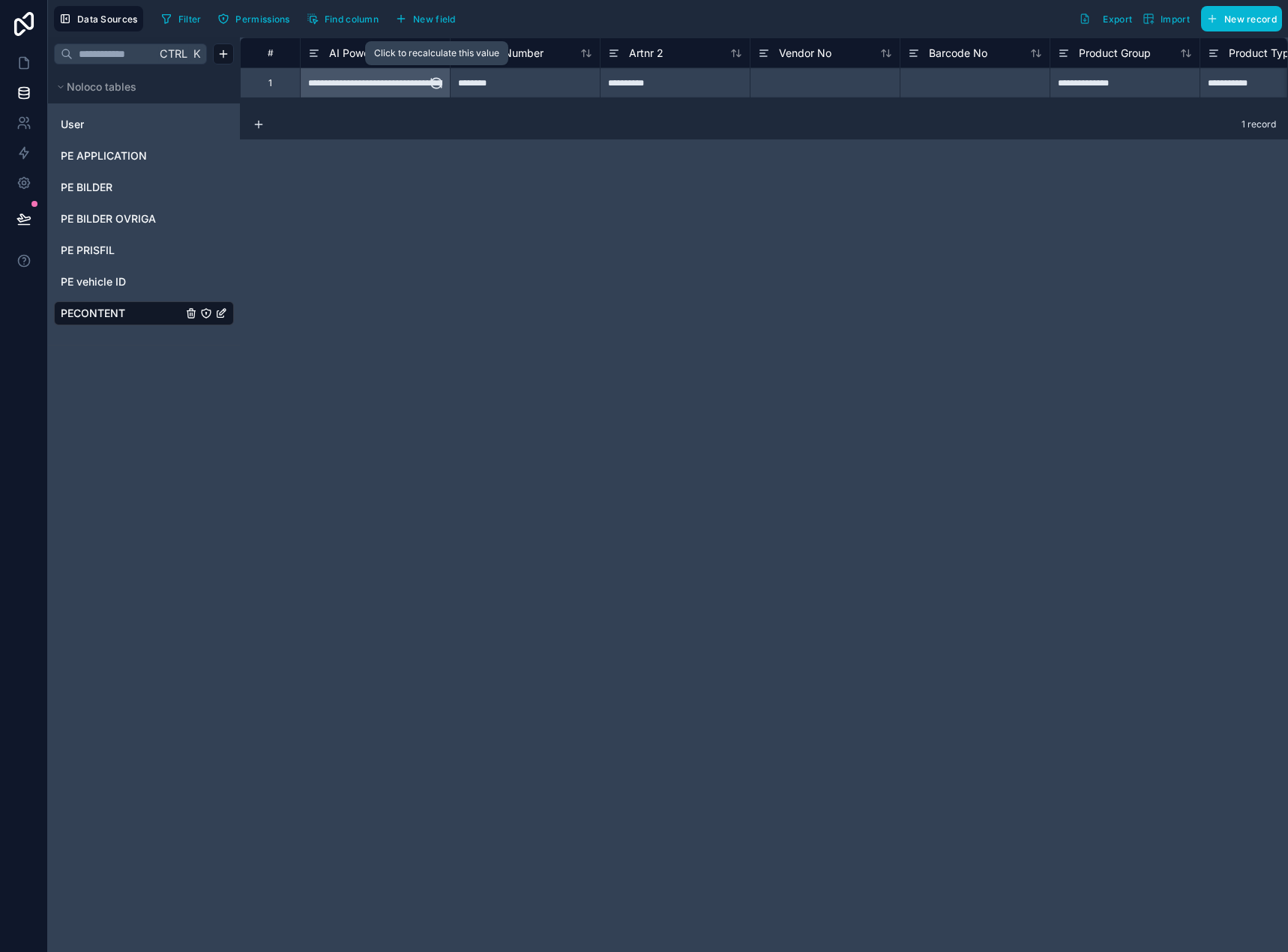
click at [434, 81] on icon at bounding box center [435, 80] width 9 height 5
click at [406, 90] on div "**********" at bounding box center [375, 82] width 149 height 29
click at [26, 68] on icon at bounding box center [24, 62] width 15 height 15
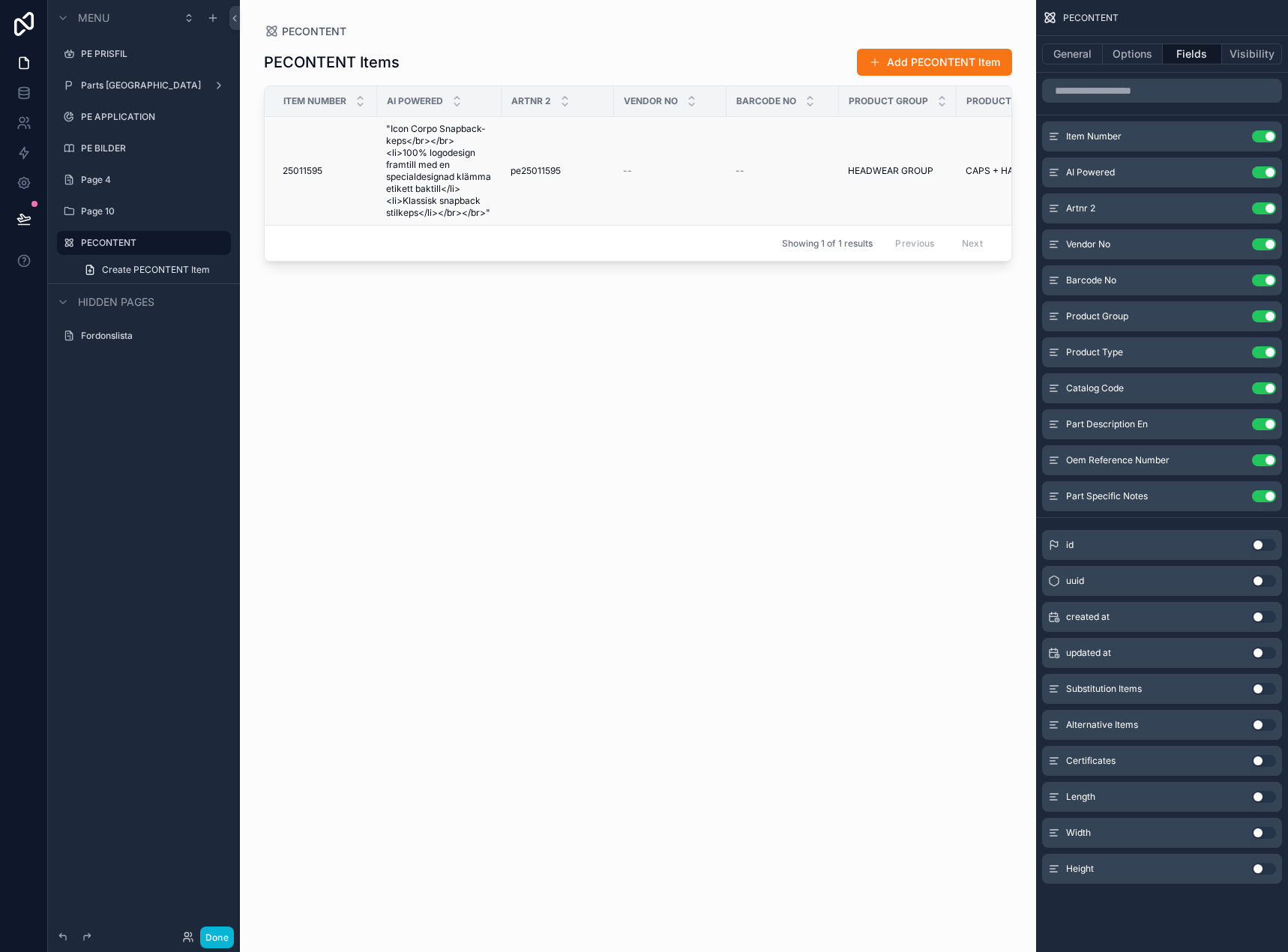
click at [409, 139] on span ""Icon Corpo Snapback-keps</br></br><li>100% logodesign framtill med en speciald…" at bounding box center [439, 171] width 106 height 96
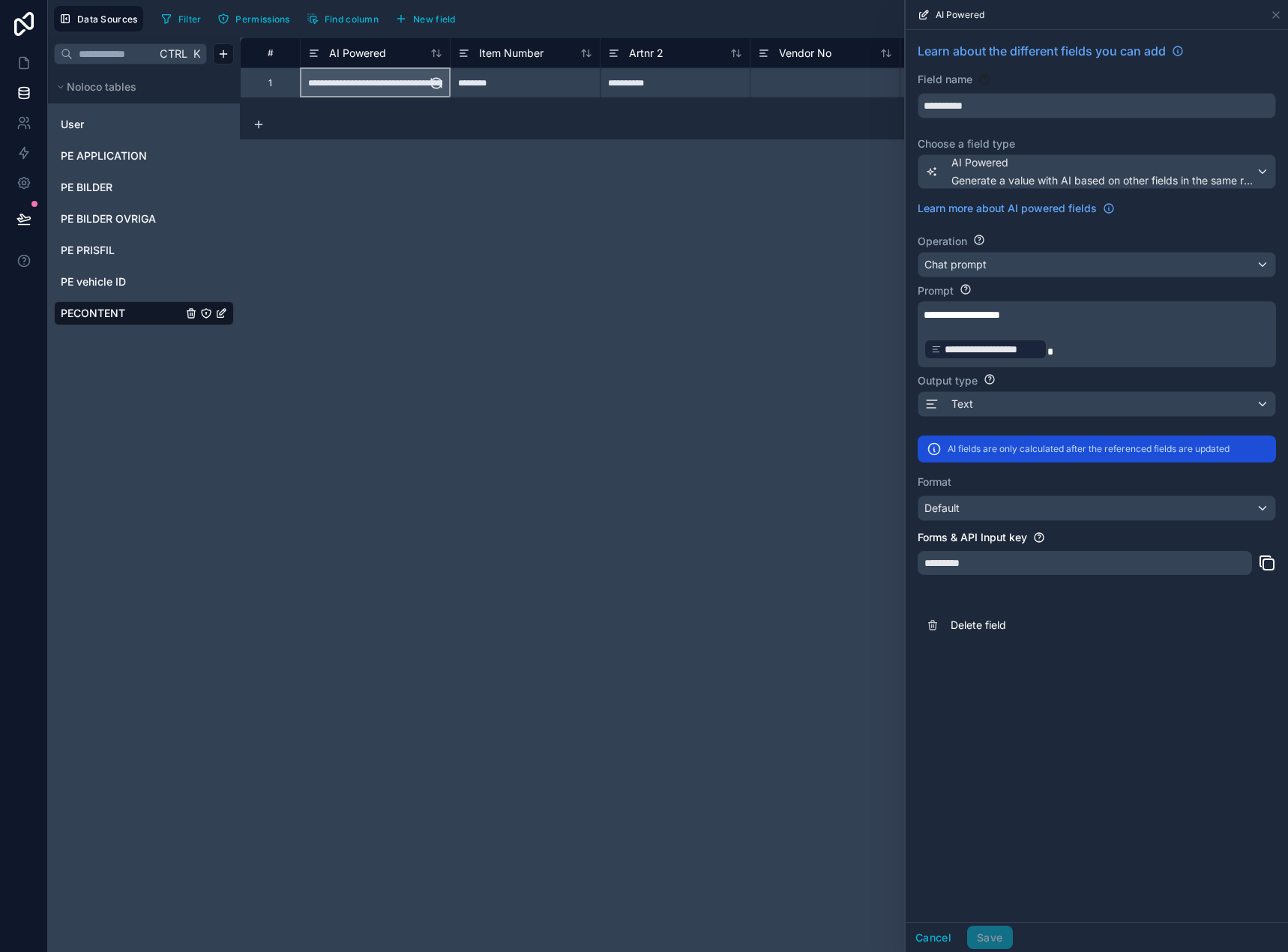
click at [370, 89] on div "**********" at bounding box center [375, 82] width 149 height 29
click at [32, 73] on link at bounding box center [24, 63] width 47 height 30
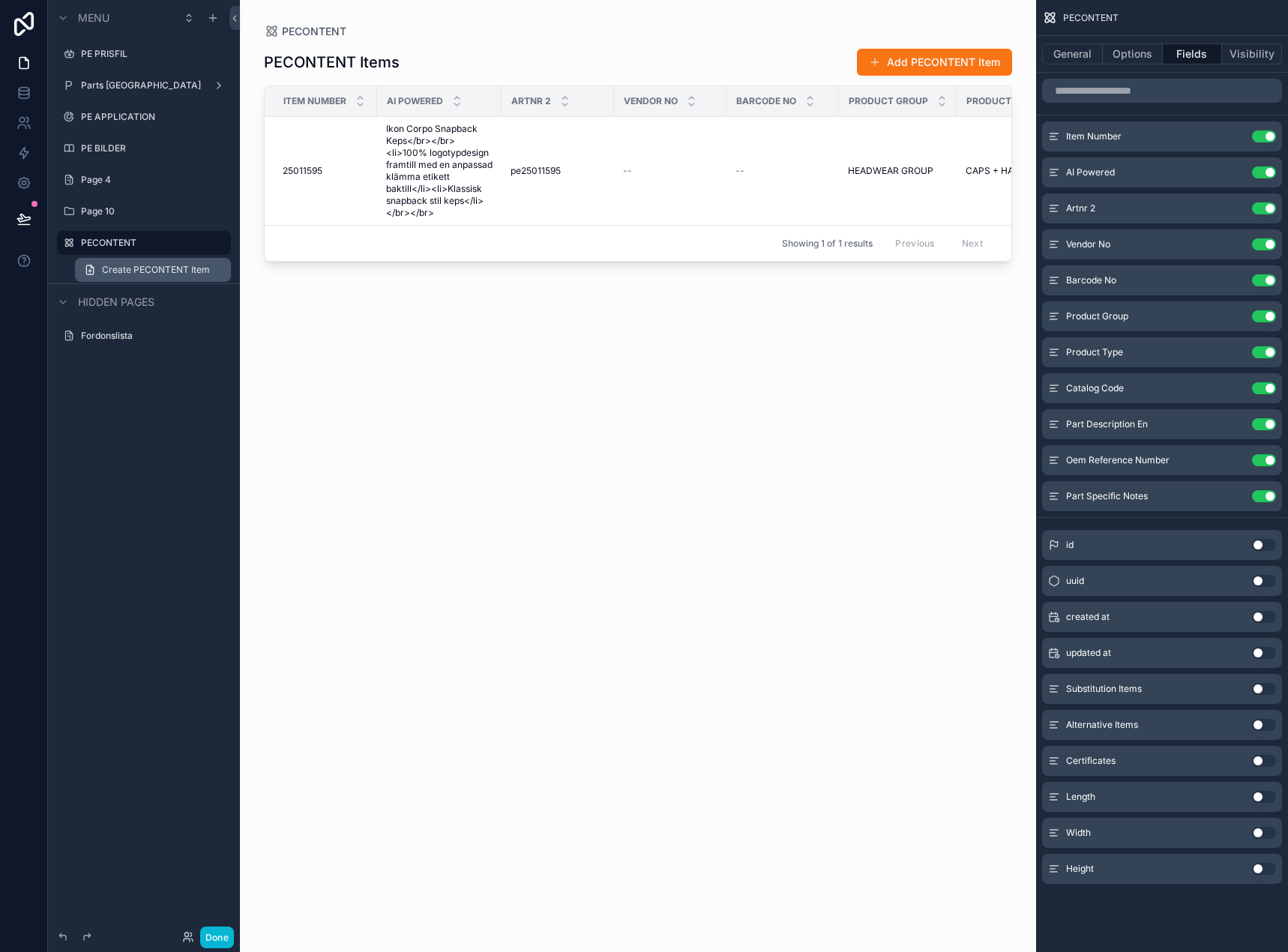
click at [144, 274] on span "Create PECONTENT Item" at bounding box center [155, 269] width 108 height 12
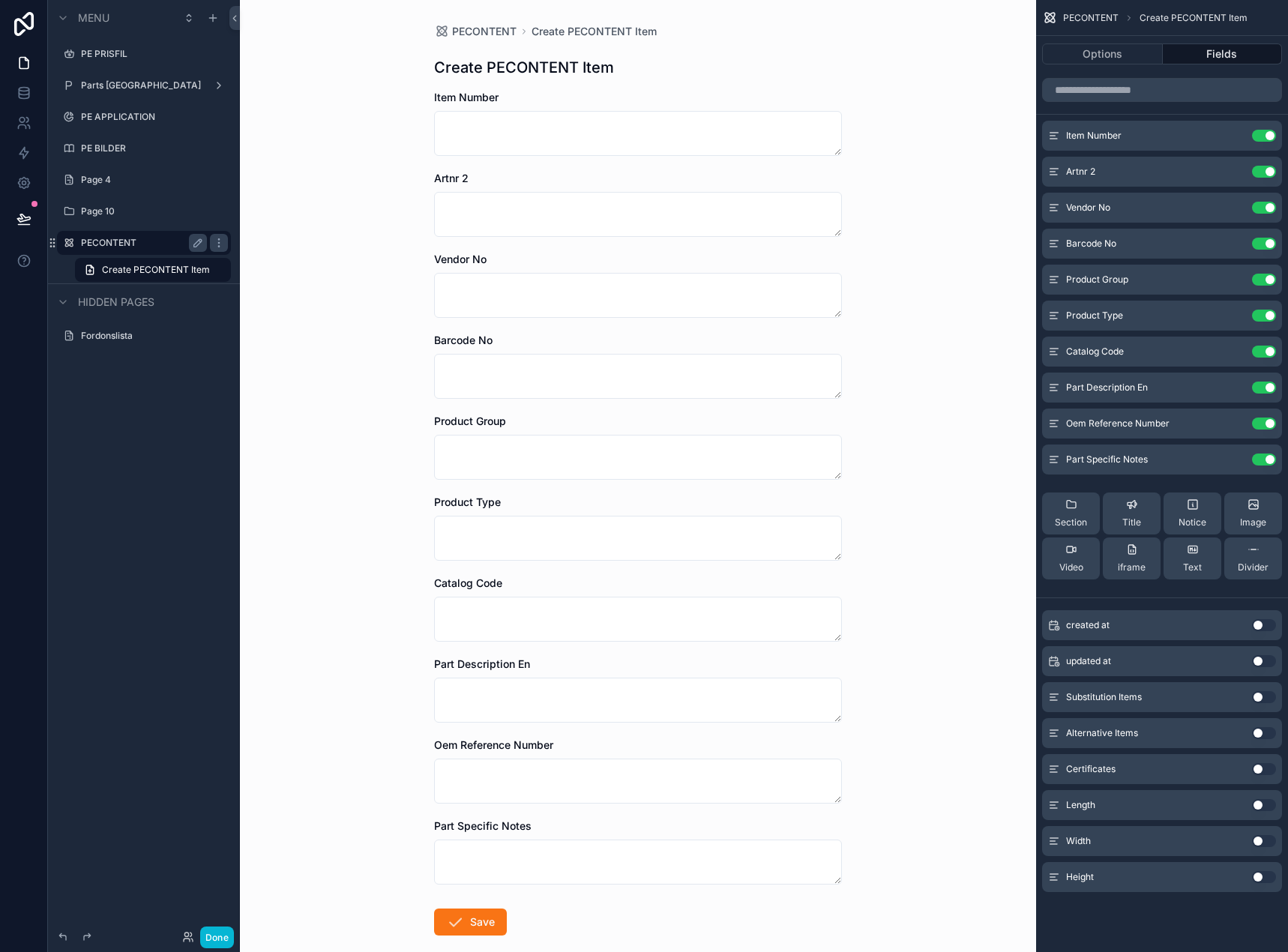
click at [136, 252] on div "PECONTENT" at bounding box center [144, 243] width 168 height 24
click at [138, 241] on label "PECONTENT" at bounding box center [141, 242] width 120 height 12
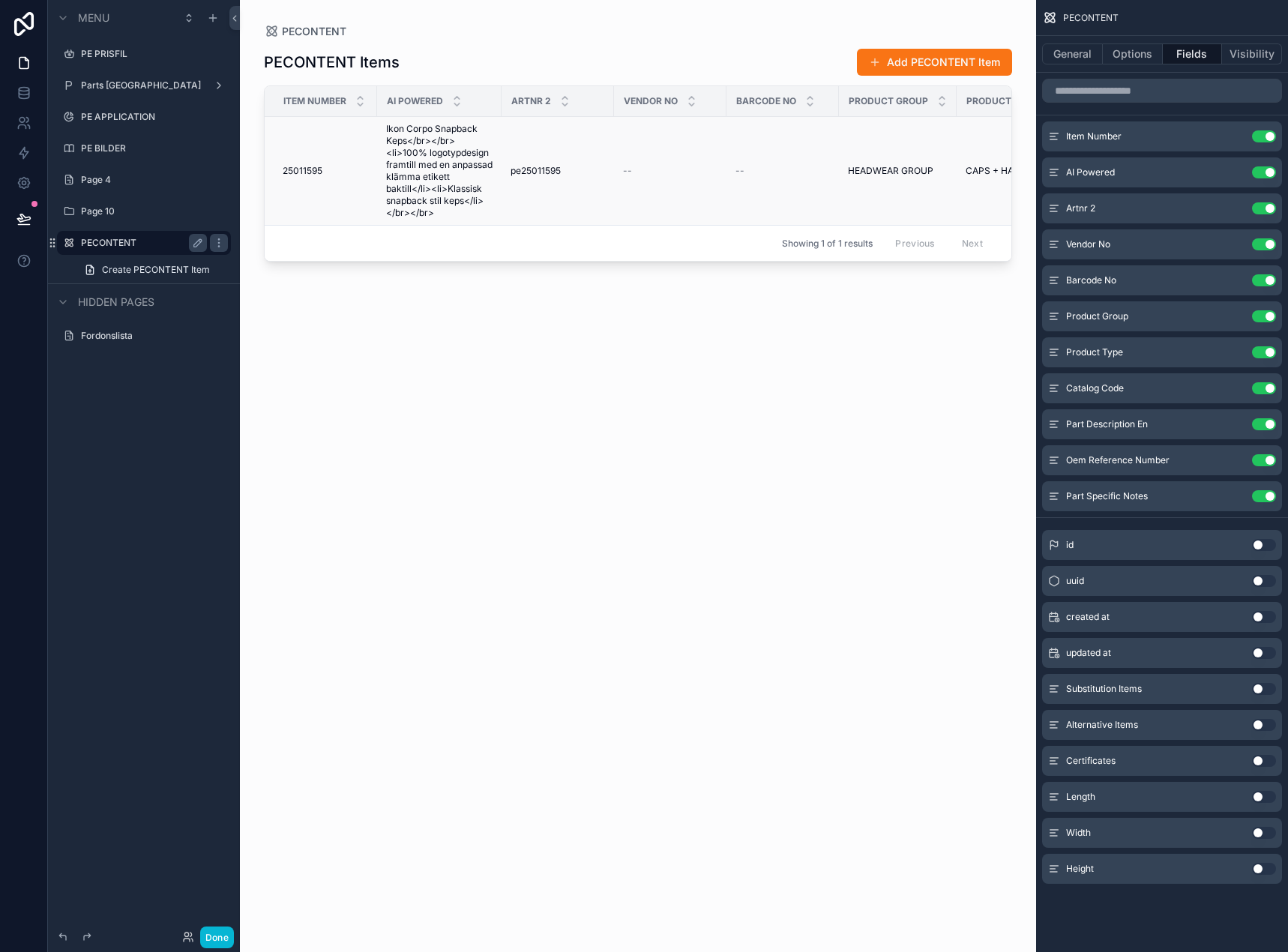
click at [296, 166] on span "25011595" at bounding box center [302, 170] width 39 height 12
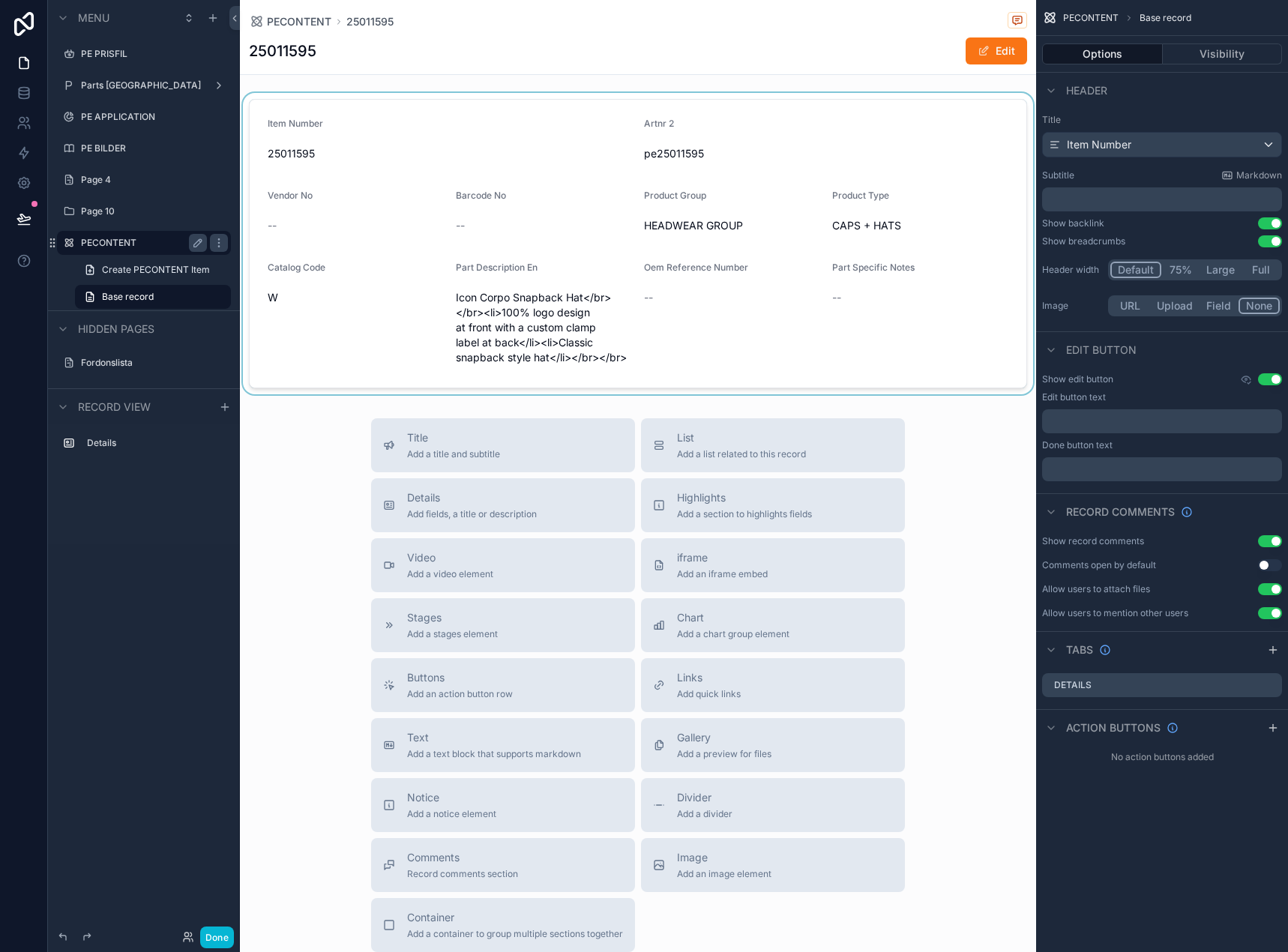
click at [706, 321] on div "scrollable content" at bounding box center [637, 244] width 796 height 301
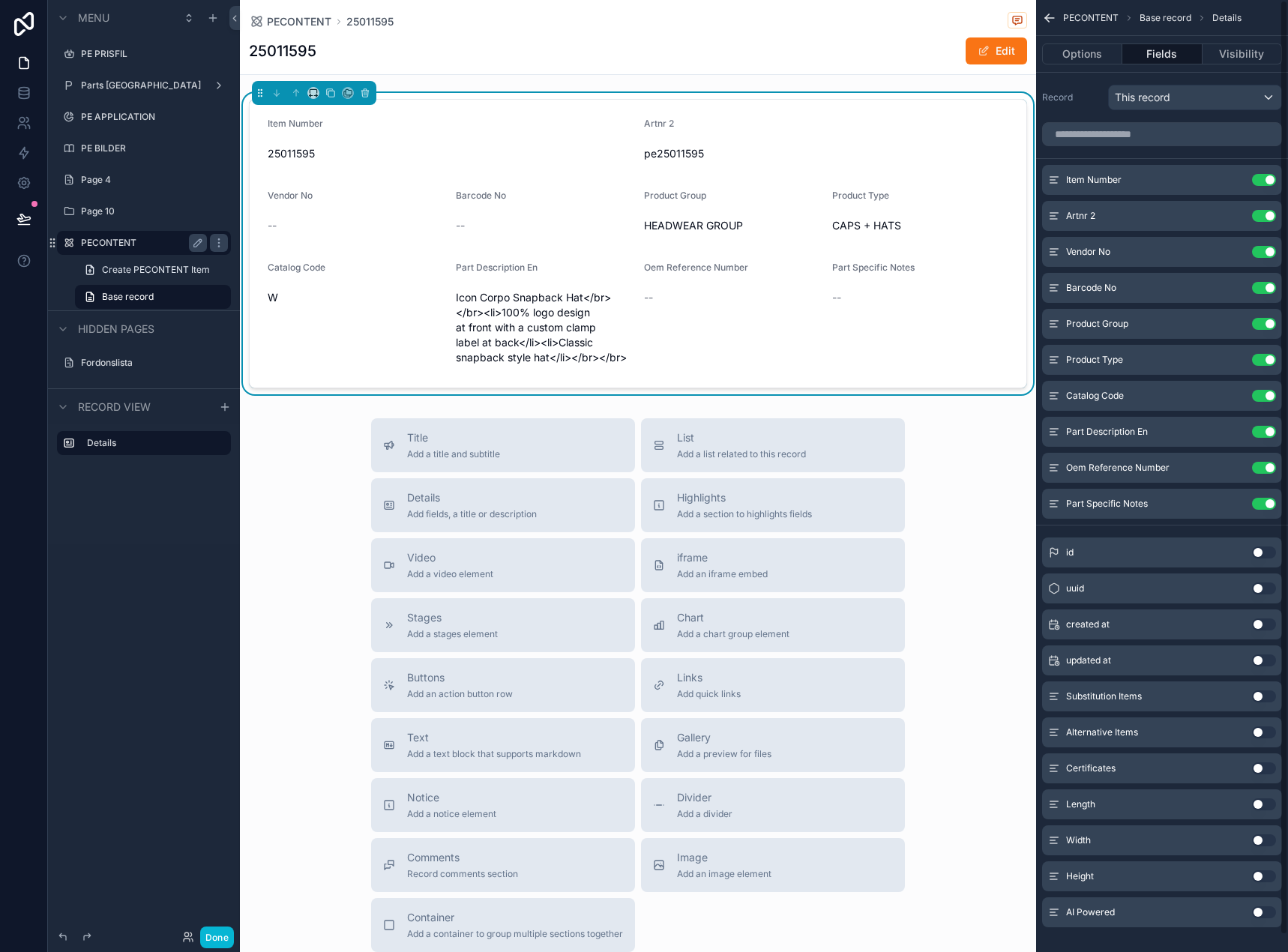
click at [1261, 919] on div "AI Powered Use setting" at bounding box center [1162, 912] width 240 height 30
click at [1263, 913] on button "Use setting" at bounding box center [1264, 912] width 24 height 12
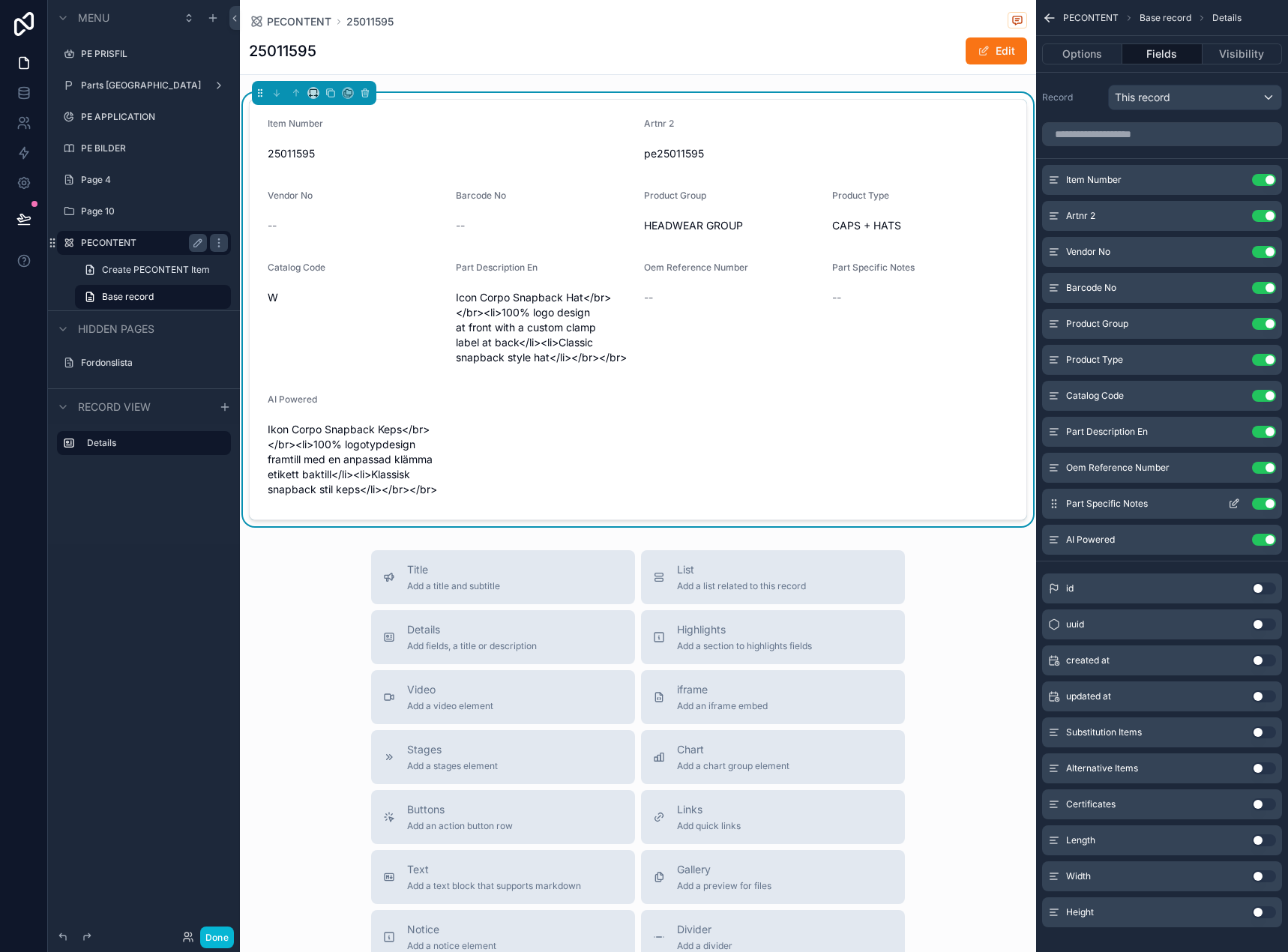
click at [1230, 499] on icon "scrollable content" at bounding box center [1233, 503] width 12 height 12
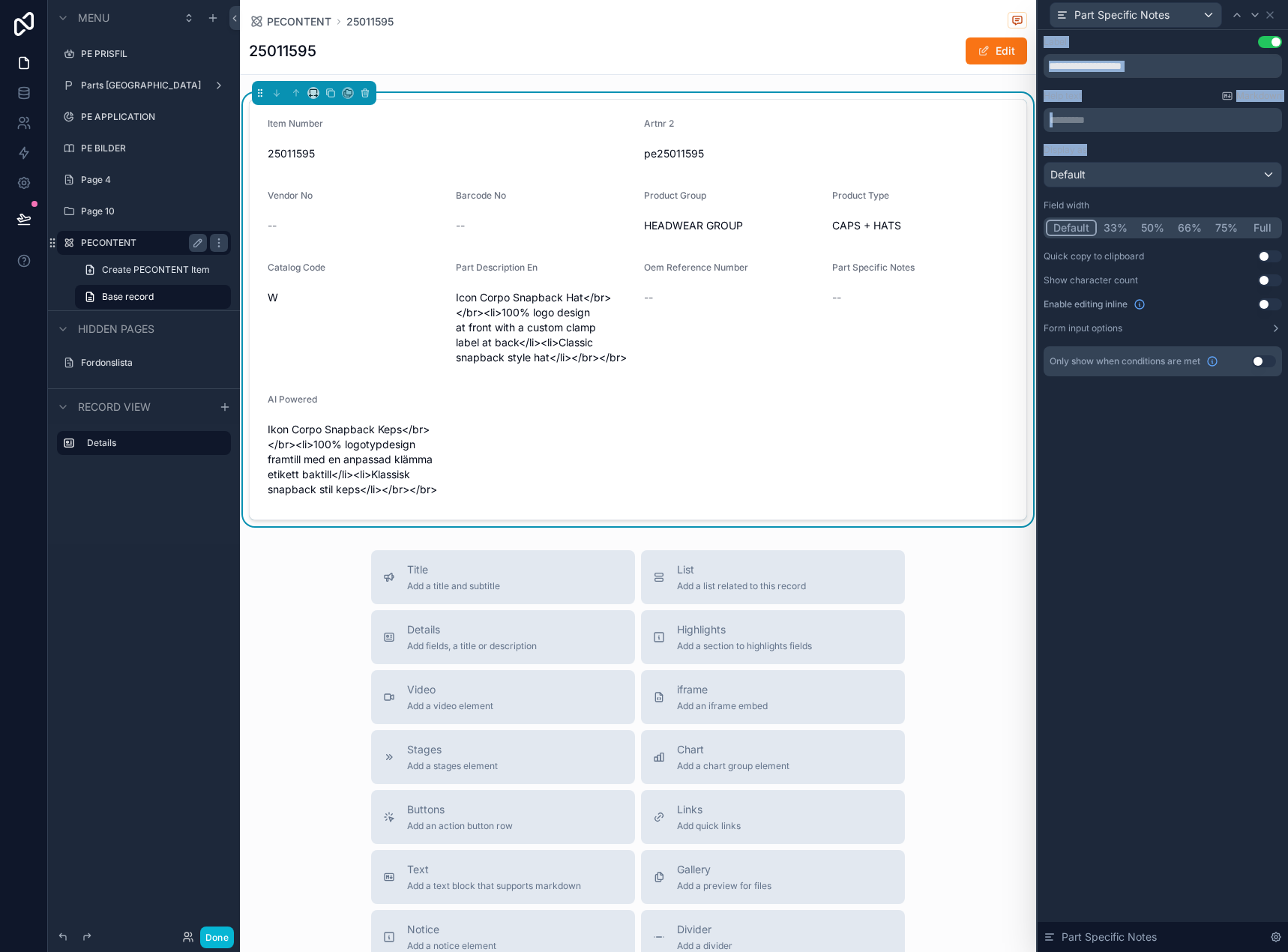
drag, startPoint x: 1268, startPoint y: 11, endPoint x: 1266, endPoint y: 230, distance: 219.0
click at [1279, 183] on div "**********" at bounding box center [1161, 476] width 252 height 952
click at [1267, 229] on button "Full" at bounding box center [1261, 227] width 35 height 17
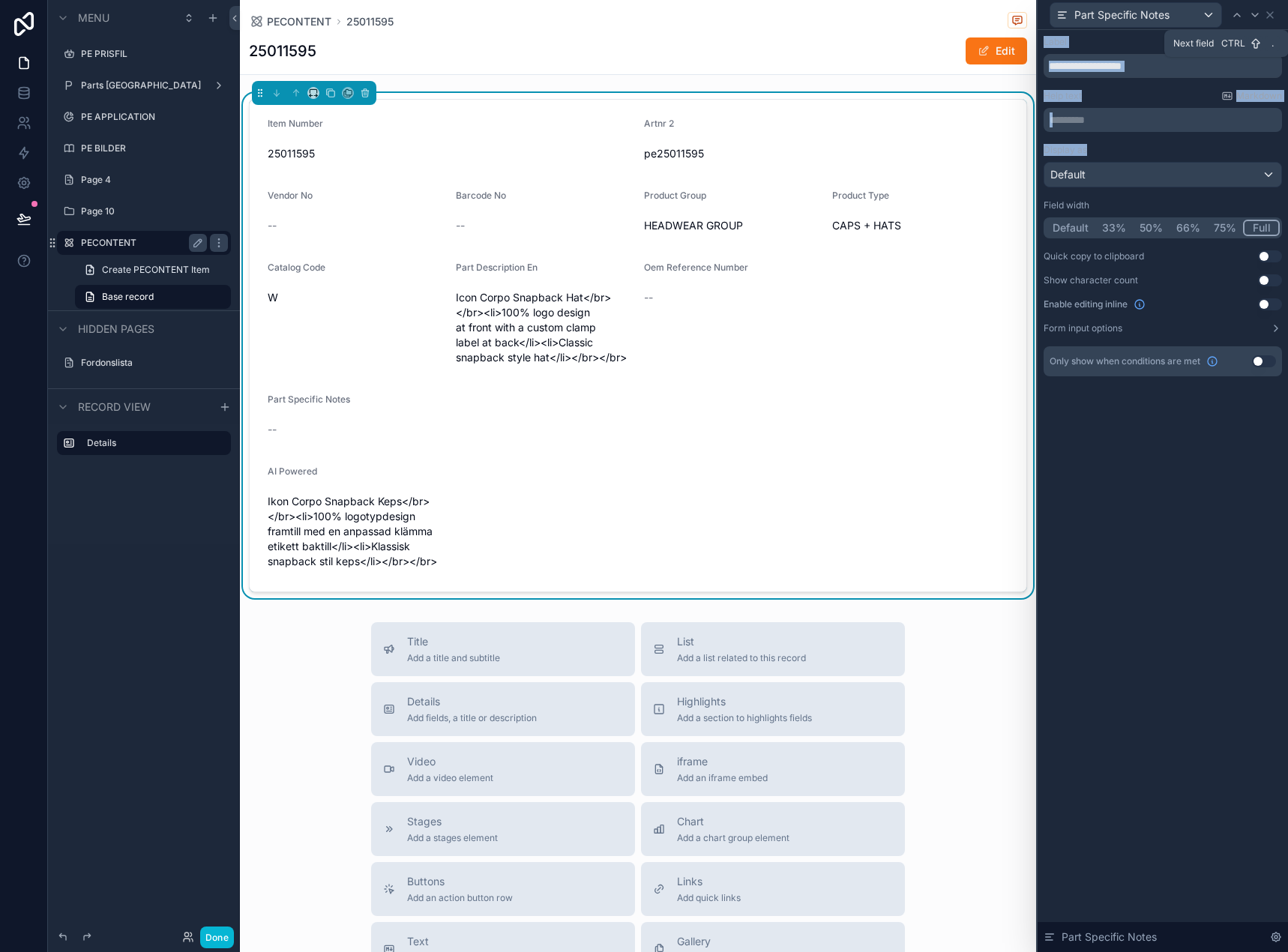
click at [1248, 20] on div at bounding box center [1254, 15] width 18 height 18
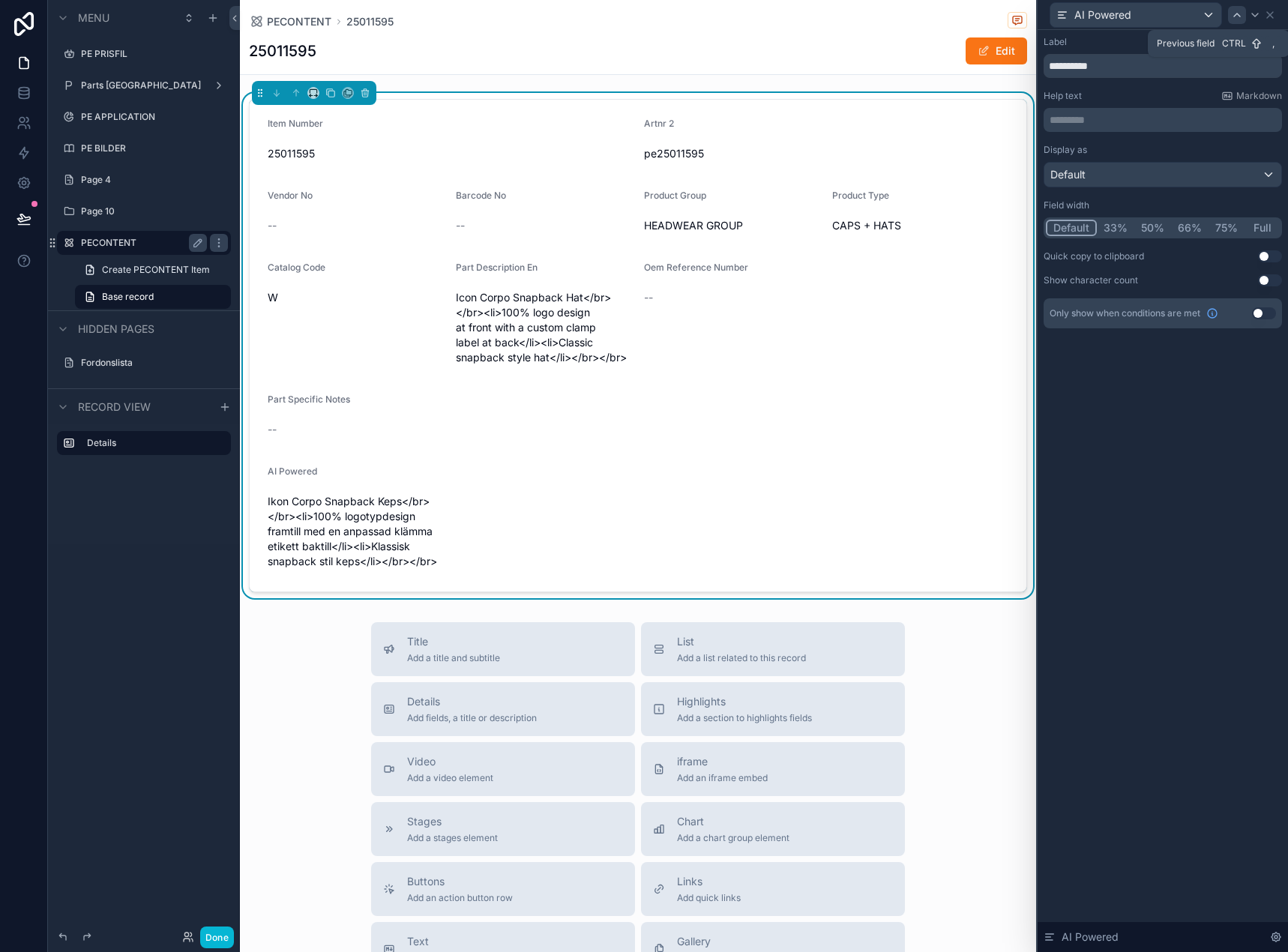
click at [1241, 17] on icon at bounding box center [1236, 14] width 12 height 12
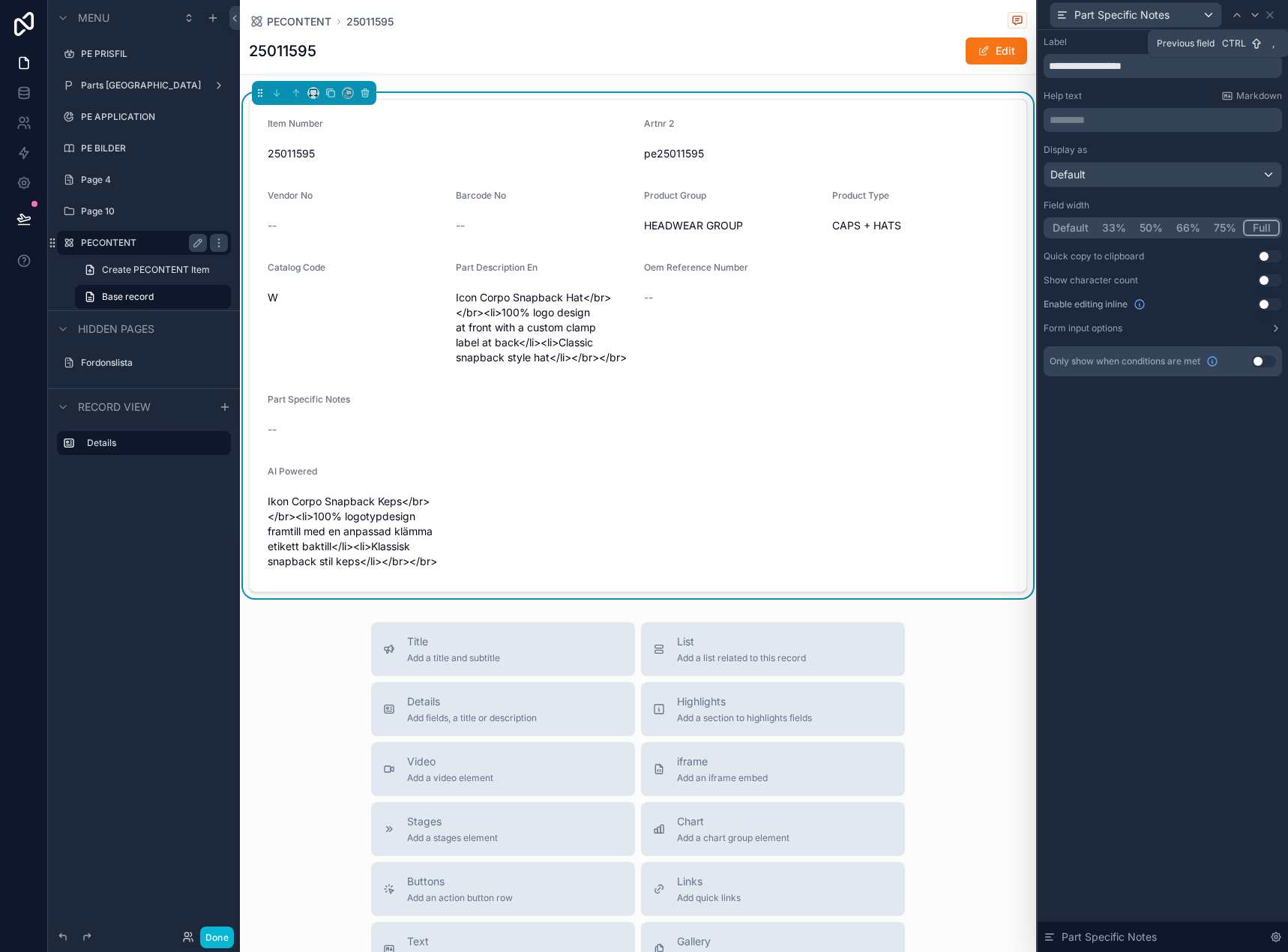
click at [1241, 17] on icon at bounding box center [1236, 14] width 12 height 12
click at [1267, 218] on div "Default 33% 50% 66% 75% Full" at bounding box center [1163, 228] width 238 height 21
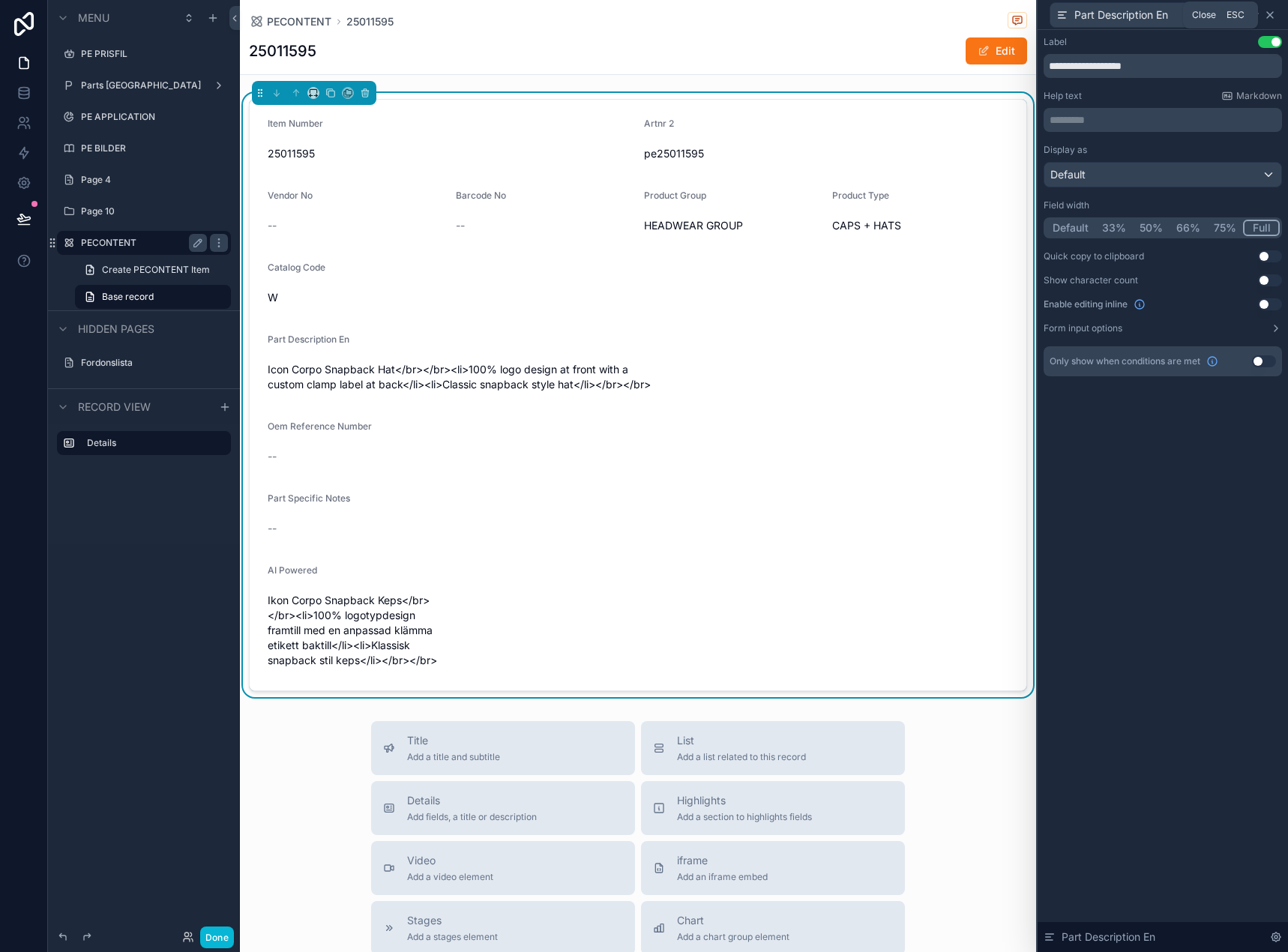
click at [1270, 18] on icon at bounding box center [1269, 14] width 12 height 12
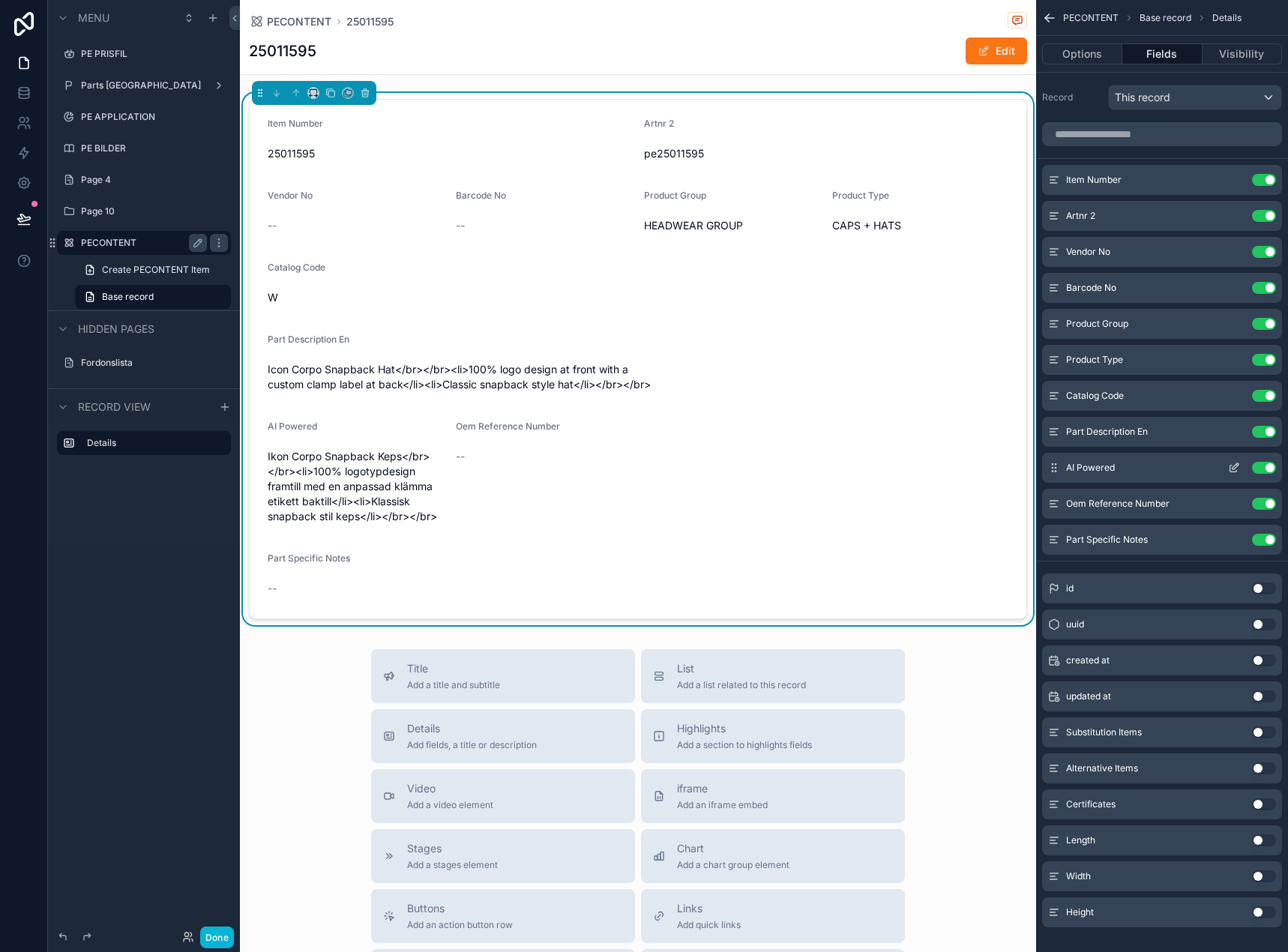
click at [1234, 464] on icon "scrollable content" at bounding box center [1233, 467] width 12 height 12
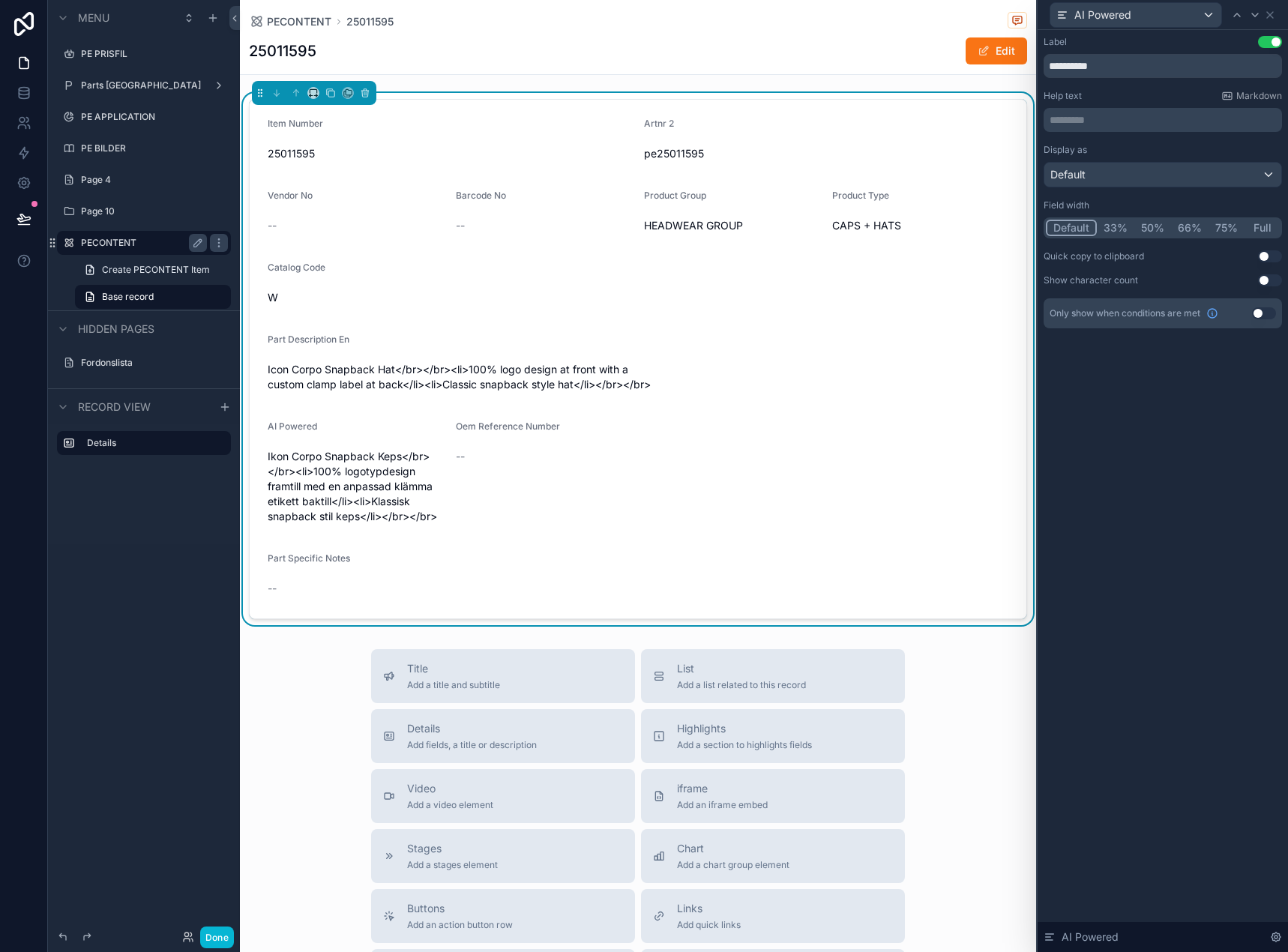
click at [1260, 226] on button "Full" at bounding box center [1261, 227] width 35 height 17
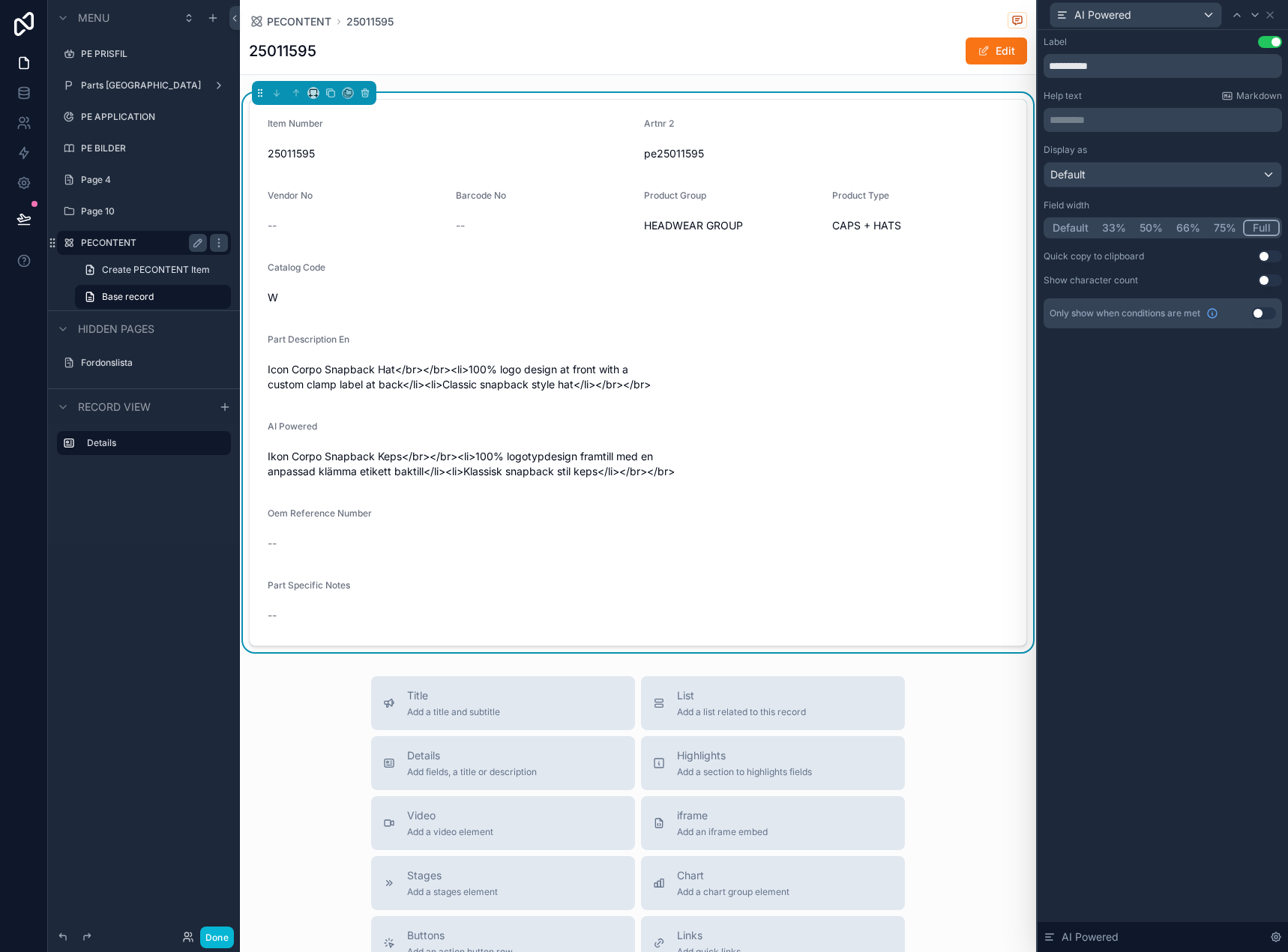
click at [709, 356] on div "Part Description En Icon Corpo Snapback Hat</br></br><li>100% logo design at fr…" at bounding box center [637, 365] width 741 height 63
click at [21, 95] on icon at bounding box center [24, 92] width 9 height 6
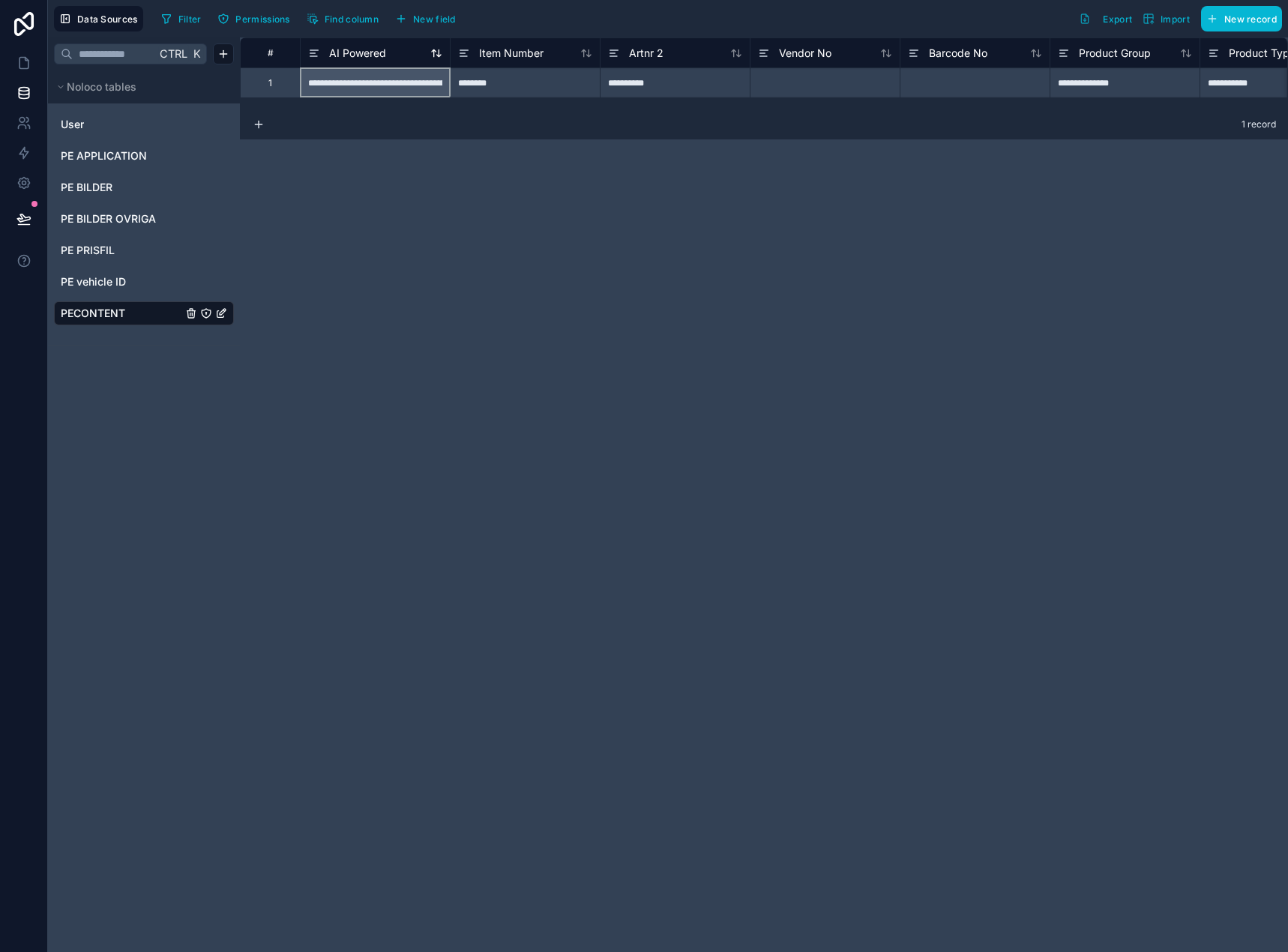
click at [327, 57] on div "AI Powered" at bounding box center [347, 53] width 78 height 18
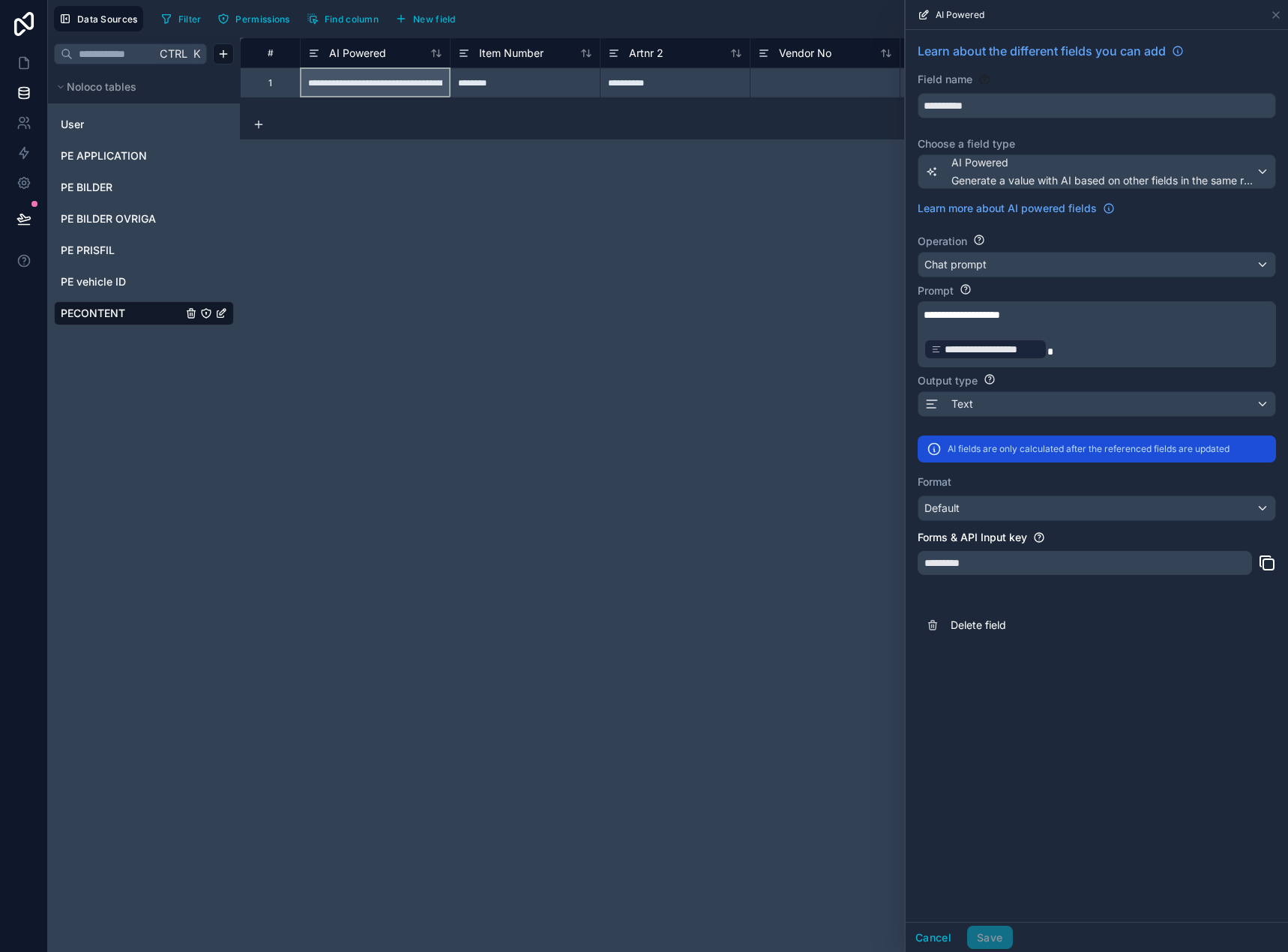
click at [1124, 312] on p "**********" at bounding box center [1095, 315] width 343 height 15
drag, startPoint x: 1156, startPoint y: 319, endPoint x: 897, endPoint y: 317, distance: 259.0
click at [897, 317] on div "**********" at bounding box center [668, 476] width 1240 height 952
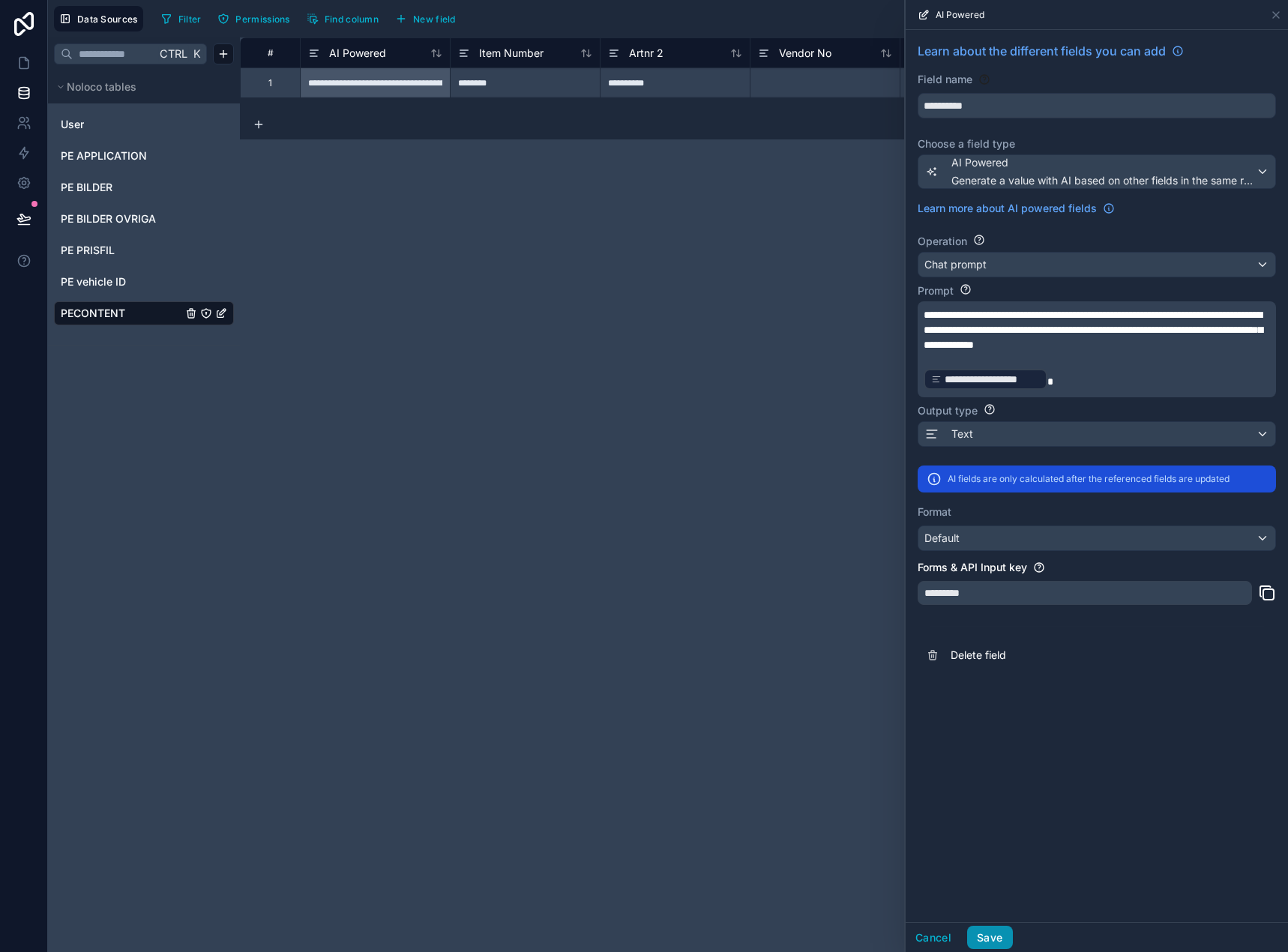
click at [1010, 933] on button "Save" at bounding box center [989, 938] width 45 height 24
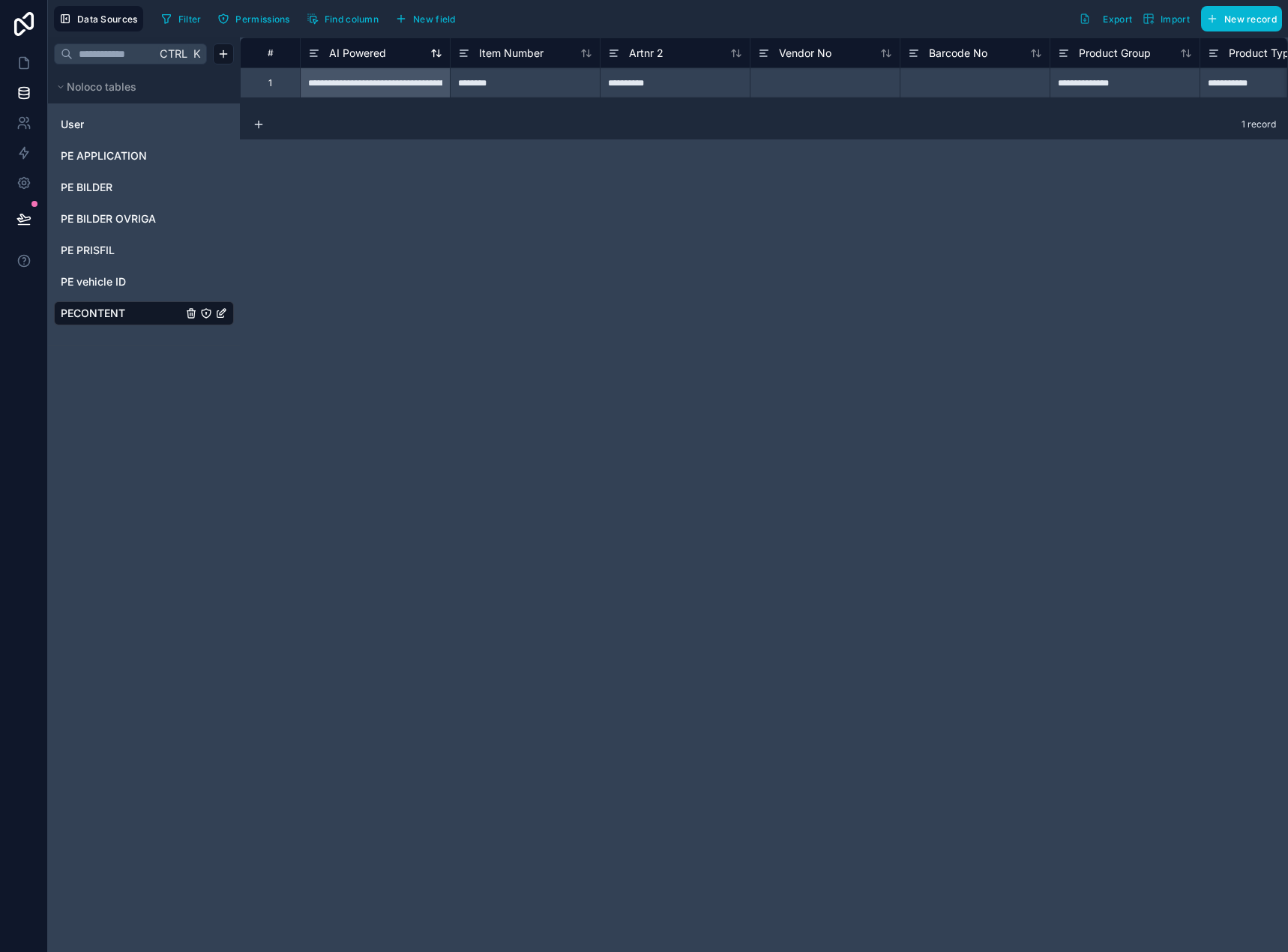
click at [373, 52] on span "AI Powered" at bounding box center [357, 53] width 57 height 15
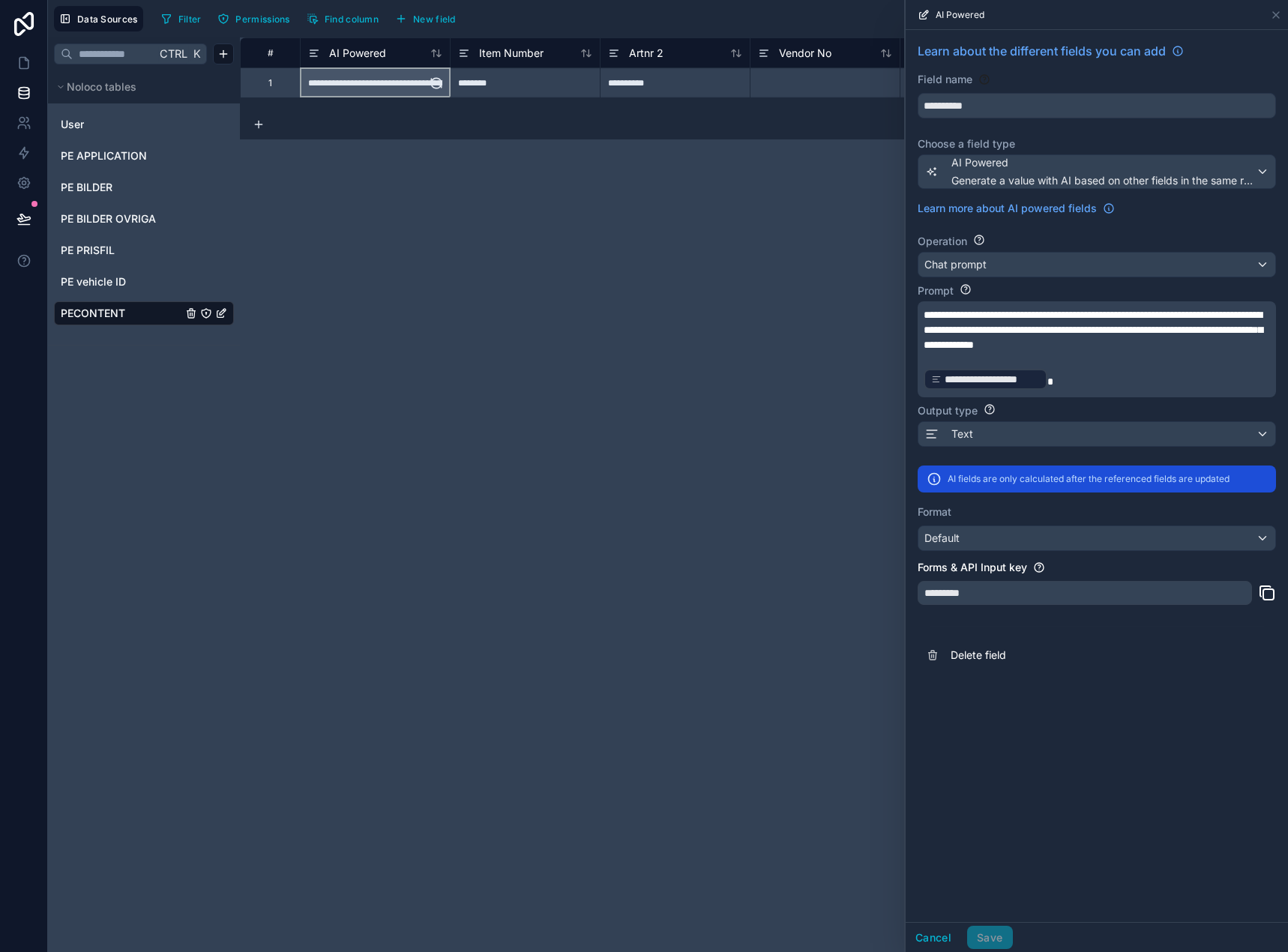
click at [392, 72] on div "**********" at bounding box center [375, 82] width 149 height 29
click at [439, 84] on icon at bounding box center [436, 83] width 15 height 15
click at [433, 153] on div "**********" at bounding box center [763, 495] width 1047 height 914
click at [27, 61] on icon at bounding box center [26, 59] width 3 height 3
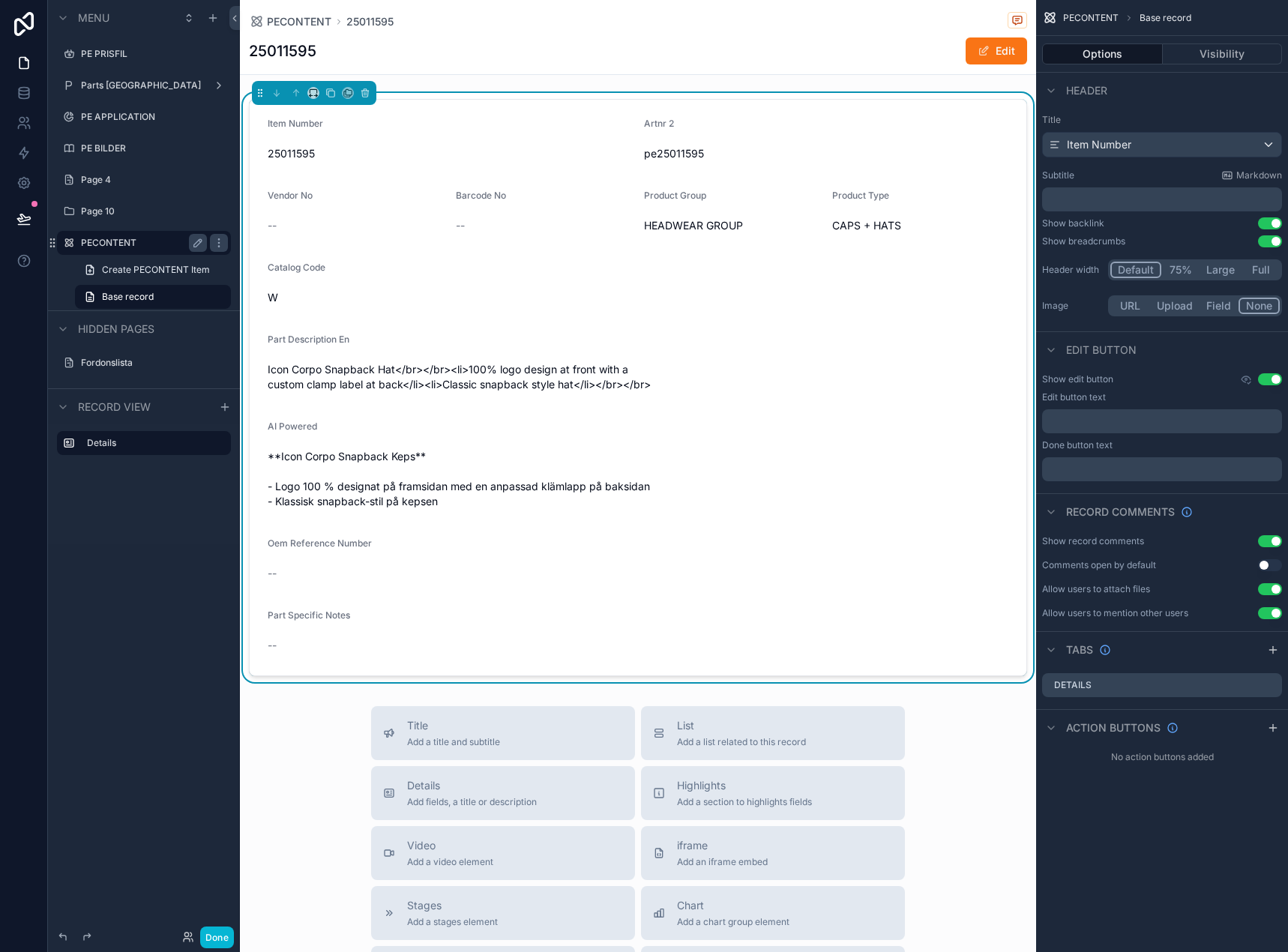
click at [107, 241] on label "PECONTENT" at bounding box center [141, 242] width 120 height 12
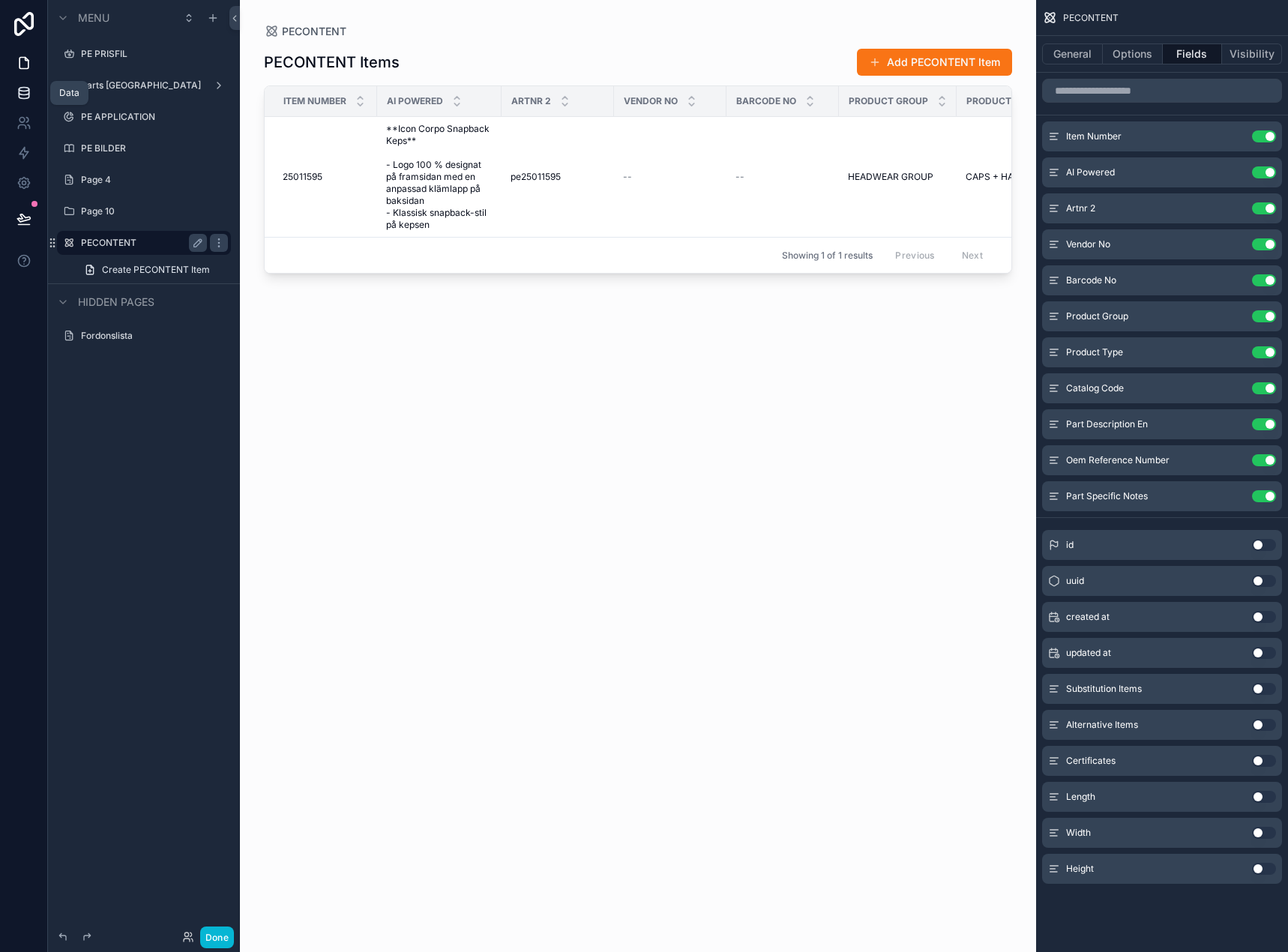
click at [19, 96] on icon at bounding box center [24, 96] width 9 height 6
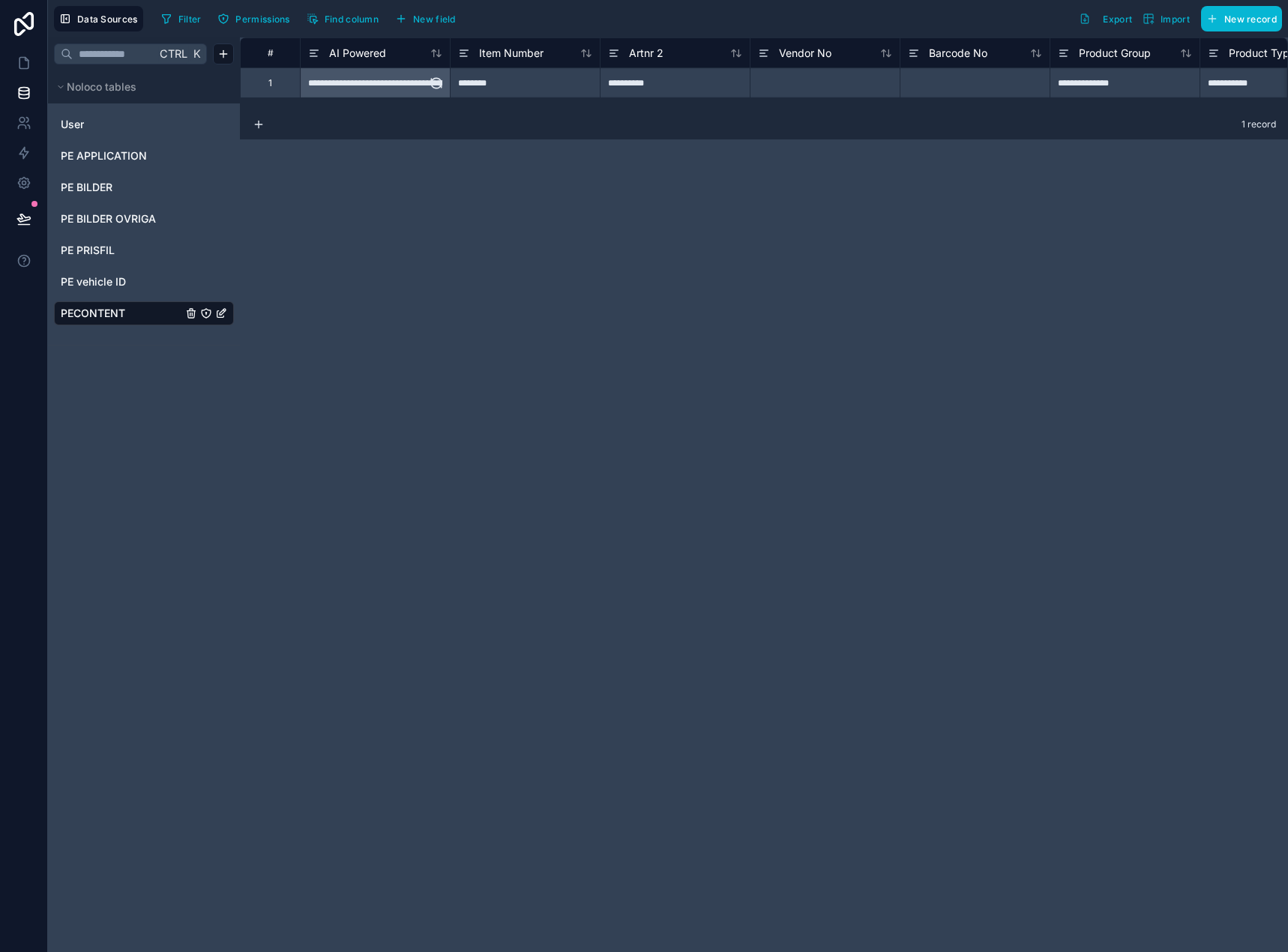
click at [378, 90] on div "**********" at bounding box center [375, 82] width 149 height 29
click at [379, 87] on div "**********" at bounding box center [375, 82] width 149 height 29
click at [371, 57] on span "AI Powered" at bounding box center [357, 53] width 57 height 15
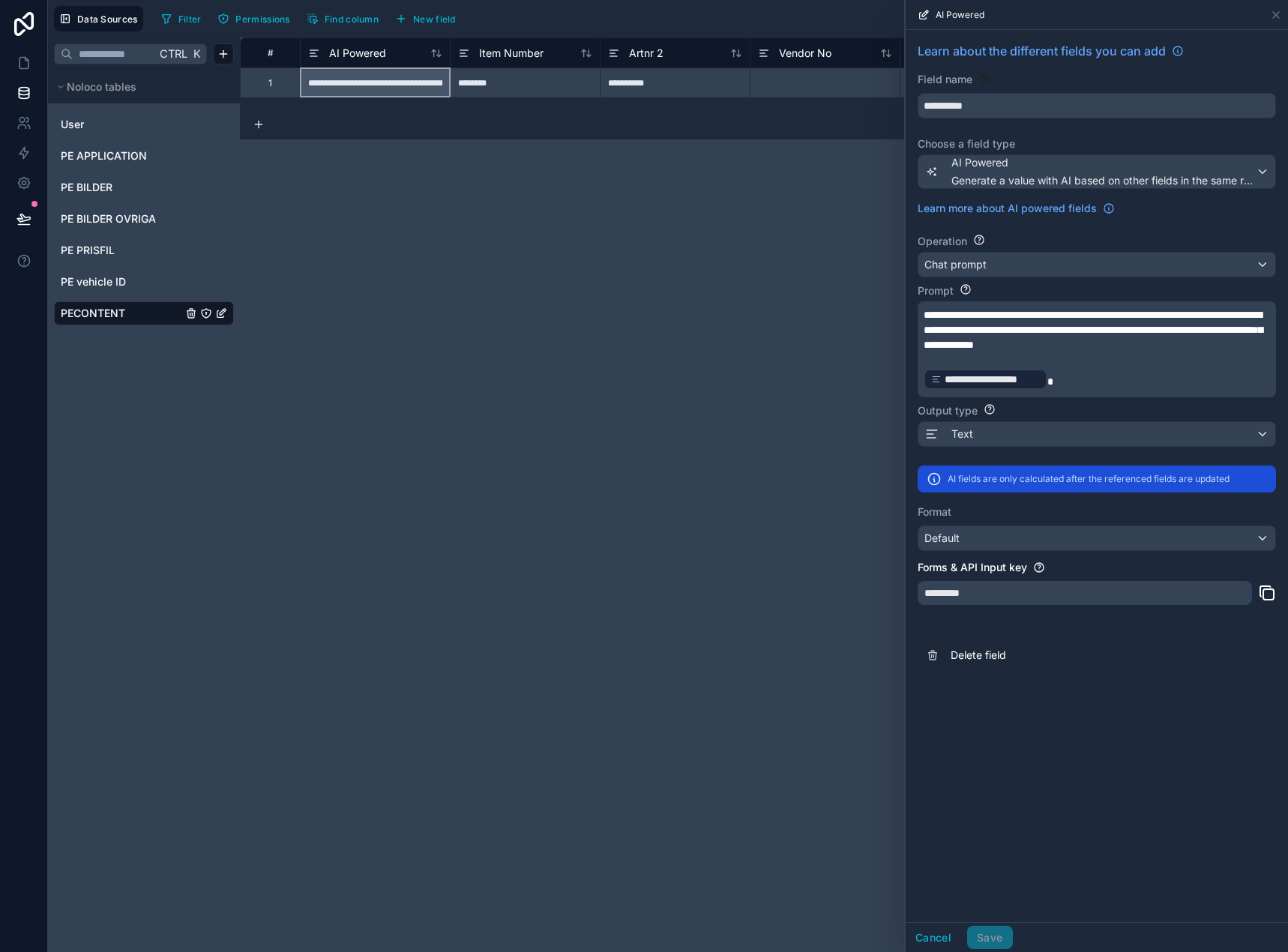
click at [1161, 353] on p "**********" at bounding box center [1095, 330] width 343 height 45
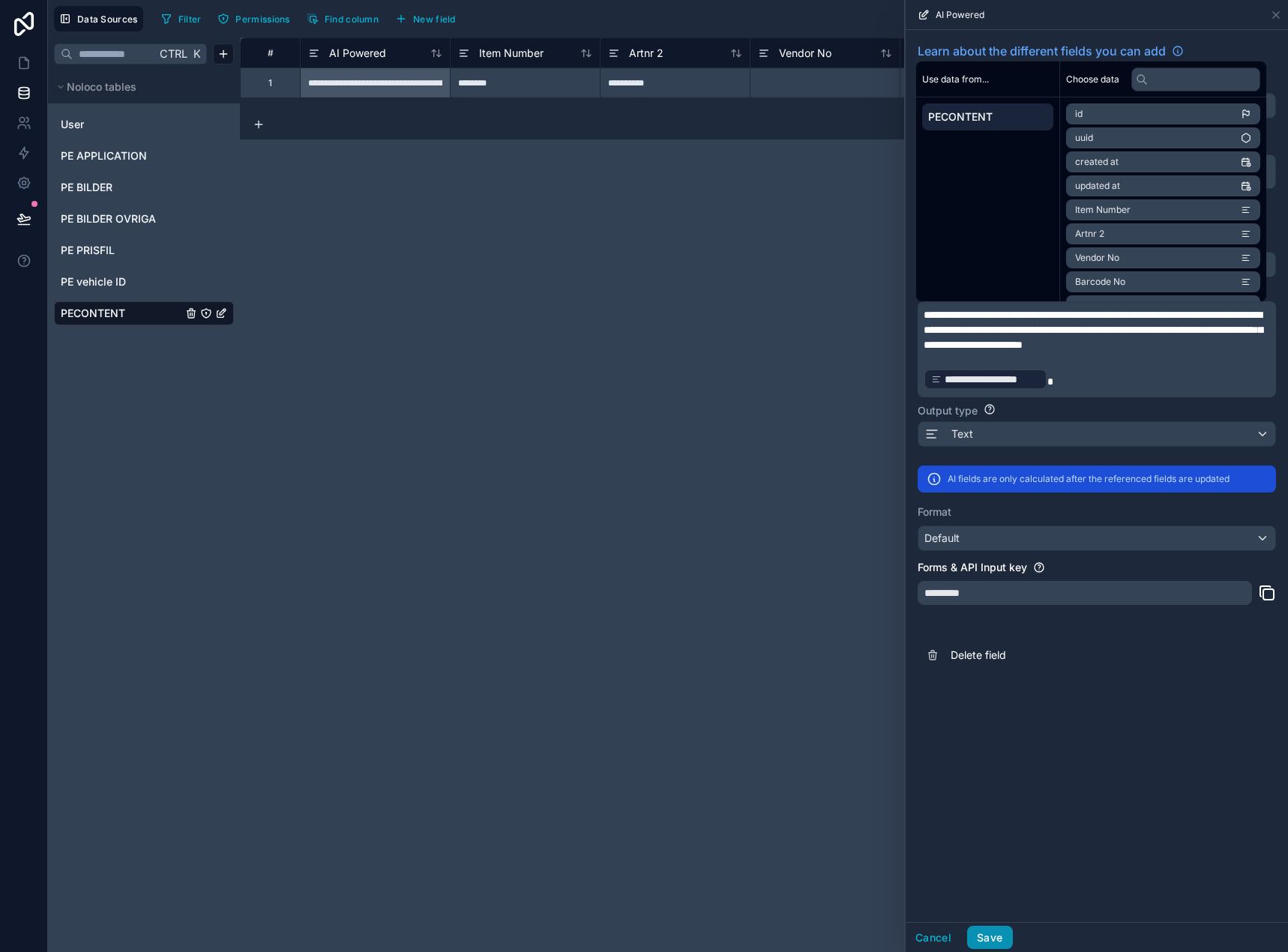
click at [979, 940] on button "Save" at bounding box center [989, 938] width 45 height 24
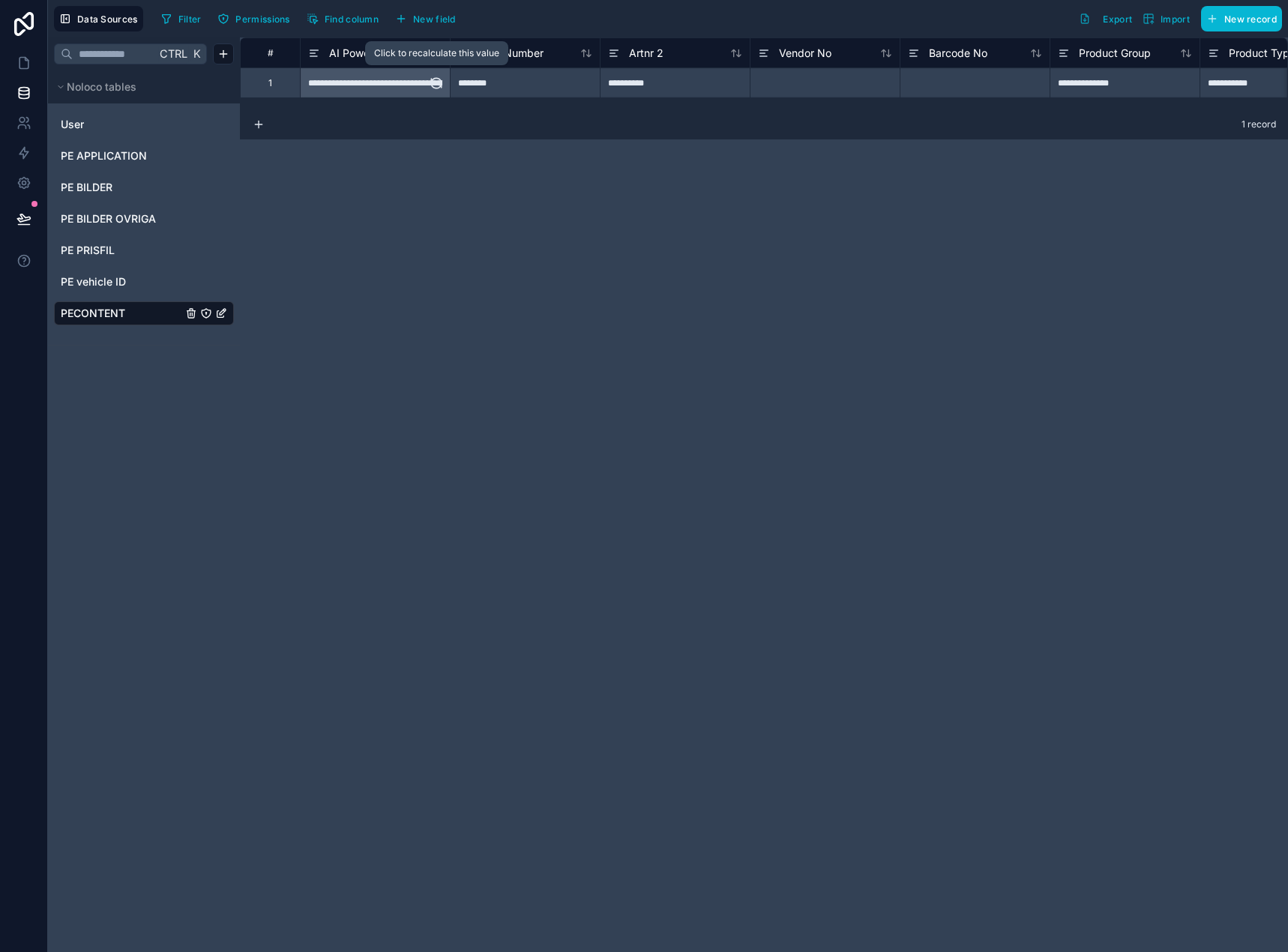
click at [434, 80] on icon at bounding box center [436, 83] width 15 height 15
click at [28, 54] on link at bounding box center [24, 63] width 47 height 30
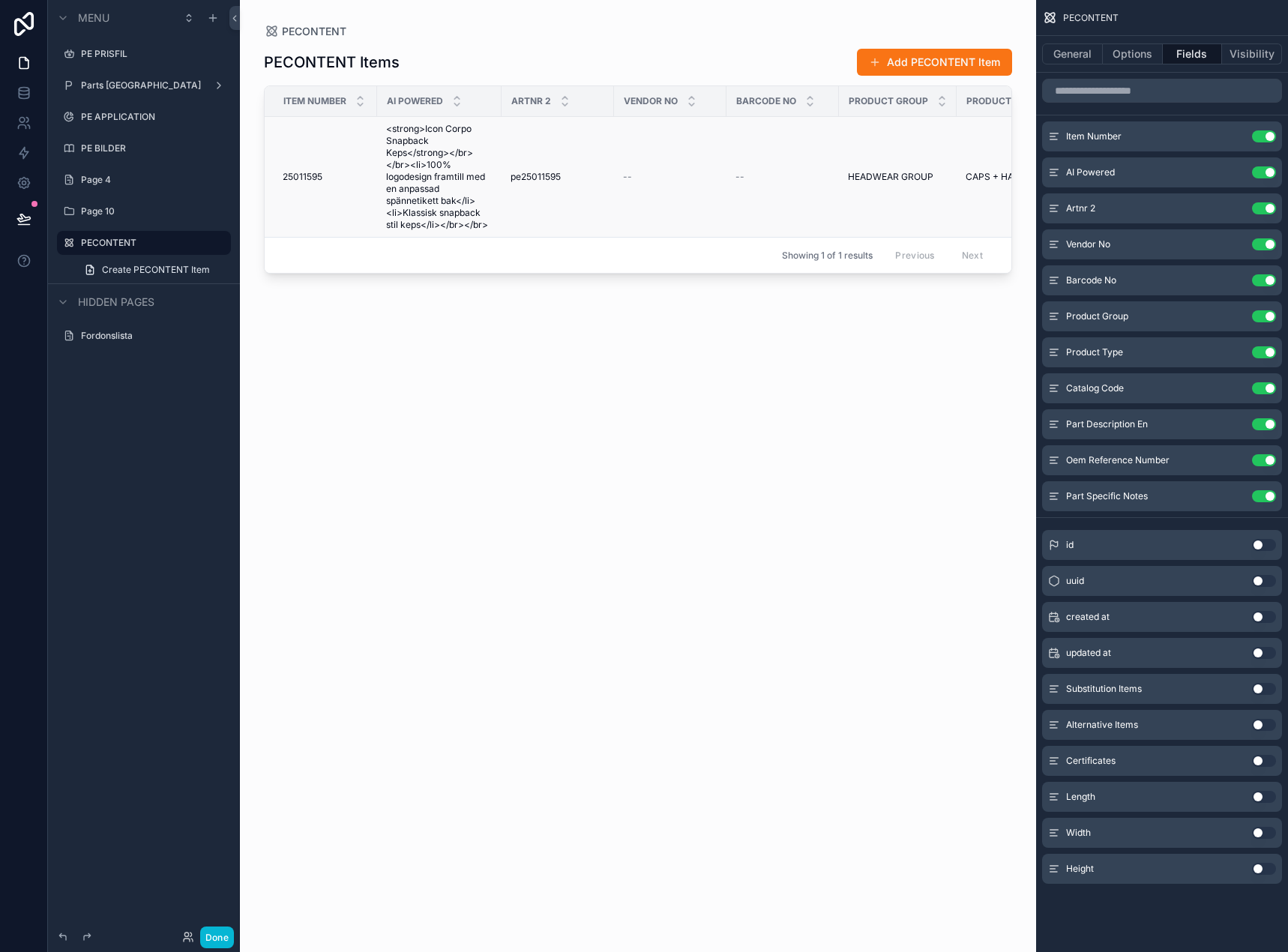
click at [548, 162] on td "pe25011595 pe25011595" at bounding box center [558, 177] width 113 height 121
click at [558, 143] on td "pe25011595 pe25011595" at bounding box center [558, 177] width 113 height 121
click at [399, 164] on span "<strong>Icon Corpo Snapback Keps</strong></br></br><li>100% logodesign framtill…" at bounding box center [439, 177] width 106 height 108
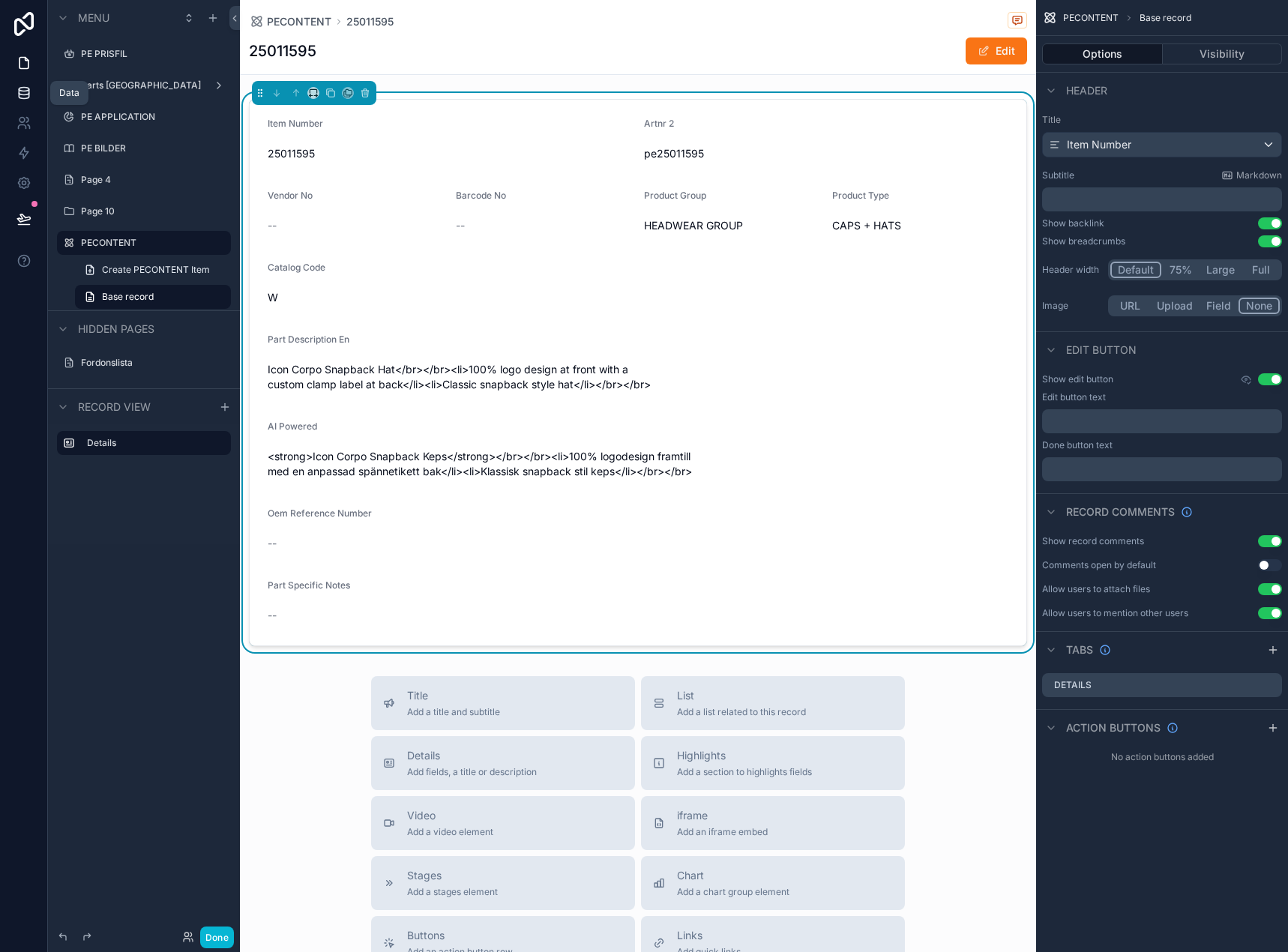
click at [21, 91] on icon at bounding box center [24, 89] width 9 height 4
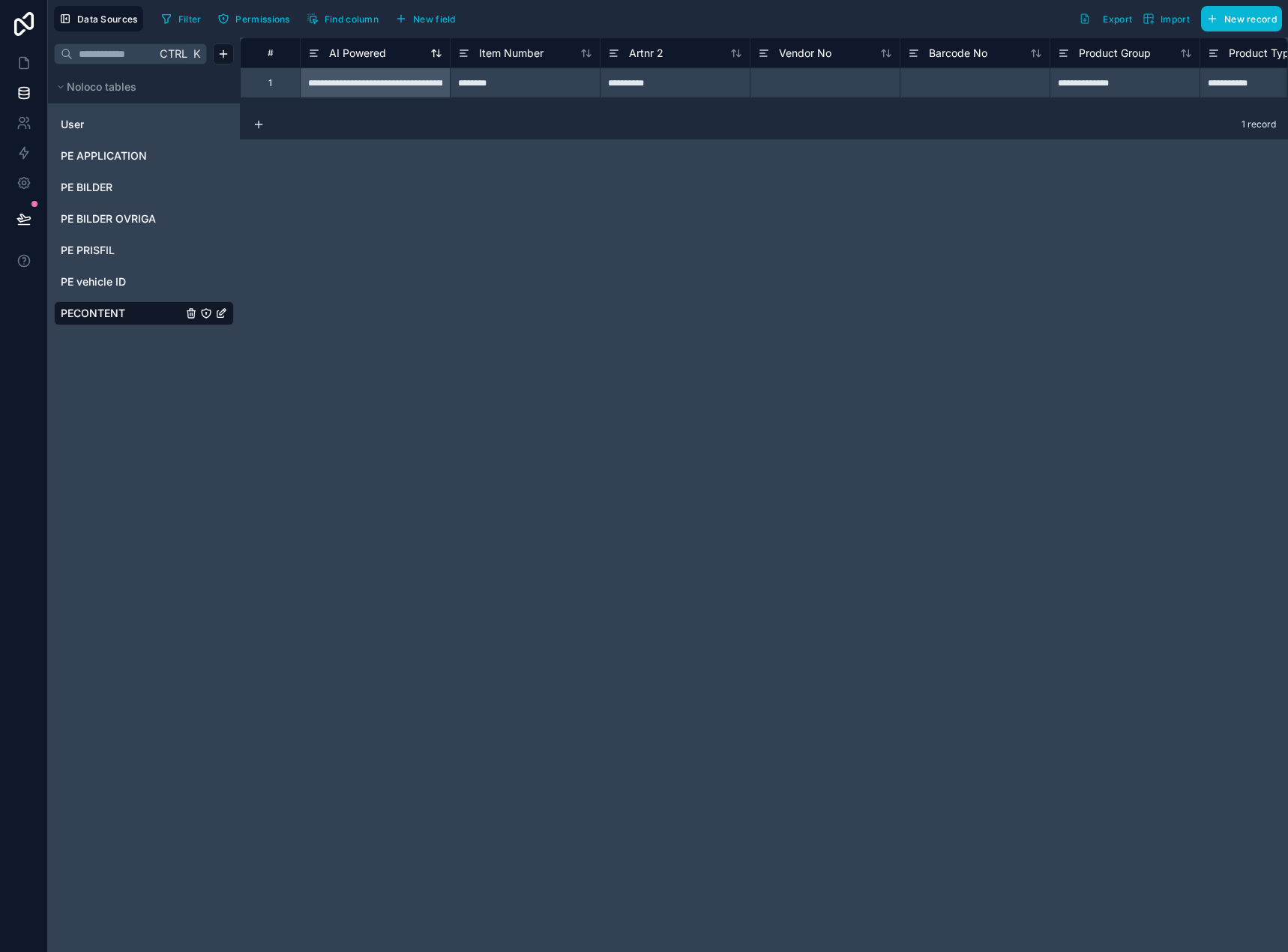
click at [382, 54] on span "AI Powered" at bounding box center [357, 53] width 57 height 15
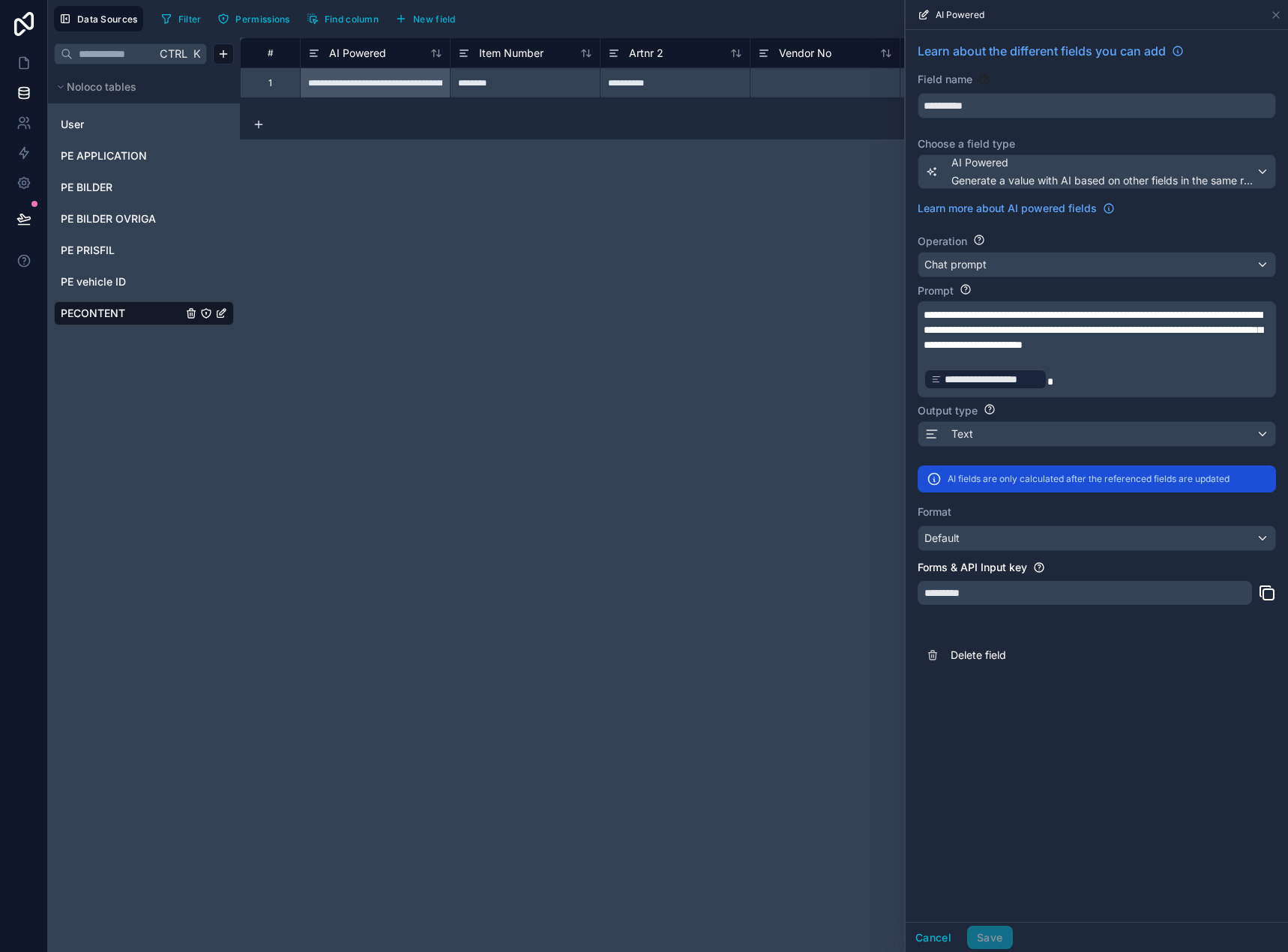
click at [595, 330] on div "**********" at bounding box center [763, 495] width 1047 height 914
click at [413, 188] on div "**********" at bounding box center [763, 495] width 1047 height 914
click at [24, 59] on icon at bounding box center [24, 62] width 15 height 15
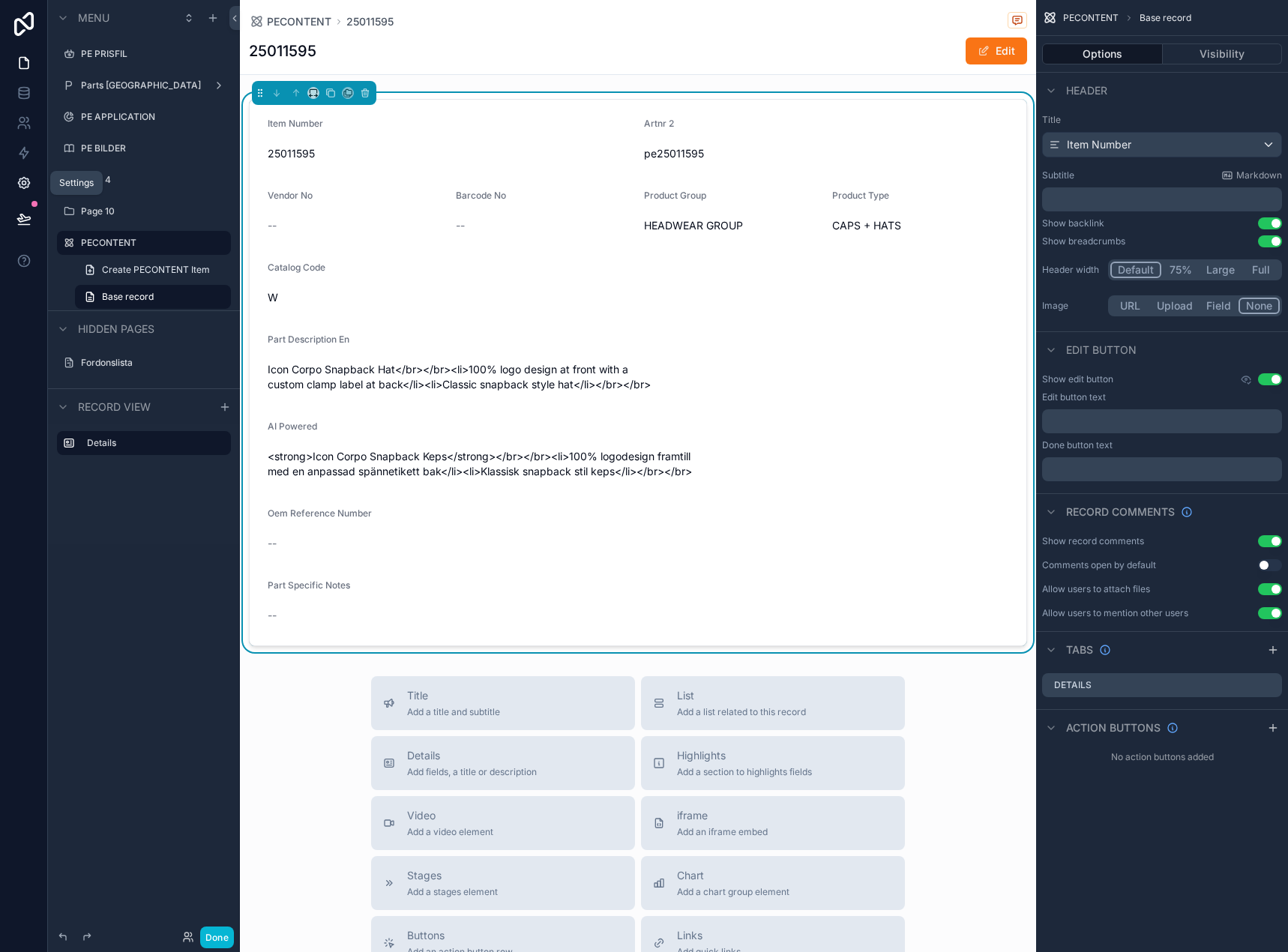
click at [27, 178] on icon at bounding box center [24, 183] width 11 height 11
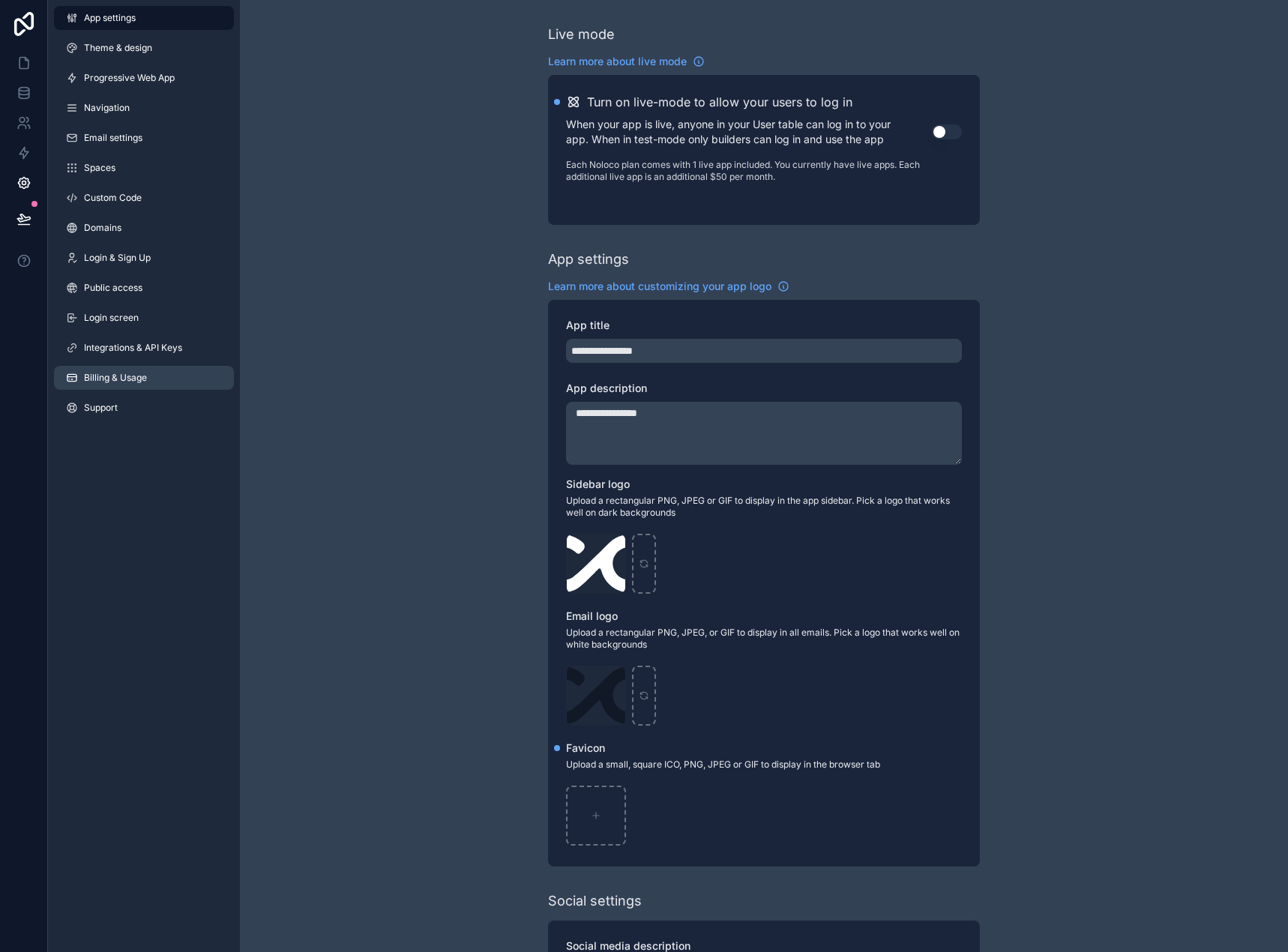
click at [113, 371] on link "Billing & Usage" at bounding box center [144, 378] width 180 height 24
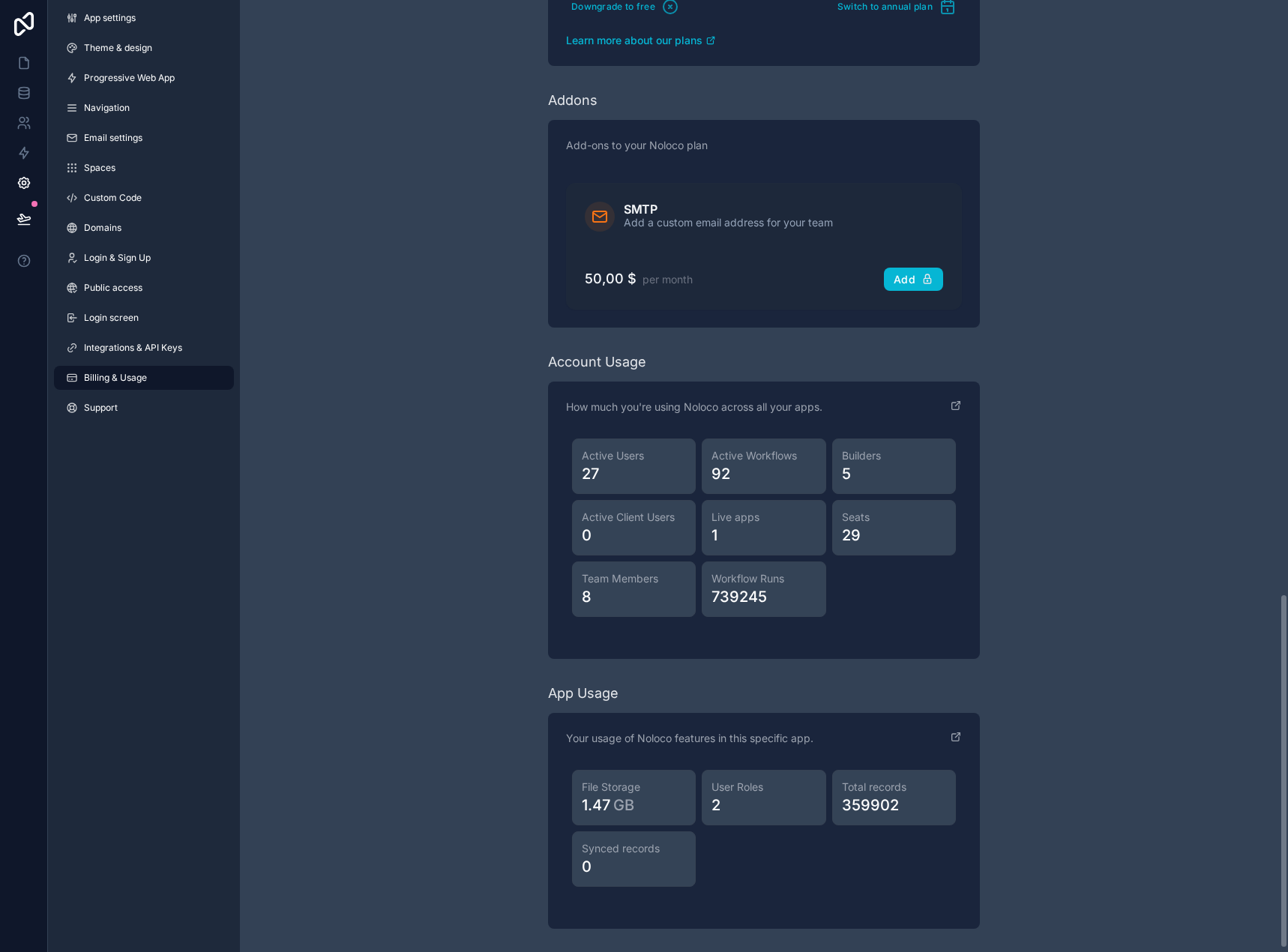
scroll to position [1599, 0]
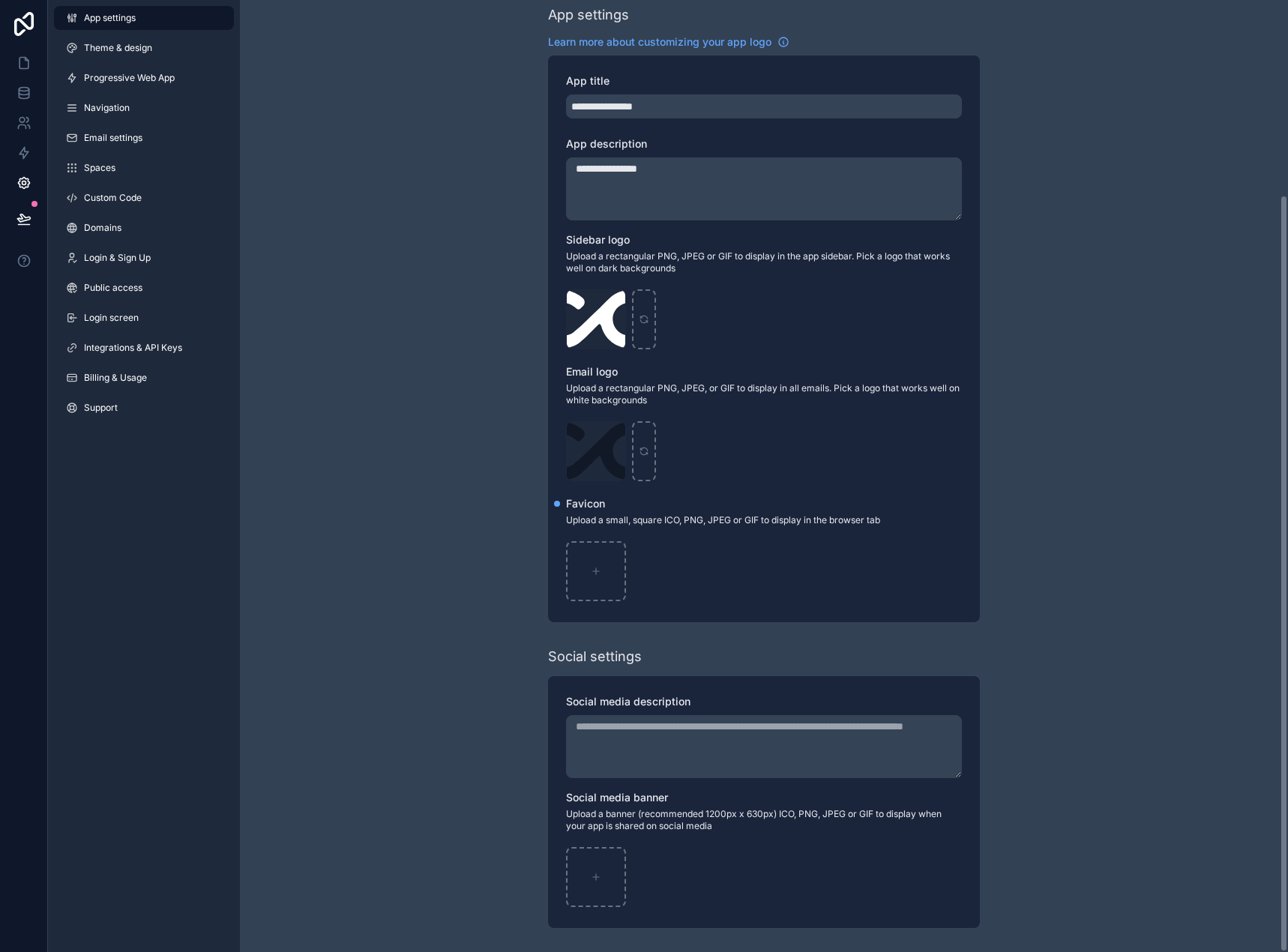
scroll to position [245, 0]
click at [31, 67] on icon at bounding box center [24, 62] width 15 height 15
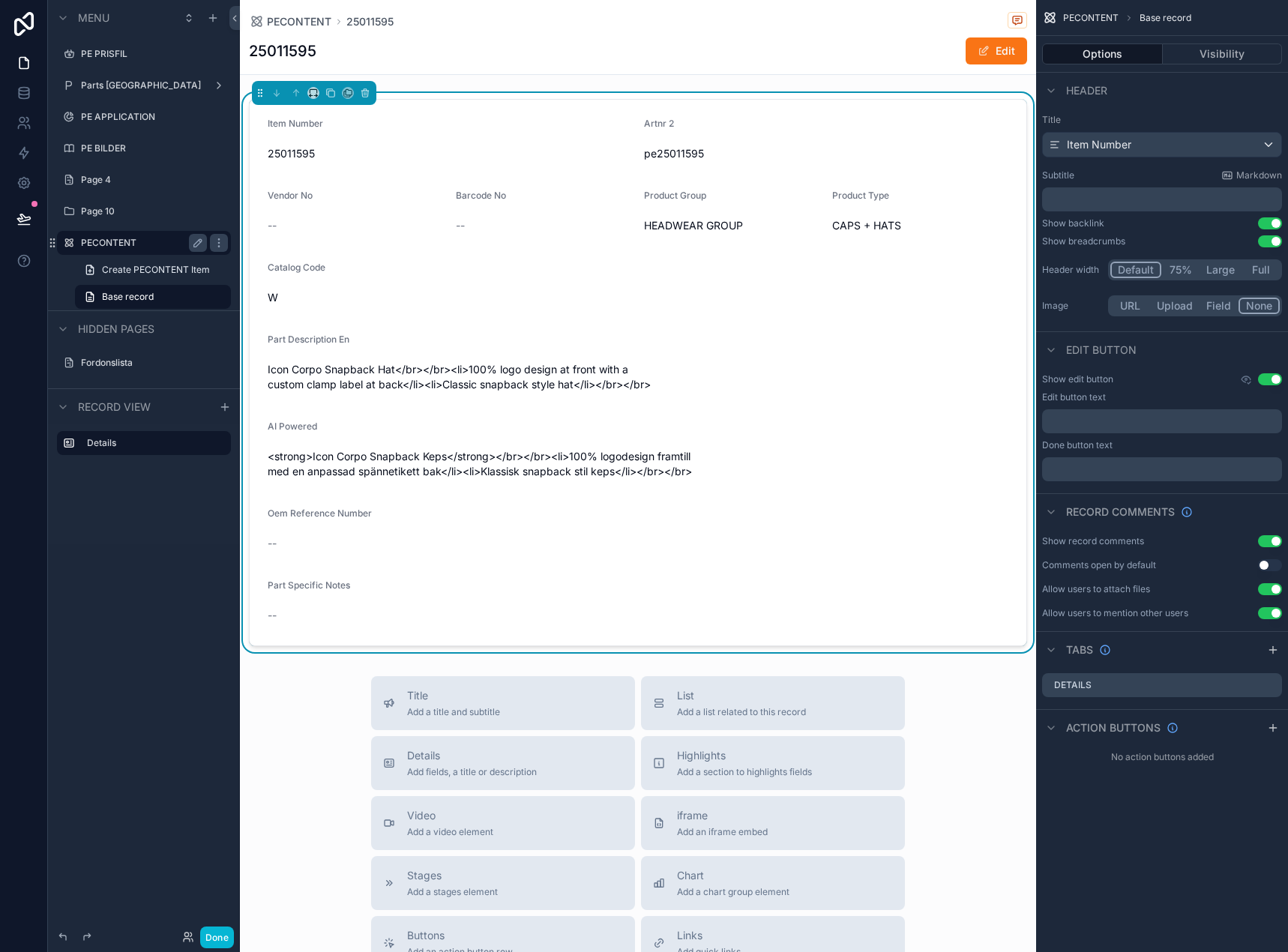
click at [121, 243] on label "PECONTENT" at bounding box center [141, 242] width 120 height 12
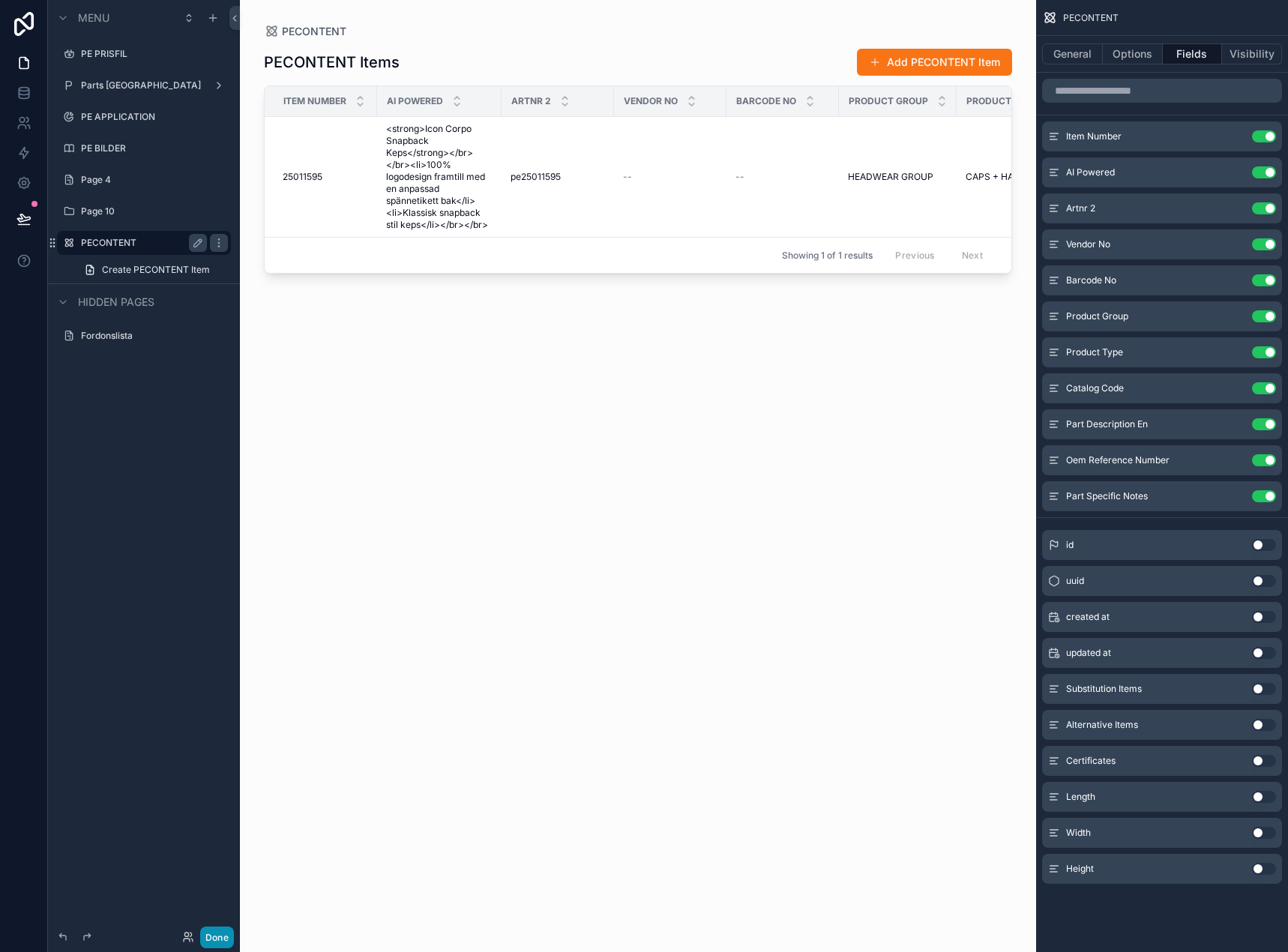
click at [218, 928] on button "Done" at bounding box center [217, 937] width 34 height 22
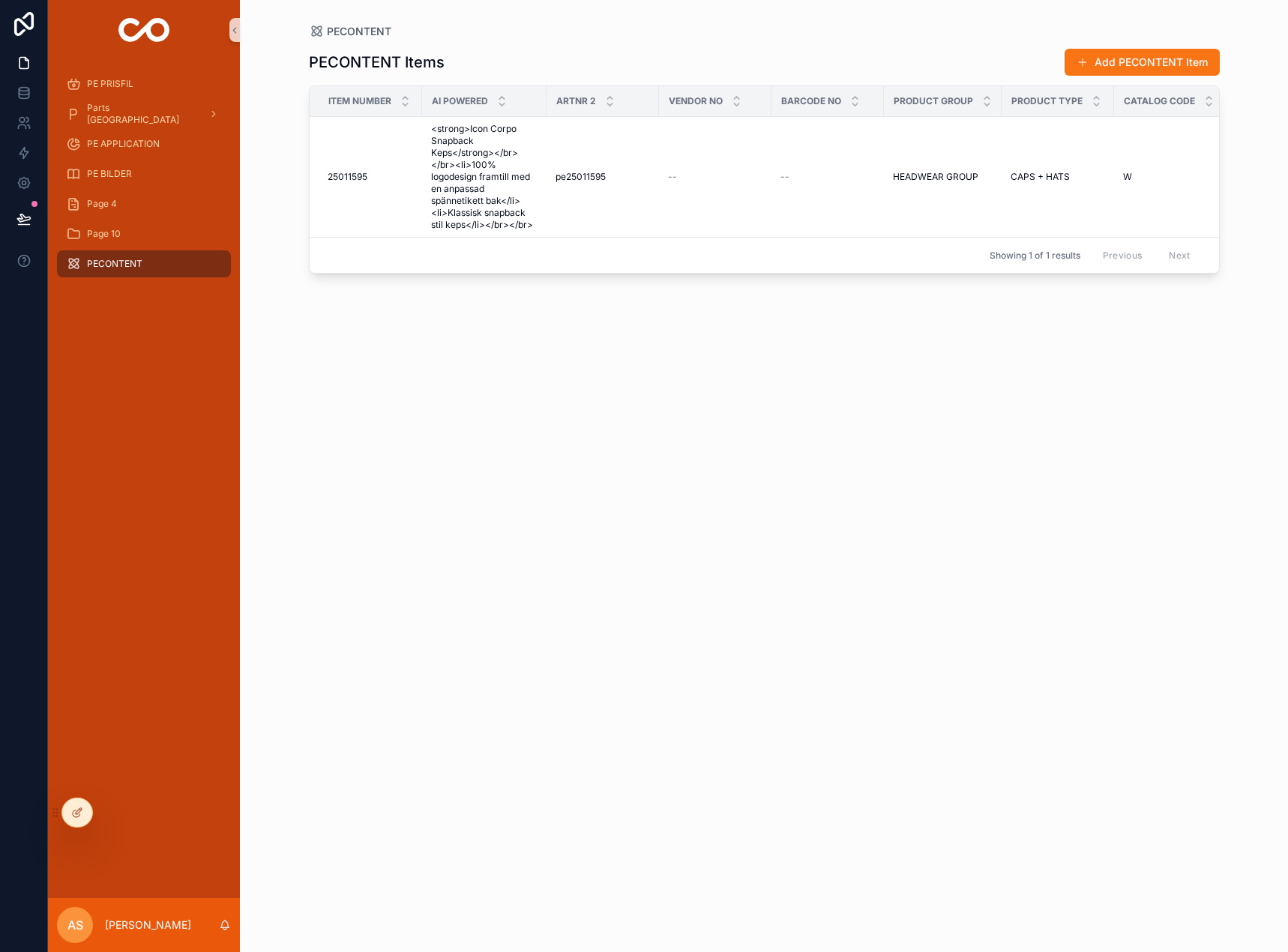
click at [594, 478] on div "PECONTENT Items Add PECONTENT Item Item Number AI Powered Artnr 2 Vendor No Bar…" at bounding box center [763, 486] width 911 height 895
click at [84, 812] on div at bounding box center [77, 812] width 30 height 28
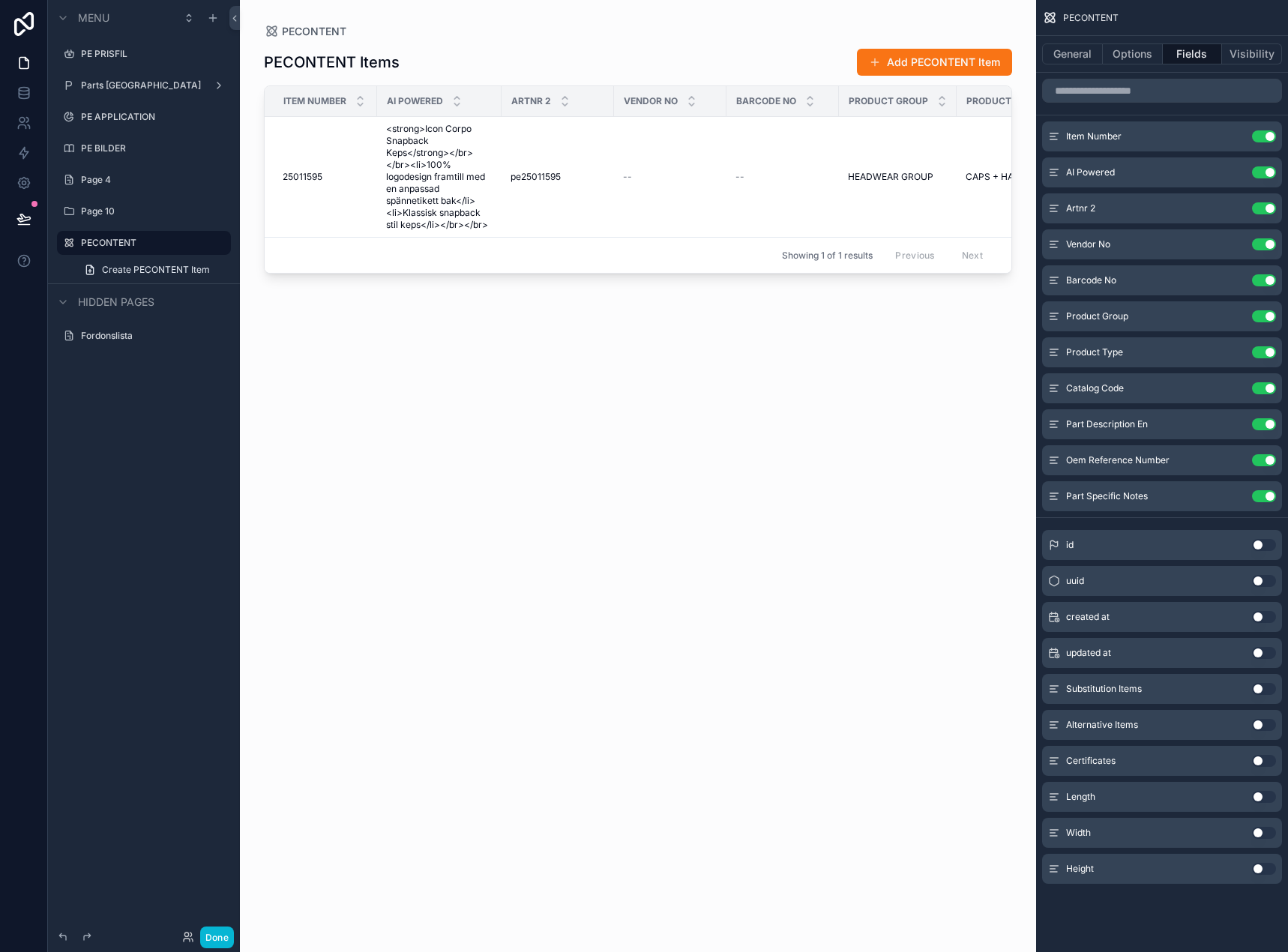
click at [684, 364] on div "scrollable content" at bounding box center [637, 467] width 796 height 934
click at [1268, 134] on button "Use setting" at bounding box center [1264, 136] width 24 height 12
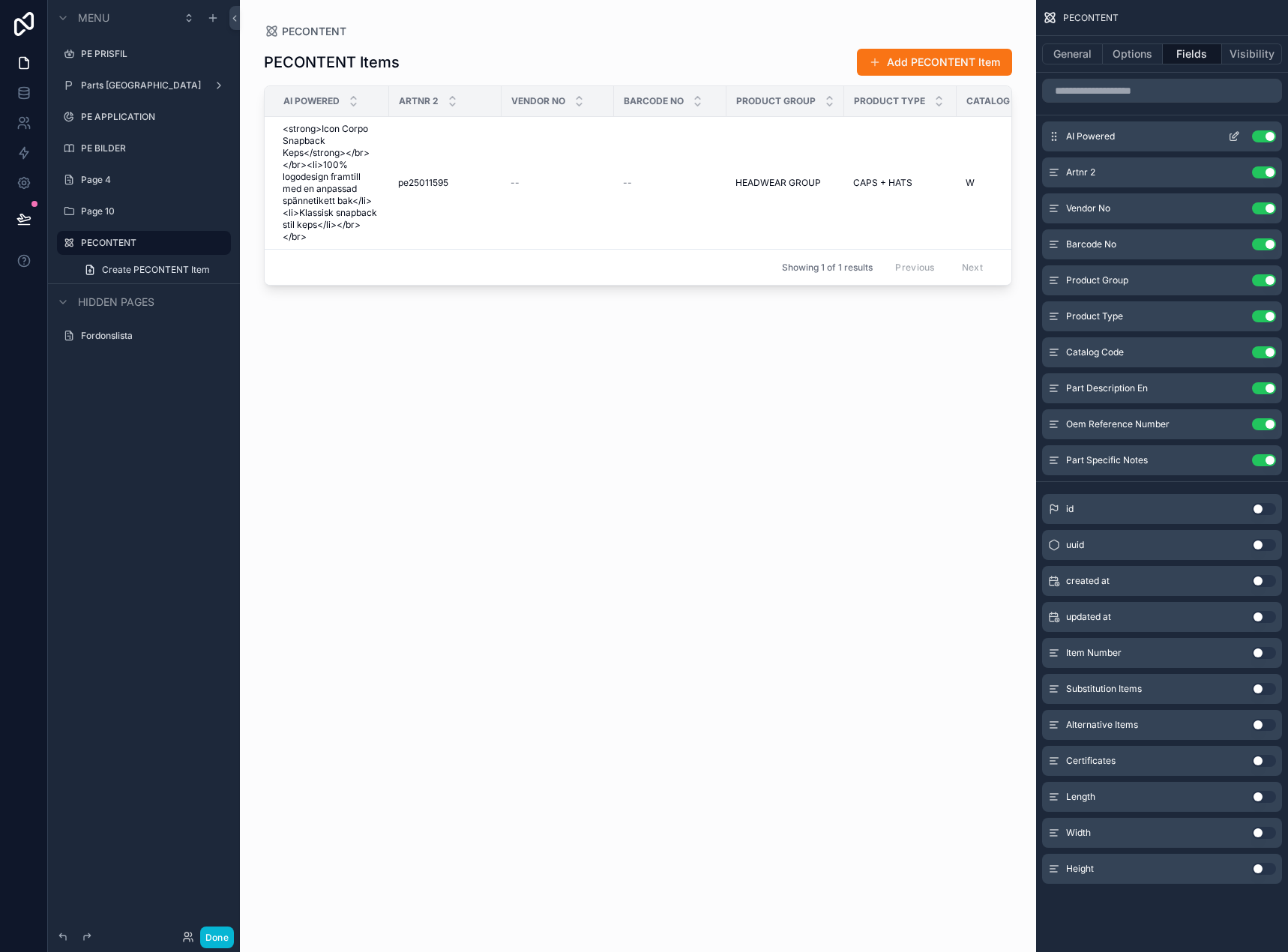
click at [1268, 134] on button "Use setting" at bounding box center [1264, 136] width 24 height 12
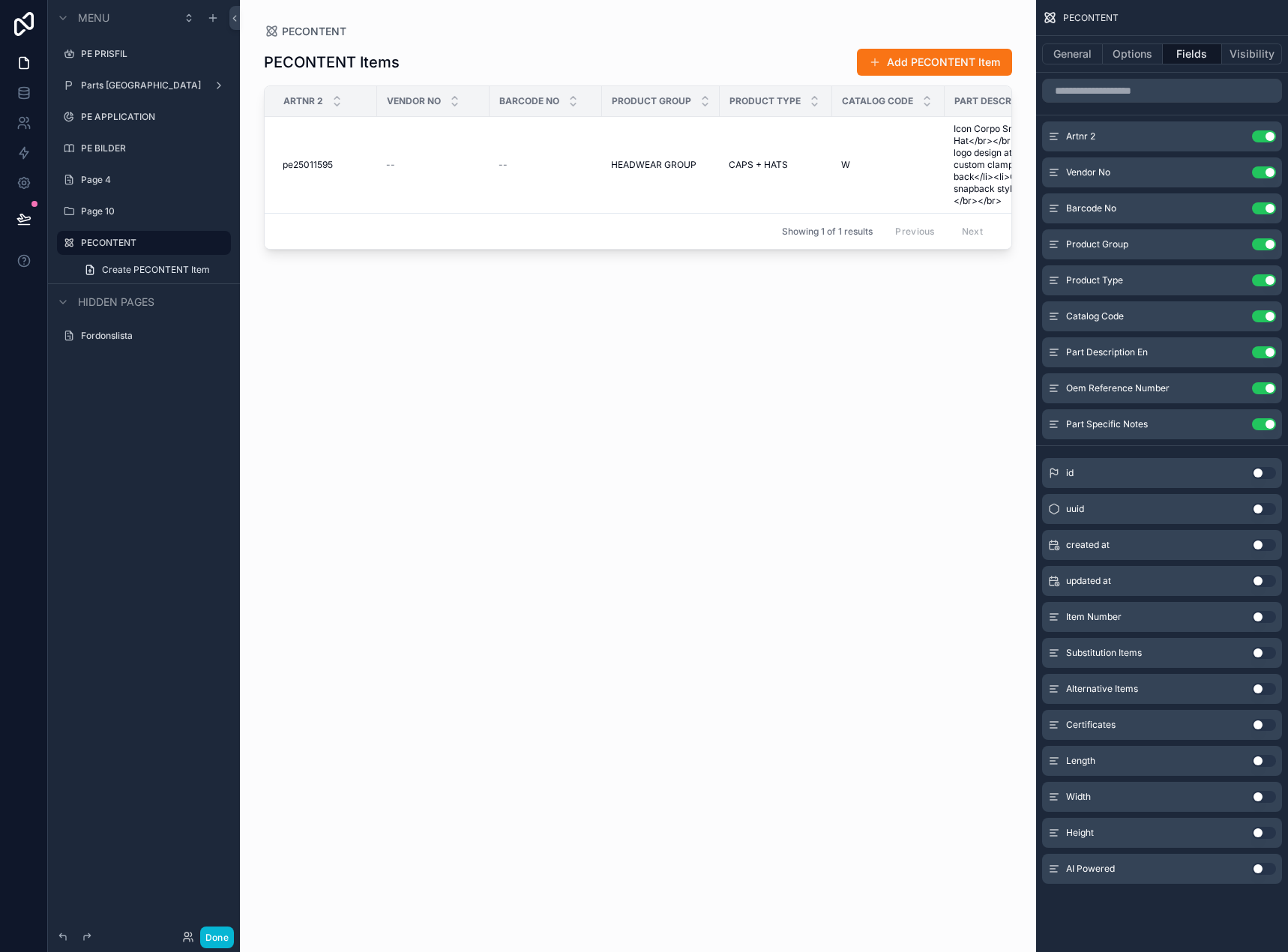
click at [1268, 134] on button "Use setting" at bounding box center [1264, 136] width 24 height 12
click at [1268, 166] on button "Use setting" at bounding box center [1264, 172] width 24 height 12
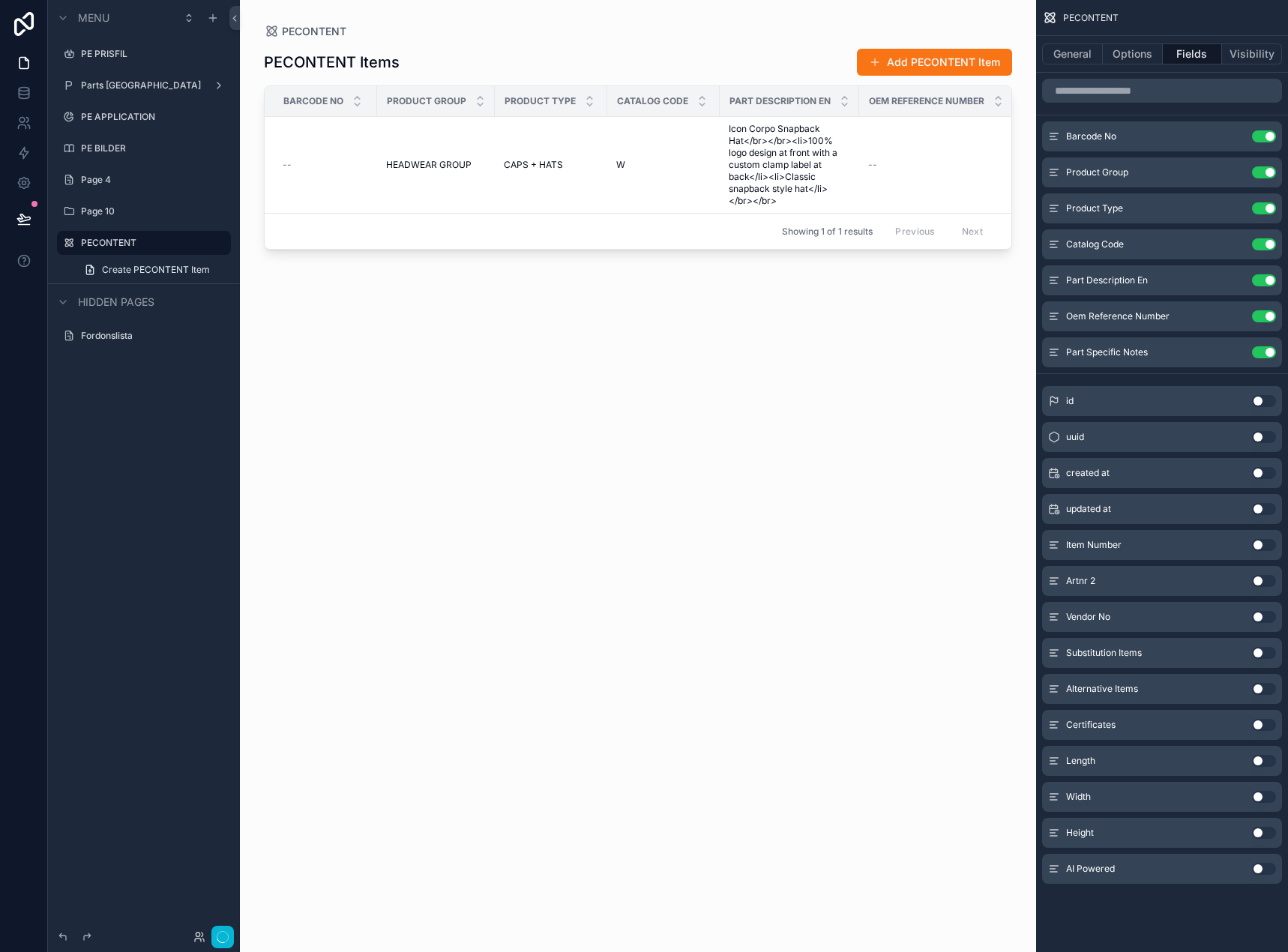
click at [1268, 134] on button "Use setting" at bounding box center [1264, 136] width 24 height 12
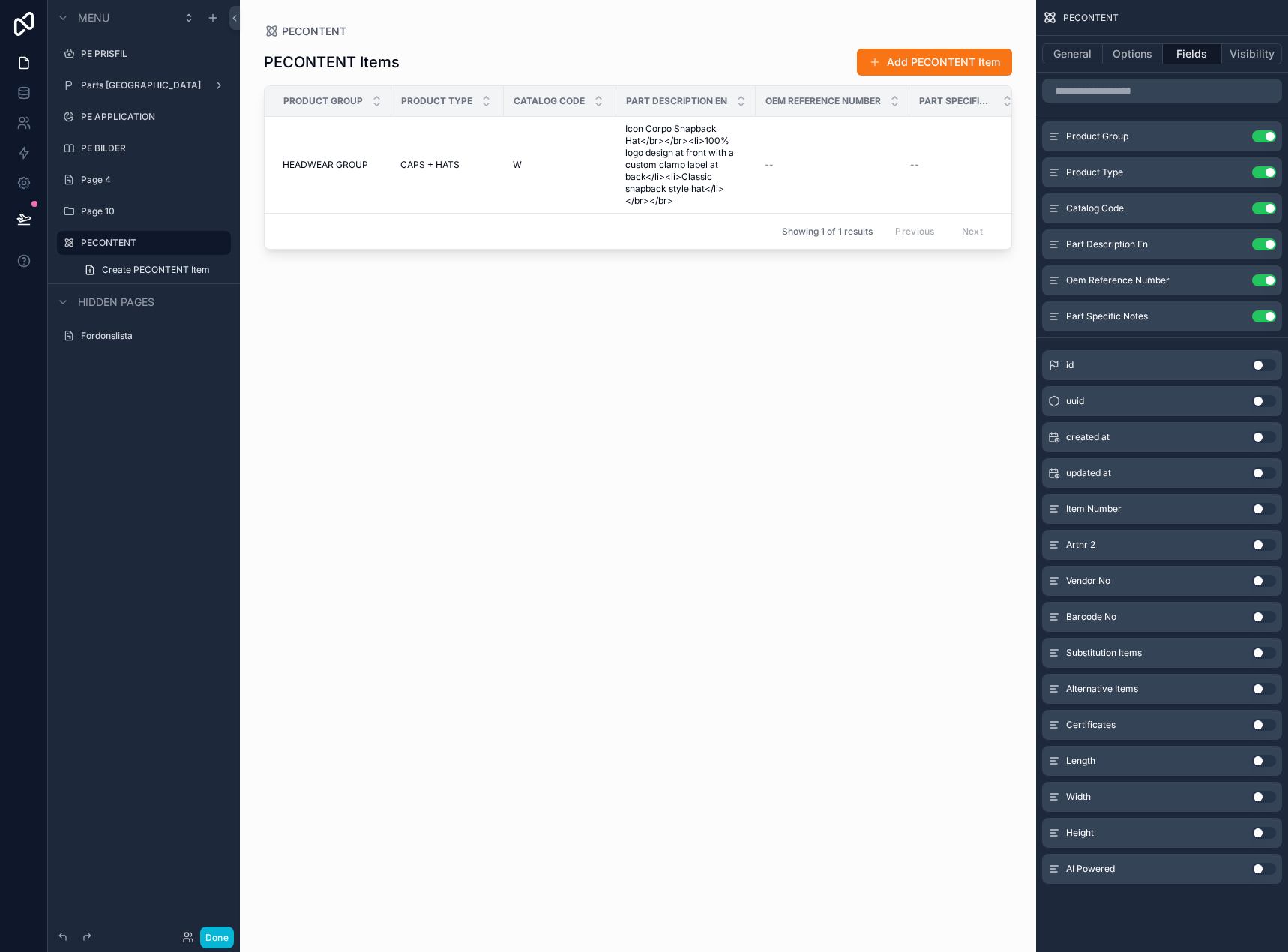
click at [1268, 134] on button "Use setting" at bounding box center [1264, 136] width 24 height 12
click at [1268, 166] on button "Use setting" at bounding box center [1264, 172] width 24 height 12
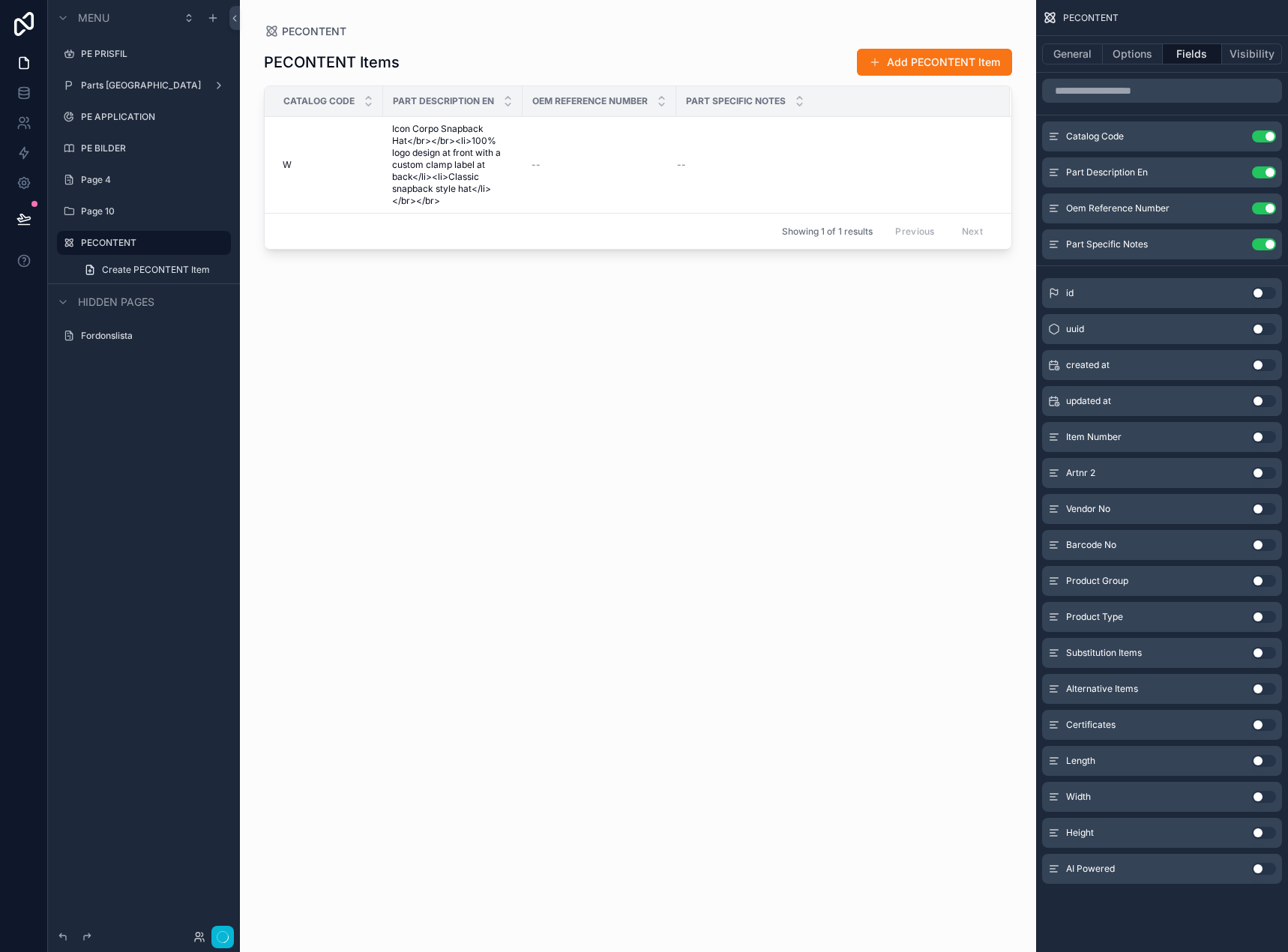
click at [1268, 134] on button "Use setting" at bounding box center [1264, 136] width 24 height 12
click at [1268, 166] on button "Use setting" at bounding box center [1264, 172] width 24 height 12
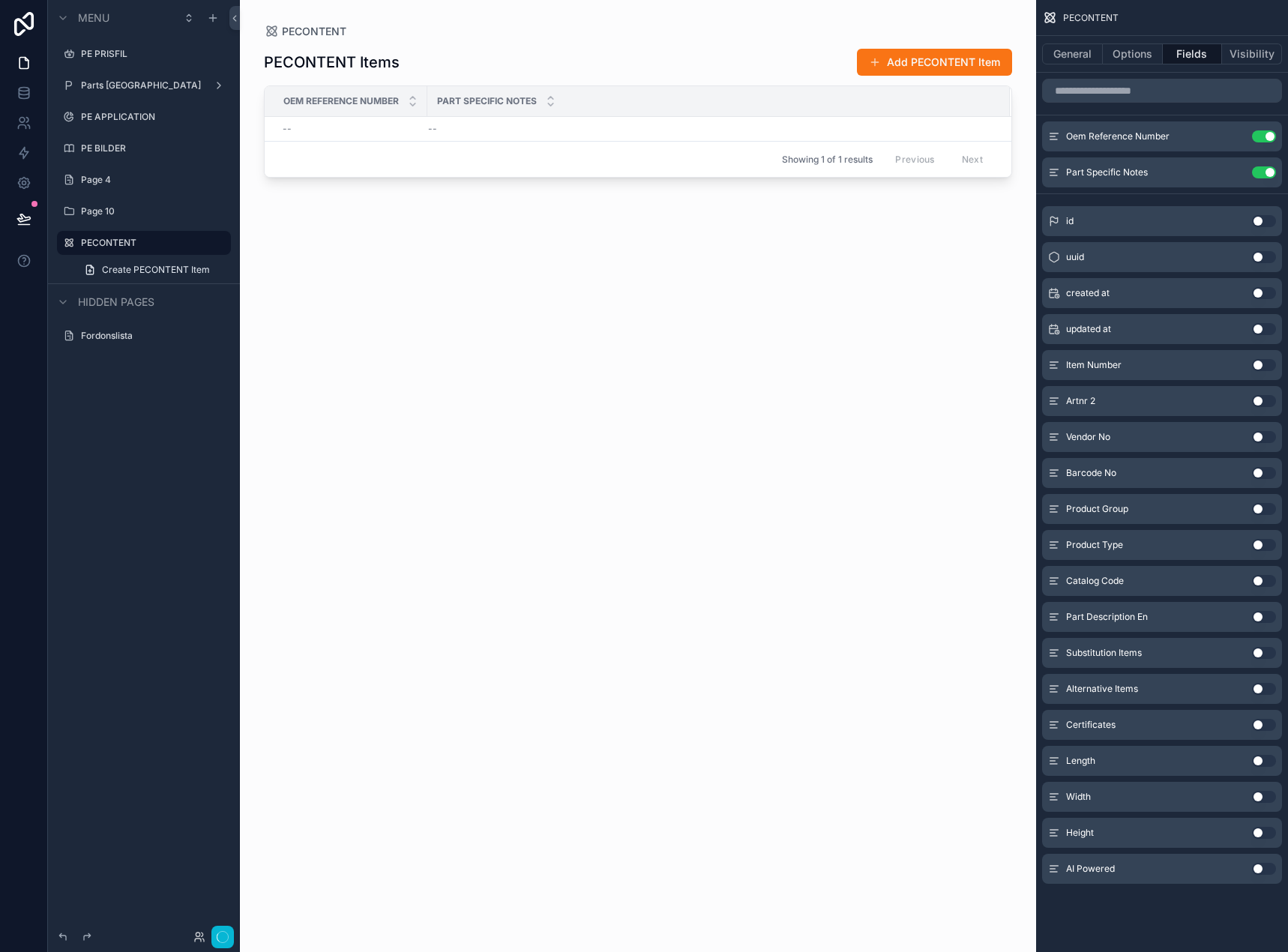
click at [1268, 134] on button "Use setting" at bounding box center [1264, 136] width 24 height 12
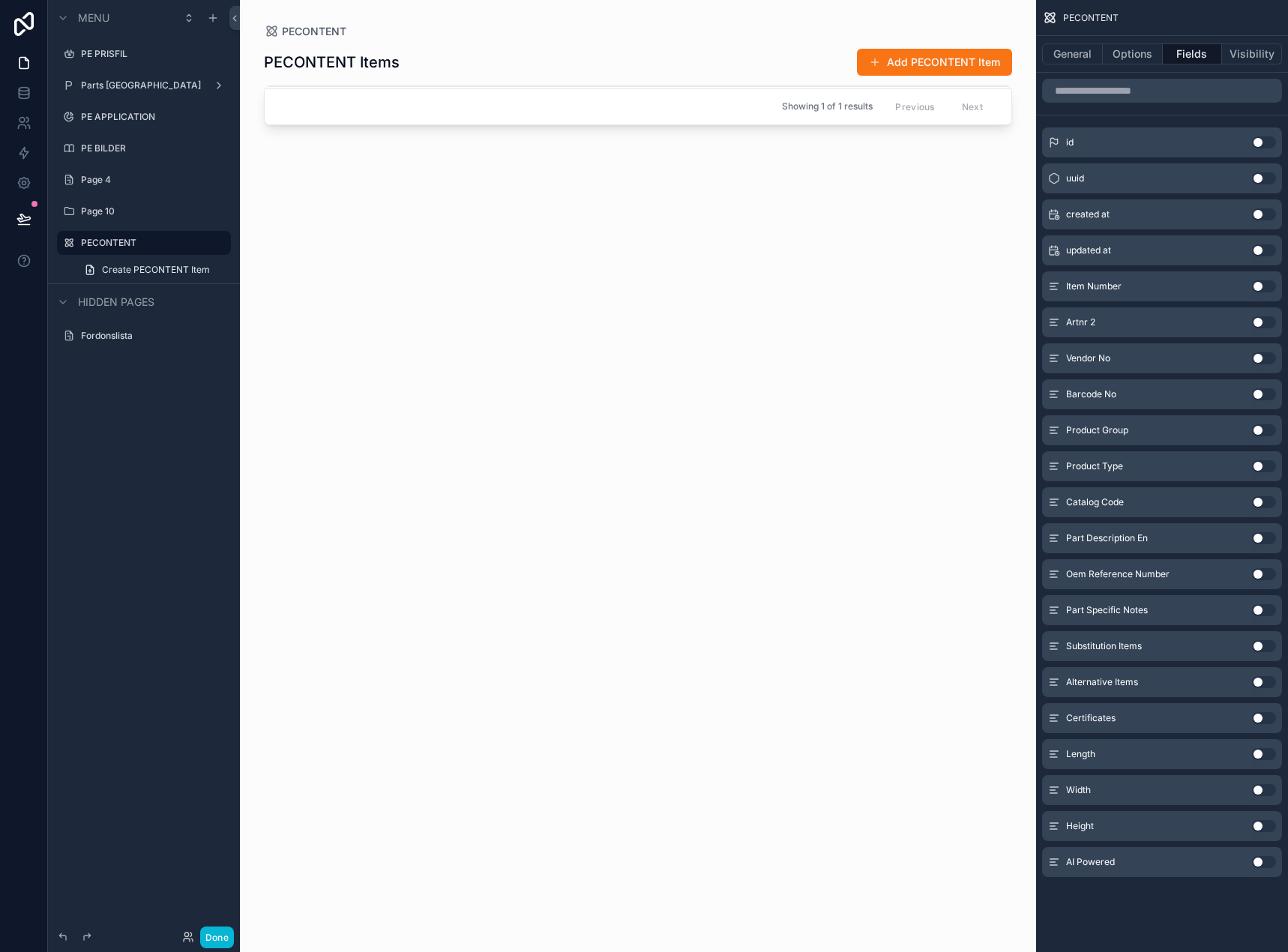
click at [1266, 149] on div "id Use setting" at bounding box center [1162, 143] width 240 height 30
click at [1266, 144] on button "Use setting" at bounding box center [1264, 142] width 24 height 12
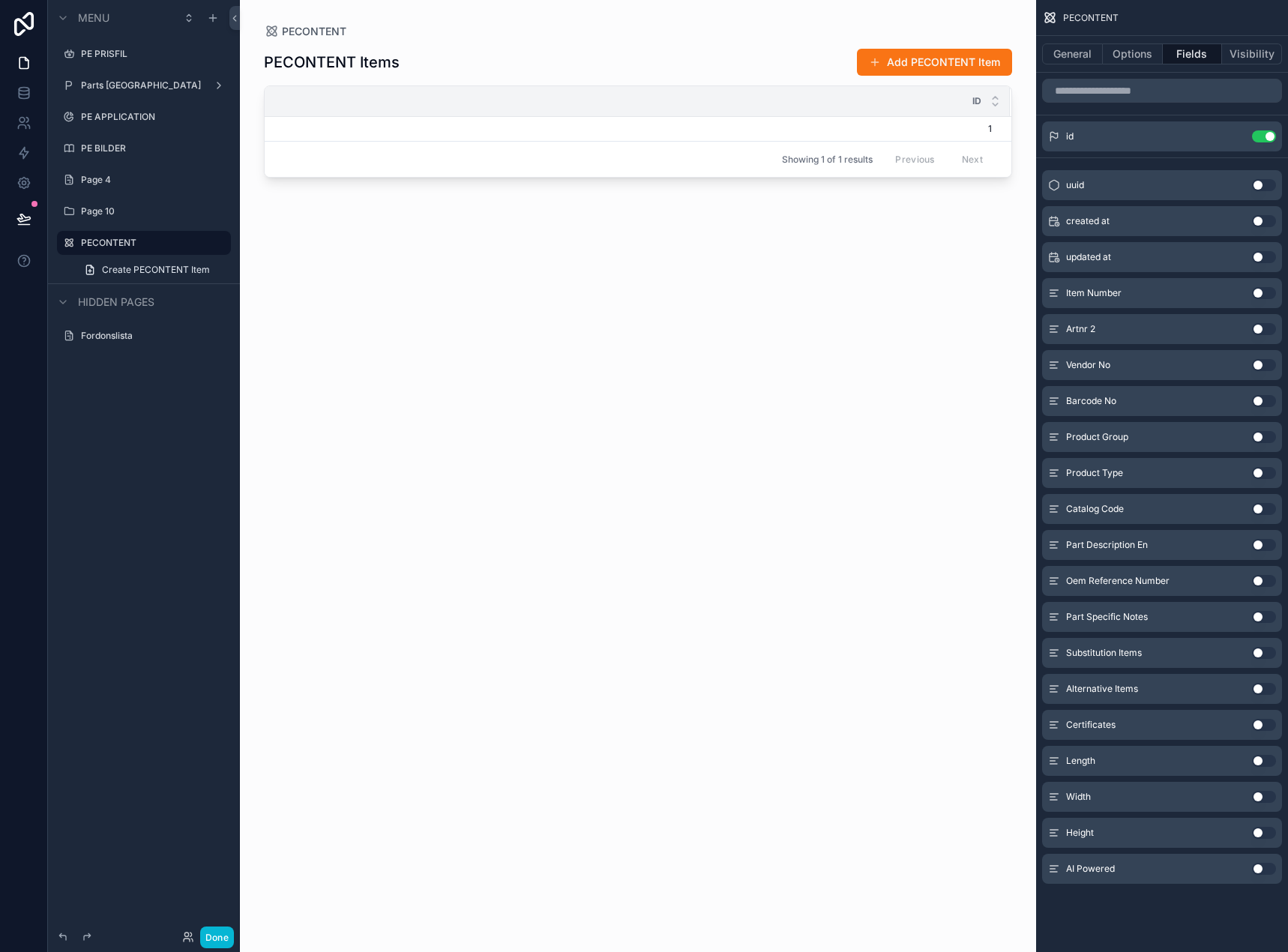
click at [1262, 875] on div "AI Powered Use setting" at bounding box center [1162, 868] width 240 height 30
click at [1262, 330] on button "Use setting" at bounding box center [1264, 329] width 24 height 12
click at [1261, 866] on button "Use setting" at bounding box center [1264, 868] width 24 height 12
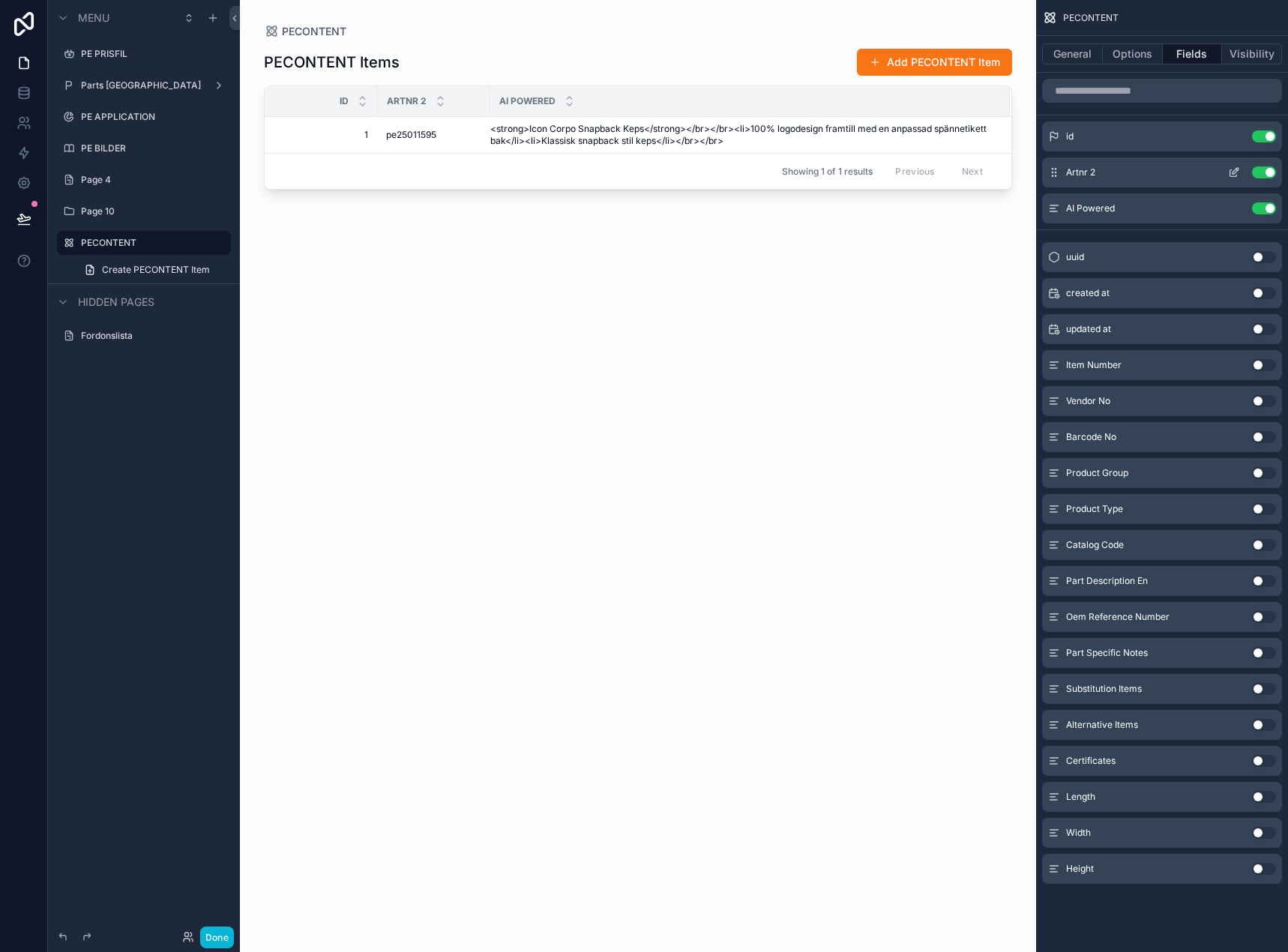
click at [1237, 169] on icon "scrollable content" at bounding box center [1233, 172] width 12 height 12
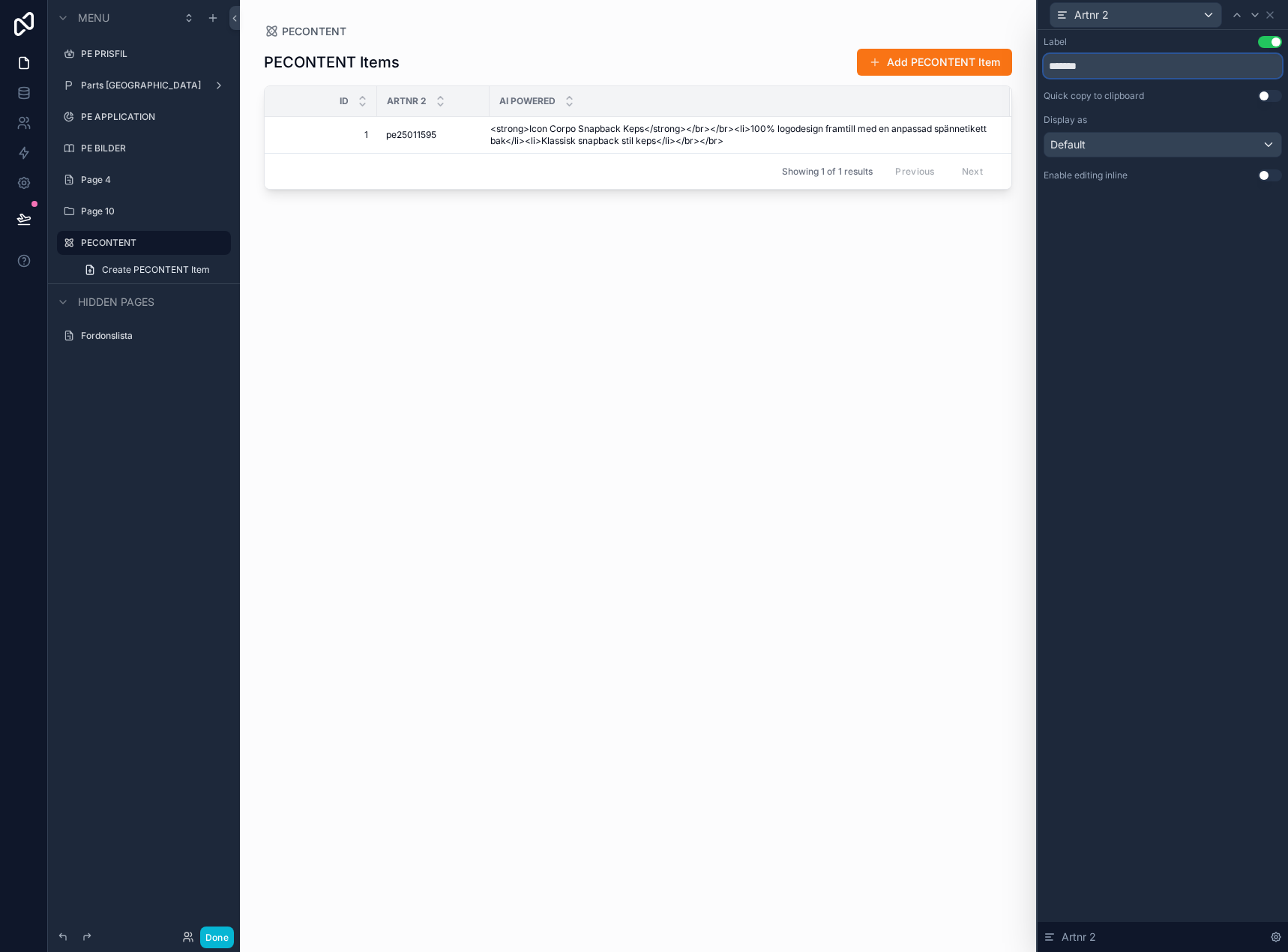
click at [1084, 62] on input "*******" at bounding box center [1163, 65] width 238 height 24
click at [1083, 62] on input "*******" at bounding box center [1163, 65] width 238 height 24
type input "******"
click at [1119, 241] on div "Label Use setting ****** Quick copy to clipboard Use setting Display as Default…" at bounding box center [1162, 491] width 250 height 922
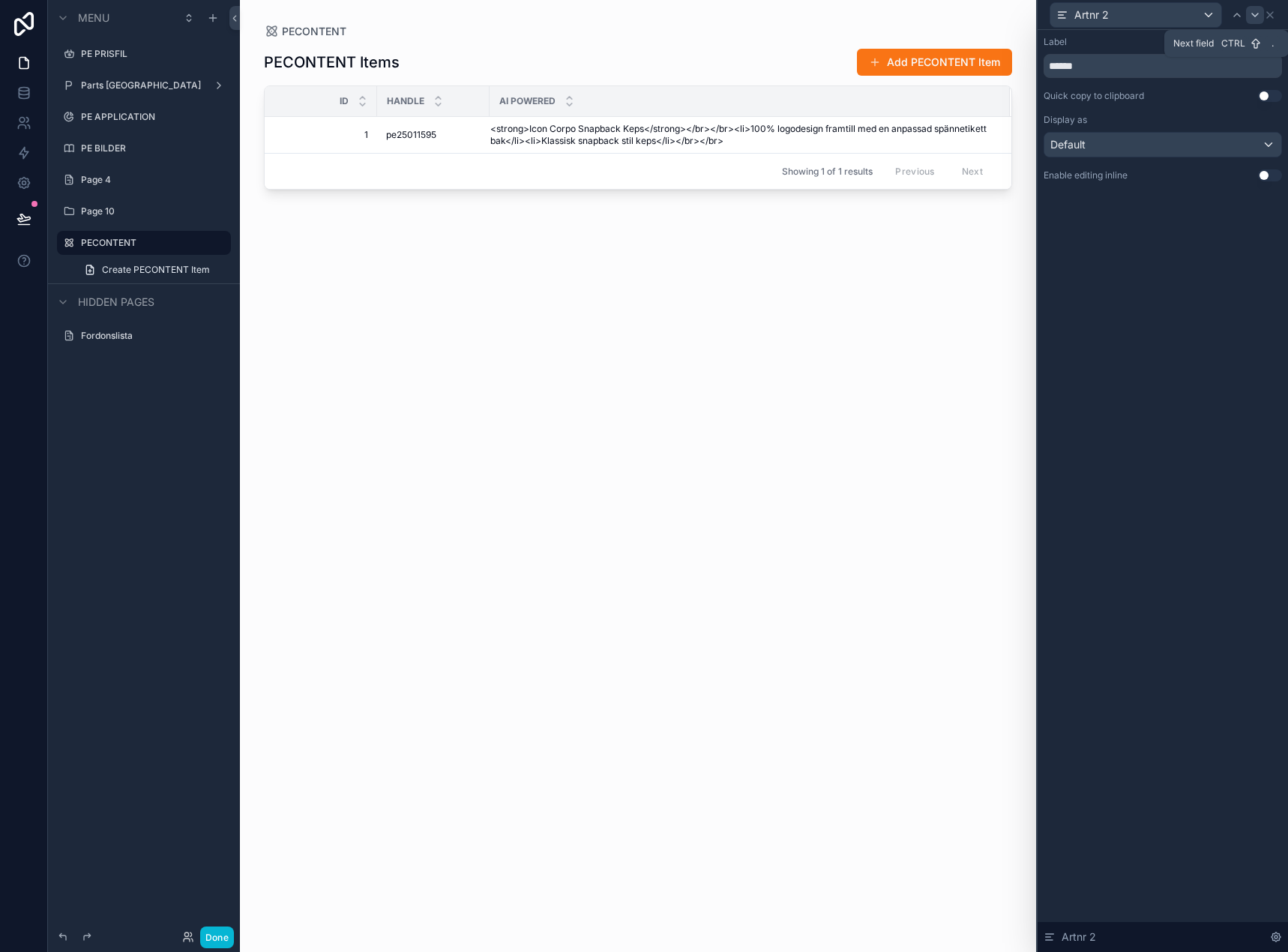
click at [1250, 13] on icon at bounding box center [1254, 14] width 12 height 12
click at [1168, 68] on input "**********" at bounding box center [1163, 65] width 238 height 24
click at [1173, 313] on div "**********" at bounding box center [1162, 491] width 250 height 922
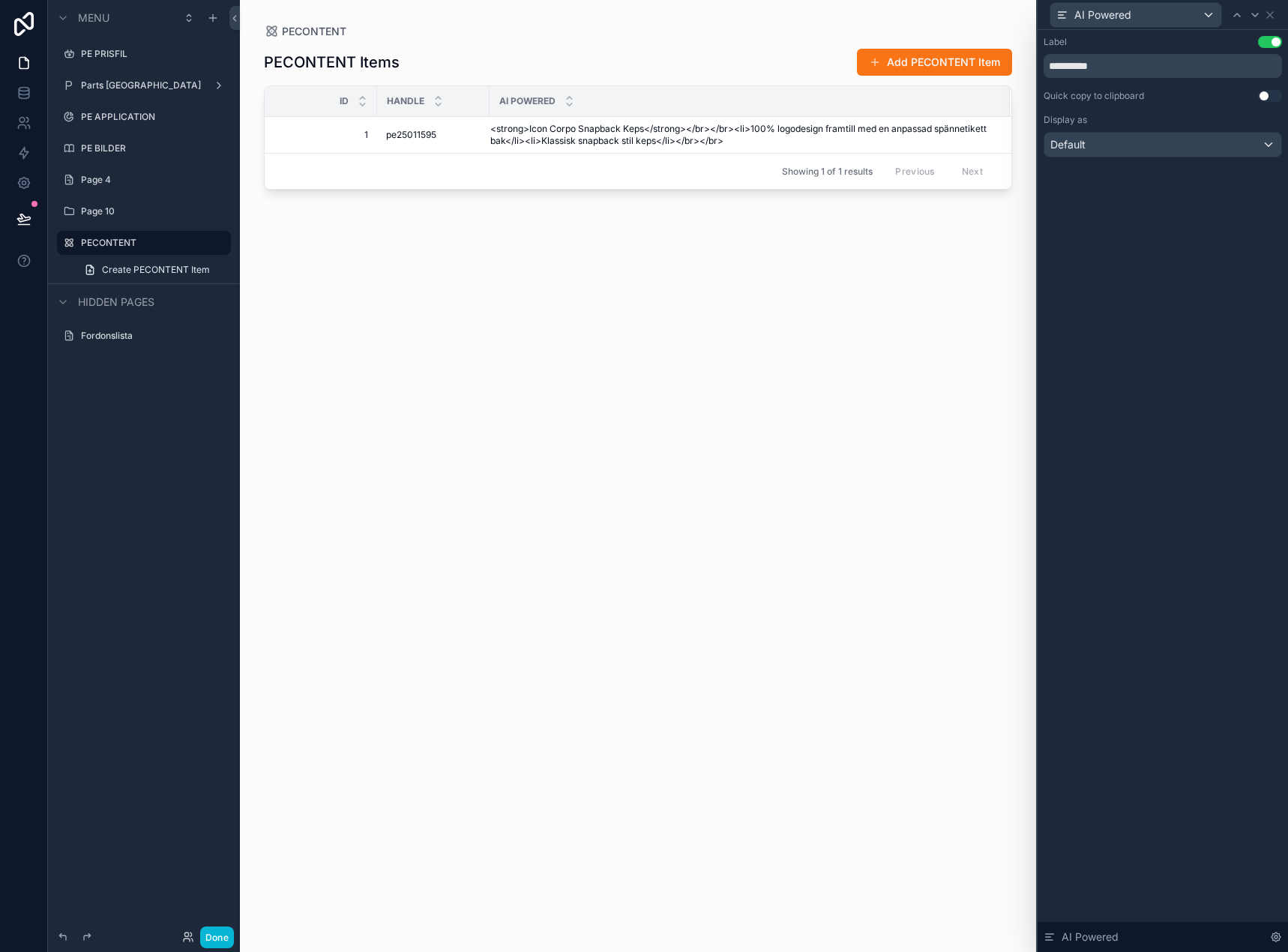
click at [831, 367] on div "PECONTENT Items Add PECONTENT Item Id handle AI Powered 1 1 pe25011595 pe250115…" at bounding box center [637, 486] width 748 height 895
click at [1264, 9] on icon at bounding box center [1269, 14] width 12 height 12
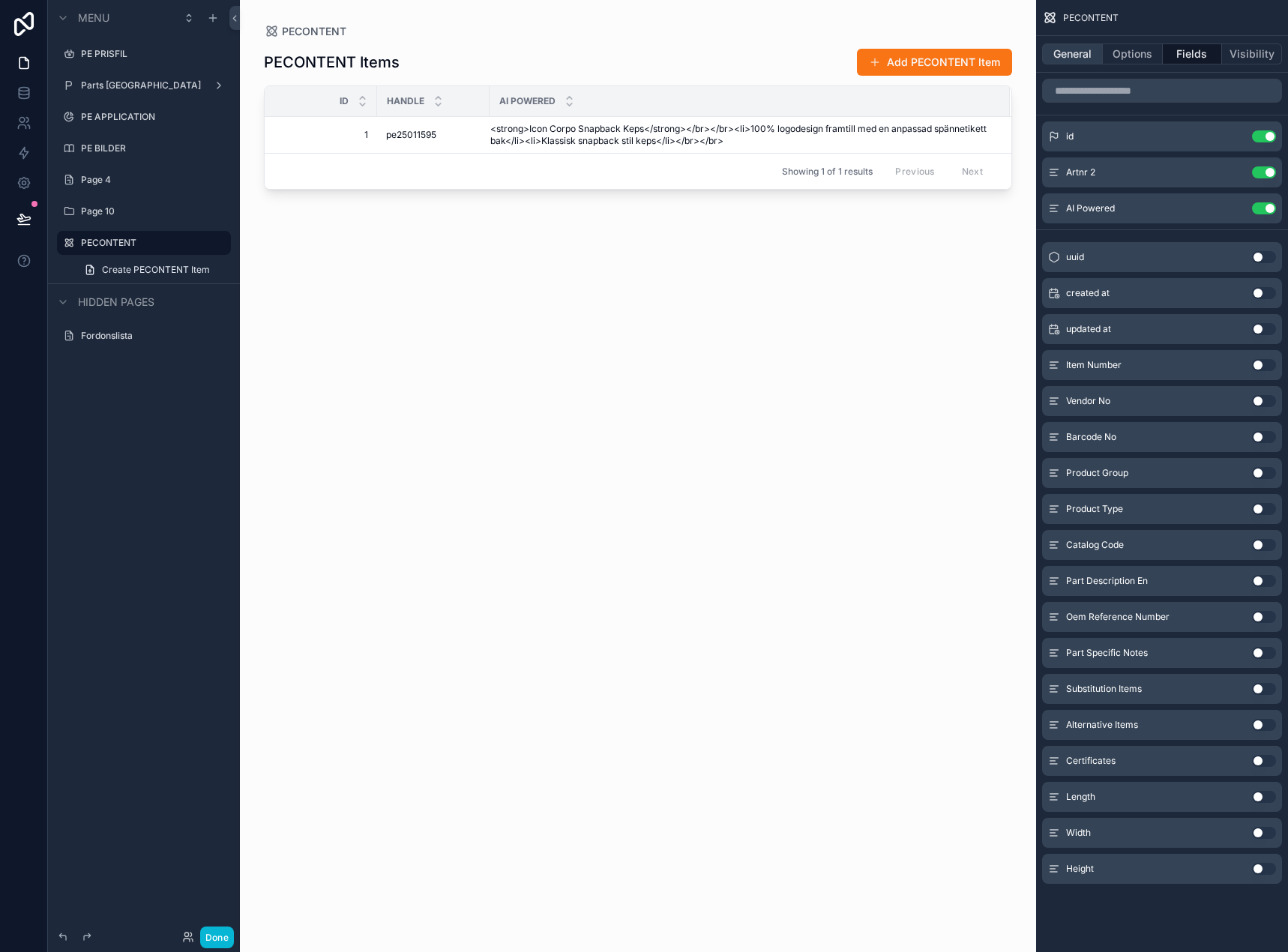
click at [1062, 54] on button "General" at bounding box center [1072, 54] width 61 height 21
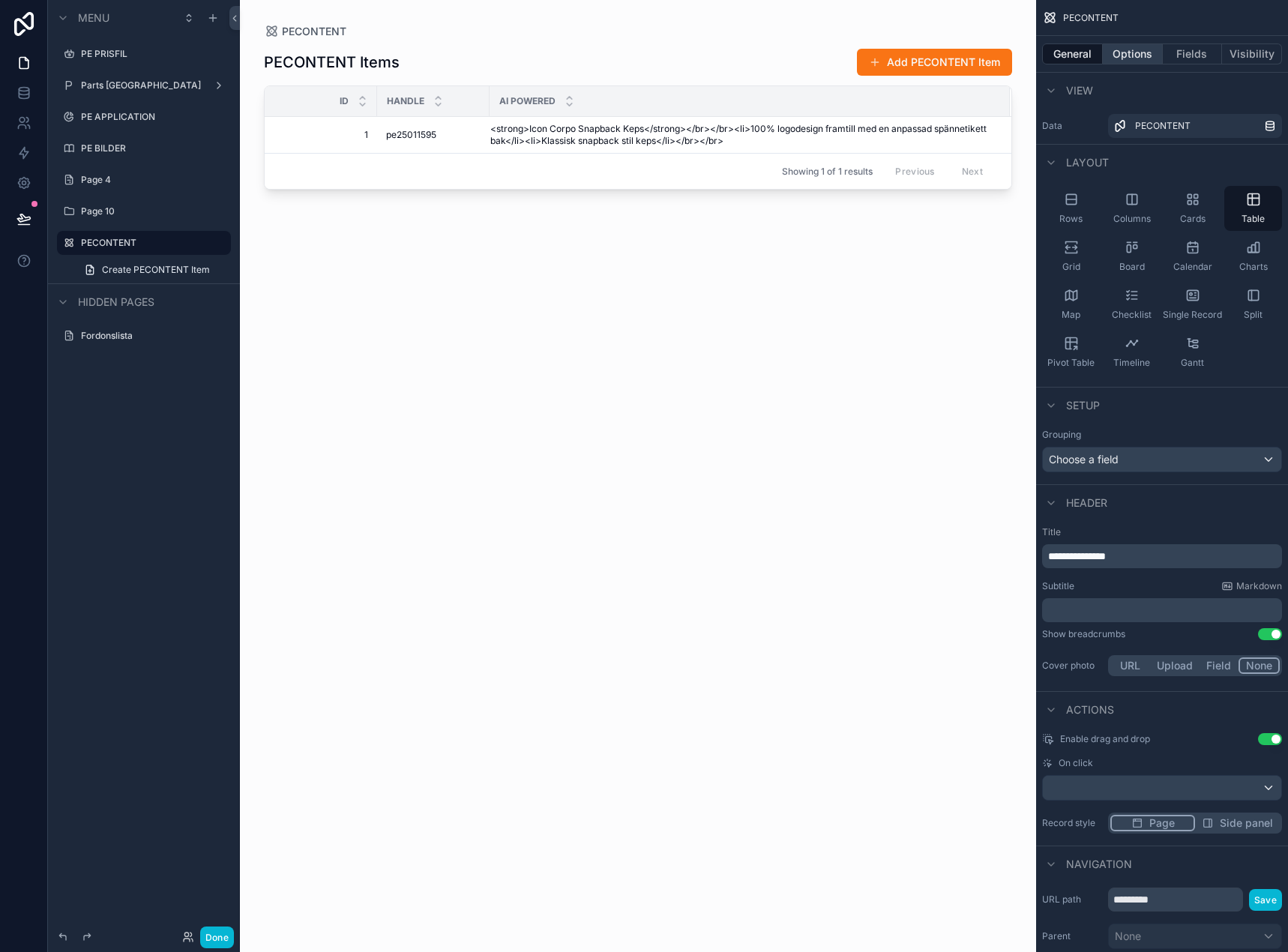
click at [1150, 64] on div "General Options Fields Visibility" at bounding box center [1161, 54] width 252 height 36
click at [1147, 56] on button "Options" at bounding box center [1133, 54] width 60 height 21
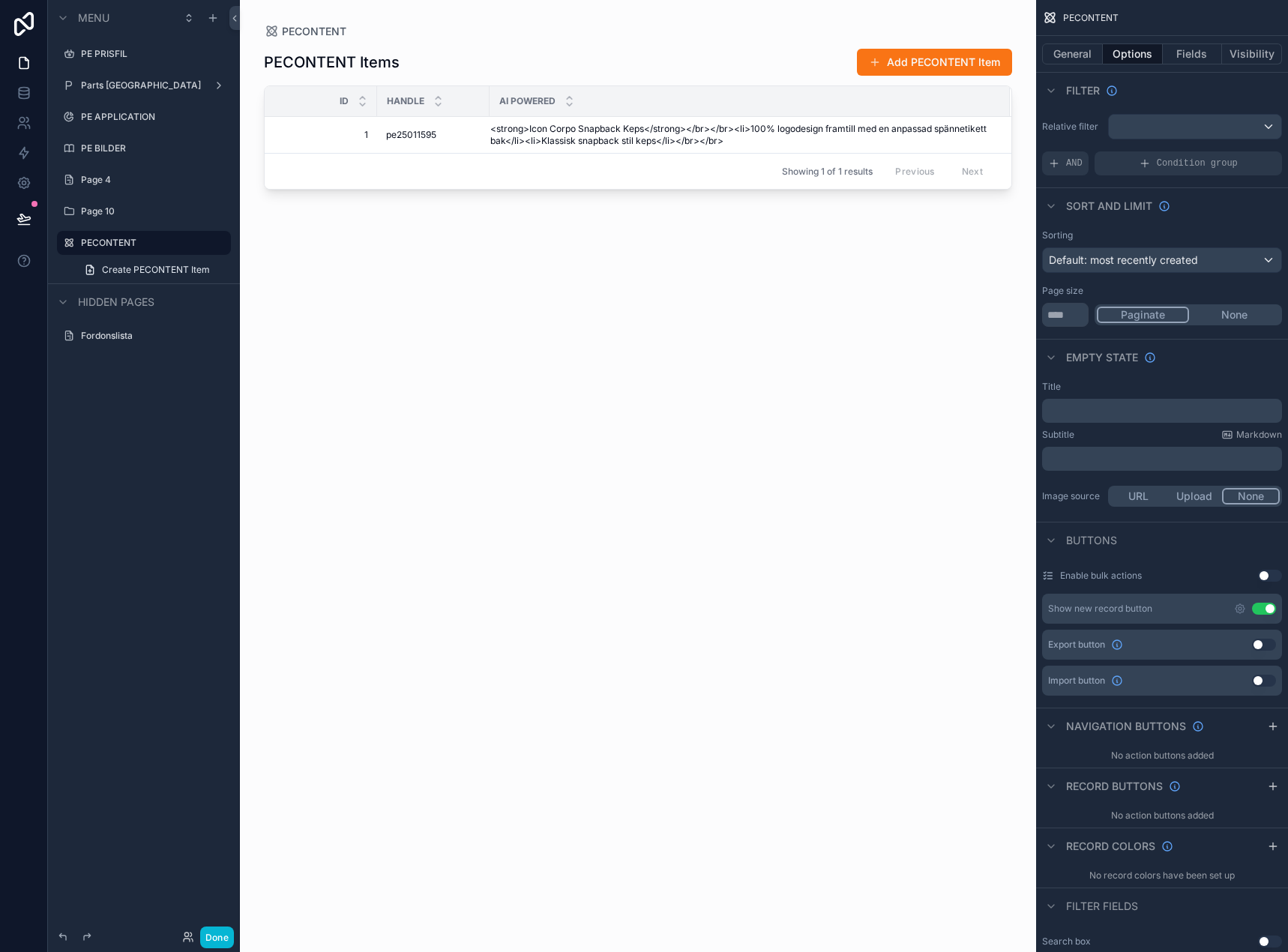
click at [1261, 648] on button "Use setting" at bounding box center [1264, 644] width 24 height 12
click at [1242, 643] on icon "scrollable content" at bounding box center [1239, 644] width 9 height 9
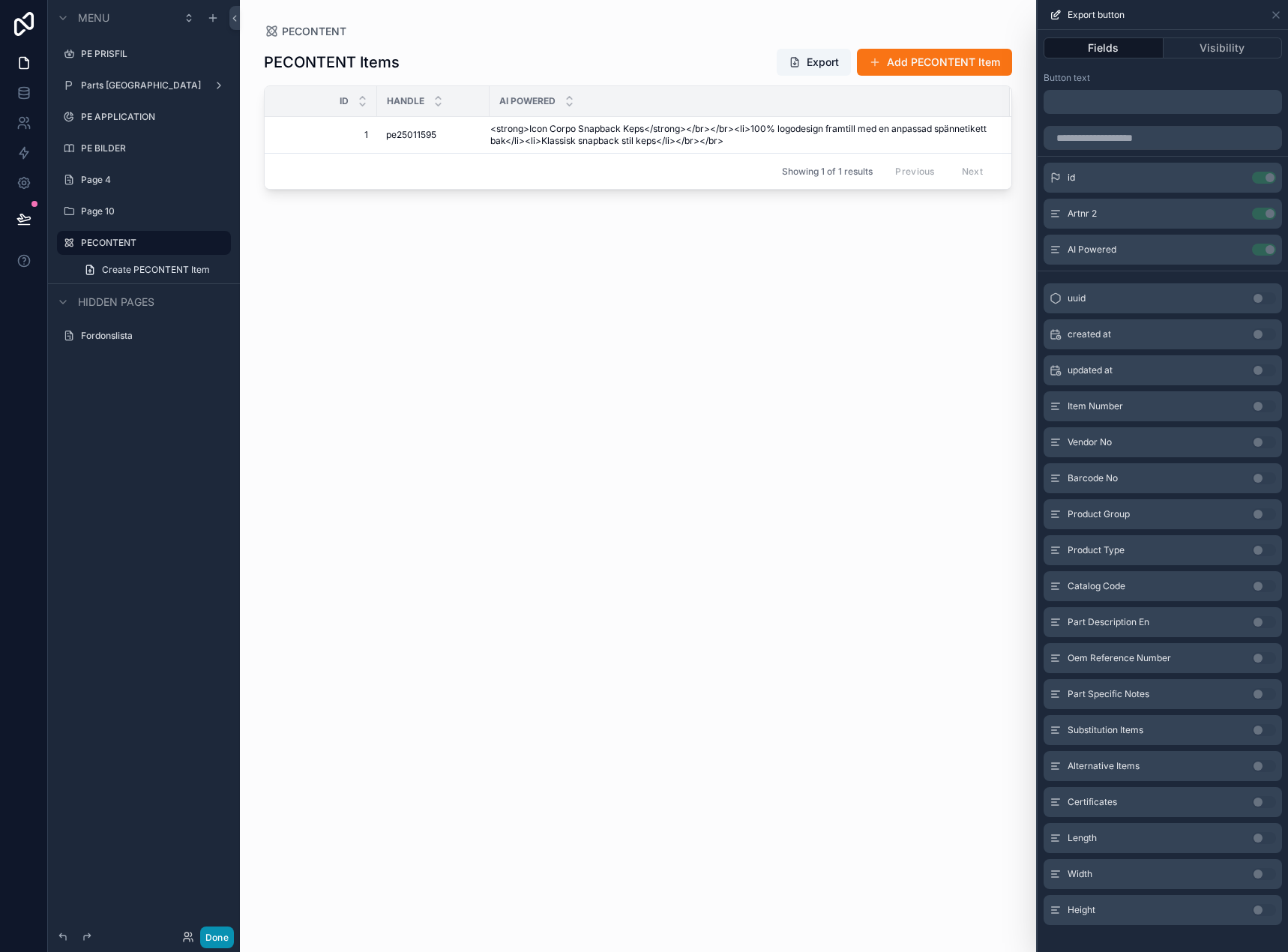
click at [218, 941] on button "Done" at bounding box center [217, 937] width 34 height 22
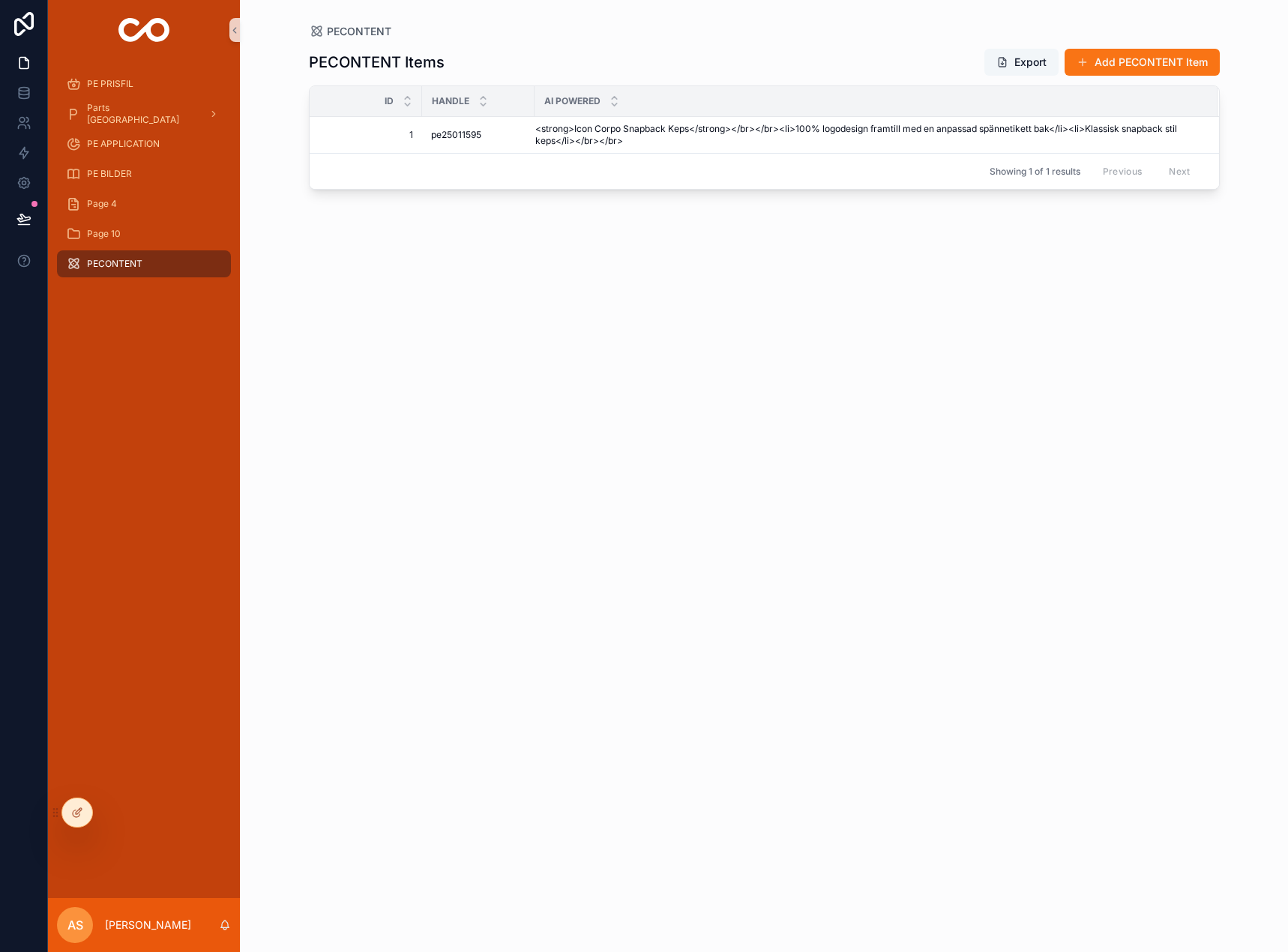
click at [1036, 60] on button "Export" at bounding box center [1021, 62] width 74 height 27
click at [581, 58] on div "PECONTENT Items Export Add PECONTENT Item" at bounding box center [763, 62] width 911 height 28
click at [64, 808] on div at bounding box center [77, 812] width 30 height 28
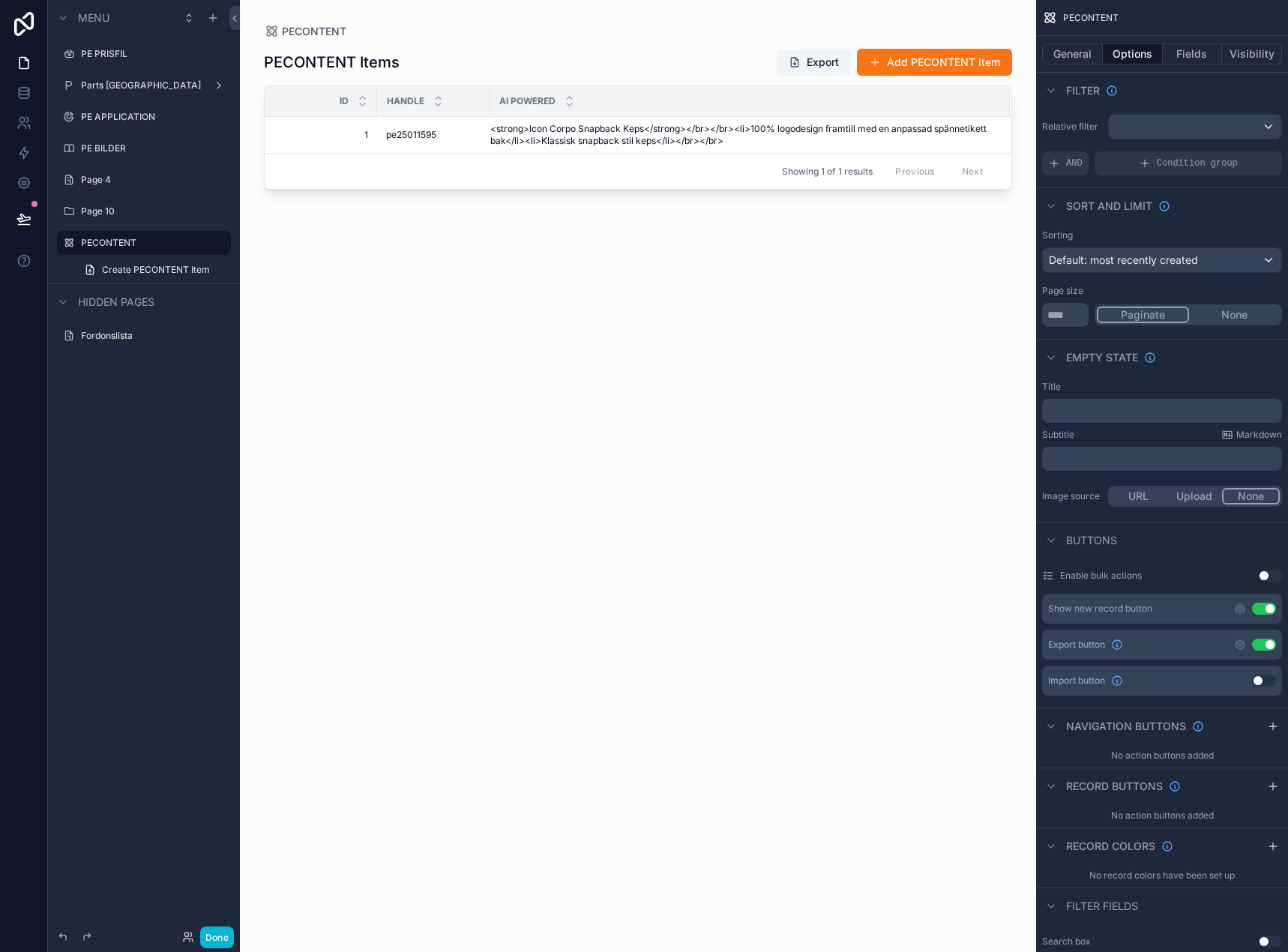
click at [637, 296] on div "scrollable content" at bounding box center [637, 467] width 796 height 934
drag, startPoint x: 896, startPoint y: 38, endPoint x: 1018, endPoint y: 29, distance: 122.3
click at [898, 38] on div "PECONTENT" at bounding box center [637, 31] width 748 height 15
click at [1193, 47] on button "Fields" at bounding box center [1193, 54] width 60 height 21
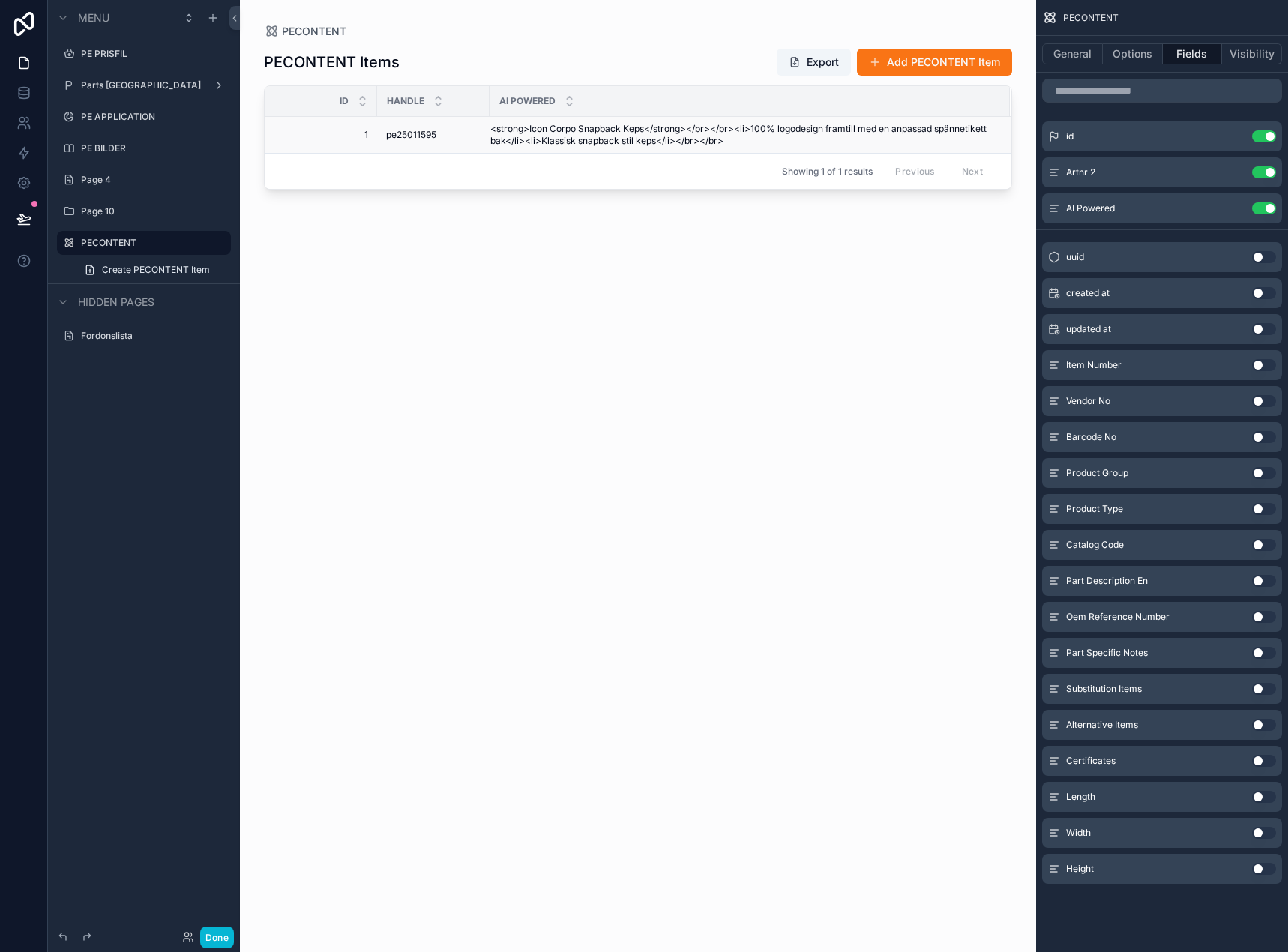
click at [705, 125] on span "<strong>Icon Corpo Snapback Keps</strong></br></br><li>100% logodesign framtill…" at bounding box center [741, 135] width 502 height 24
click at [28, 220] on icon at bounding box center [24, 218] width 15 height 15
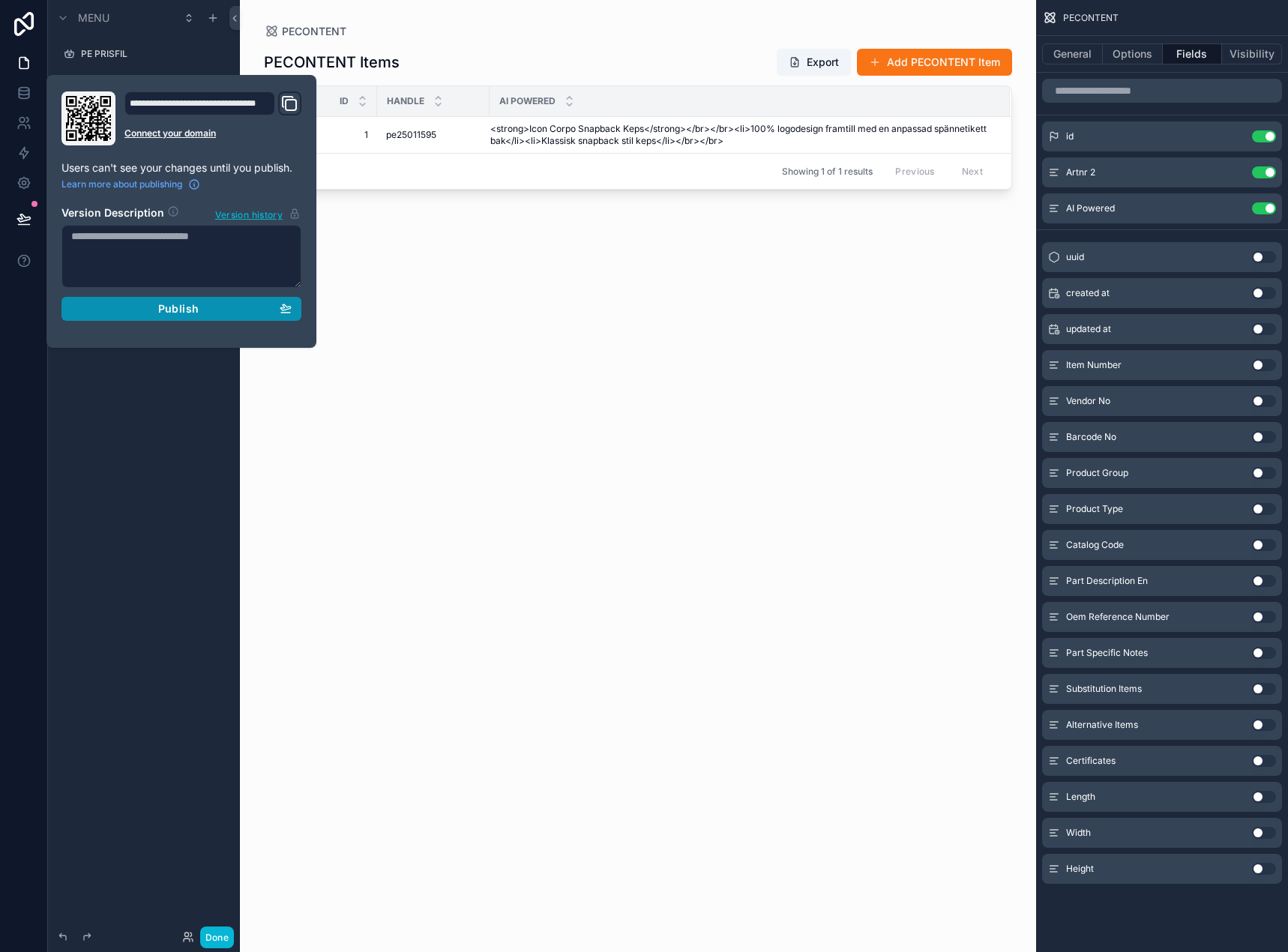
click at [230, 309] on div "Publish" at bounding box center [181, 308] width 220 height 13
